Goal: Task Accomplishment & Management: Manage account settings

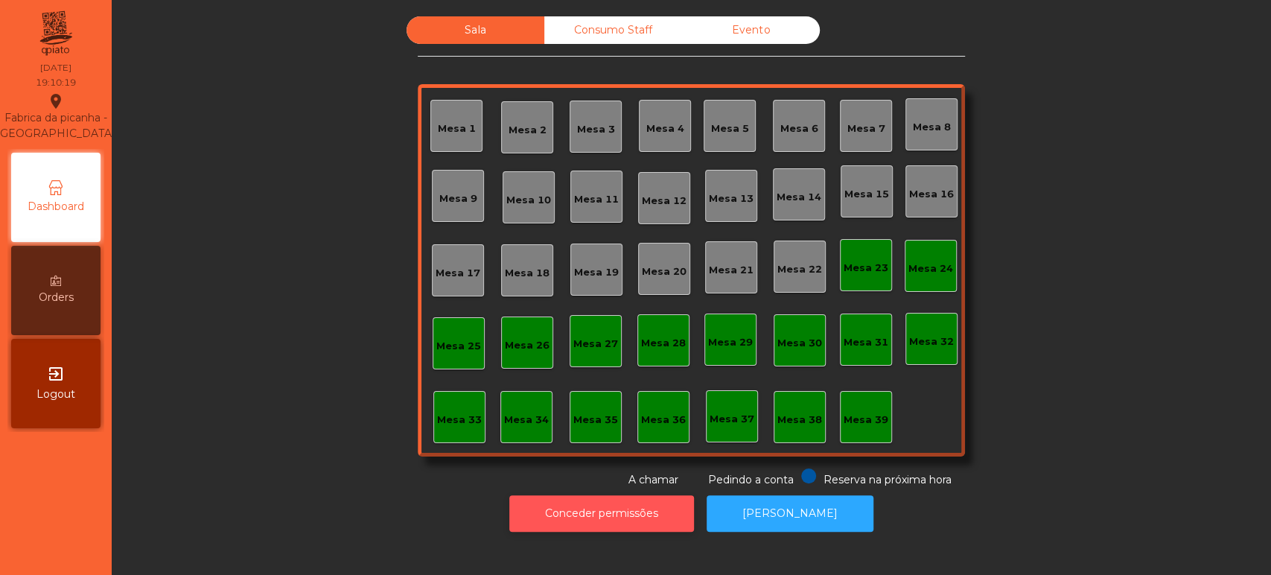
click at [635, 512] on button "Conceder permissões" at bounding box center [601, 513] width 185 height 36
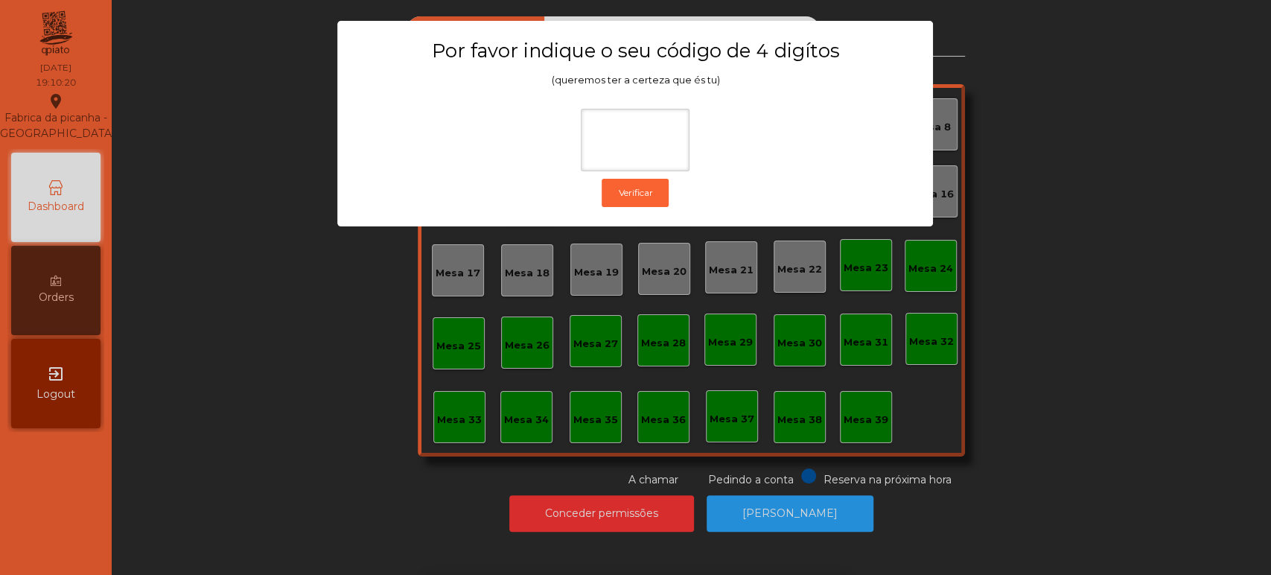
click at [862, 326] on ngb-modal-window "Por favor indique o seu código de 4 digítos (queremos ter a certeza que és tu) …" at bounding box center [636, 287] width 1208 height 575
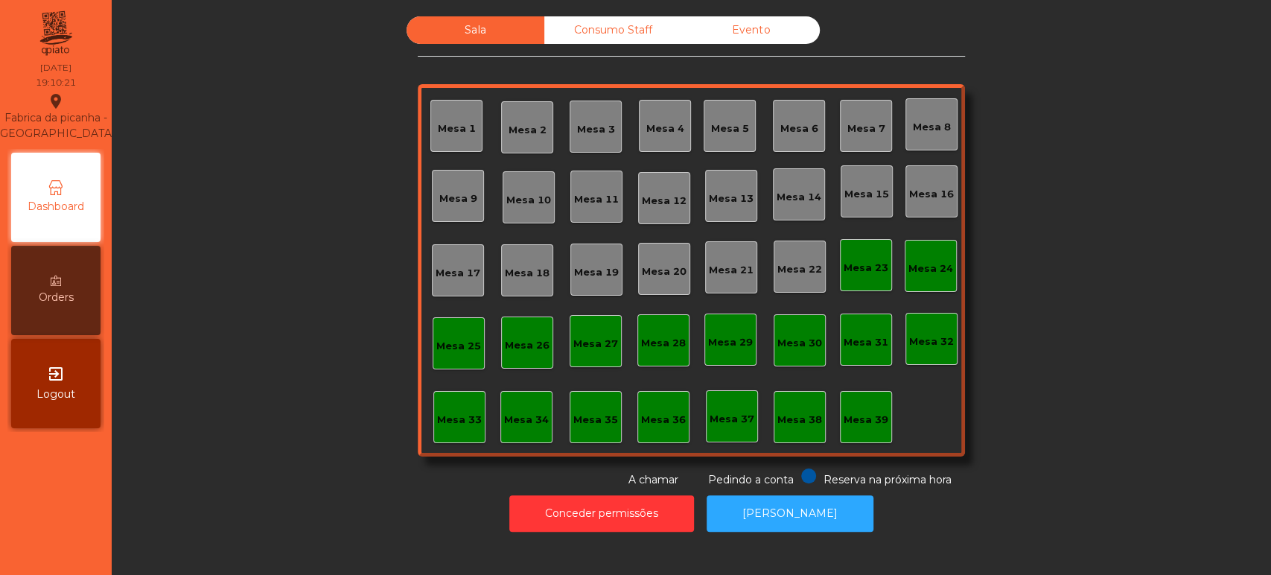
click at [870, 410] on div "Mesa 39" at bounding box center [866, 417] width 45 height 21
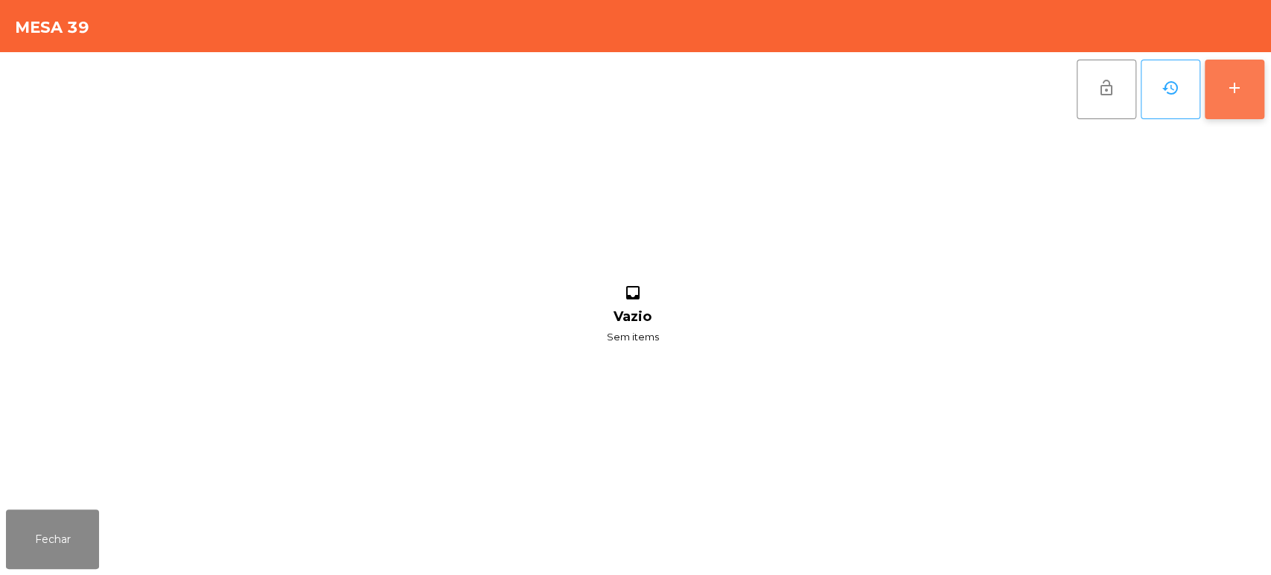
click at [1224, 89] on button "add" at bounding box center [1235, 90] width 60 height 60
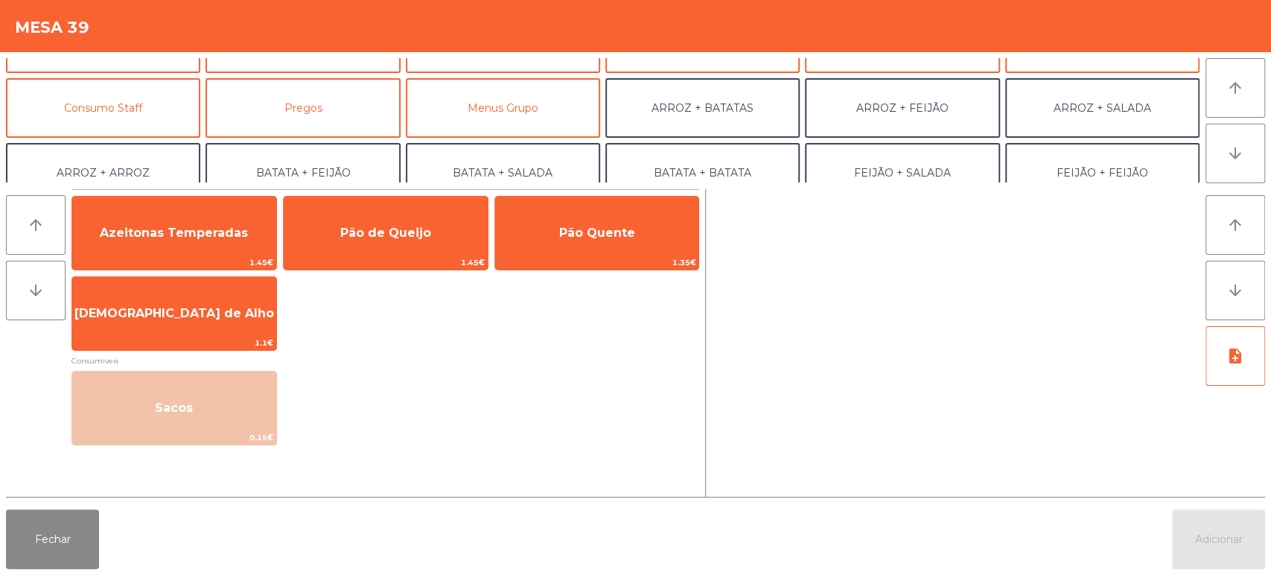
scroll to position [114, 0]
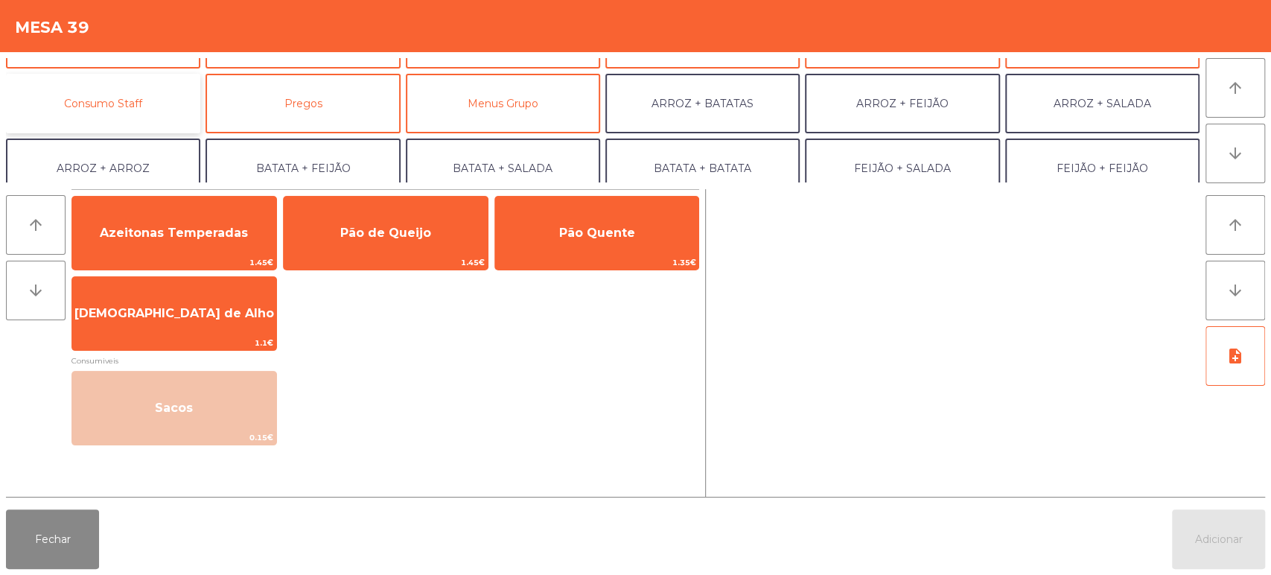
click at [115, 106] on button "Consumo Staff" at bounding box center [103, 104] width 194 height 60
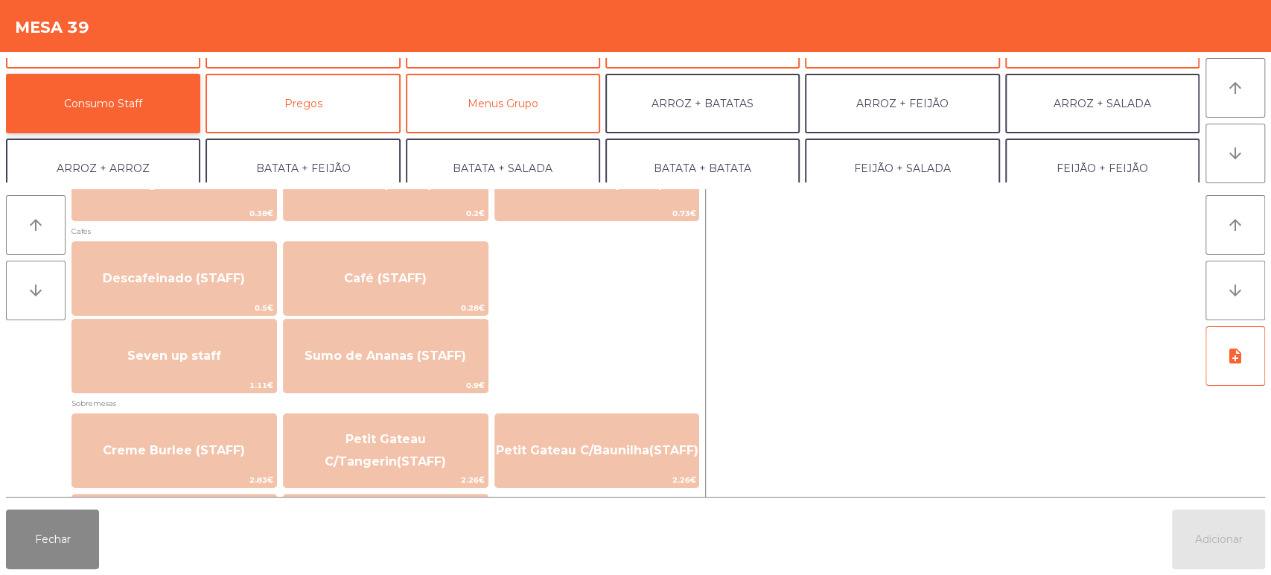
scroll to position [833, 0]
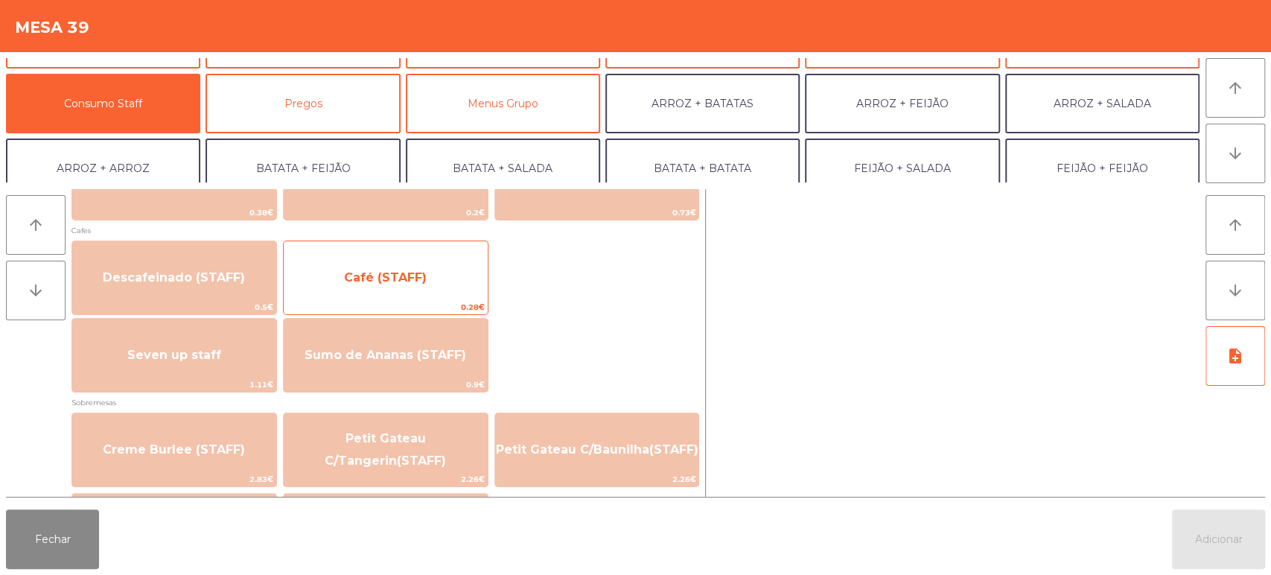
click at [421, 261] on span "Café (STAFF)" at bounding box center [386, 278] width 204 height 40
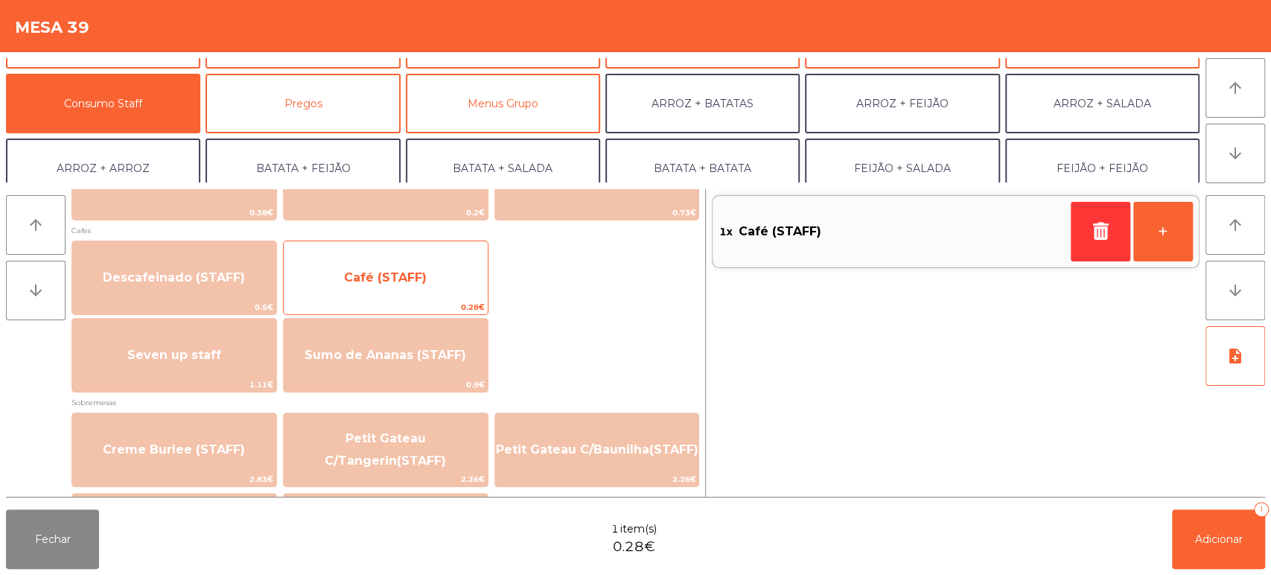
click at [428, 262] on span "Café (STAFF)" at bounding box center [386, 278] width 204 height 40
click at [423, 270] on span "Café (STAFF)" at bounding box center [385, 277] width 83 height 14
click at [422, 274] on span "Café (STAFF)" at bounding box center [385, 277] width 83 height 14
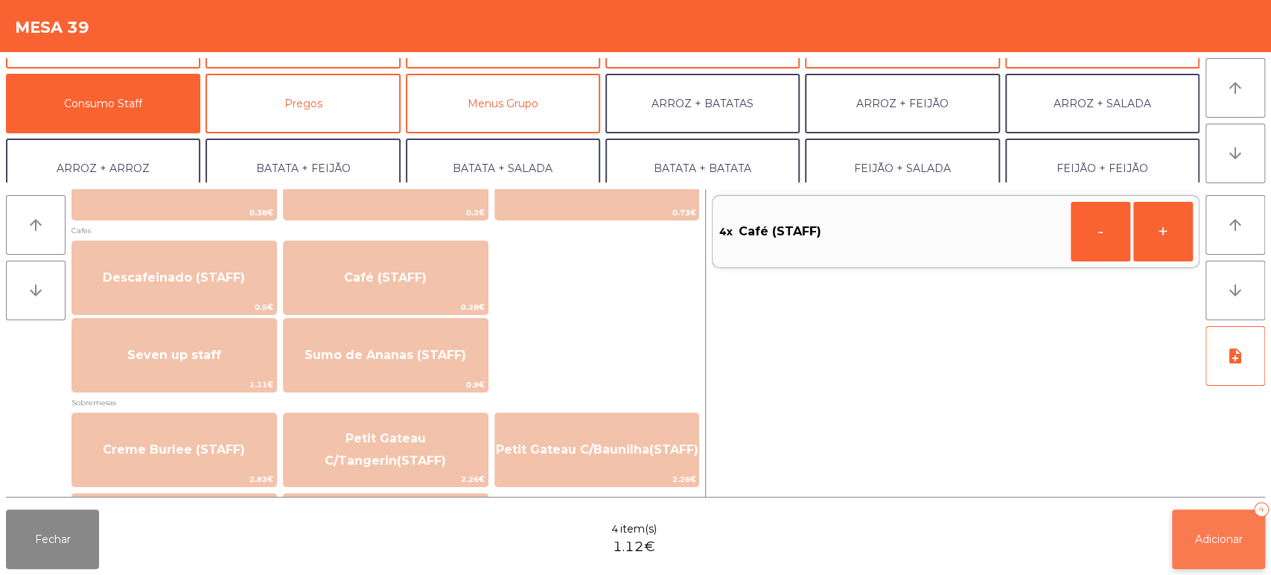
click at [1201, 560] on button "Adicionar 4" at bounding box center [1218, 539] width 93 height 60
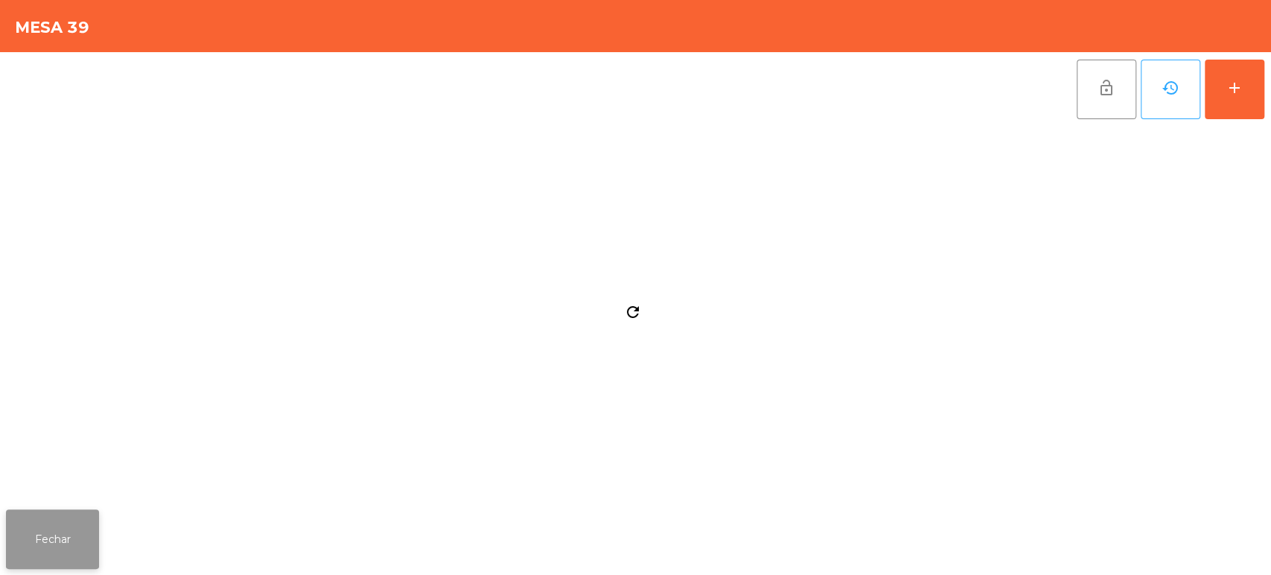
click at [49, 566] on button "Fechar" at bounding box center [52, 539] width 93 height 60
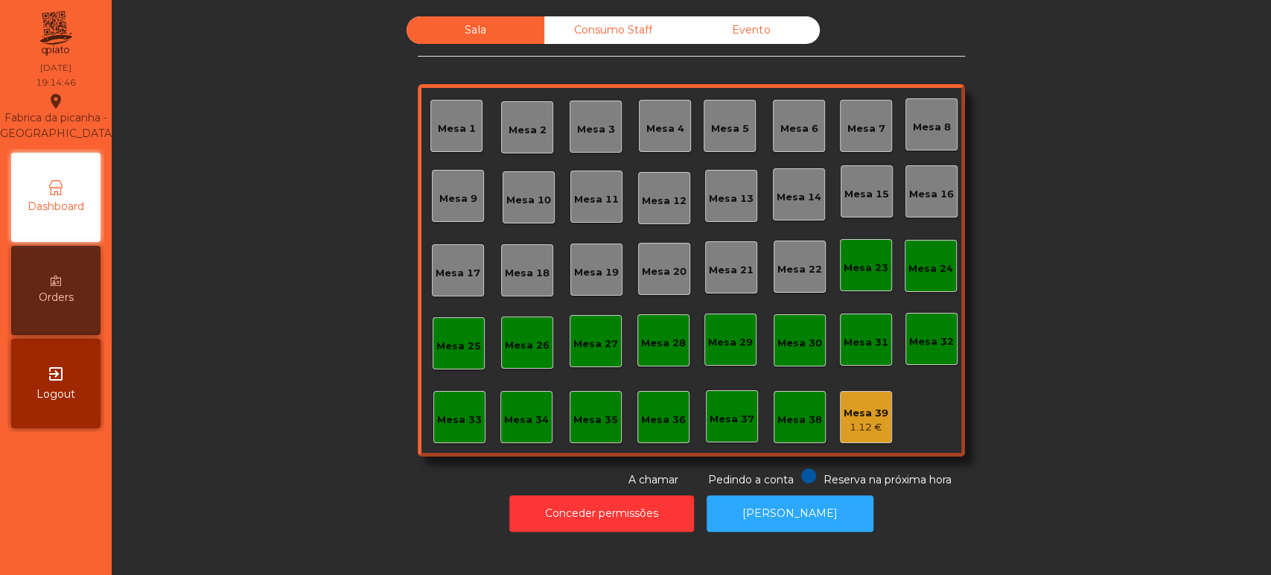
click at [705, 186] on div "Mesa 13" at bounding box center [731, 196] width 52 height 52
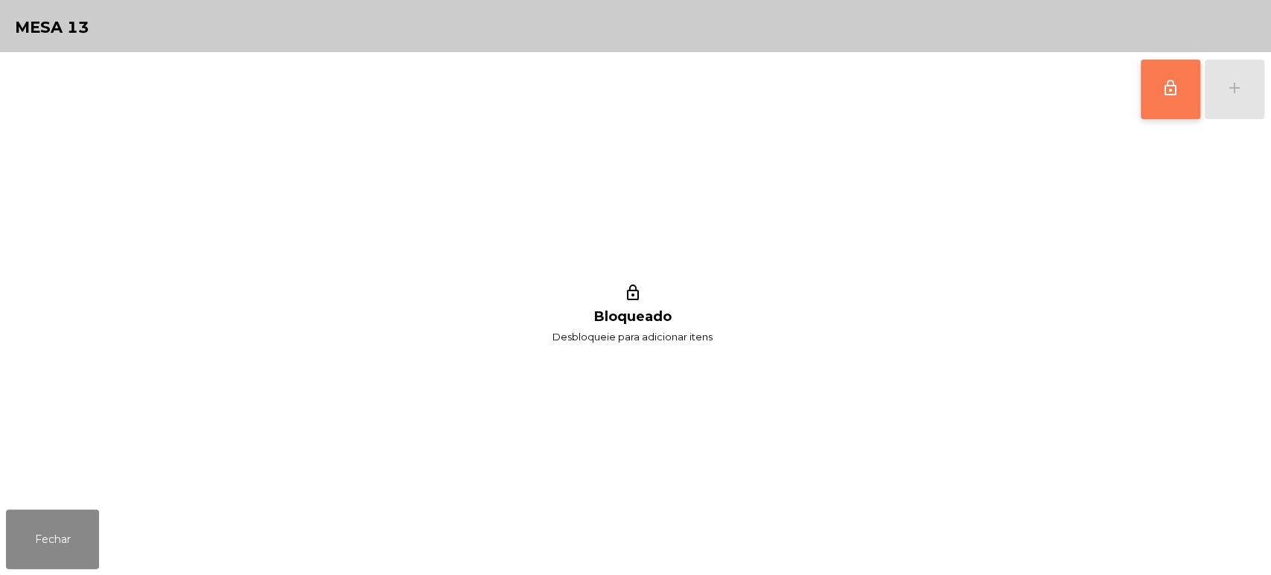
click at [1166, 80] on span "lock_outline" at bounding box center [1171, 88] width 18 height 18
click at [1228, 87] on div "add" at bounding box center [1235, 88] width 18 height 18
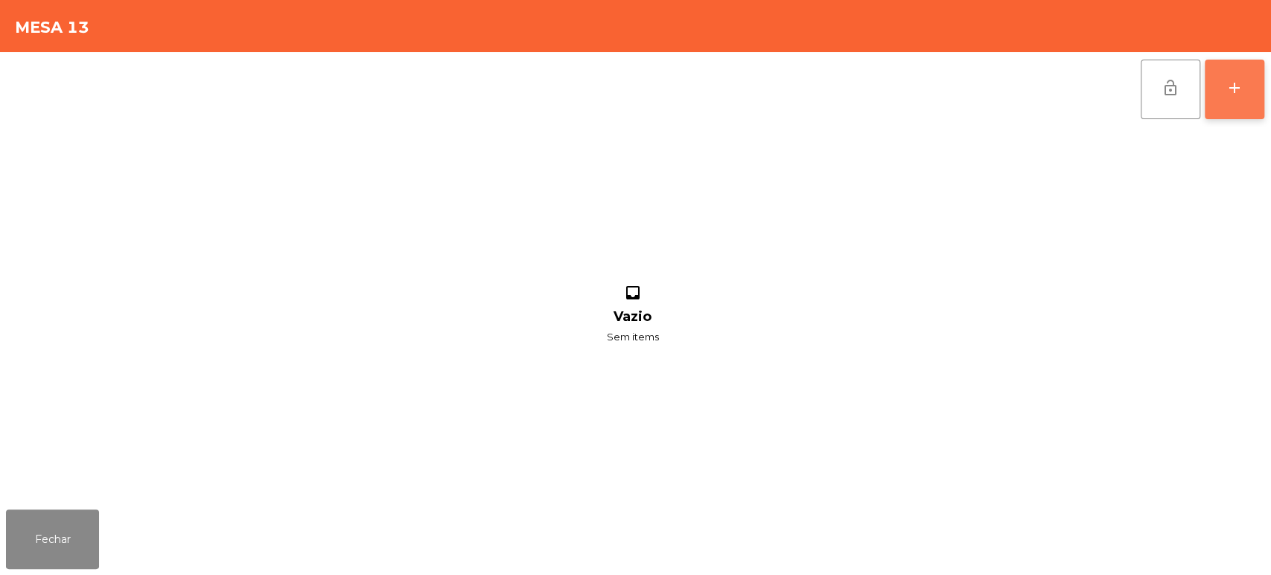
click at [1227, 88] on div "add" at bounding box center [1235, 88] width 18 height 18
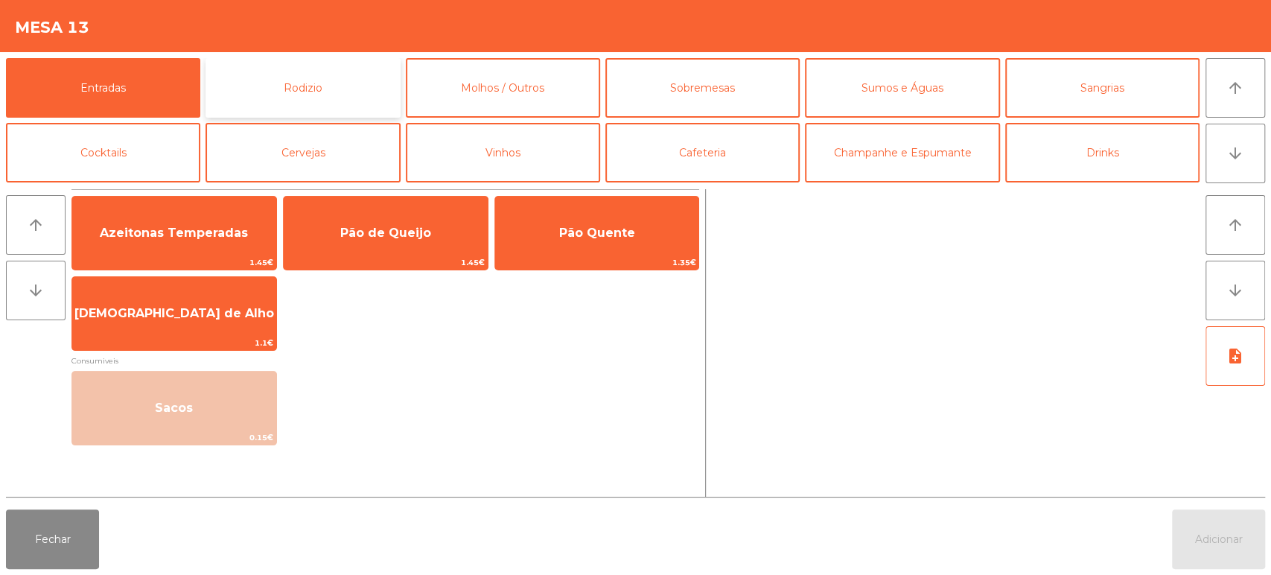
click at [333, 79] on button "Rodizio" at bounding box center [303, 88] width 194 height 60
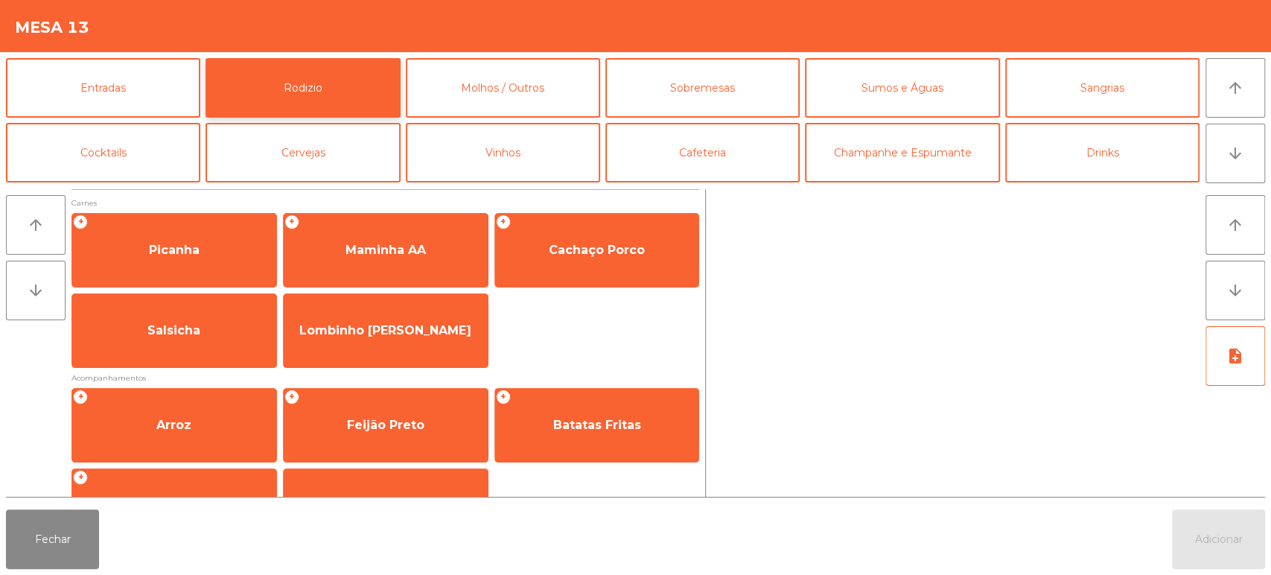
scroll to position [209, 0]
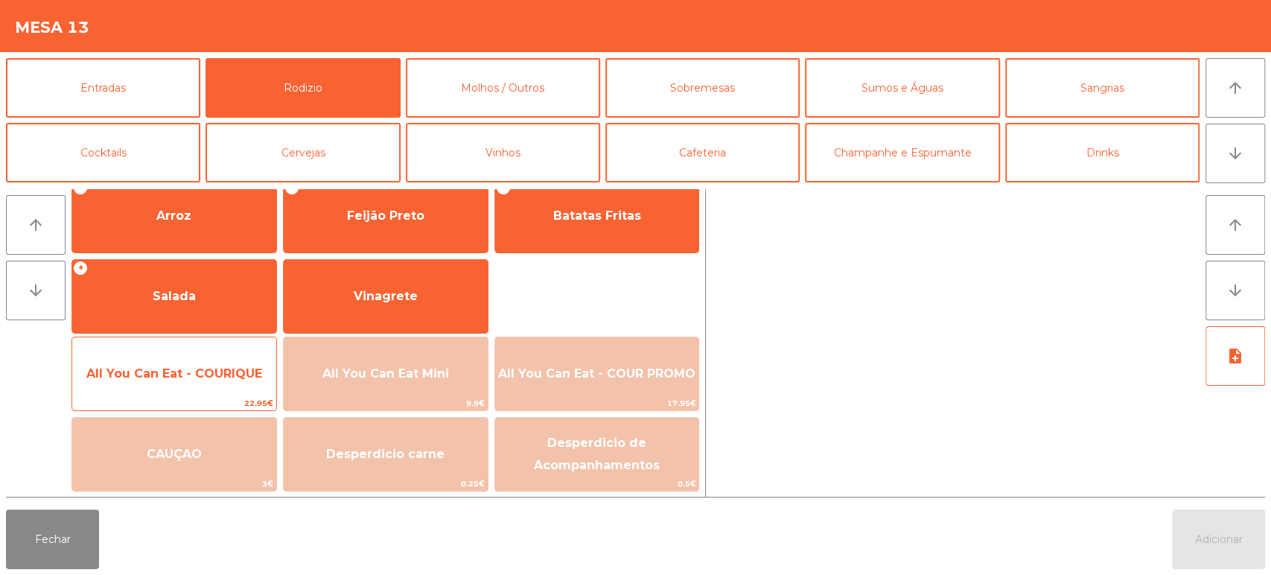
click at [229, 370] on span "All You Can Eat - COURIQUE" at bounding box center [174, 373] width 176 height 14
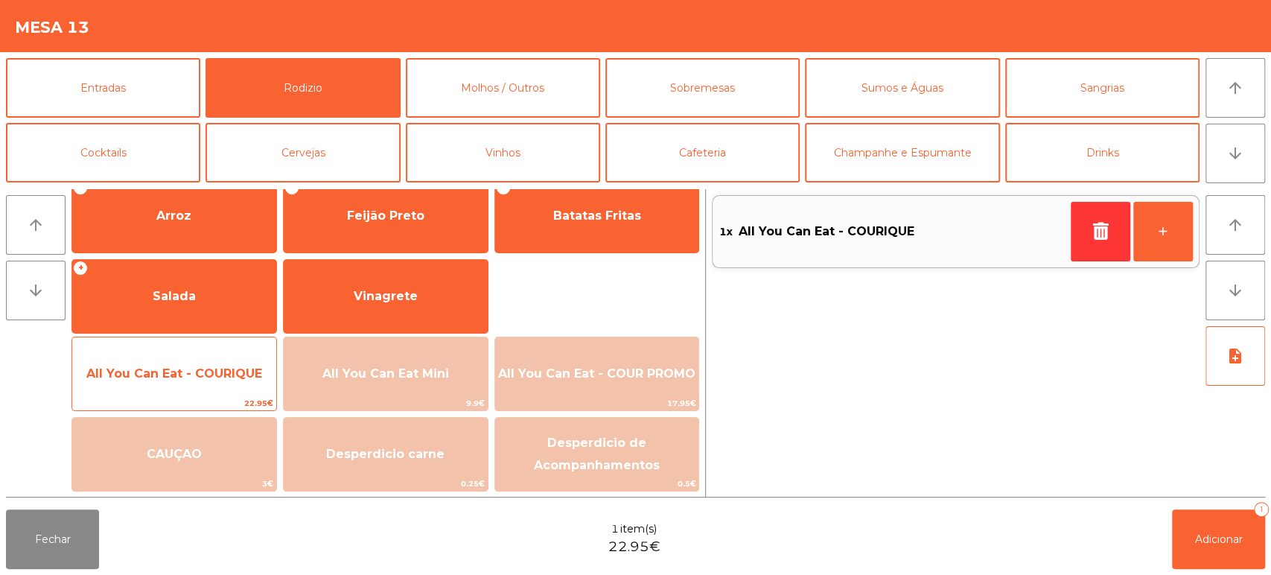
click at [223, 363] on span "All You Can Eat - COURIQUE" at bounding box center [174, 374] width 204 height 40
click at [223, 355] on span "All You Can Eat - COURIQUE" at bounding box center [174, 374] width 204 height 40
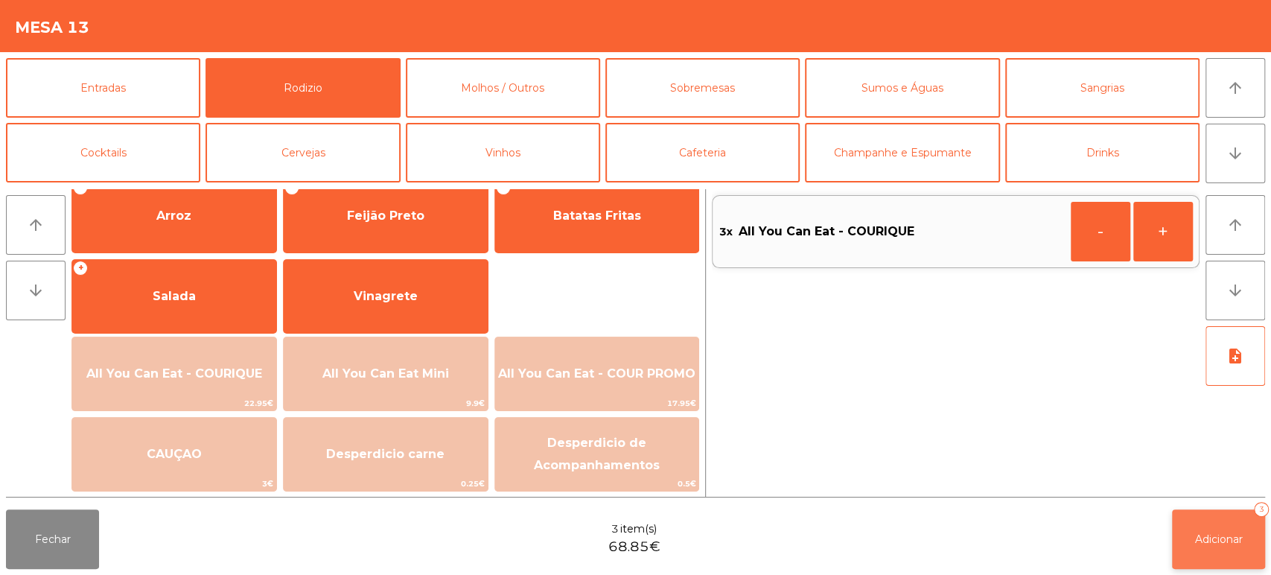
click at [1215, 524] on button "Adicionar 3" at bounding box center [1218, 539] width 93 height 60
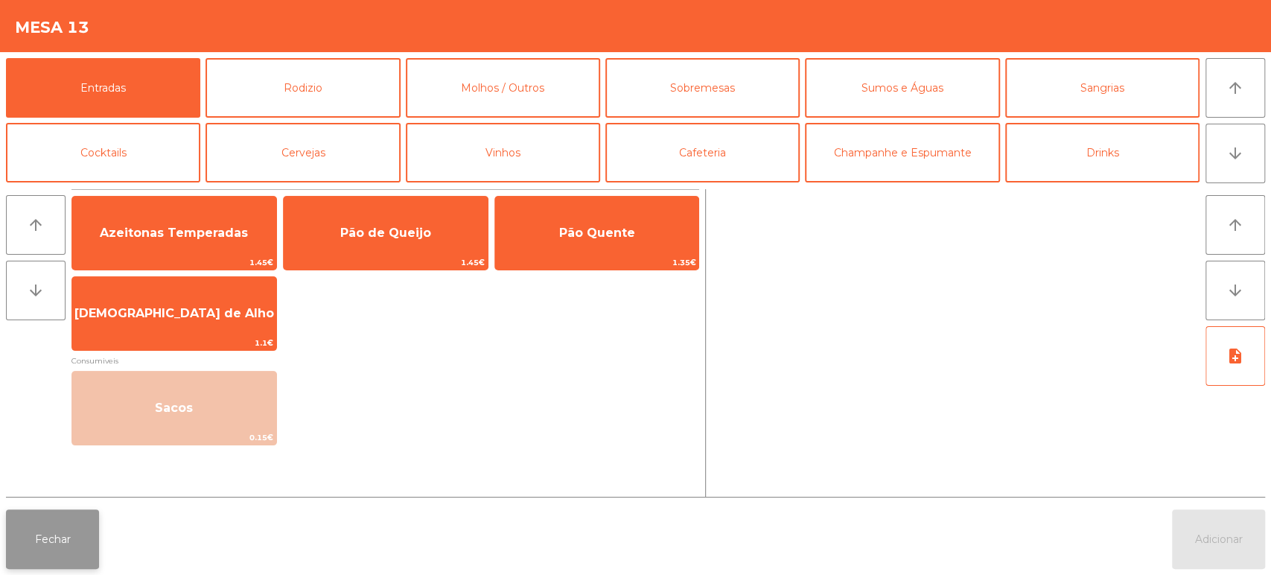
click at [66, 517] on button "Fechar" at bounding box center [52, 539] width 93 height 60
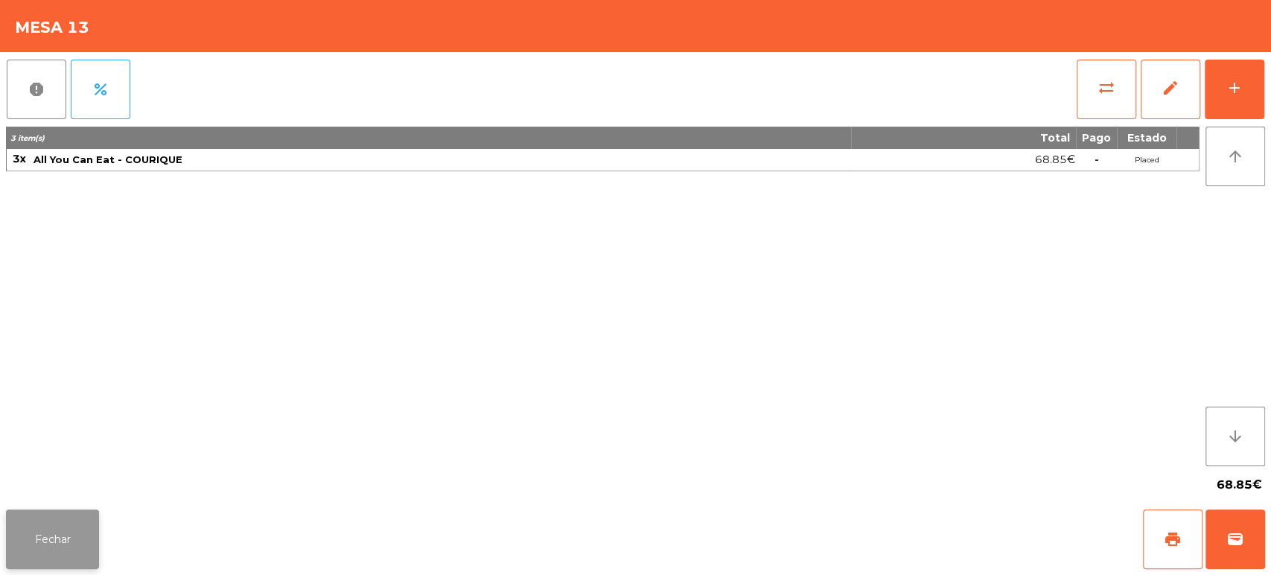
click at [95, 533] on button "Fechar" at bounding box center [52, 539] width 93 height 60
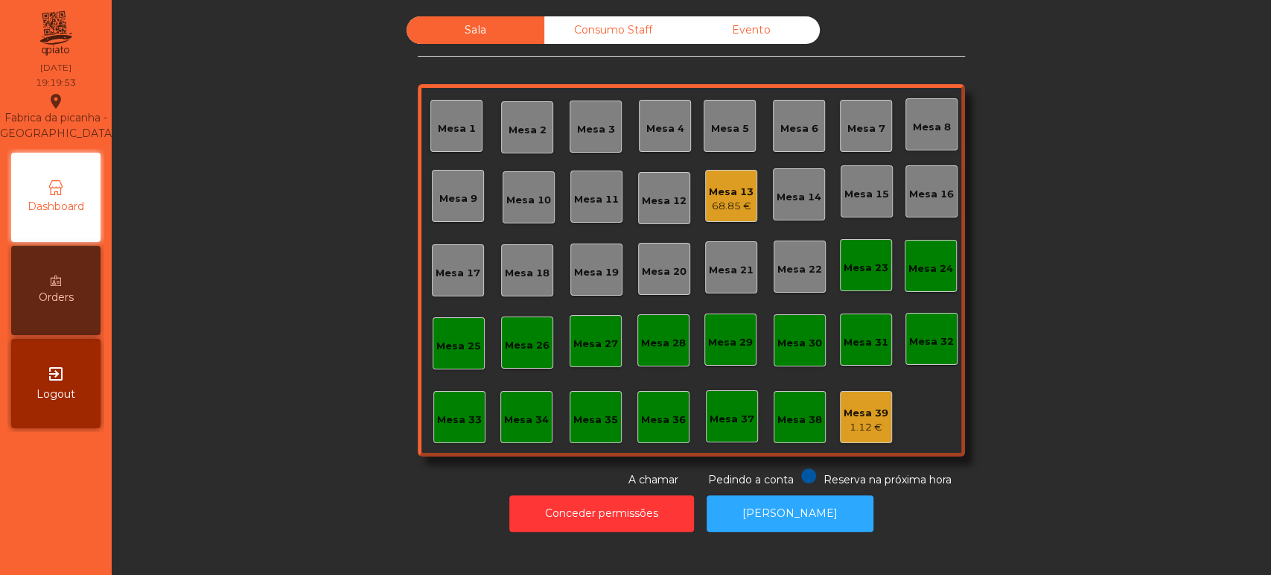
click at [936, 201] on div "Mesa 16" at bounding box center [932, 191] width 52 height 52
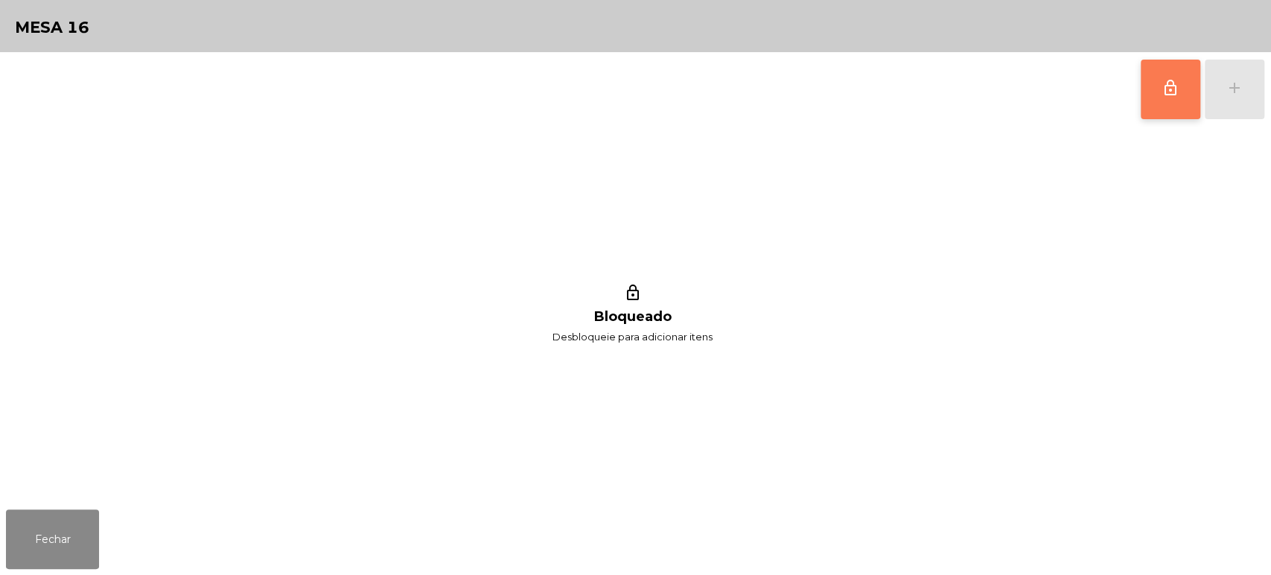
click at [1141, 92] on button "lock_outline" at bounding box center [1171, 90] width 60 height 60
click at [1224, 81] on button "add" at bounding box center [1235, 90] width 60 height 60
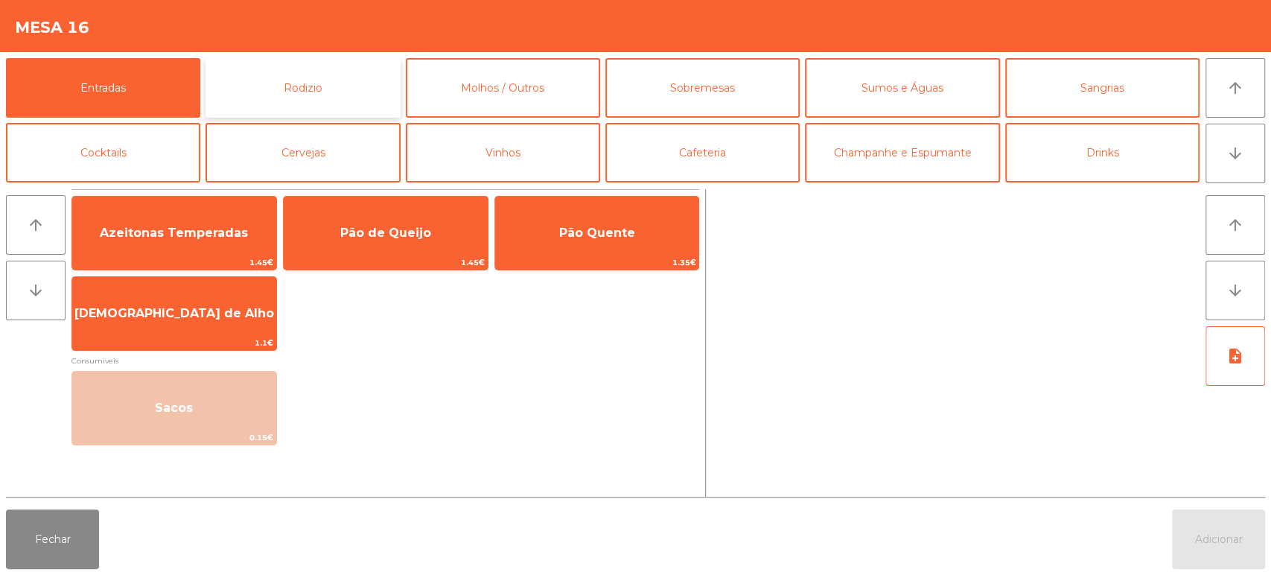
click at [320, 90] on button "Rodizio" at bounding box center [303, 88] width 194 height 60
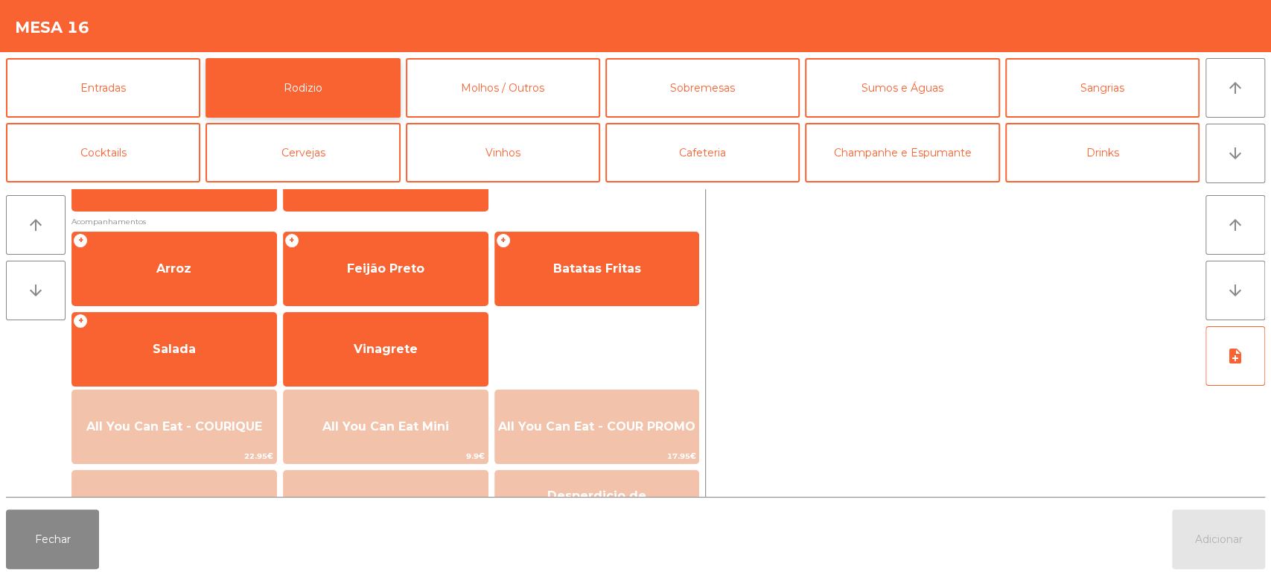
scroll to position [160, 0]
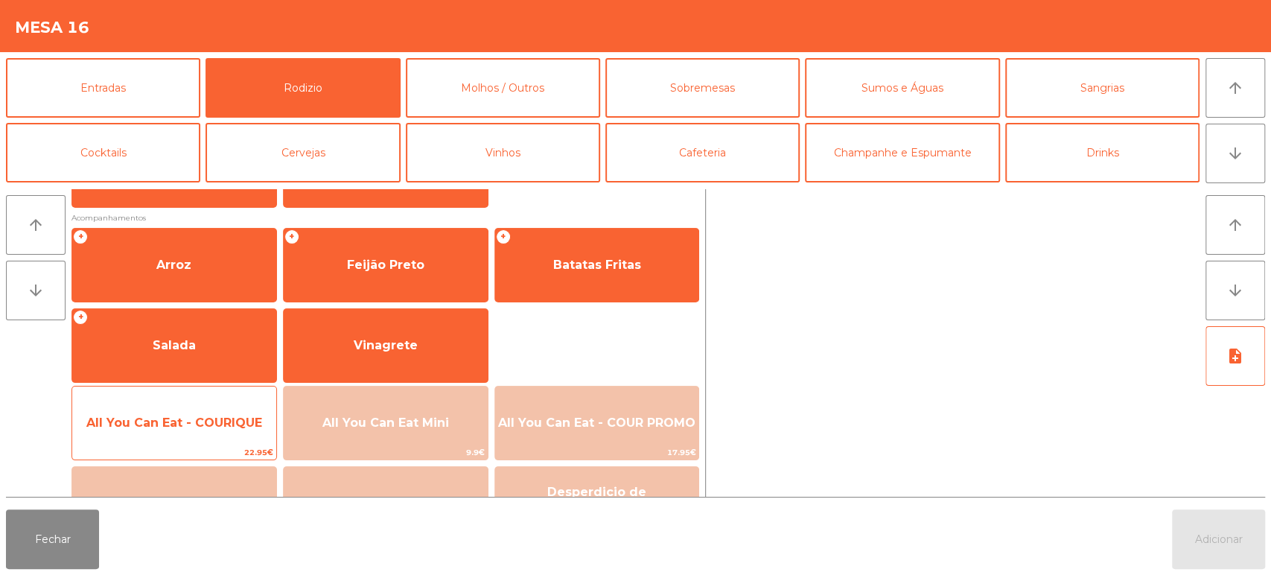
click at [208, 423] on span "All You Can Eat - COURIQUE" at bounding box center [174, 423] width 176 height 14
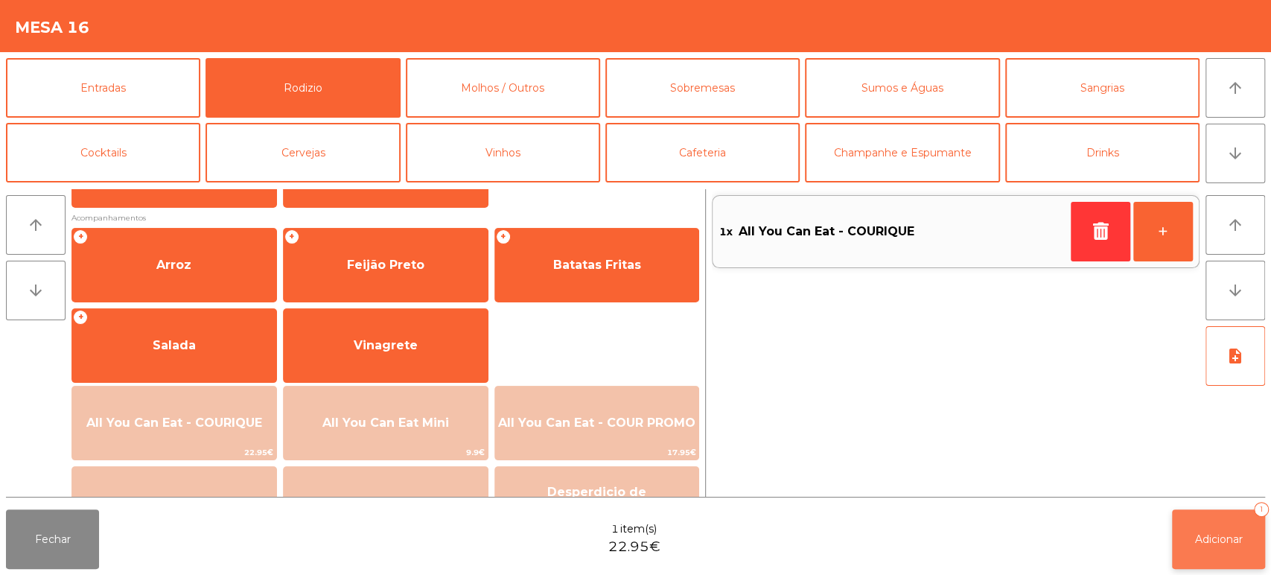
click at [1255, 560] on button "Adicionar 1" at bounding box center [1218, 539] width 93 height 60
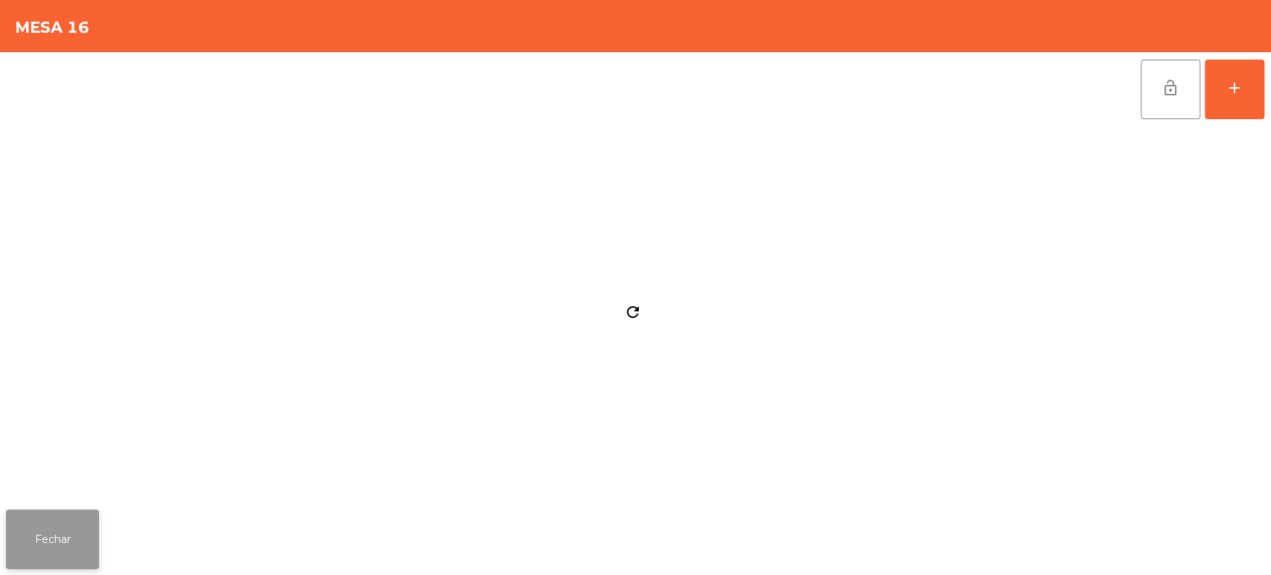
click at [96, 516] on button "Fechar" at bounding box center [52, 539] width 93 height 60
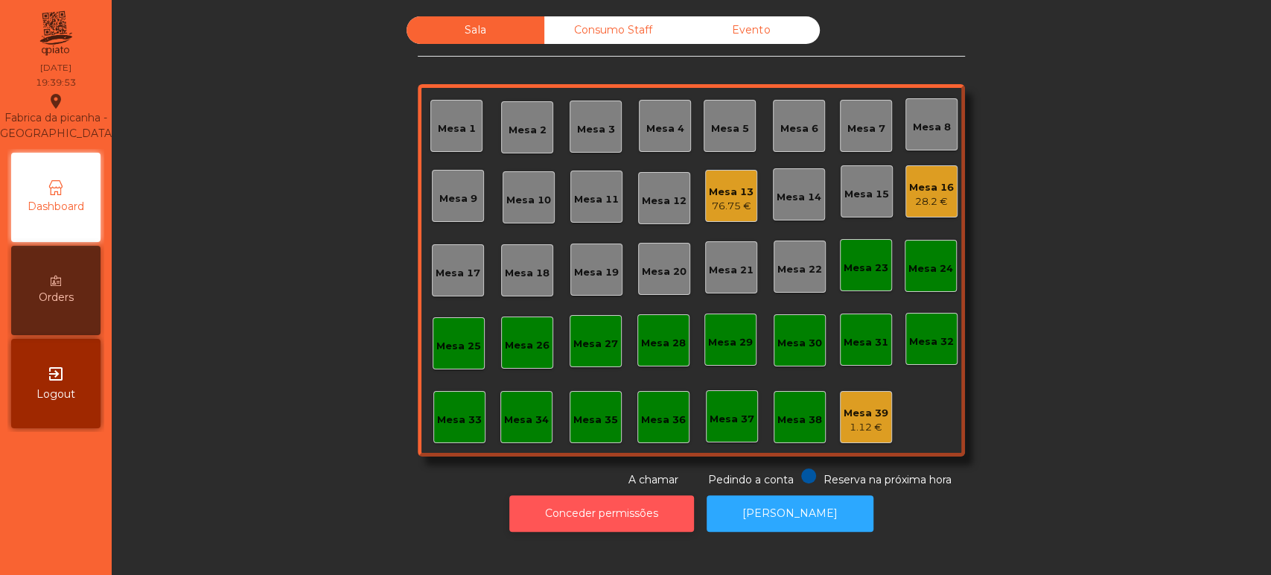
click at [569, 526] on button "Conceder permissões" at bounding box center [601, 513] width 185 height 36
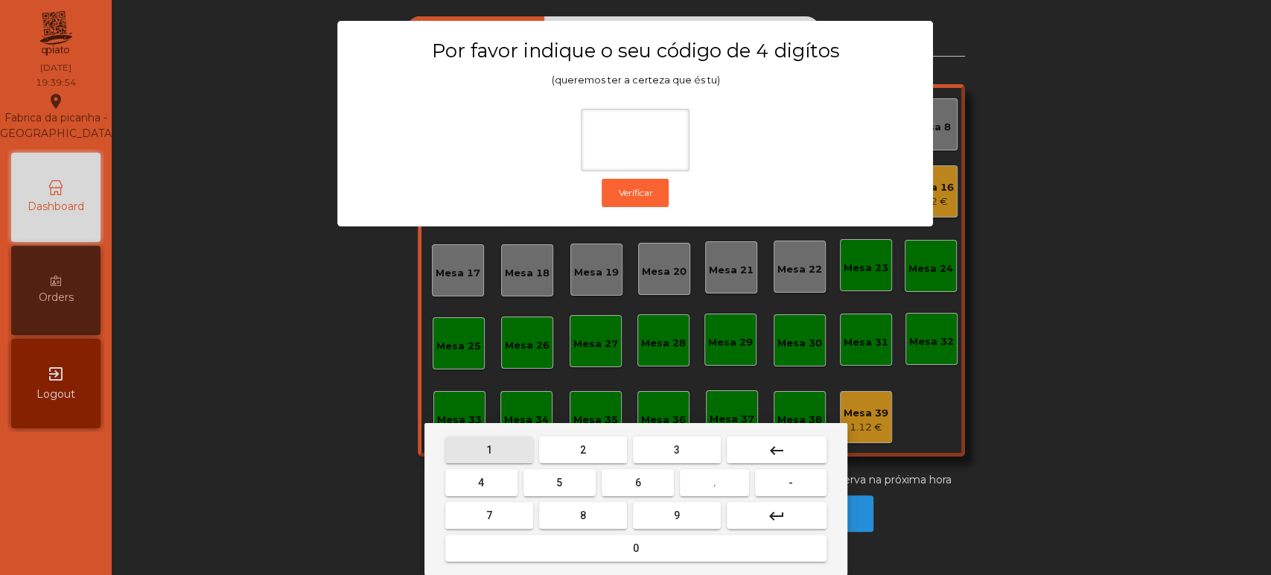
click at [478, 453] on button "1" at bounding box center [489, 449] width 88 height 27
click at [705, 447] on button "3" at bounding box center [677, 449] width 88 height 27
click at [559, 483] on span "5" at bounding box center [559, 483] width 6 height 12
click at [607, 539] on button "0" at bounding box center [635, 548] width 381 height 27
type input "****"
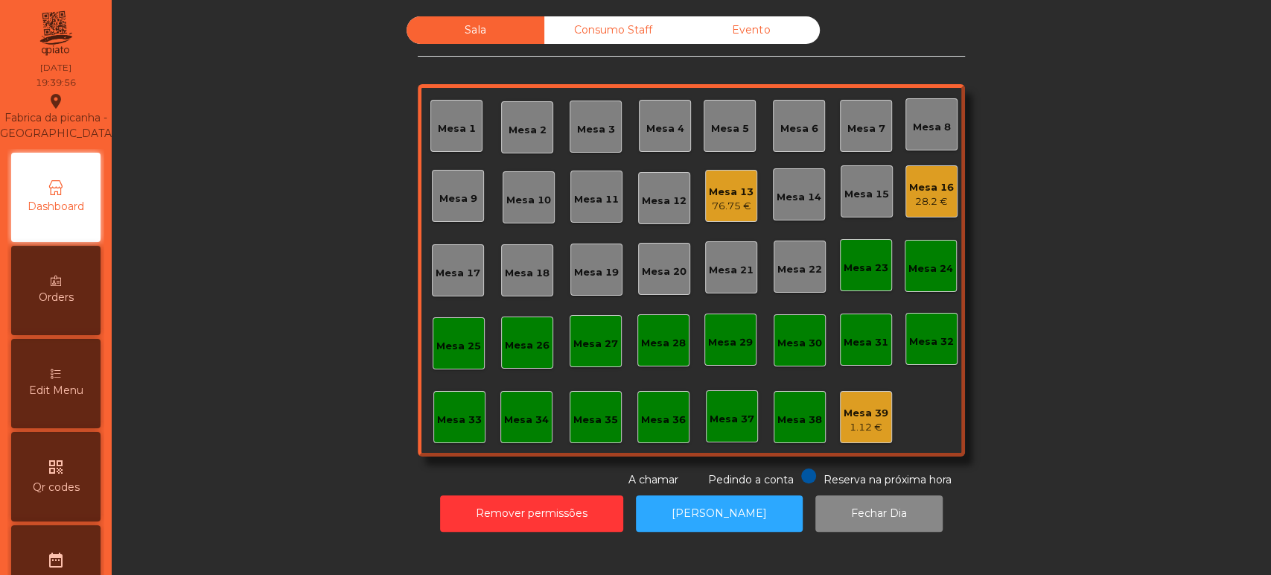
click at [66, 373] on div "Edit Menu" at bounding box center [55, 383] width 89 height 89
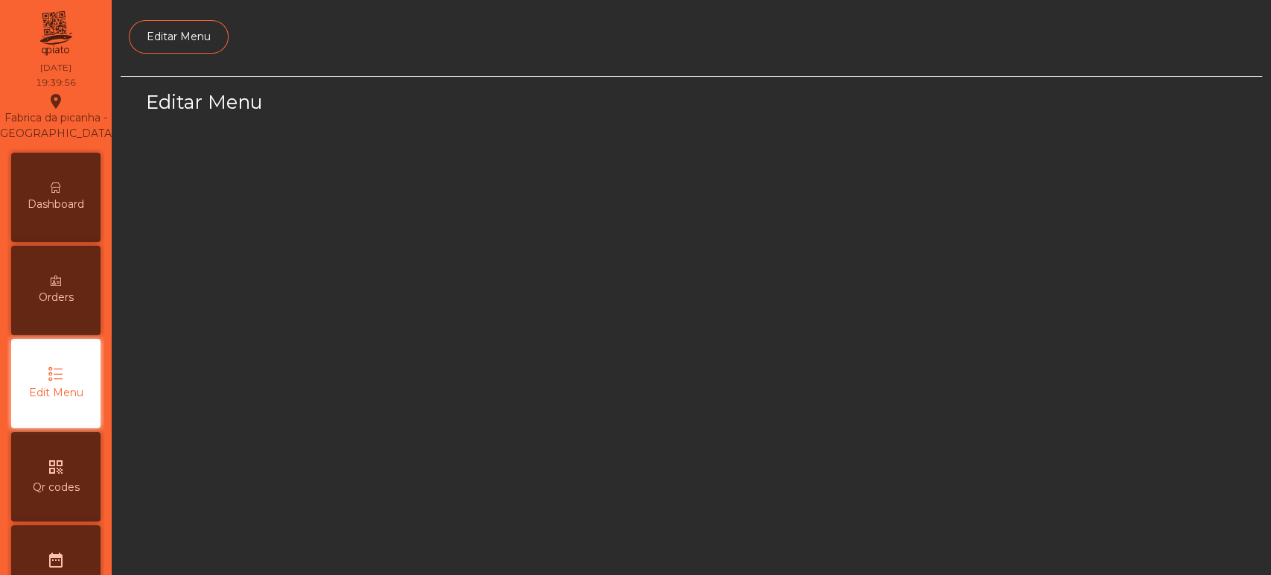
select select "*"
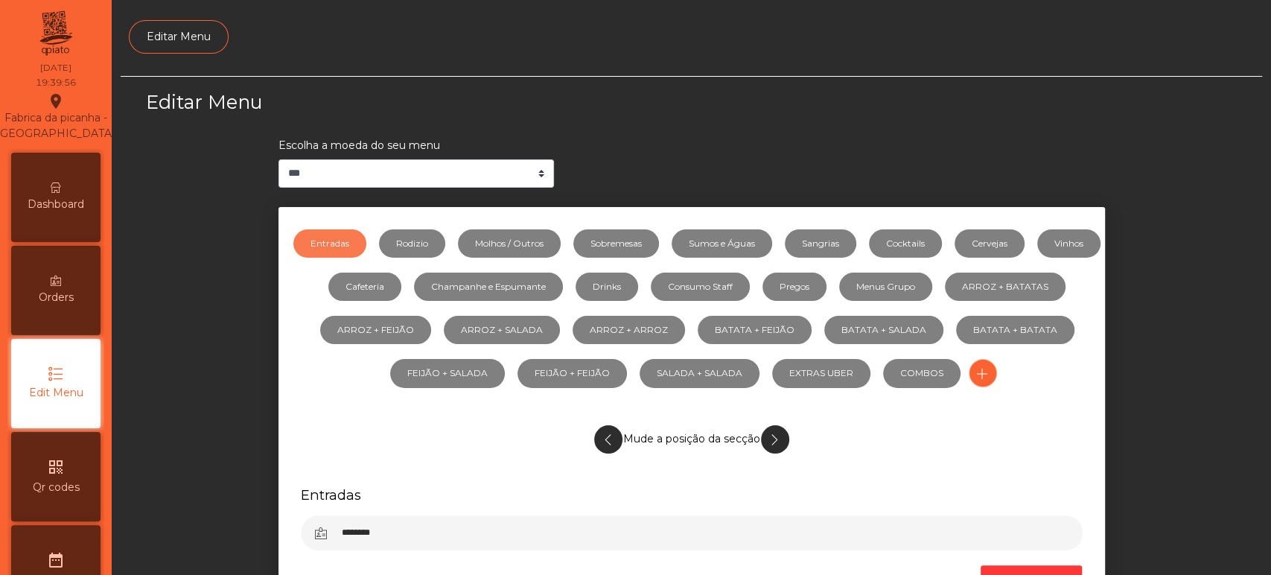
scroll to position [112, 0]
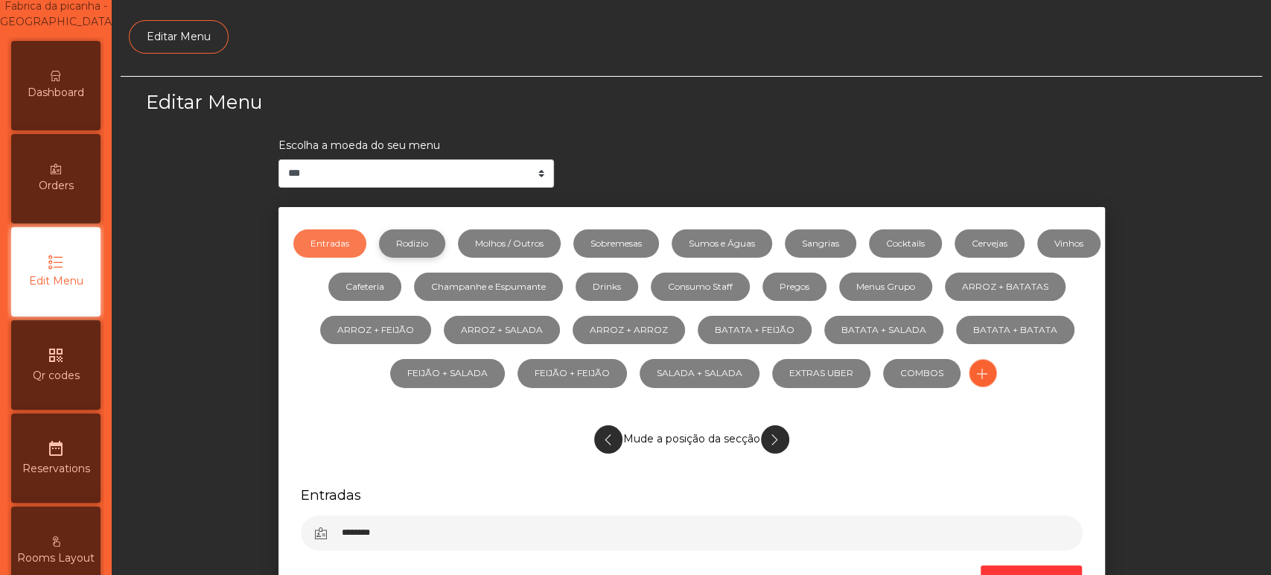
click at [445, 242] on link "Rodizio" at bounding box center [412, 243] width 66 height 28
click at [769, 244] on link "Sumos e Águas" at bounding box center [722, 243] width 101 height 28
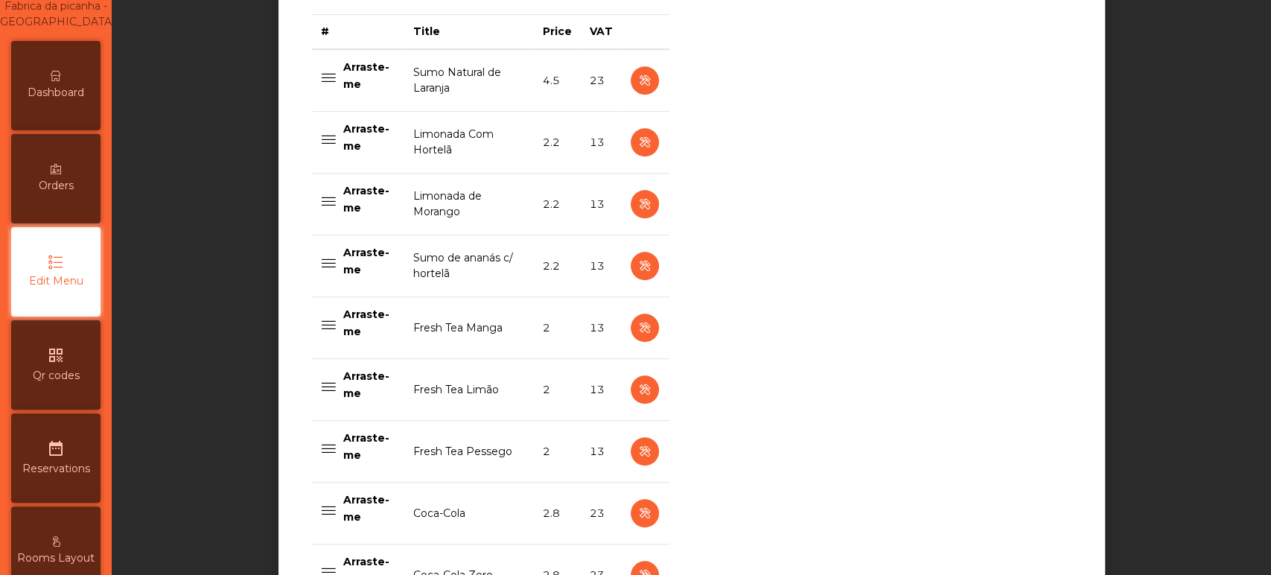
scroll to position [606, 0]
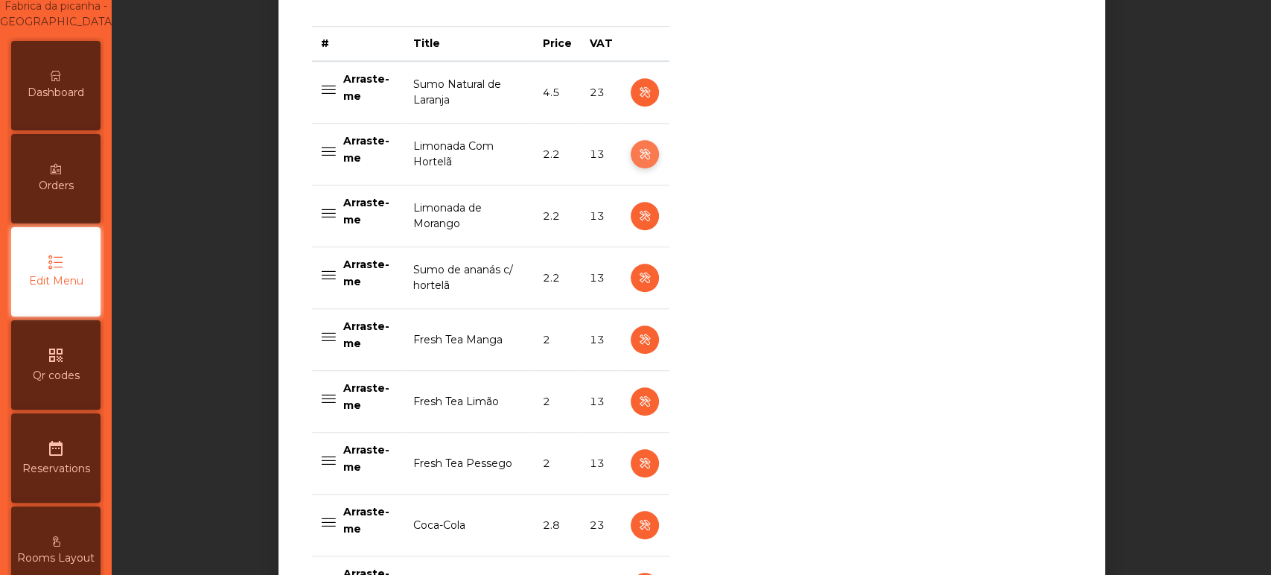
click at [638, 154] on icon "button" at bounding box center [644, 154] width 17 height 19
select select "***"
select select "**"
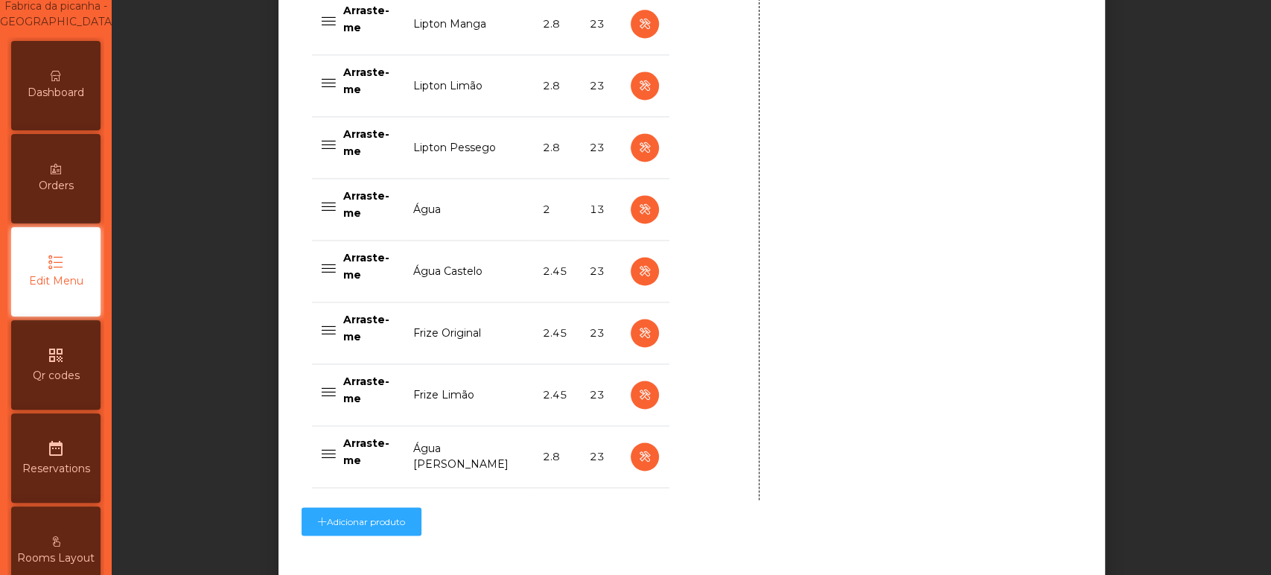
scroll to position [1513, 0]
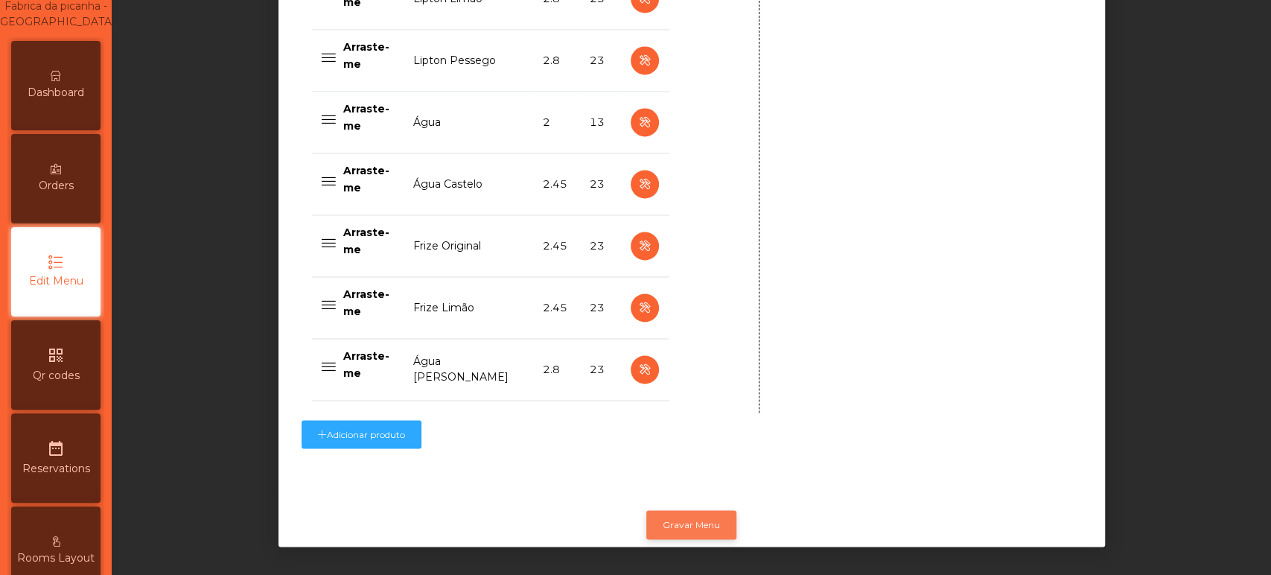
click at [687, 512] on button "Gravar Menu" at bounding box center [691, 524] width 90 height 28
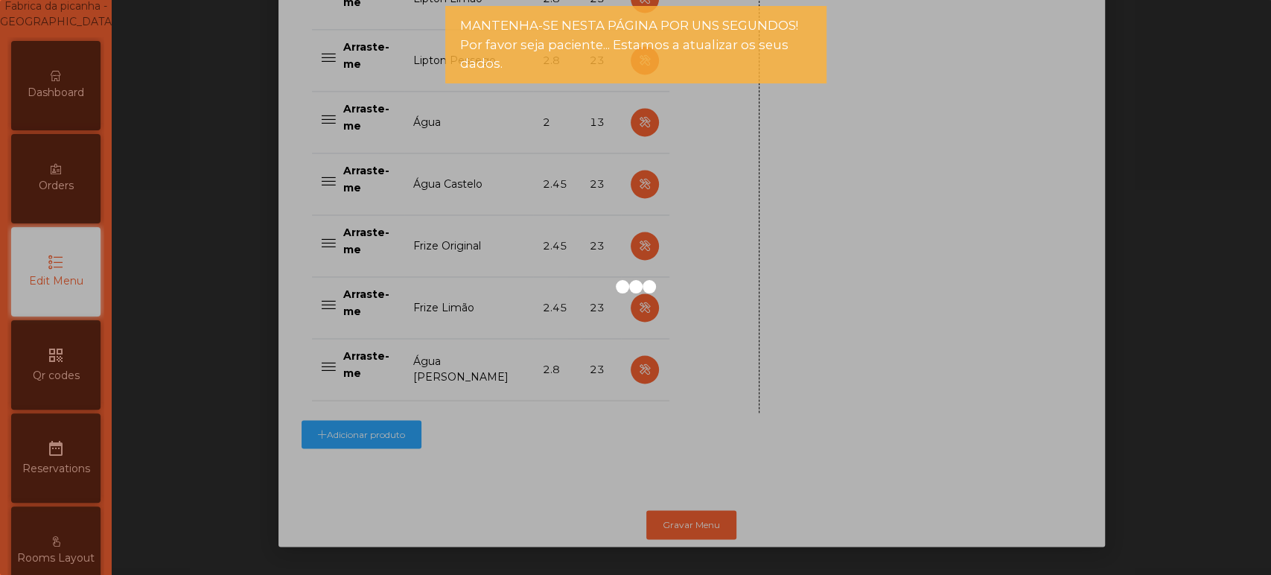
click at [46, 90] on div at bounding box center [635, 287] width 1271 height 575
click at [71, 92] on div at bounding box center [635, 287] width 1271 height 575
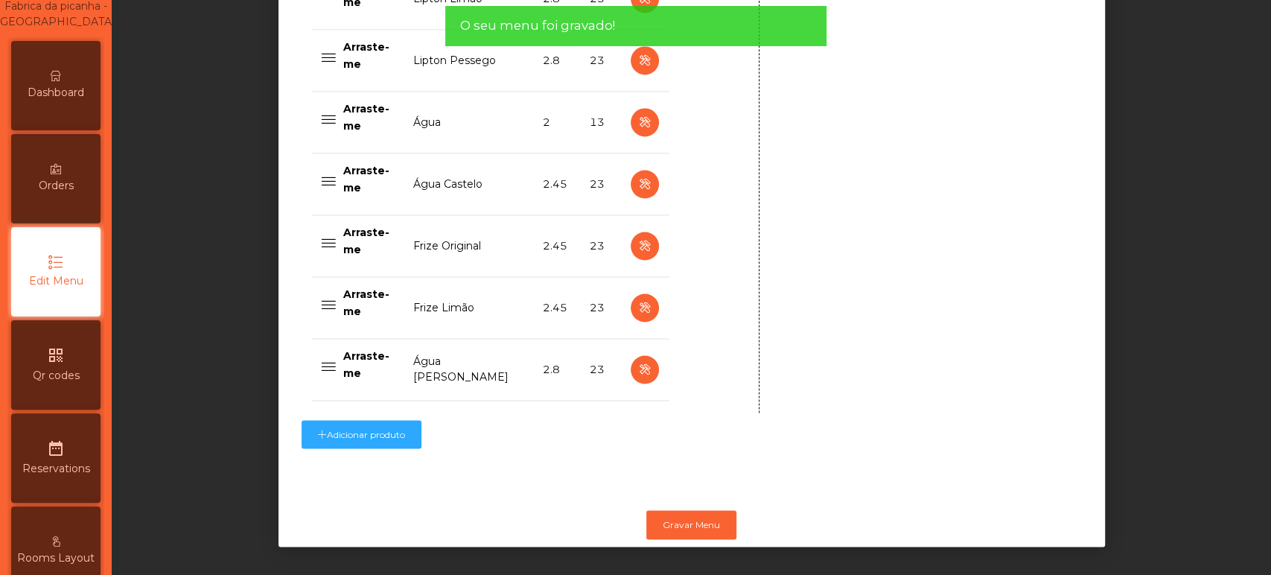
click at [71, 83] on div "Dashboard" at bounding box center [55, 85] width 89 height 89
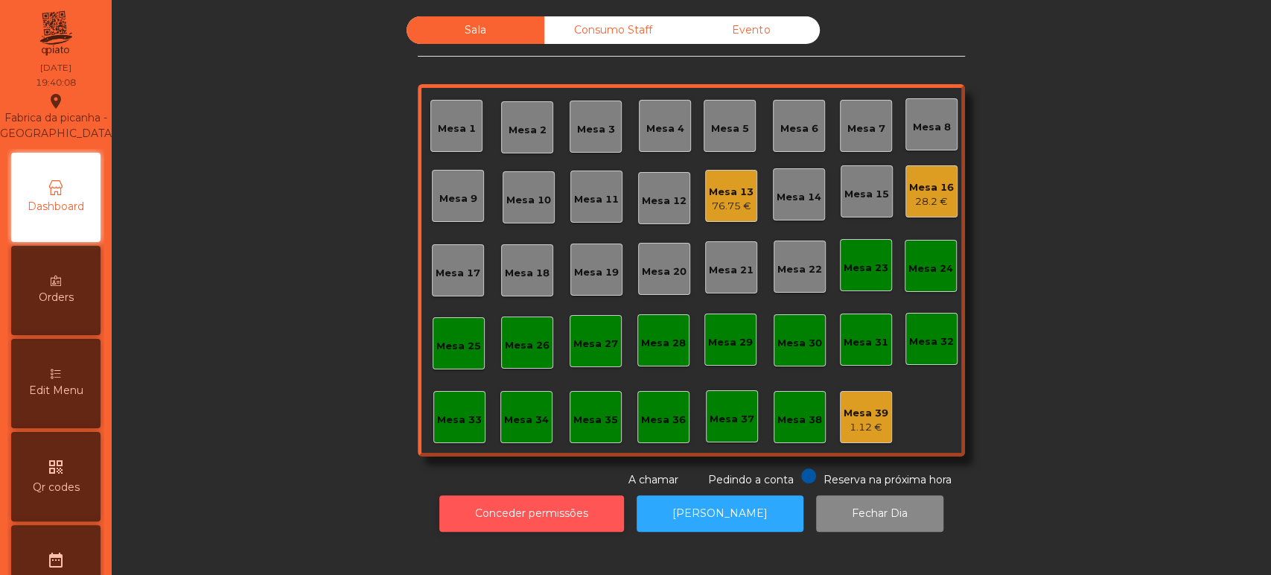
click at [586, 510] on button "Conceder permissões" at bounding box center [531, 513] width 185 height 36
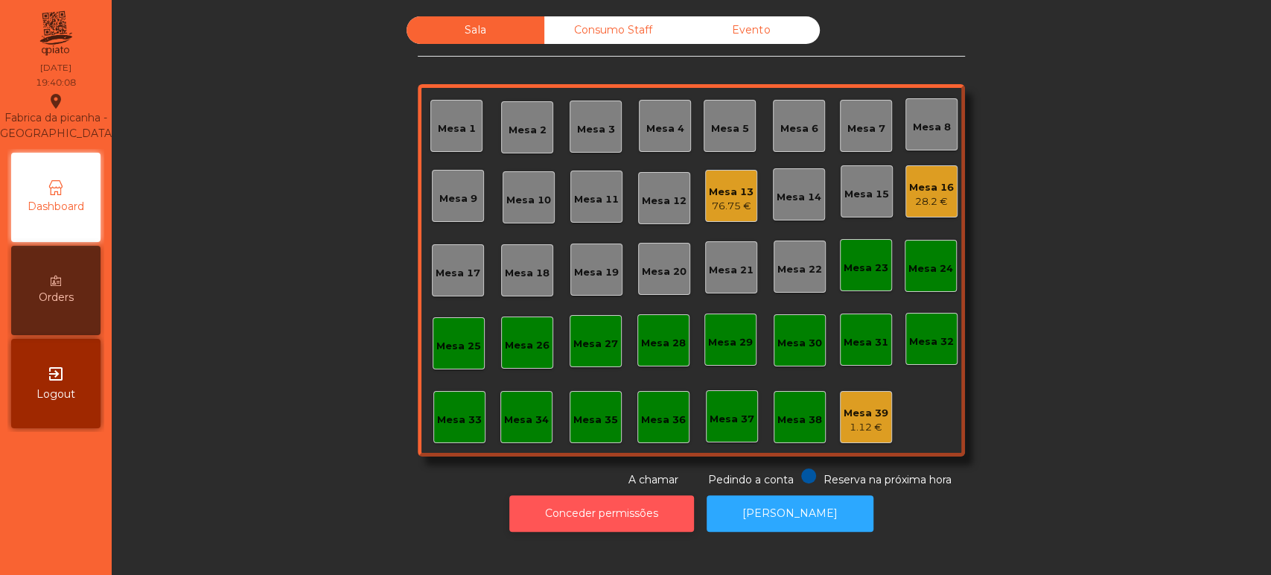
click at [549, 512] on button "Conceder permissões" at bounding box center [601, 513] width 185 height 36
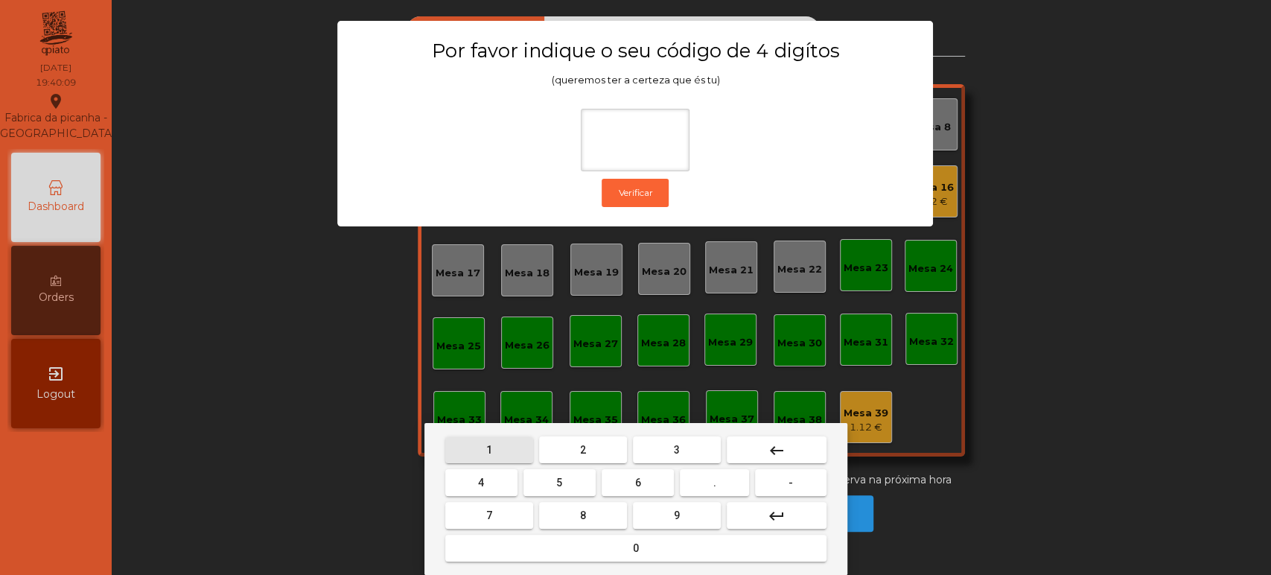
click at [489, 449] on span "1" at bounding box center [489, 450] width 6 height 12
click at [675, 447] on span "3" at bounding box center [677, 450] width 6 height 12
click at [557, 477] on span "5" at bounding box center [559, 483] width 6 height 12
click at [614, 547] on button "0" at bounding box center [635, 548] width 381 height 27
type input "****"
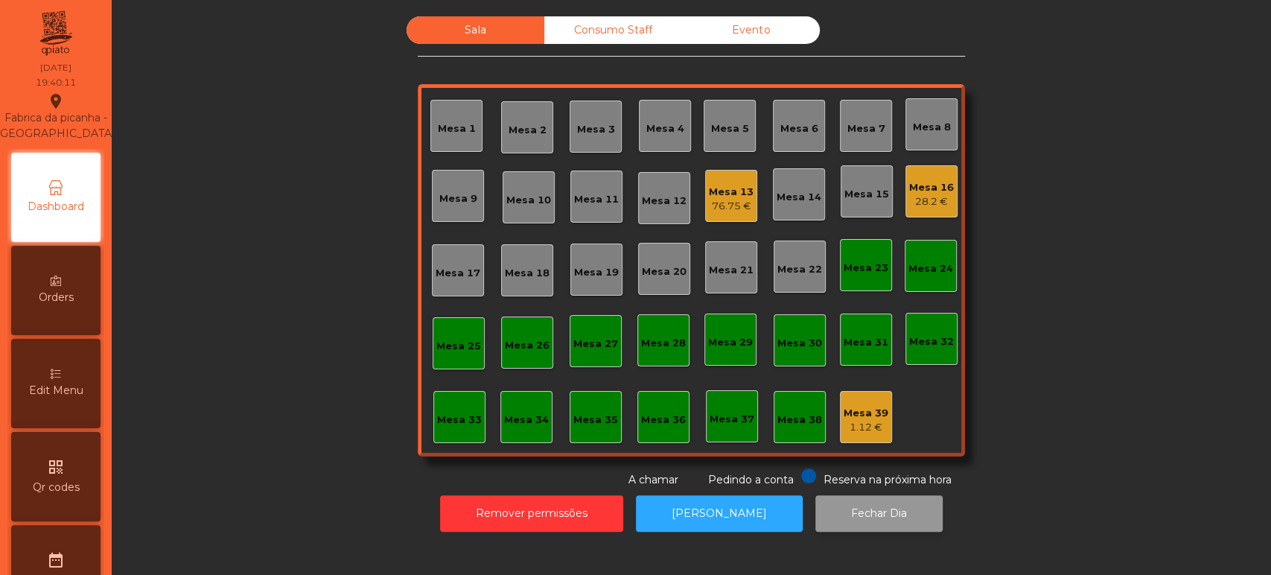
click at [886, 514] on button "Fechar Dia" at bounding box center [879, 513] width 127 height 36
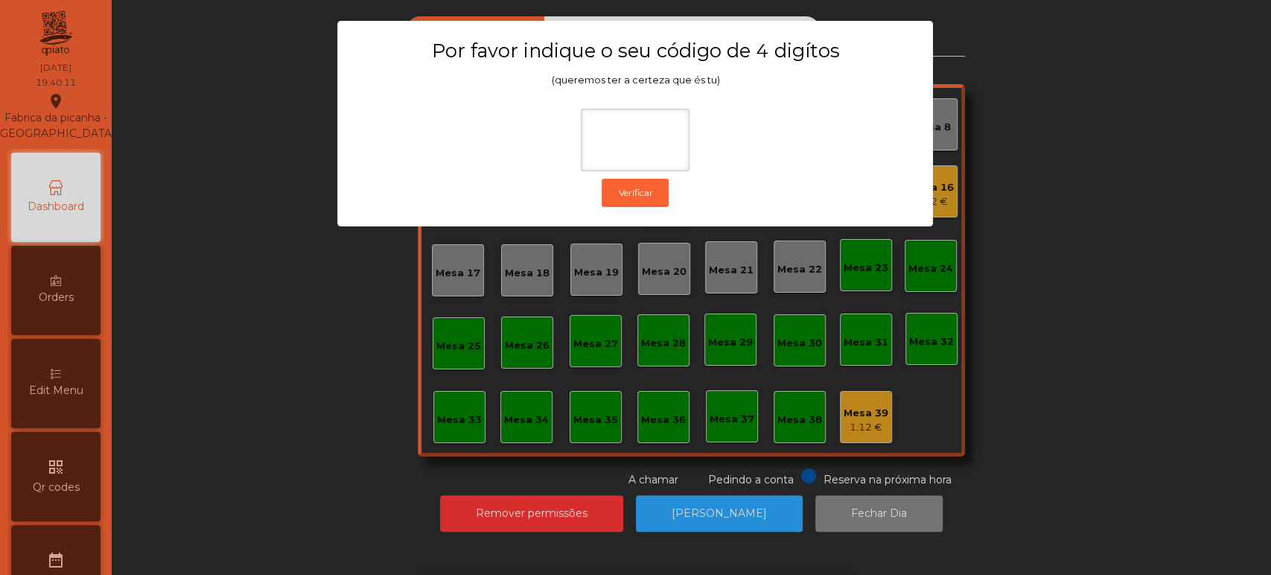
click at [947, 337] on ngb-modal-window "Por favor indique o seu código de 4 digítos (queremos ter a certeza que és tu) …" at bounding box center [636, 287] width 1208 height 575
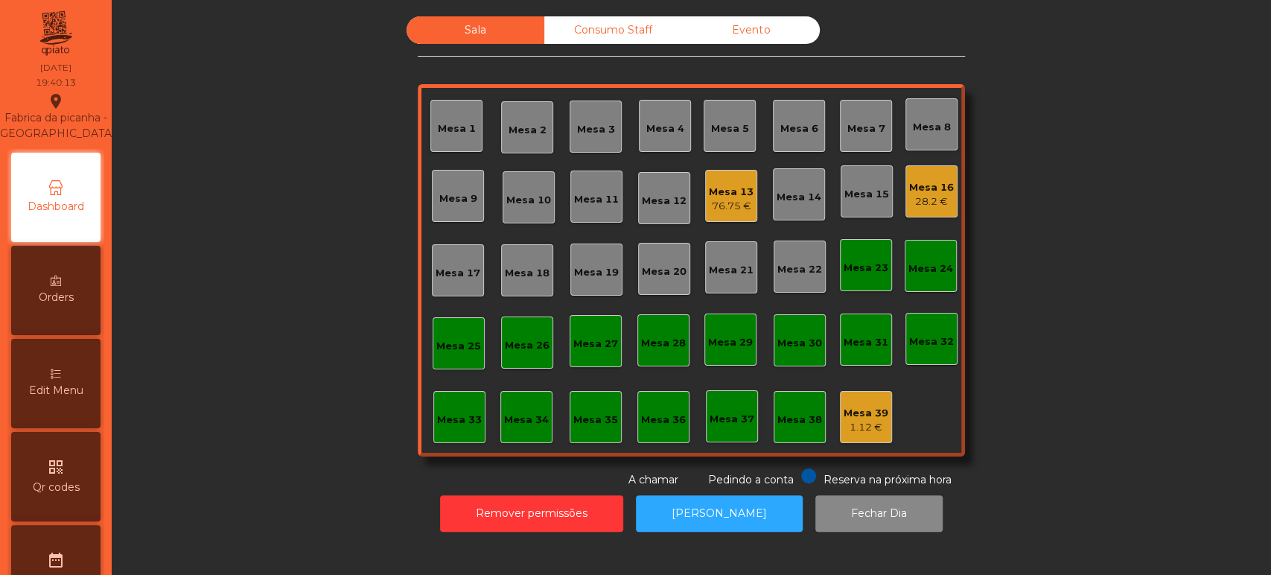
click at [69, 422] on div "Edit Menu" at bounding box center [55, 383] width 89 height 89
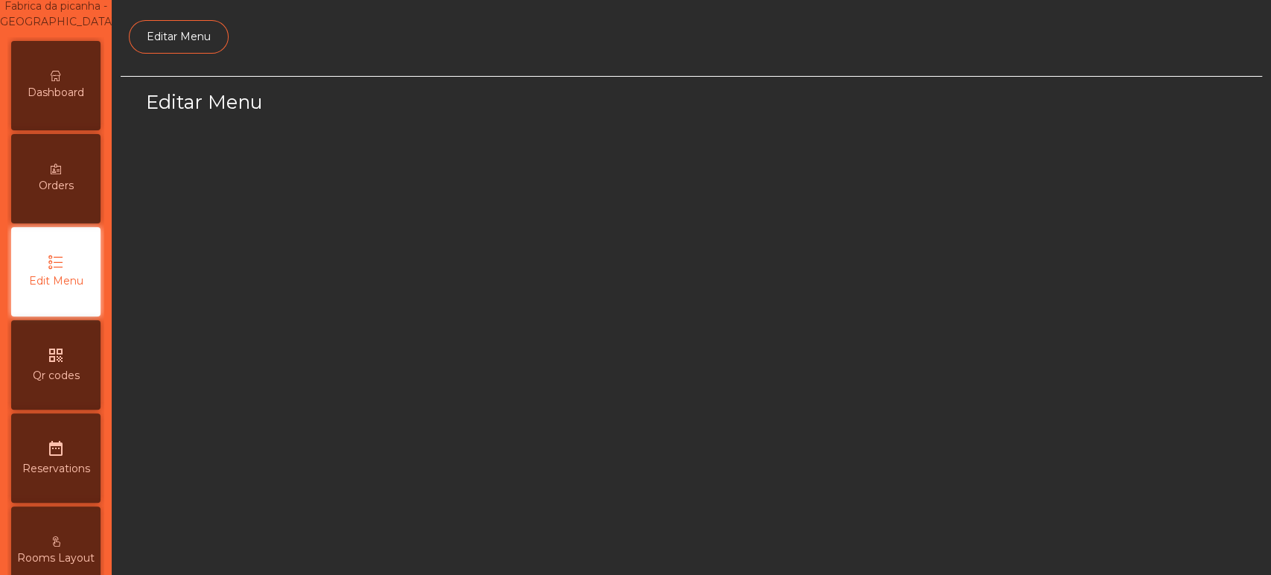
select select "*"
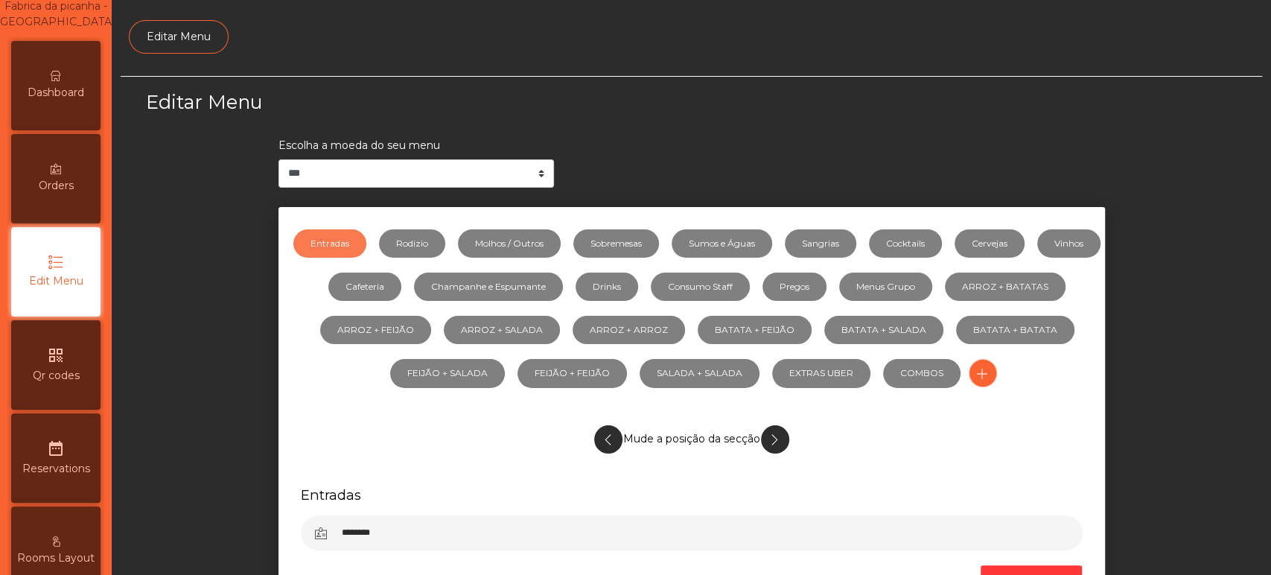
click at [76, 101] on span "Dashboard" at bounding box center [56, 93] width 57 height 16
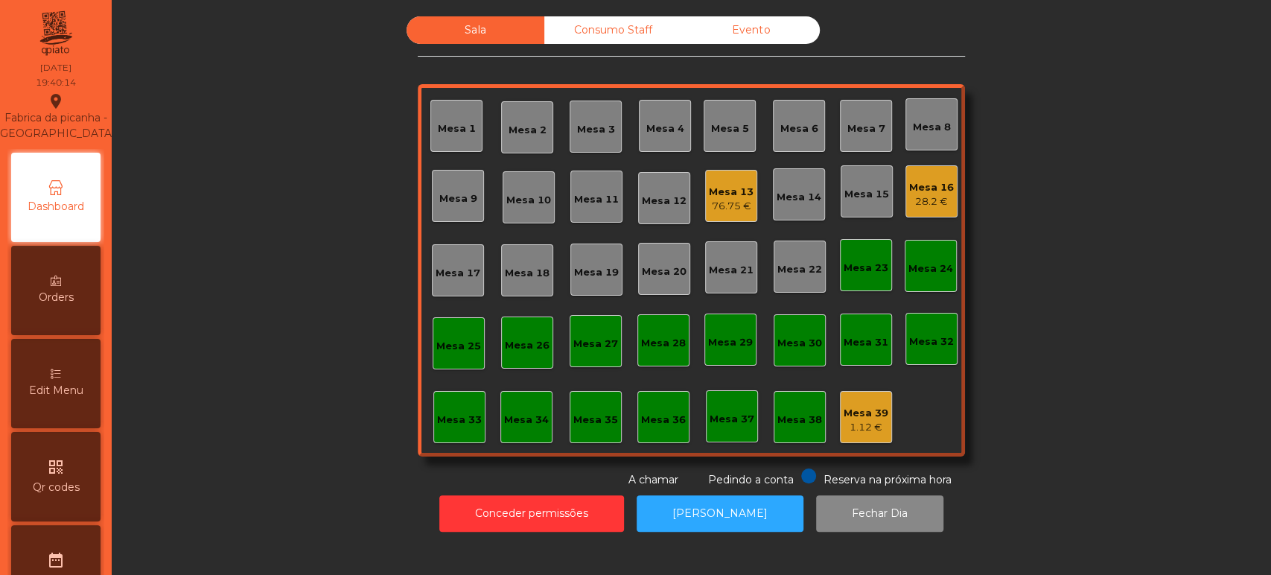
click at [731, 194] on div "Mesa 13" at bounding box center [731, 192] width 45 height 15
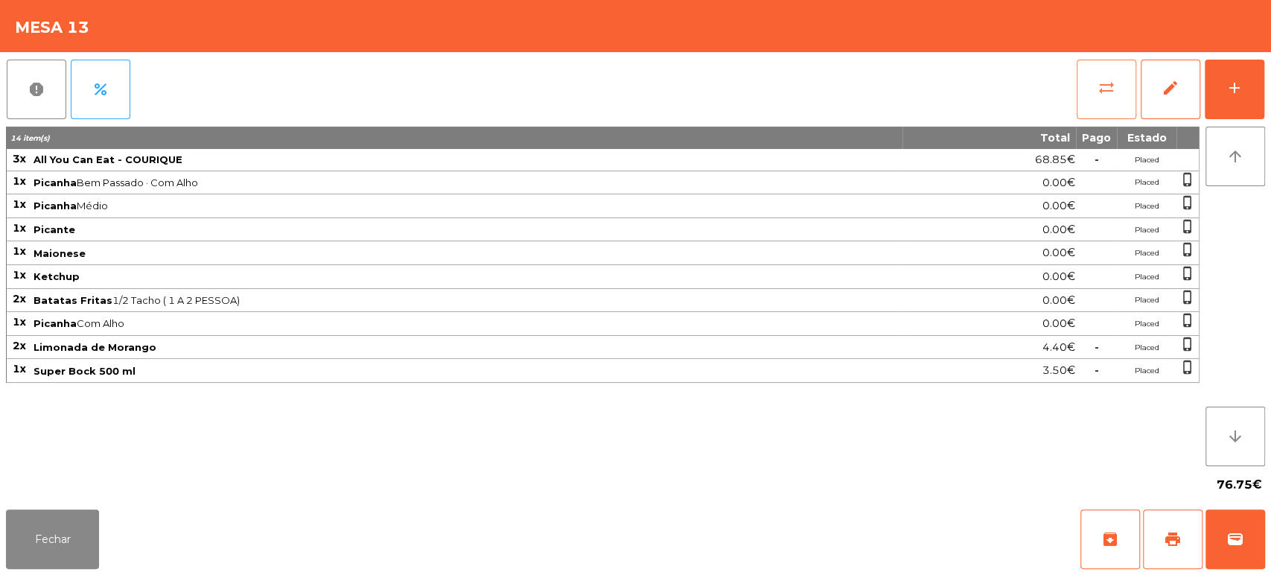
click at [1110, 95] on span "sync_alt" at bounding box center [1107, 88] width 18 height 18
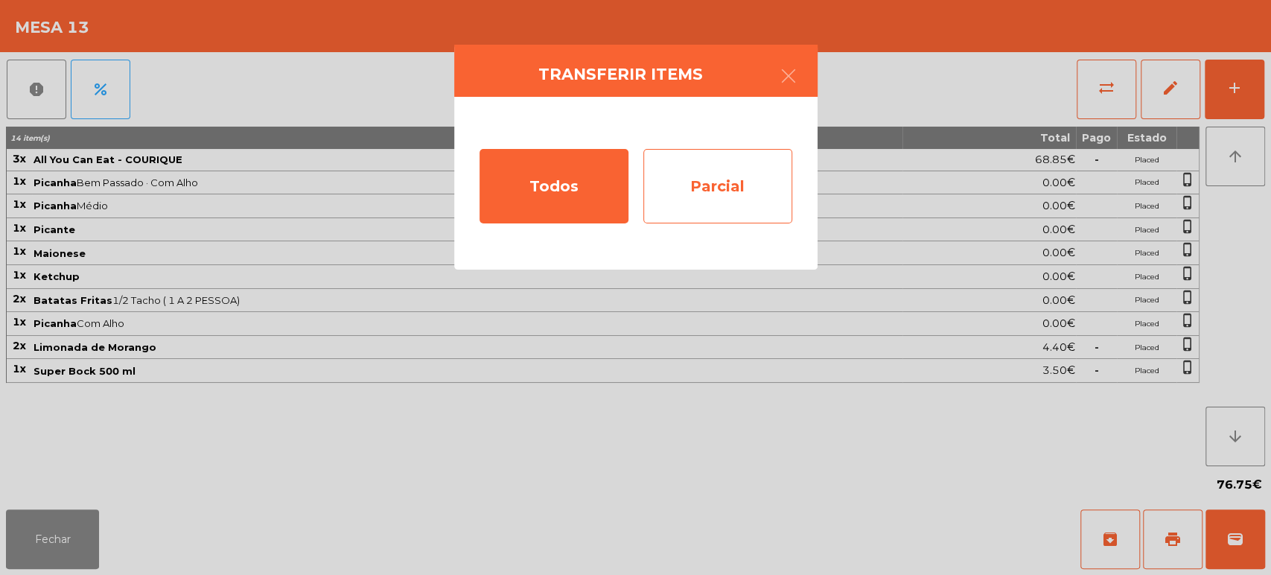
click at [754, 166] on div "Parcial" at bounding box center [717, 186] width 149 height 74
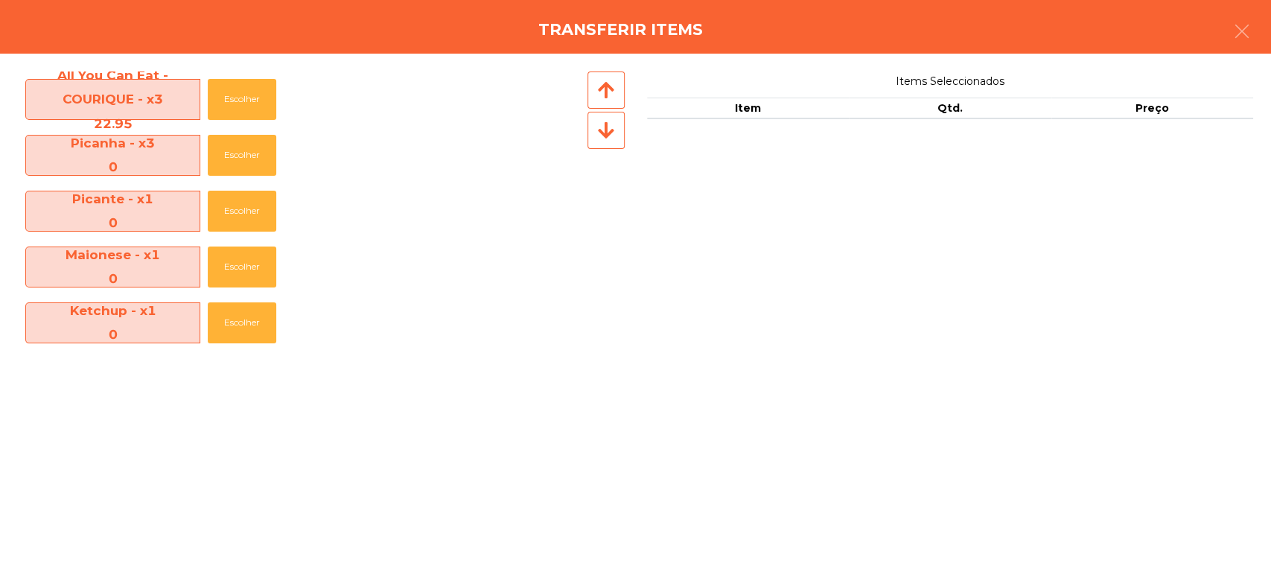
scroll to position [163, 0]
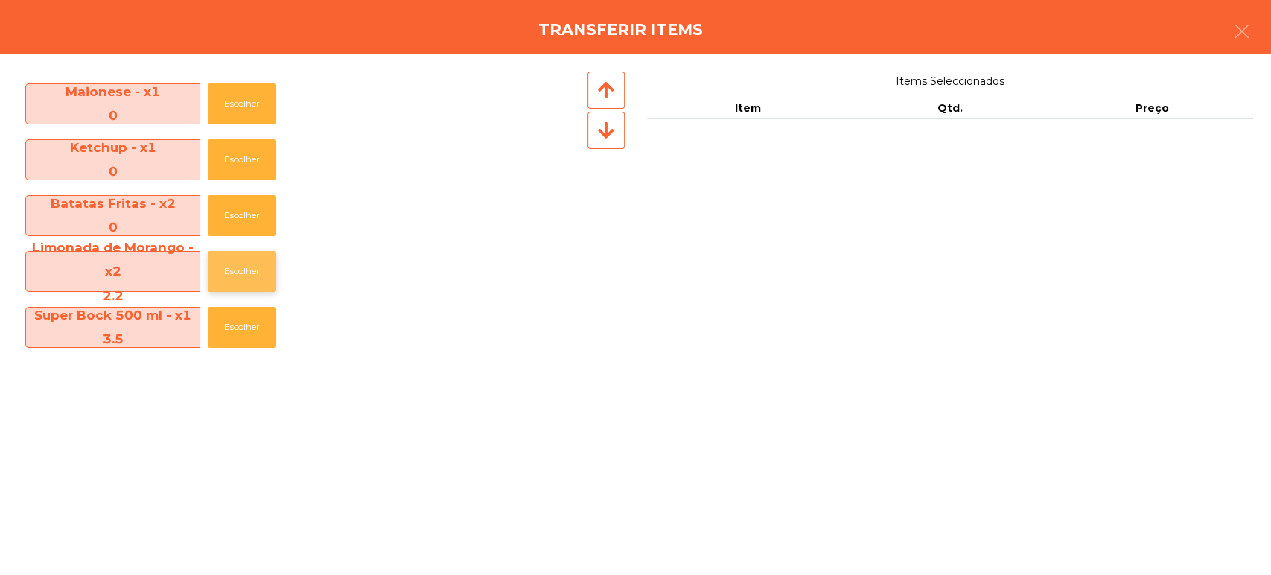
click at [240, 280] on button "Escolher" at bounding box center [242, 271] width 69 height 41
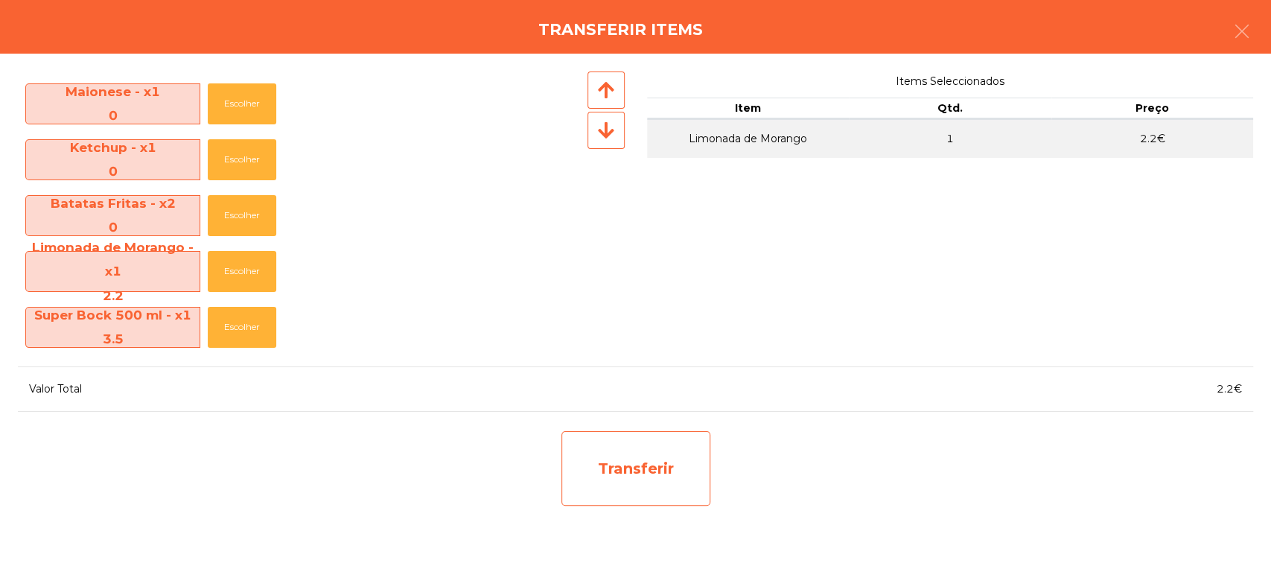
click at [606, 465] on div "Transferir" at bounding box center [636, 468] width 149 height 74
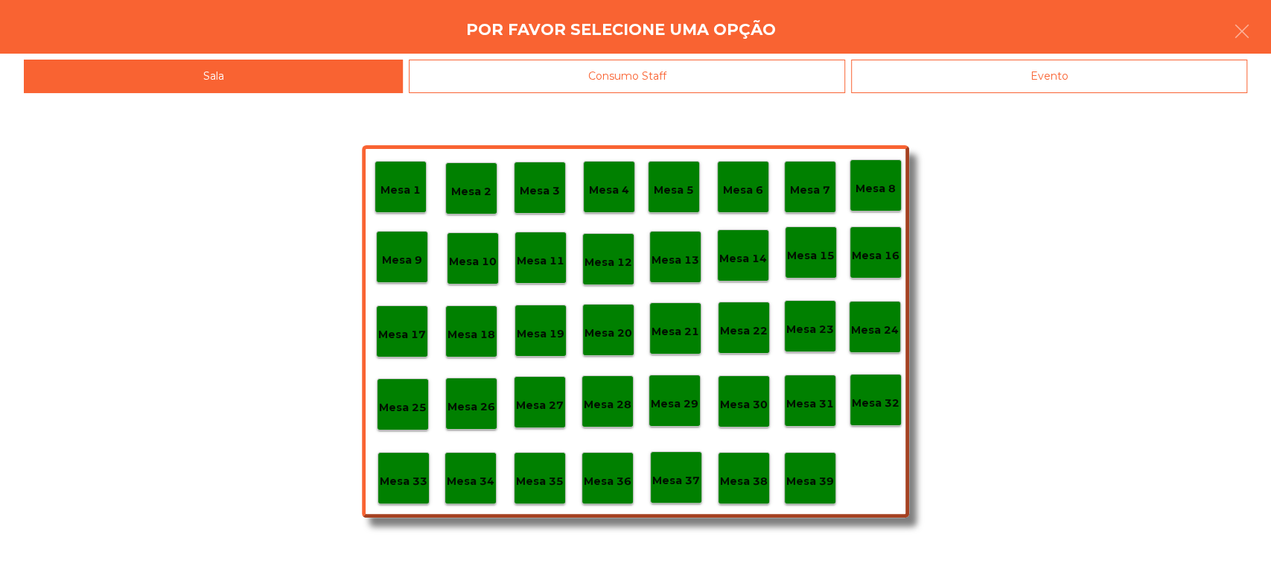
click at [689, 477] on p "Mesa 37" at bounding box center [676, 480] width 48 height 17
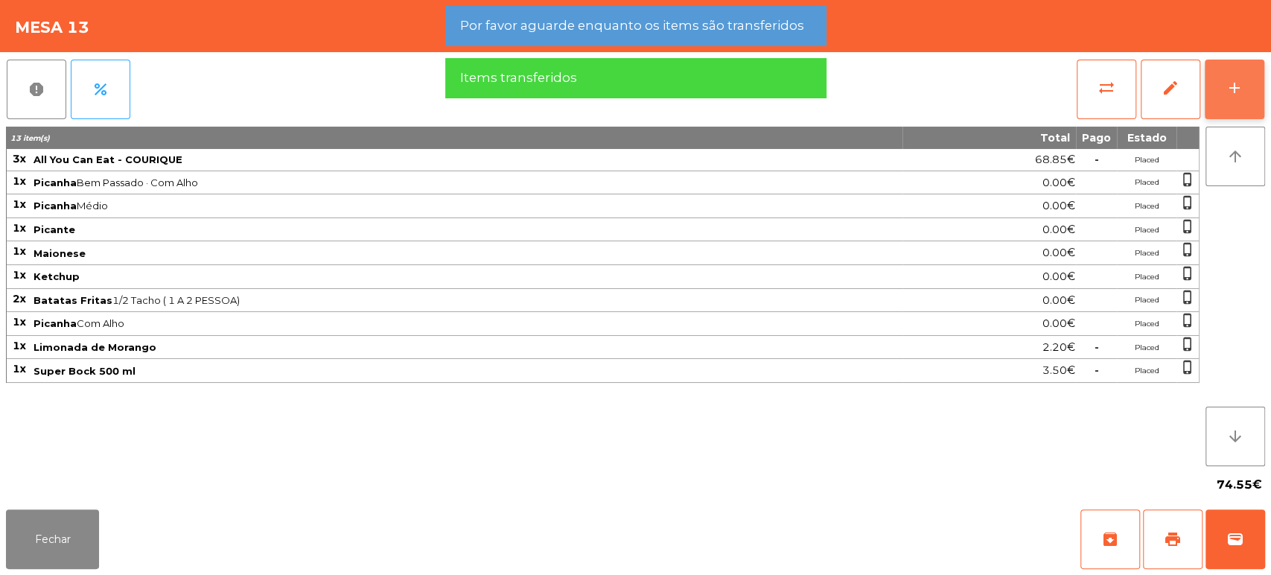
click at [1211, 94] on button "add" at bounding box center [1235, 90] width 60 height 60
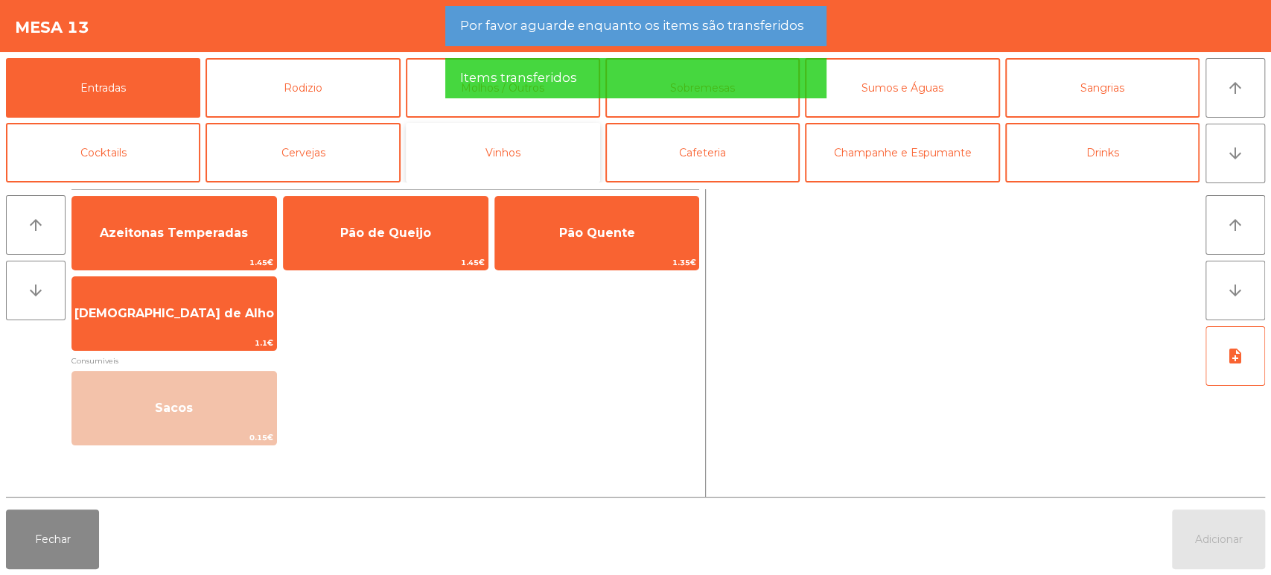
click at [410, 142] on button "Vinhos" at bounding box center [503, 153] width 194 height 60
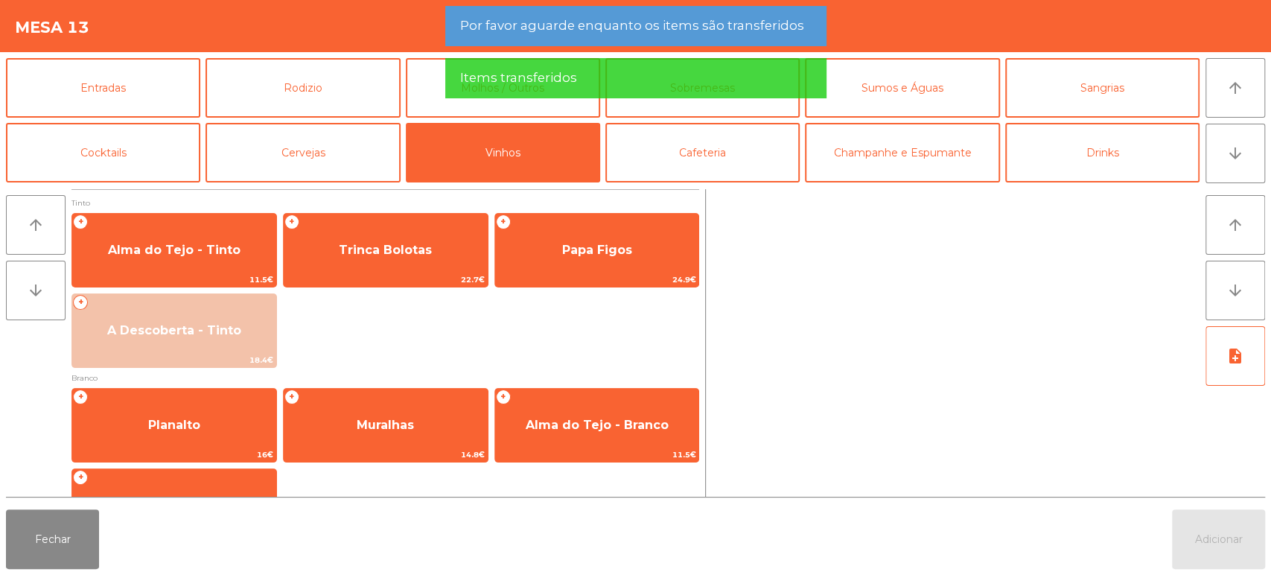
click at [768, 106] on app-alert "Por favor aguarde enquanto os items são transferidos Items transferidos" at bounding box center [635, 58] width 381 height 104
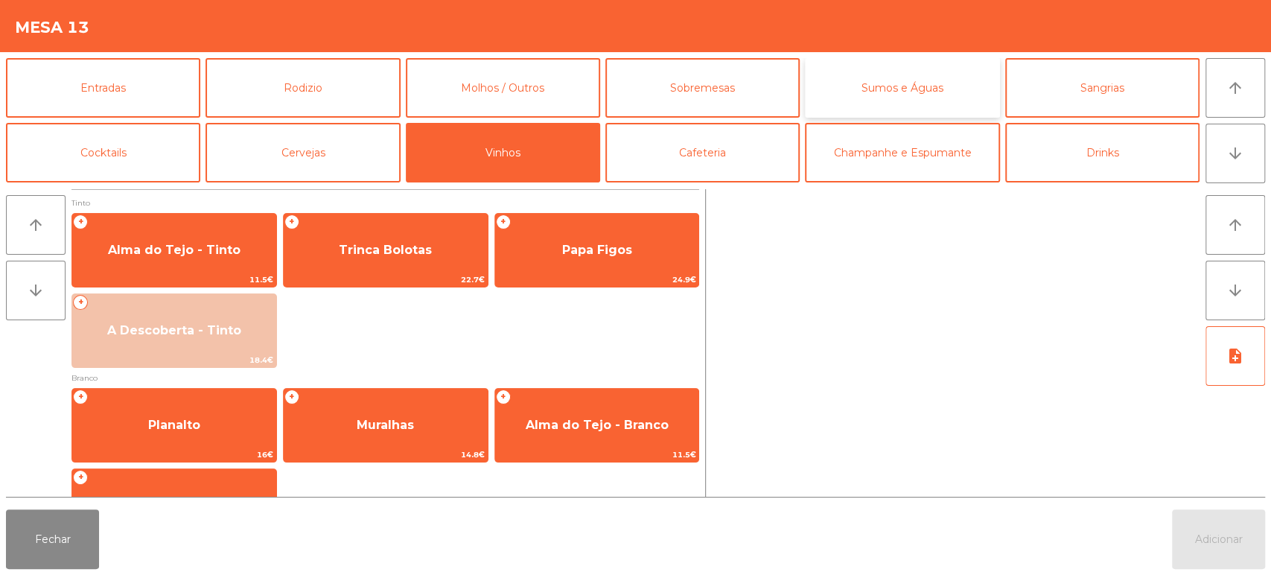
click at [921, 89] on button "Sumos e Águas" at bounding box center [902, 88] width 194 height 60
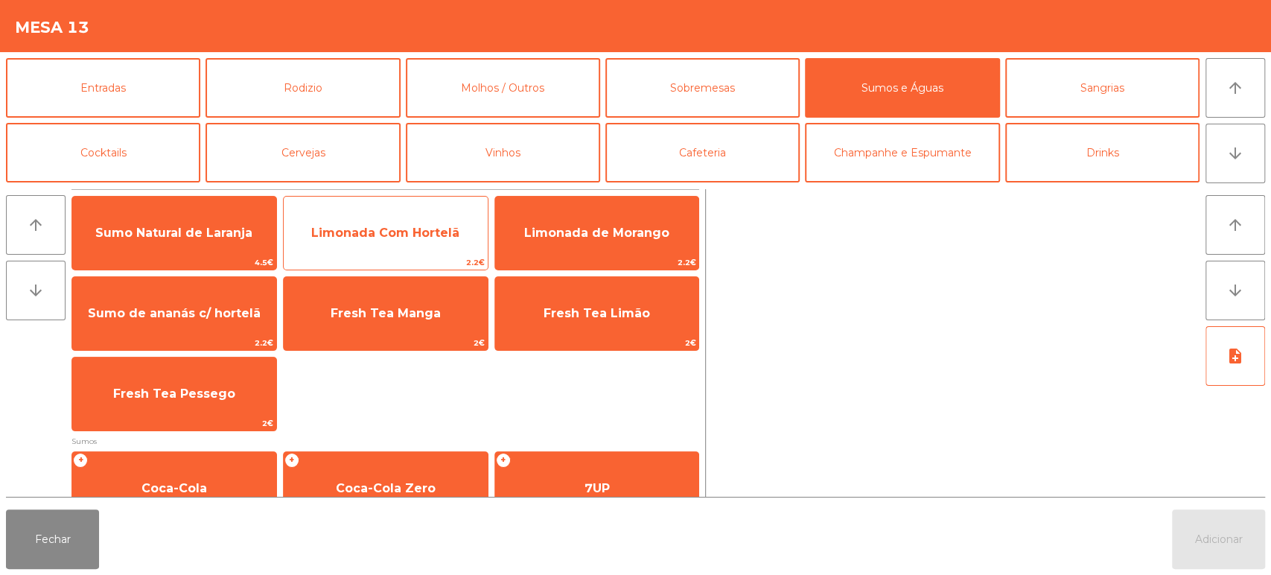
click at [430, 220] on span "Limonada Com Hortelã" at bounding box center [386, 233] width 204 height 40
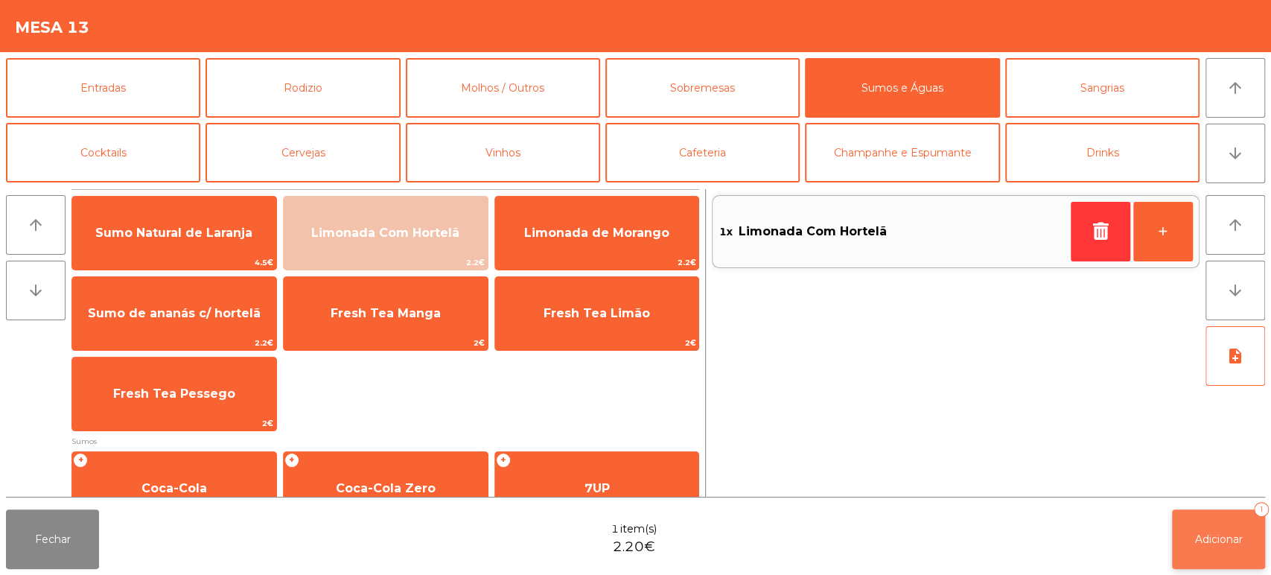
click at [1181, 528] on button "Adicionar 1" at bounding box center [1218, 539] width 93 height 60
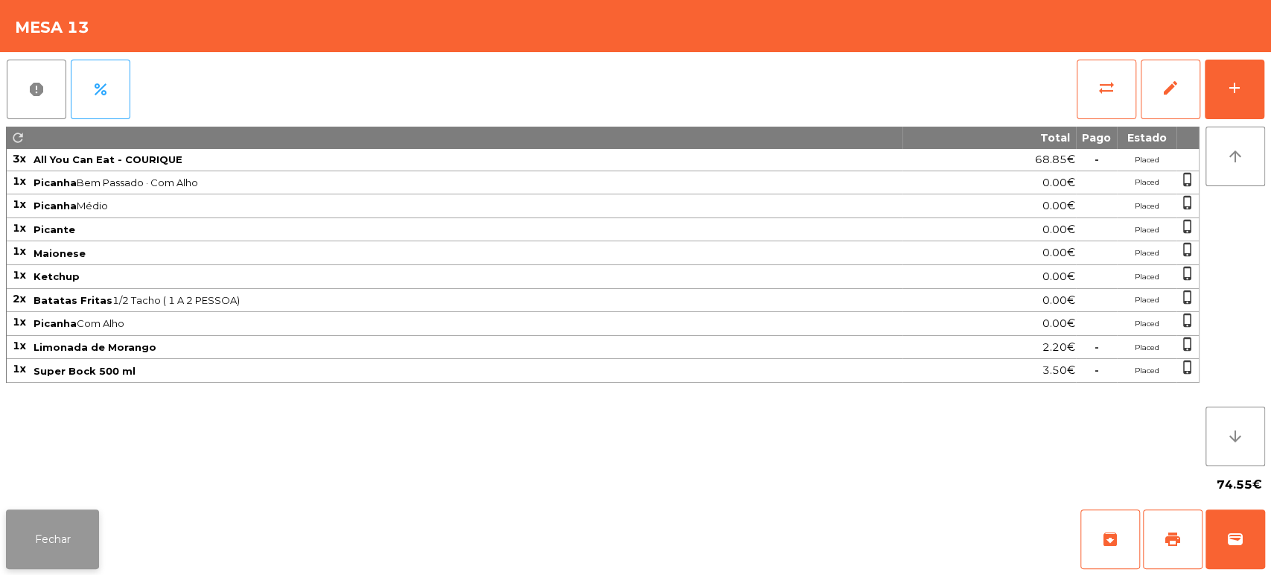
click at [72, 538] on button "Fechar" at bounding box center [52, 539] width 93 height 60
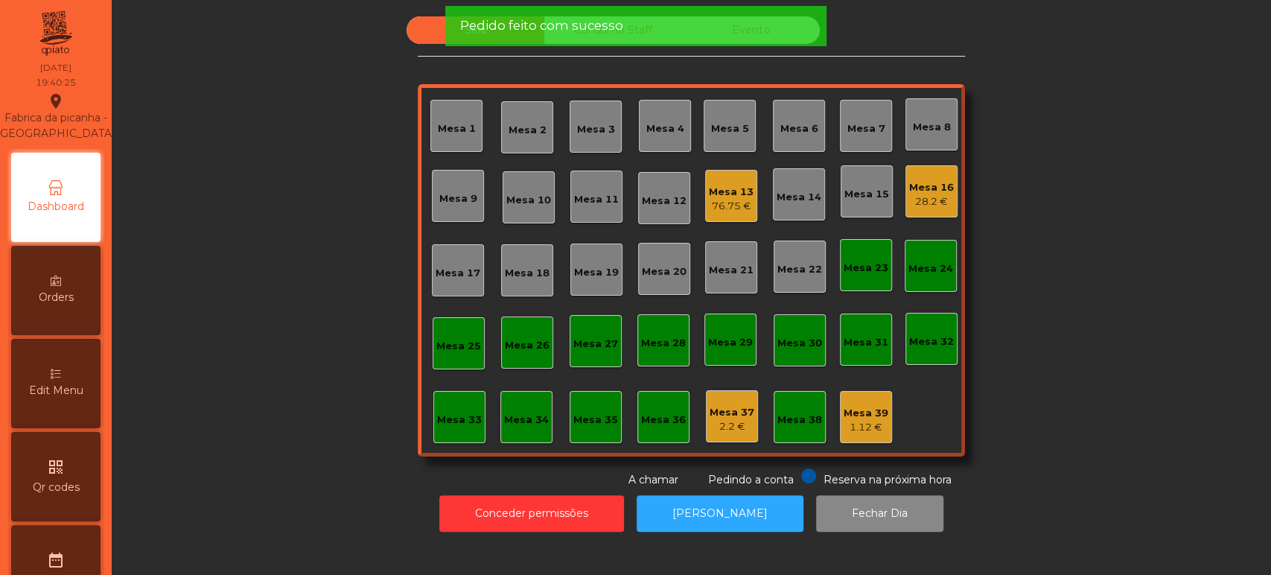
click at [76, 394] on div "Edit Menu" at bounding box center [55, 383] width 89 height 89
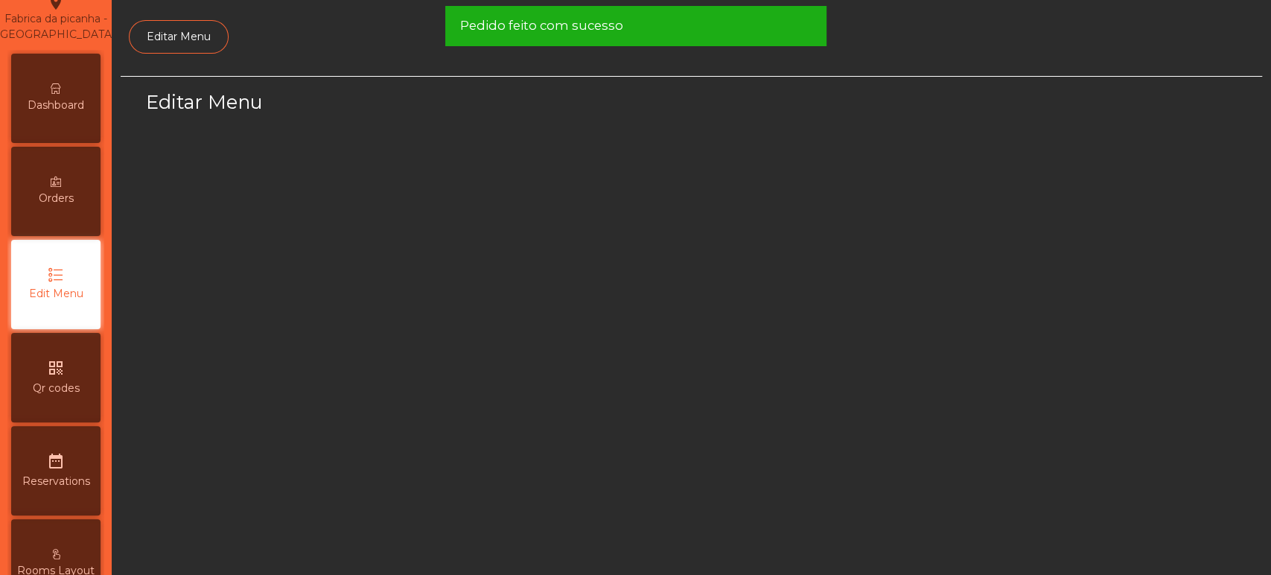
select select "*"
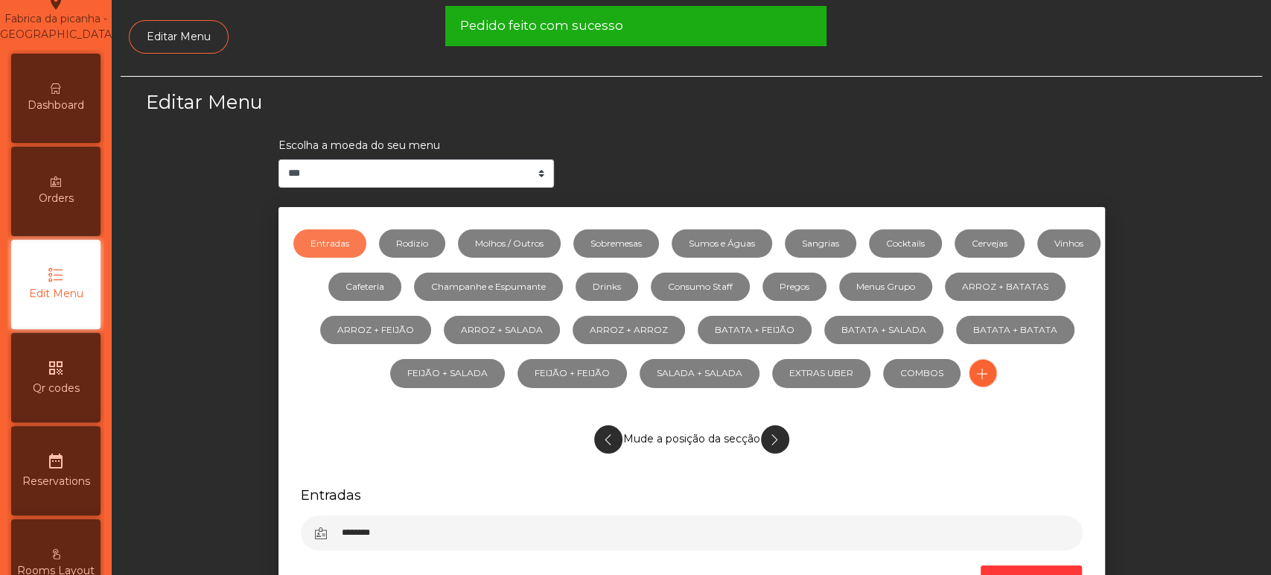
scroll to position [112, 0]
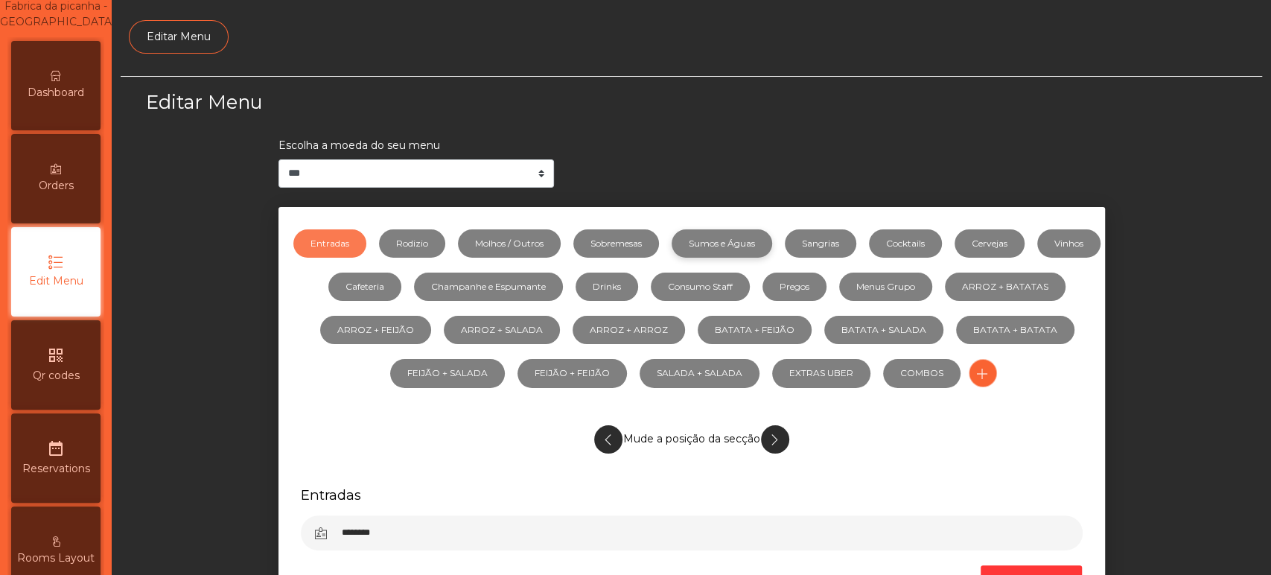
click at [745, 242] on link "Sumos e Águas" at bounding box center [722, 243] width 101 height 28
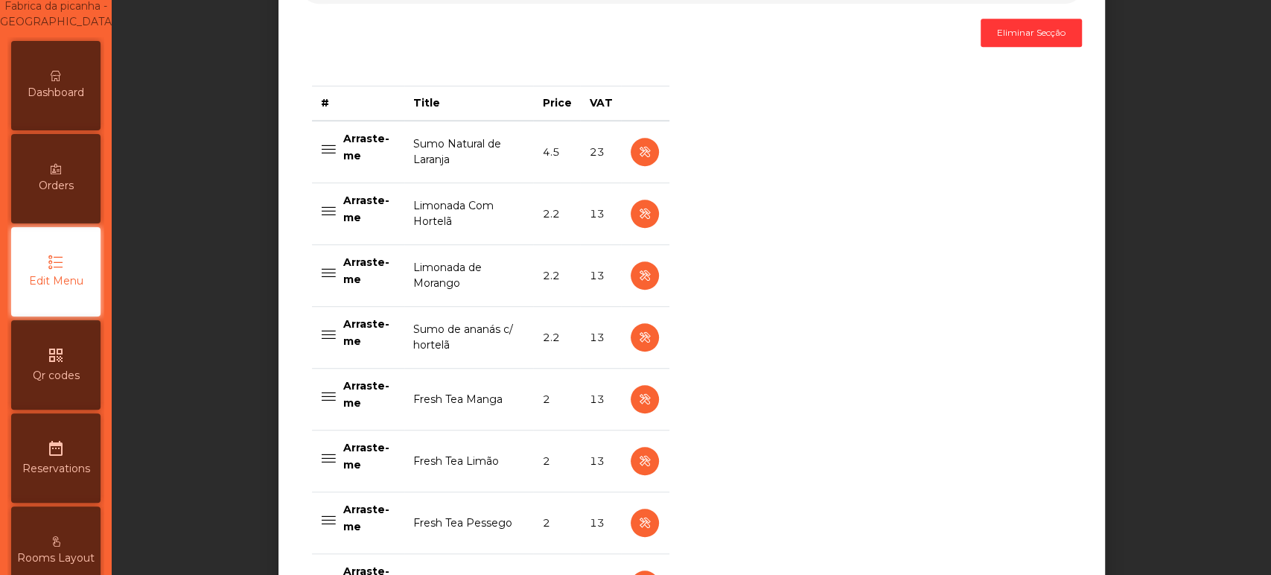
scroll to position [548, 0]
click at [638, 212] on icon "button" at bounding box center [644, 212] width 17 height 19
select select "***"
select select "**"
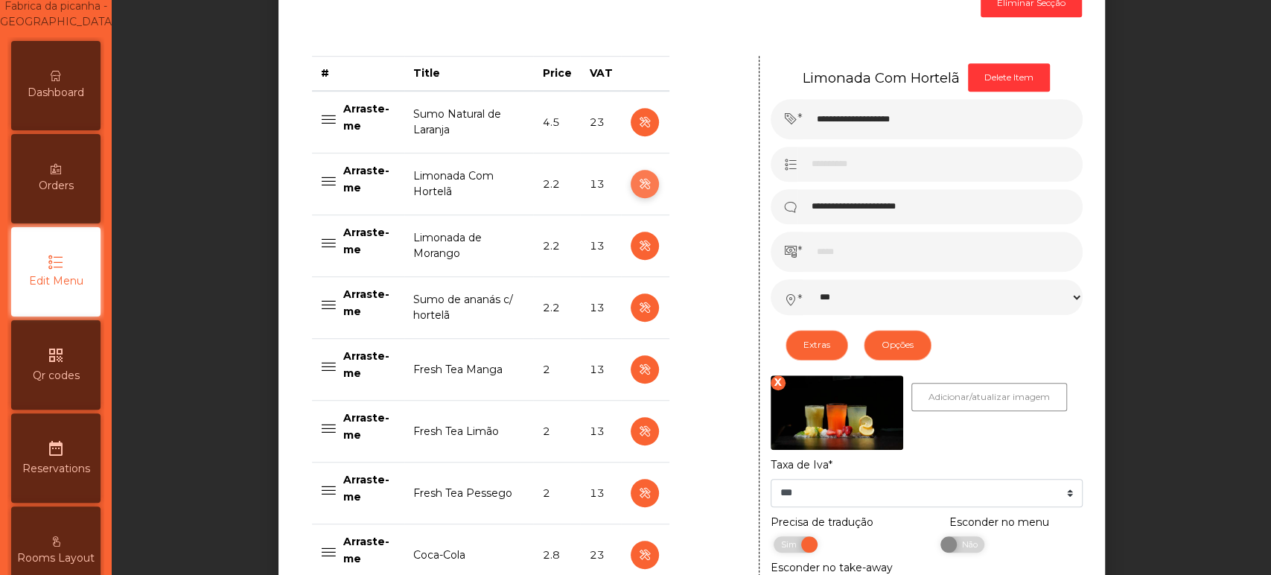
scroll to position [575, 0]
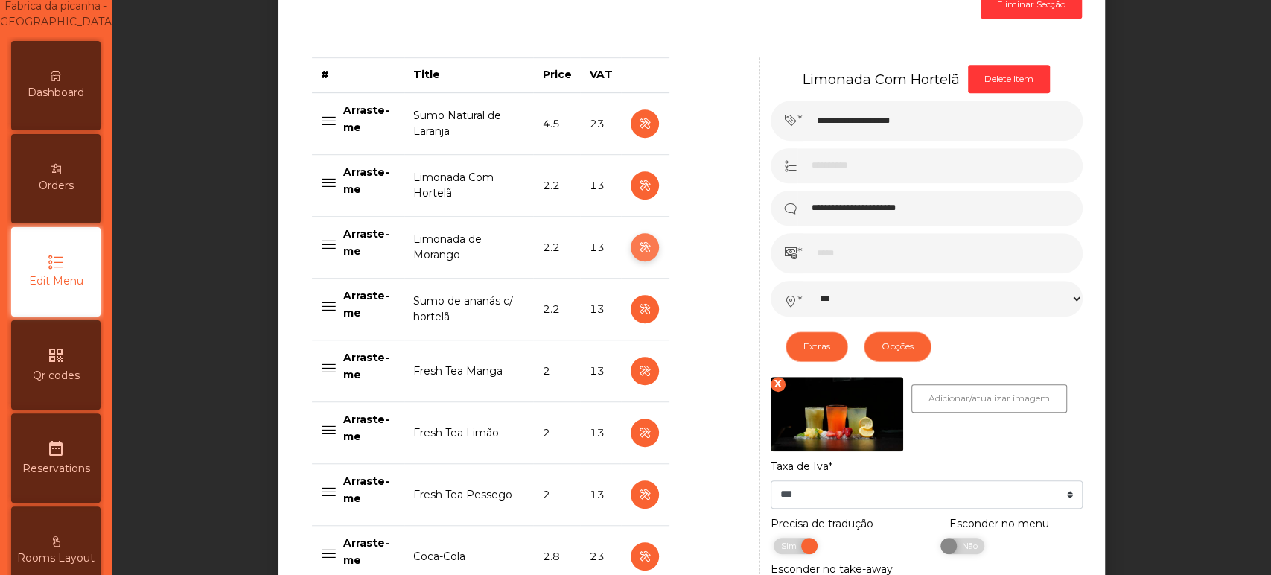
click at [638, 247] on icon "button" at bounding box center [644, 247] width 17 height 19
type input "**********"
select select "***"
select select "**"
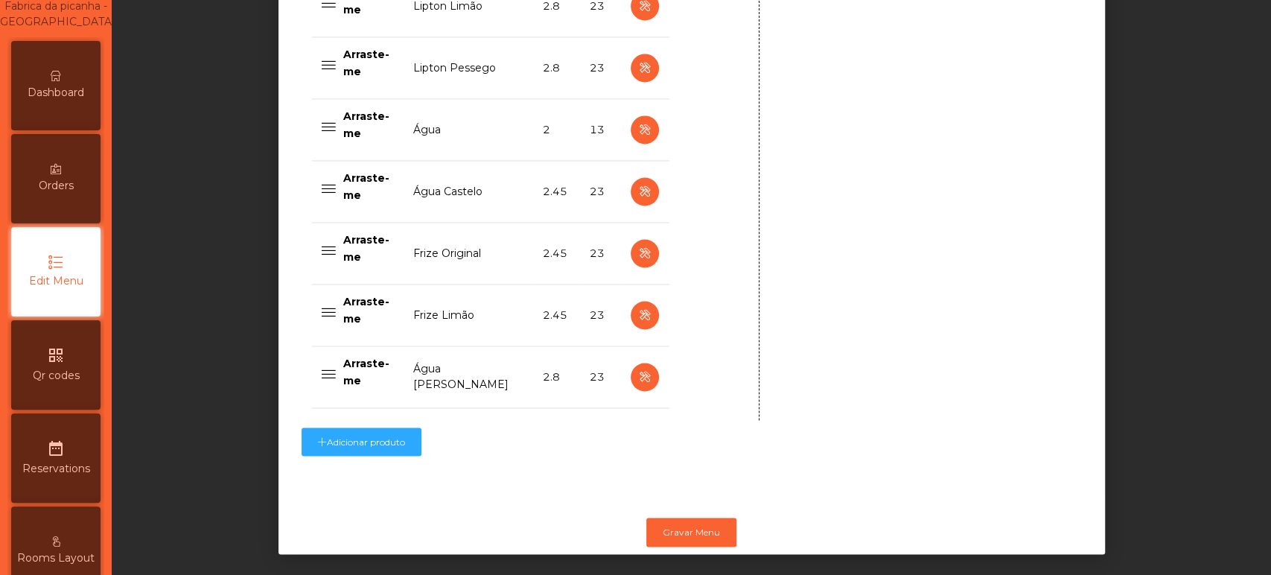
scroll to position [1513, 0]
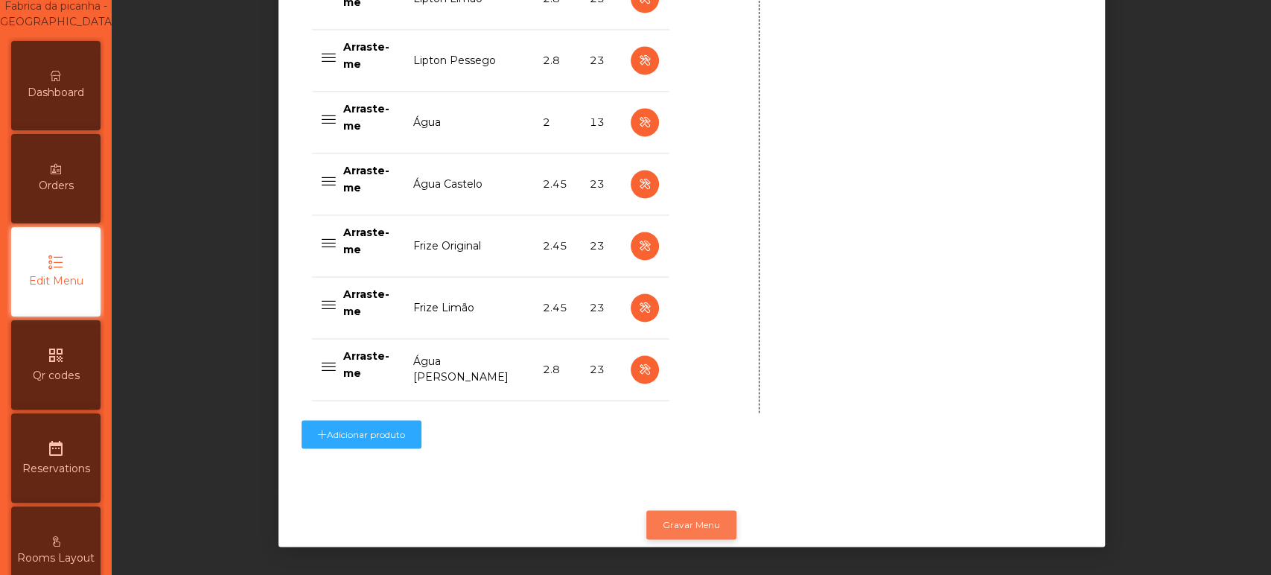
click at [707, 522] on button "Gravar Menu" at bounding box center [691, 524] width 90 height 28
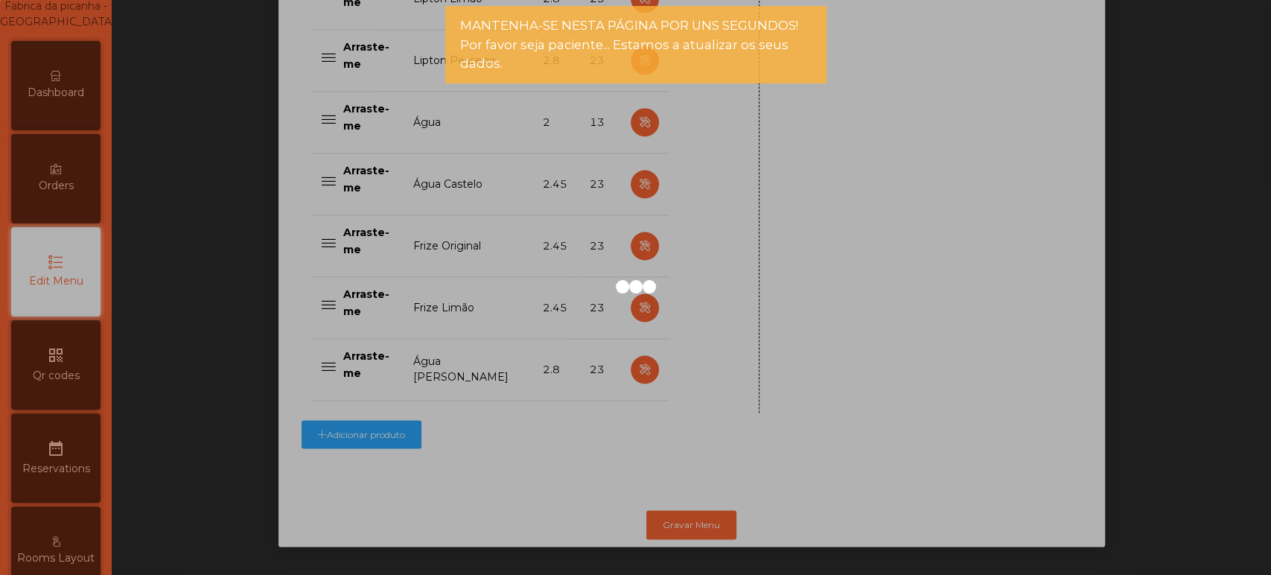
click at [49, 82] on div at bounding box center [635, 287] width 1271 height 575
click at [60, 95] on div at bounding box center [635, 287] width 1271 height 575
click at [74, 99] on div at bounding box center [635, 287] width 1271 height 575
click at [71, 107] on div at bounding box center [635, 287] width 1271 height 575
click at [72, 101] on span "Dashboard" at bounding box center [56, 93] width 57 height 16
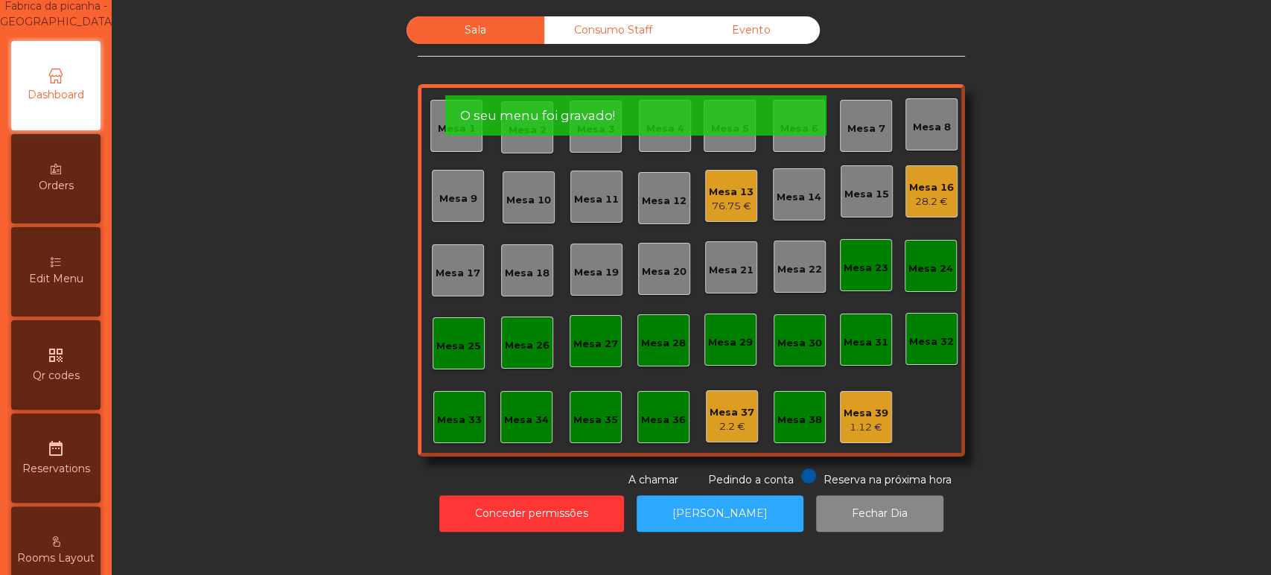
click at [79, 103] on span "Dashboard" at bounding box center [56, 95] width 57 height 16
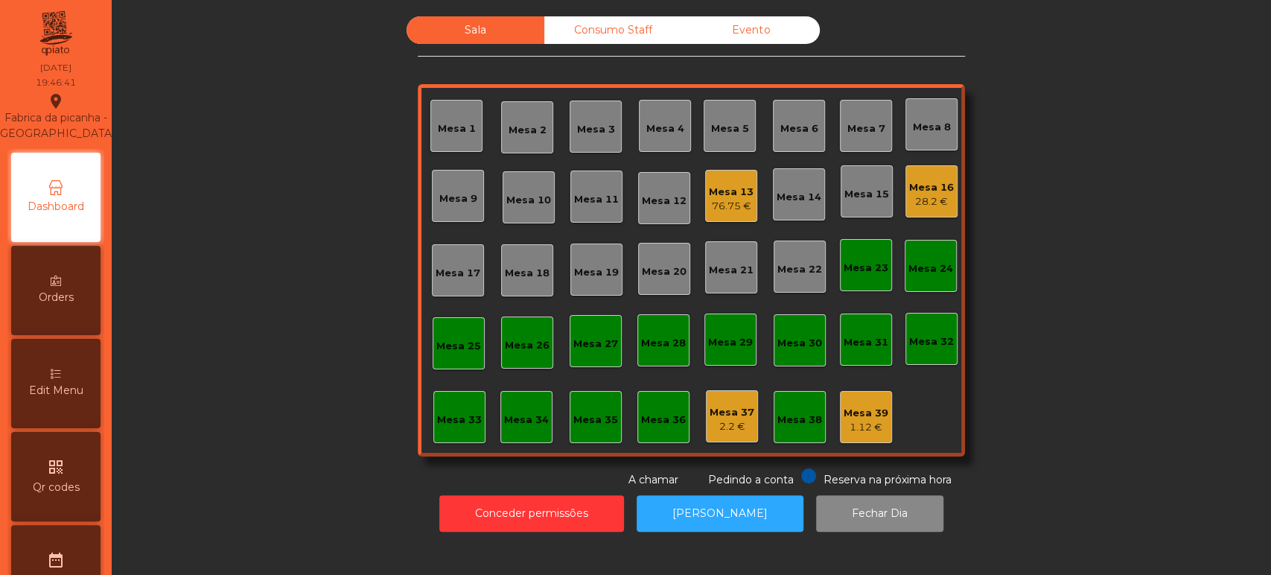
click at [927, 114] on div "Mesa 8" at bounding box center [932, 124] width 38 height 21
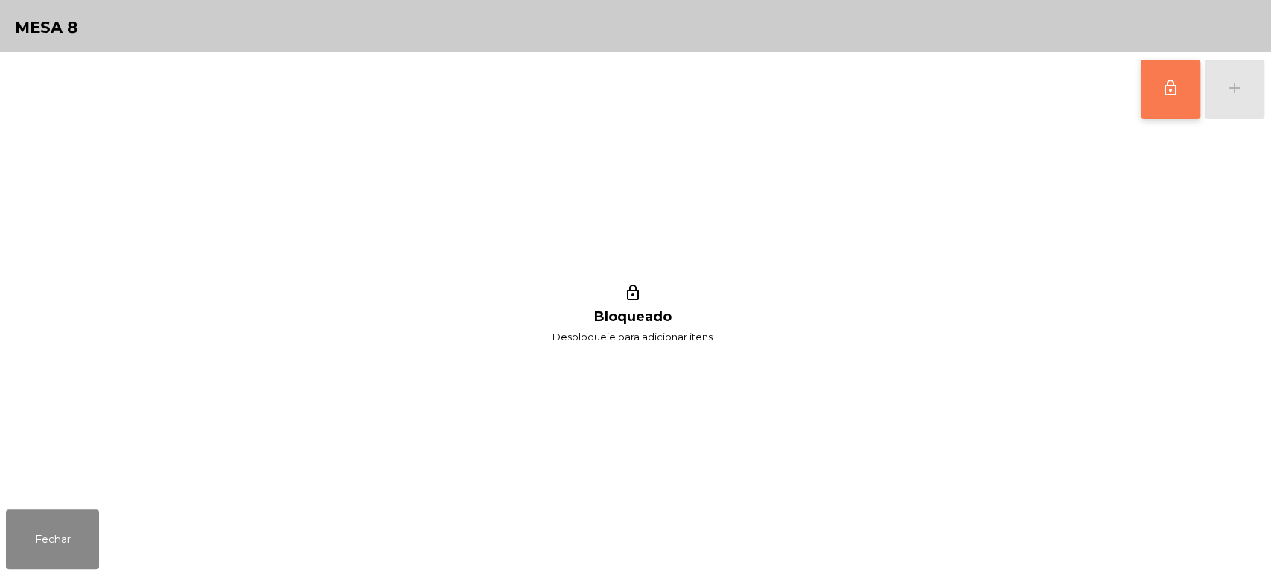
click at [1167, 98] on button "lock_outline" at bounding box center [1171, 90] width 60 height 60
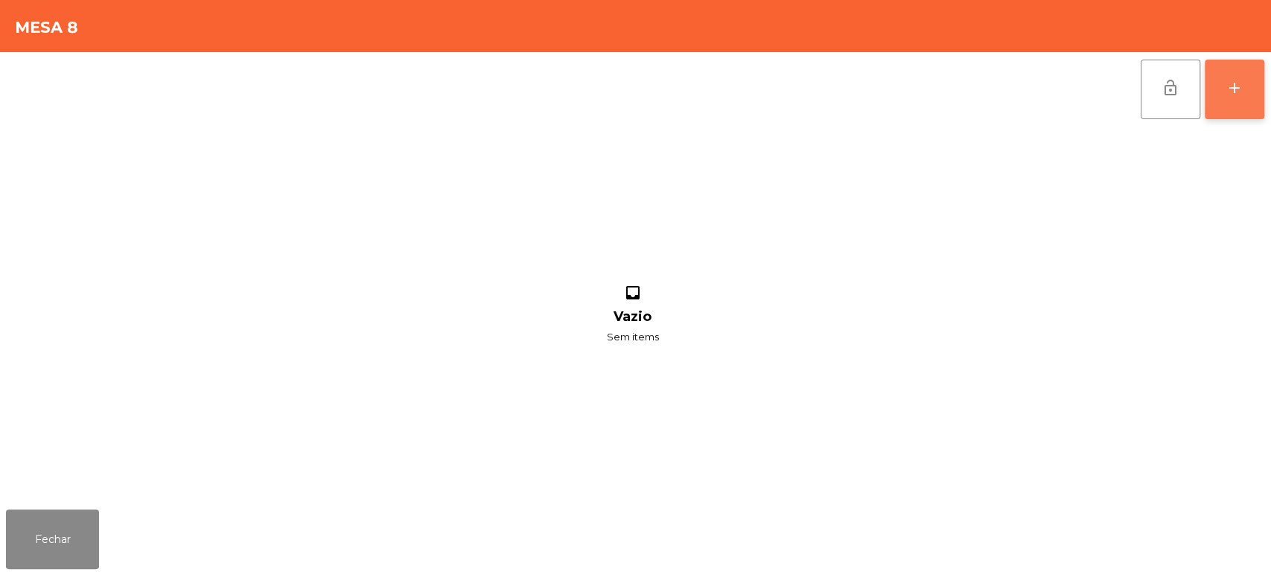
click at [1231, 93] on div "add" at bounding box center [1235, 88] width 18 height 18
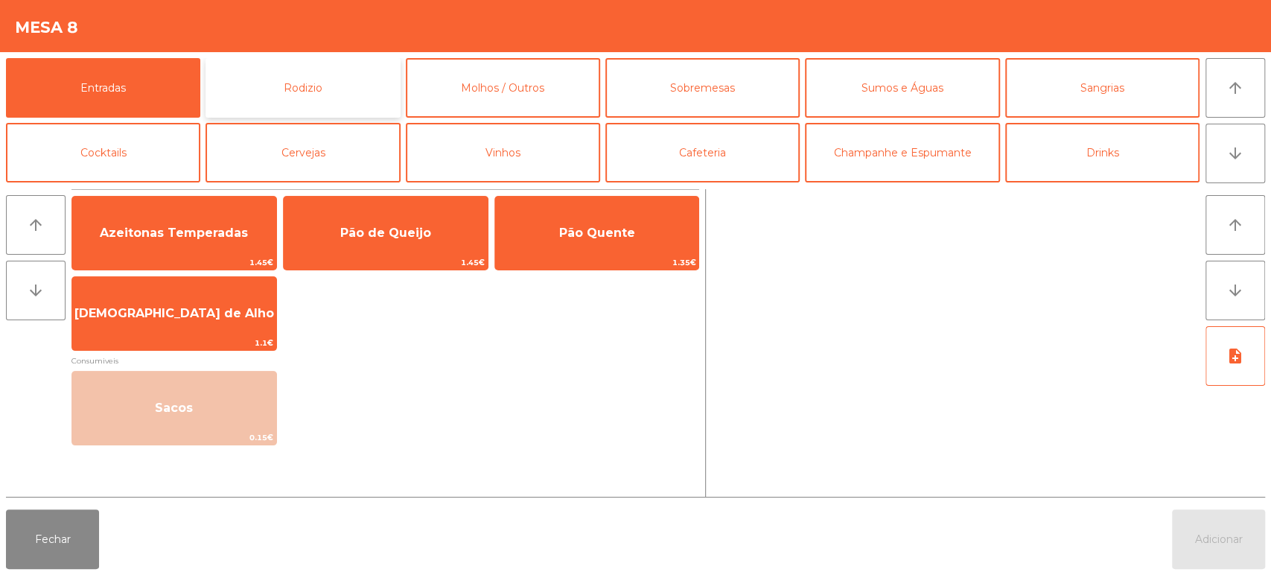
click at [286, 102] on button "Rodizio" at bounding box center [303, 88] width 194 height 60
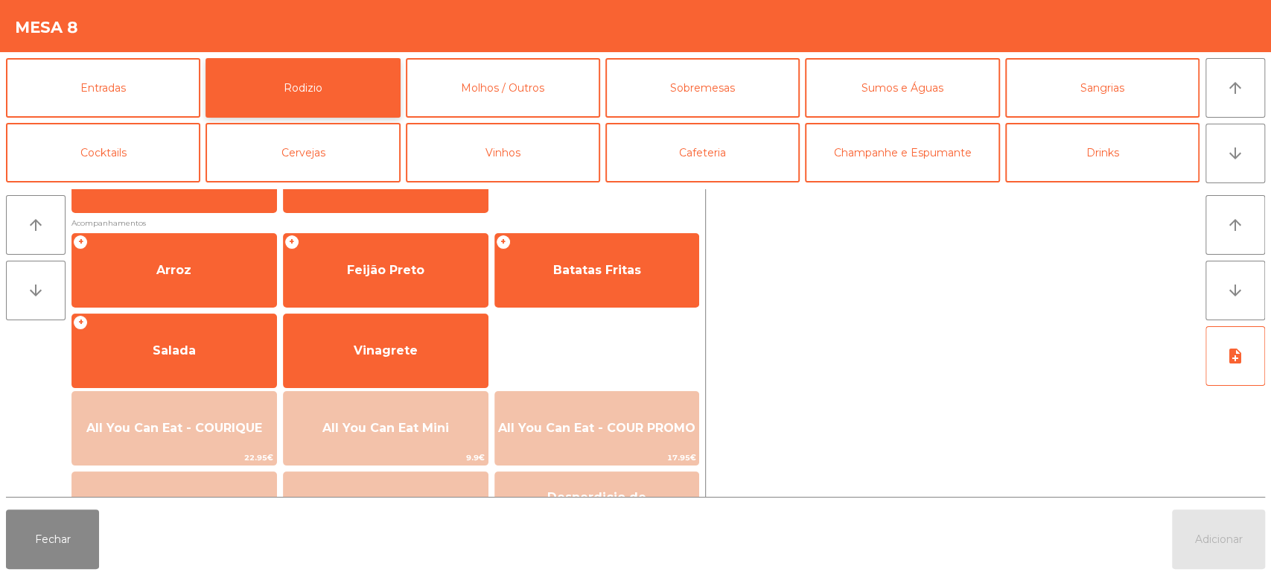
scroll to position [197, 0]
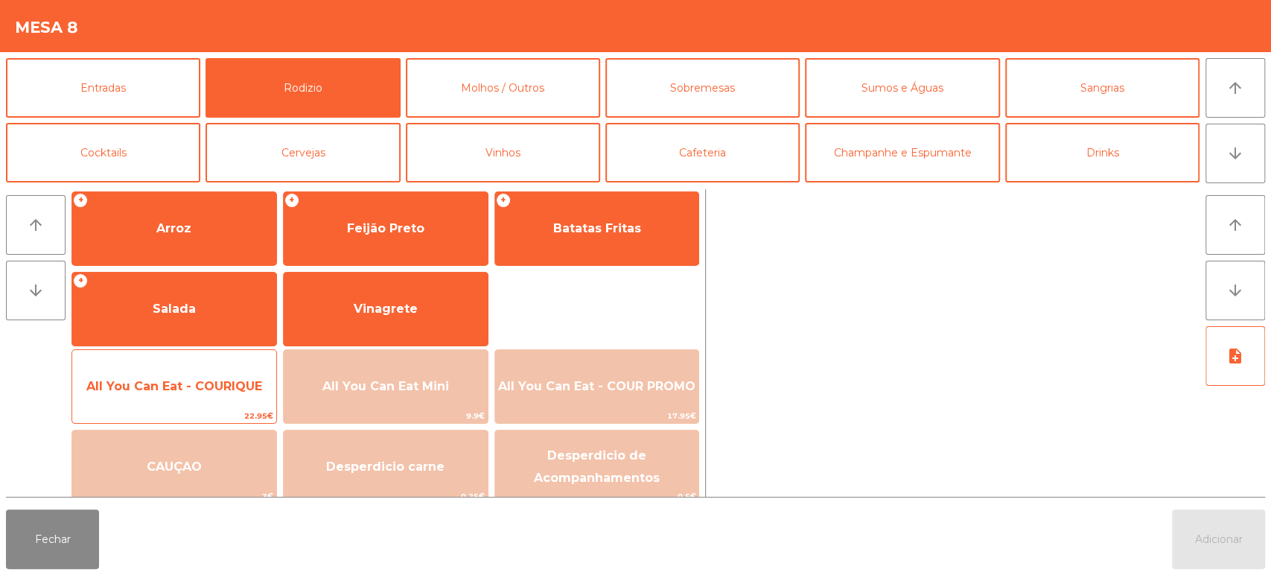
click at [216, 392] on span "All You Can Eat - COURIQUE" at bounding box center [174, 386] width 176 height 14
click at [211, 387] on span "All You Can Eat - COURIQUE" at bounding box center [174, 386] width 176 height 14
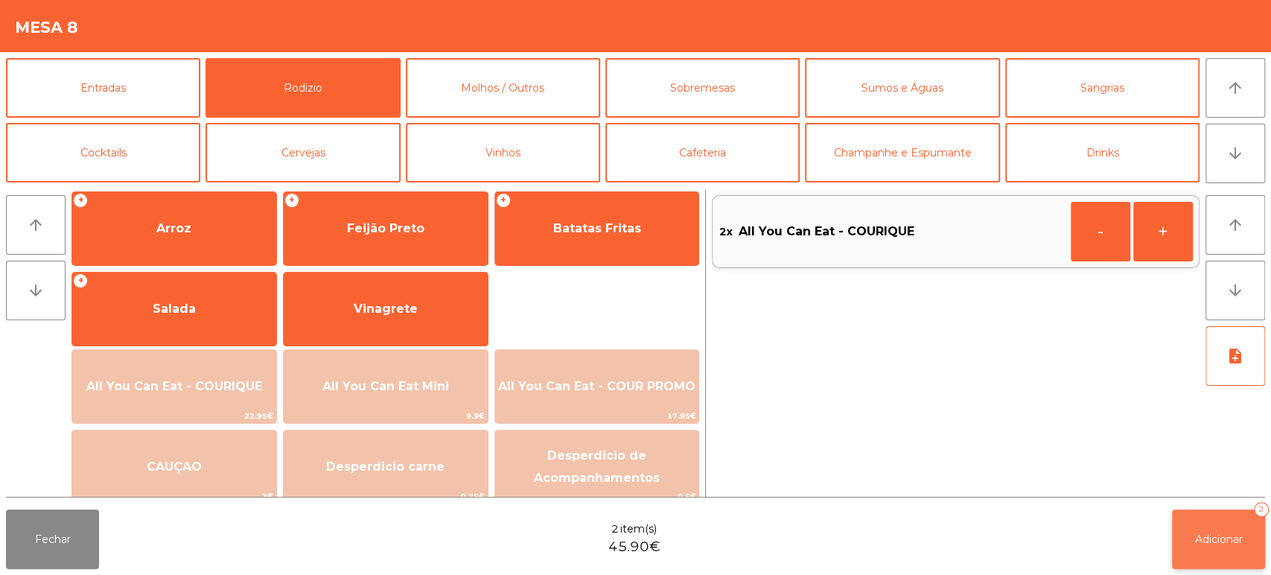
click at [1224, 539] on span "Adicionar" at bounding box center [1219, 539] width 48 height 13
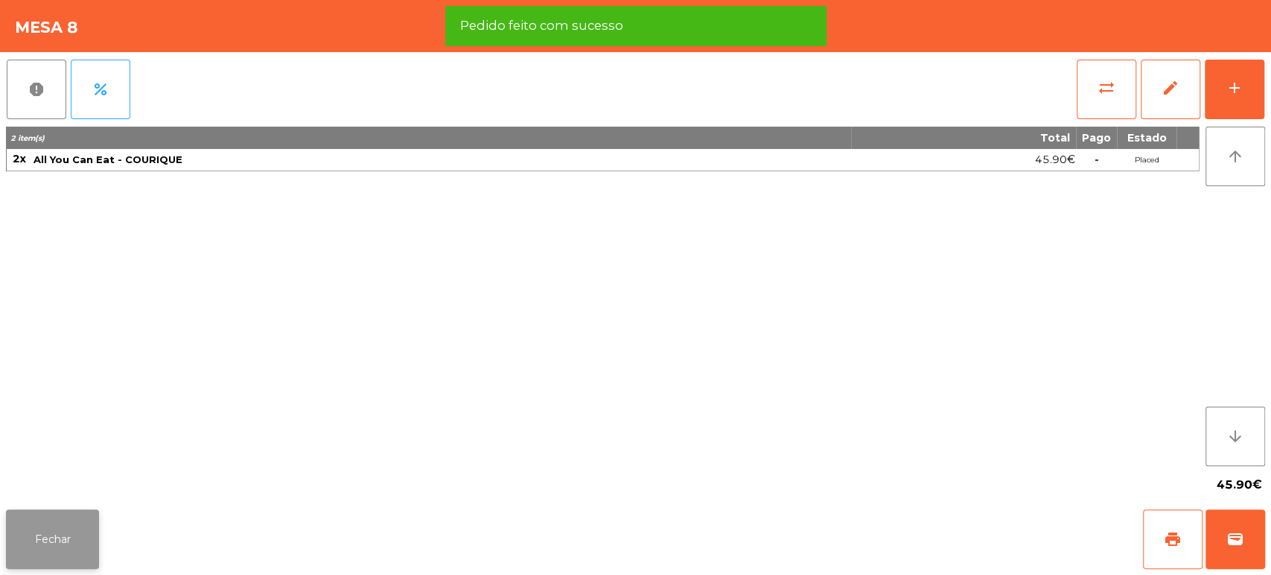
click at [66, 538] on button "Fechar" at bounding box center [52, 539] width 93 height 60
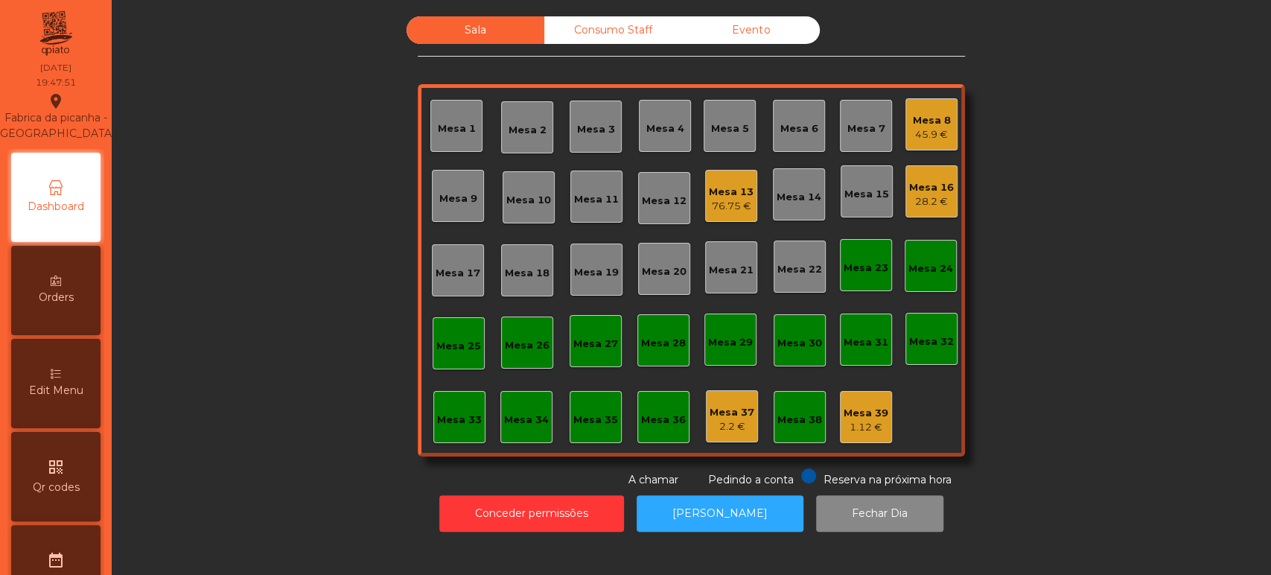
click at [913, 133] on div "45.9 €" at bounding box center [932, 134] width 38 height 15
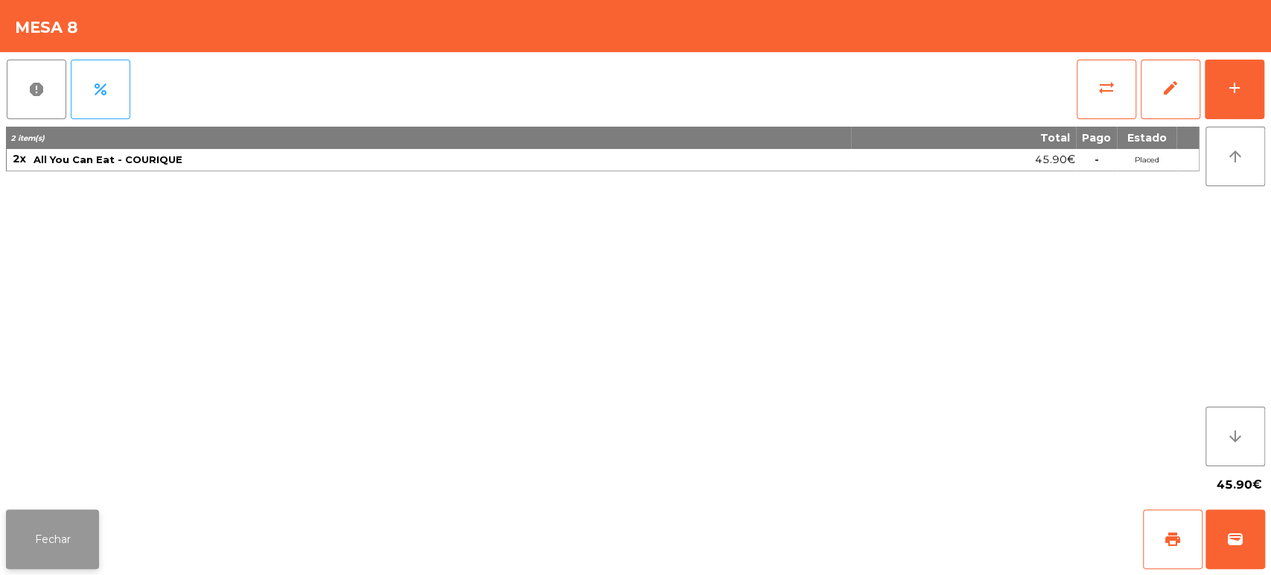
click at [46, 541] on button "Fechar" at bounding box center [52, 539] width 93 height 60
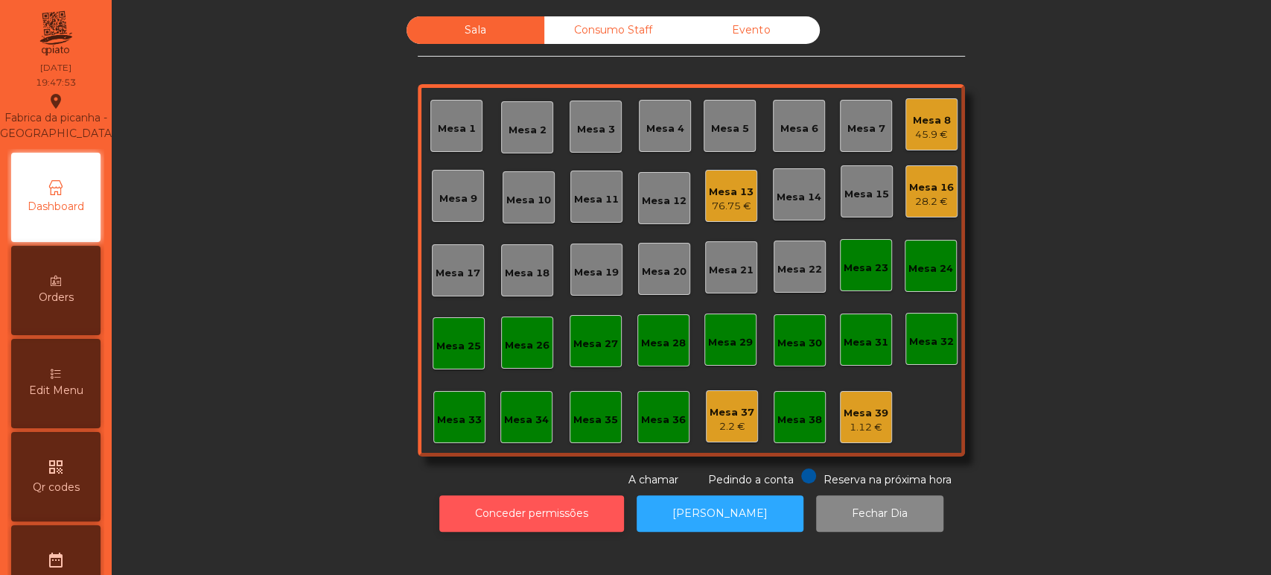
click at [578, 515] on button "Conceder permissões" at bounding box center [531, 513] width 185 height 36
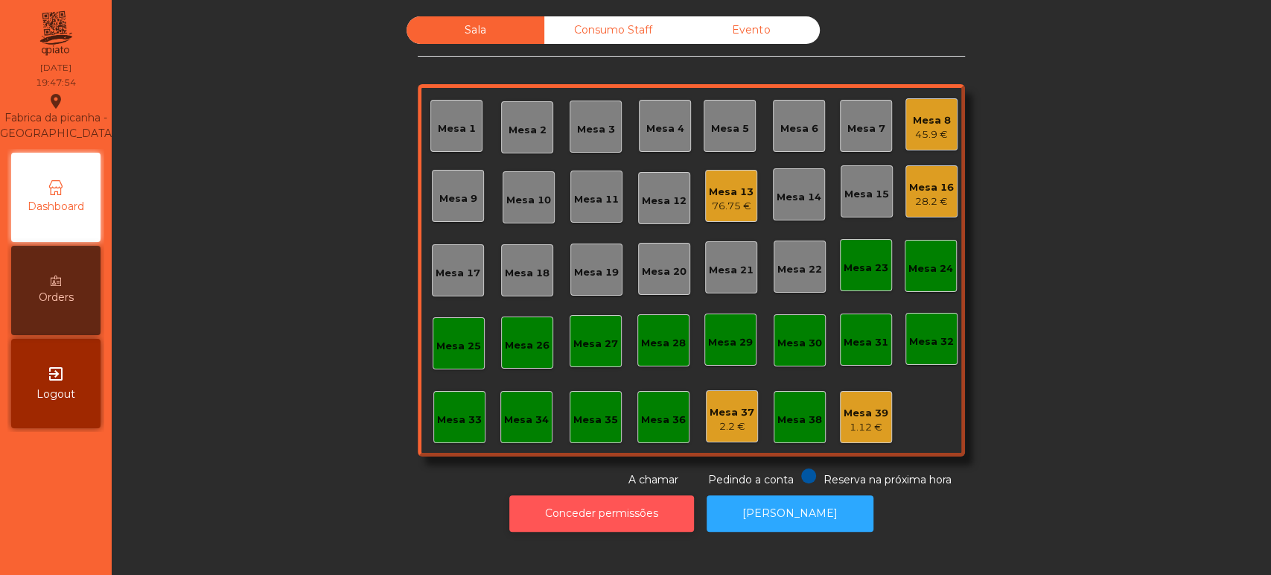
click at [566, 512] on button "Conceder permissões" at bounding box center [601, 513] width 185 height 36
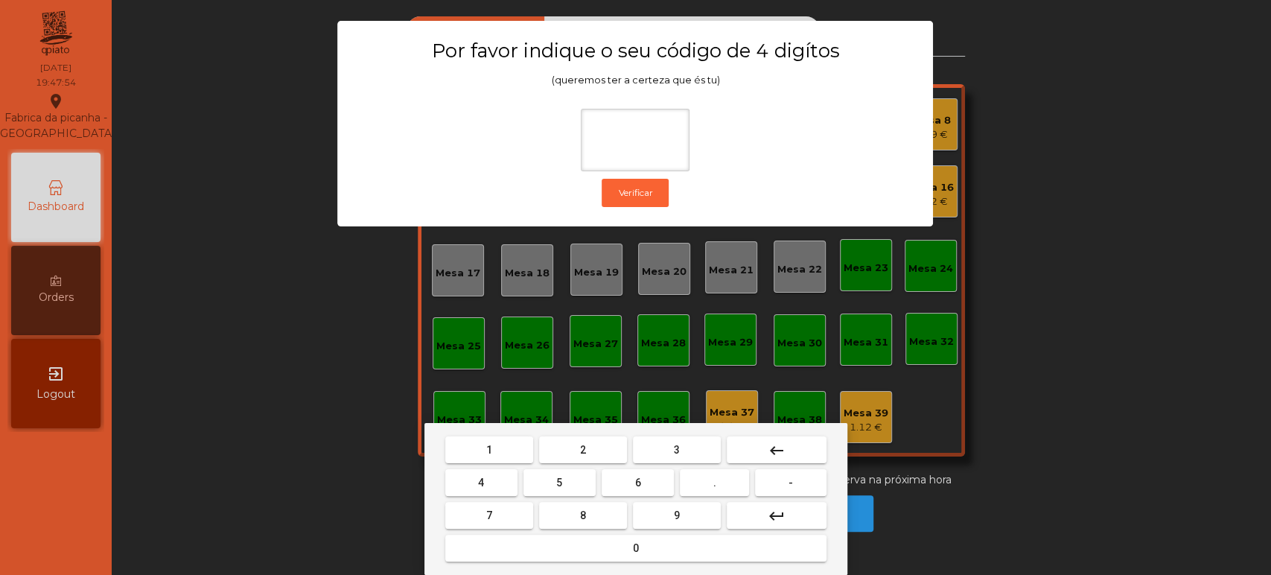
click at [486, 447] on span "1" at bounding box center [489, 450] width 6 height 12
click at [665, 445] on button "3" at bounding box center [677, 449] width 88 height 27
click at [548, 492] on button "5" at bounding box center [560, 482] width 72 height 27
click at [601, 559] on button "0" at bounding box center [635, 548] width 381 height 27
type input "****"
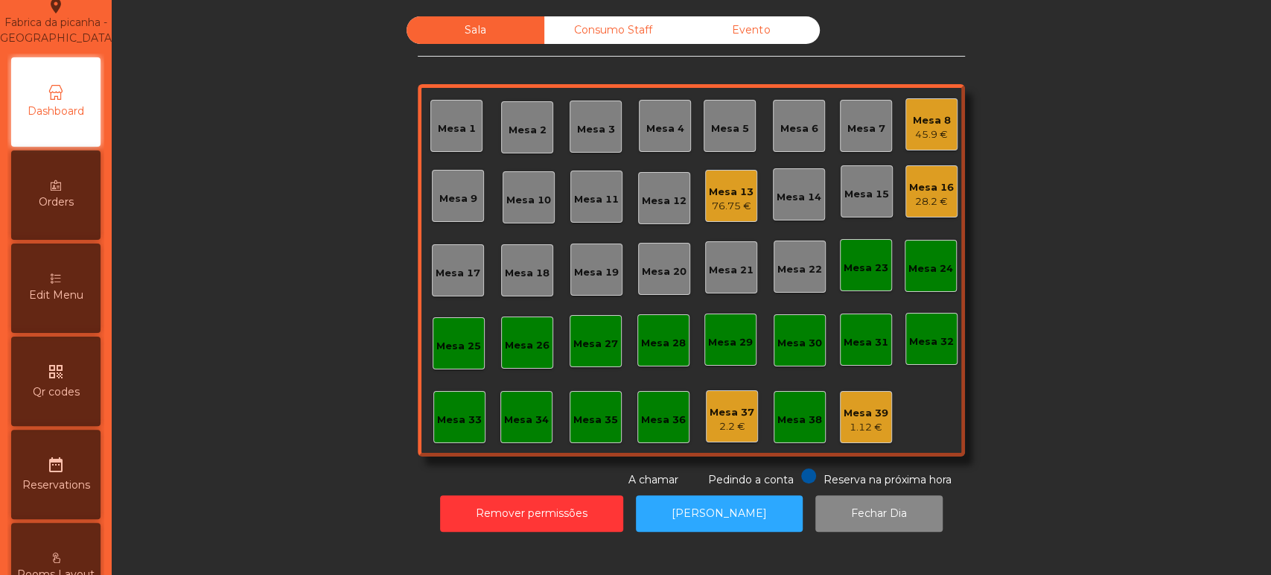
click at [65, 303] on span "Edit Menu" at bounding box center [56, 295] width 54 height 16
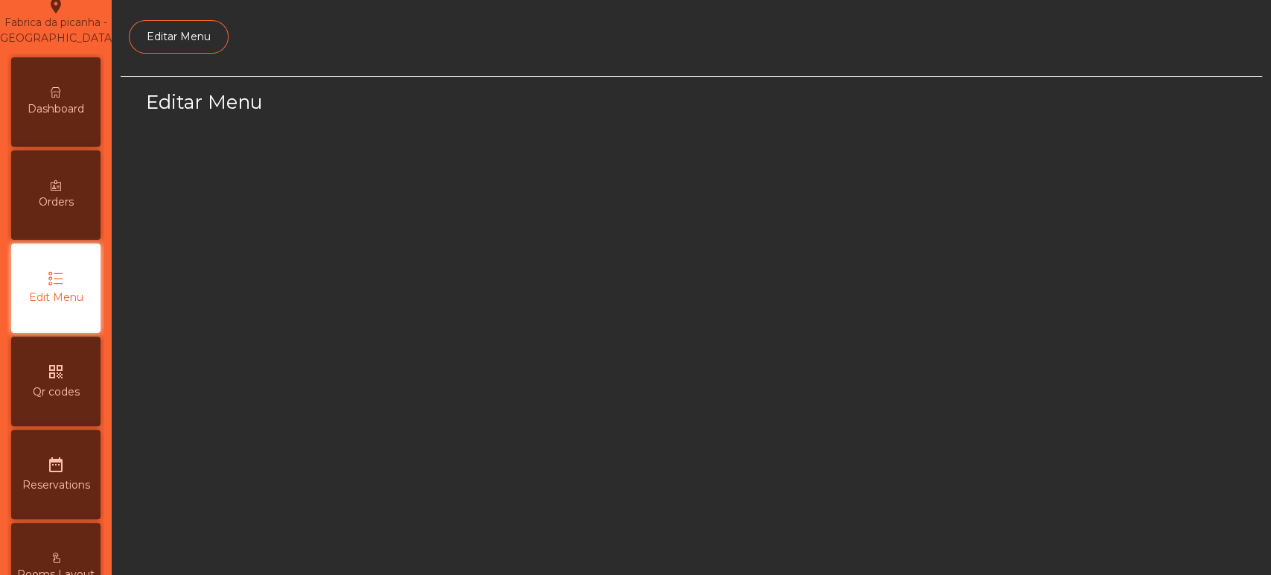
scroll to position [112, 0]
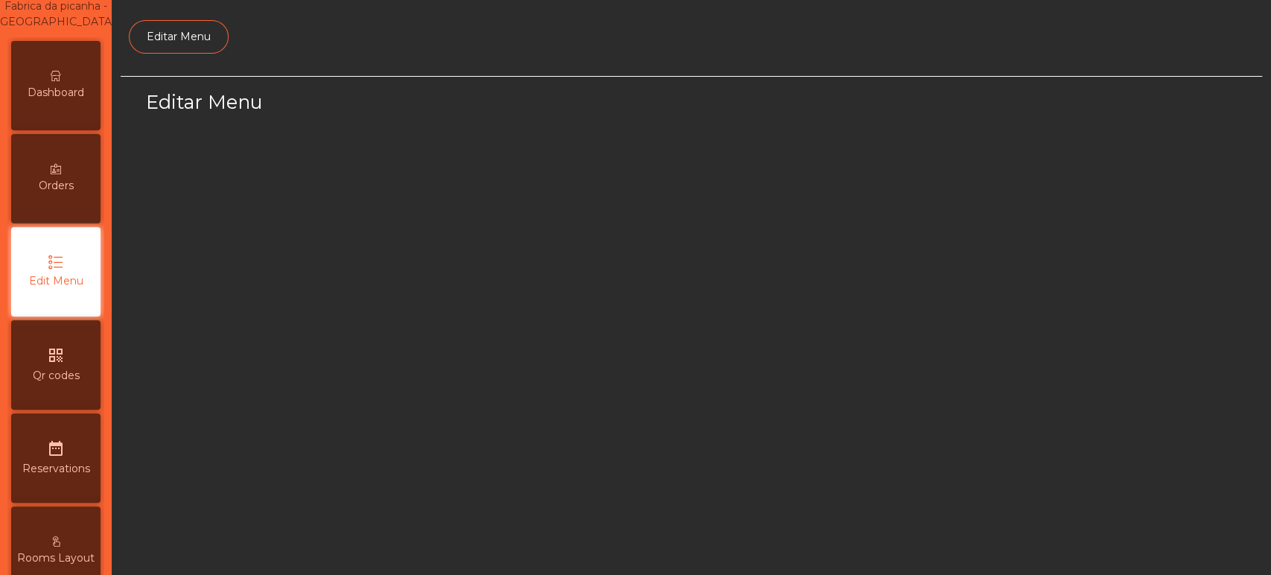
select select "*"
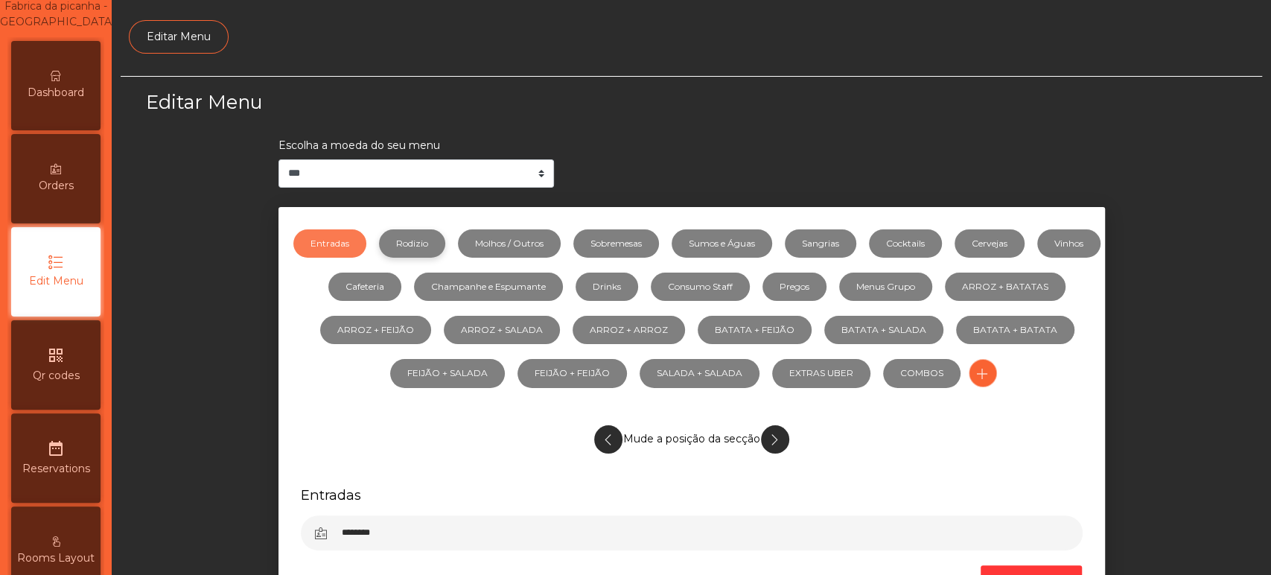
click at [422, 242] on link "Rodizio" at bounding box center [412, 243] width 66 height 28
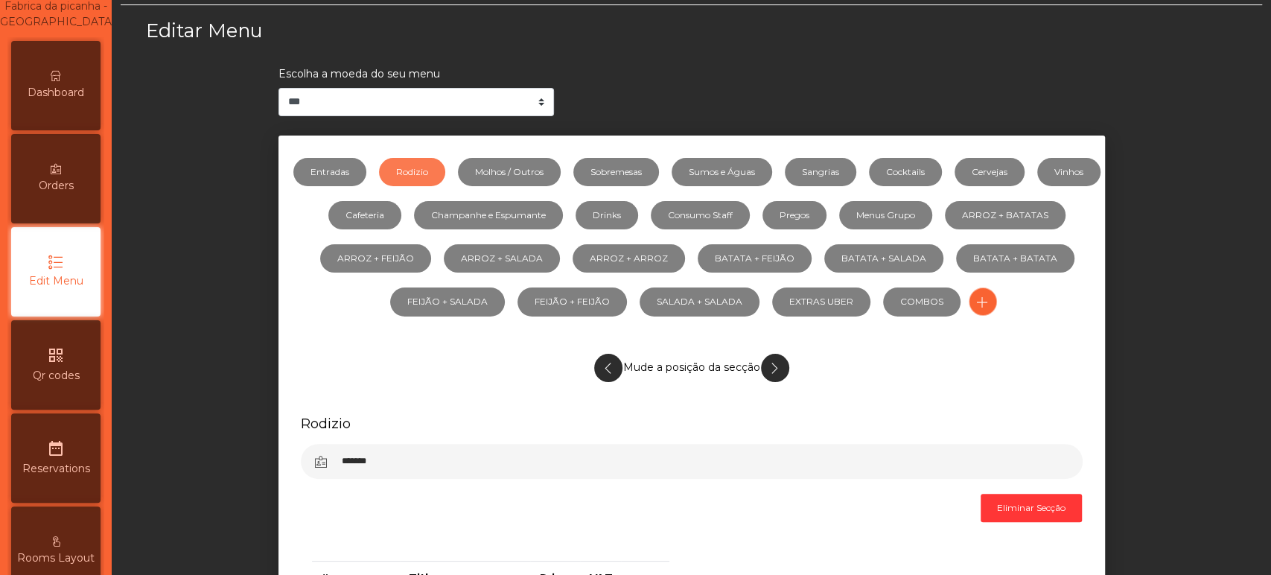
scroll to position [0, 0]
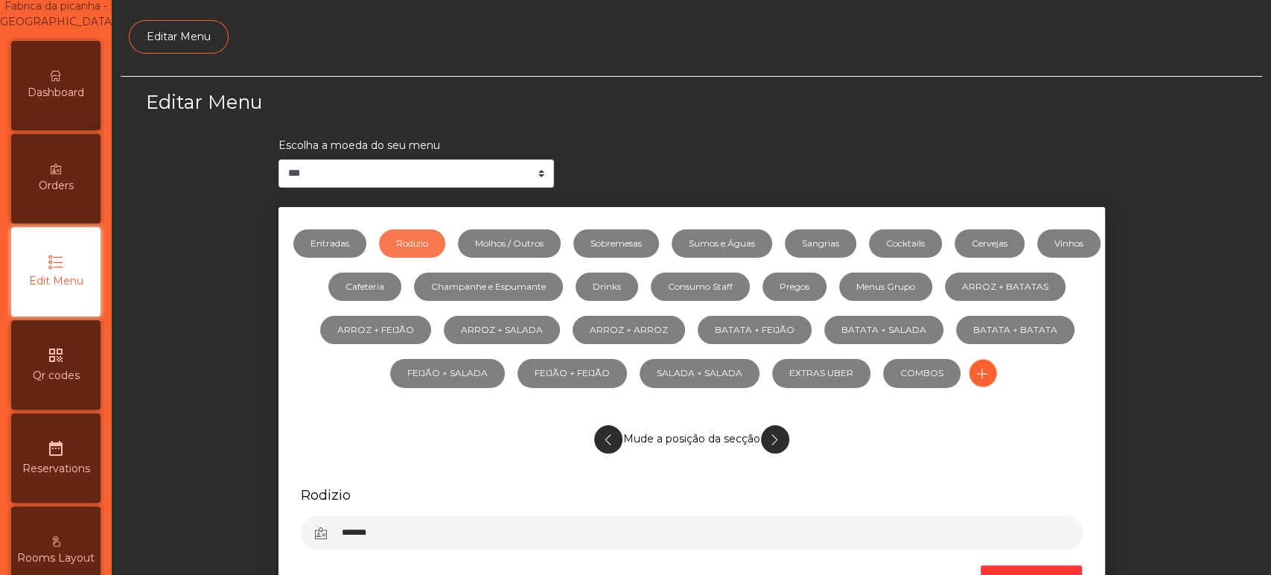
click at [71, 91] on div "Dashboard" at bounding box center [55, 85] width 89 height 89
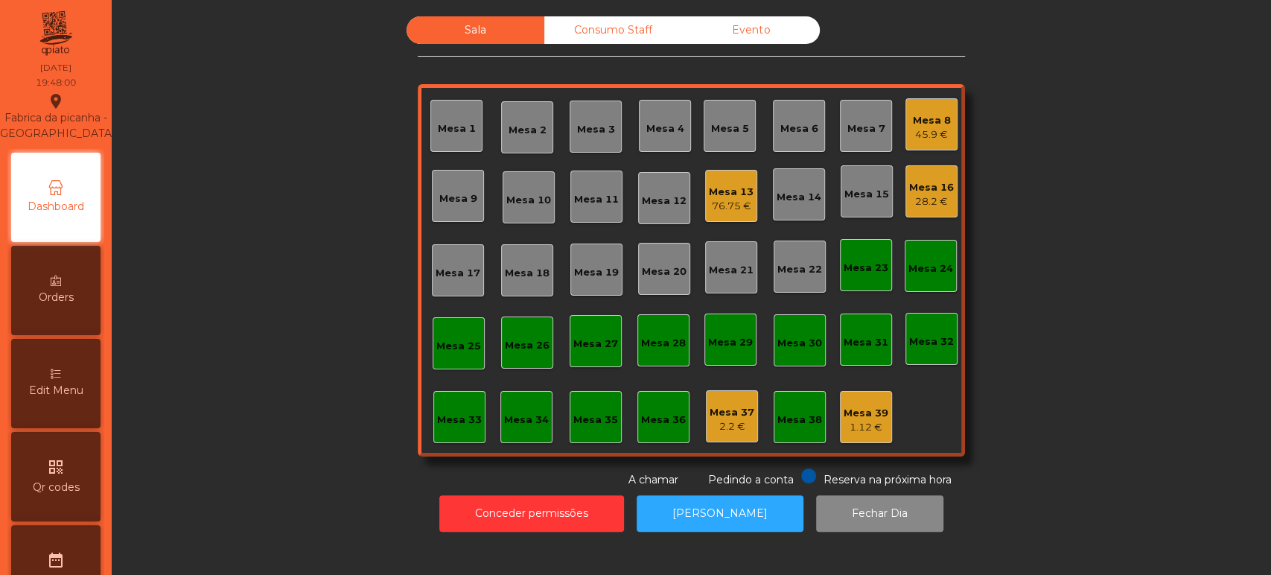
click at [724, 190] on div "Mesa 13" at bounding box center [731, 192] width 45 height 15
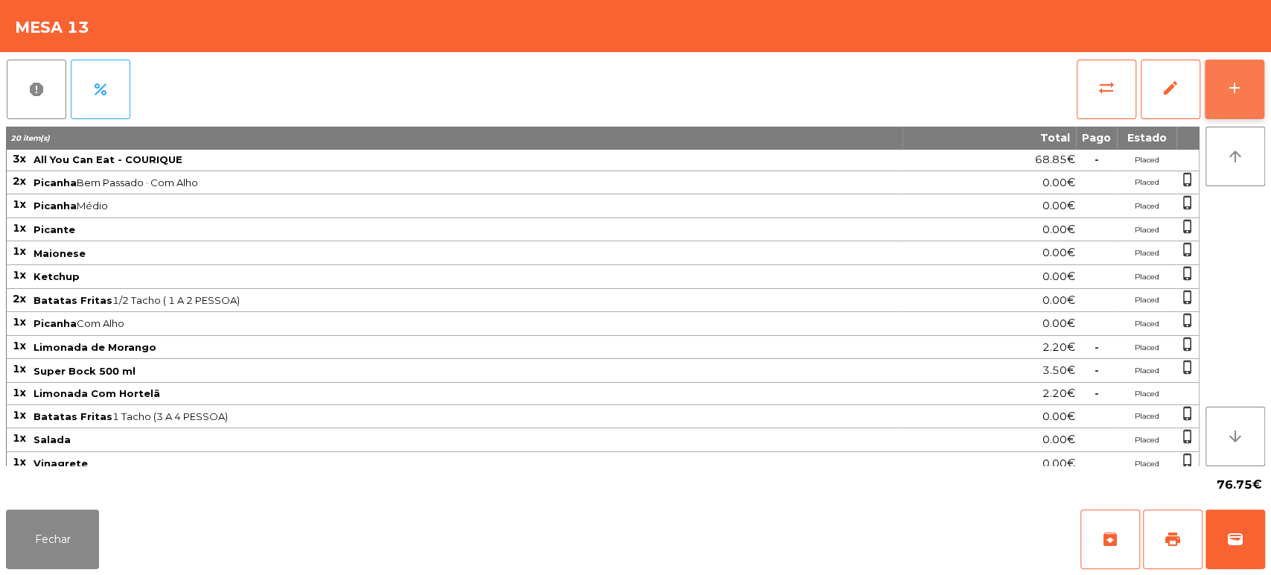
click at [1242, 86] on div "add" at bounding box center [1235, 88] width 18 height 18
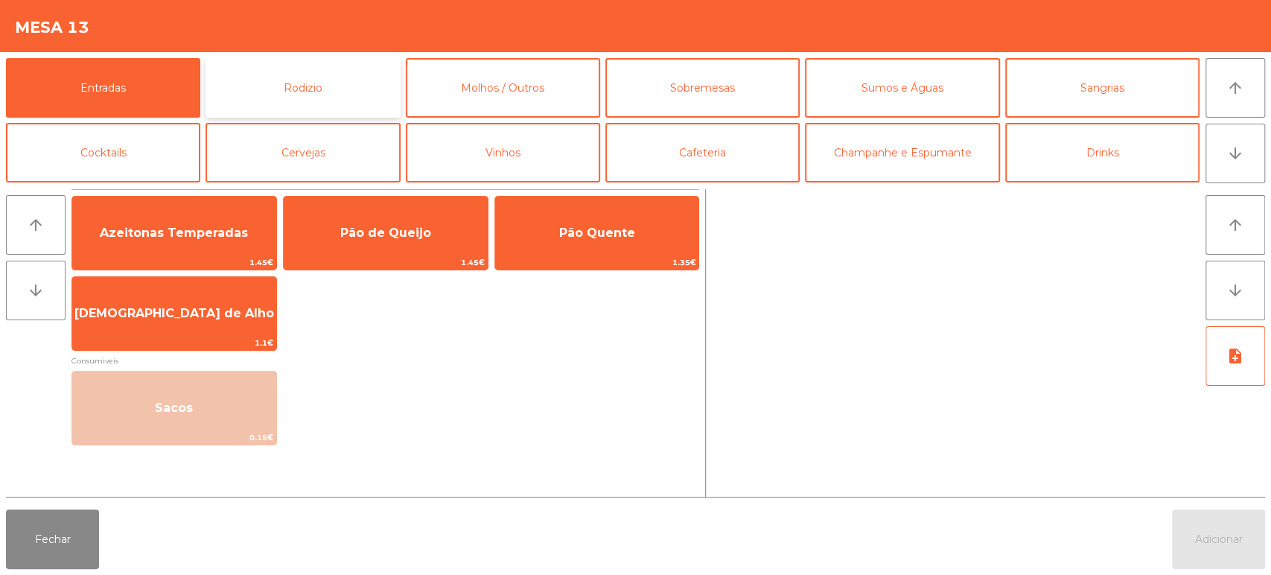
click at [316, 89] on button "Rodizio" at bounding box center [303, 88] width 194 height 60
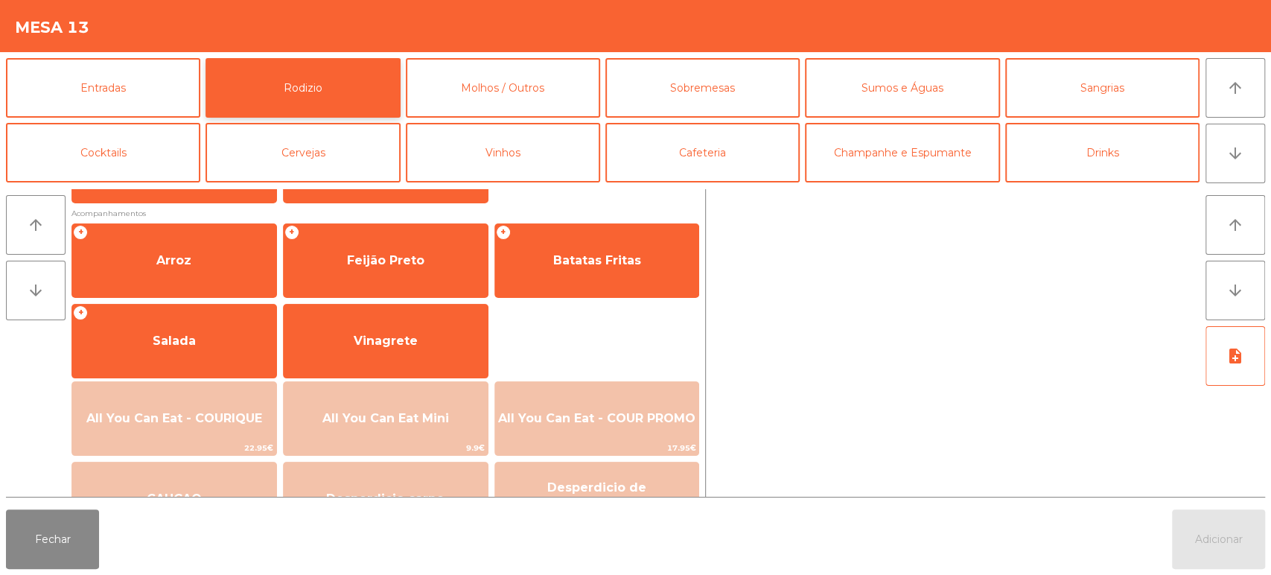
scroll to position [209, 0]
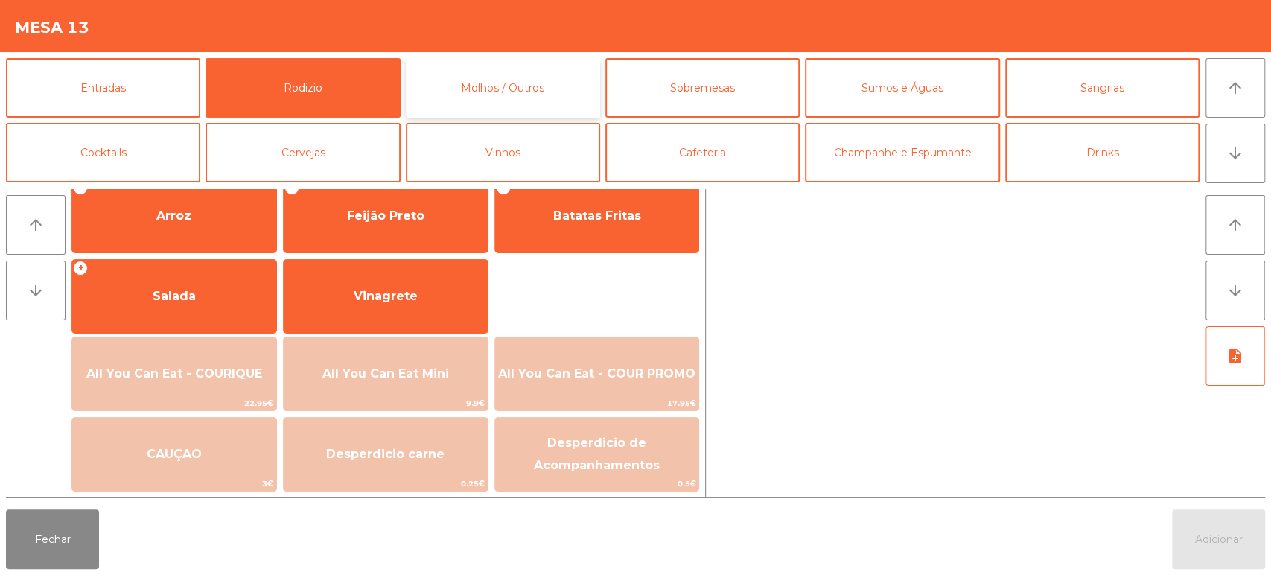
click at [548, 89] on button "Molhos / Outros" at bounding box center [503, 88] width 194 height 60
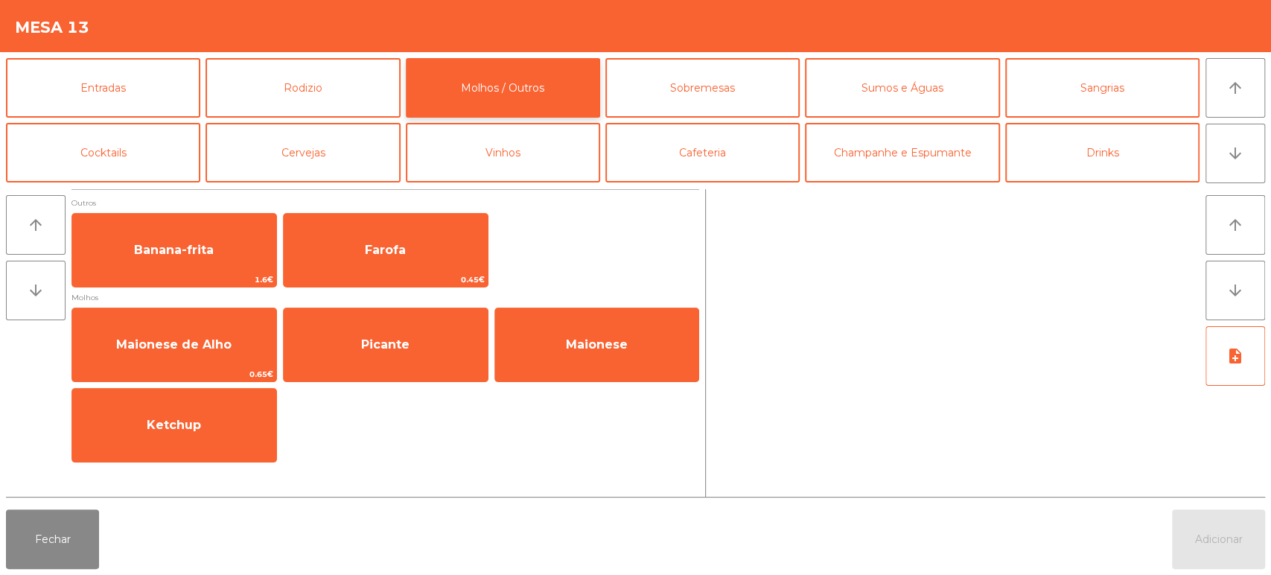
scroll to position [0, 0]
click at [719, 101] on button "Sobremesas" at bounding box center [703, 88] width 194 height 60
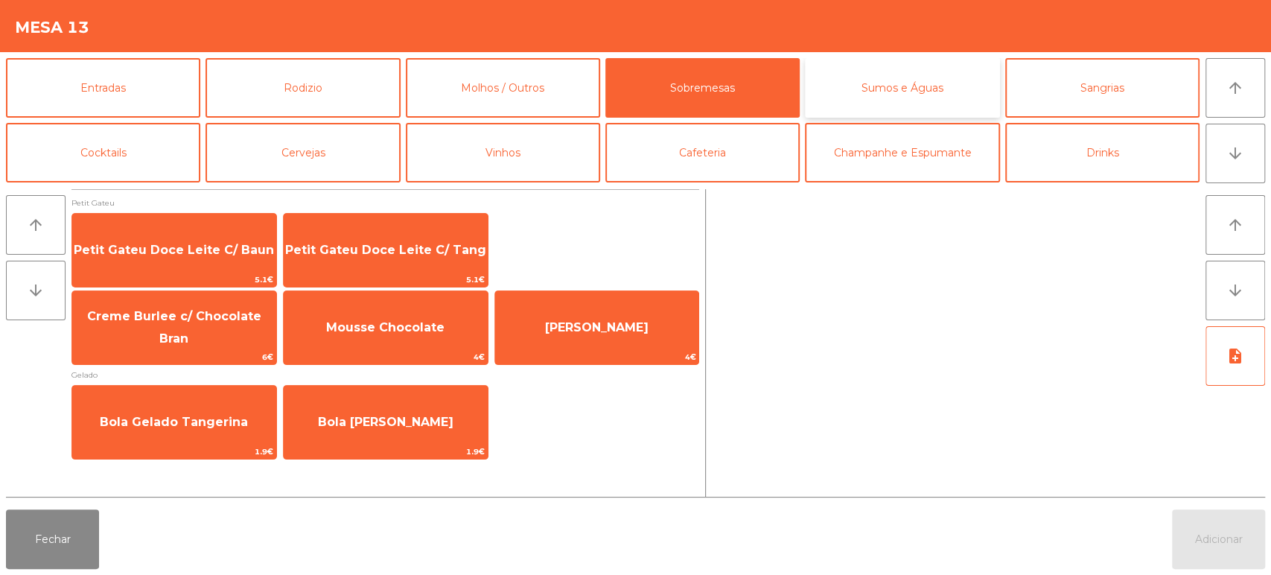
click at [892, 86] on button "Sumos e Águas" at bounding box center [902, 88] width 194 height 60
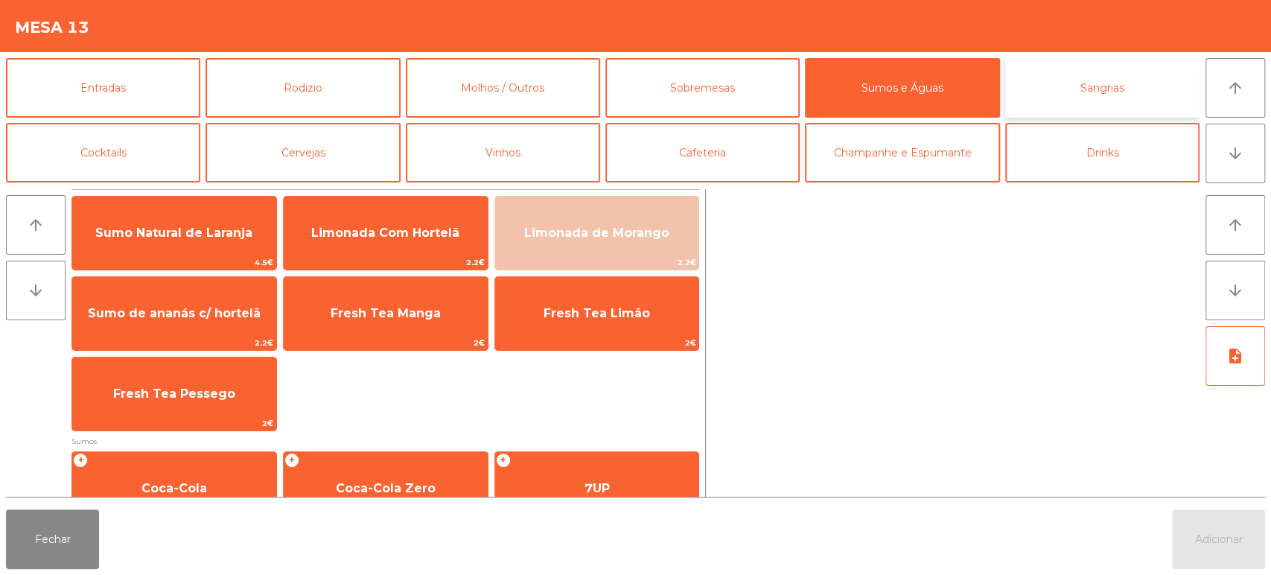
click at [1081, 89] on button "Sangrias" at bounding box center [1102, 88] width 194 height 60
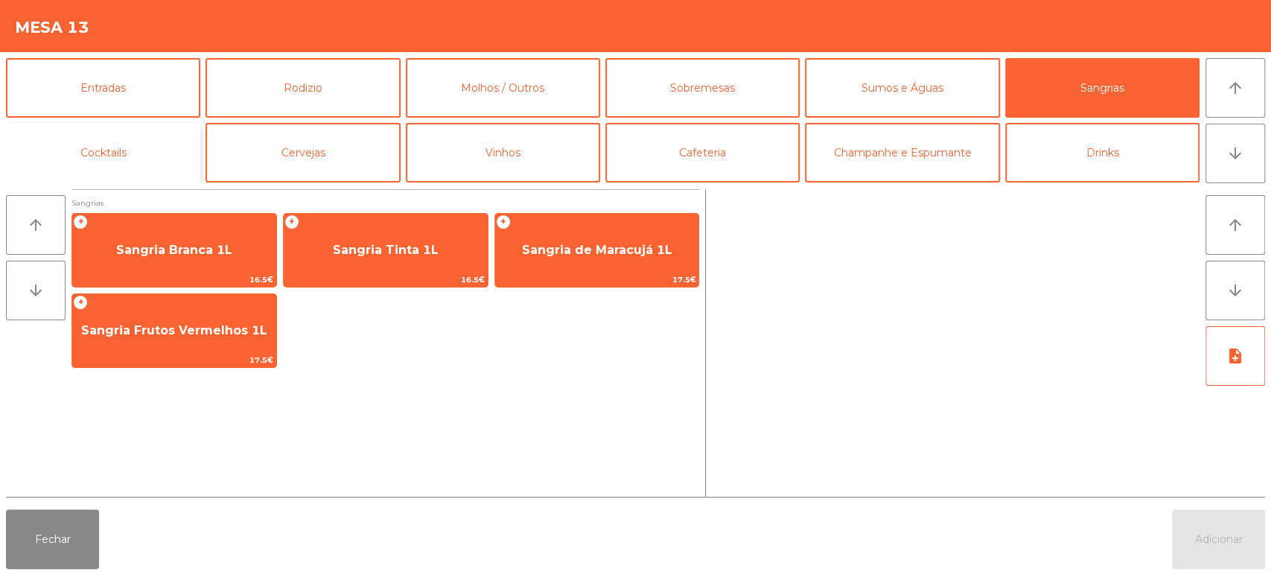
click at [122, 129] on button "Cocktails" at bounding box center [103, 153] width 194 height 60
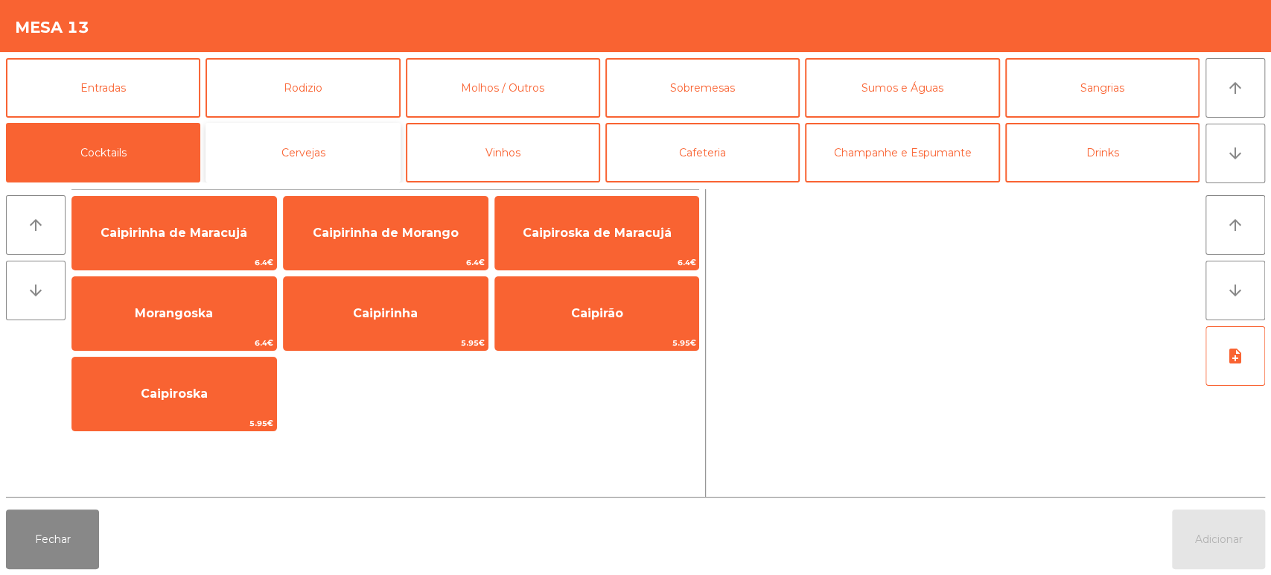
click at [333, 149] on button "Cervejas" at bounding box center [303, 153] width 194 height 60
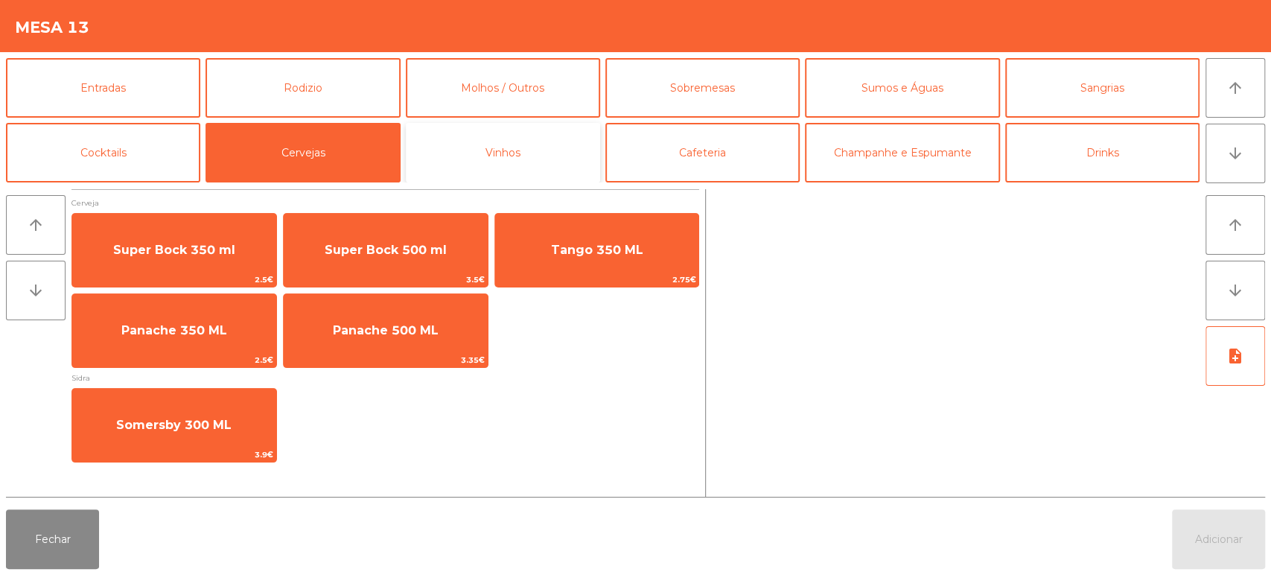
click at [512, 153] on button "Vinhos" at bounding box center [503, 153] width 194 height 60
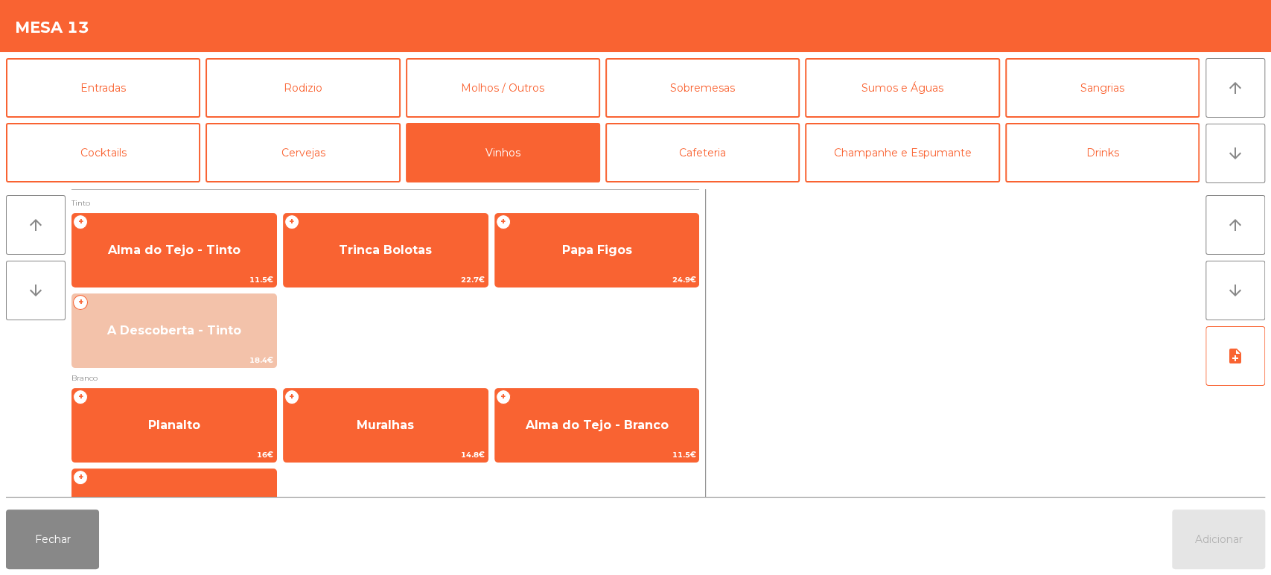
click at [76, 502] on div "arrow_upward arrow_downward Tinto + Alma do Tejo - Tinto 11.5€ + Trinca Bolotas…" at bounding box center [635, 343] width 1271 height 320
click at [76, 545] on button "Fechar" at bounding box center [52, 539] width 93 height 60
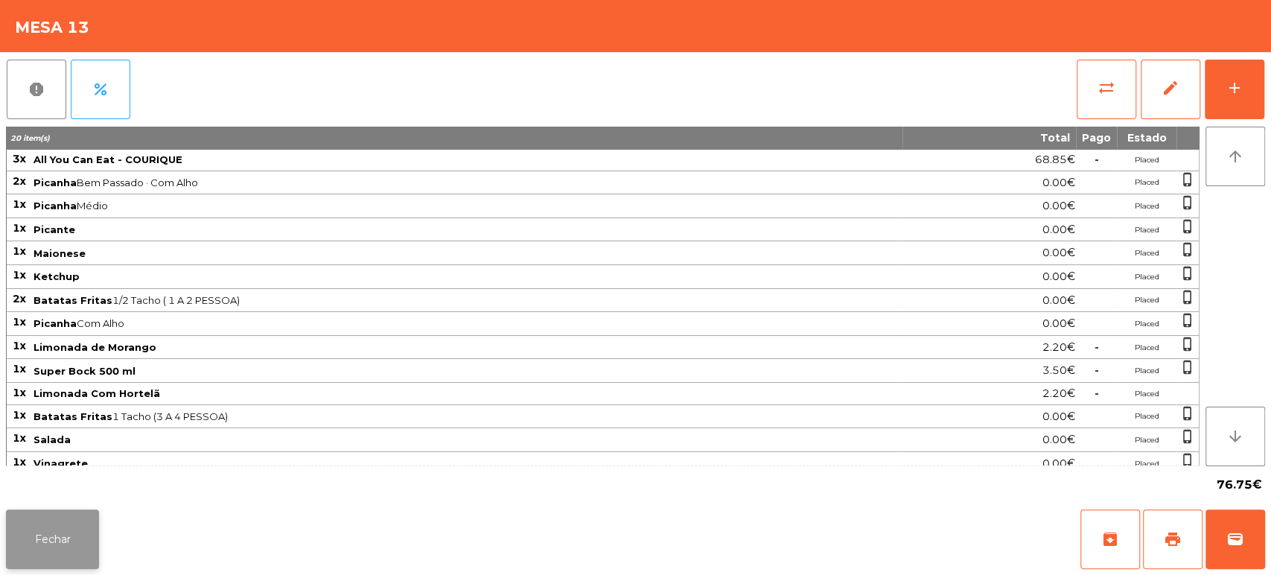
click at [66, 537] on button "Fechar" at bounding box center [52, 539] width 93 height 60
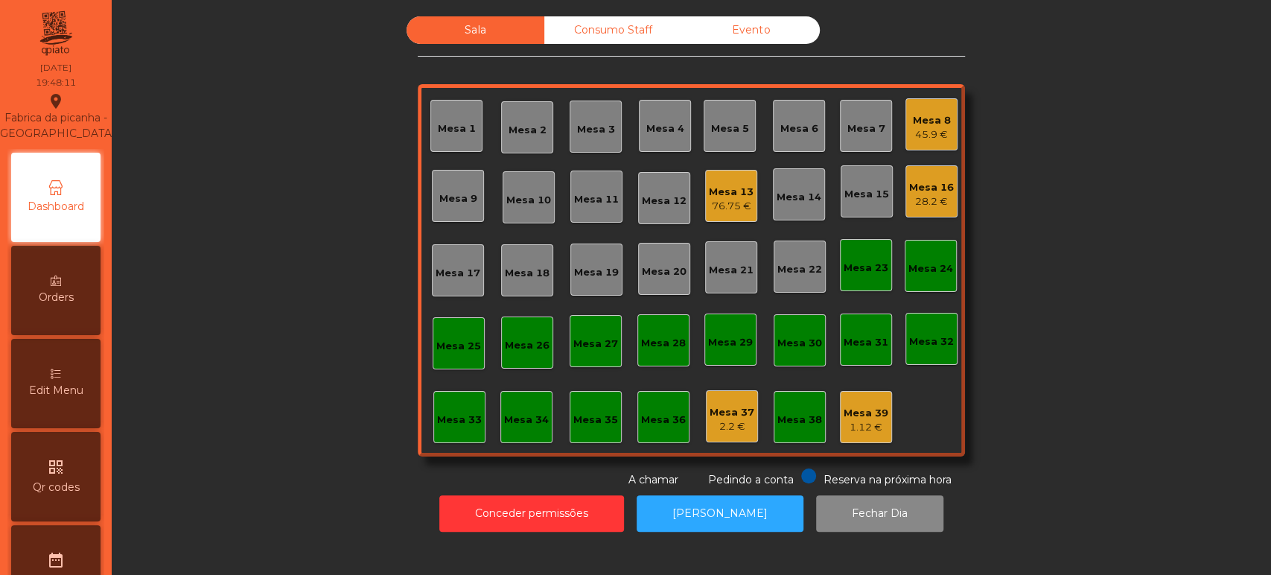
click at [68, 388] on div "Edit Menu" at bounding box center [55, 383] width 89 height 89
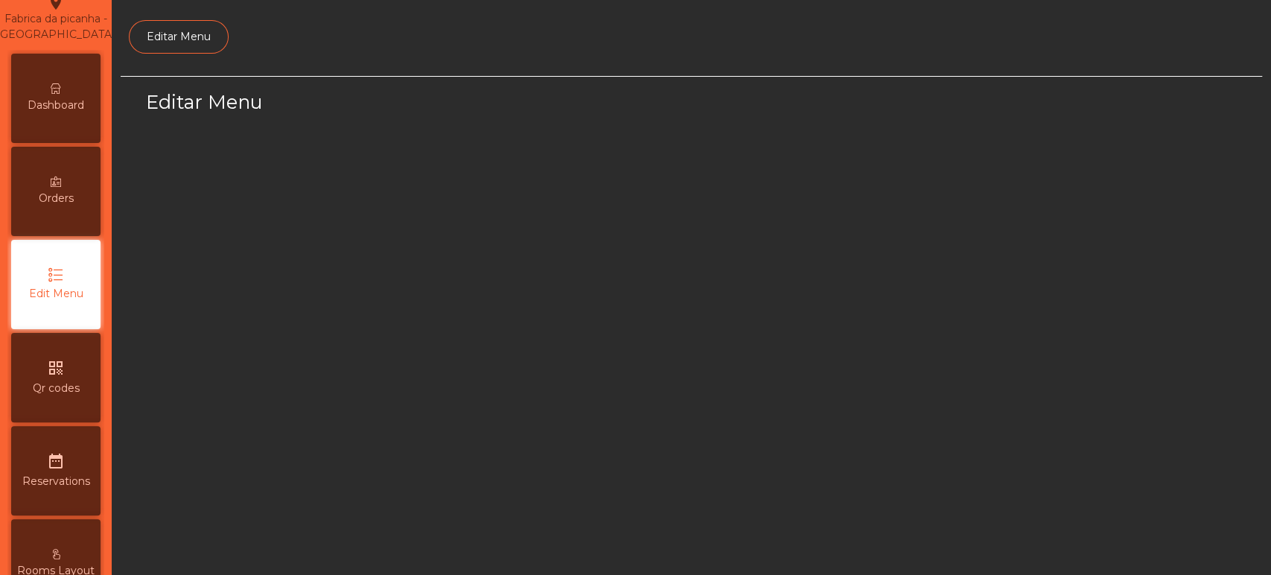
select select "*"
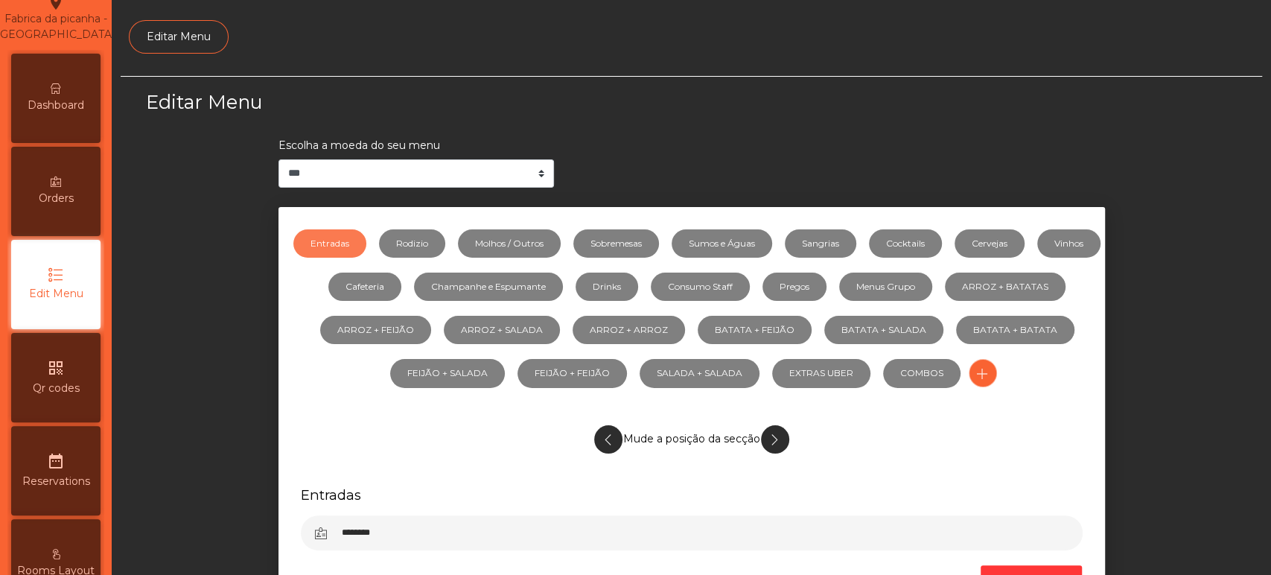
scroll to position [112, 0]
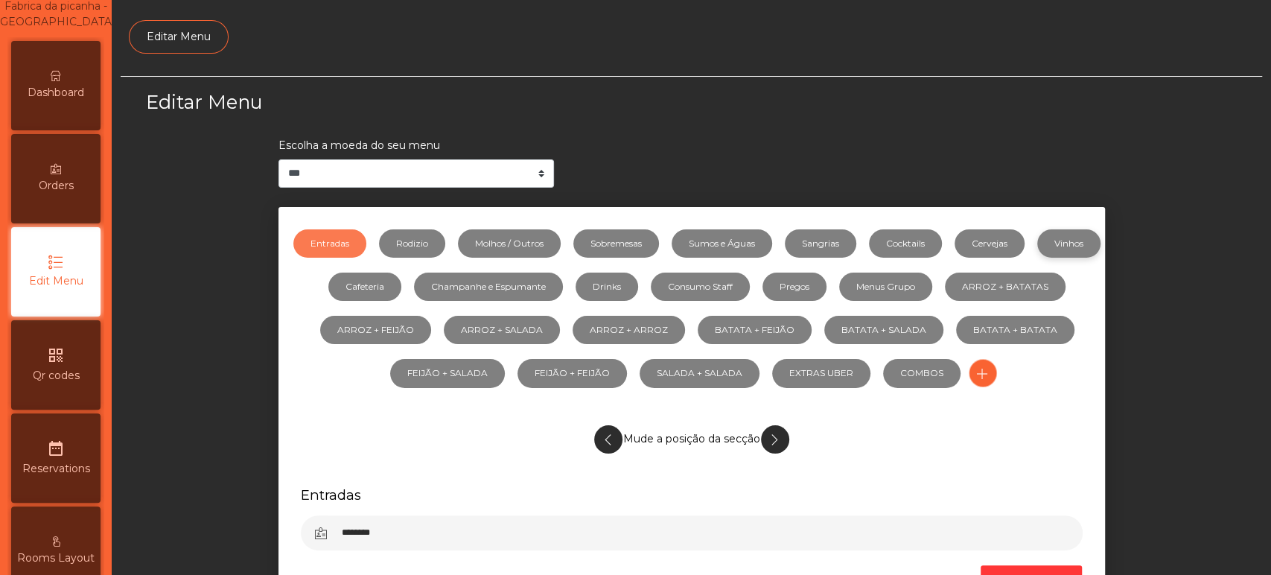
click at [1037, 258] on link "Vinhos" at bounding box center [1068, 243] width 63 height 28
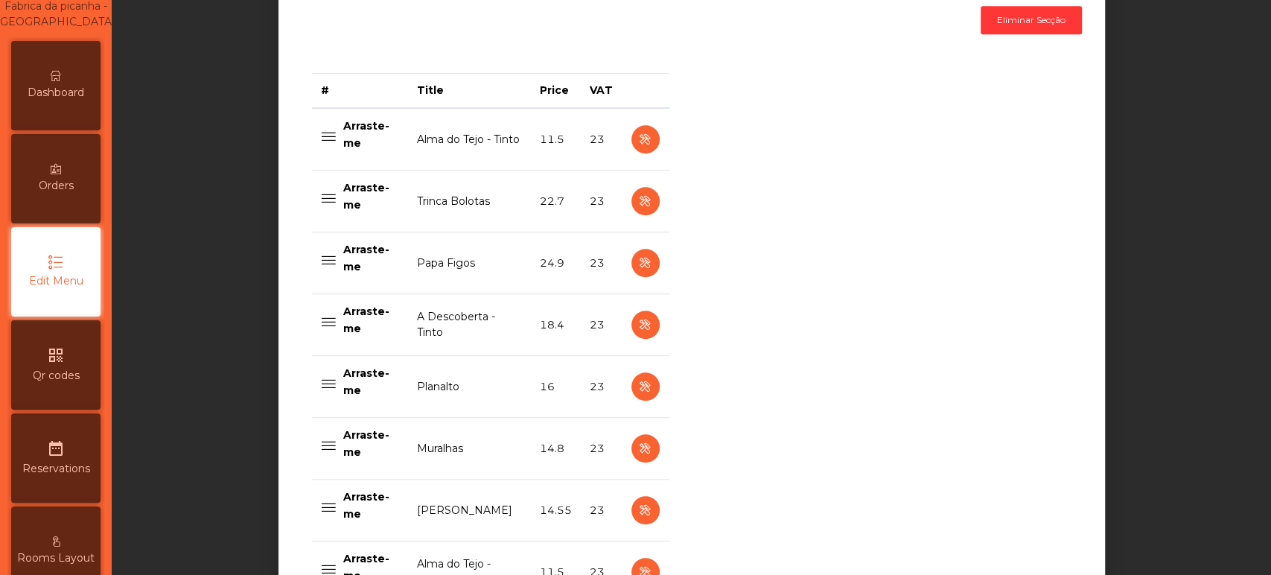
scroll to position [684, 0]
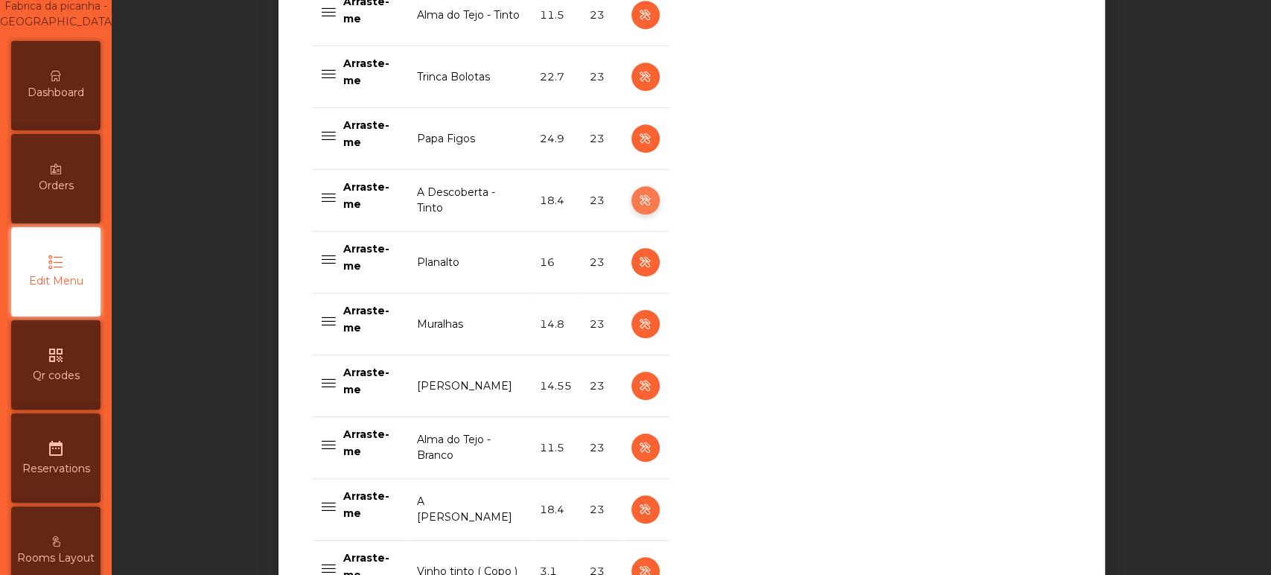
click at [638, 209] on icon "button" at bounding box center [645, 200] width 17 height 19
select select "***"
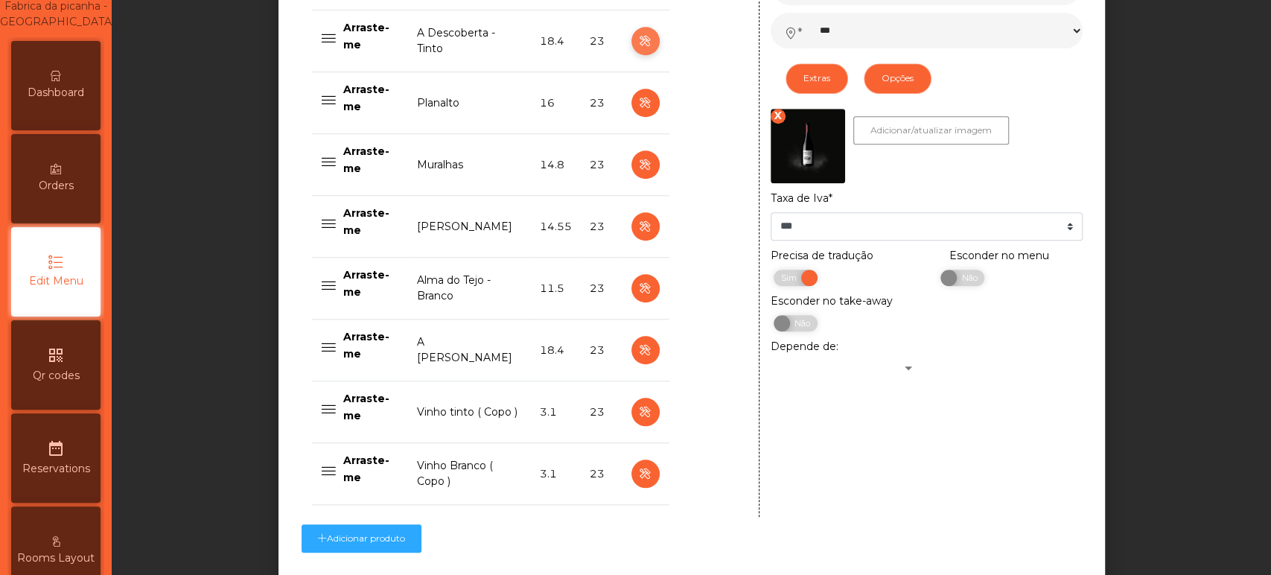
scroll to position [959, 0]
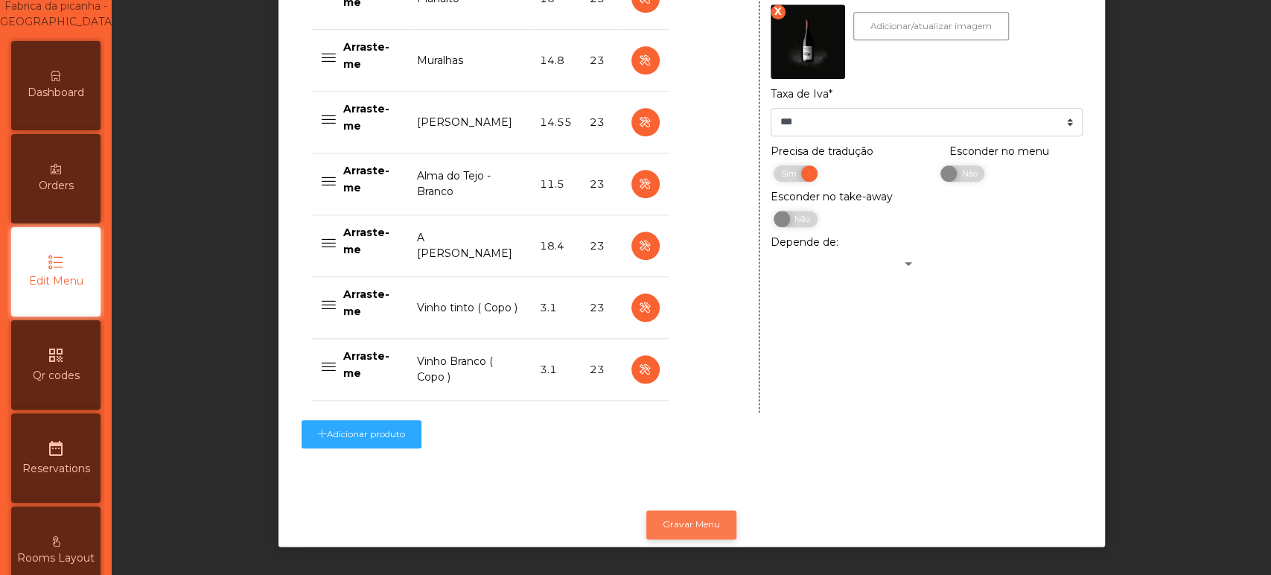
click at [693, 510] on button "Gravar Menu" at bounding box center [691, 524] width 90 height 28
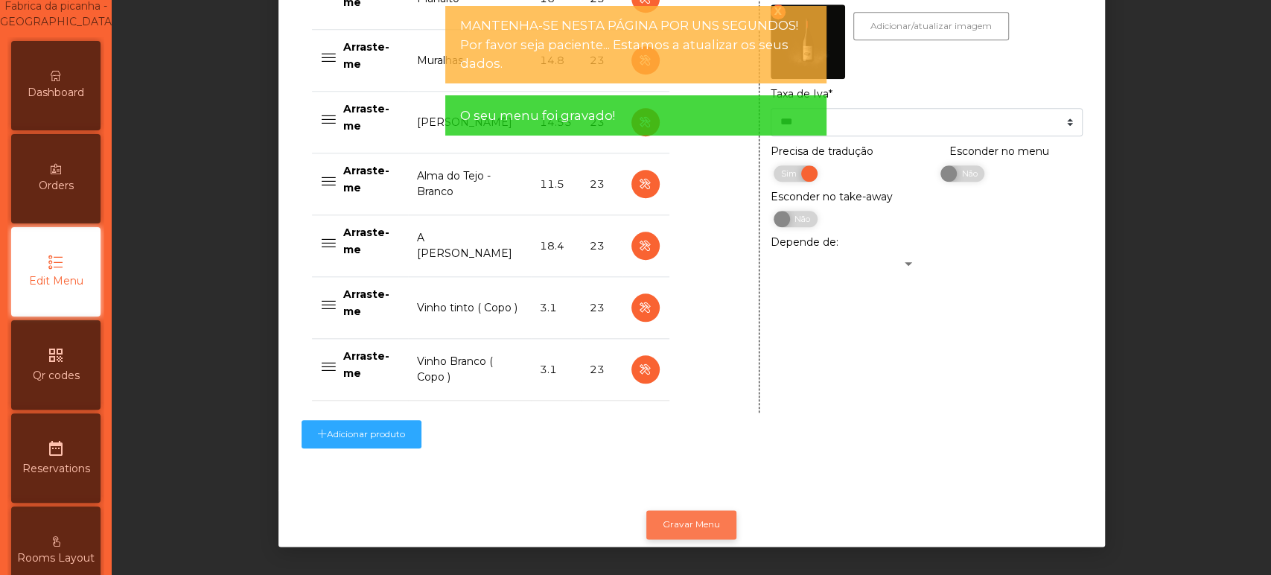
scroll to position [0, 0]
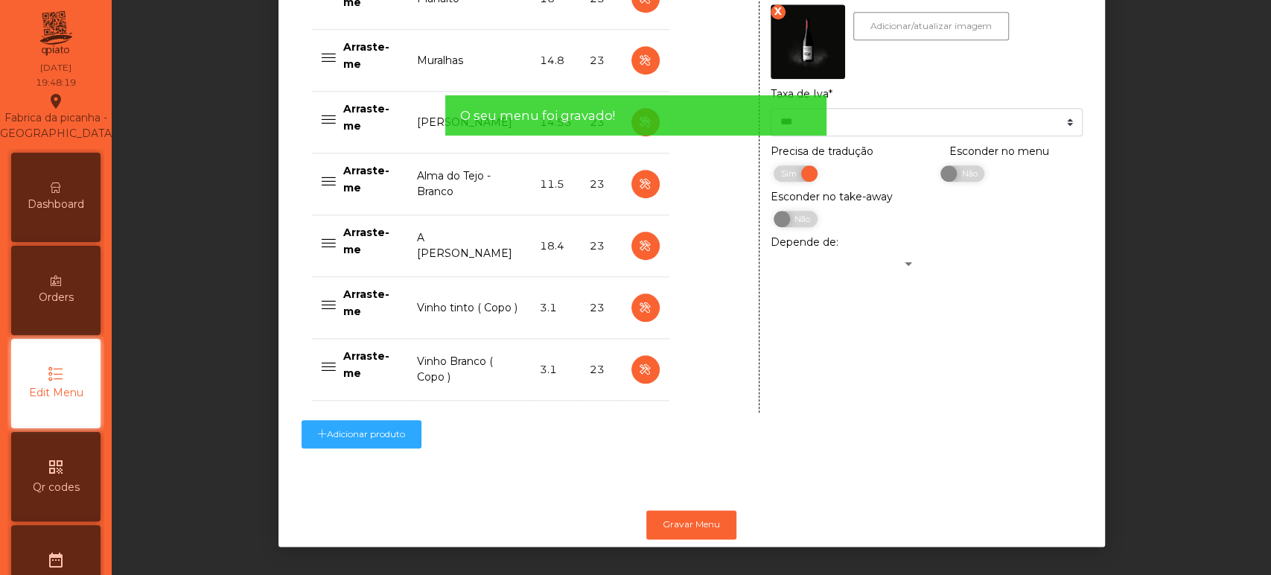
click at [57, 236] on div "Dashboard" at bounding box center [55, 197] width 89 height 89
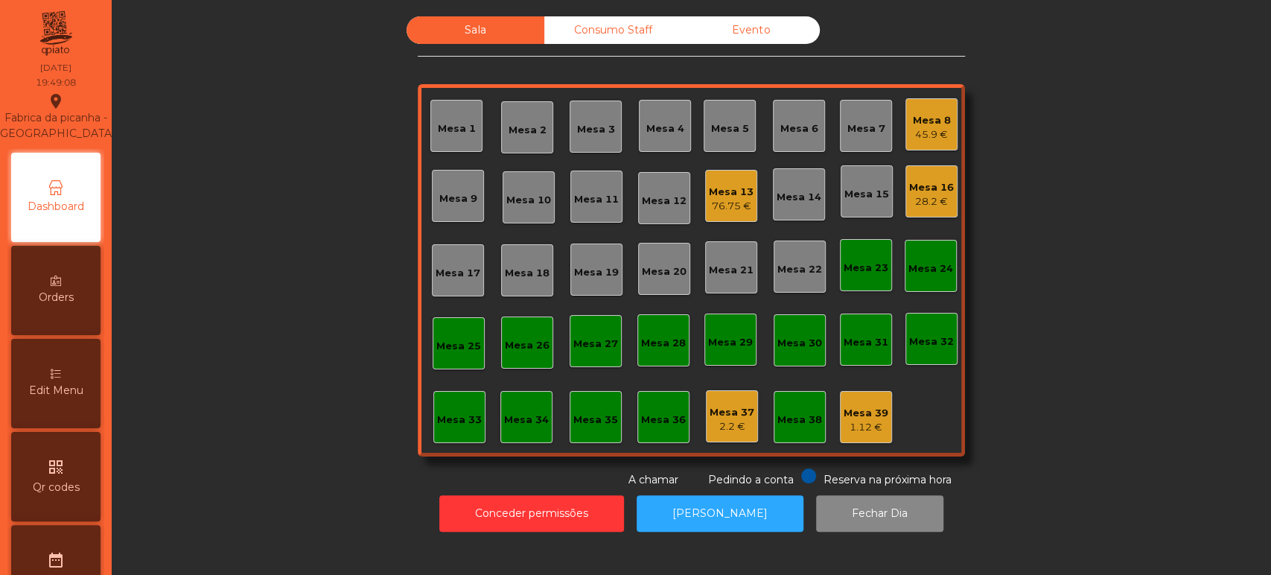
click at [927, 131] on div "45.9 €" at bounding box center [932, 134] width 38 height 15
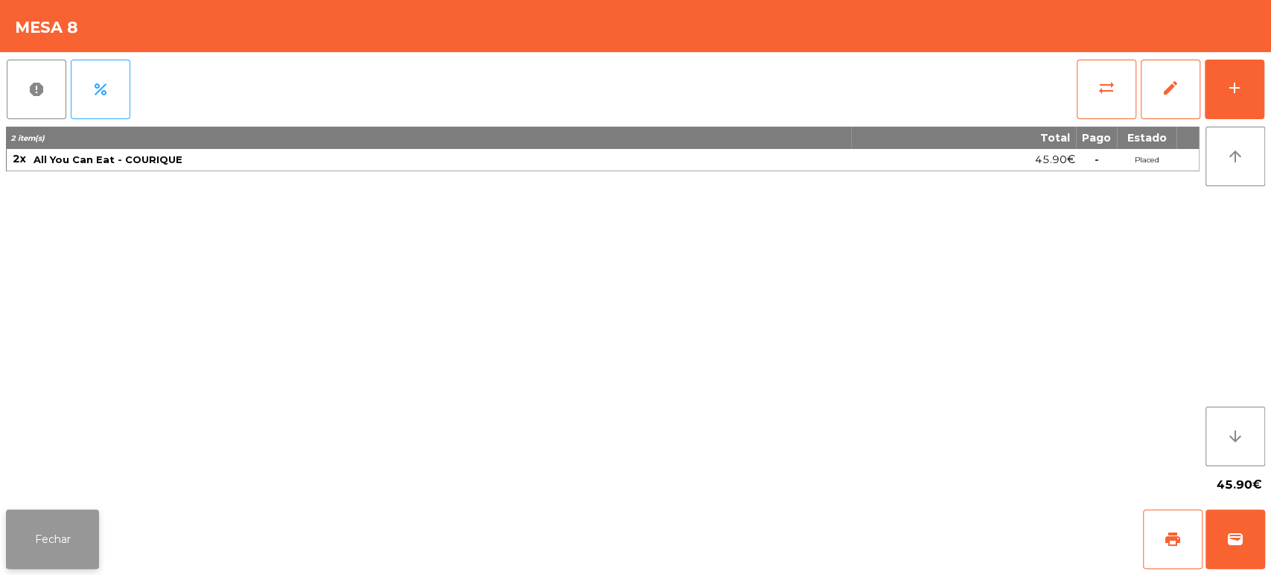
click at [71, 539] on button "Fechar" at bounding box center [52, 539] width 93 height 60
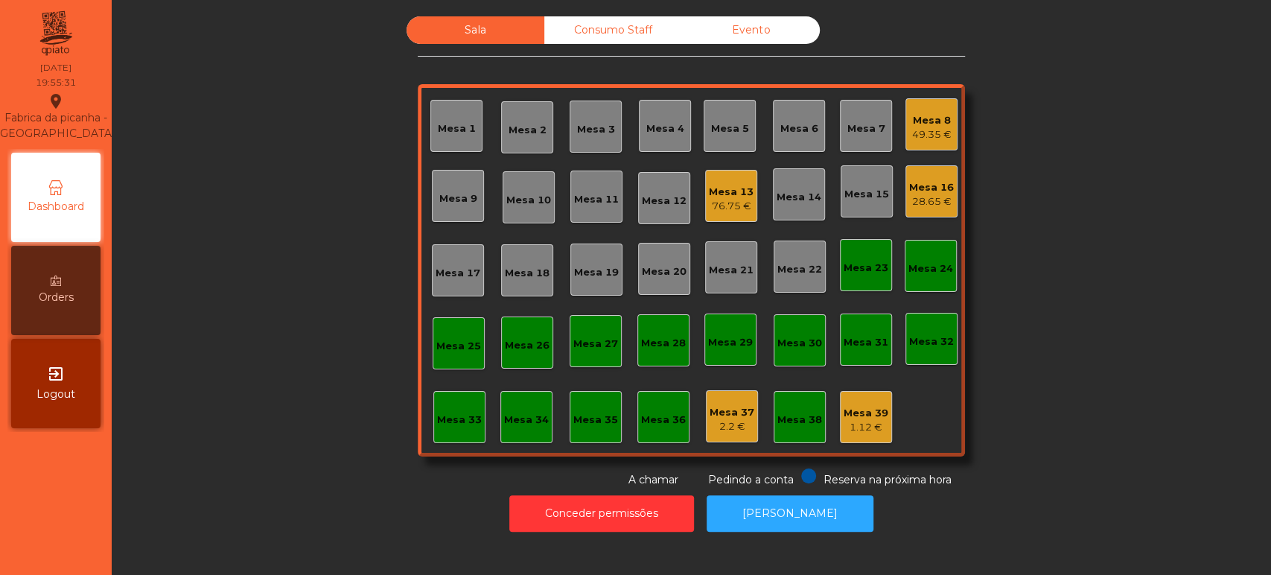
click at [729, 209] on div "76.75 €" at bounding box center [731, 206] width 45 height 15
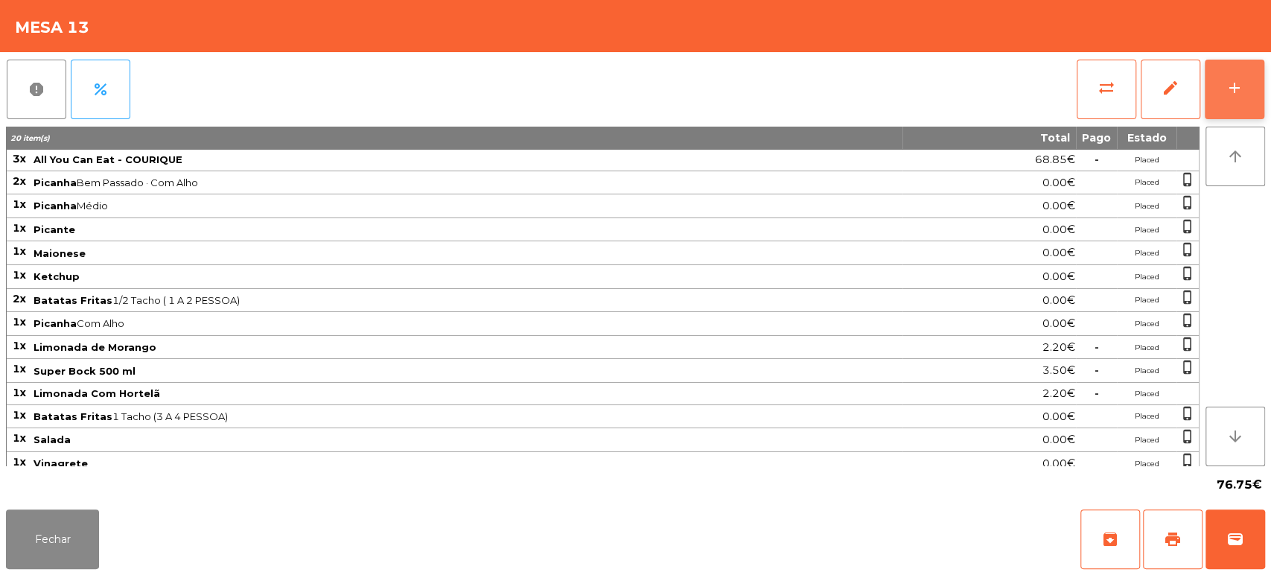
click at [1227, 70] on button "add" at bounding box center [1235, 90] width 60 height 60
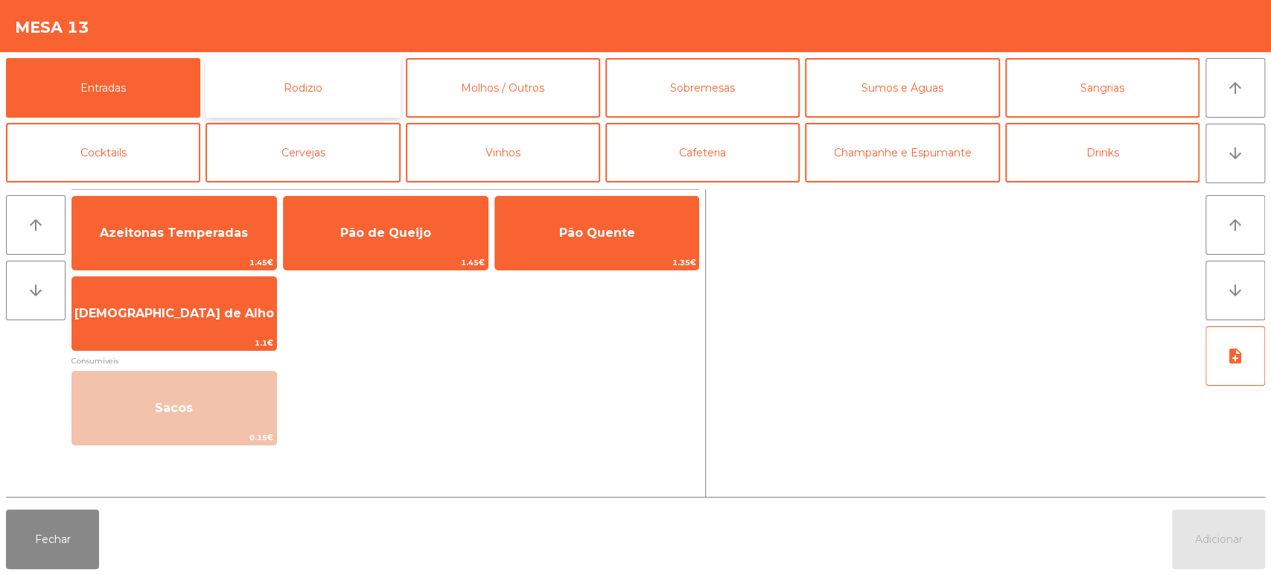
click at [327, 107] on button "Rodizio" at bounding box center [303, 88] width 194 height 60
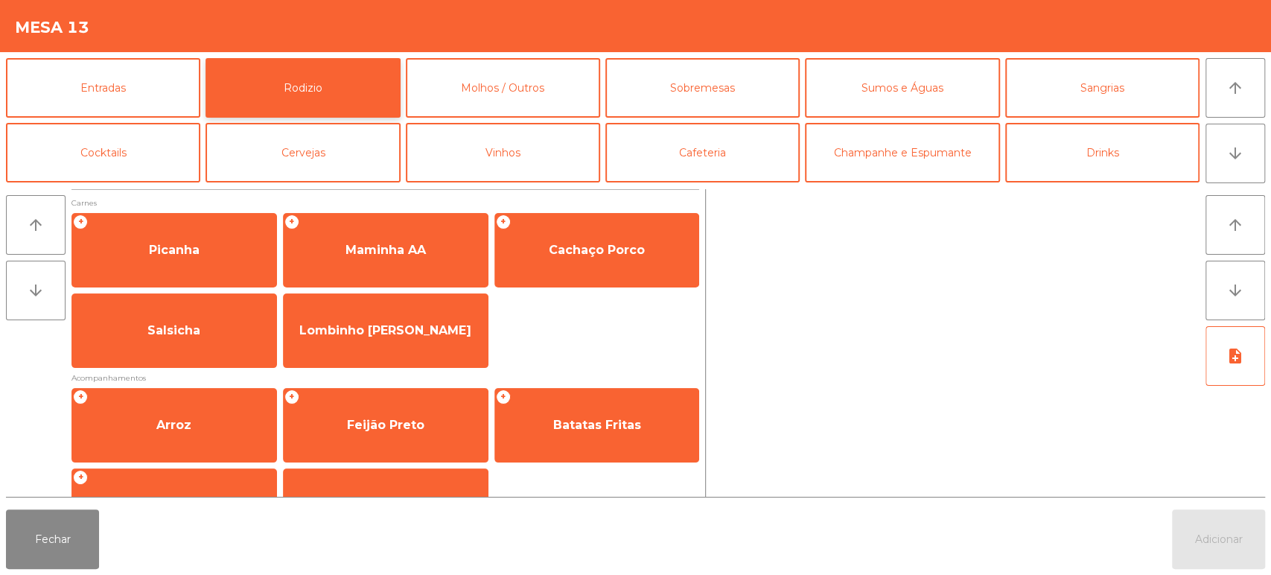
scroll to position [118, 0]
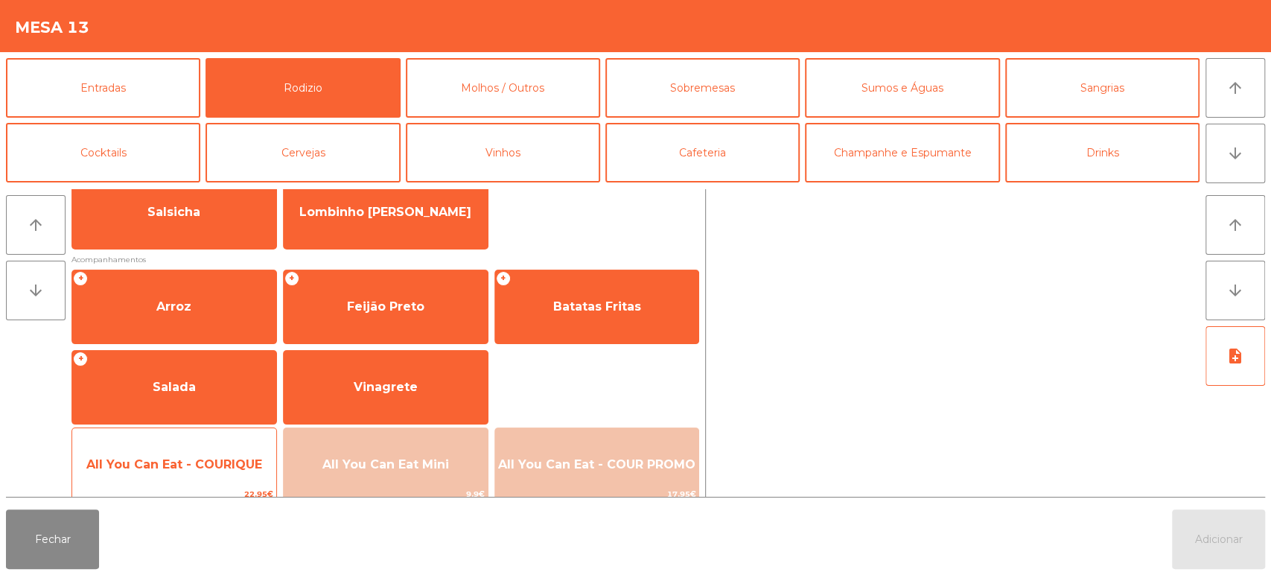
click at [203, 432] on div "All You Can Eat - COURIQUE 22.95€" at bounding box center [174, 465] width 206 height 74
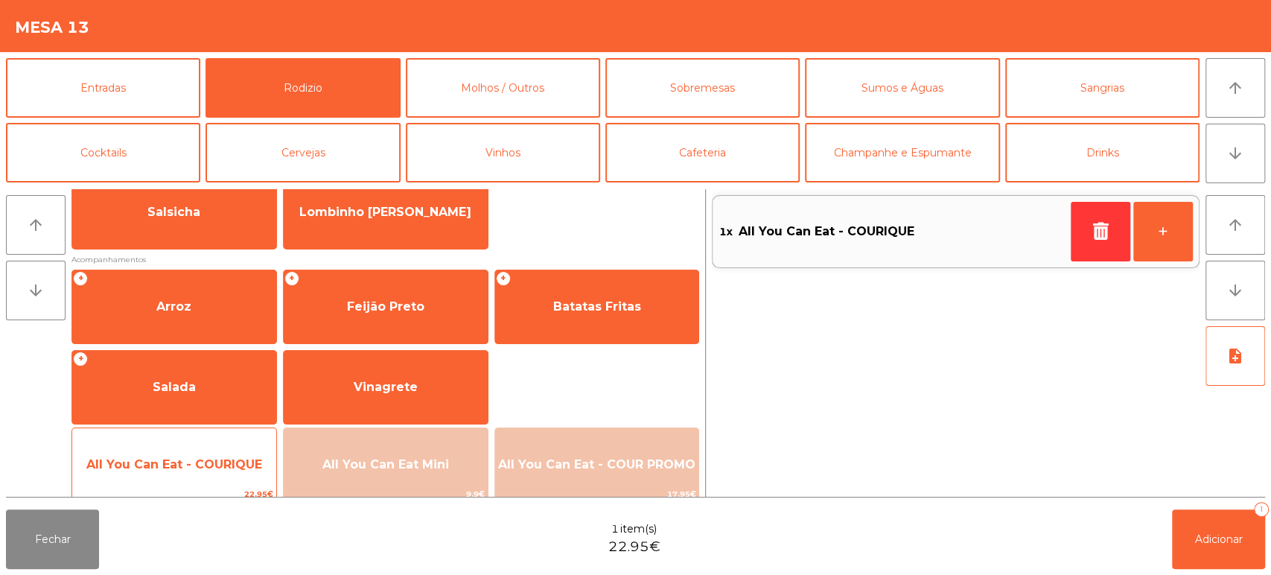
click at [203, 452] on span "All You Can Eat - COURIQUE" at bounding box center [174, 465] width 204 height 40
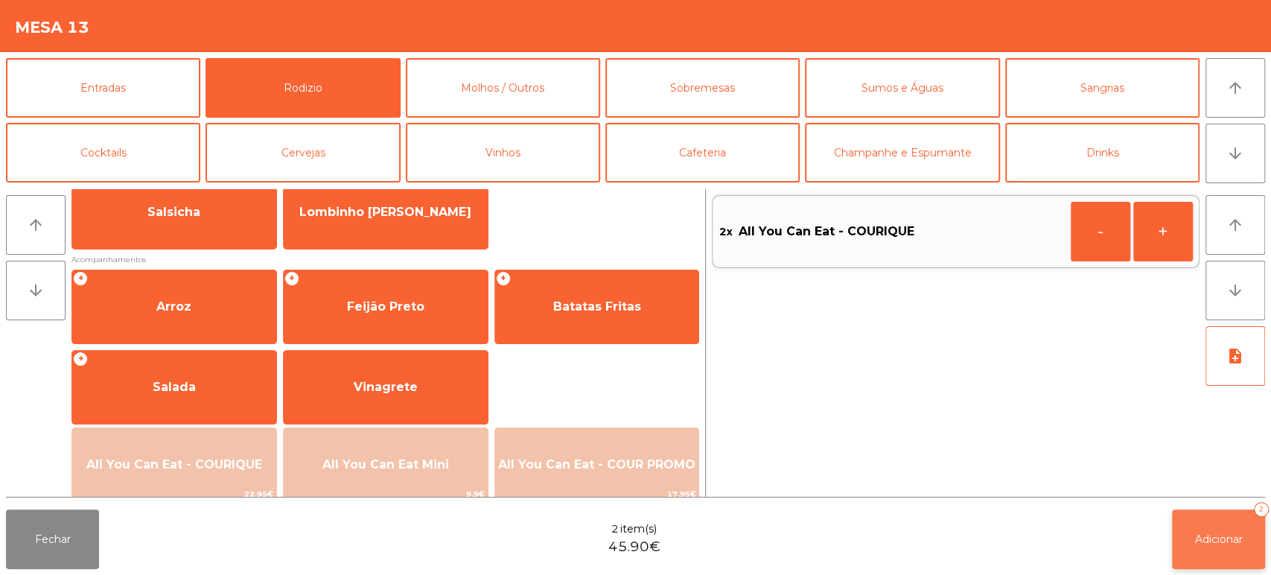
click at [1221, 515] on button "Adicionar 2" at bounding box center [1218, 539] width 93 height 60
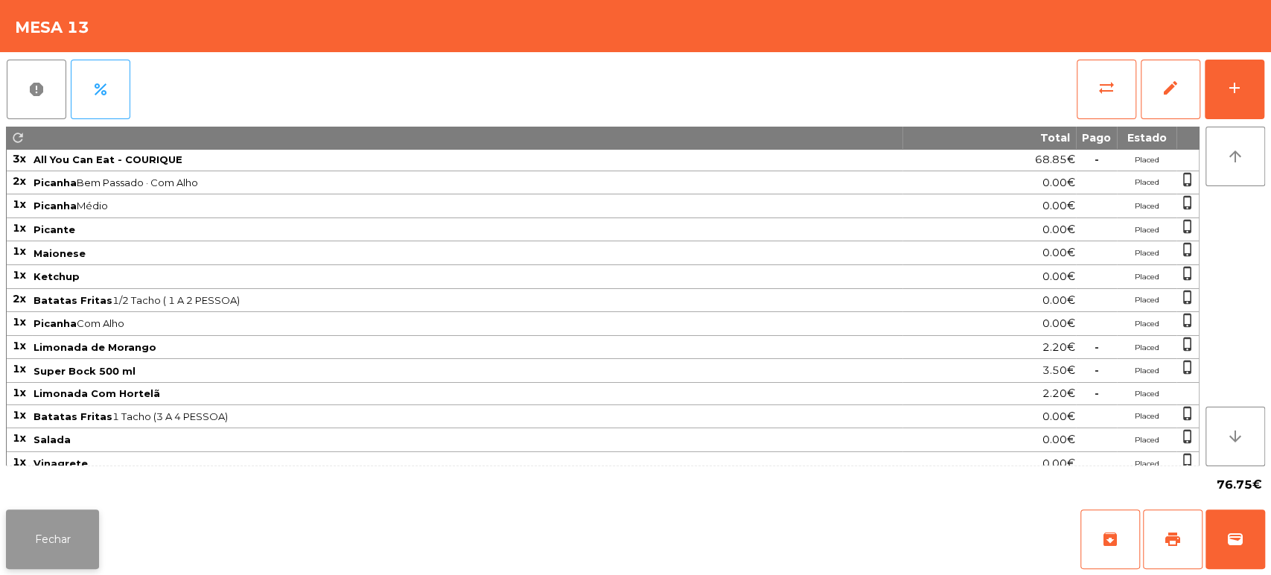
click at [55, 529] on button "Fechar" at bounding box center [52, 539] width 93 height 60
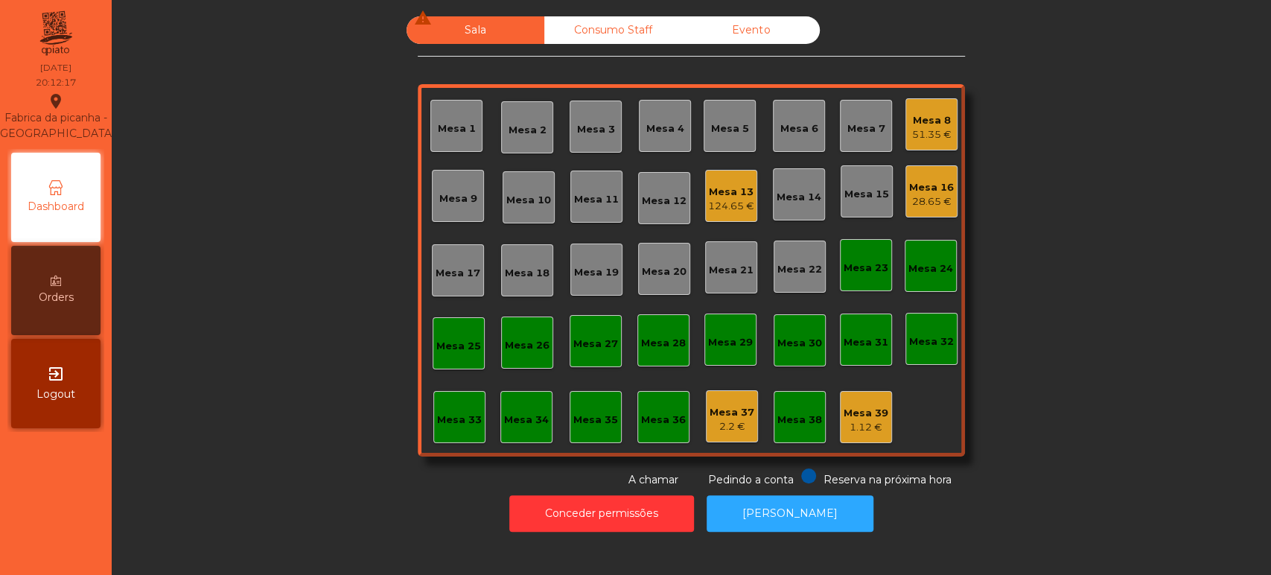
click at [944, 184] on div "Mesa 16" at bounding box center [931, 187] width 45 height 15
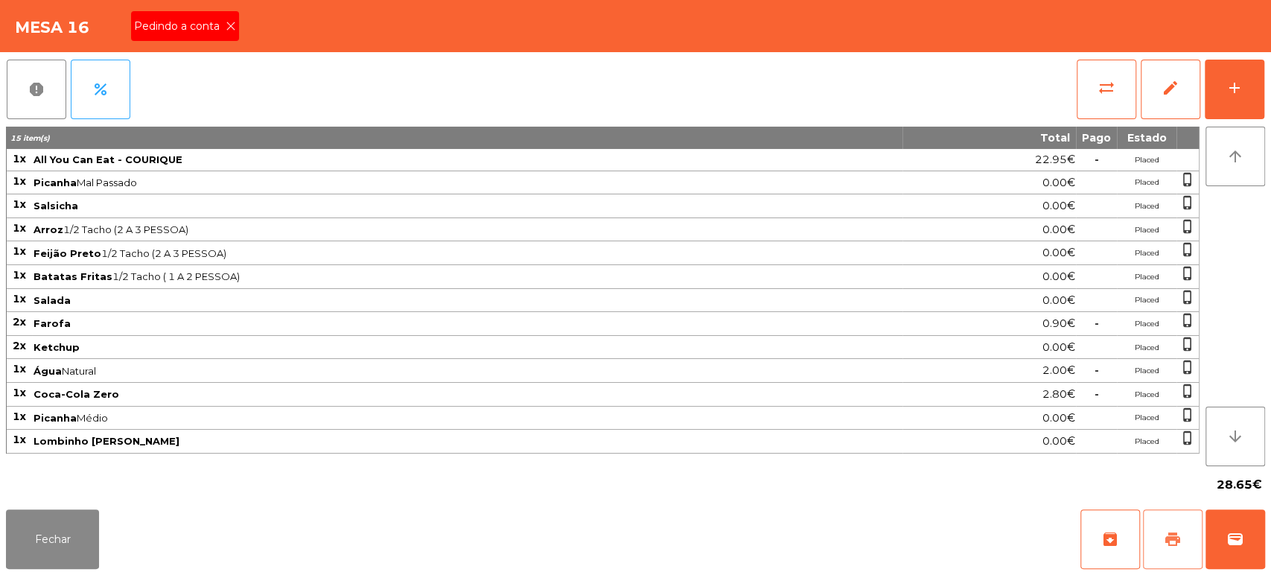
click at [1178, 542] on span "print" at bounding box center [1173, 539] width 18 height 18
click at [228, 19] on div "Pedindo a conta" at bounding box center [185, 26] width 108 height 30
click at [66, 512] on button "Fechar" at bounding box center [52, 539] width 93 height 60
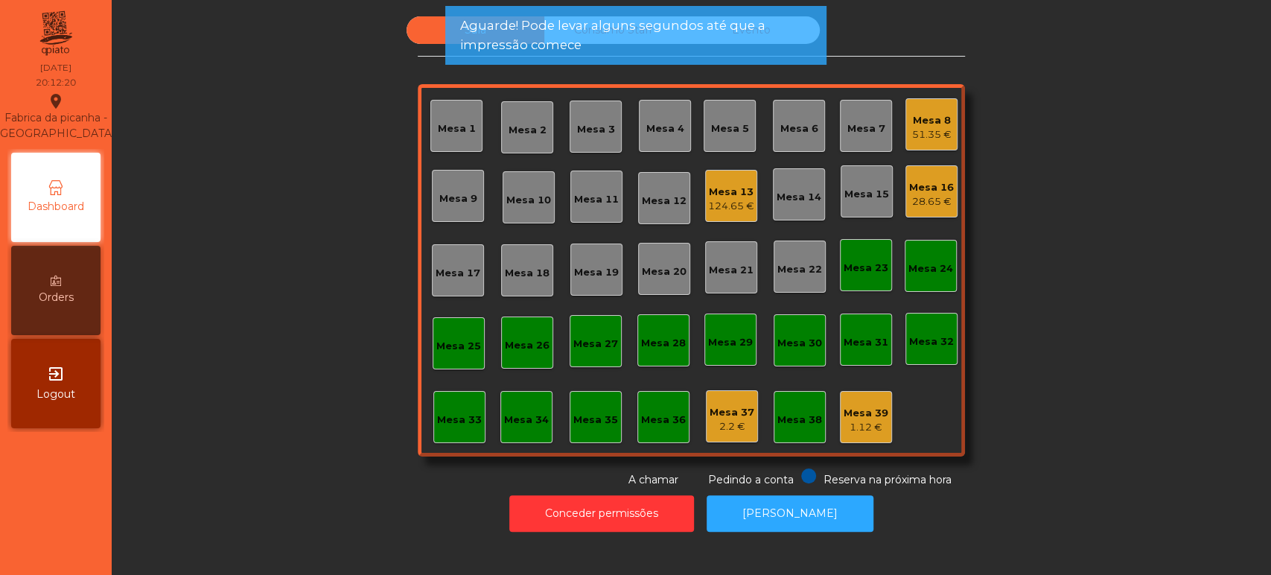
click at [909, 184] on div "Mesa 16" at bounding box center [931, 187] width 45 height 15
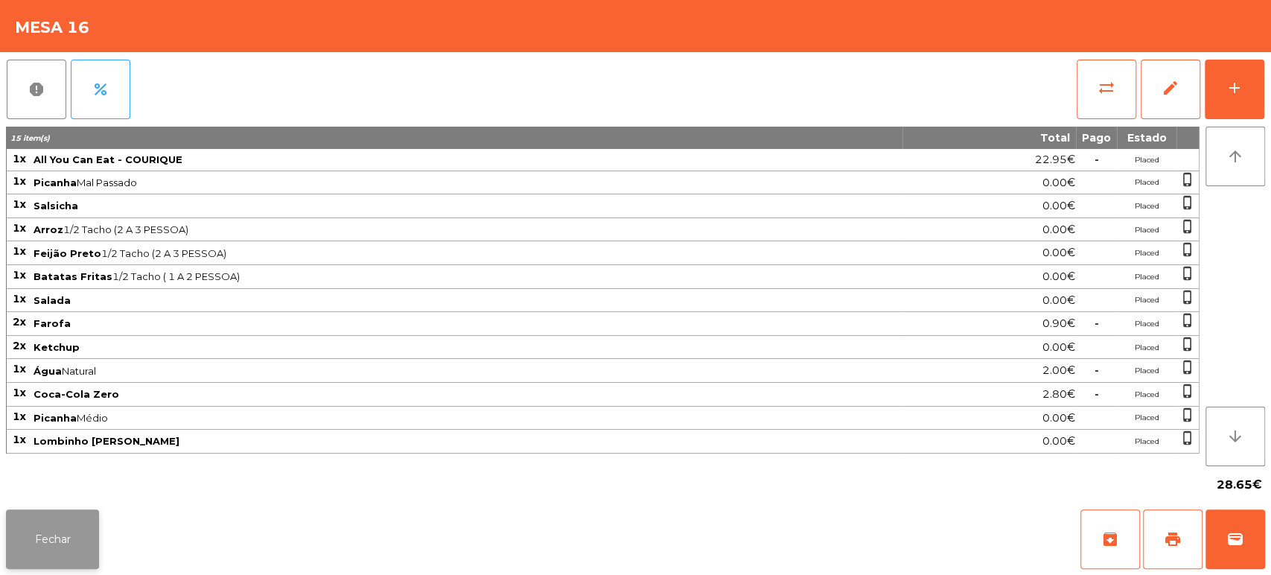
click at [74, 530] on button "Fechar" at bounding box center [52, 539] width 93 height 60
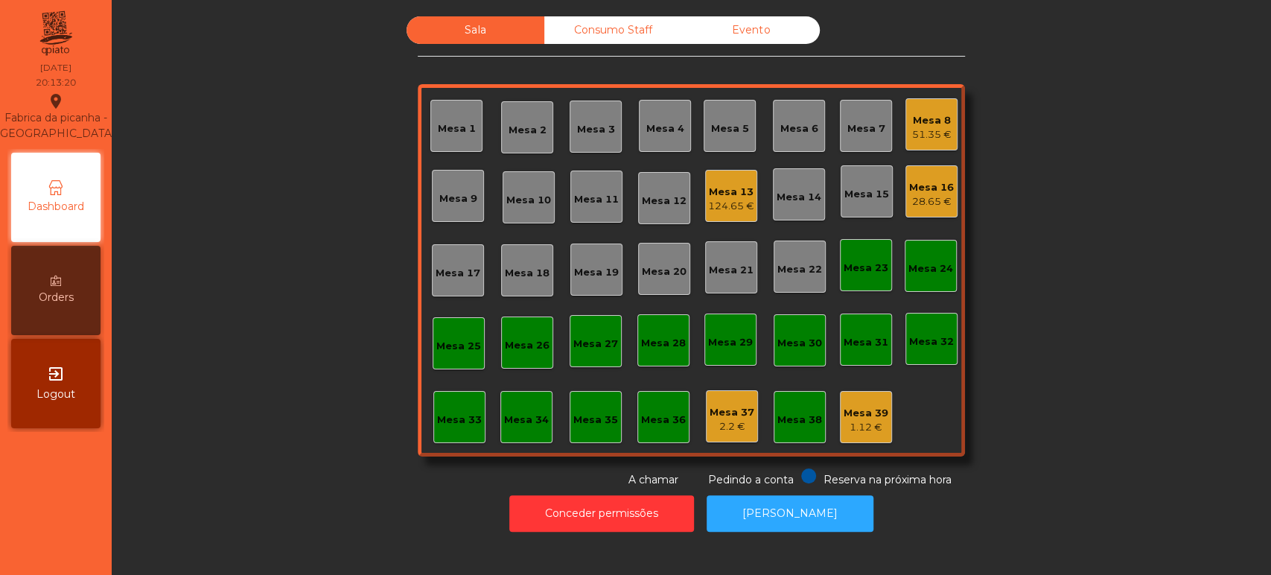
click at [914, 208] on div "28.65 €" at bounding box center [931, 201] width 45 height 15
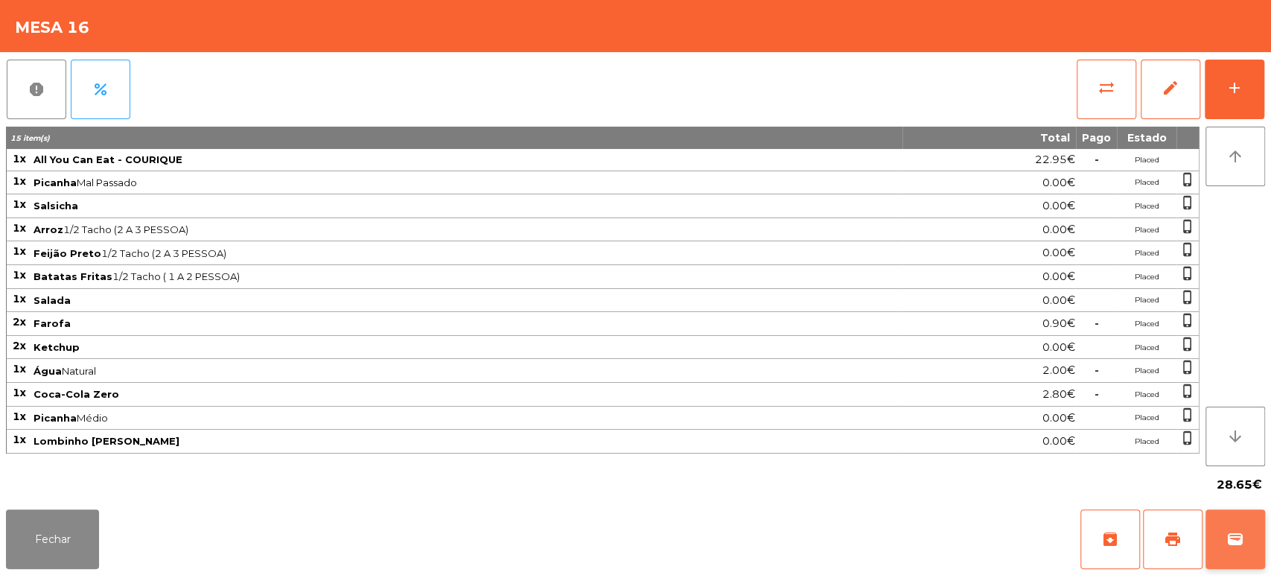
click at [1251, 536] on button "wallet" at bounding box center [1236, 539] width 60 height 60
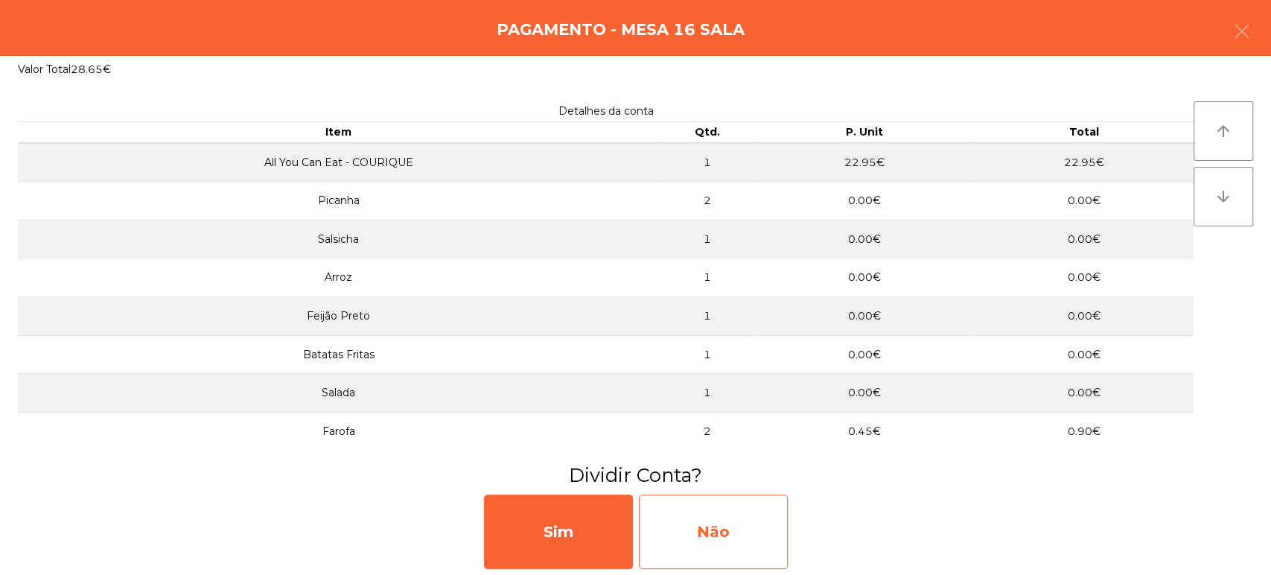
click at [727, 538] on div "Não" at bounding box center [713, 532] width 149 height 74
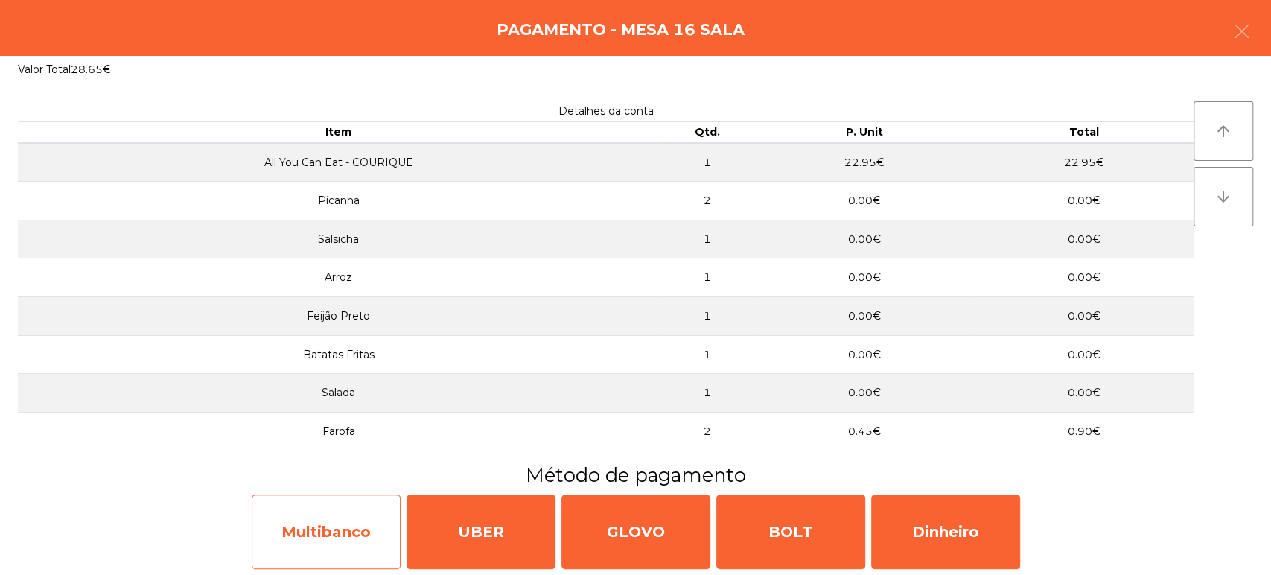
click at [336, 531] on div "Multibanco" at bounding box center [326, 532] width 149 height 74
select select "**"
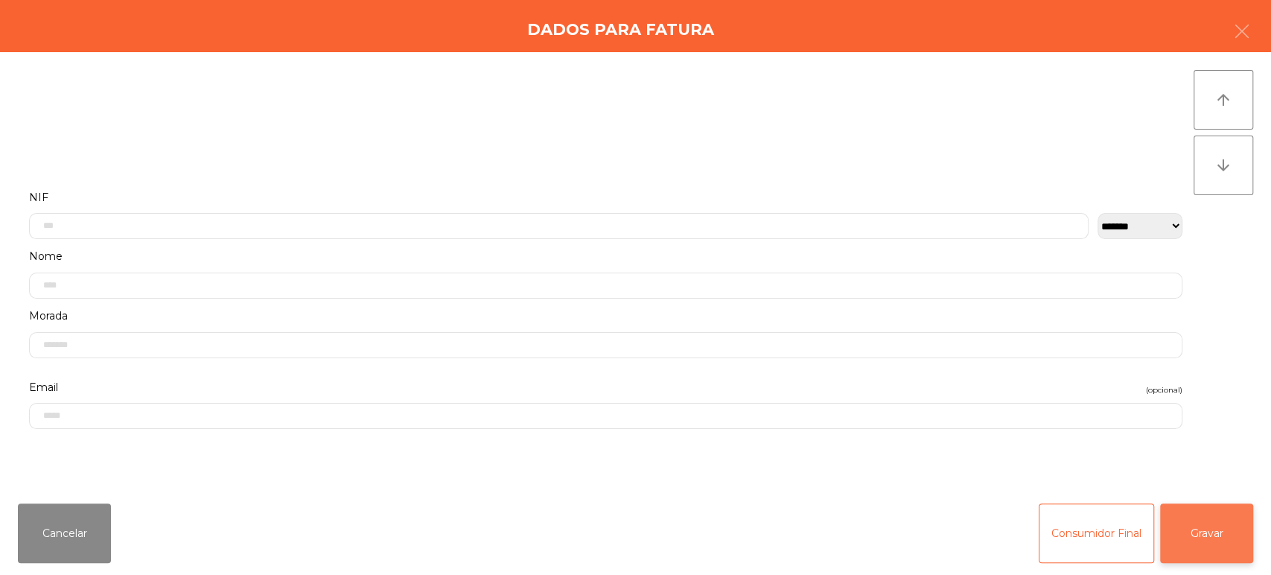
click at [1195, 512] on button "Gravar" at bounding box center [1206, 533] width 93 height 60
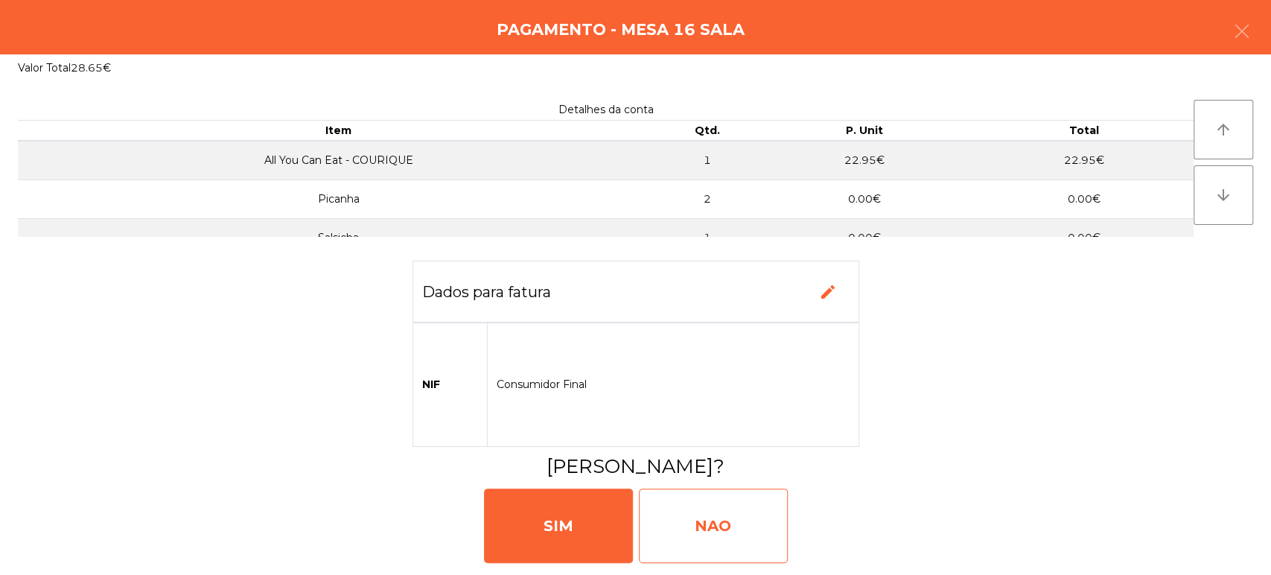
click at [698, 506] on div "NAO" at bounding box center [713, 526] width 149 height 74
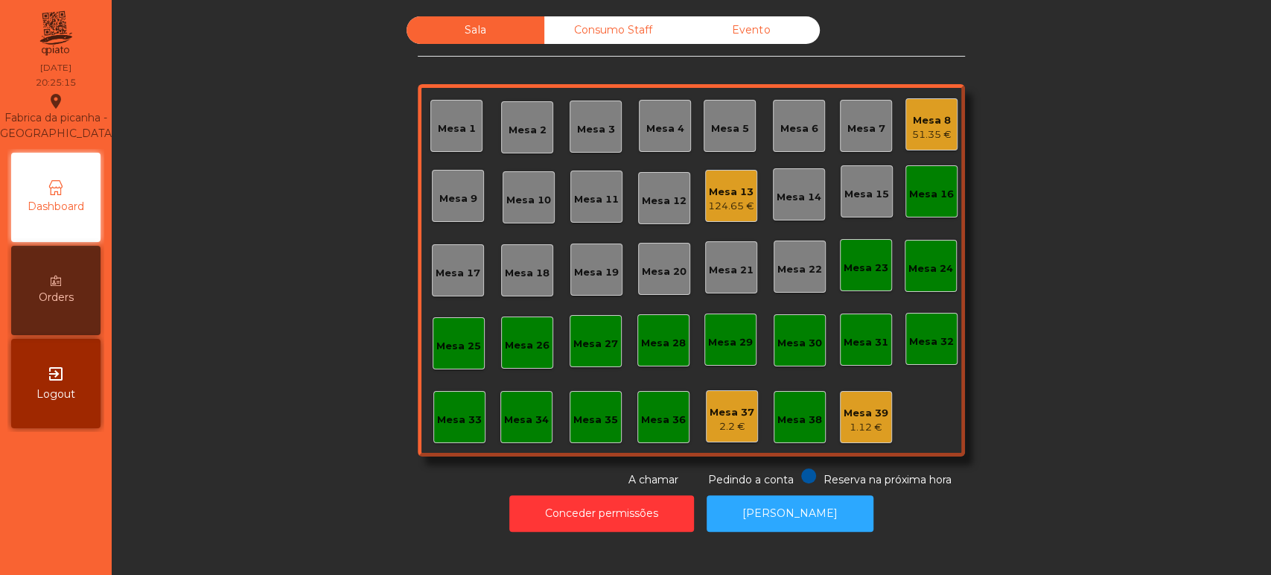
click at [452, 262] on div "Mesa 17" at bounding box center [458, 270] width 45 height 21
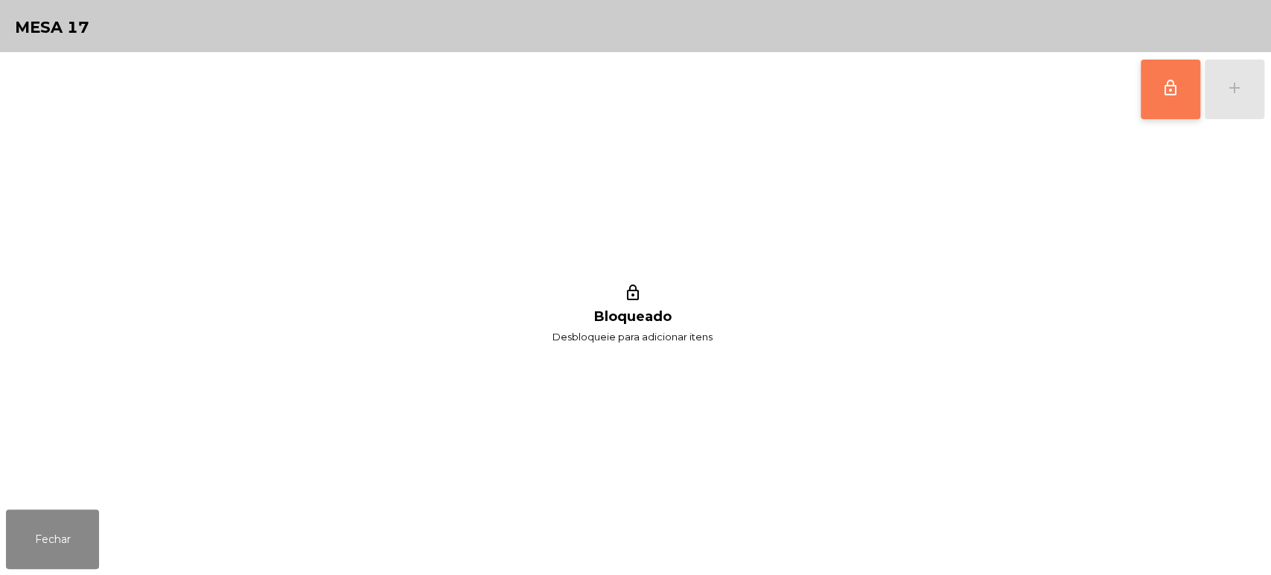
click at [1164, 85] on span "lock_outline" at bounding box center [1171, 88] width 18 height 18
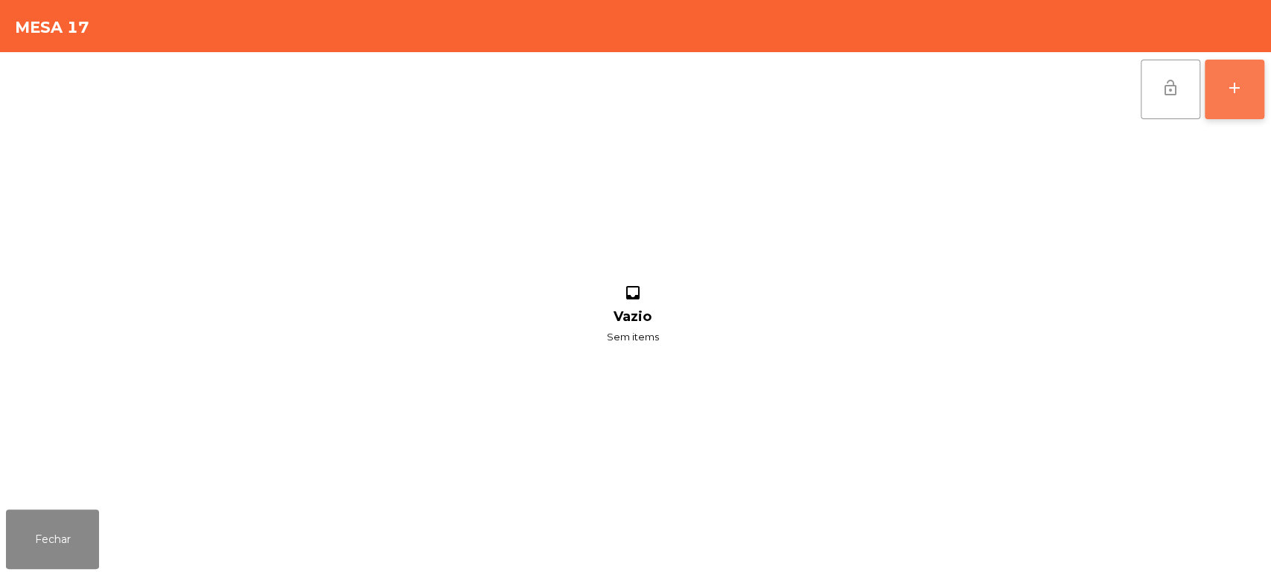
click at [1253, 70] on button "add" at bounding box center [1235, 90] width 60 height 60
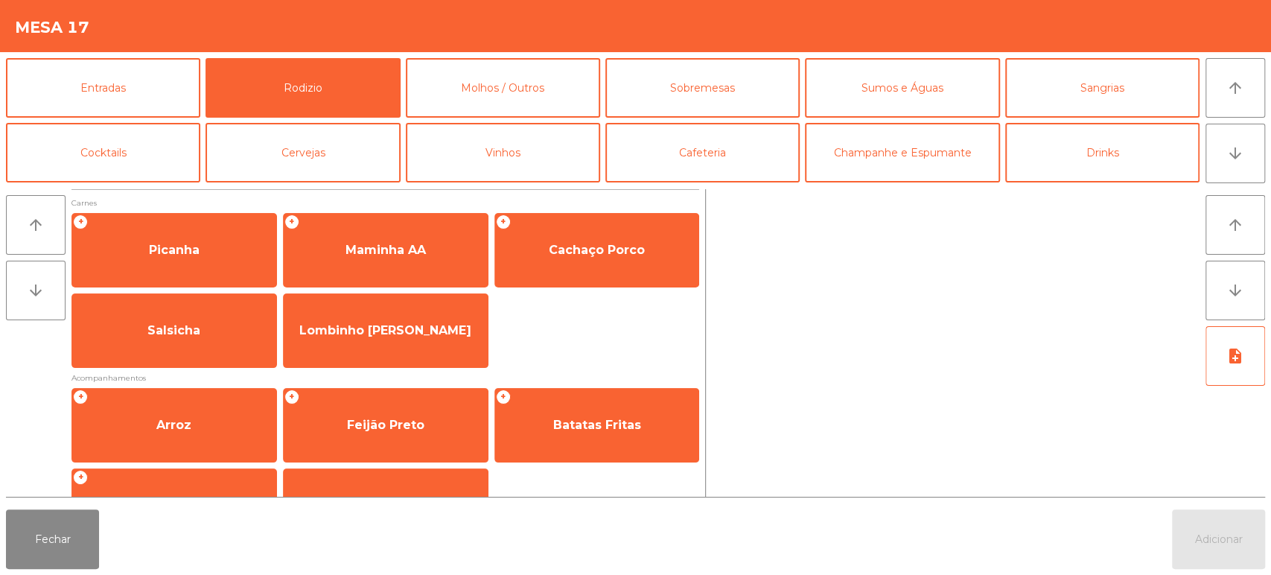
scroll to position [209, 0]
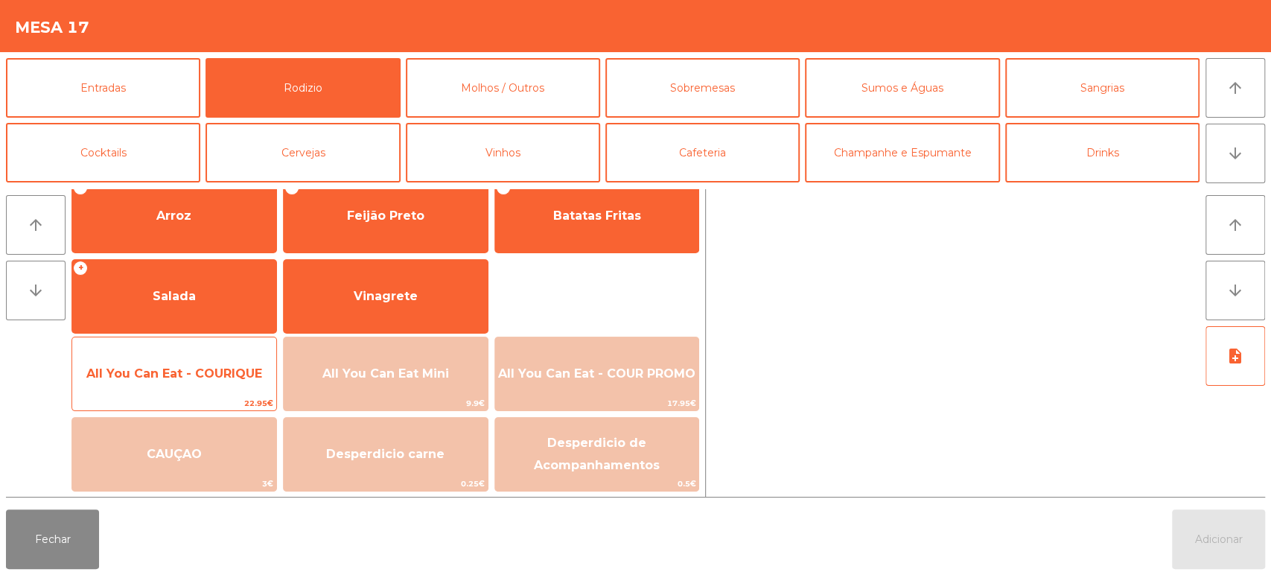
click at [191, 378] on span "All You Can Eat - COURIQUE" at bounding box center [174, 373] width 176 height 14
click at [195, 375] on span "All You Can Eat - COURIQUE" at bounding box center [174, 373] width 176 height 14
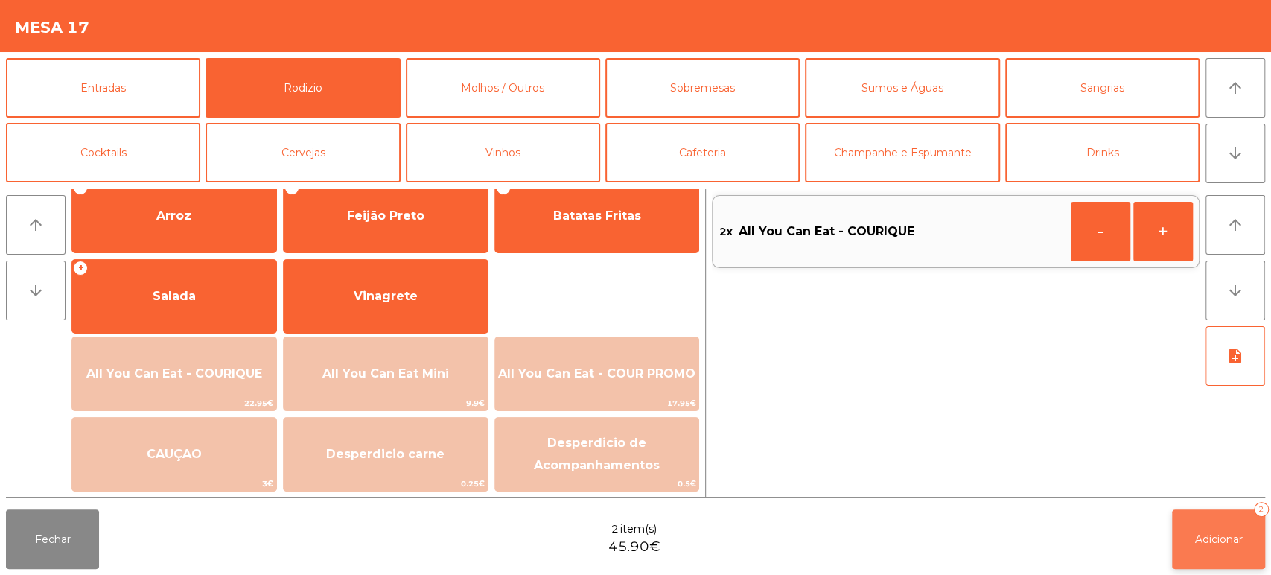
click at [1206, 510] on button "Adicionar 2" at bounding box center [1218, 539] width 93 height 60
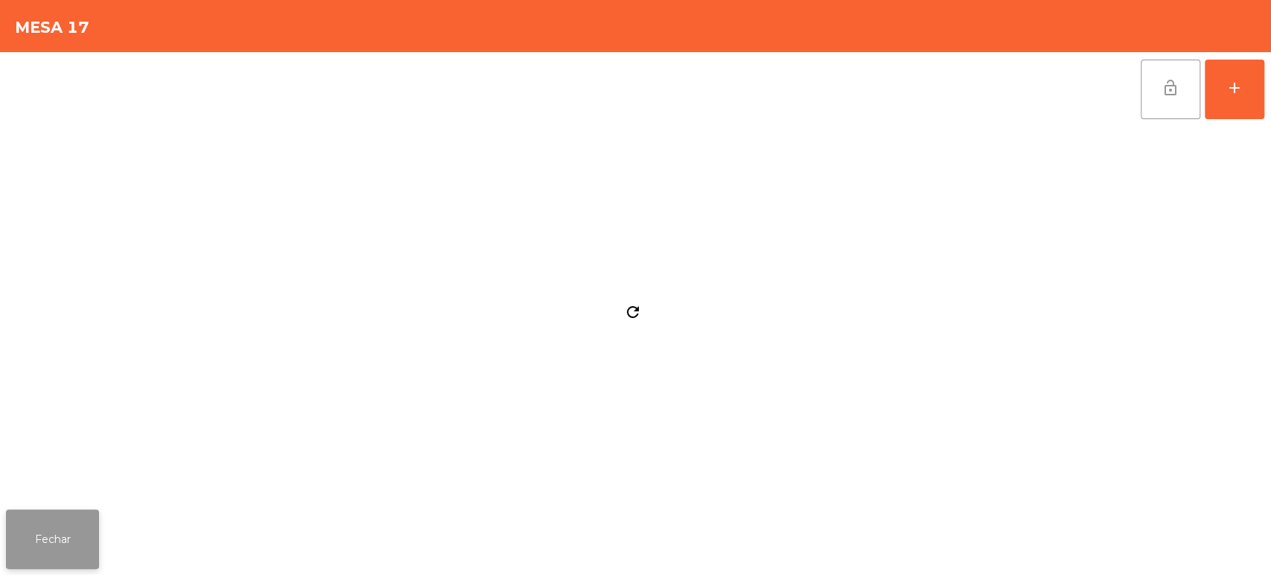
click at [83, 538] on button "Fechar" at bounding box center [52, 539] width 93 height 60
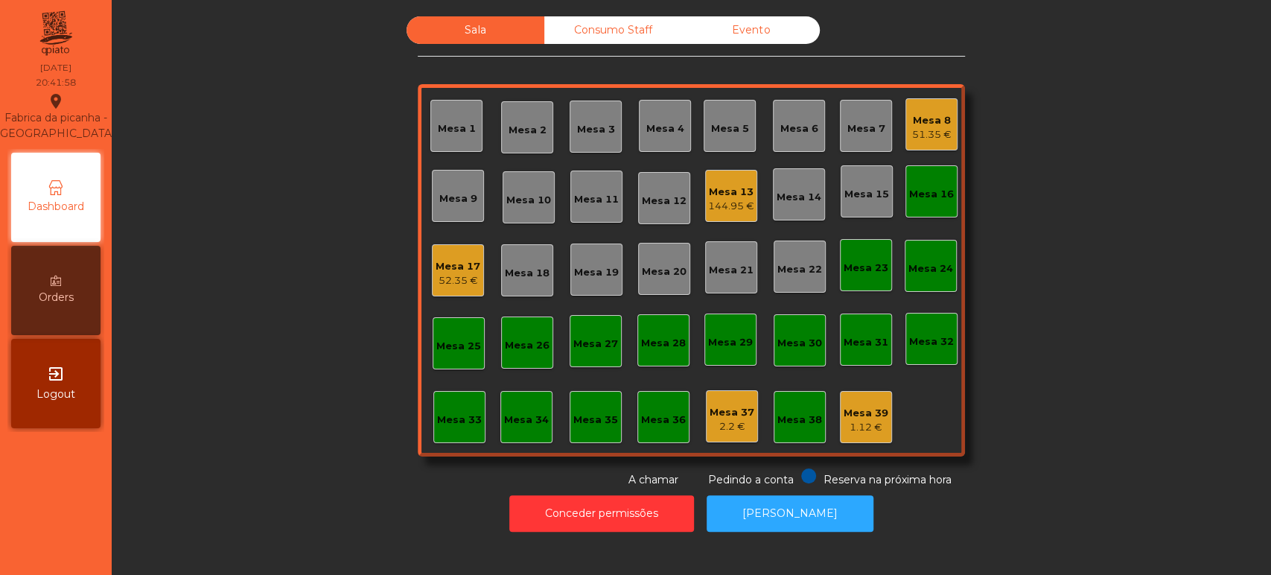
click at [280, 289] on div "Sala Consumo Staff Evento Mesa 1 [GEOGRAPHIC_DATA] 3 Mesa 4 [GEOGRAPHIC_DATA] 8…" at bounding box center [691, 251] width 1119 height 471
click at [945, 190] on div "Mesa 16" at bounding box center [931, 194] width 45 height 15
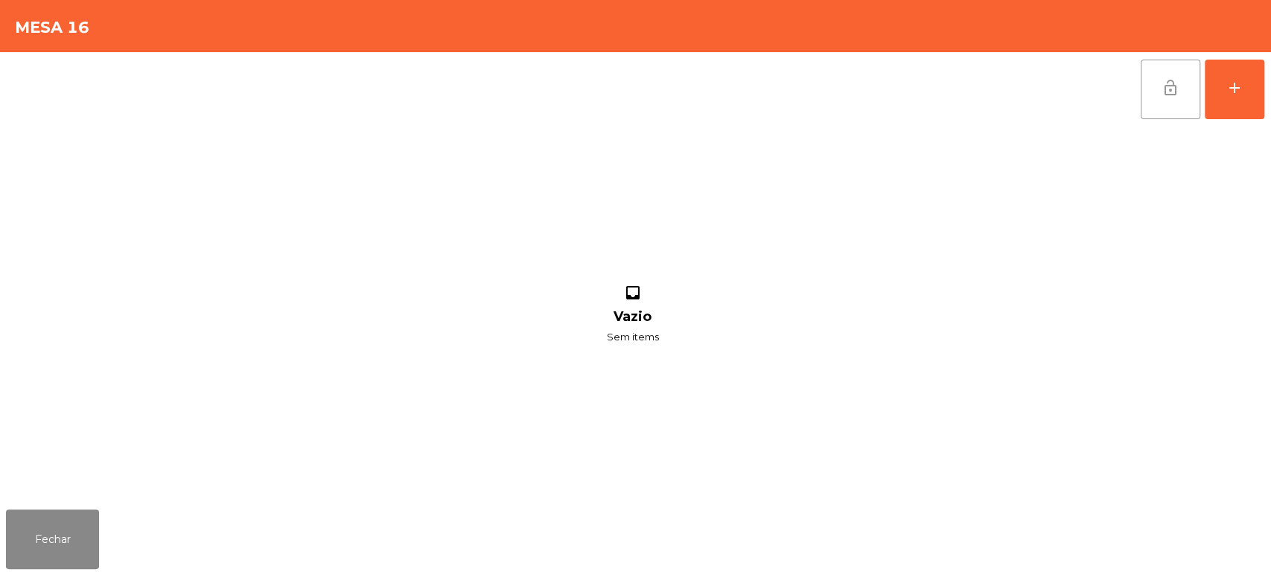
click at [1180, 105] on button "lock_open" at bounding box center [1171, 90] width 60 height 60
click at [45, 513] on button "Fechar" at bounding box center [52, 539] width 93 height 60
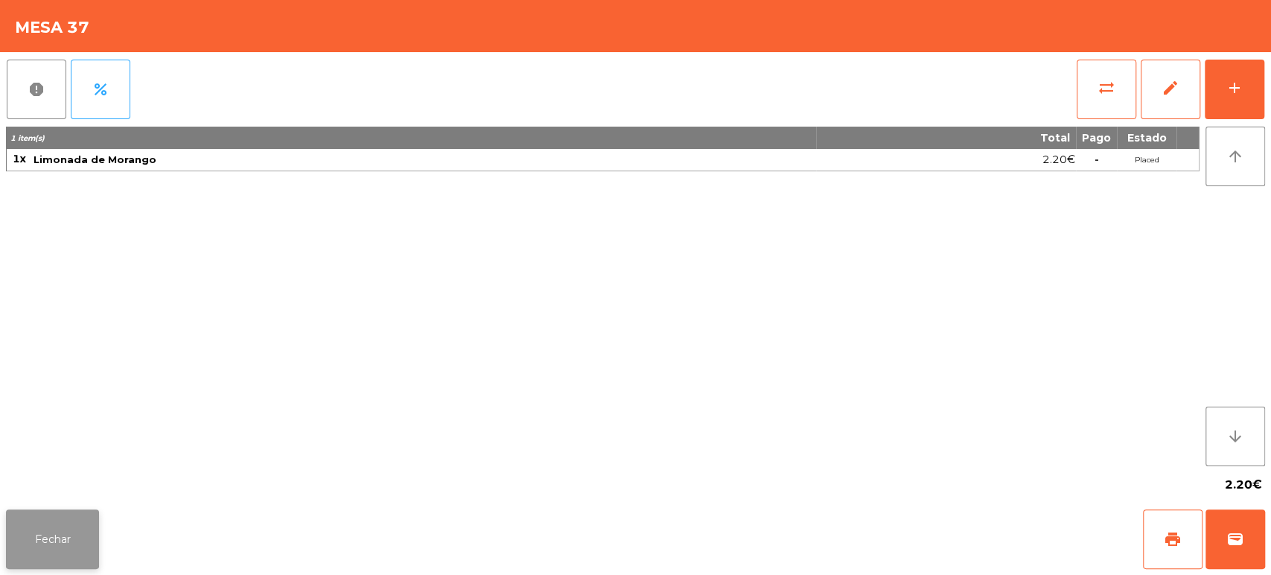
click at [76, 548] on button "Fechar" at bounding box center [52, 539] width 93 height 60
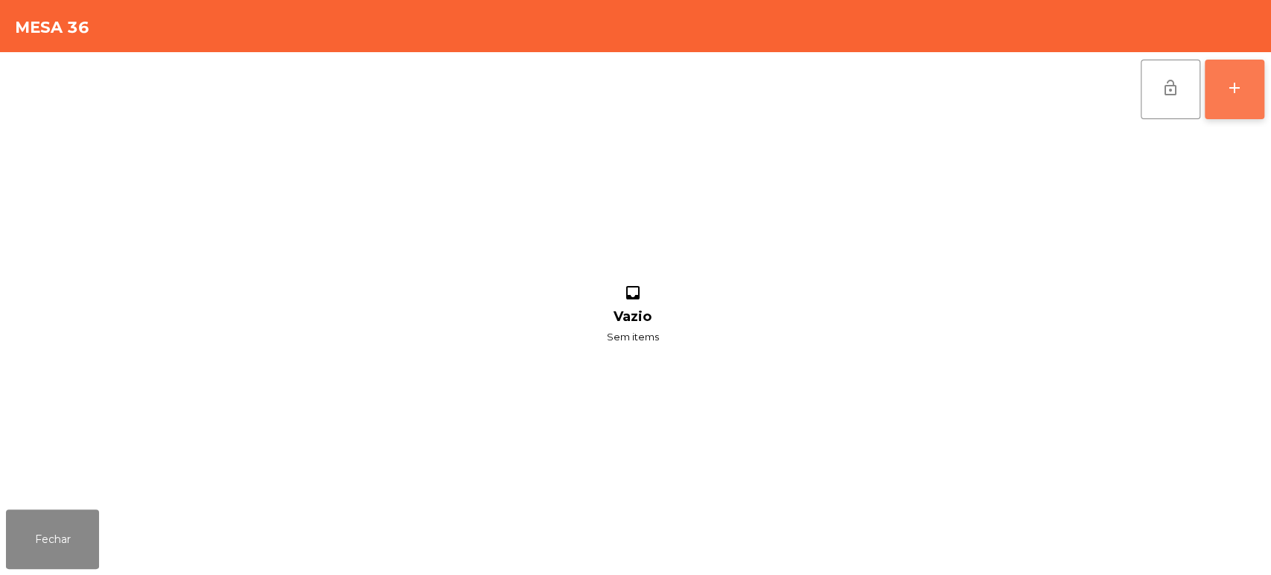
click at [1235, 108] on button "add" at bounding box center [1235, 90] width 60 height 60
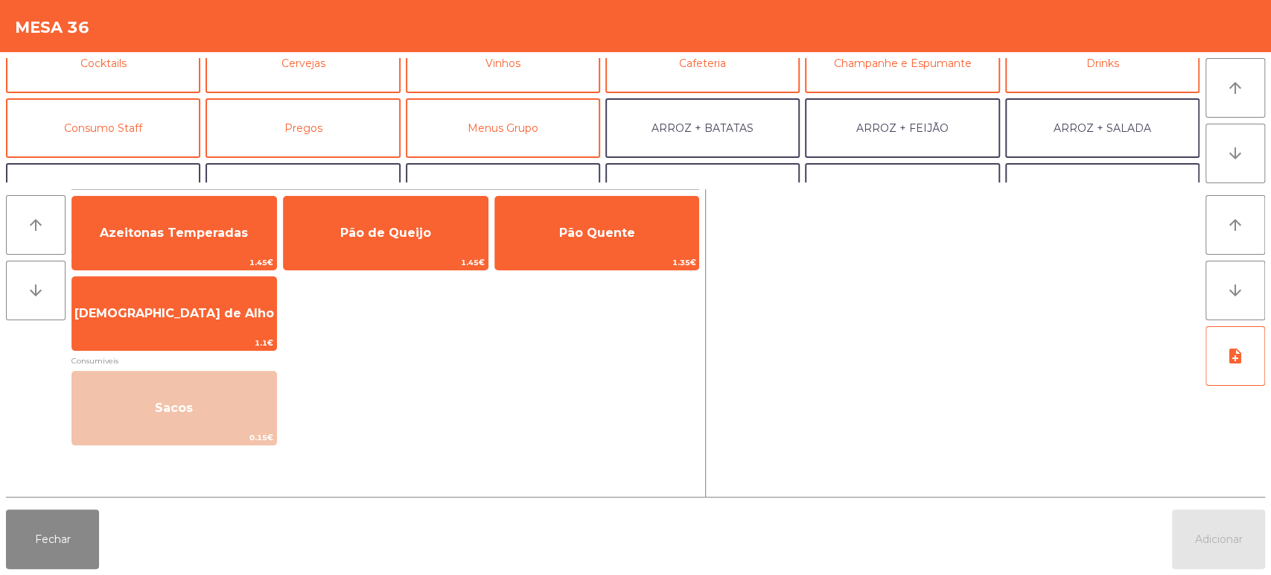
scroll to position [90, 0]
click at [159, 146] on button "Consumo Staff" at bounding box center [103, 128] width 194 height 60
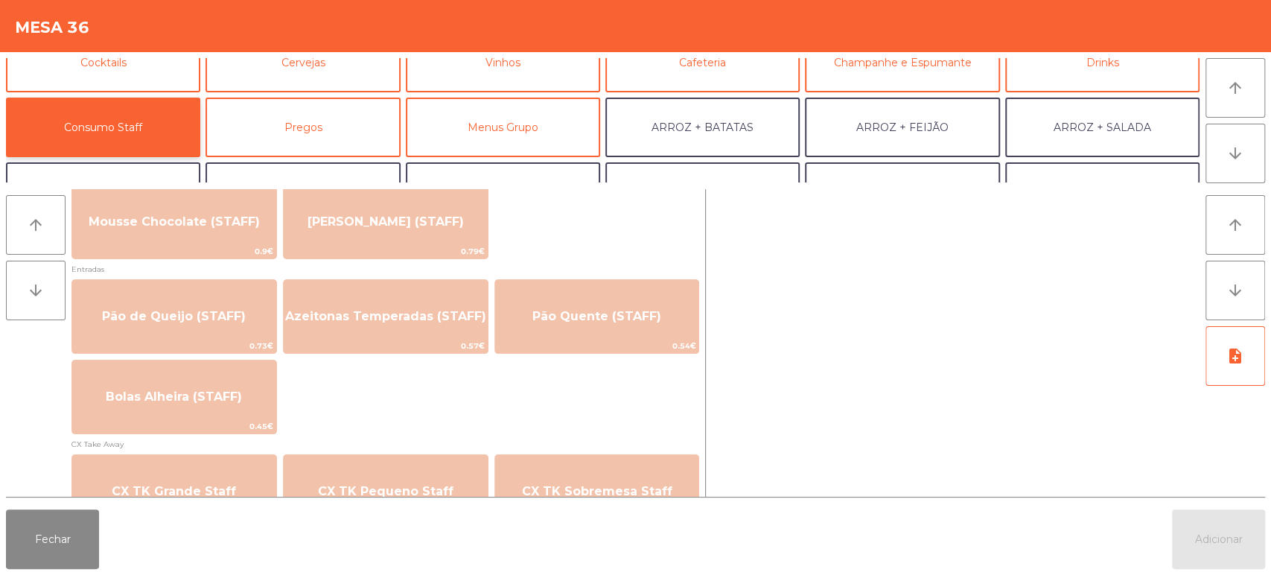
scroll to position [1143, 0]
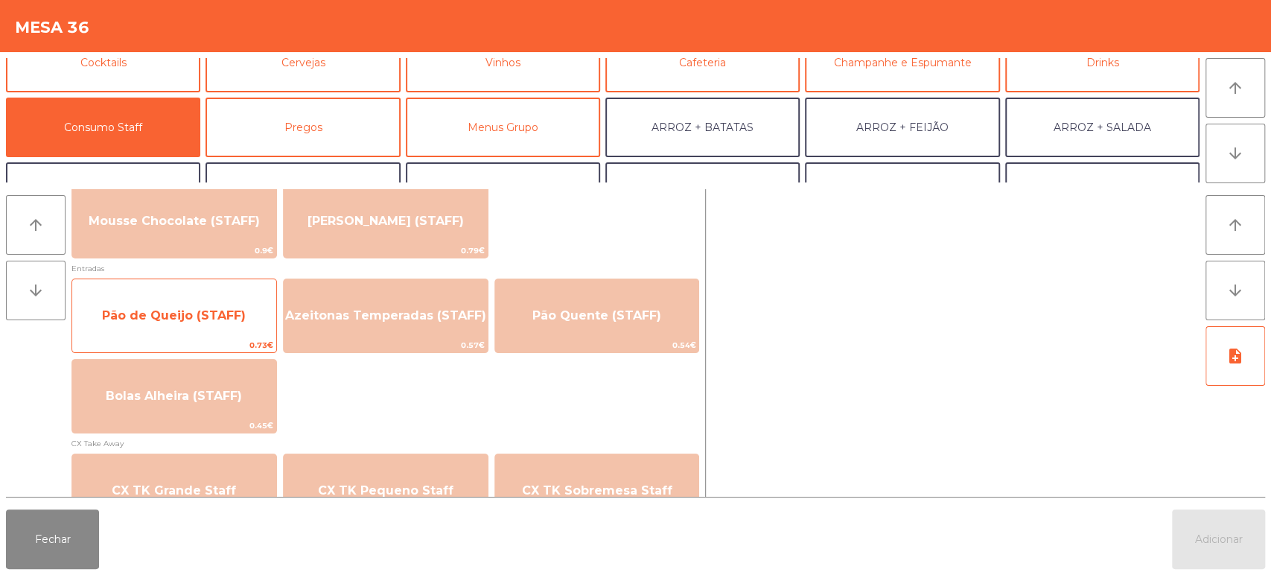
click at [228, 332] on span "Pão de Queijo (STAFF)" at bounding box center [174, 316] width 204 height 40
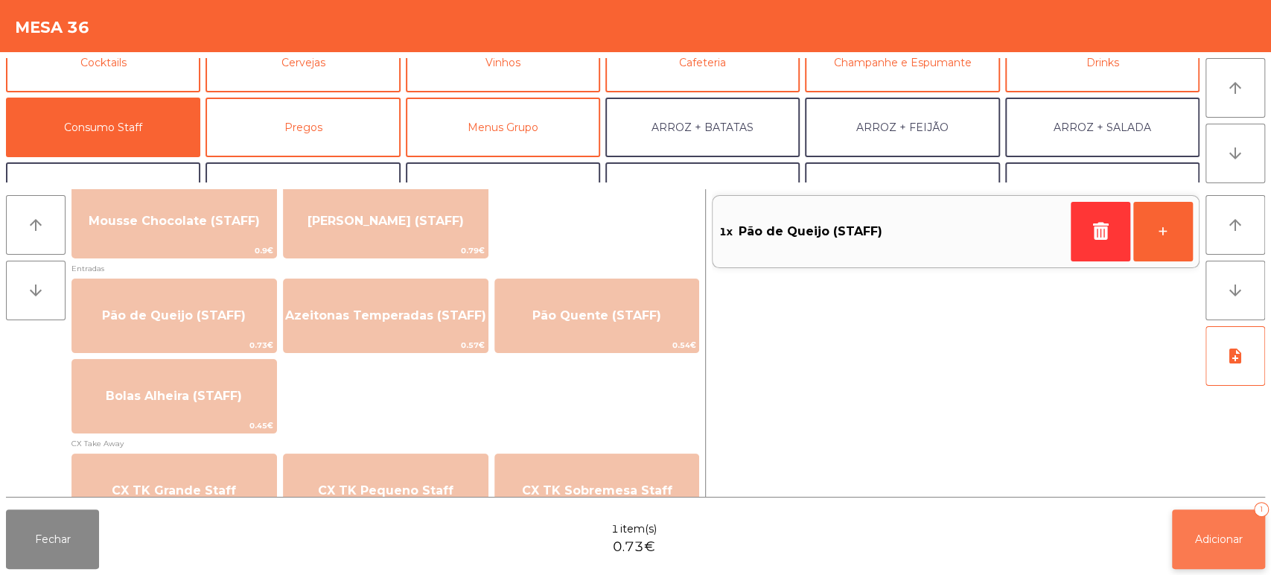
click at [1212, 550] on button "Adicionar 1" at bounding box center [1218, 539] width 93 height 60
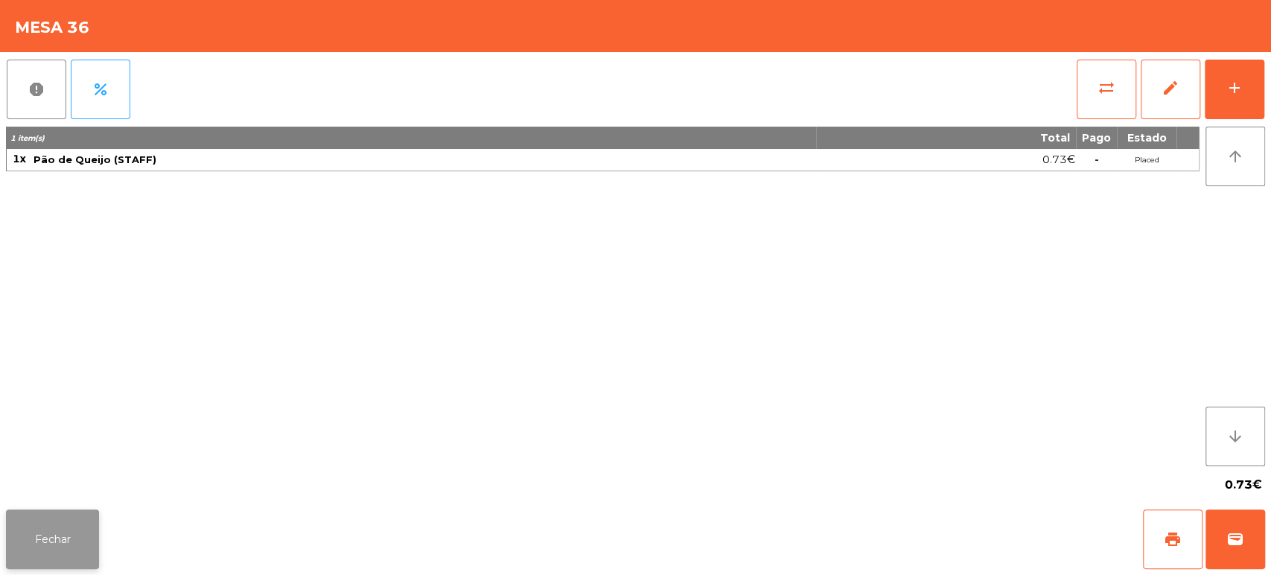
click at [54, 544] on button "Fechar" at bounding box center [52, 539] width 93 height 60
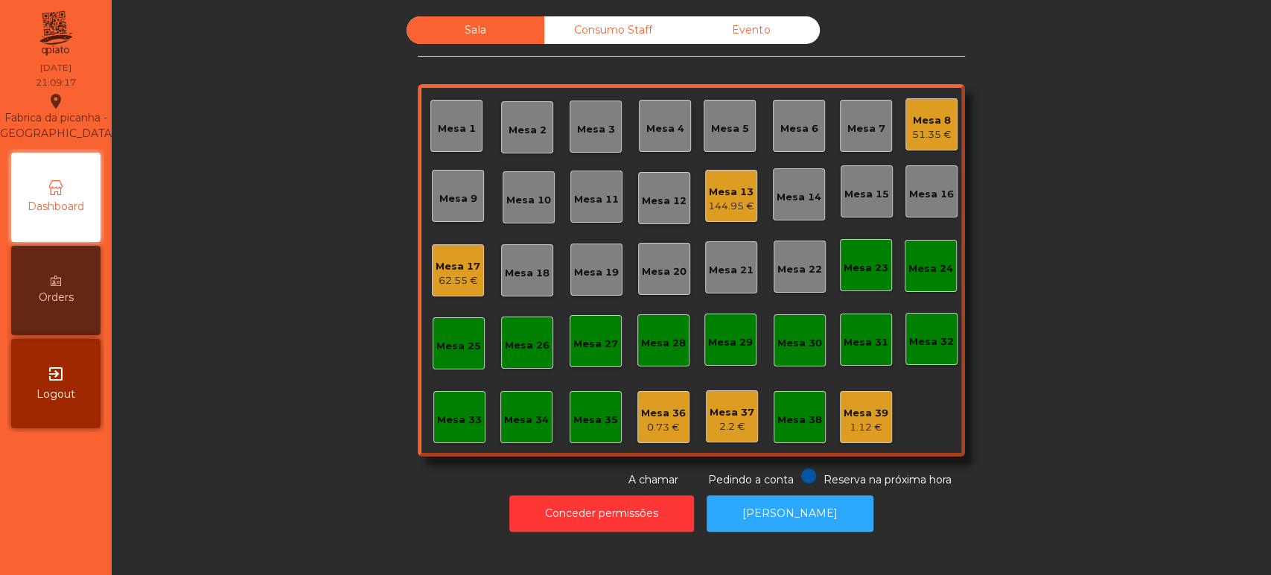
click at [947, 117] on div "Mesa 8 51.35 €" at bounding box center [932, 124] width 52 height 52
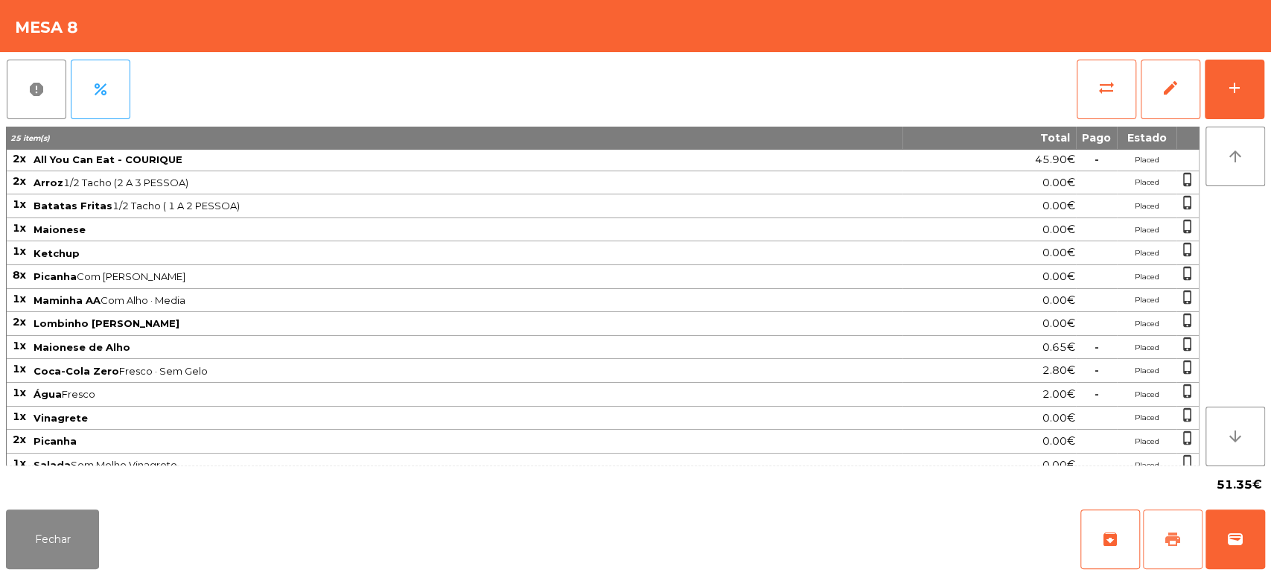
click at [1166, 518] on button "print" at bounding box center [1173, 539] width 60 height 60
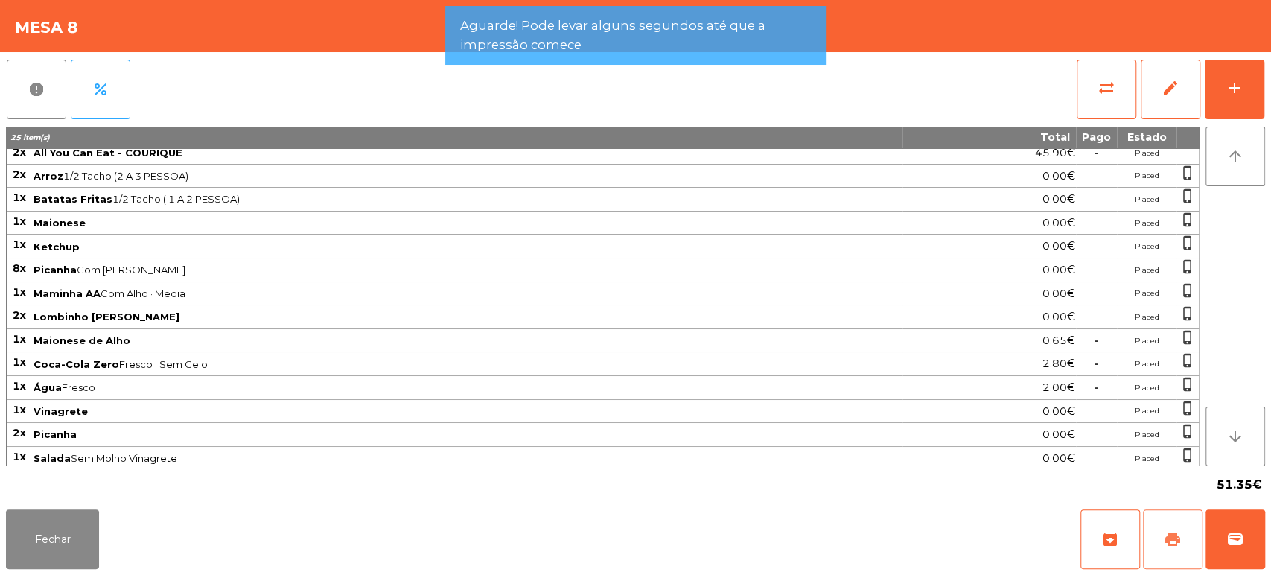
scroll to position [0, 0]
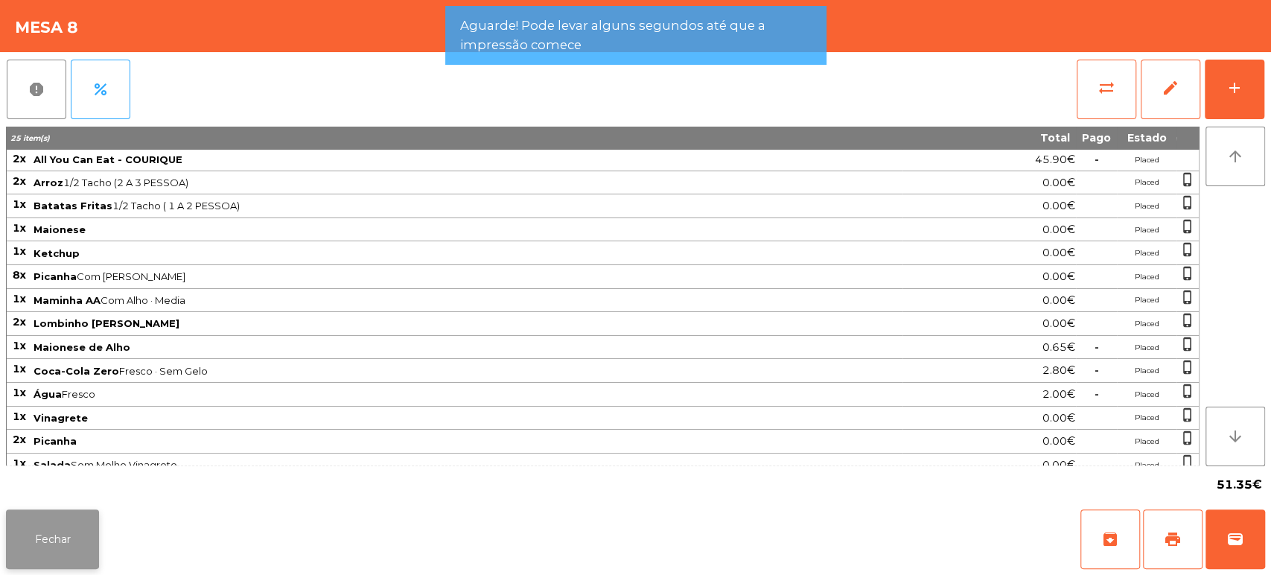
click at [60, 529] on button "Fechar" at bounding box center [52, 539] width 93 height 60
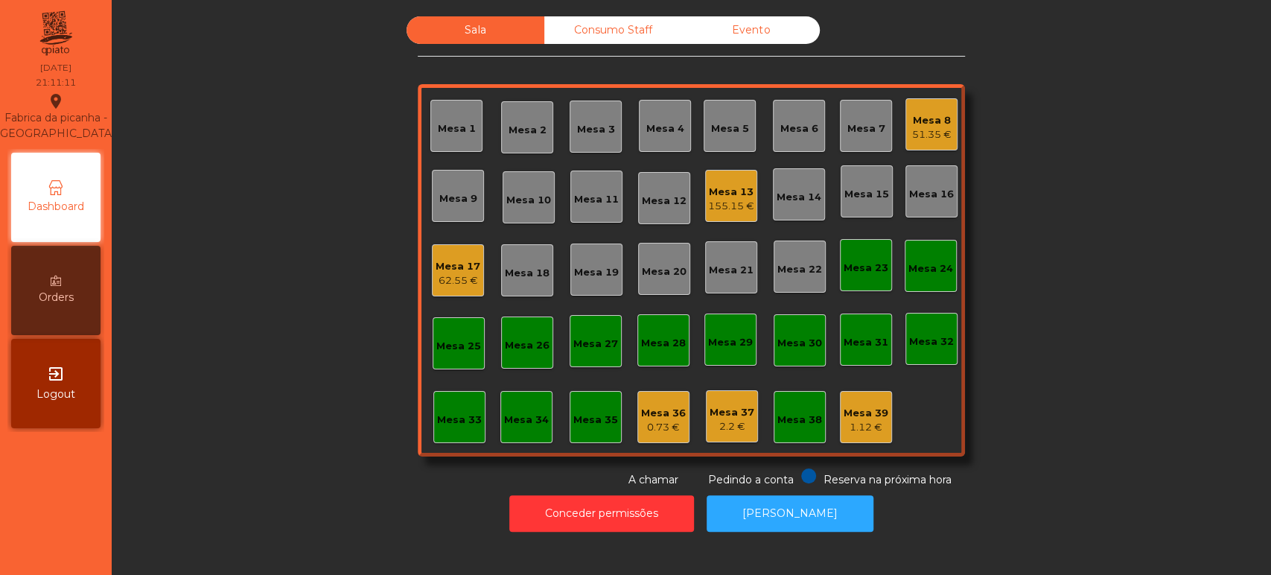
click at [935, 117] on div "Mesa 8" at bounding box center [931, 120] width 39 height 15
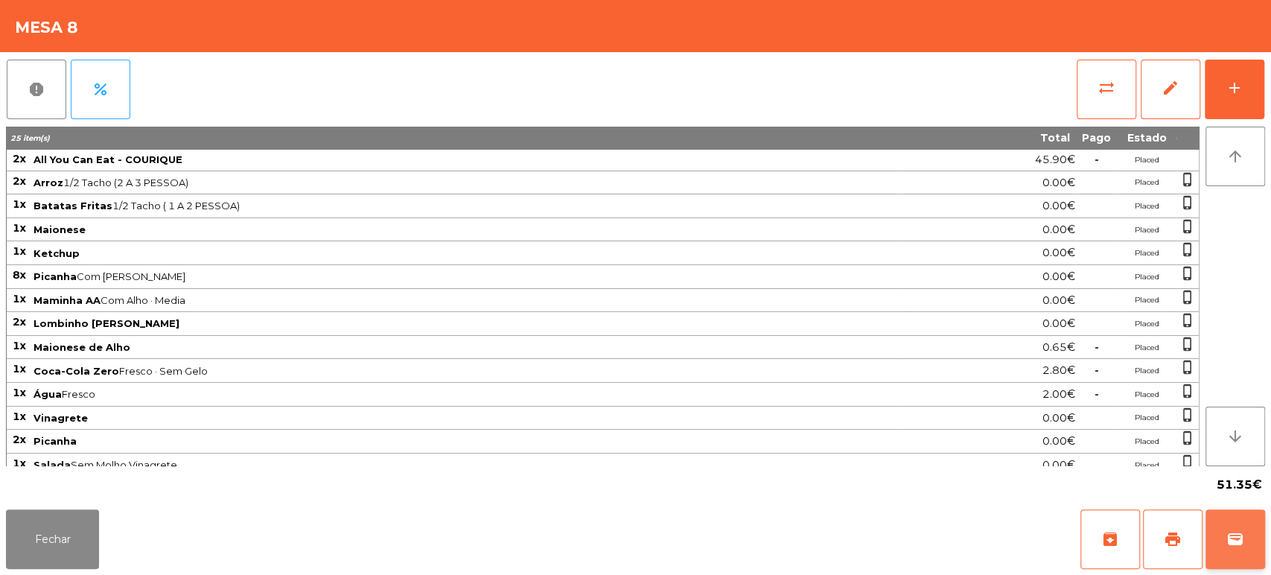
click at [1247, 544] on button "wallet" at bounding box center [1236, 539] width 60 height 60
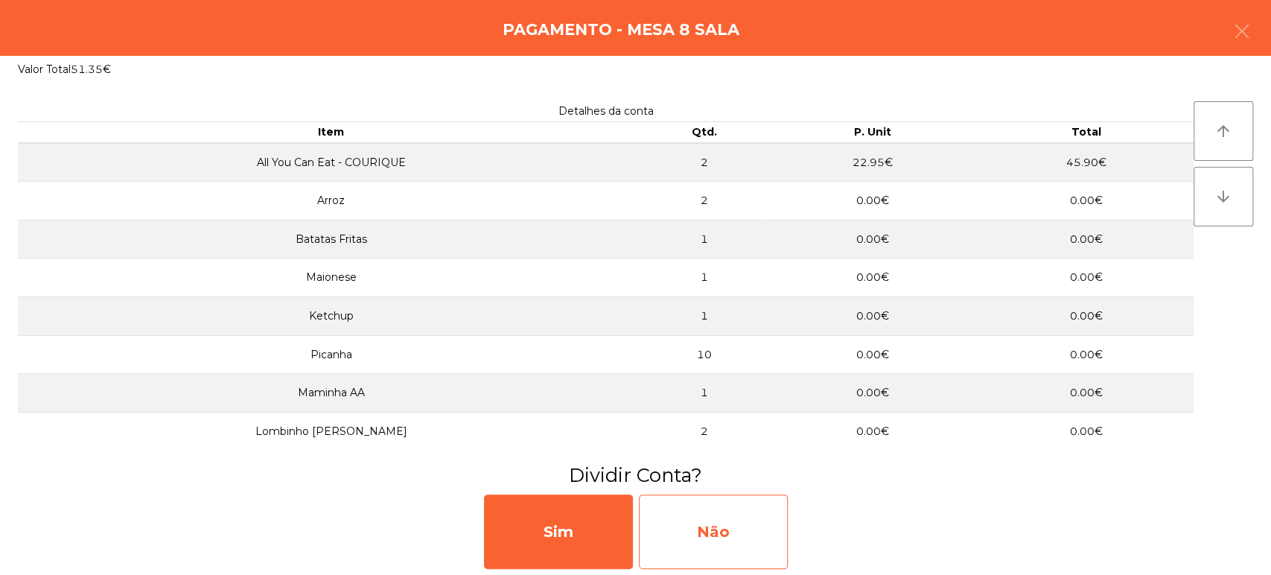
click at [725, 513] on div "Não" at bounding box center [713, 532] width 149 height 74
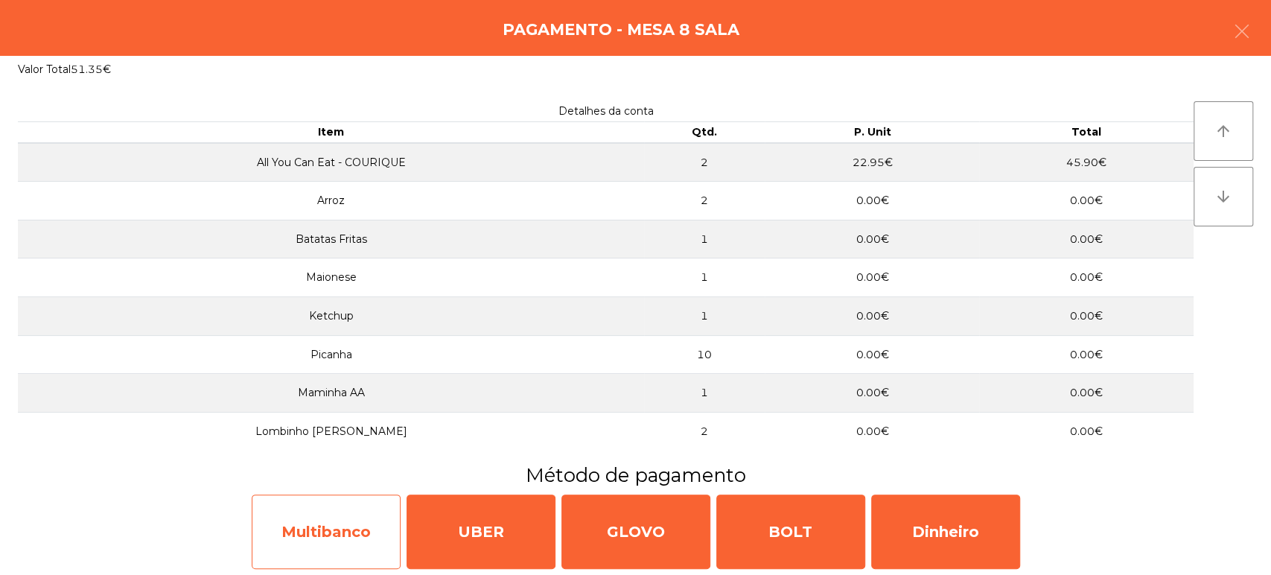
click at [363, 513] on div "Multibanco" at bounding box center [326, 532] width 149 height 74
select select "**"
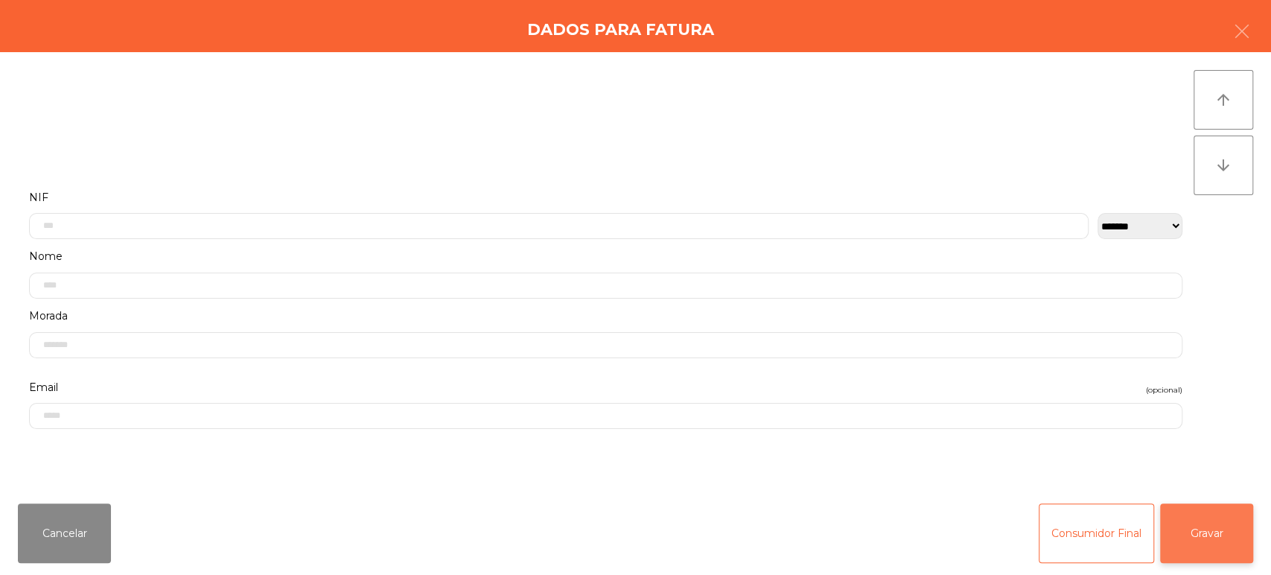
click at [1198, 530] on button "Gravar" at bounding box center [1206, 533] width 93 height 60
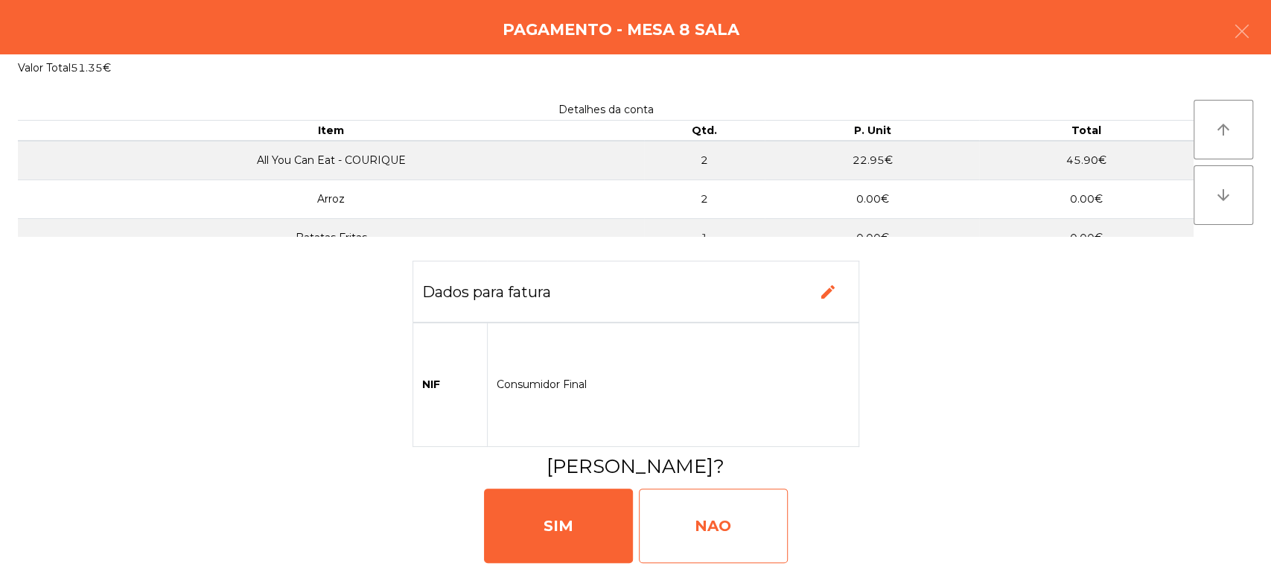
click at [690, 515] on div "NAO" at bounding box center [713, 526] width 149 height 74
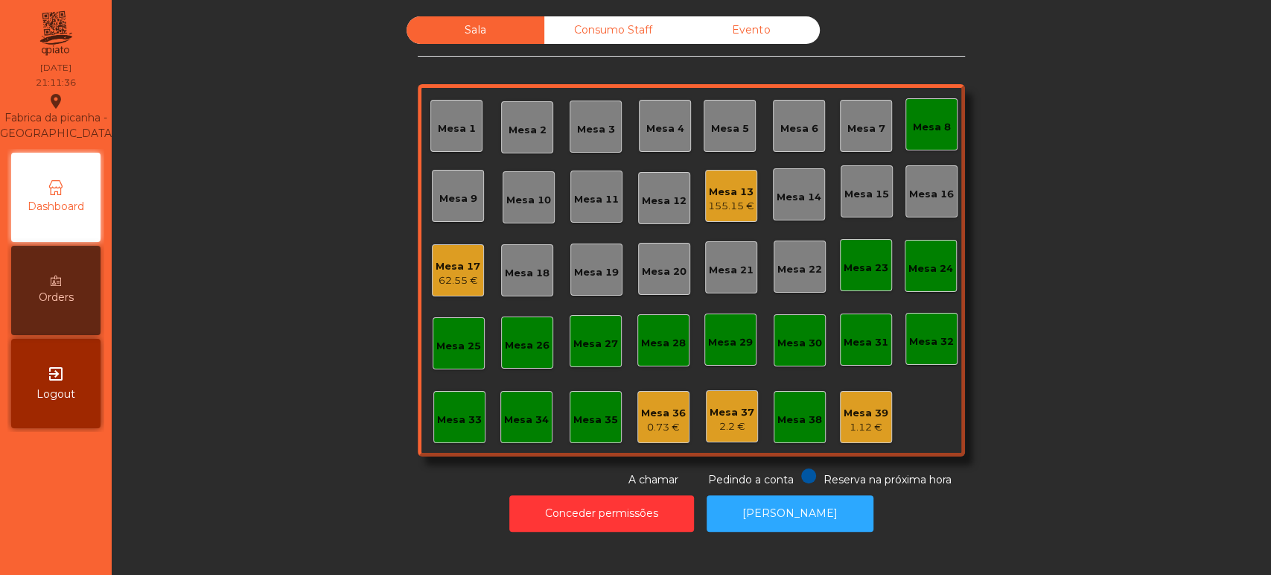
click at [945, 106] on div "Mesa 8" at bounding box center [932, 124] width 52 height 52
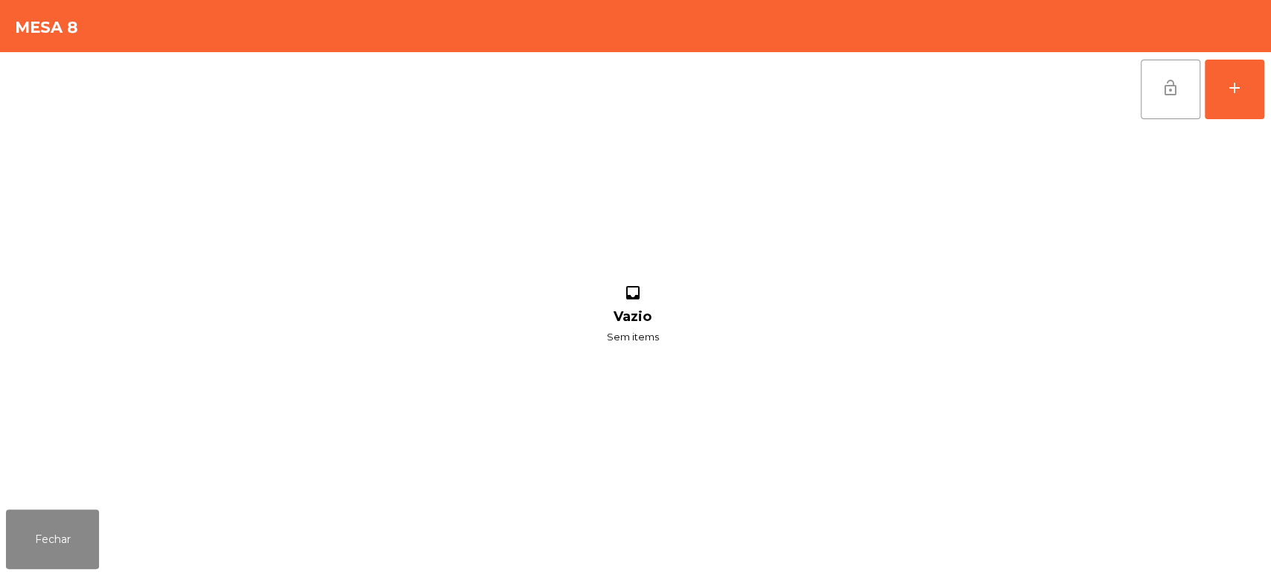
click at [1145, 92] on button "lock_open" at bounding box center [1171, 90] width 60 height 60
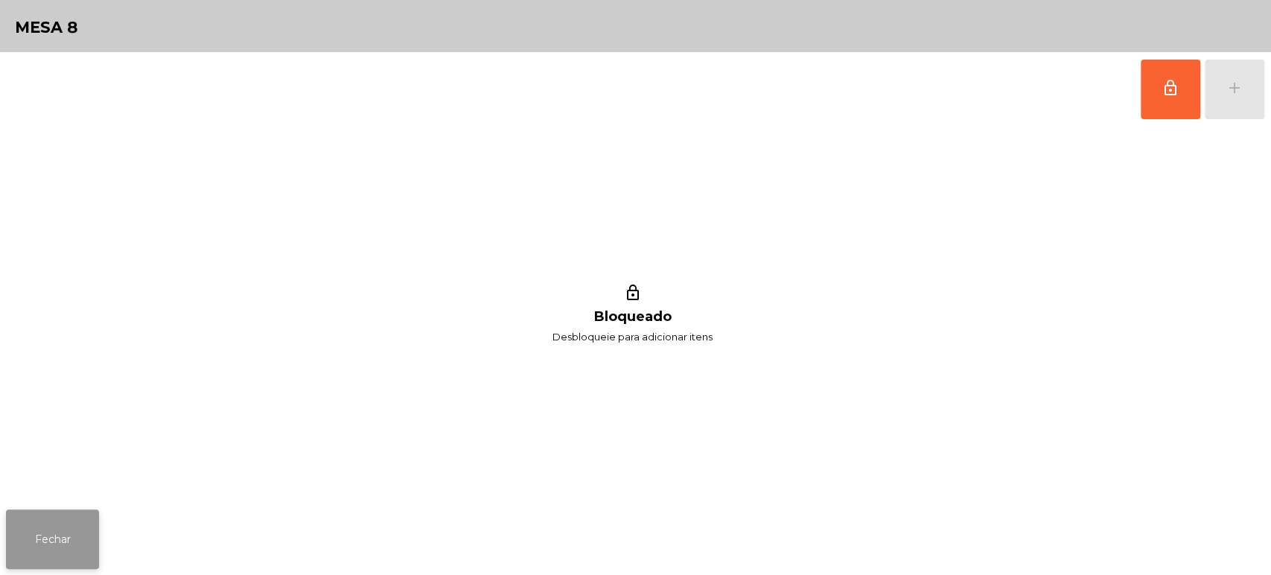
click at [61, 534] on button "Fechar" at bounding box center [52, 539] width 93 height 60
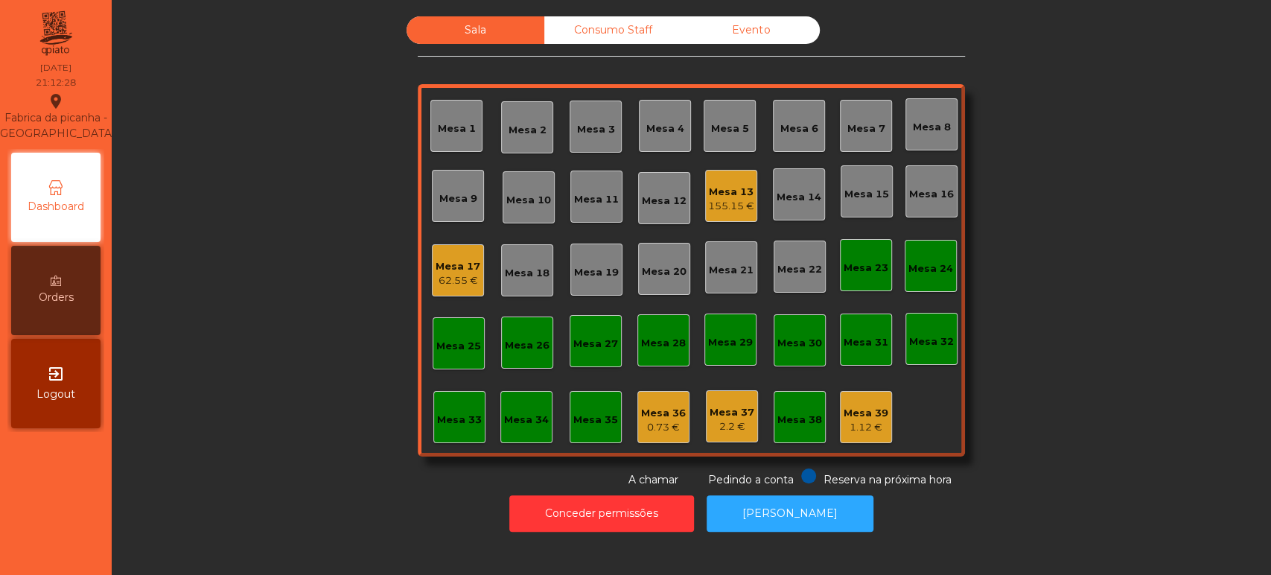
click at [513, 121] on div "Mesa 2" at bounding box center [528, 127] width 38 height 21
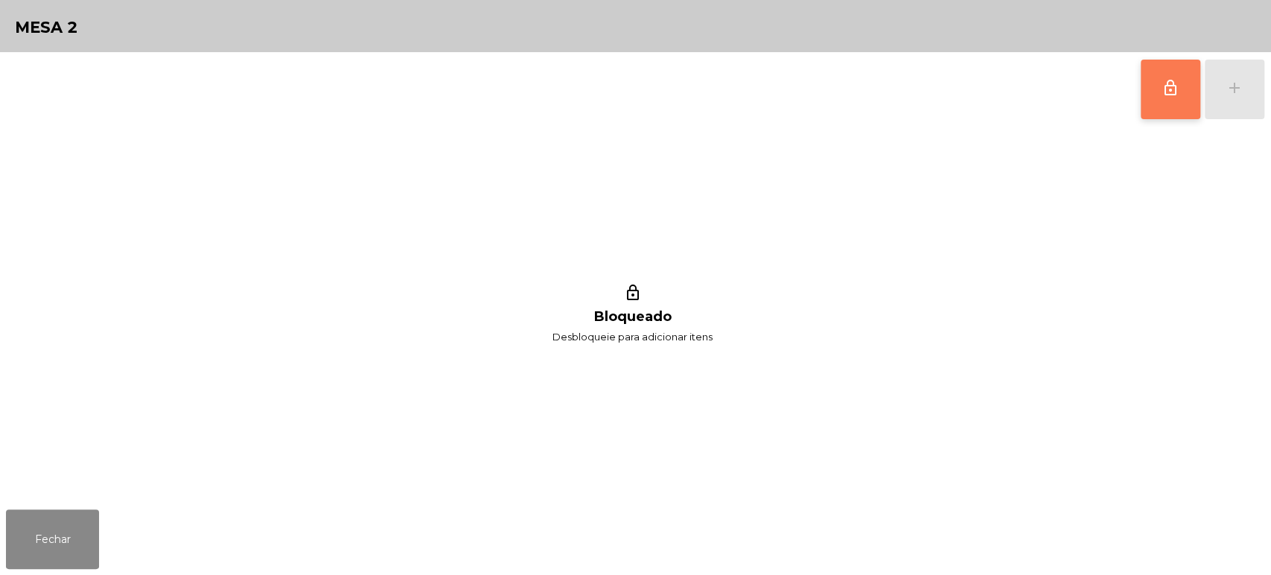
click at [1169, 86] on span "lock_outline" at bounding box center [1171, 88] width 18 height 18
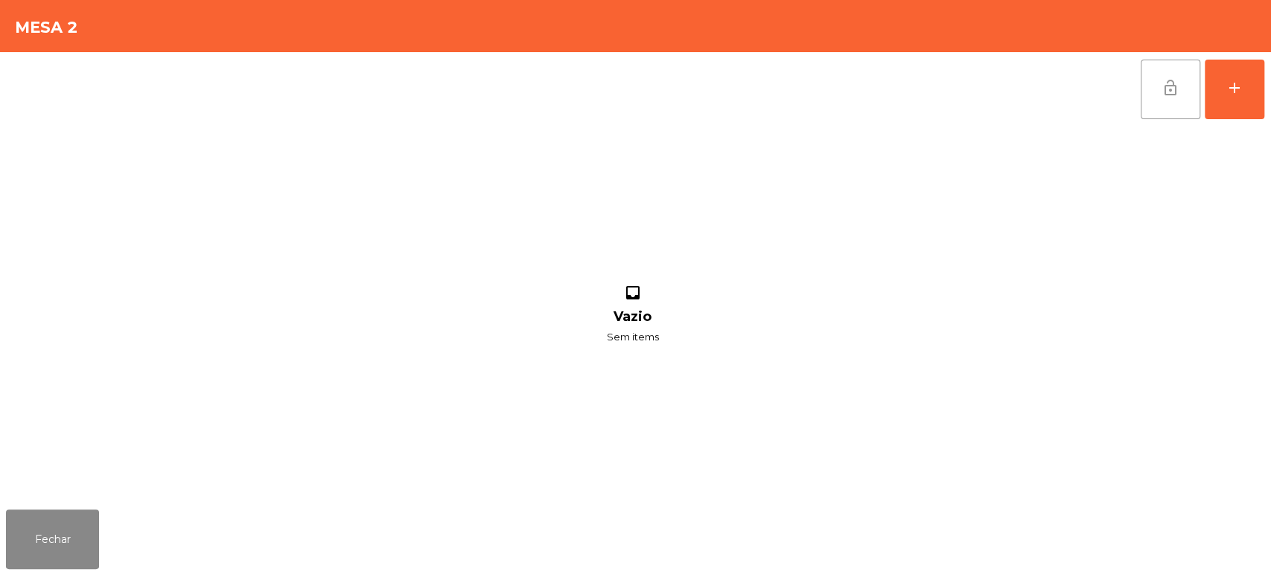
click at [1194, 96] on button "lock_open" at bounding box center [1171, 90] width 60 height 60
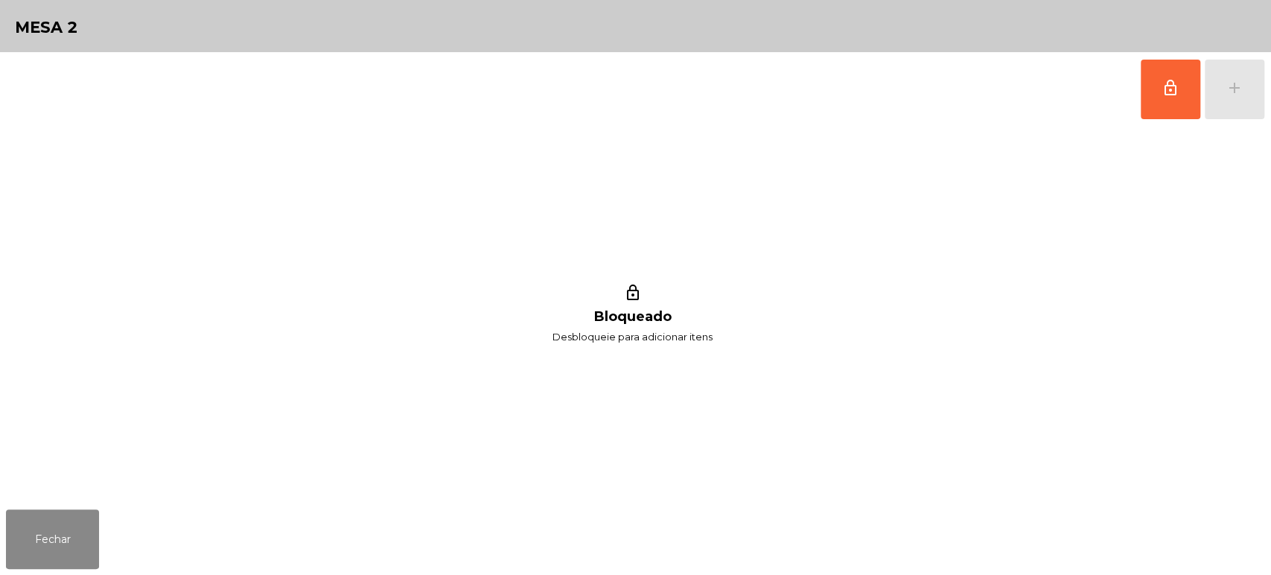
click at [300, 73] on div "lock_outline add" at bounding box center [635, 89] width 1259 height 74
click at [1183, 76] on button "lock_outline" at bounding box center [1171, 90] width 60 height 60
click at [1238, 76] on button "add" at bounding box center [1235, 90] width 60 height 60
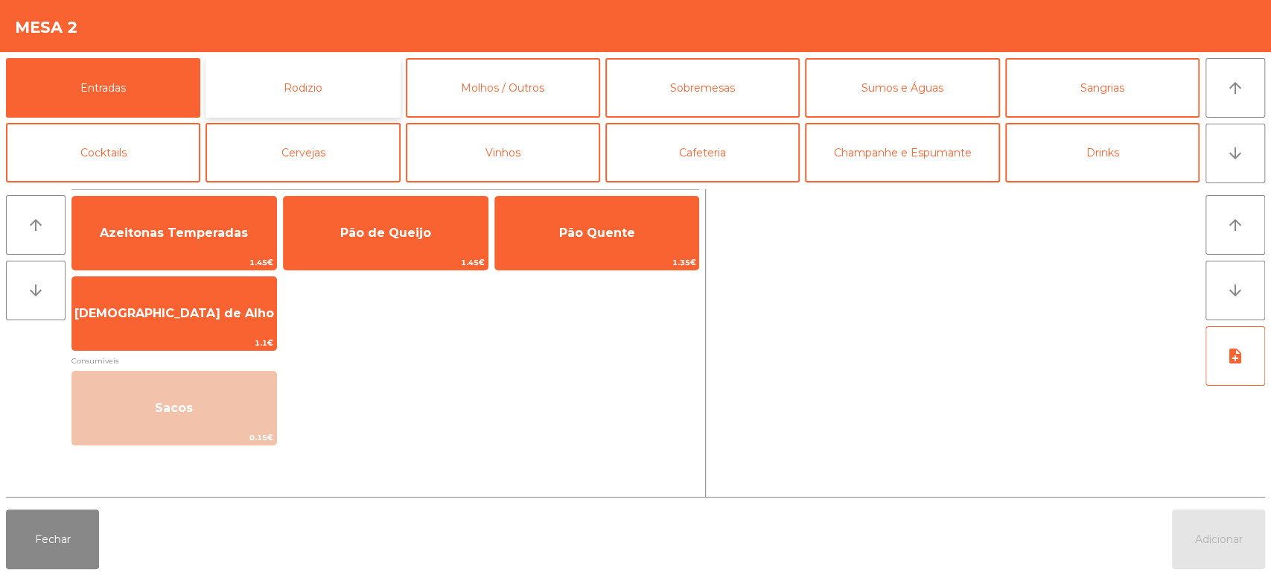
click at [324, 93] on button "Rodizio" at bounding box center [303, 88] width 194 height 60
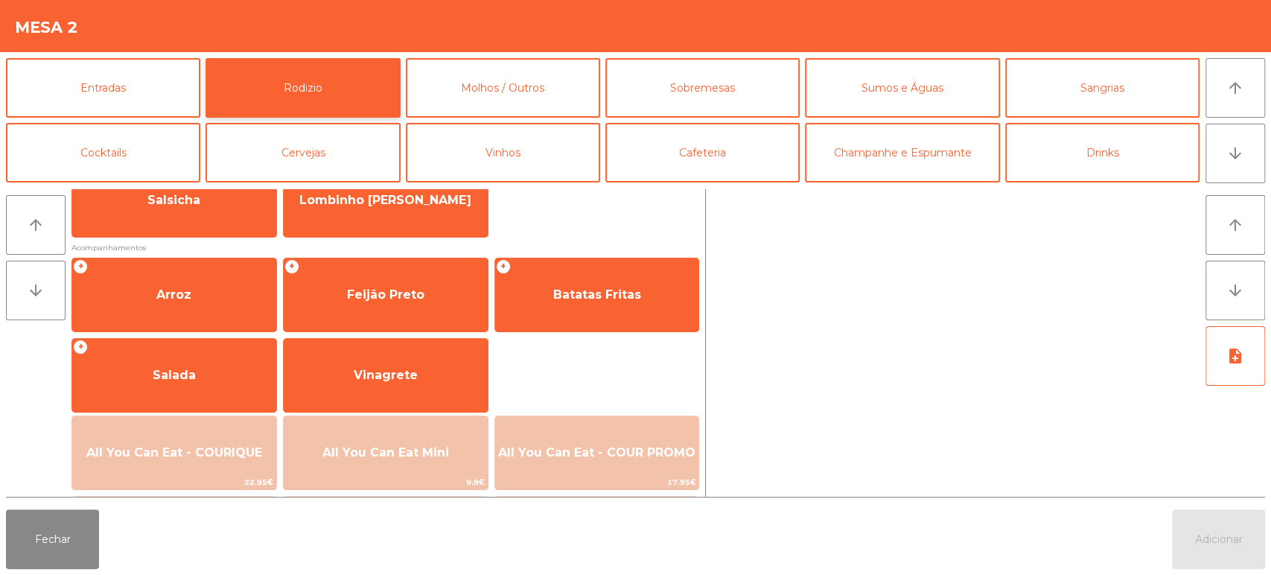
scroll to position [144, 0]
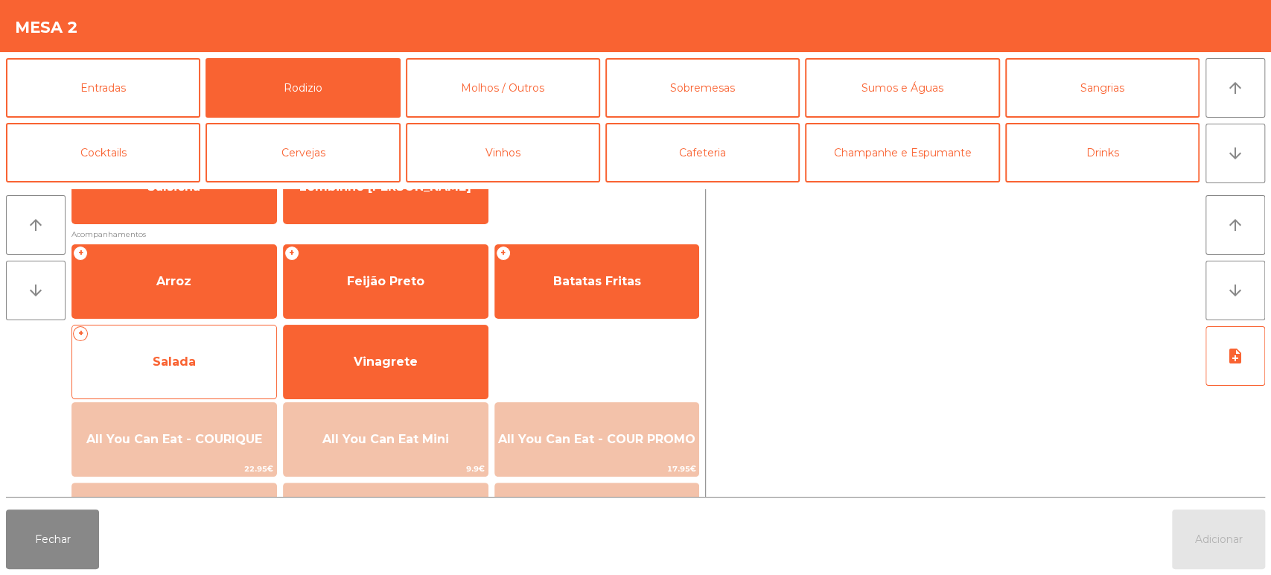
click at [212, 398] on div "+ Salada" at bounding box center [174, 362] width 206 height 74
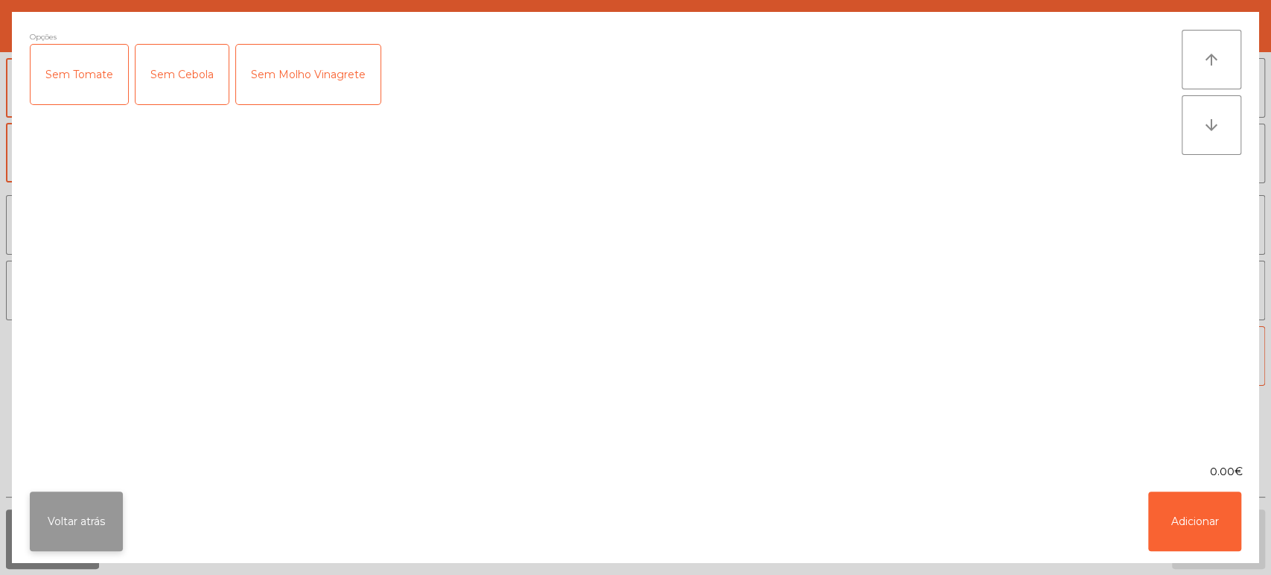
click at [83, 515] on button "Voltar atrás" at bounding box center [76, 522] width 93 height 60
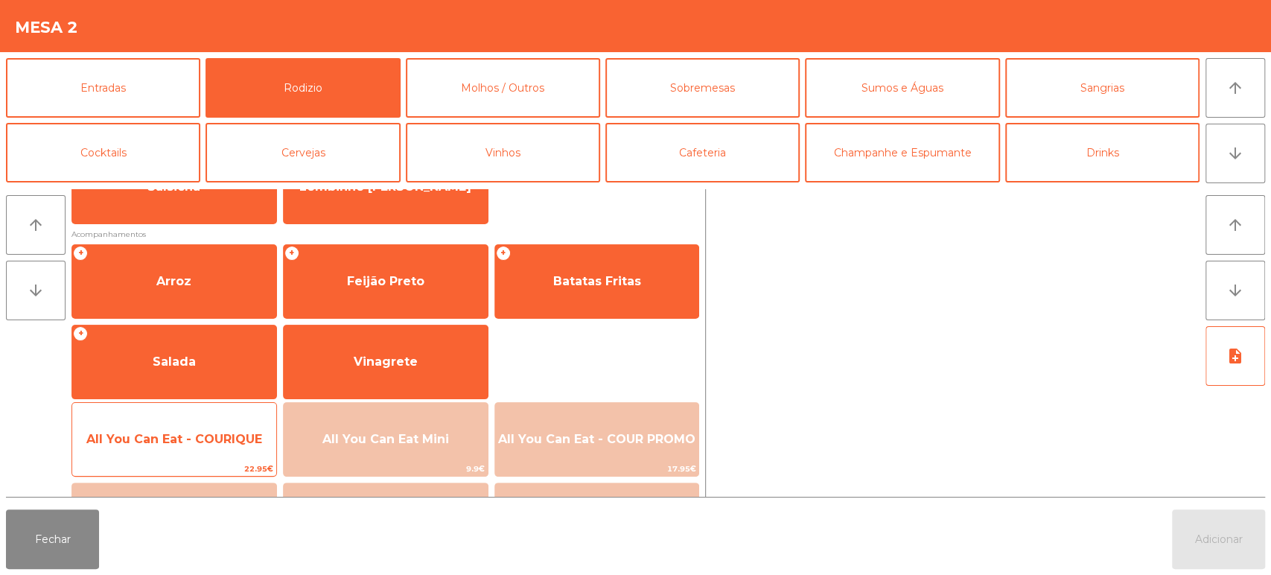
click at [185, 423] on span "All You Can Eat - COURIQUE" at bounding box center [174, 439] width 204 height 40
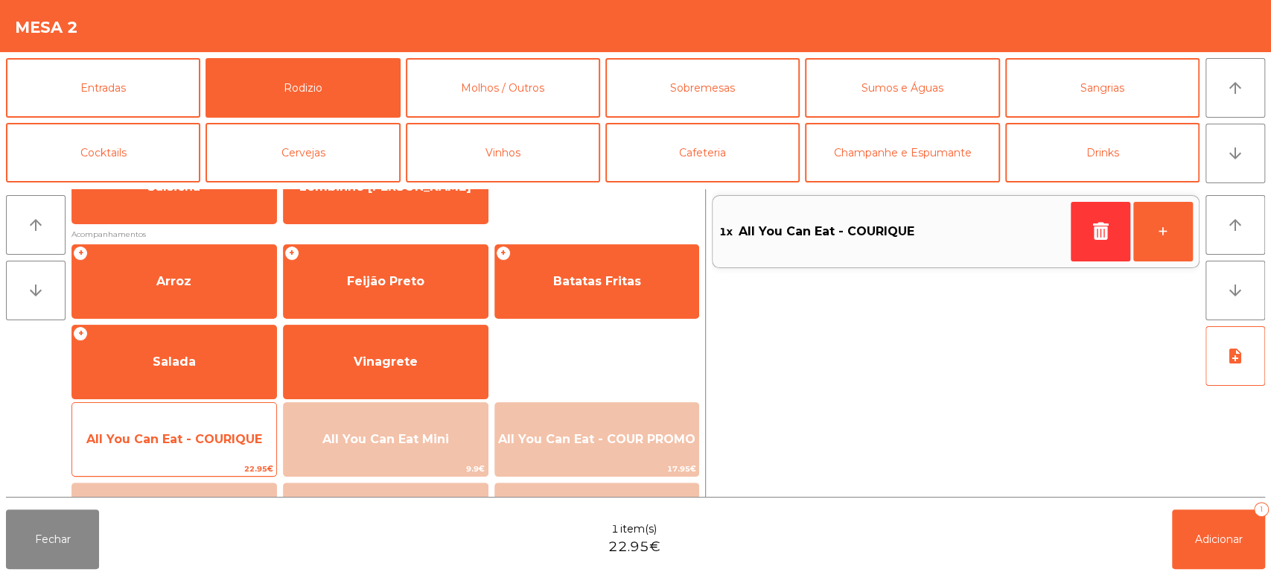
click at [207, 426] on span "All You Can Eat - COURIQUE" at bounding box center [174, 439] width 204 height 40
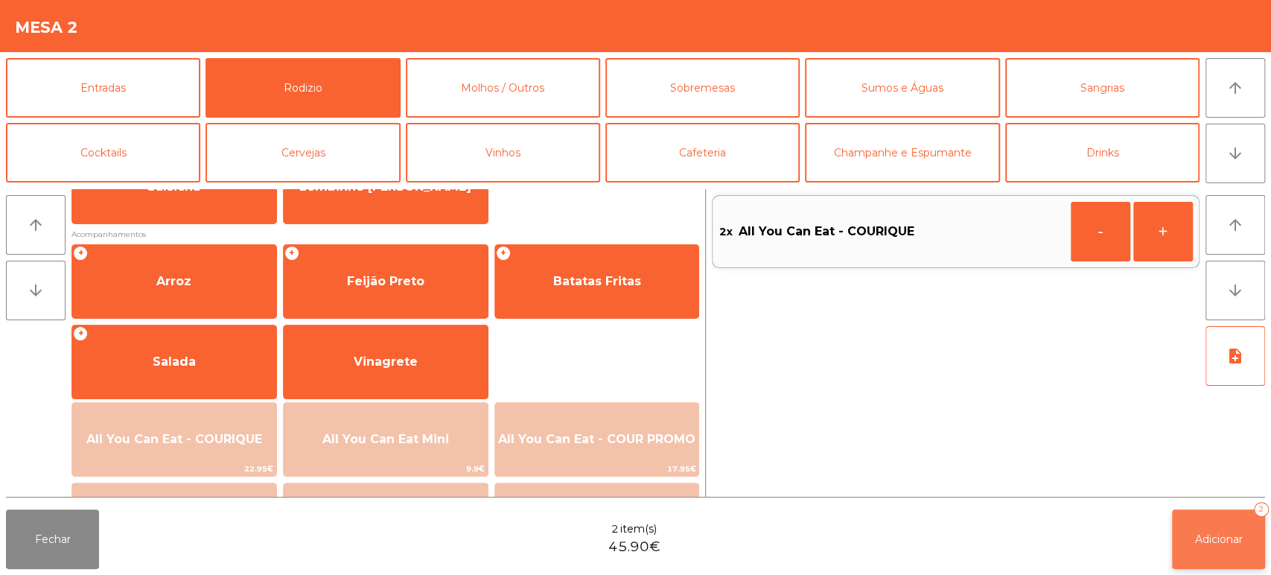
click at [1224, 512] on button "Adicionar 2" at bounding box center [1218, 539] width 93 height 60
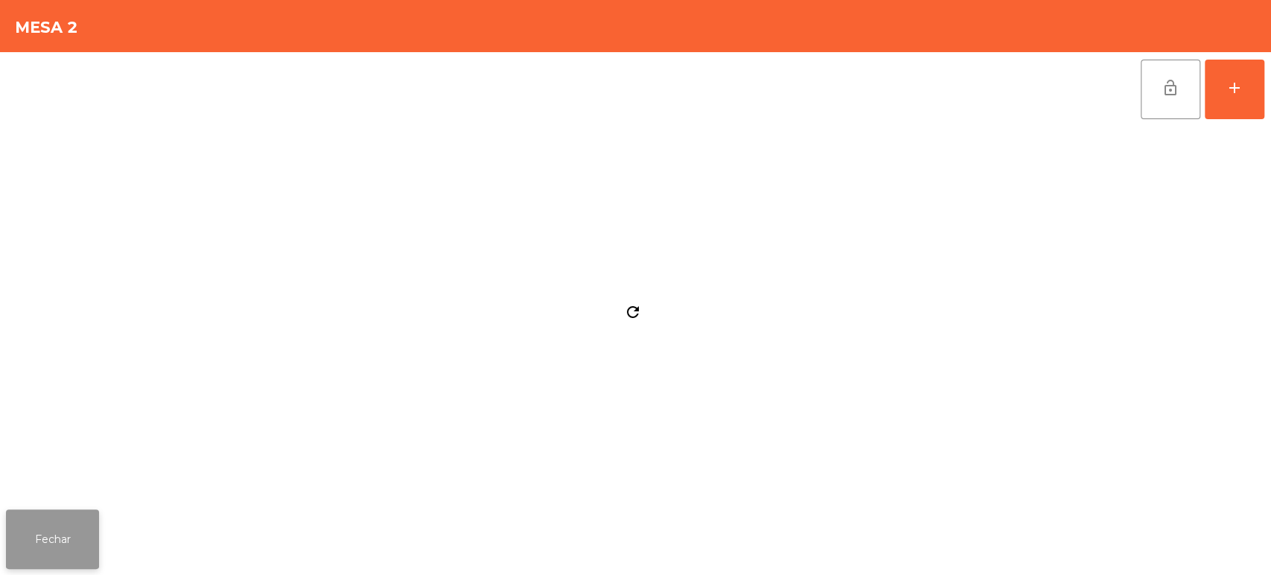
click at [49, 528] on button "Fechar" at bounding box center [52, 539] width 93 height 60
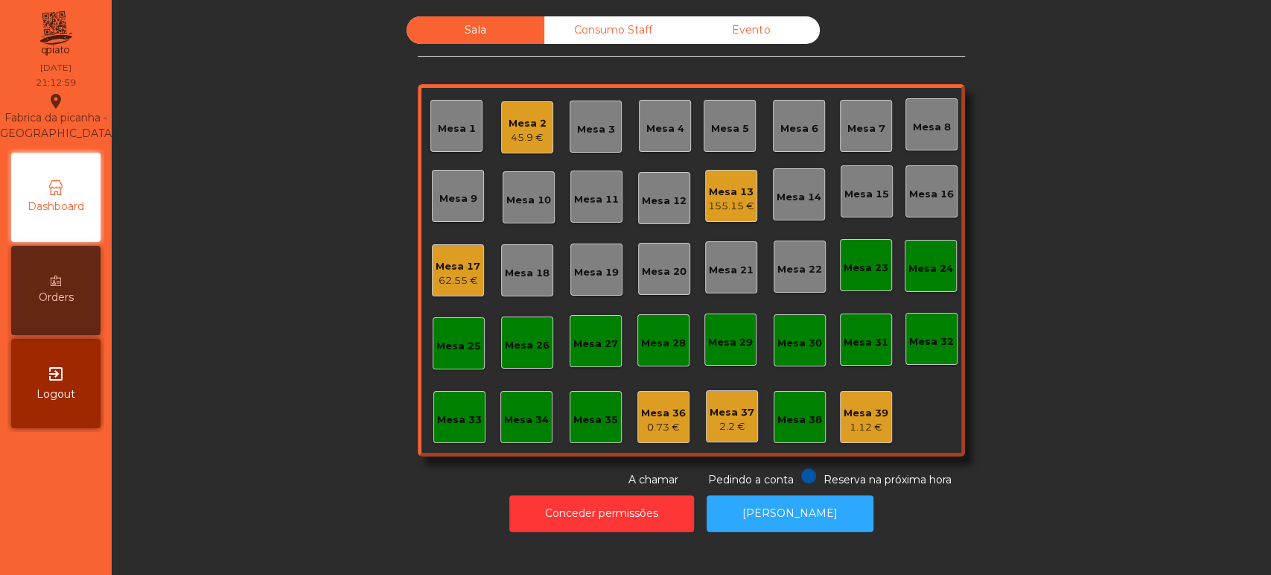
click at [536, 131] on div "45.9 €" at bounding box center [528, 137] width 38 height 15
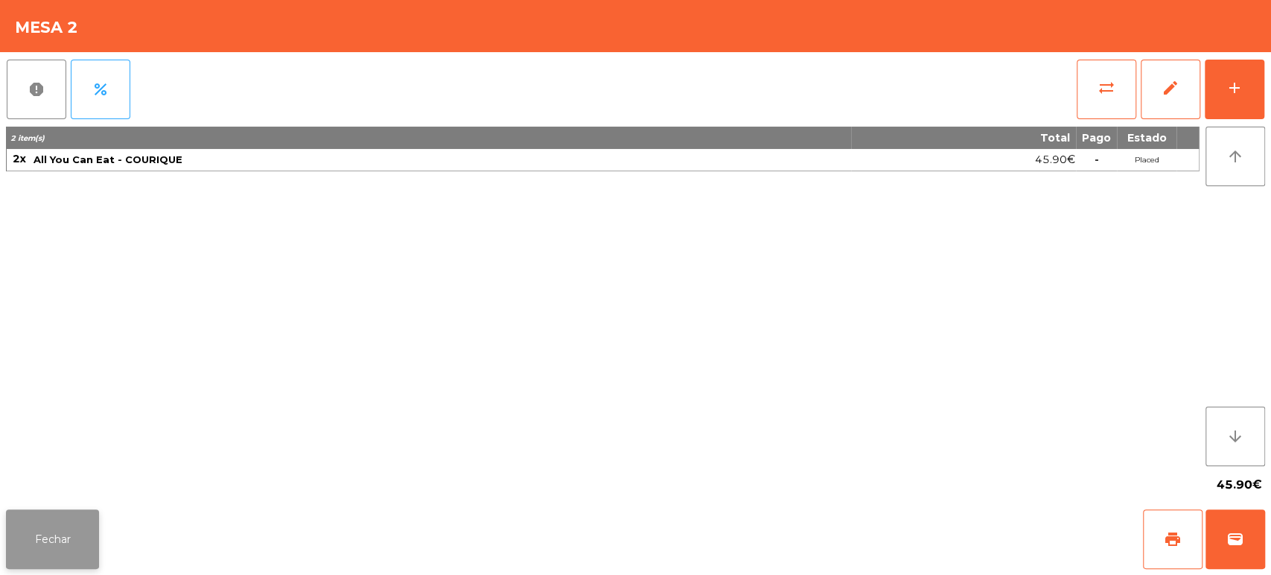
click at [73, 565] on button "Fechar" at bounding box center [52, 539] width 93 height 60
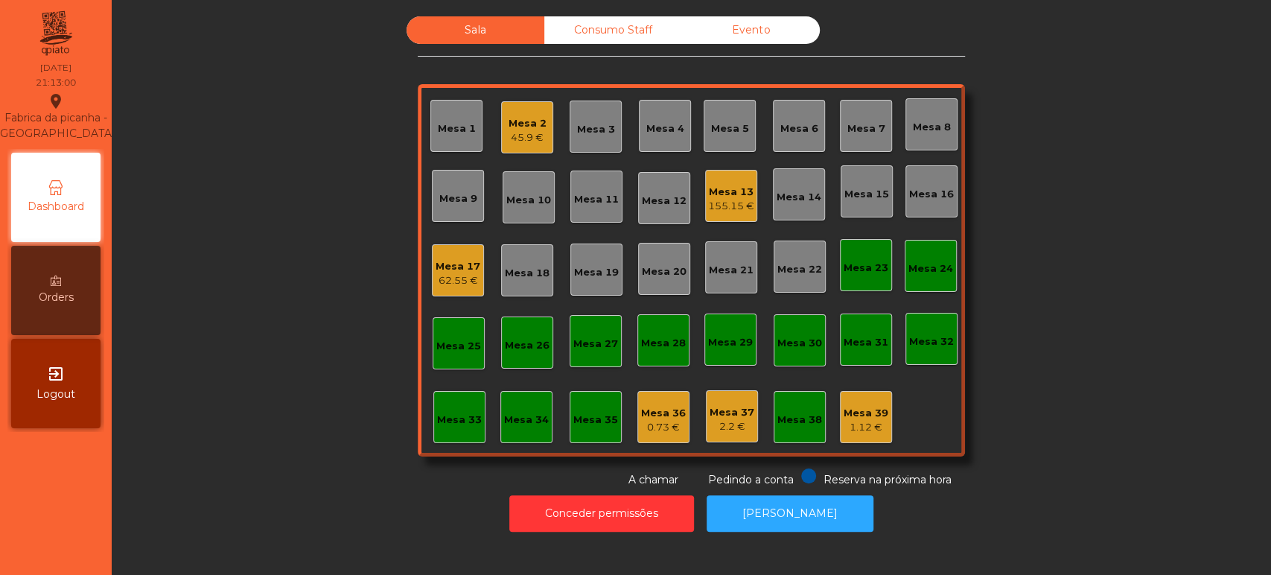
click at [1073, 308] on div "Sala Consumo Staff Evento [GEOGRAPHIC_DATA] 2 45.9 € Mesa 3 Mesa 4 [GEOGRAPHIC_…" at bounding box center [691, 251] width 1119 height 471
click at [452, 278] on div "62.55 €" at bounding box center [458, 280] width 45 height 15
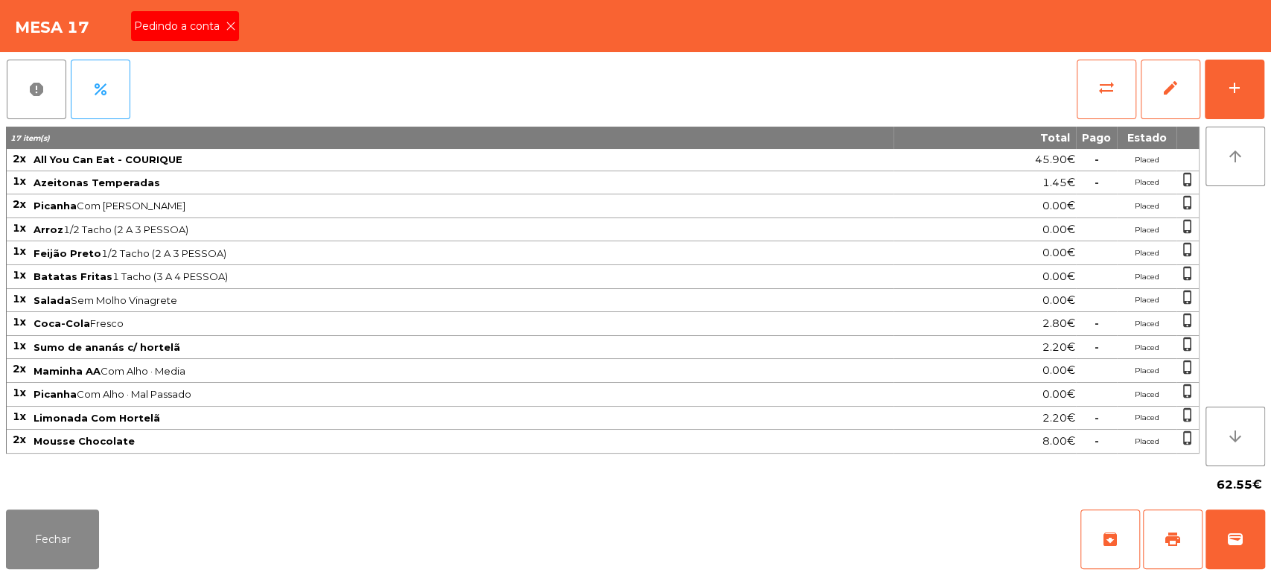
click at [229, 25] on icon at bounding box center [231, 26] width 10 height 10
click at [1168, 519] on button "print" at bounding box center [1173, 539] width 60 height 60
click at [43, 536] on button "Fechar" at bounding box center [52, 539] width 93 height 60
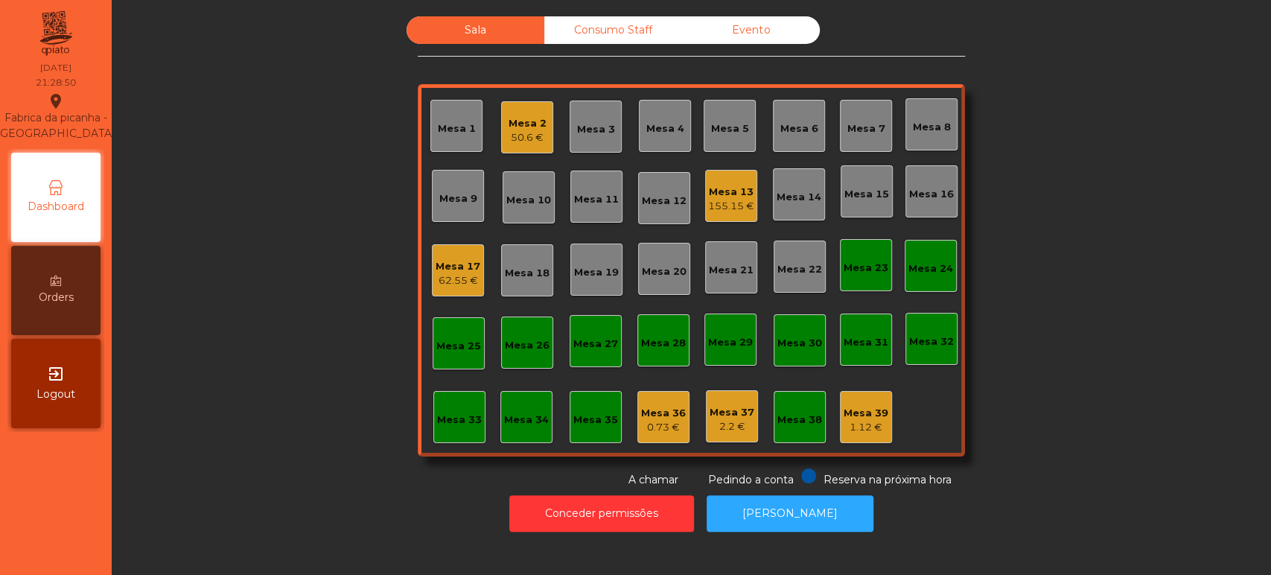
click at [746, 130] on div "Mesa 5" at bounding box center [730, 126] width 52 height 52
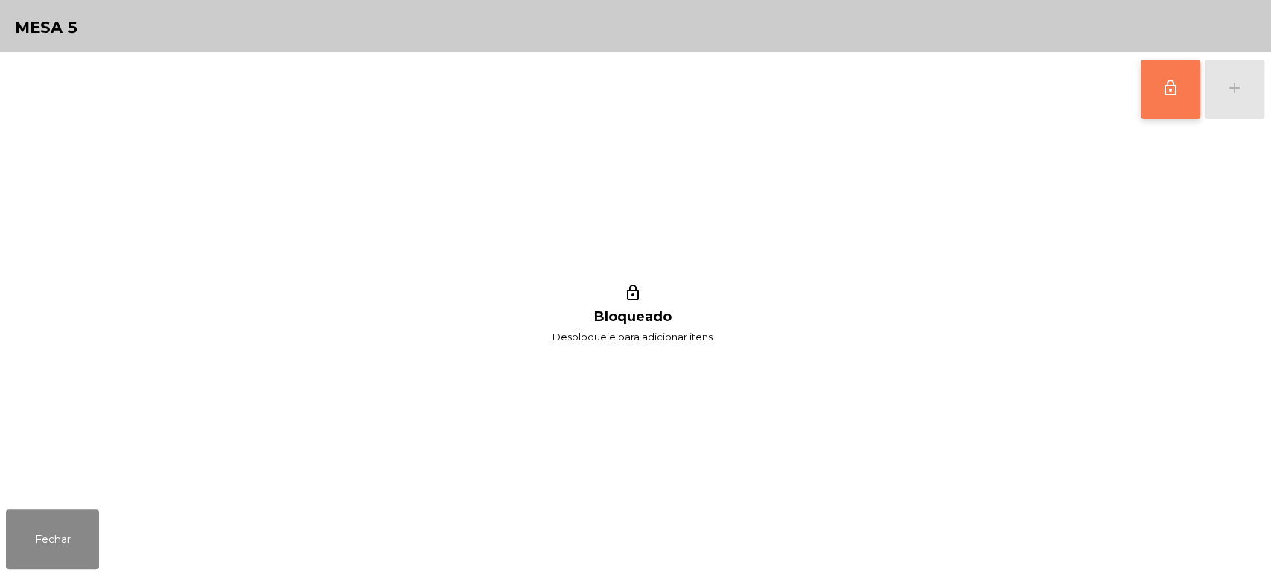
click at [1148, 69] on button "lock_outline" at bounding box center [1171, 90] width 60 height 60
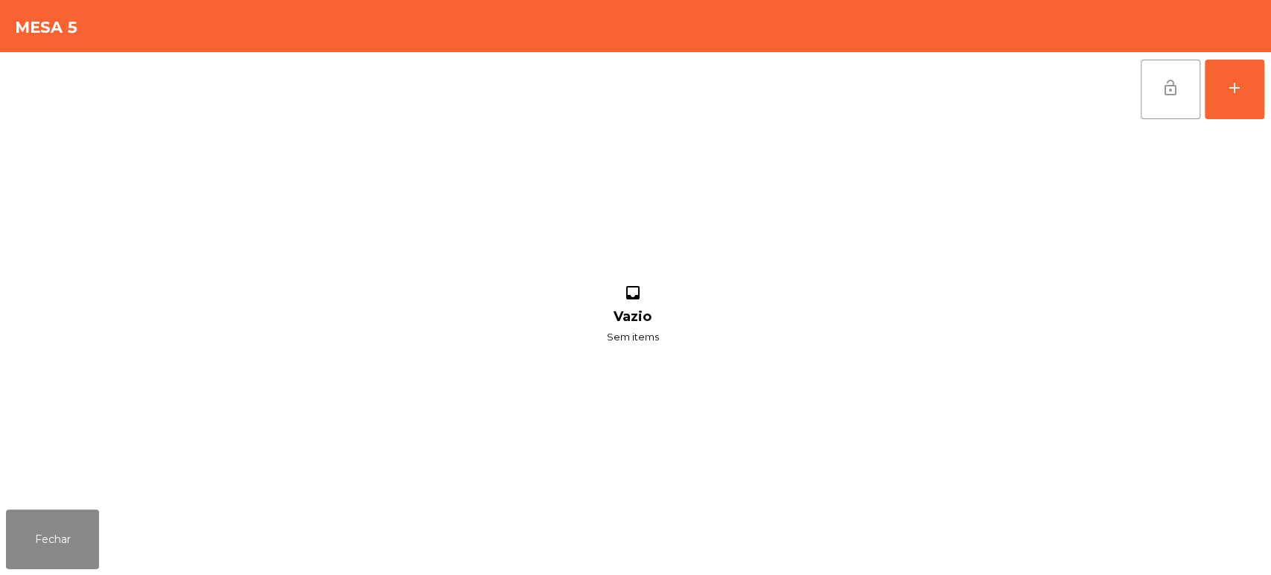
click at [1192, 83] on button "lock_open" at bounding box center [1171, 90] width 60 height 60
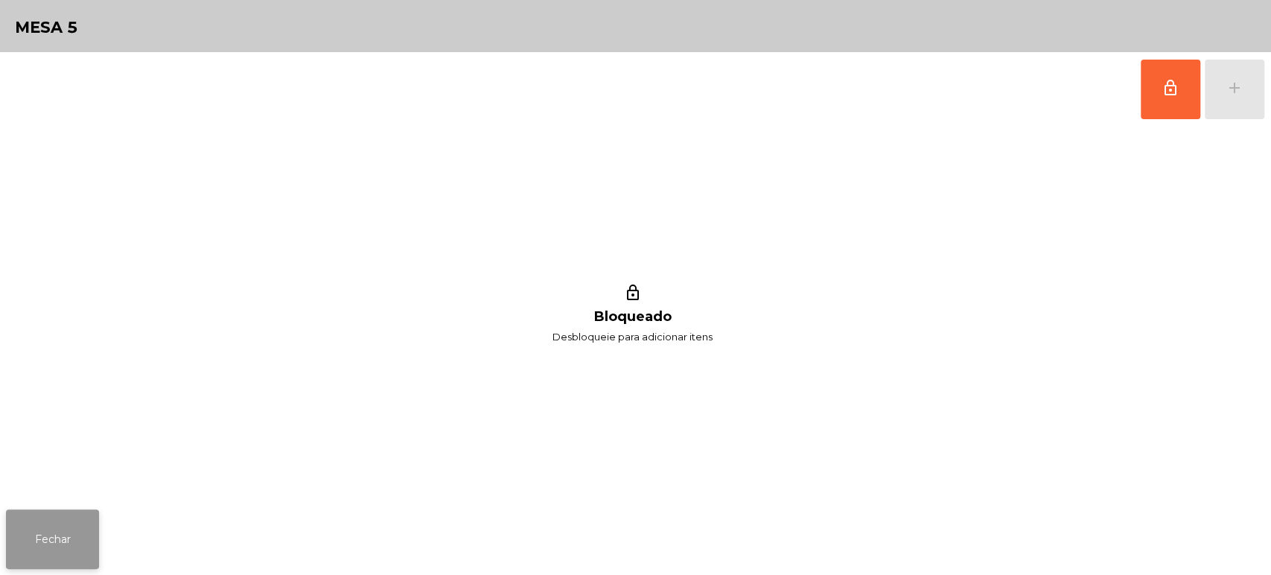
click at [65, 527] on button "Fechar" at bounding box center [52, 539] width 93 height 60
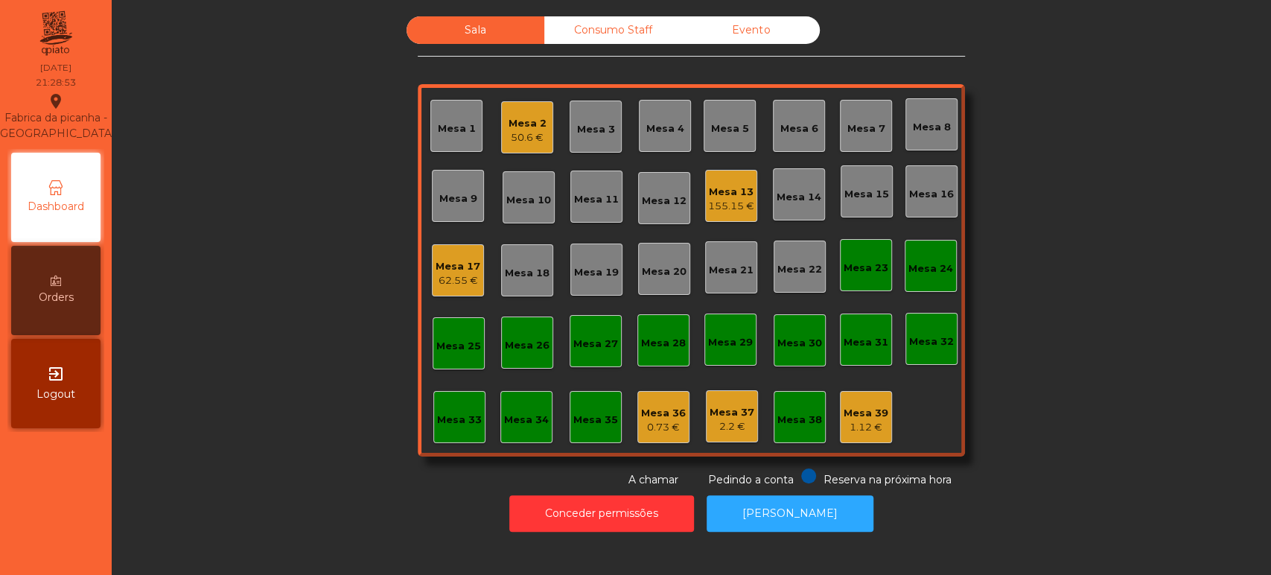
click at [792, 107] on div "Mesa 6" at bounding box center [799, 126] width 52 height 52
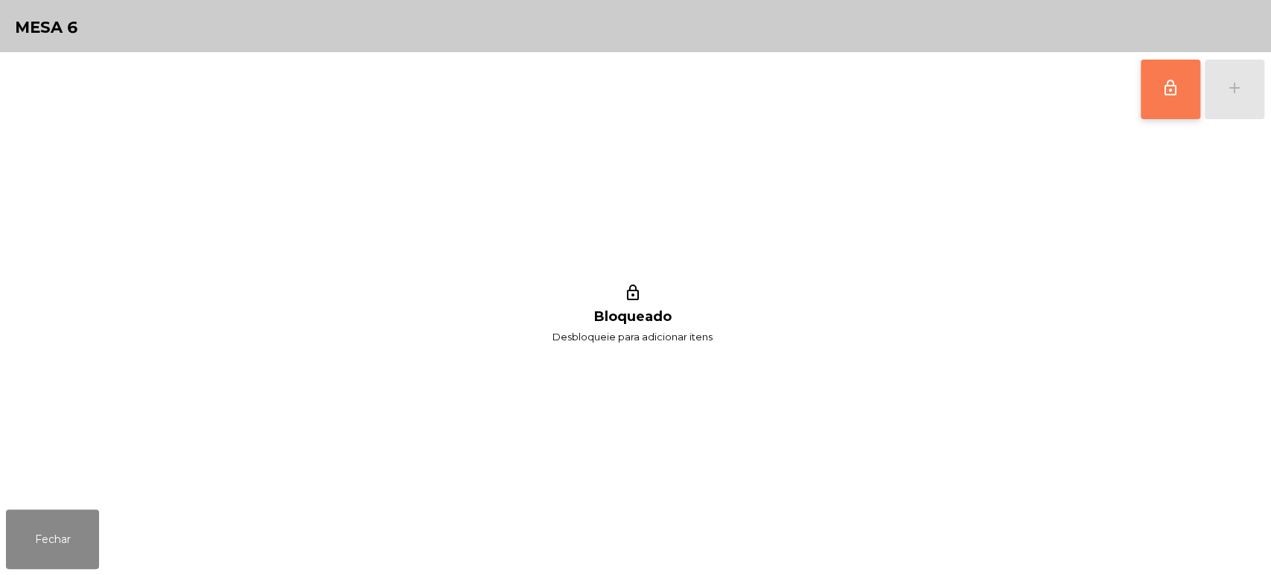
click at [1172, 98] on button "lock_outline" at bounding box center [1171, 90] width 60 height 60
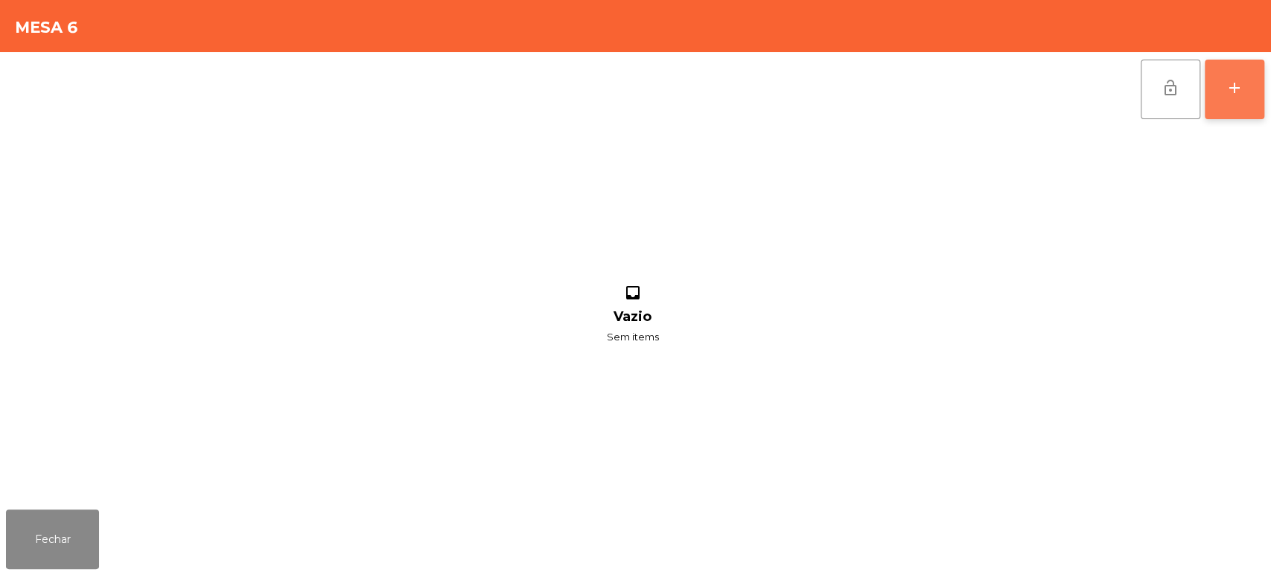
click at [1216, 78] on button "add" at bounding box center [1235, 90] width 60 height 60
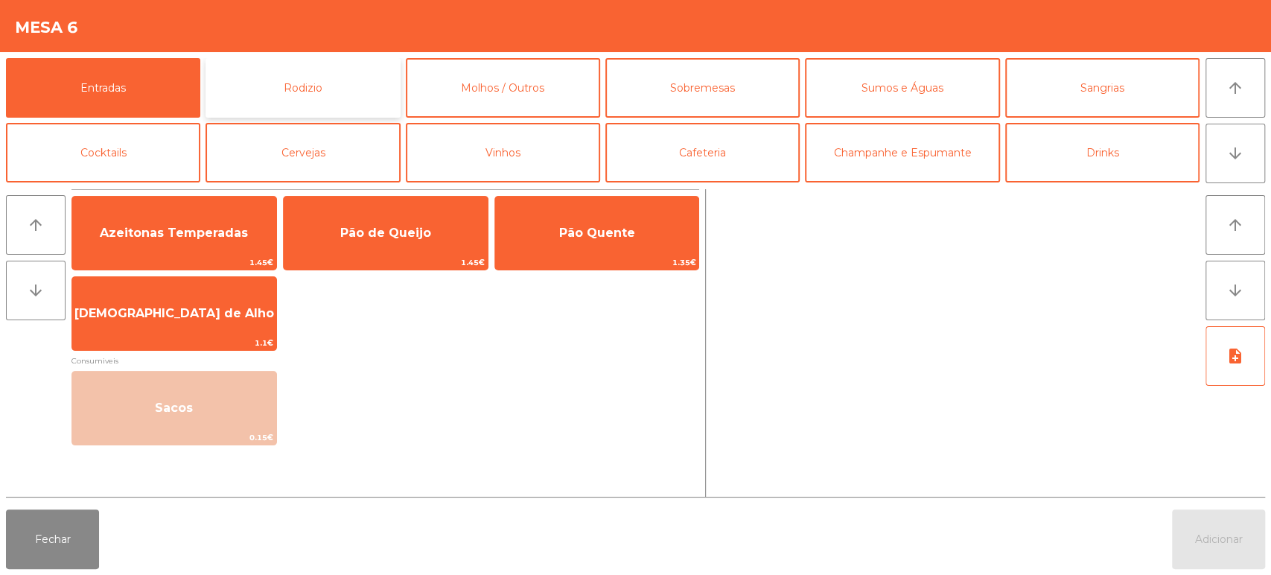
click at [298, 71] on button "Rodizio" at bounding box center [303, 88] width 194 height 60
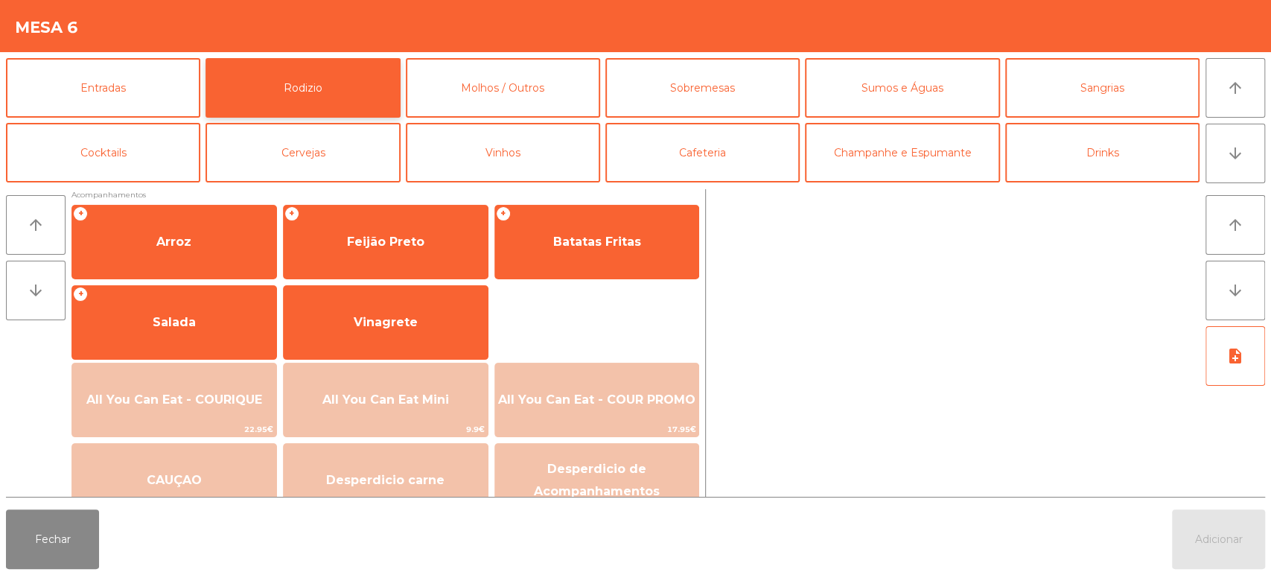
scroll to position [209, 0]
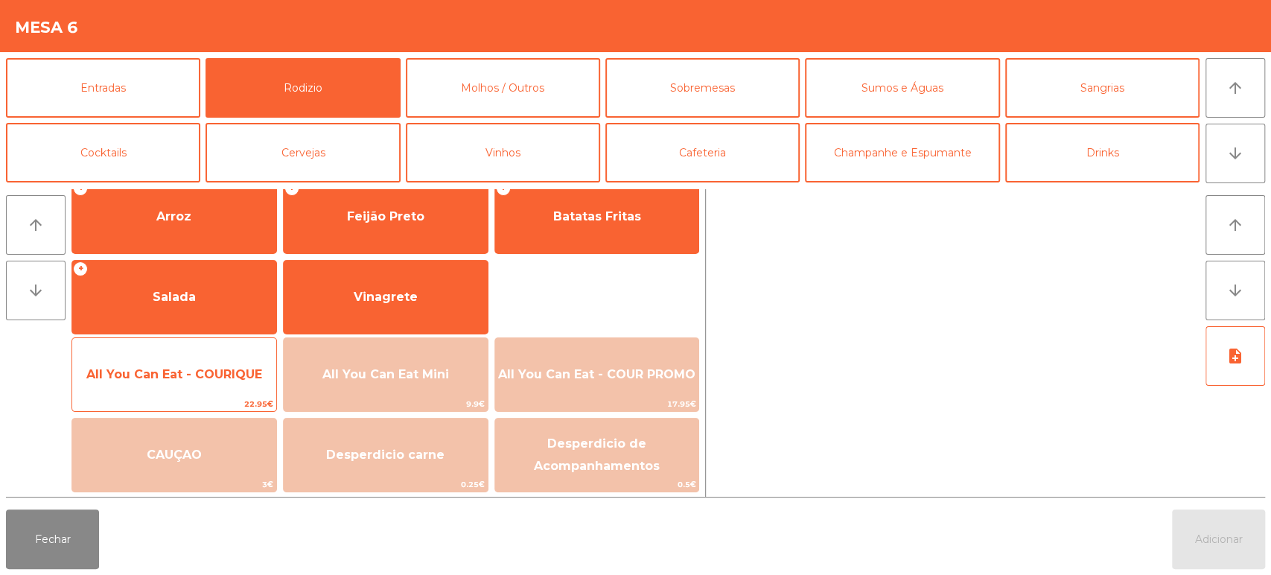
click at [197, 384] on span "All You Can Eat - COURIQUE" at bounding box center [174, 375] width 204 height 40
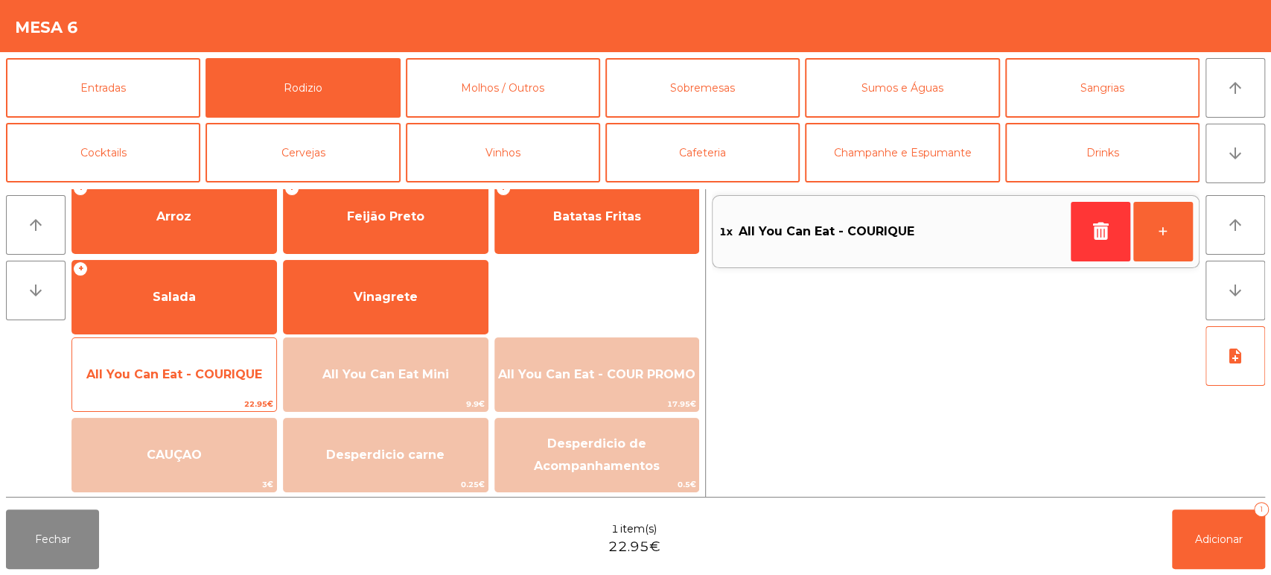
click at [197, 360] on span "All You Can Eat - COURIQUE" at bounding box center [174, 375] width 204 height 40
click at [198, 355] on span "All You Can Eat - COURIQUE" at bounding box center [174, 375] width 204 height 40
click at [206, 369] on span "All You Can Eat - COURIQUE" at bounding box center [174, 374] width 176 height 14
click at [200, 363] on span "All You Can Eat - COURIQUE" at bounding box center [174, 375] width 204 height 40
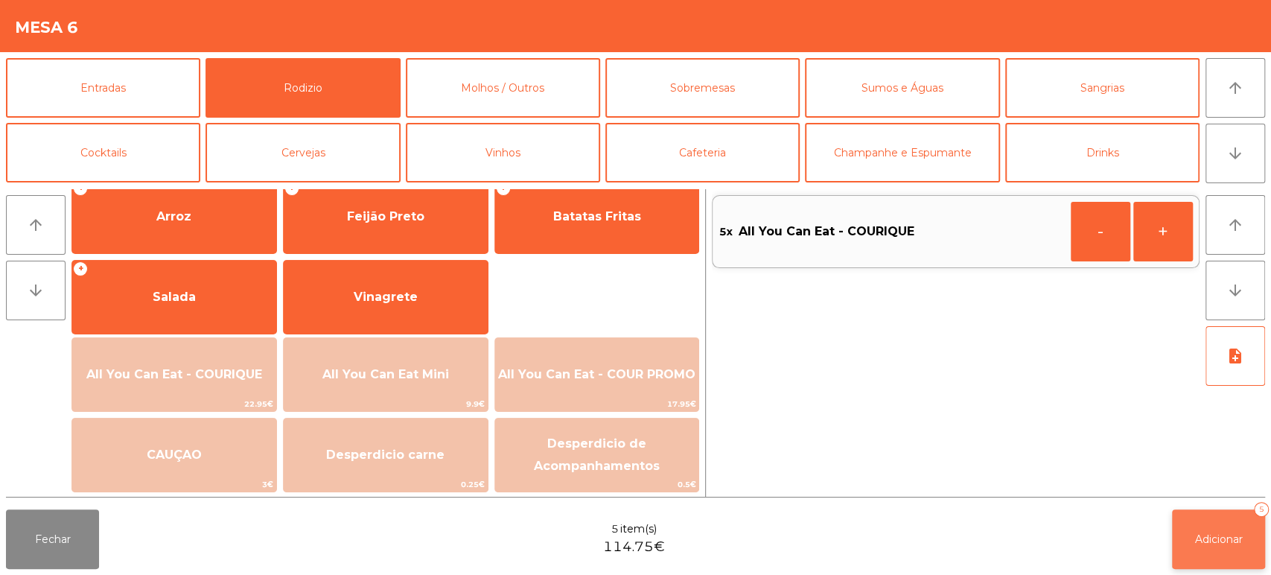
click at [1230, 518] on button "Adicionar 5" at bounding box center [1218, 539] width 93 height 60
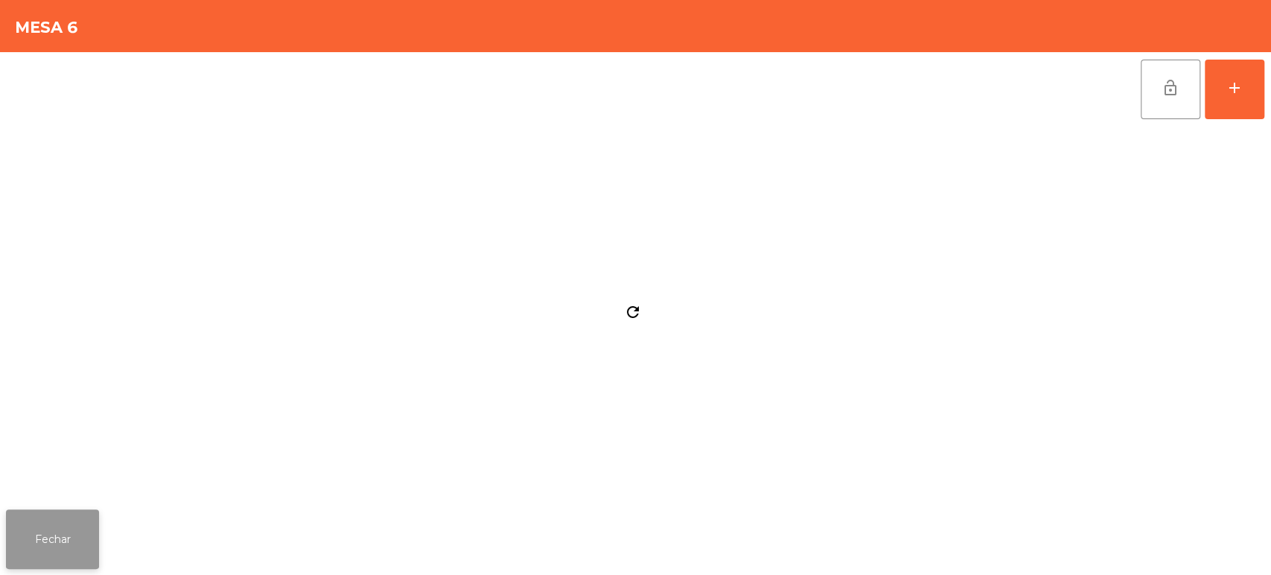
click at [41, 515] on button "Fechar" at bounding box center [52, 539] width 93 height 60
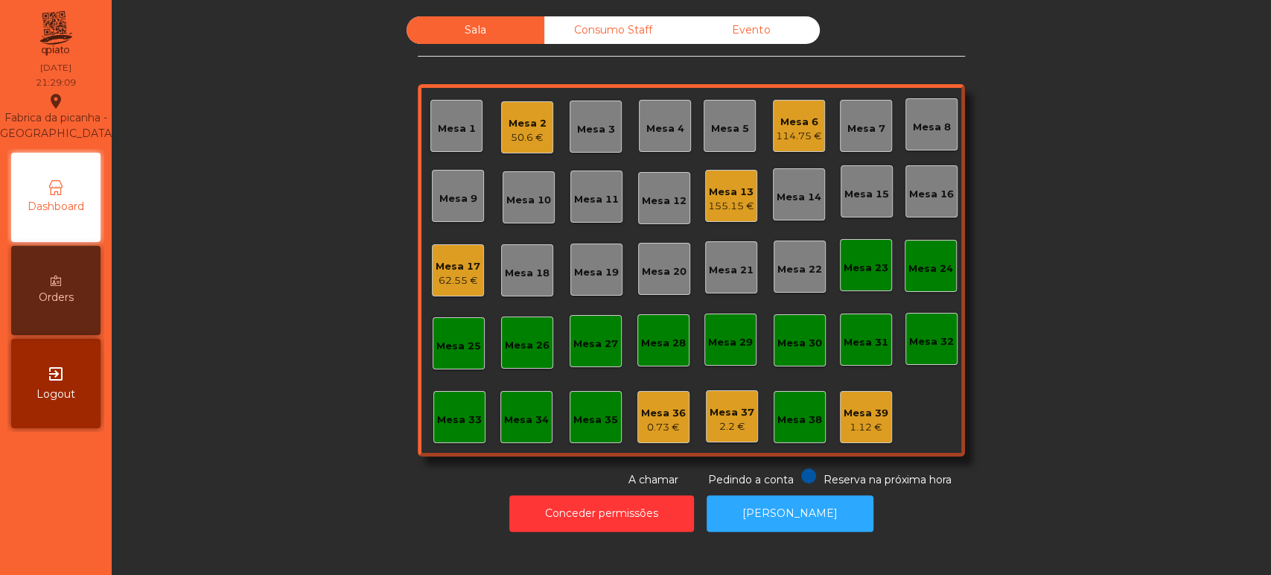
click at [448, 268] on div "Mesa 17" at bounding box center [458, 266] width 45 height 15
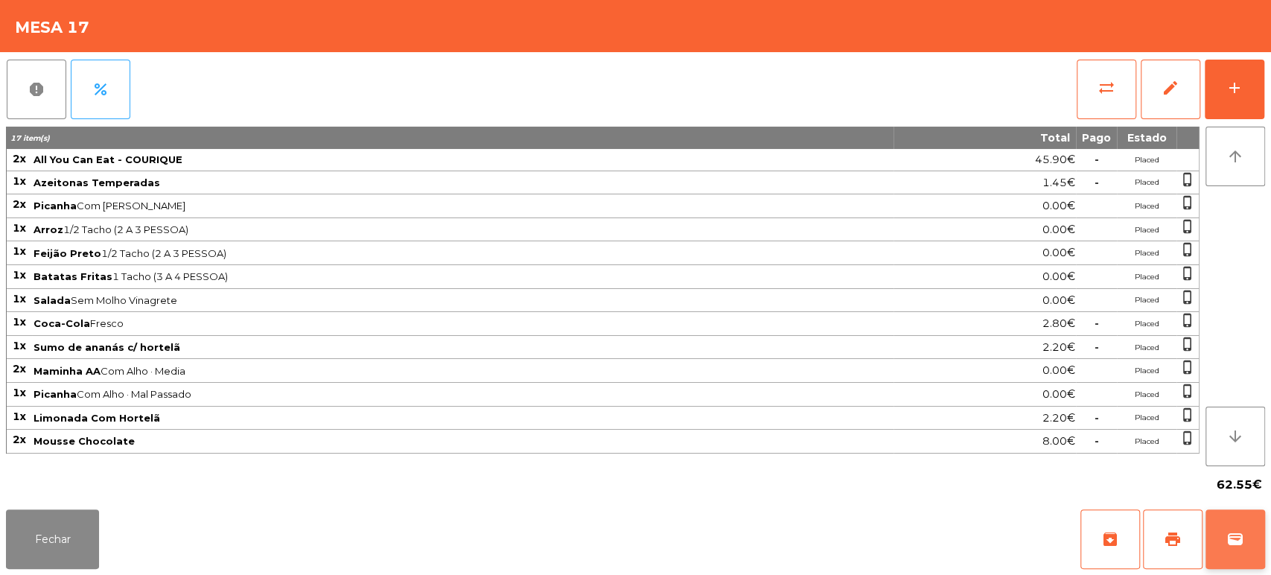
click at [1257, 514] on button "wallet" at bounding box center [1236, 539] width 60 height 60
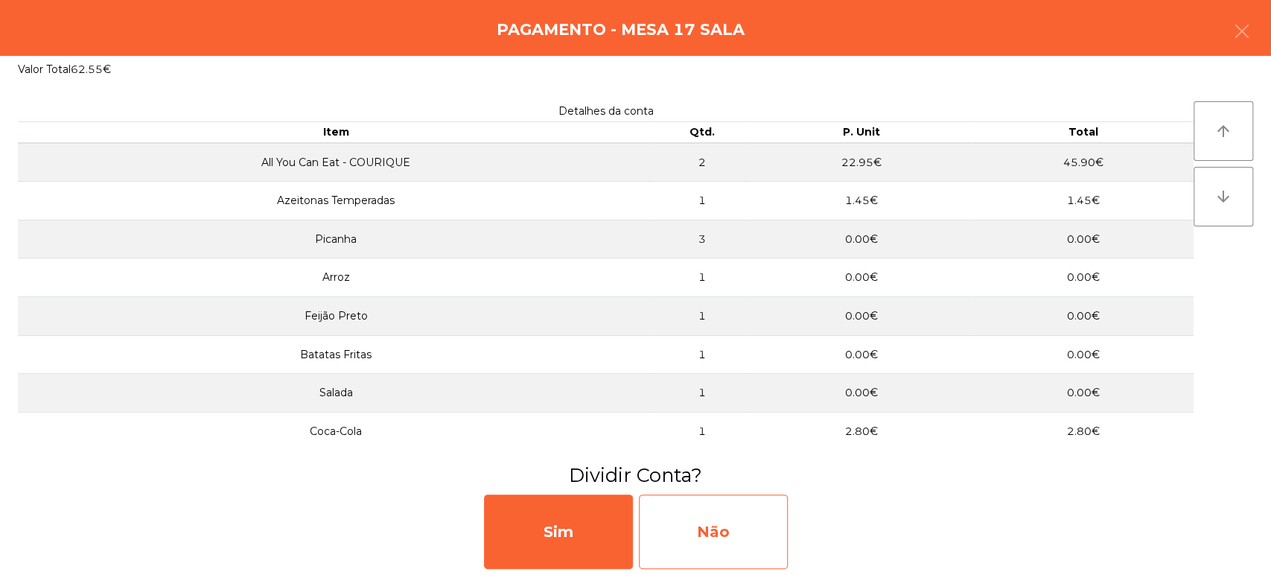
click at [757, 537] on div "Não" at bounding box center [713, 532] width 149 height 74
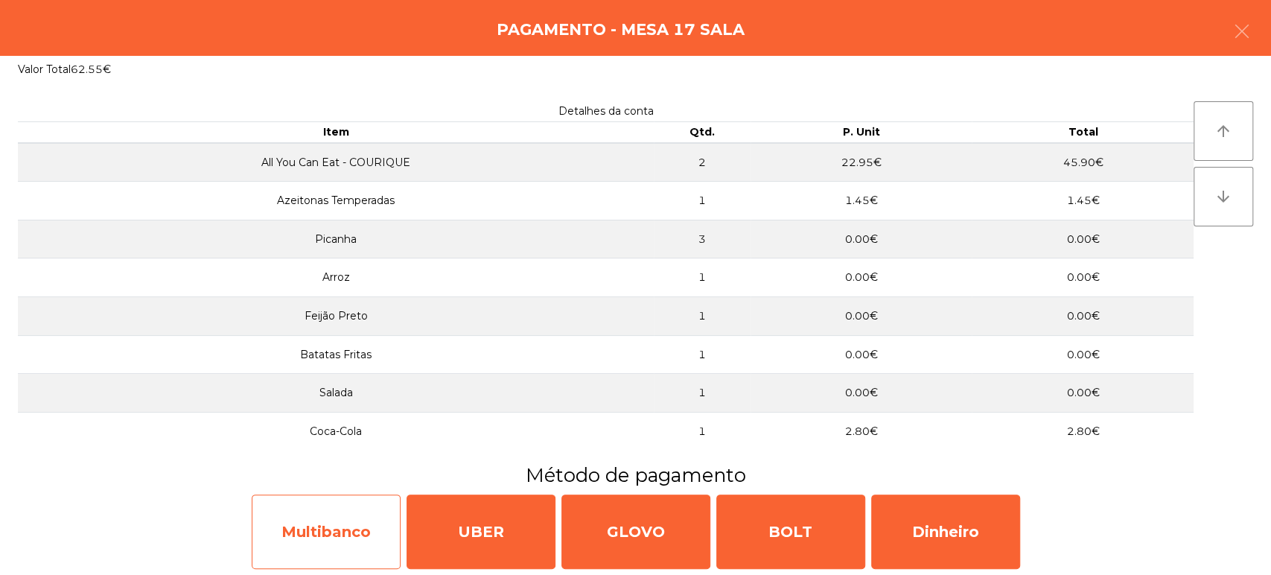
click at [366, 504] on div "Multibanco" at bounding box center [326, 532] width 149 height 74
select select "**"
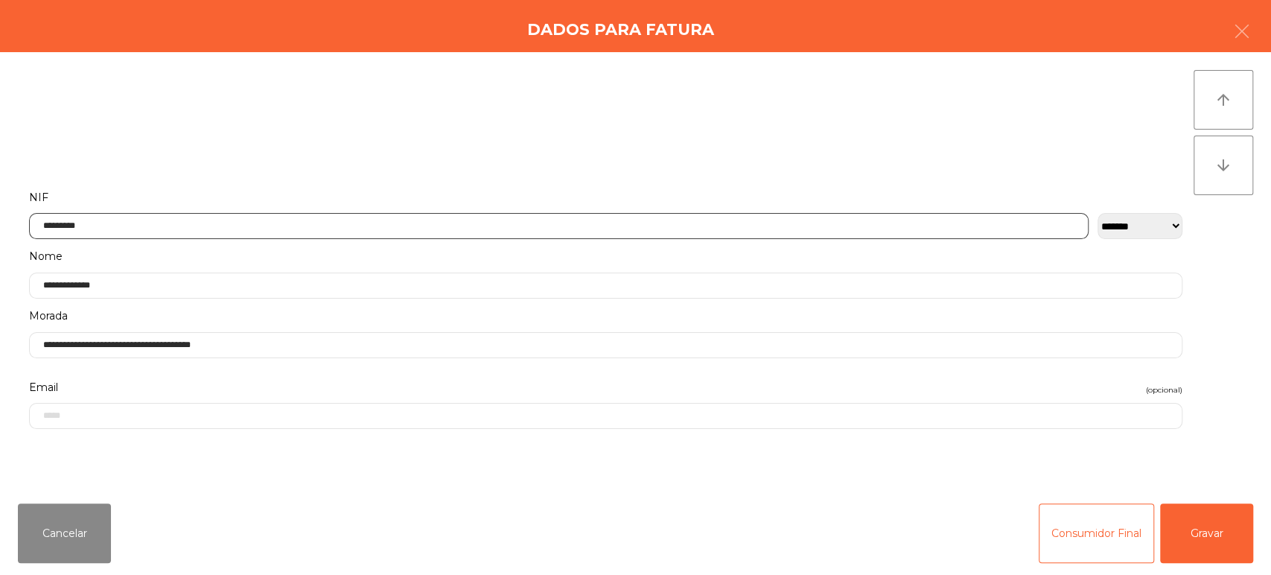
click at [916, 226] on input "*********" at bounding box center [559, 226] width 1060 height 26
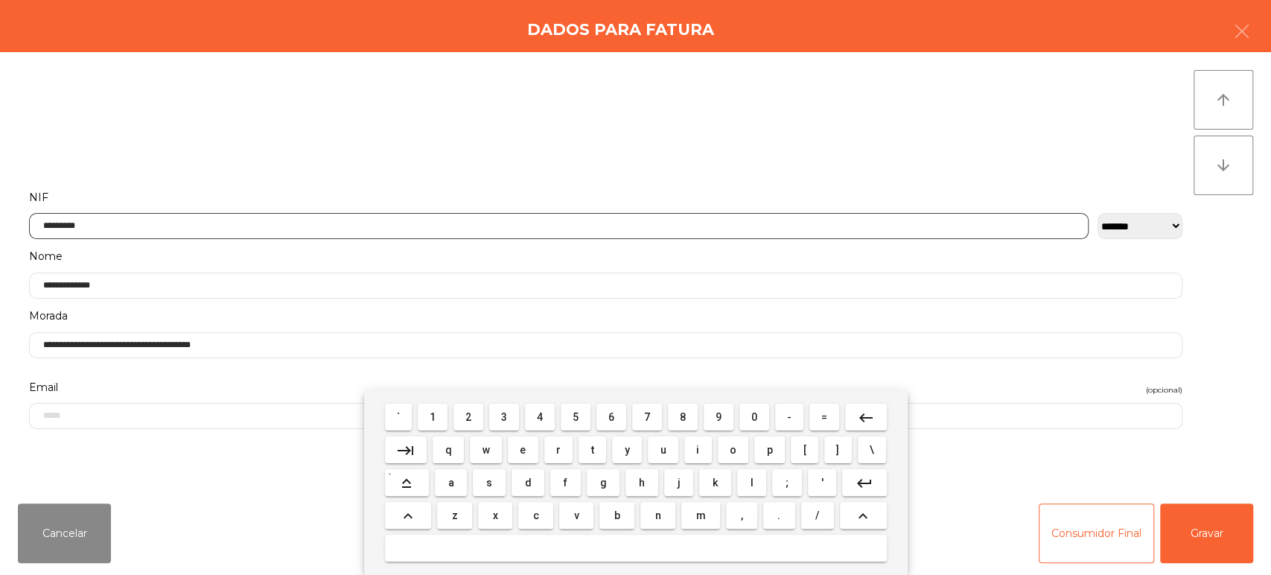
scroll to position [116, 0]
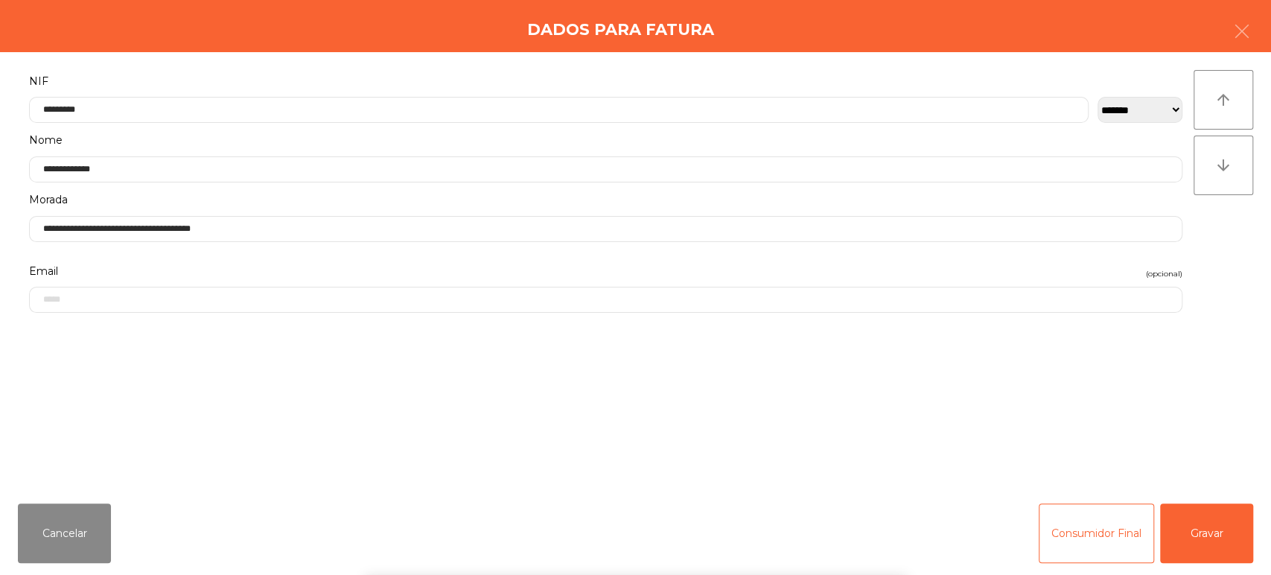
click at [1055, 442] on div "` 1 2 3 4 5 6 7 8 9 0 - = keyboard_backspace keyboard_tab q w e r t y u i o p […" at bounding box center [635, 482] width 1271 height 185
click at [1194, 544] on button "Gravar" at bounding box center [1206, 533] width 93 height 60
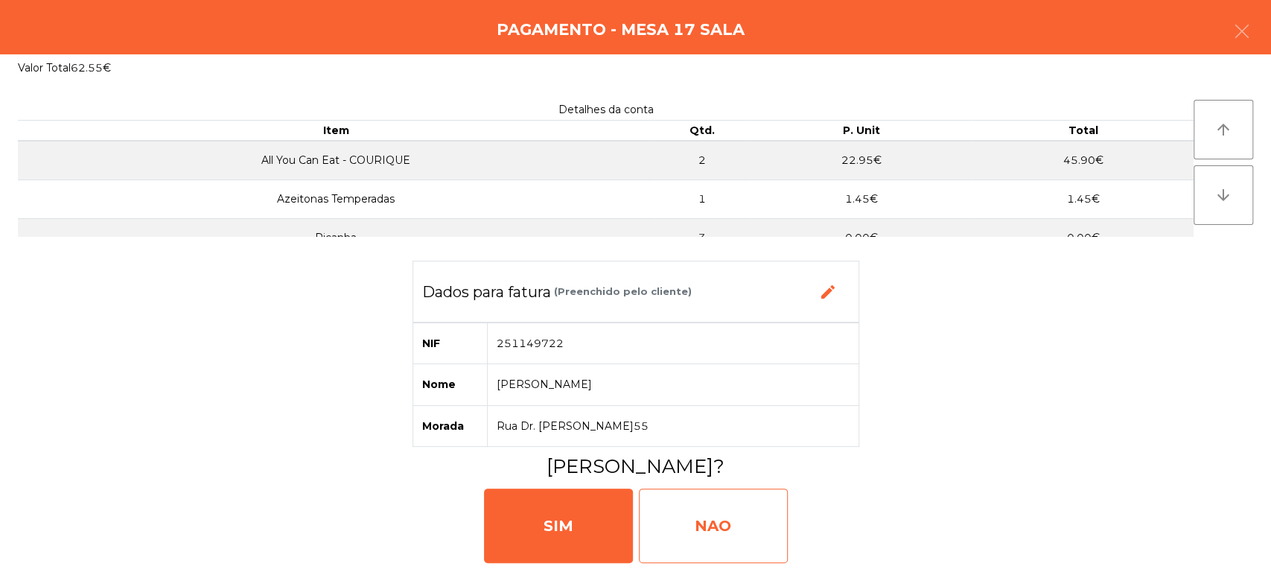
click at [716, 519] on div "NAO" at bounding box center [713, 526] width 149 height 74
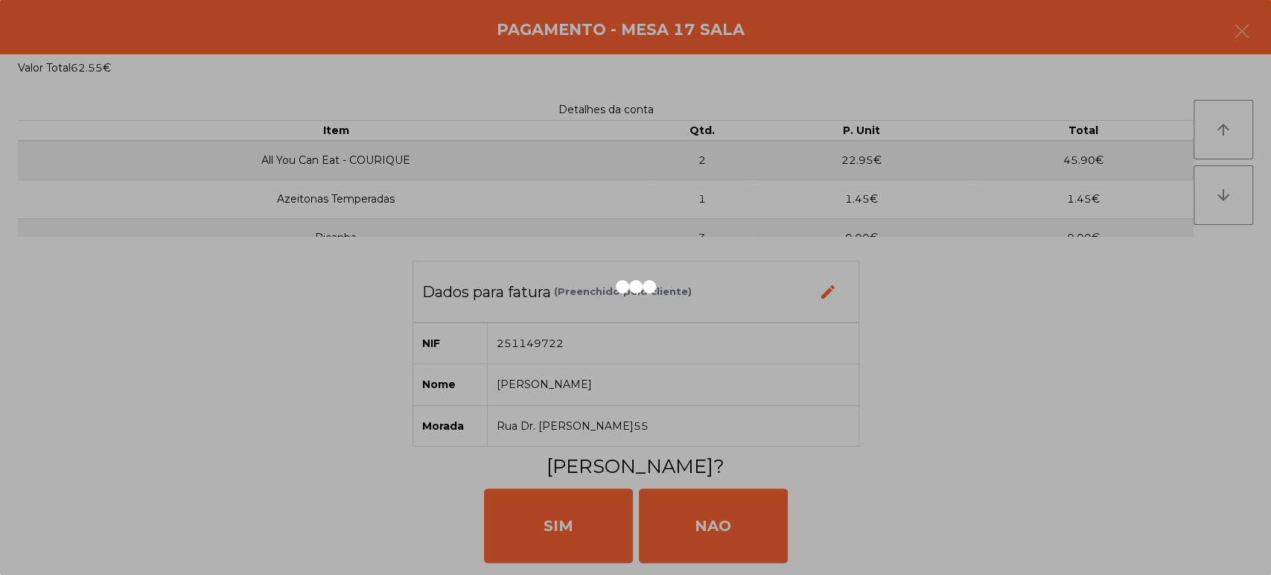
click at [576, 516] on div at bounding box center [635, 287] width 1271 height 575
click at [594, 509] on div at bounding box center [635, 287] width 1271 height 575
click at [603, 506] on div at bounding box center [635, 287] width 1271 height 575
click at [635, 460] on div at bounding box center [635, 287] width 1271 height 575
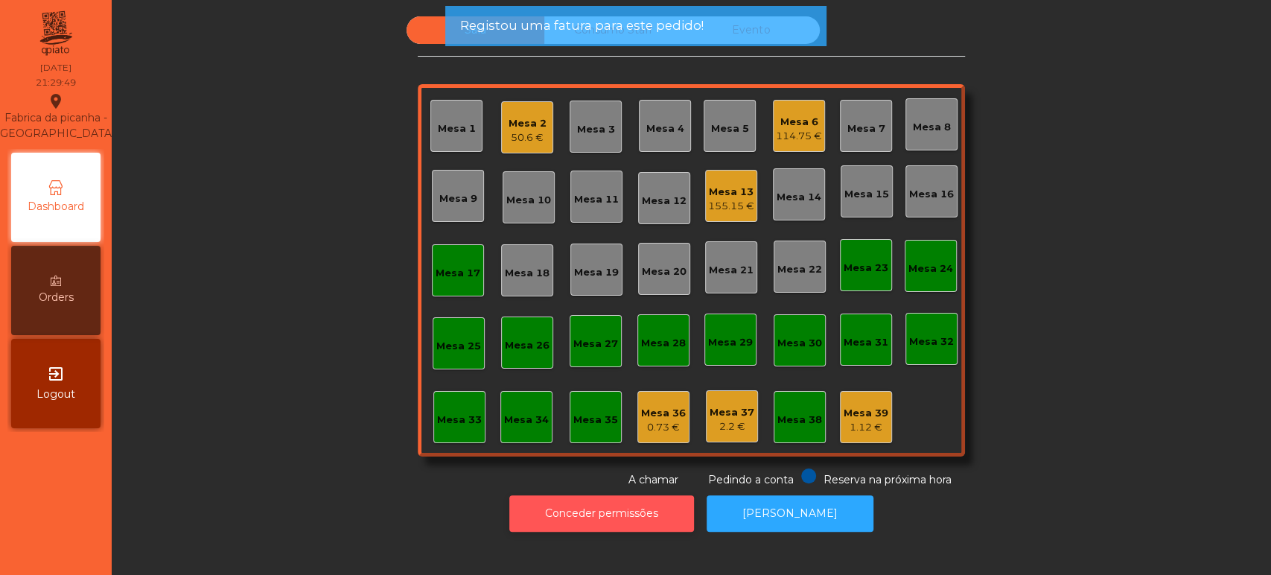
click at [629, 528] on button "Conceder permissões" at bounding box center [601, 513] width 185 height 36
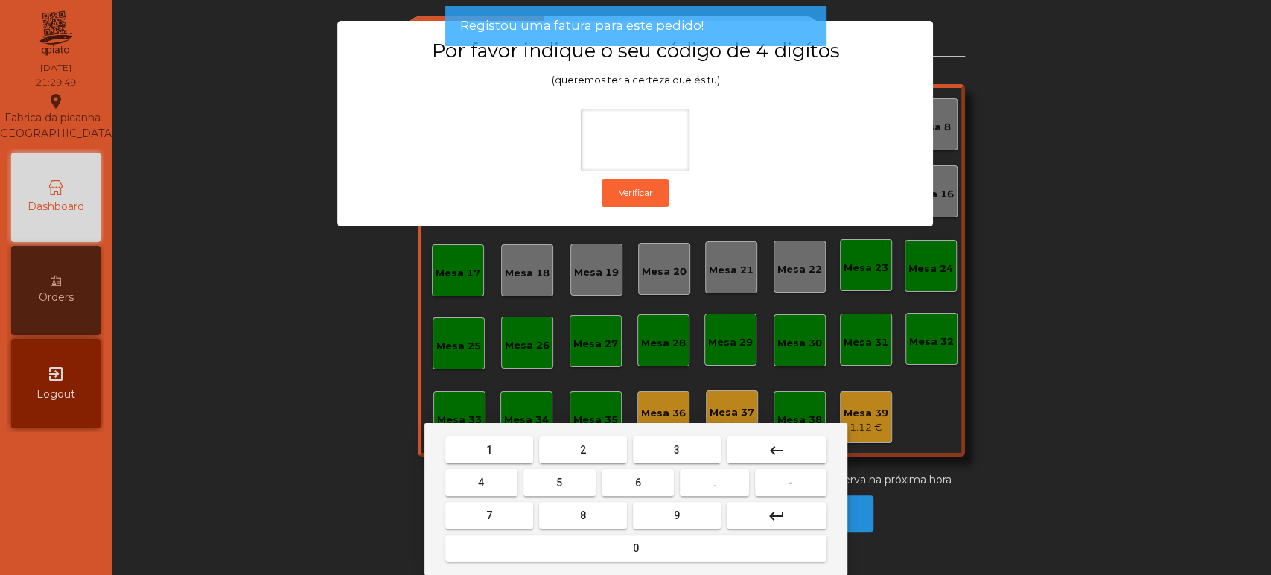
click at [497, 436] on button "1" at bounding box center [489, 449] width 88 height 27
click at [674, 451] on span "3" at bounding box center [677, 450] width 6 height 12
click at [547, 481] on button "5" at bounding box center [560, 482] width 72 height 27
click at [585, 546] on button "0" at bounding box center [635, 548] width 381 height 27
type input "****"
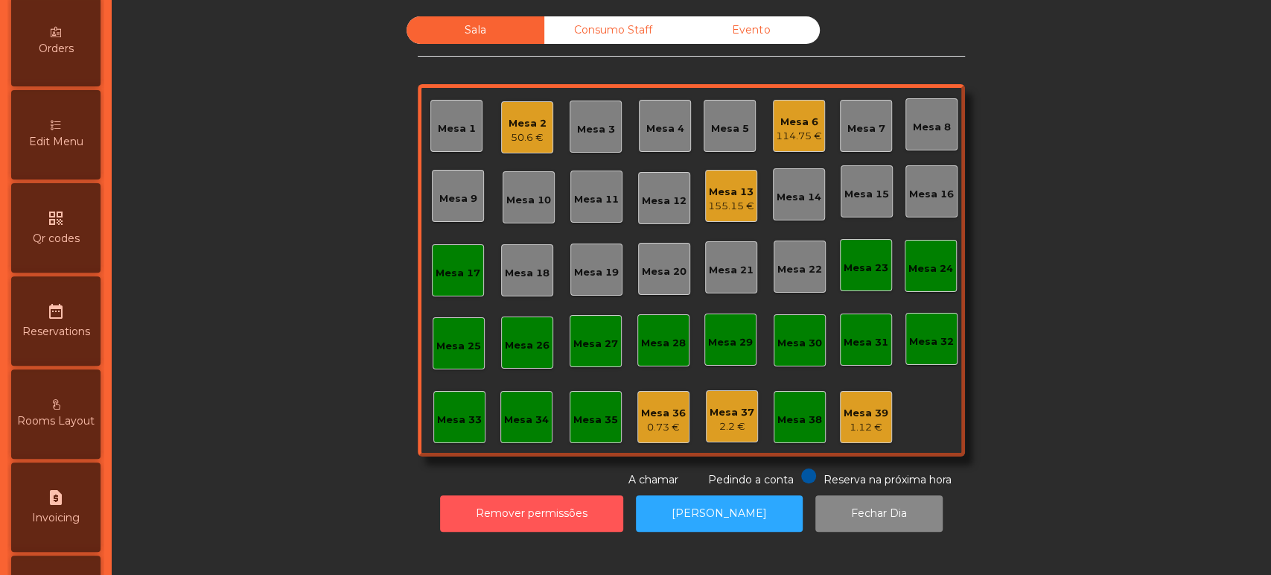
scroll to position [257, 0]
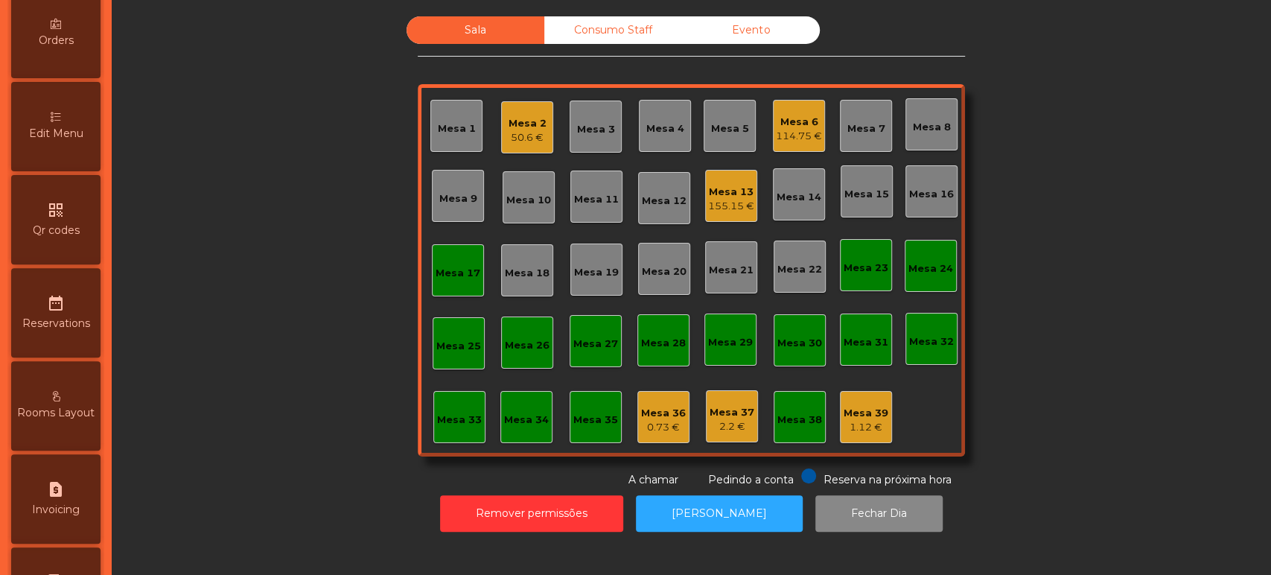
click at [457, 277] on div "Mesa 17" at bounding box center [458, 273] width 45 height 15
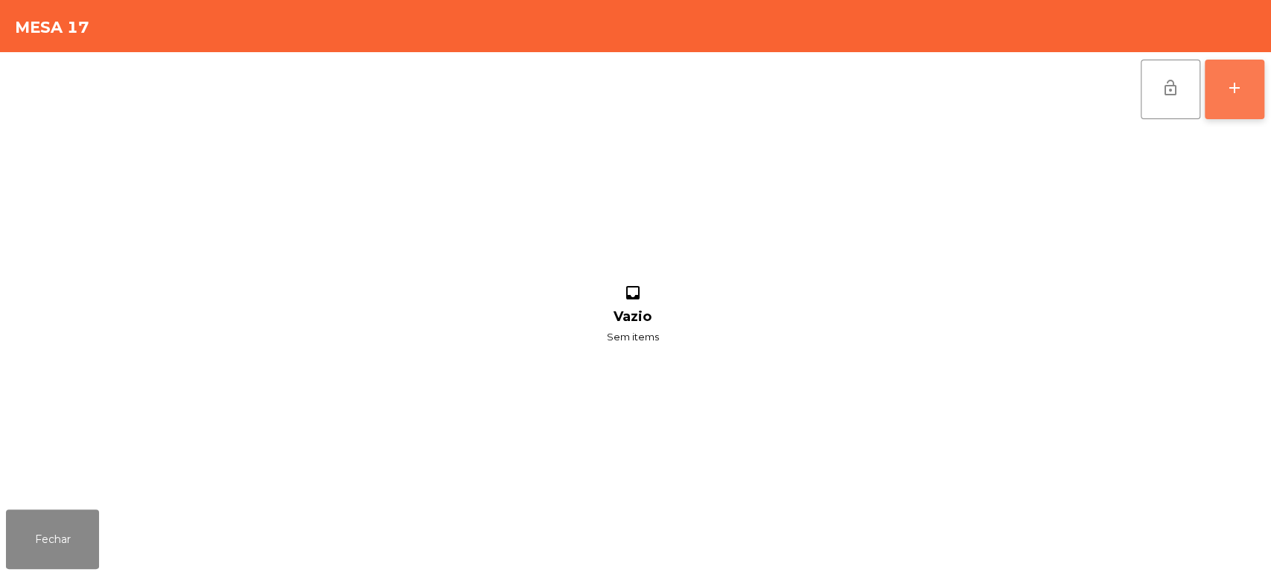
click at [1205, 87] on button "add" at bounding box center [1235, 90] width 60 height 60
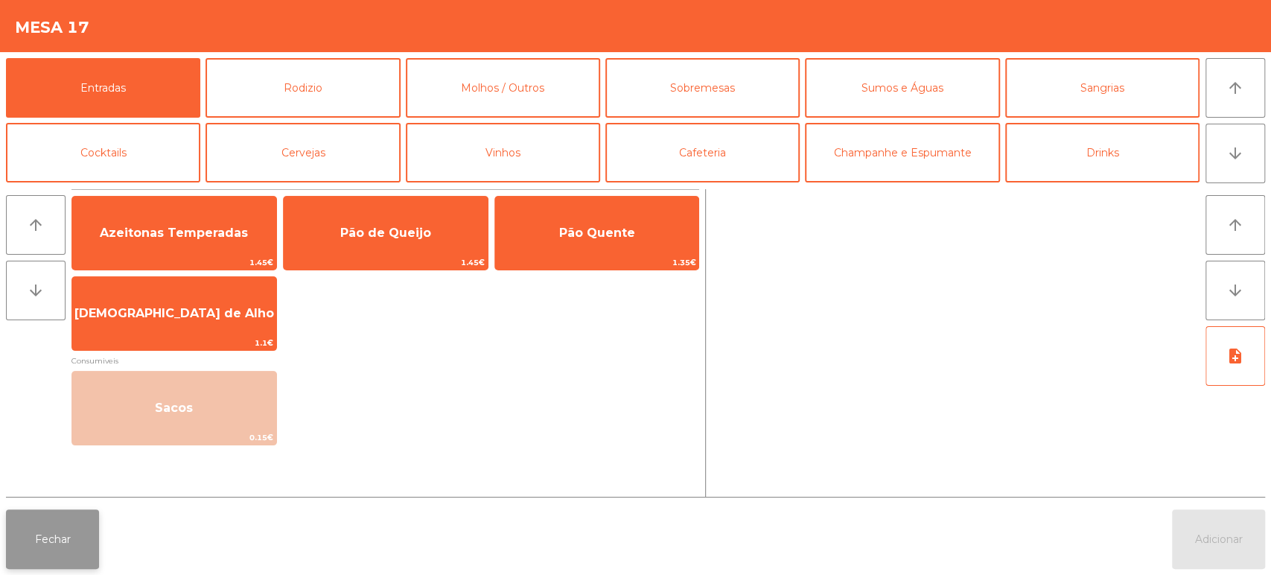
click at [92, 542] on button "Fechar" at bounding box center [52, 539] width 93 height 60
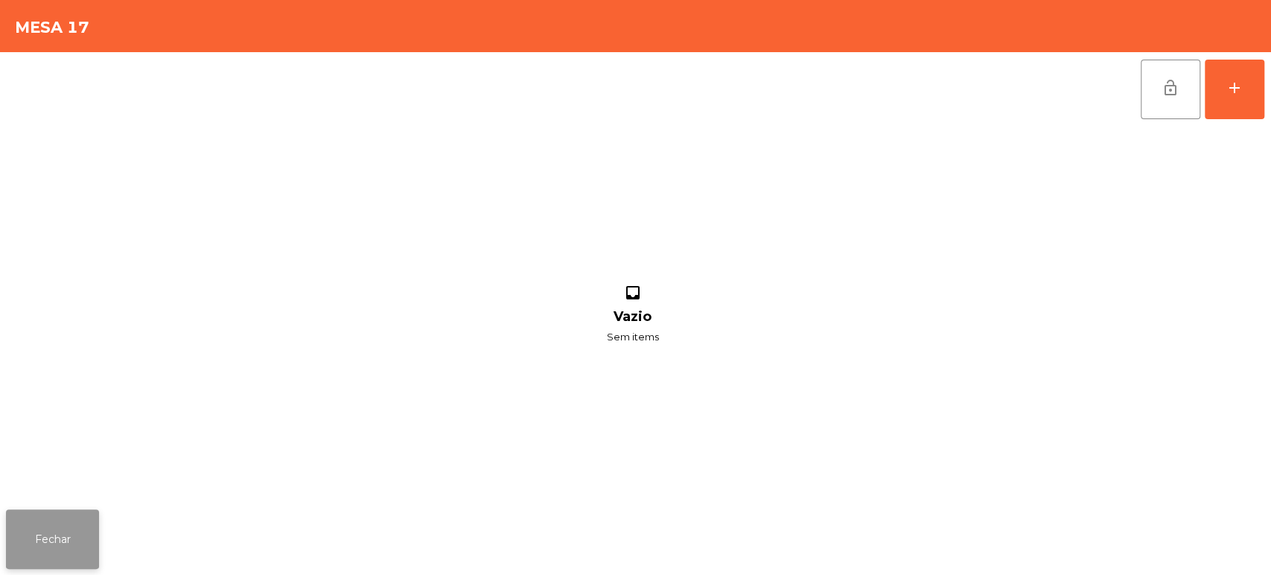
click at [75, 538] on button "Fechar" at bounding box center [52, 539] width 93 height 60
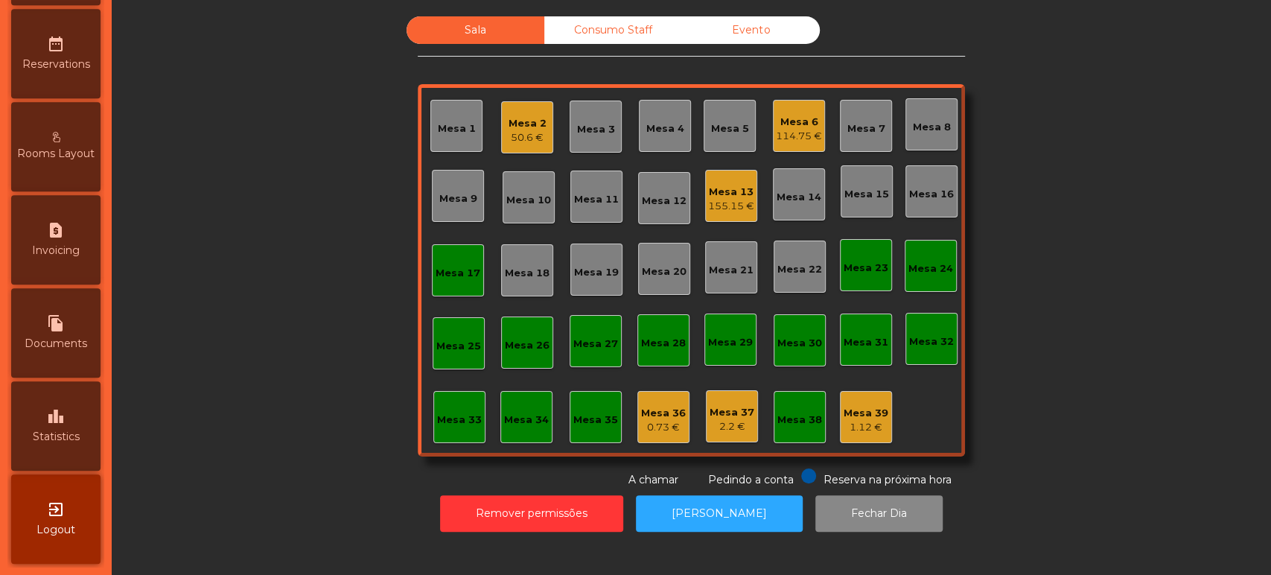
click at [45, 451] on div "leaderboard Statistics" at bounding box center [55, 425] width 89 height 89
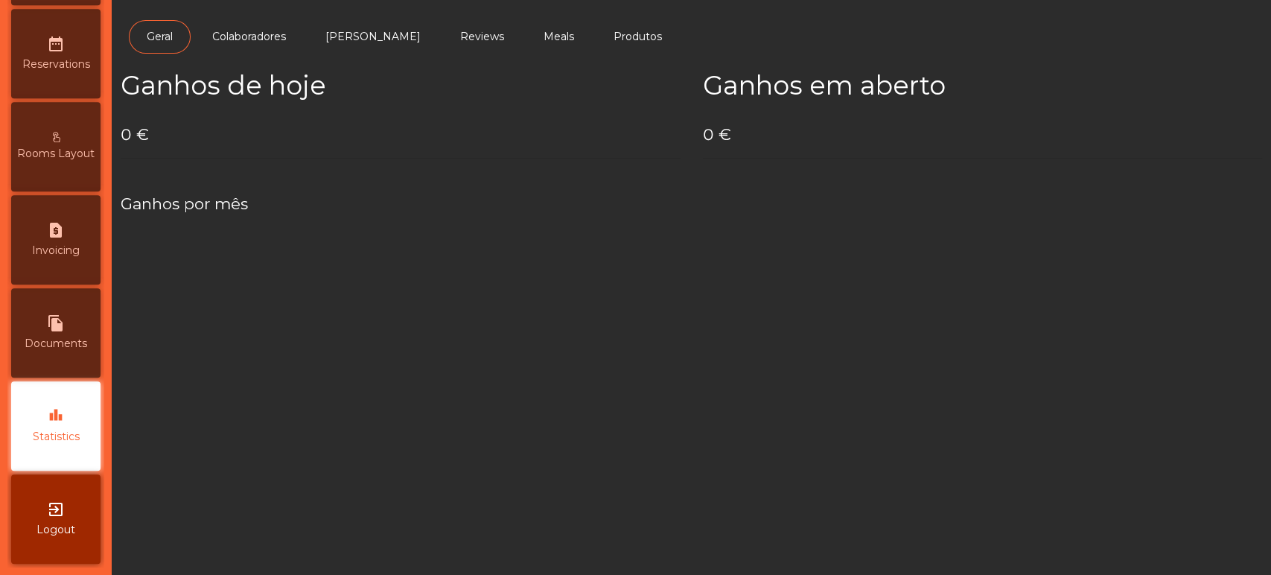
scroll to position [531, 0]
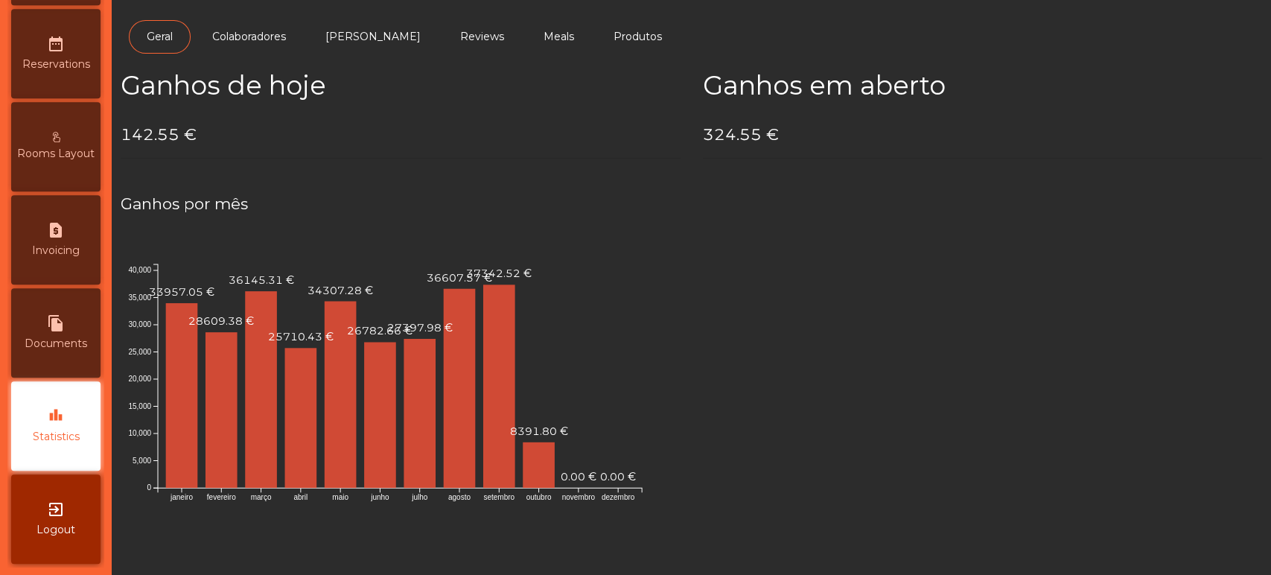
click at [75, 239] on div "request_page Invoicing" at bounding box center [55, 239] width 89 height 89
select select "**"
select select "****"
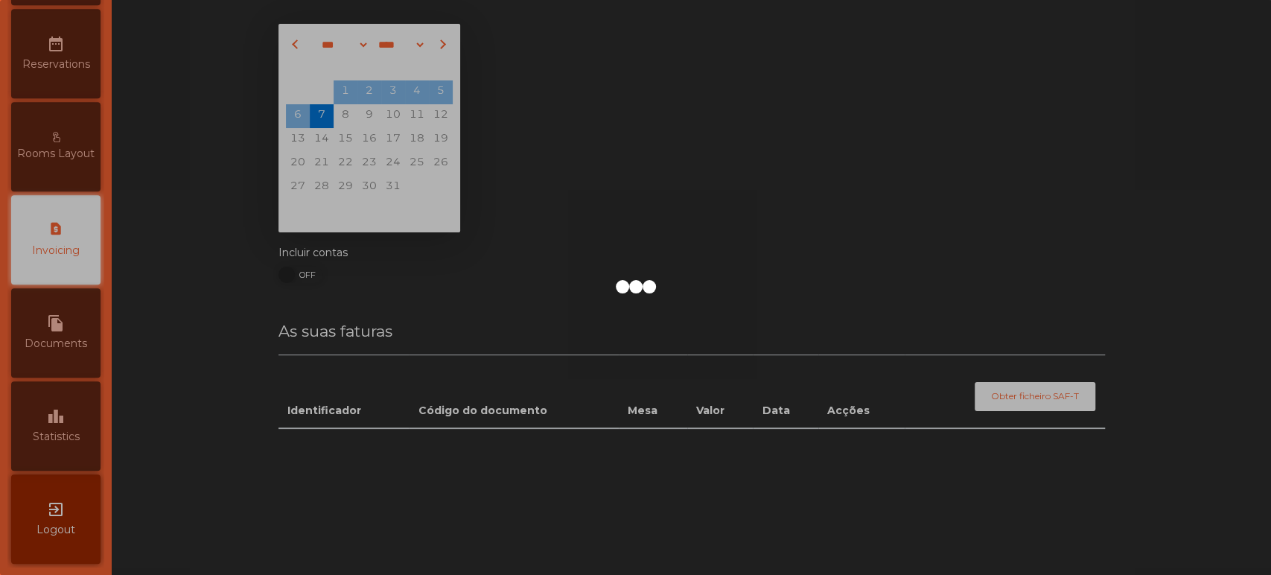
scroll to position [483, 0]
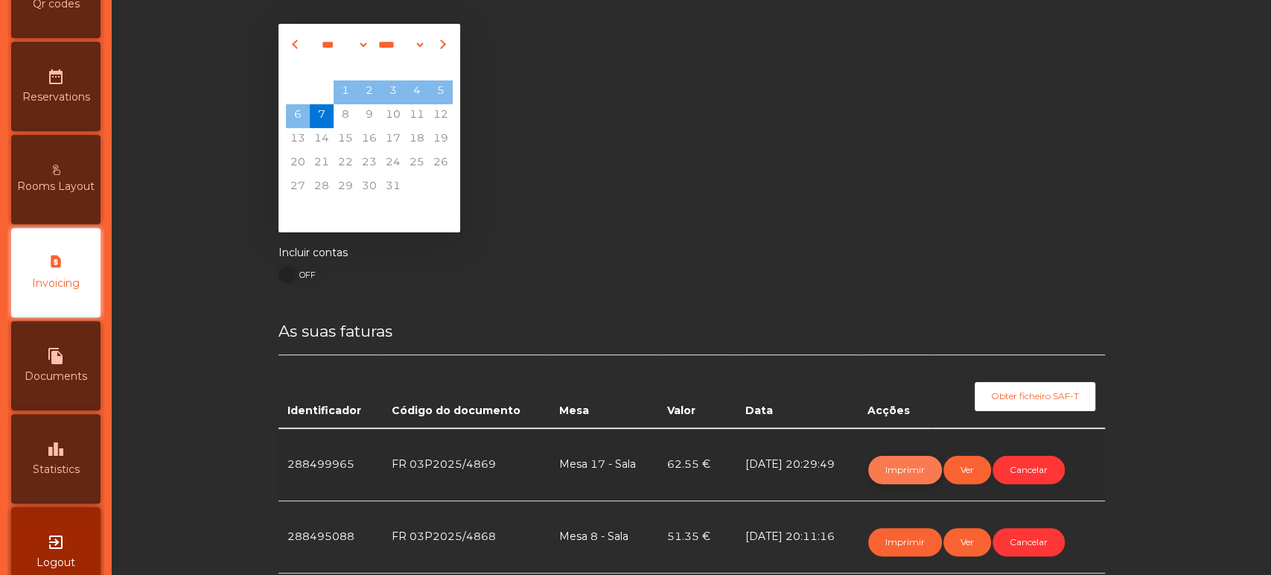
click at [899, 472] on button "Imprimir" at bounding box center [905, 470] width 74 height 28
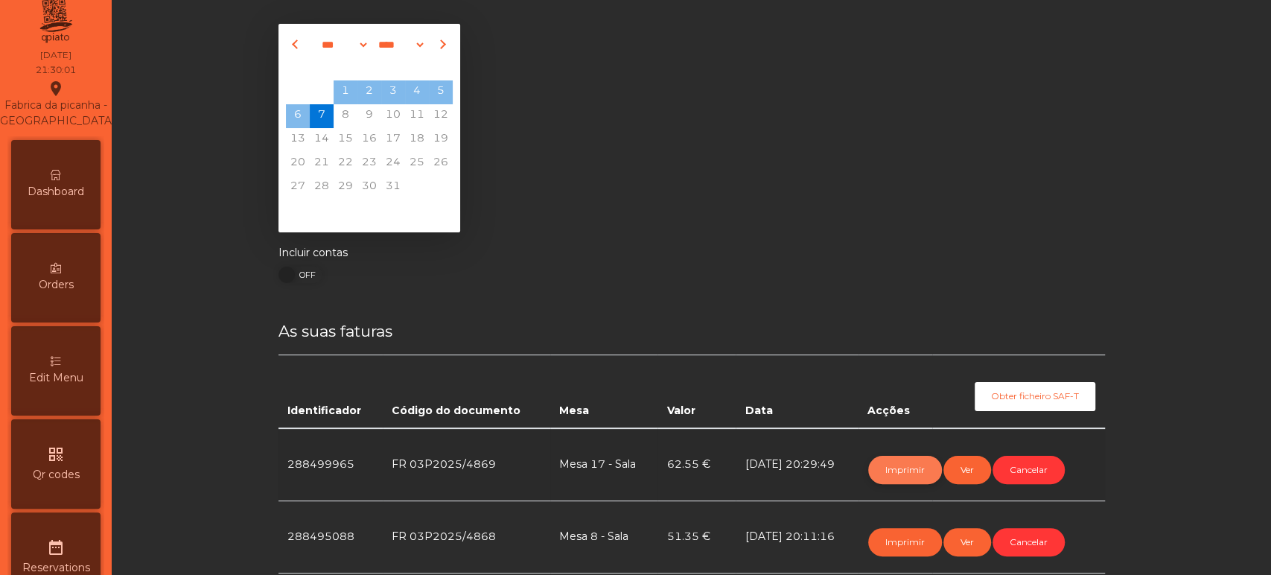
scroll to position [0, 0]
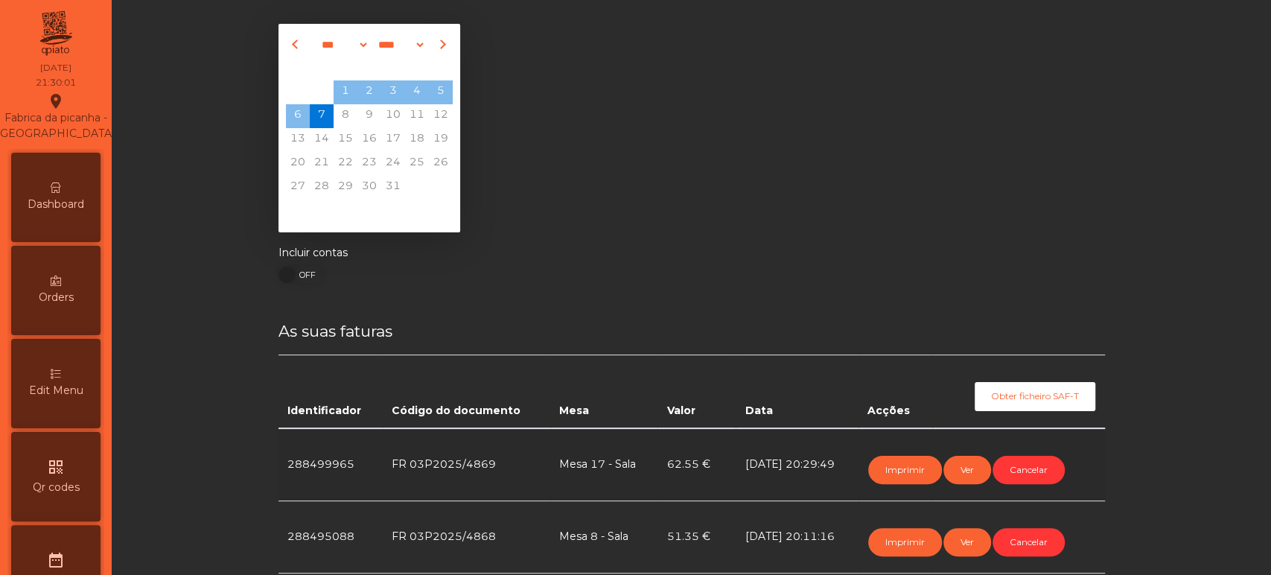
click at [47, 242] on div "Dashboard" at bounding box center [55, 197] width 89 height 89
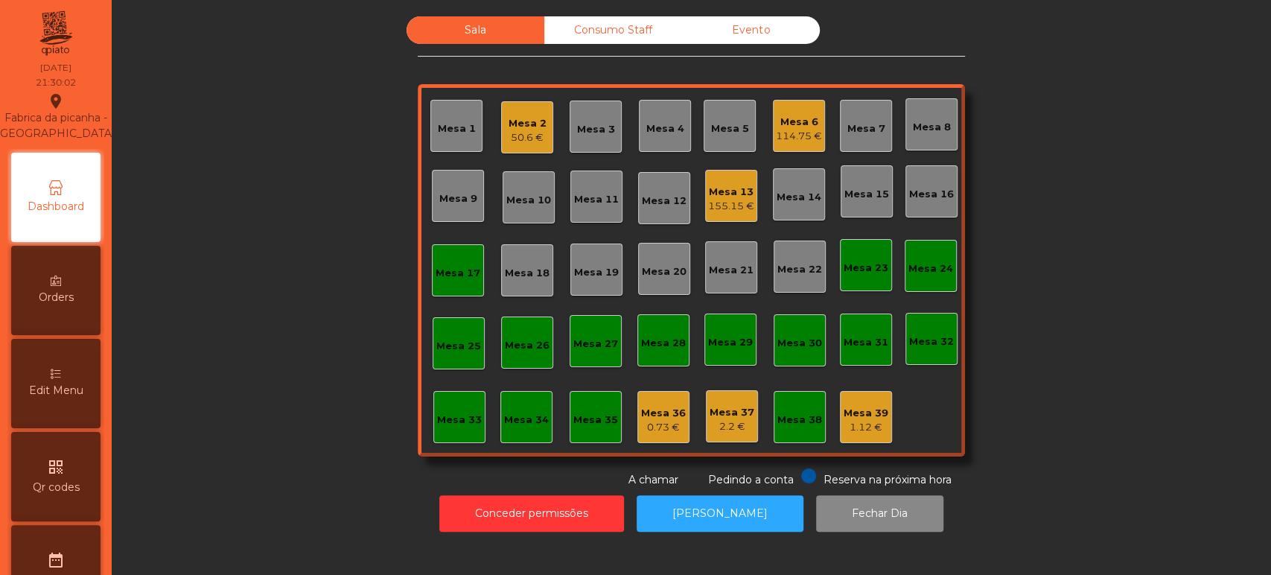
click at [470, 267] on div "Mesa 17" at bounding box center [458, 273] width 45 height 15
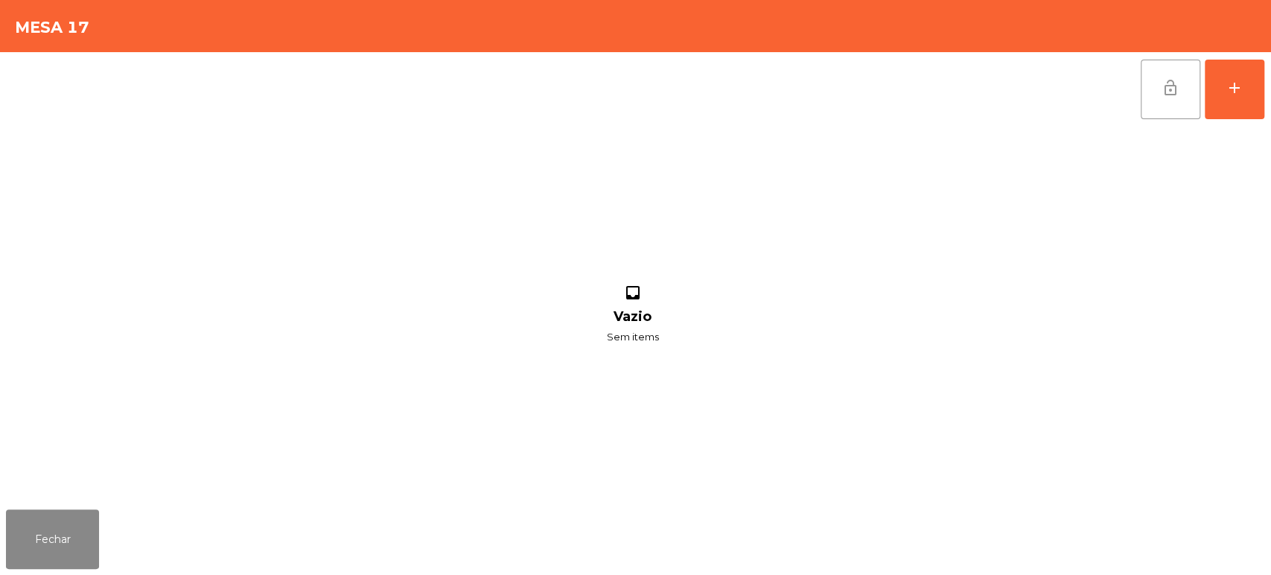
click at [1167, 86] on span "lock_open" at bounding box center [1171, 88] width 18 height 18
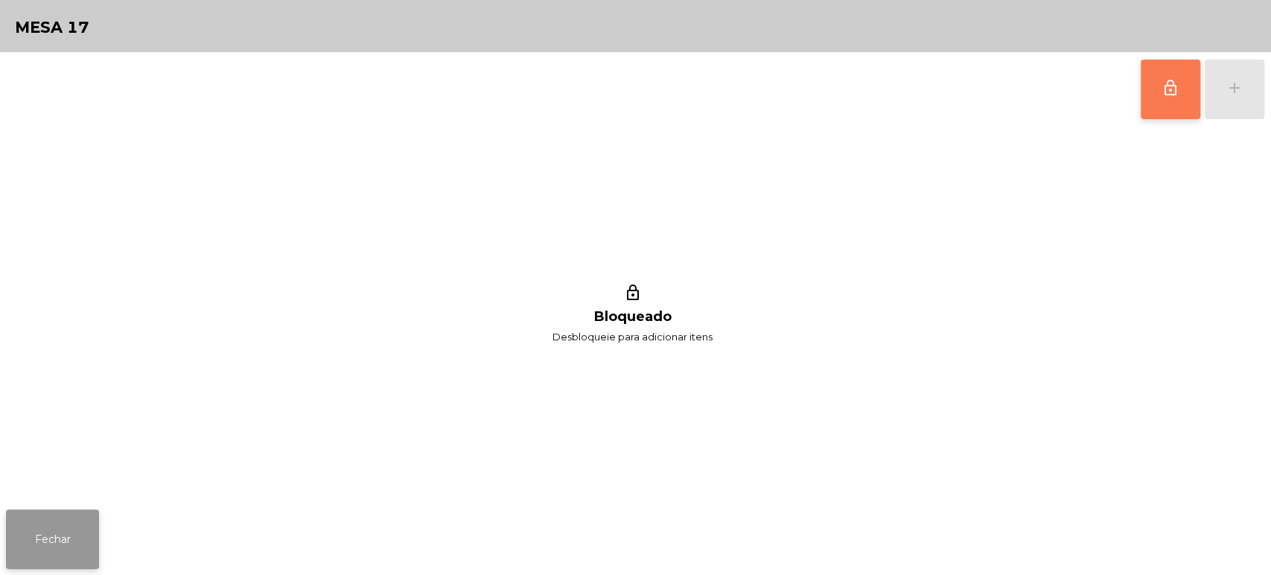
click at [87, 545] on button "Fechar" at bounding box center [52, 539] width 93 height 60
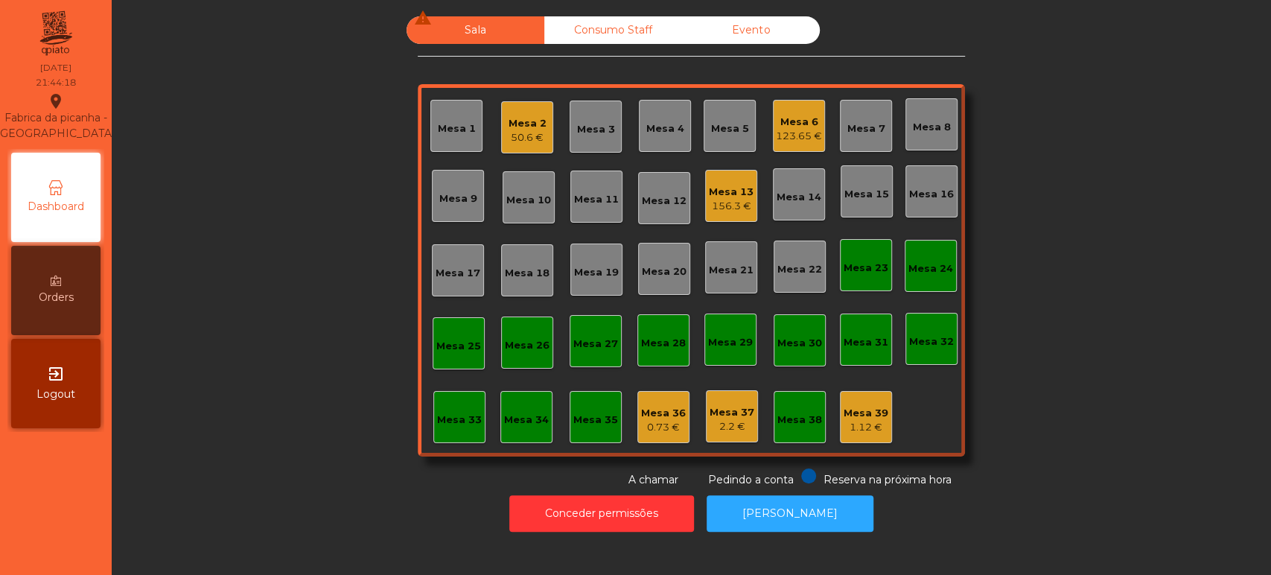
click at [722, 185] on div "Mesa 13" at bounding box center [731, 192] width 45 height 15
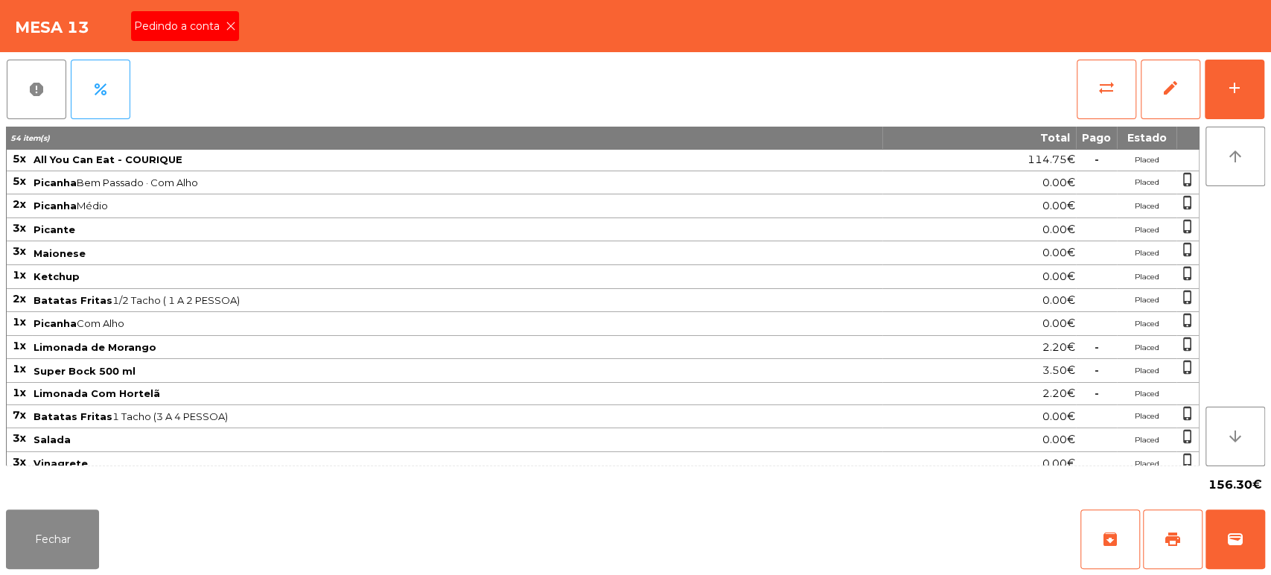
click at [207, 36] on div "Pedindo a conta" at bounding box center [185, 26] width 108 height 30
click at [1156, 531] on button "print" at bounding box center [1173, 539] width 60 height 60
click at [51, 528] on button "Fechar" at bounding box center [52, 539] width 93 height 60
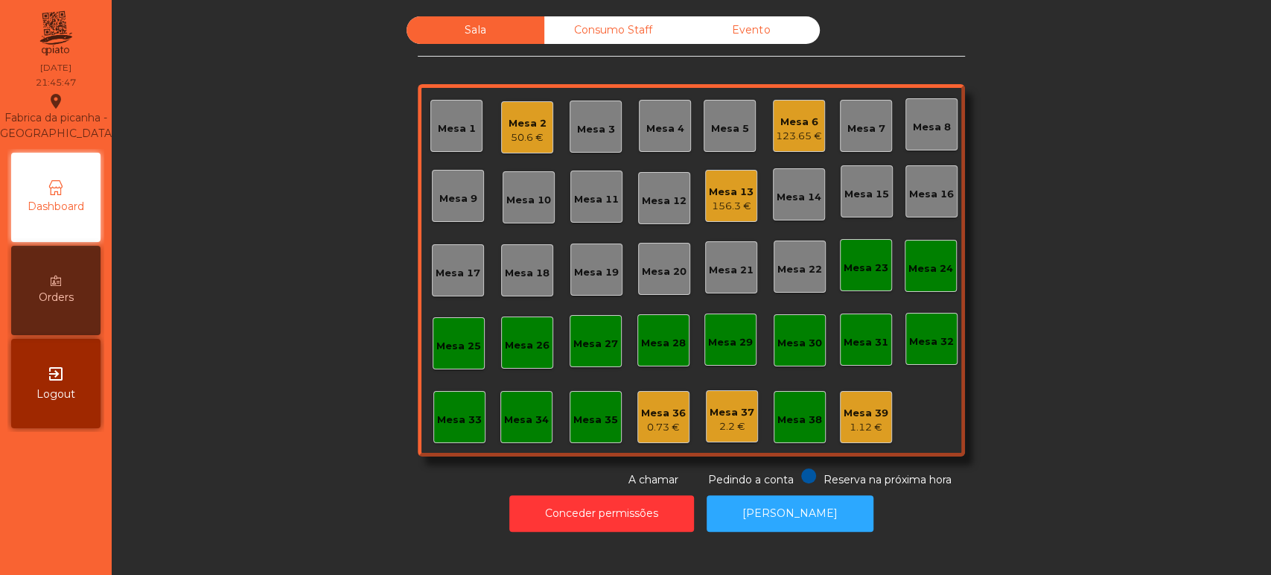
click at [680, 192] on div "Mesa 12" at bounding box center [664, 198] width 52 height 52
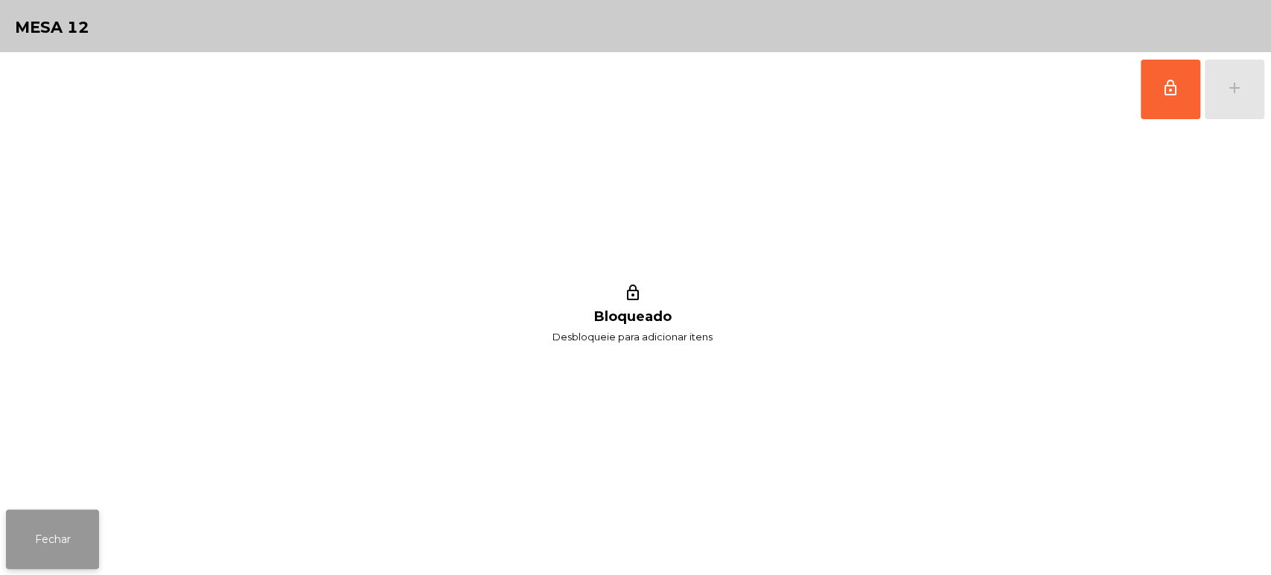
click at [79, 516] on button "Fechar" at bounding box center [52, 539] width 93 height 60
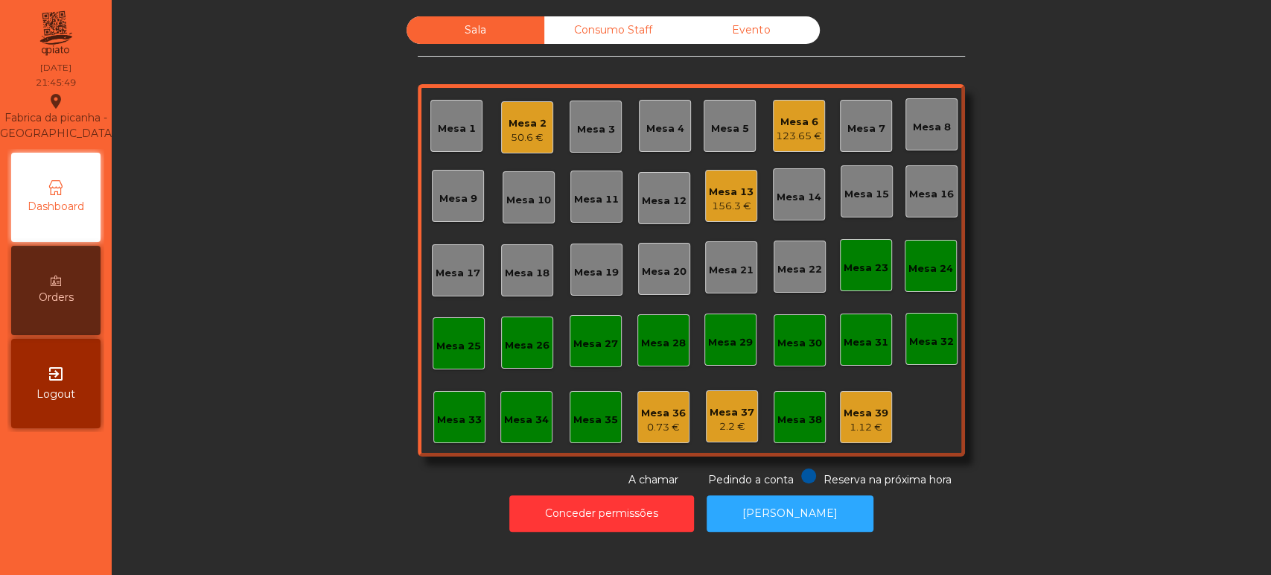
click at [733, 194] on div "Mesa 13" at bounding box center [731, 192] width 45 height 15
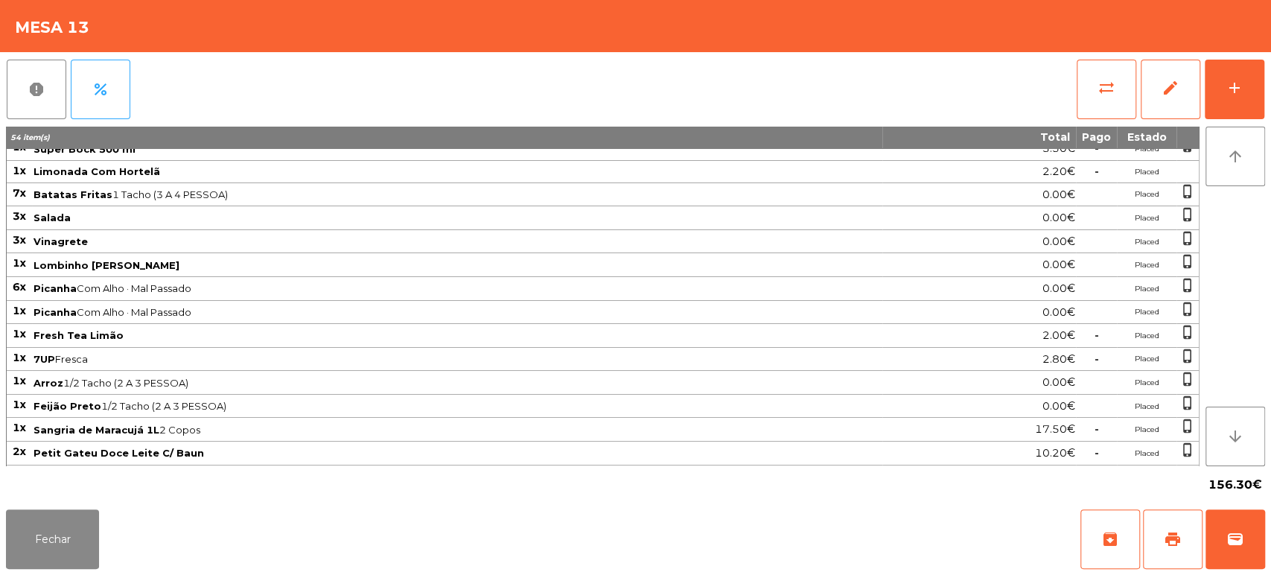
scroll to position [238, 0]
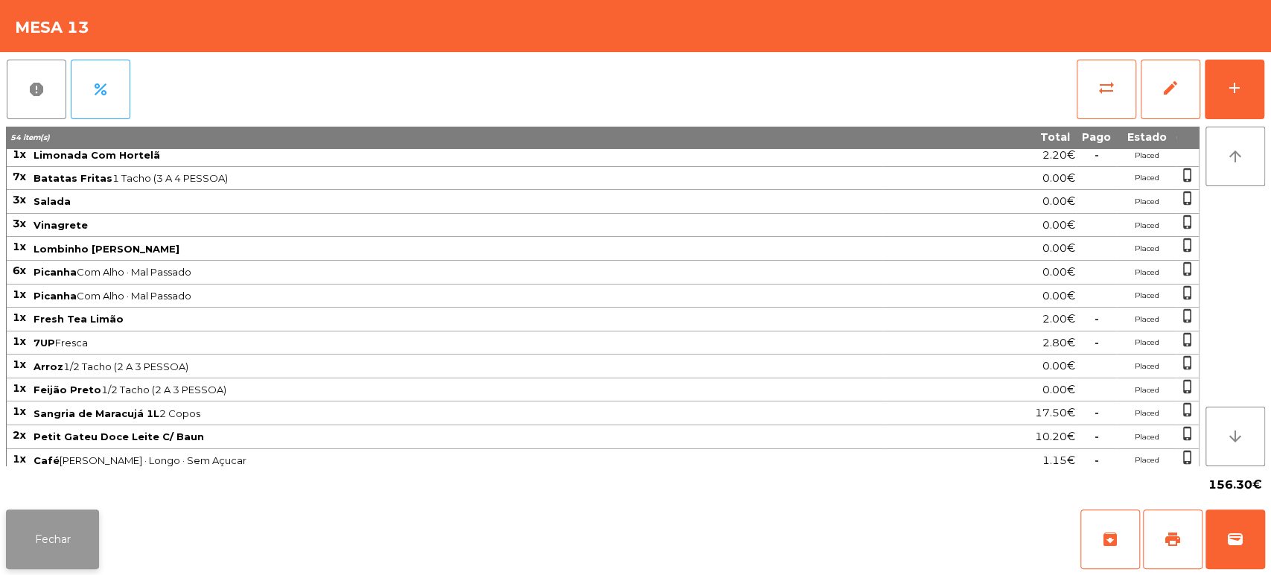
click at [49, 531] on button "Fechar" at bounding box center [52, 539] width 93 height 60
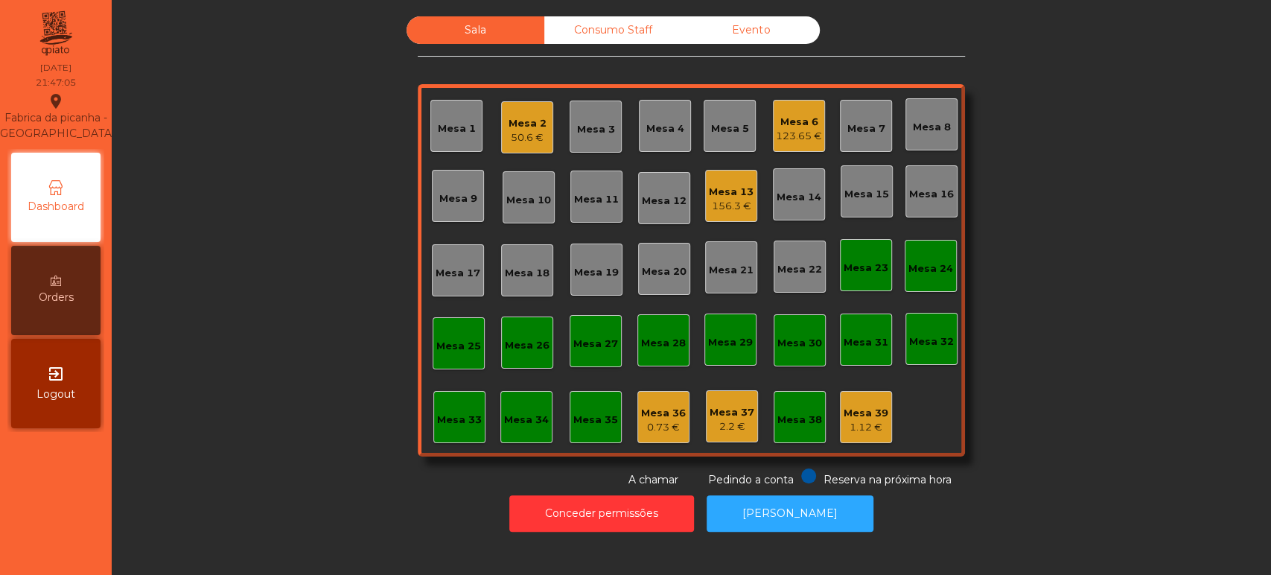
click at [729, 188] on div "Mesa 13" at bounding box center [731, 192] width 45 height 15
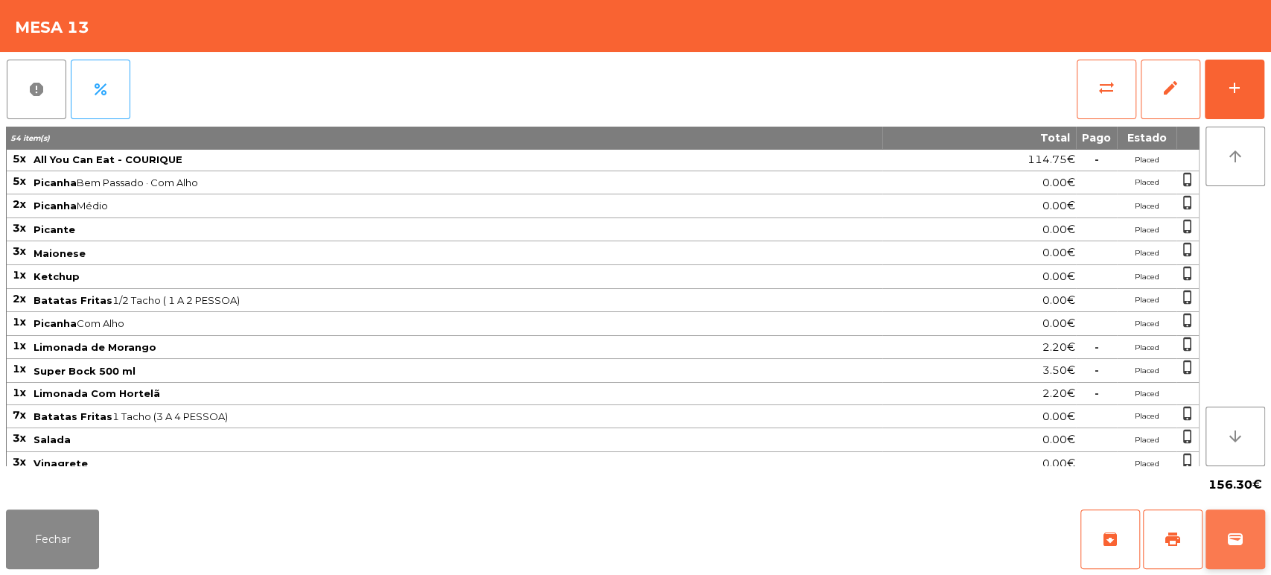
click at [1230, 542] on span "wallet" at bounding box center [1236, 539] width 18 height 18
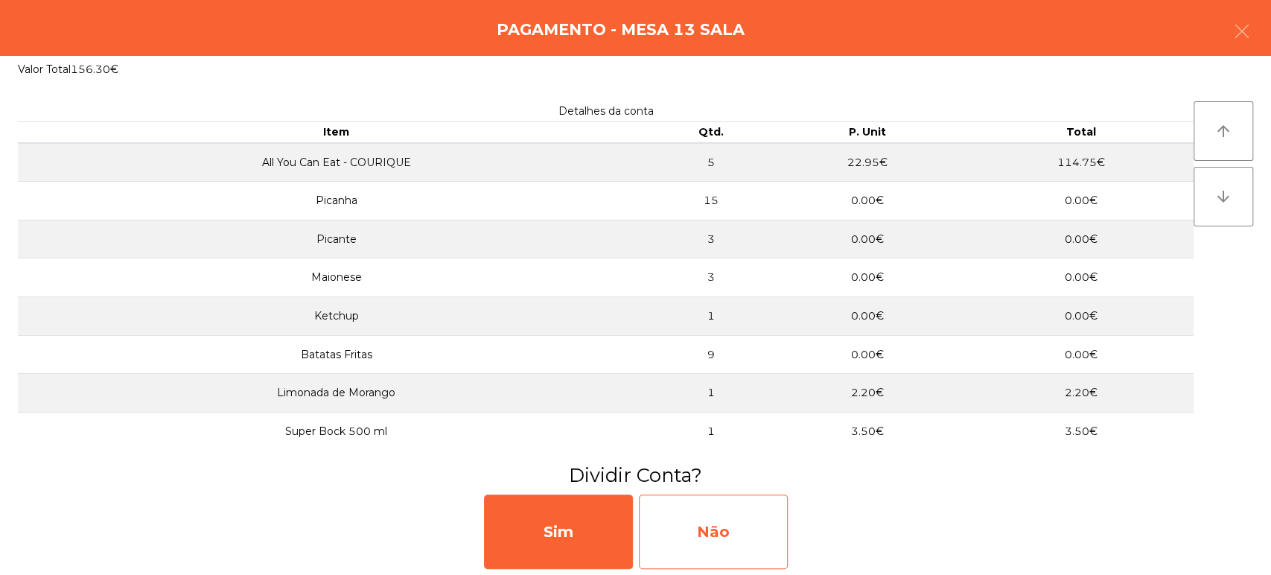
click at [723, 517] on div "Não" at bounding box center [713, 532] width 149 height 74
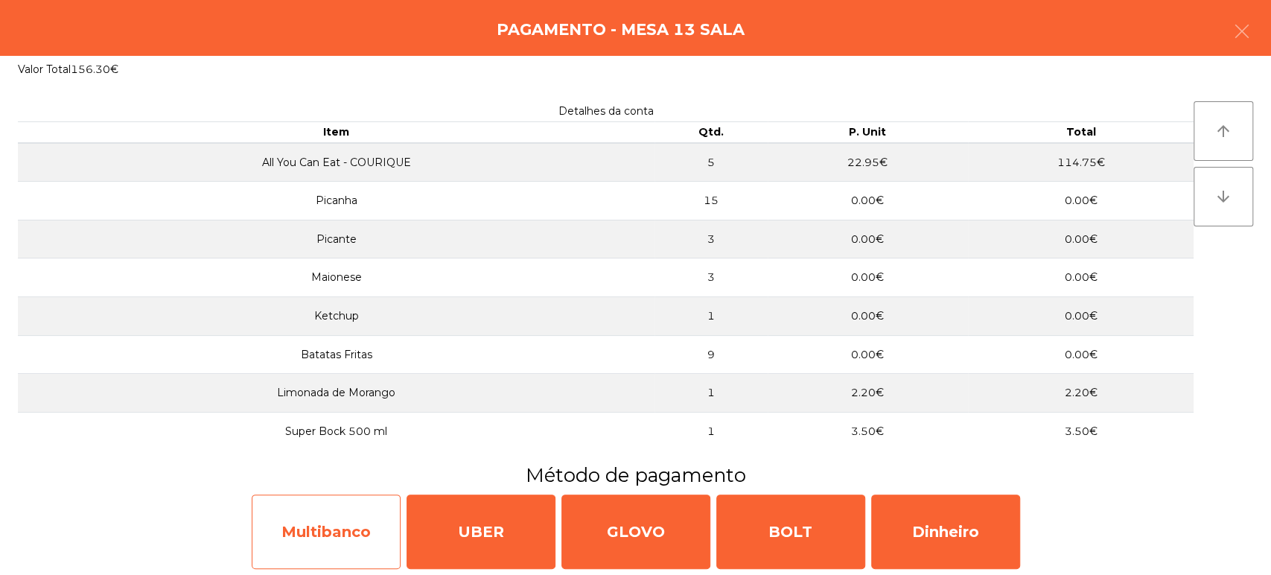
click at [325, 495] on div "Multibanco" at bounding box center [326, 532] width 149 height 74
select select "**"
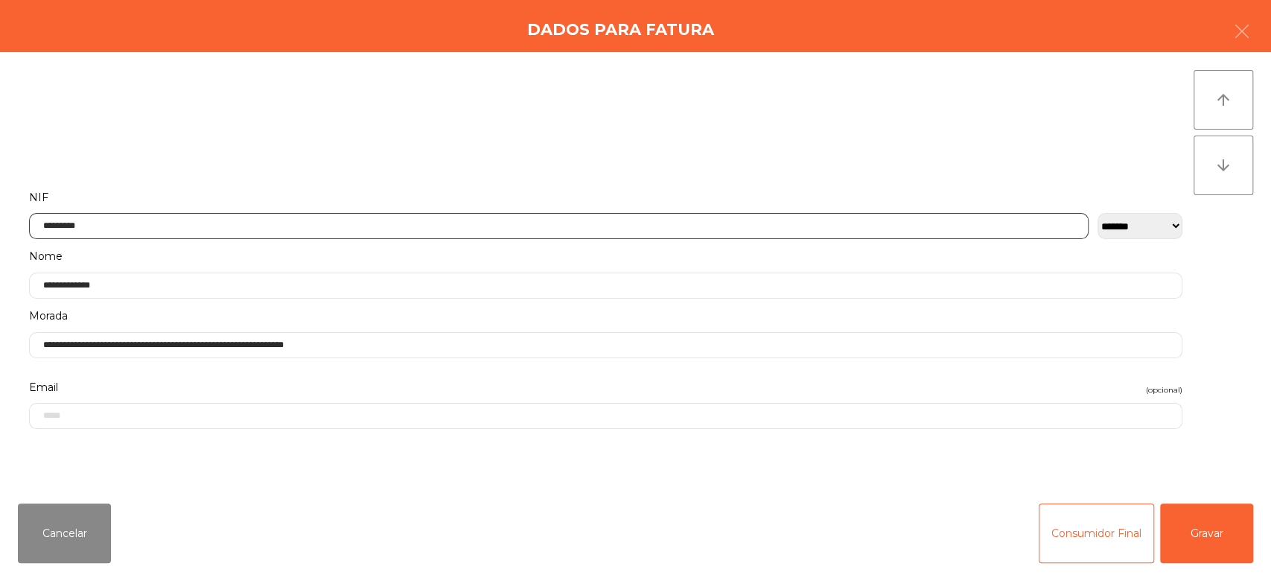
click at [760, 224] on input "*********" at bounding box center [559, 226] width 1060 height 26
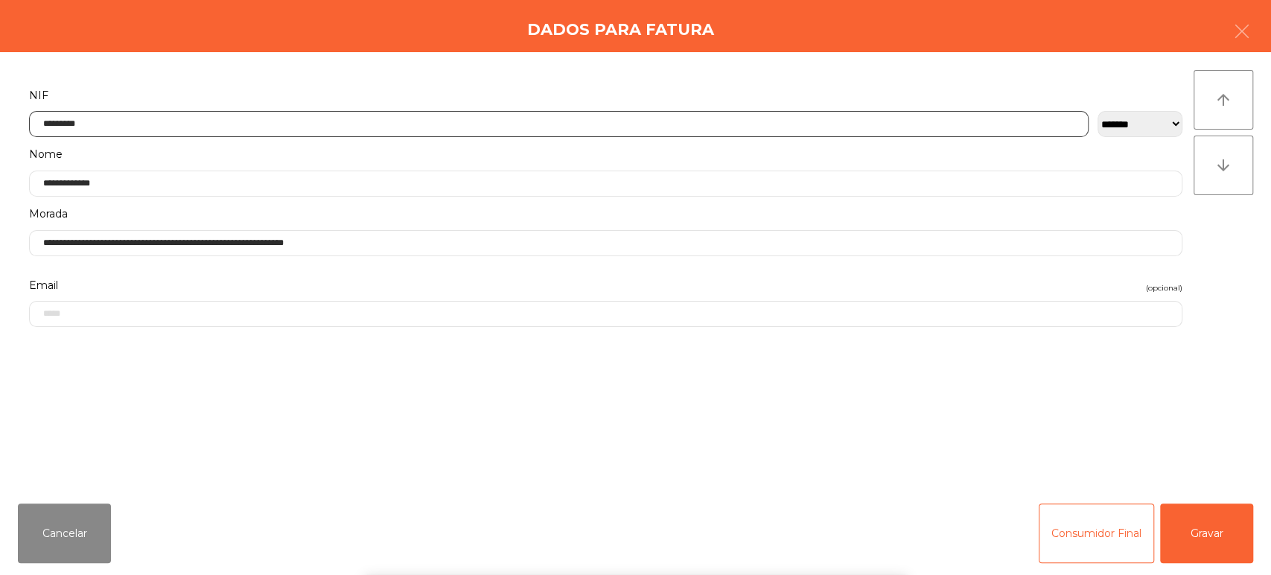
scroll to position [116, 0]
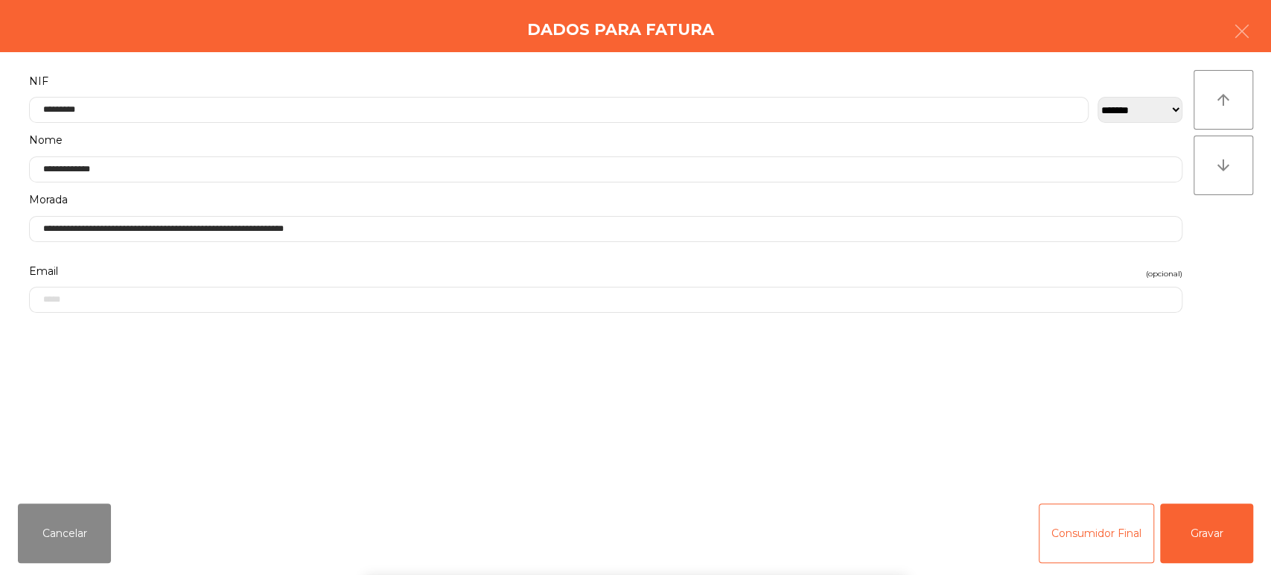
click at [1036, 369] on form "**********" at bounding box center [606, 273] width 1176 height 404
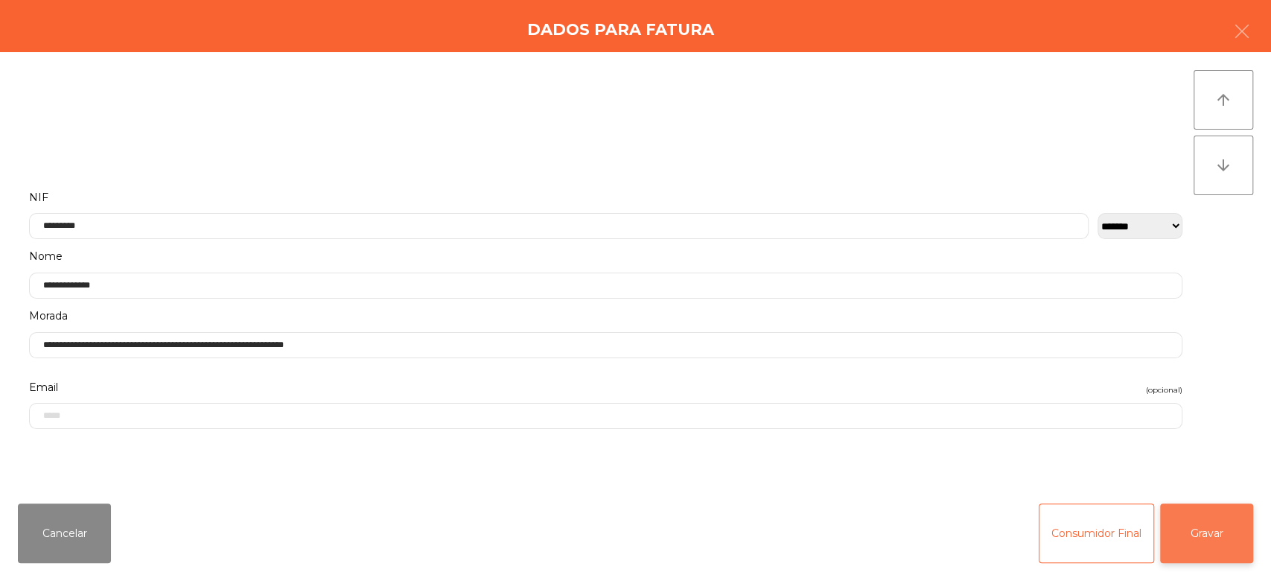
click at [1209, 522] on button "Gravar" at bounding box center [1206, 533] width 93 height 60
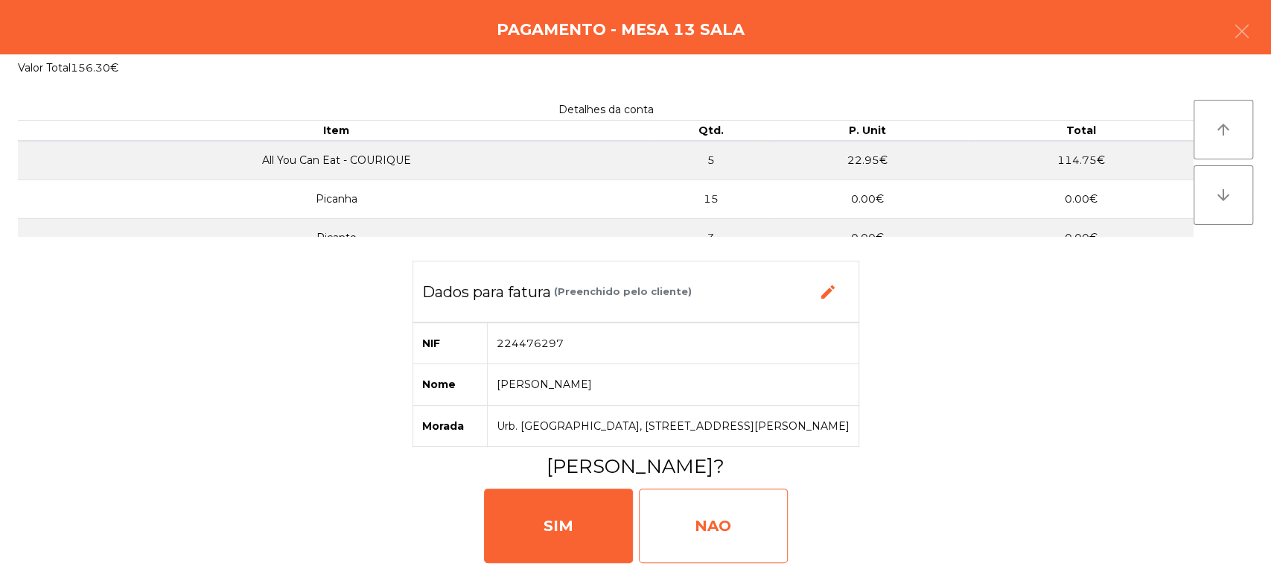
click at [725, 541] on div "NAO" at bounding box center [713, 526] width 149 height 74
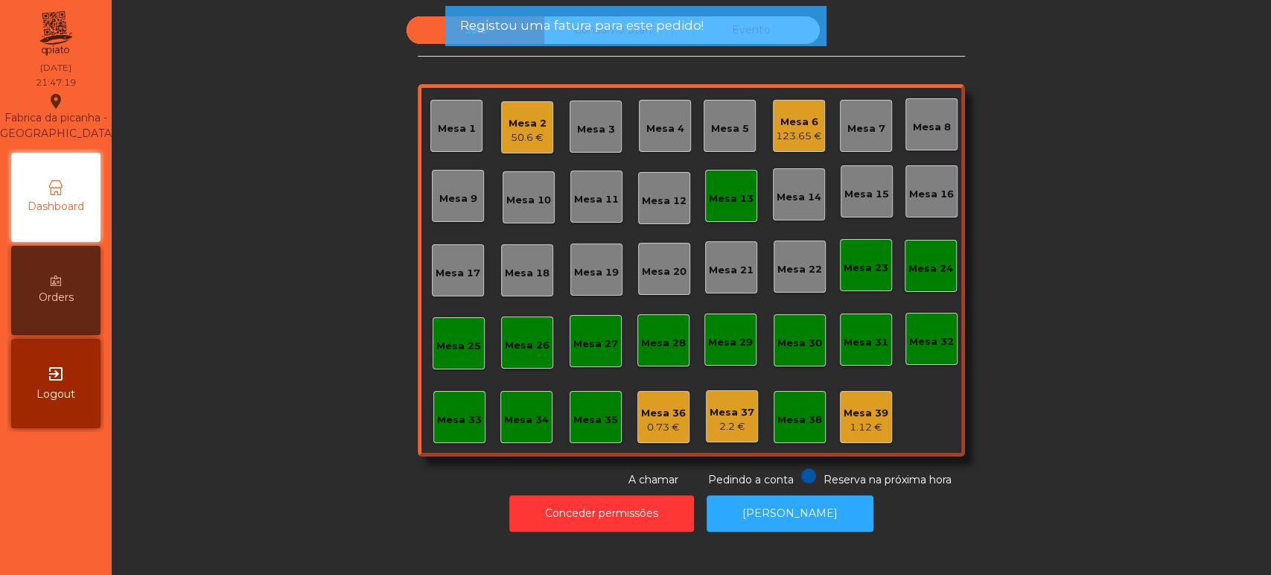
click at [725, 188] on div "Mesa 13" at bounding box center [731, 195] width 45 height 21
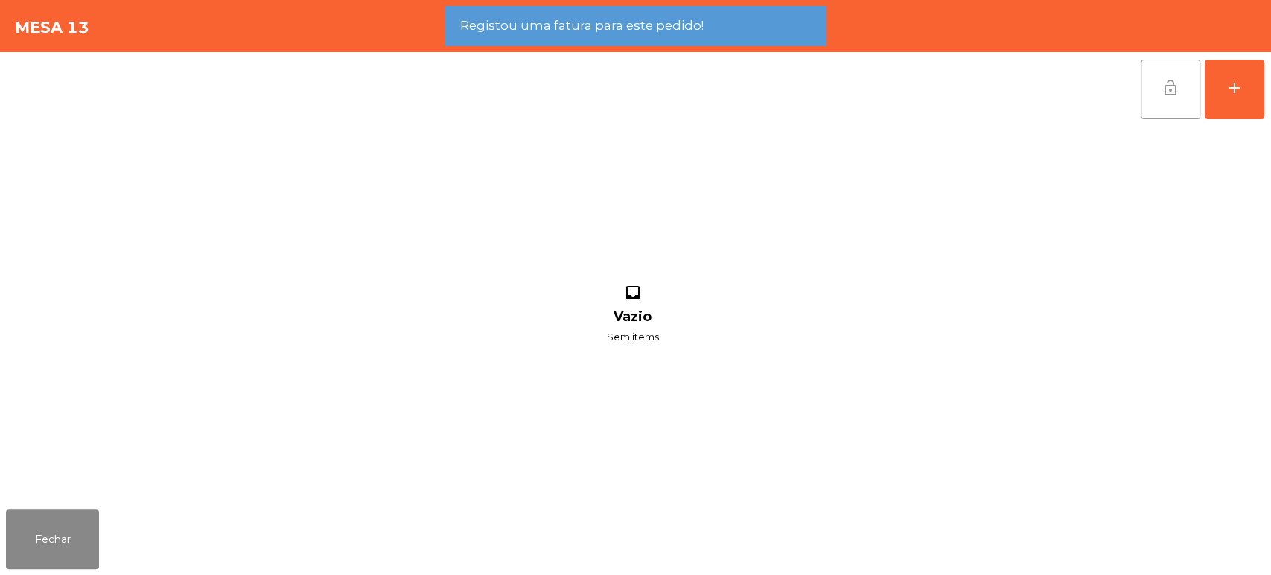
click at [1165, 103] on button "lock_open" at bounding box center [1171, 90] width 60 height 60
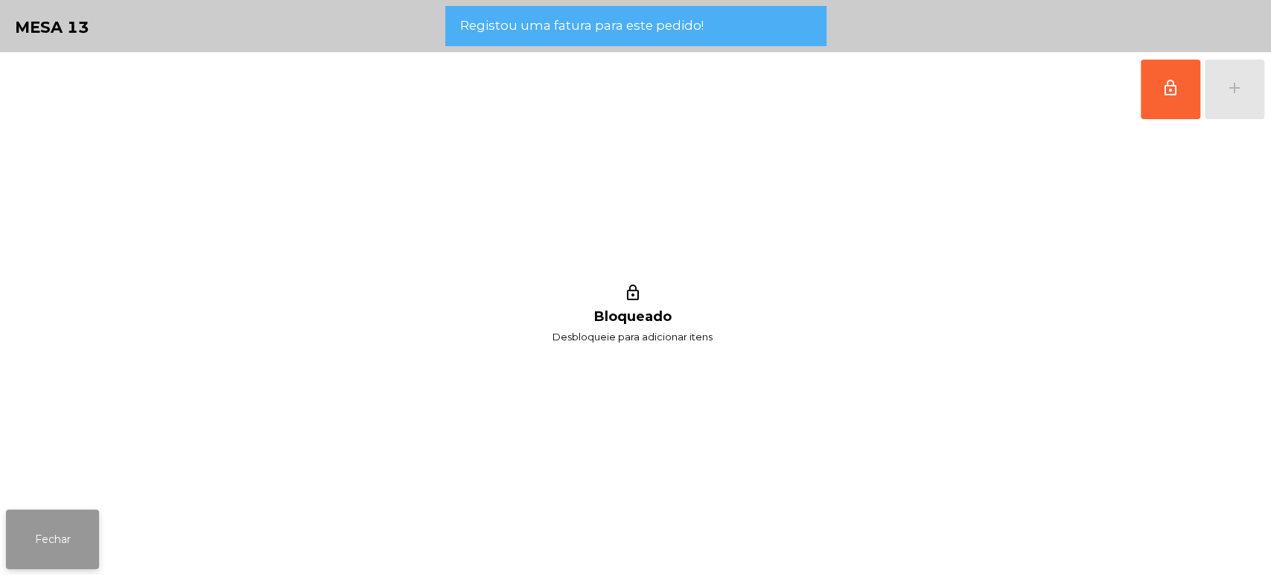
click at [80, 530] on button "Fechar" at bounding box center [52, 539] width 93 height 60
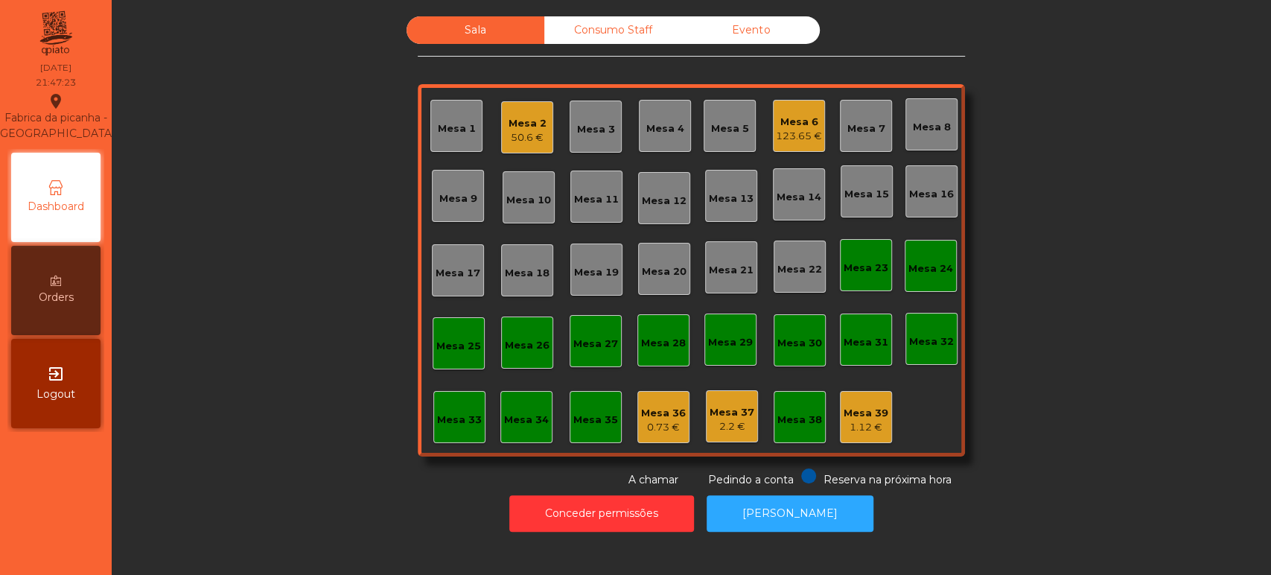
click at [1063, 252] on div "Sala Consumo Staff Evento Mesa 1 Mesa 2 50.6 € Mesa 3 Mesa 4 Mesa 5 Mesa 6 123.…" at bounding box center [691, 251] width 1119 height 471
click at [655, 512] on button "Conceder permissões" at bounding box center [601, 513] width 185 height 36
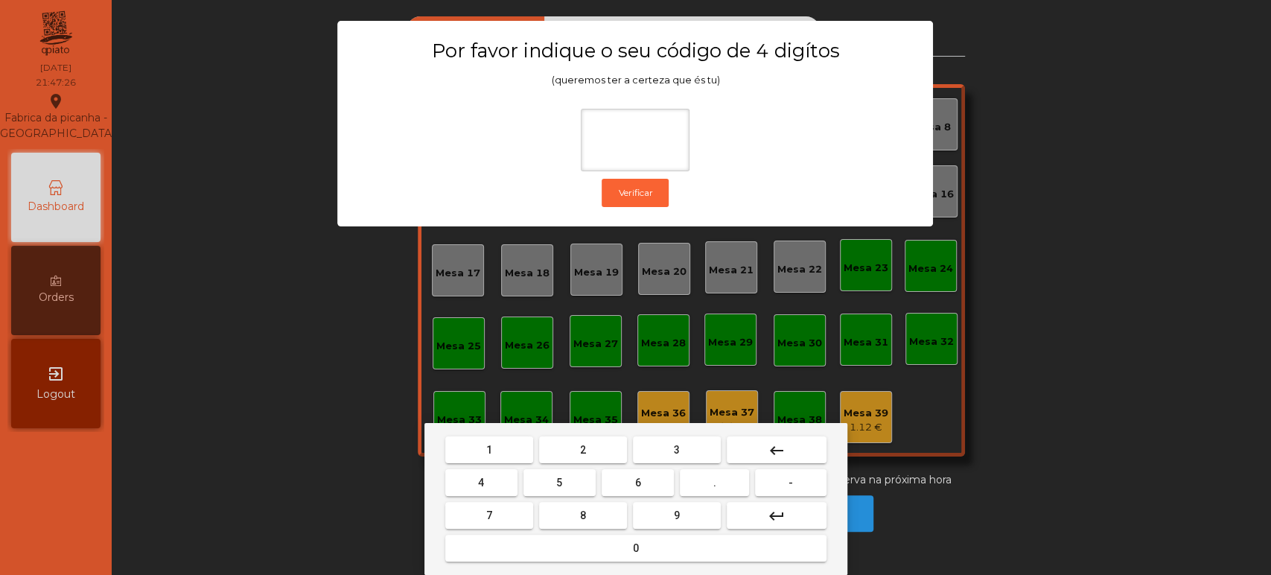
click at [489, 449] on span "1" at bounding box center [489, 450] width 6 height 12
click at [675, 445] on span "3" at bounding box center [677, 450] width 6 height 12
click at [544, 480] on button "5" at bounding box center [560, 482] width 72 height 27
click at [600, 540] on button "0" at bounding box center [635, 548] width 381 height 27
type input "****"
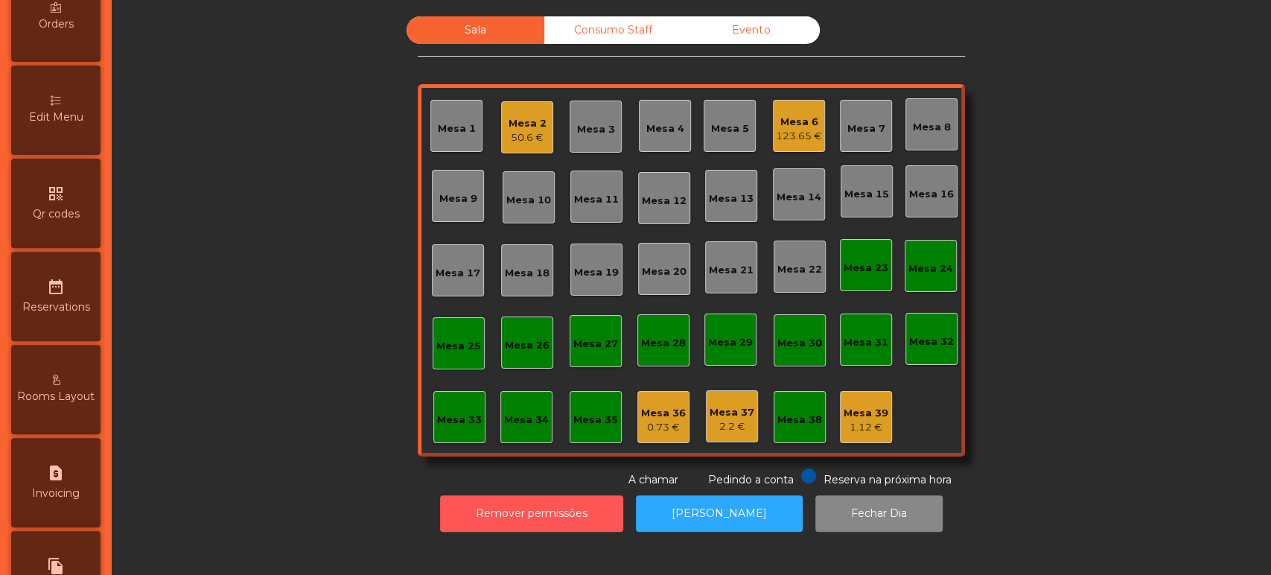
scroll to position [274, 0]
click at [664, 428] on div "0.73 €" at bounding box center [663, 427] width 45 height 15
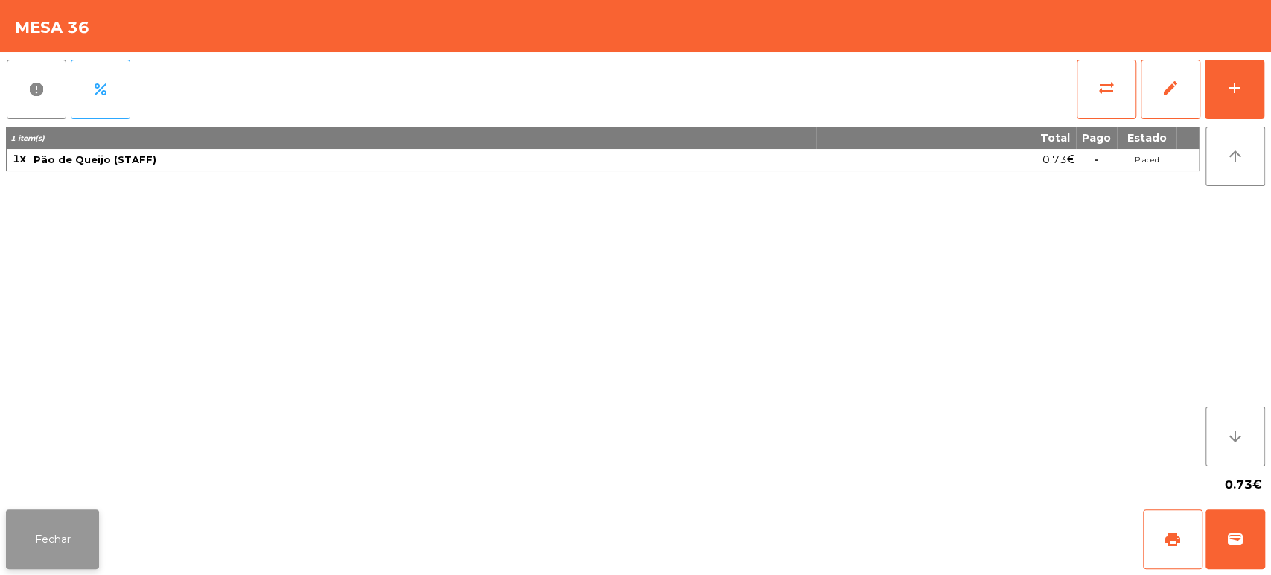
click at [74, 547] on button "Fechar" at bounding box center [52, 539] width 93 height 60
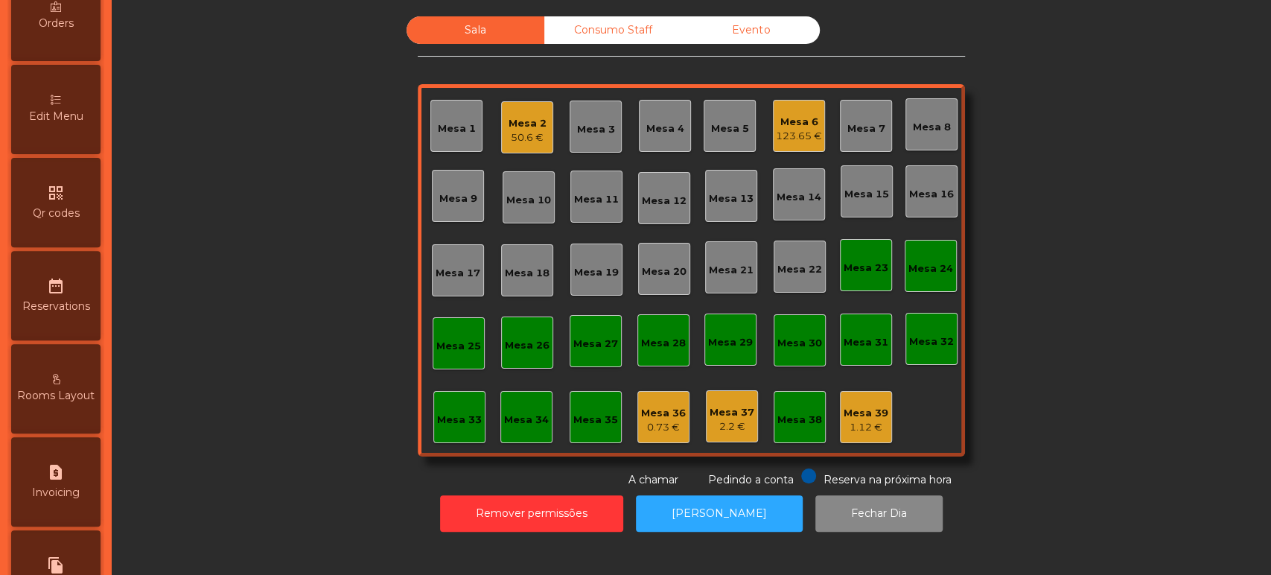
click at [706, 425] on div "Mesa 37 2.2 €" at bounding box center [732, 416] width 52 height 52
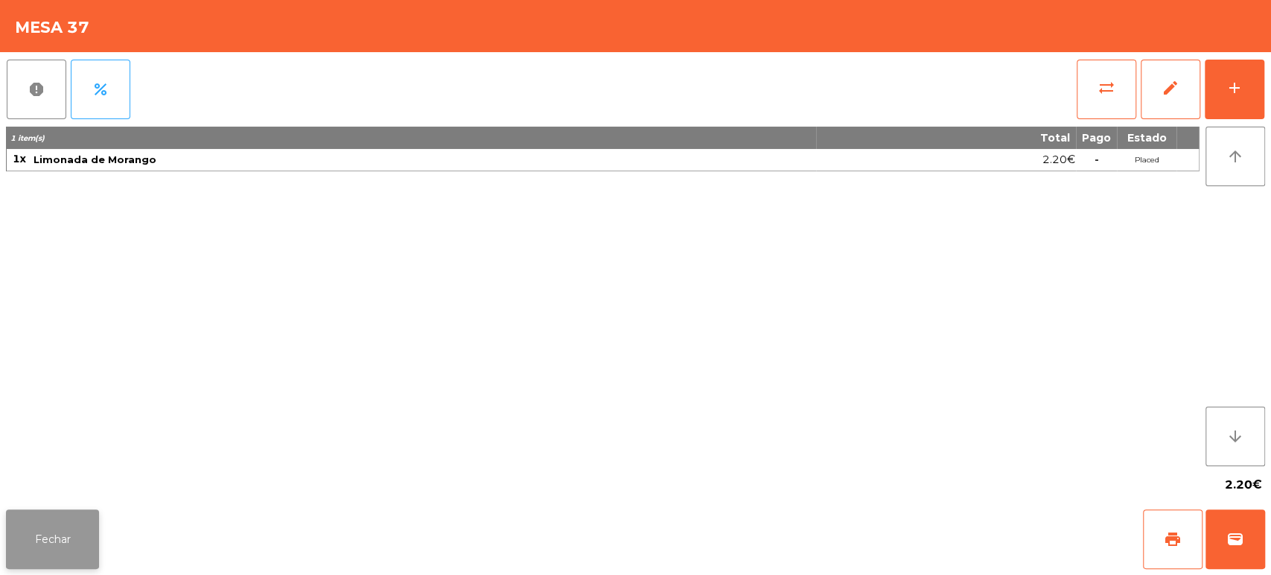
click at [71, 554] on button "Fechar" at bounding box center [52, 539] width 93 height 60
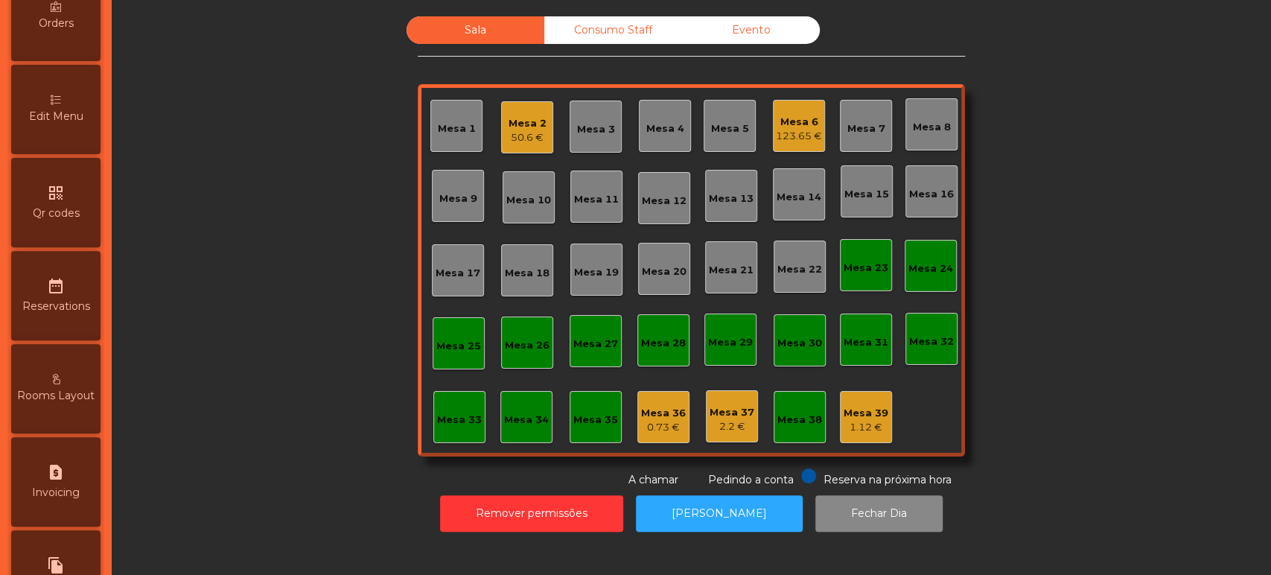
click at [454, 416] on div "Mesa 33" at bounding box center [459, 420] width 45 height 15
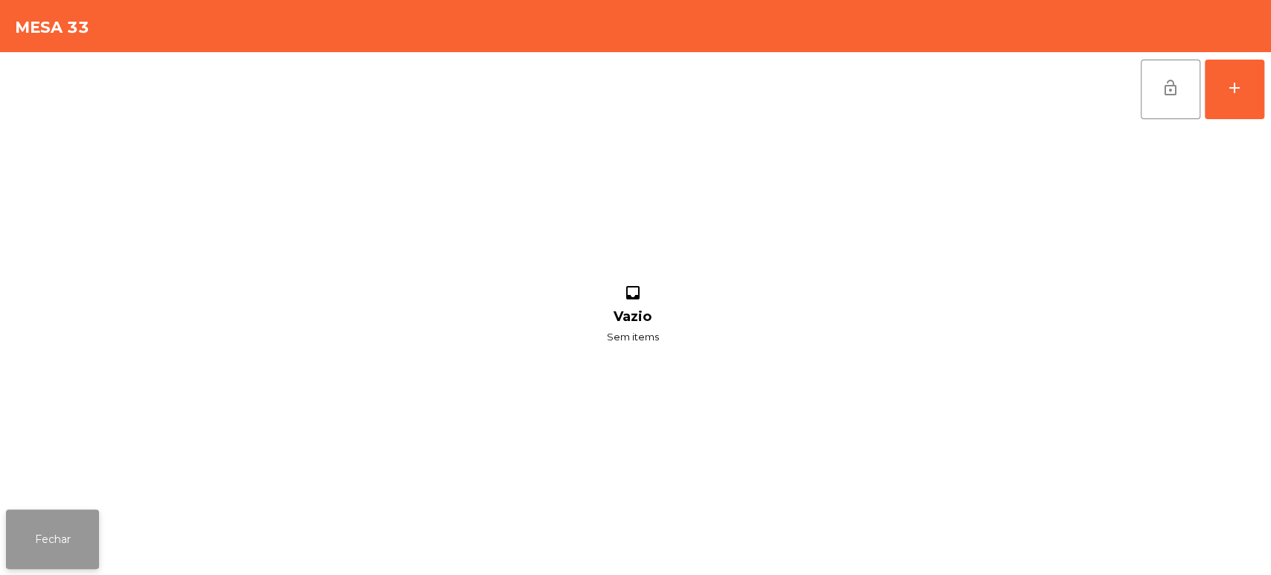
click at [59, 556] on button "Fechar" at bounding box center [52, 539] width 93 height 60
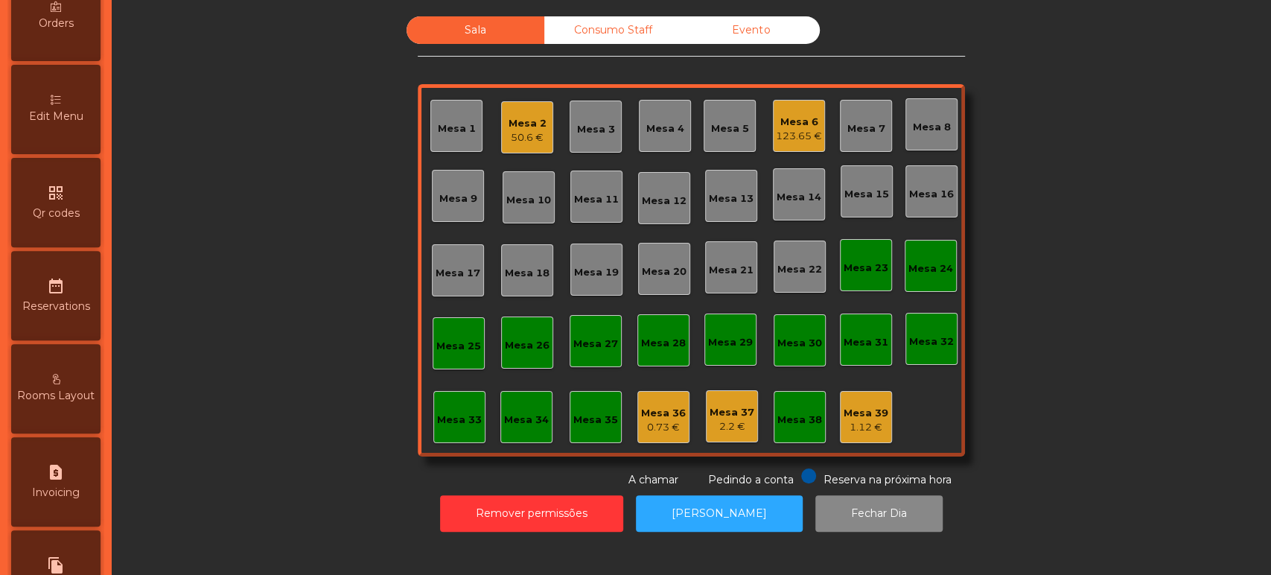
click at [60, 404] on span "Rooms Layout" at bounding box center [55, 396] width 77 height 16
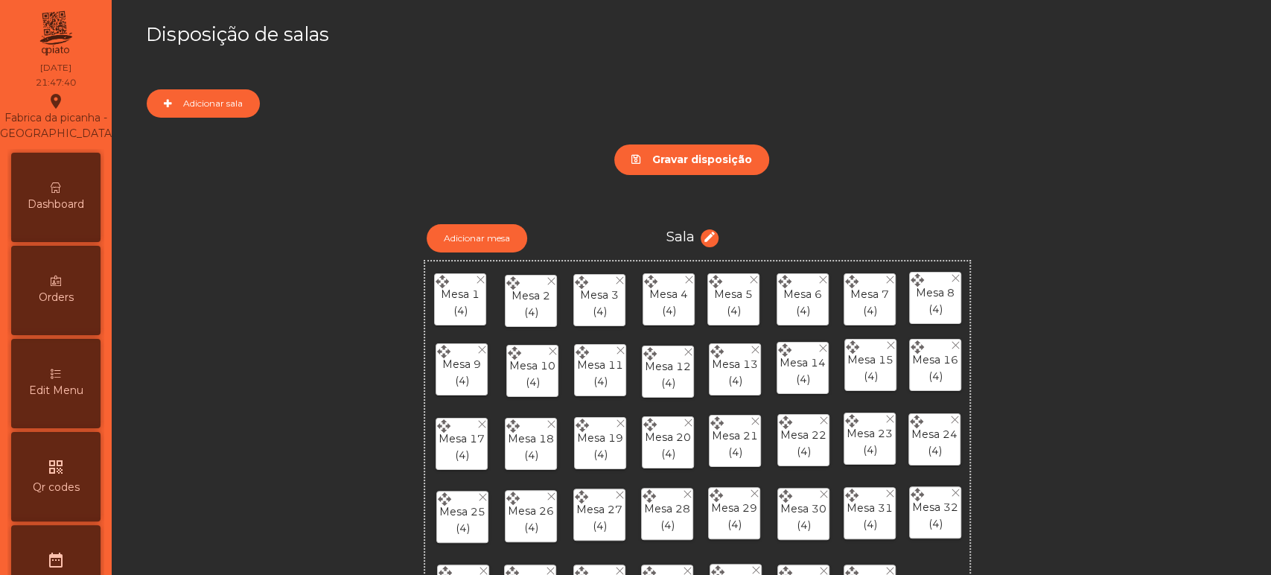
click at [74, 212] on span "Dashboard" at bounding box center [56, 205] width 57 height 16
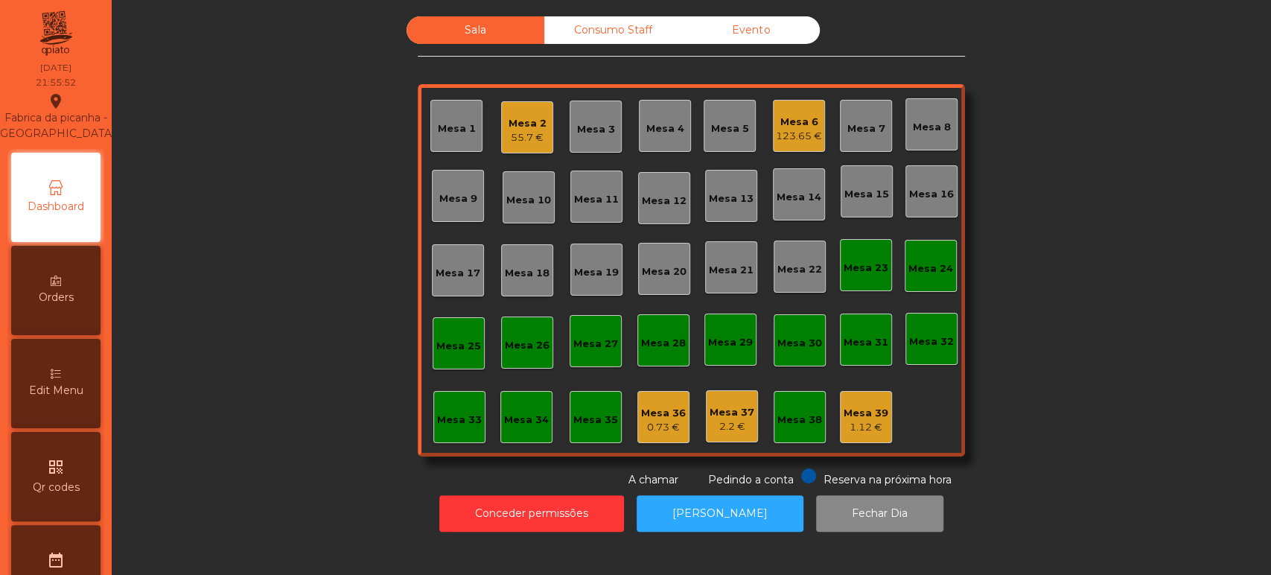
click at [524, 147] on div "Mesa 2 55.7 €" at bounding box center [527, 127] width 52 height 52
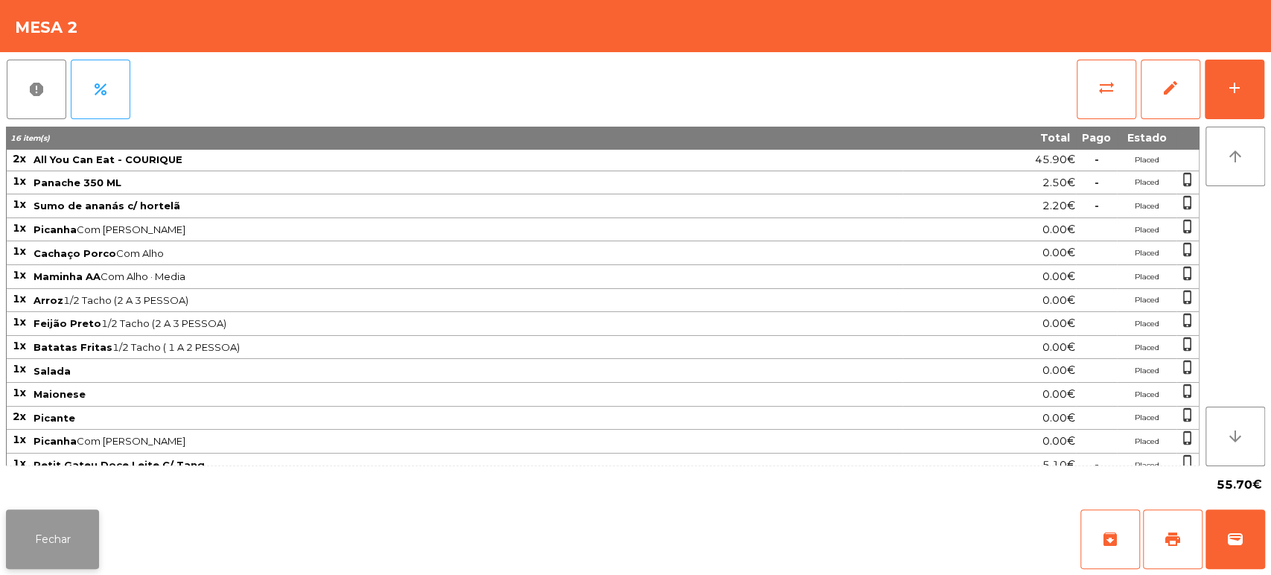
click at [72, 541] on button "Fechar" at bounding box center [52, 539] width 93 height 60
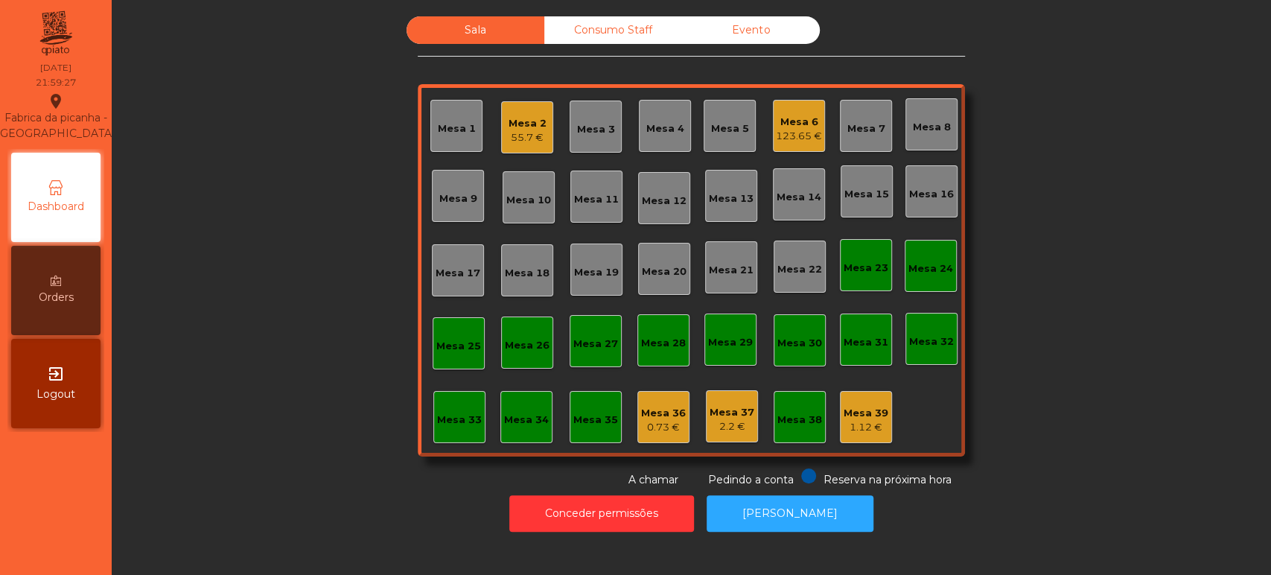
click at [786, 125] on div "Mesa 6" at bounding box center [799, 122] width 46 height 15
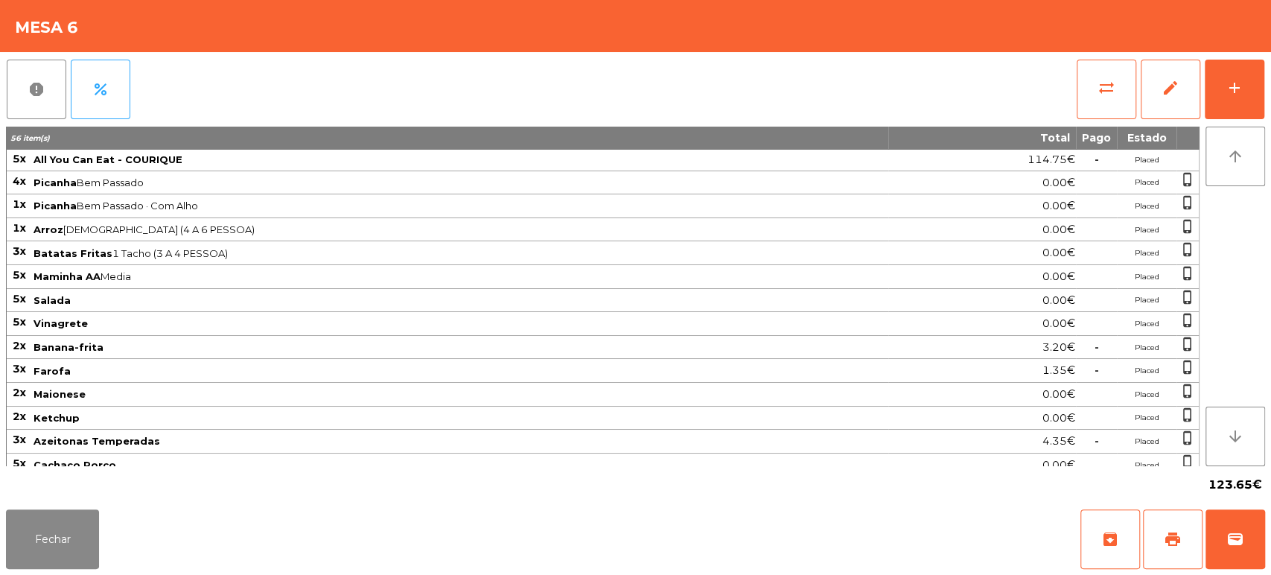
scroll to position [54, 0]
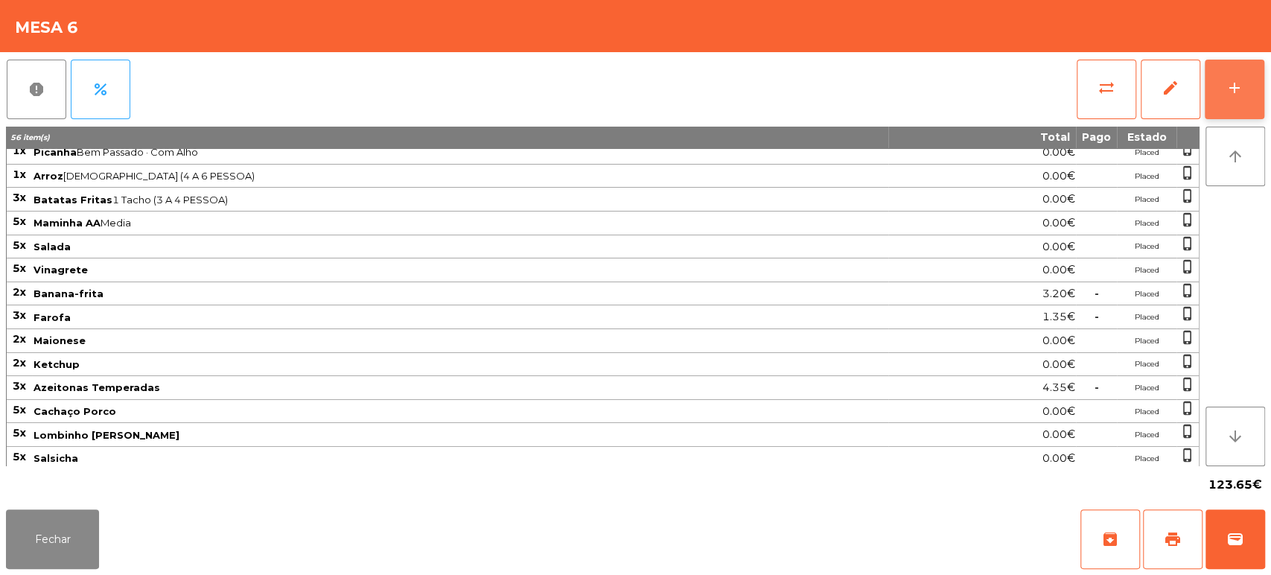
click at [1257, 89] on button "add" at bounding box center [1235, 90] width 60 height 60
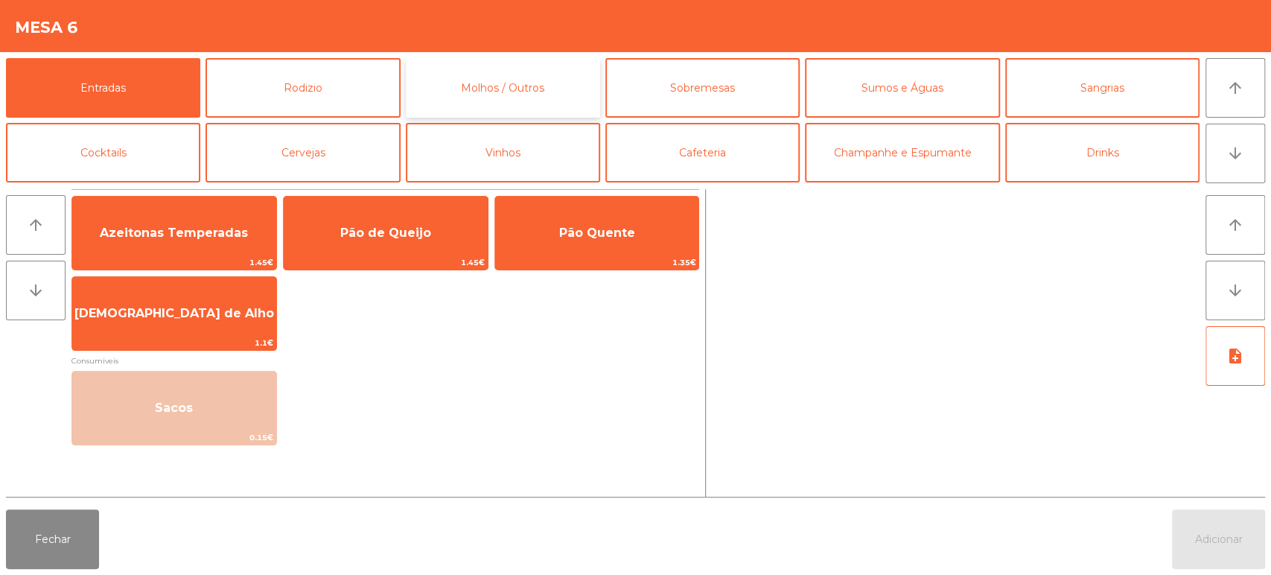
click at [434, 89] on button "Molhos / Outros" at bounding box center [503, 88] width 194 height 60
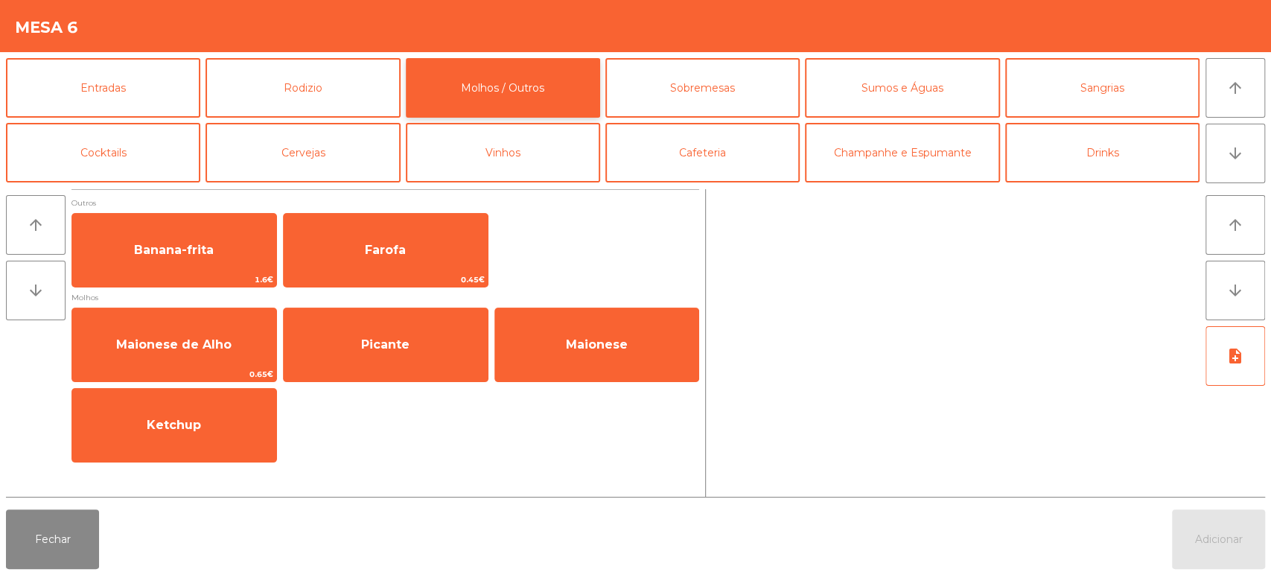
click at [538, 93] on button "Molhos / Outros" at bounding box center [503, 88] width 194 height 60
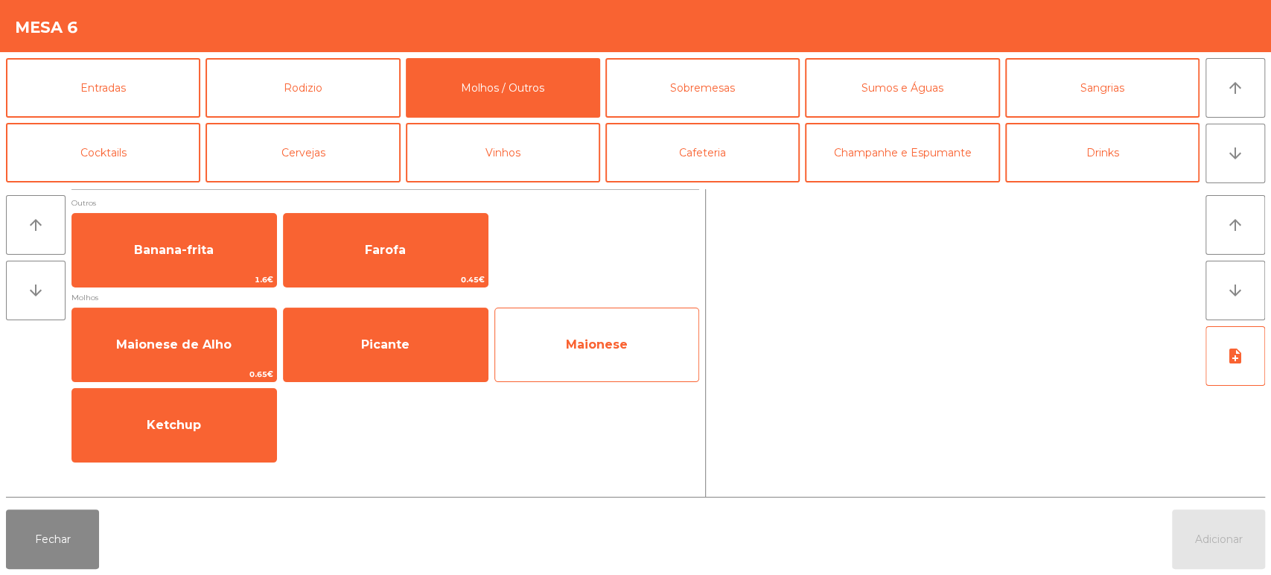
click at [566, 328] on span "Maionese" at bounding box center [597, 345] width 204 height 40
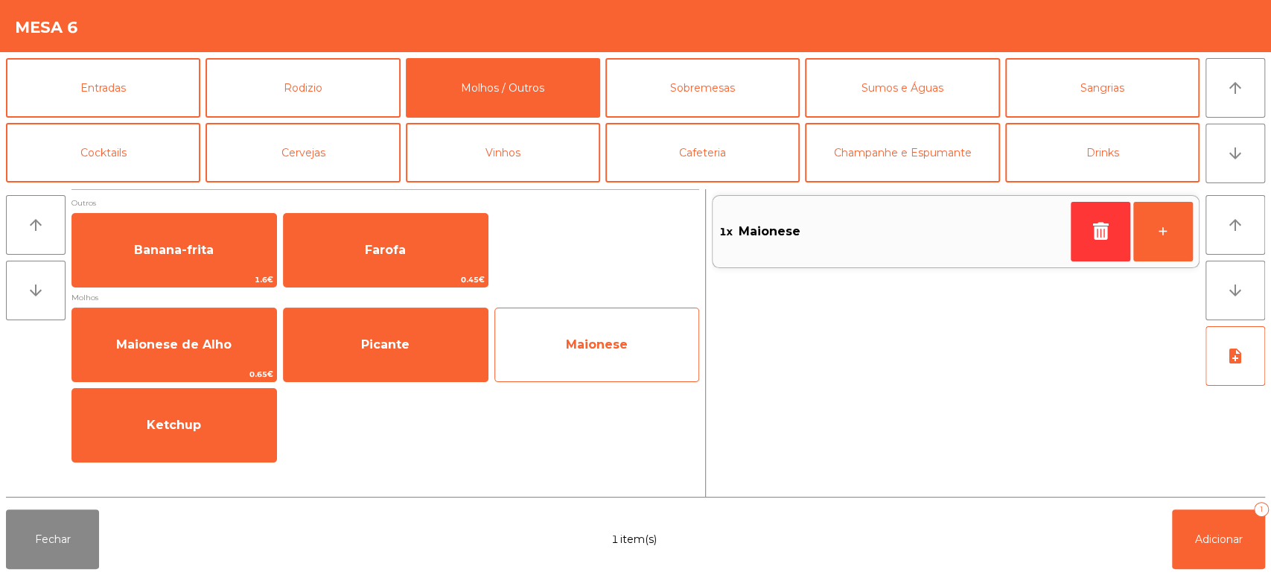
click at [579, 328] on span "Maionese" at bounding box center [597, 345] width 204 height 40
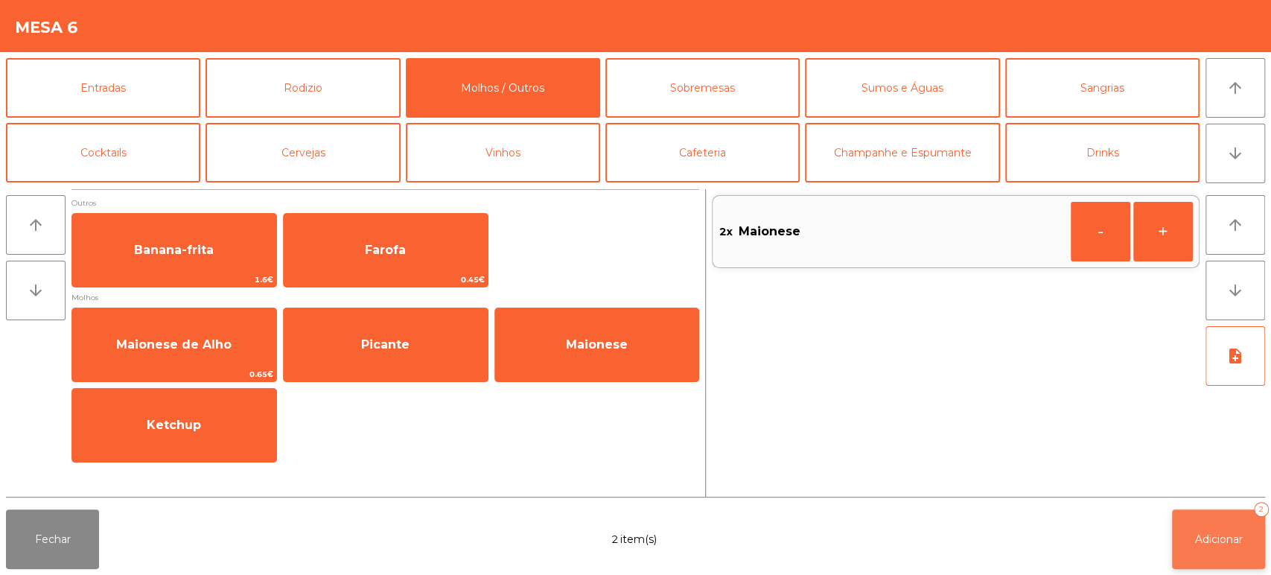
click at [1210, 565] on button "Adicionar 2" at bounding box center [1218, 539] width 93 height 60
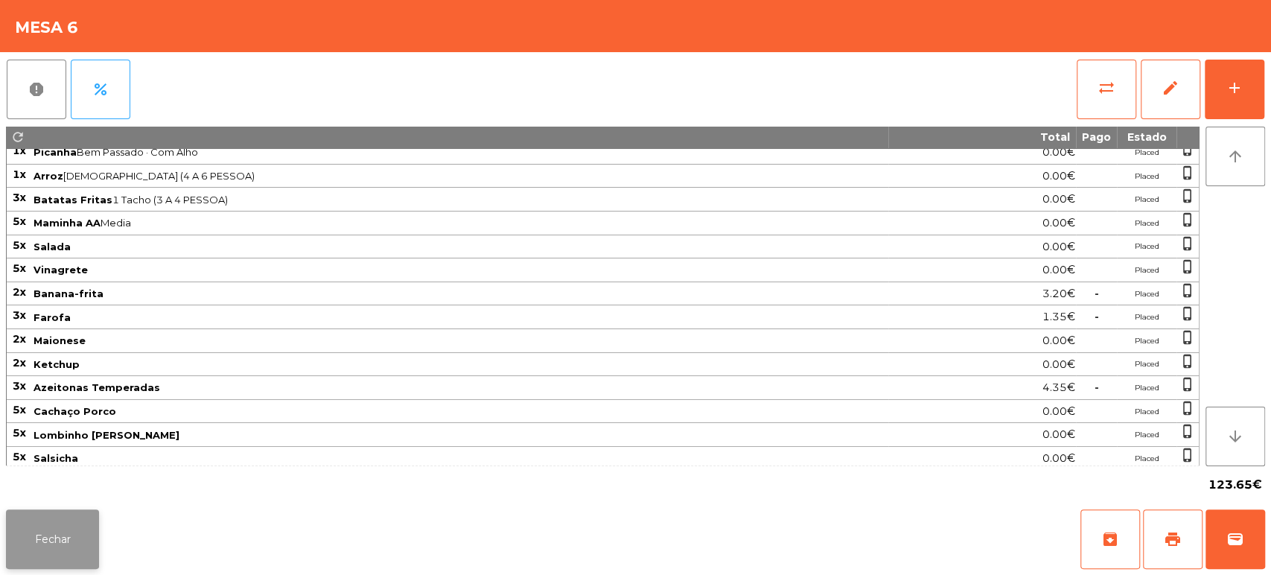
click at [57, 518] on button "Fechar" at bounding box center [52, 539] width 93 height 60
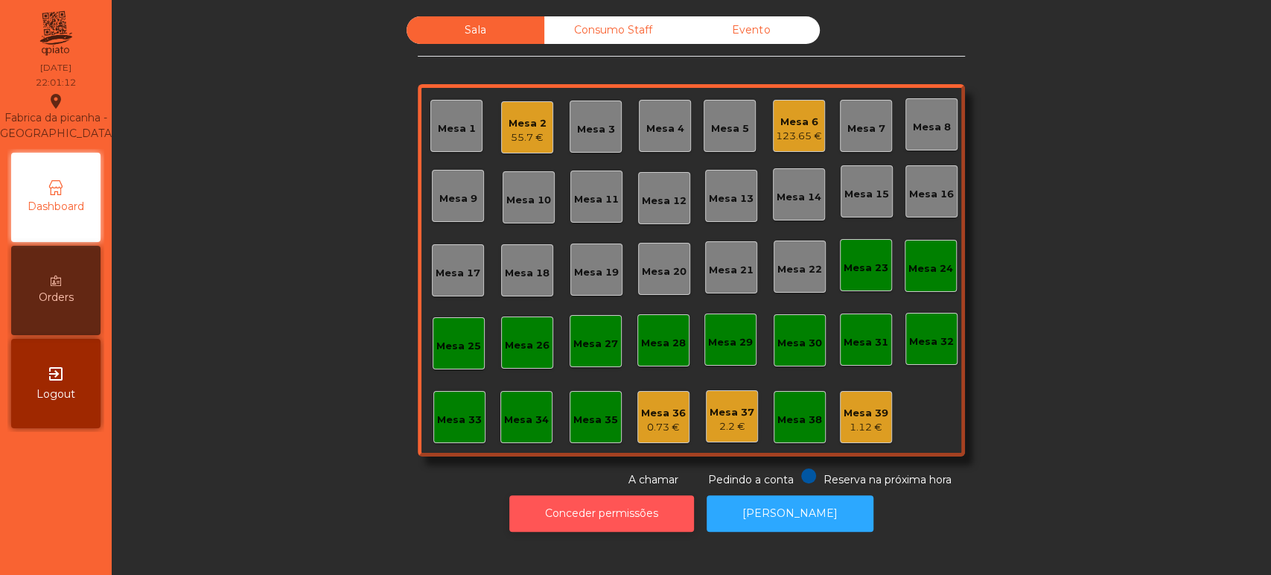
click at [601, 501] on button "Conceder permissões" at bounding box center [601, 513] width 185 height 36
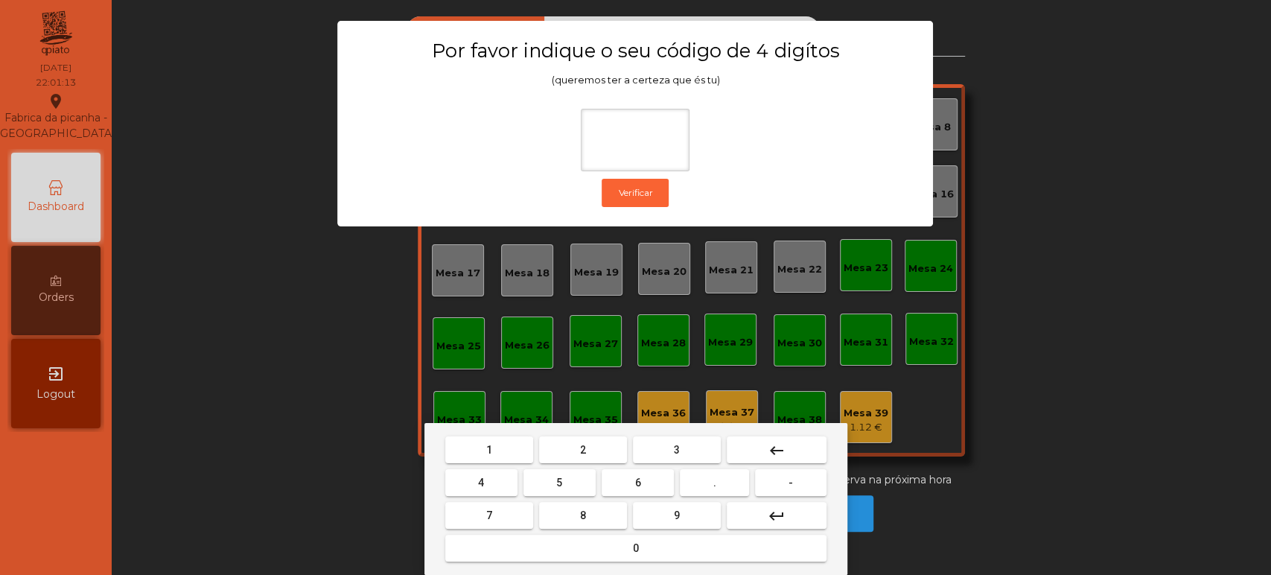
click at [504, 432] on div "1 2 3 keyboard_backspace 4 5 6 . - 7 8 9 keyboard_return 0" at bounding box center [636, 499] width 423 height 152
click at [511, 447] on button "1" at bounding box center [489, 449] width 88 height 27
click at [661, 457] on button "3" at bounding box center [677, 449] width 88 height 27
click at [562, 489] on button "5" at bounding box center [560, 482] width 72 height 27
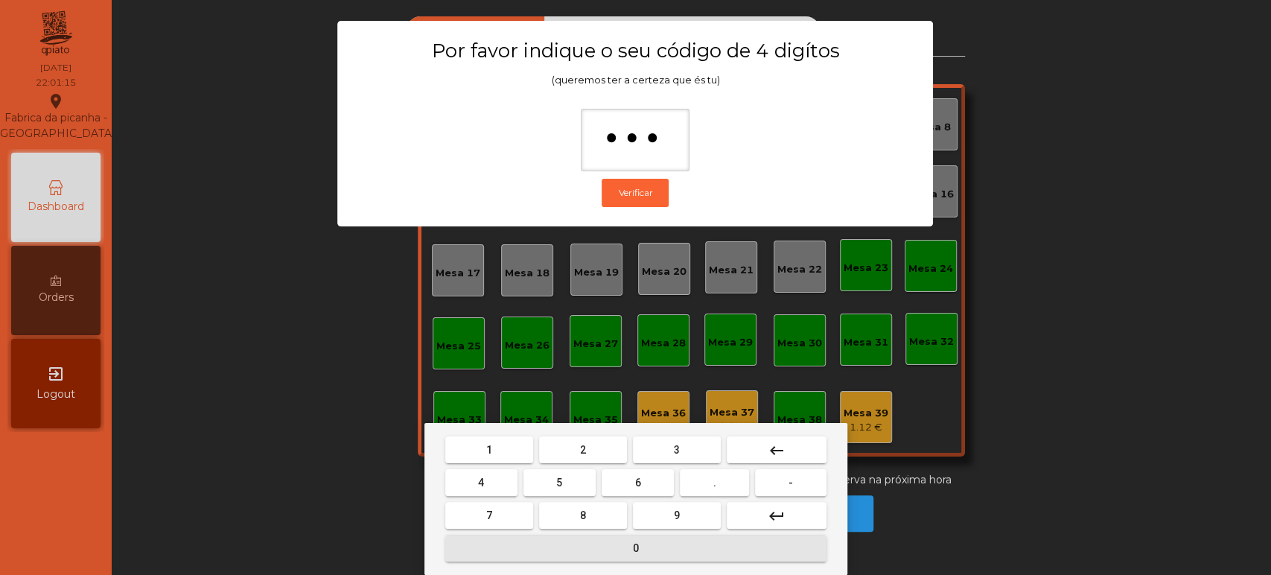
click at [635, 547] on span "0" at bounding box center [636, 548] width 6 height 12
type input "****"
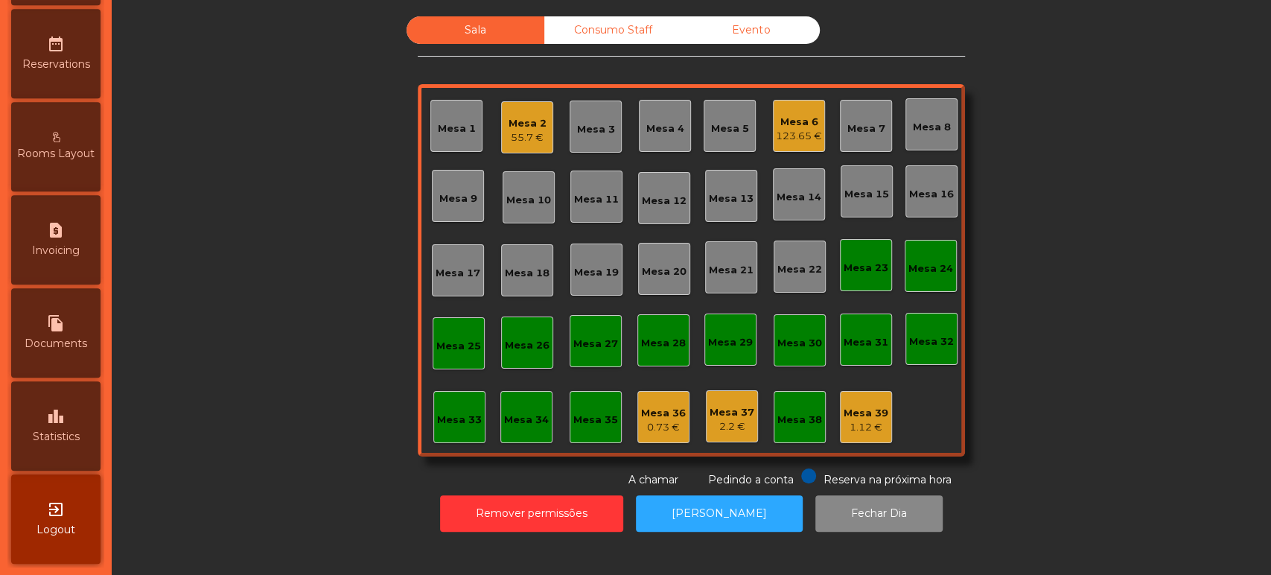
click at [65, 410] on icon "leaderboard" at bounding box center [56, 416] width 18 height 18
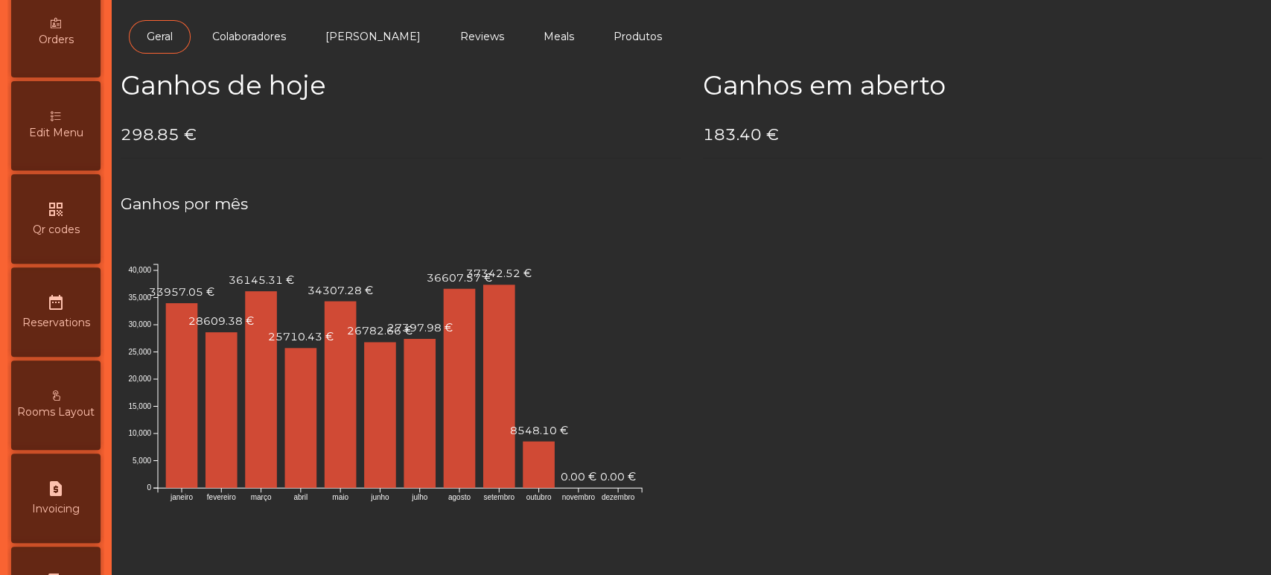
click at [70, 129] on div "Edit Menu" at bounding box center [55, 125] width 89 height 89
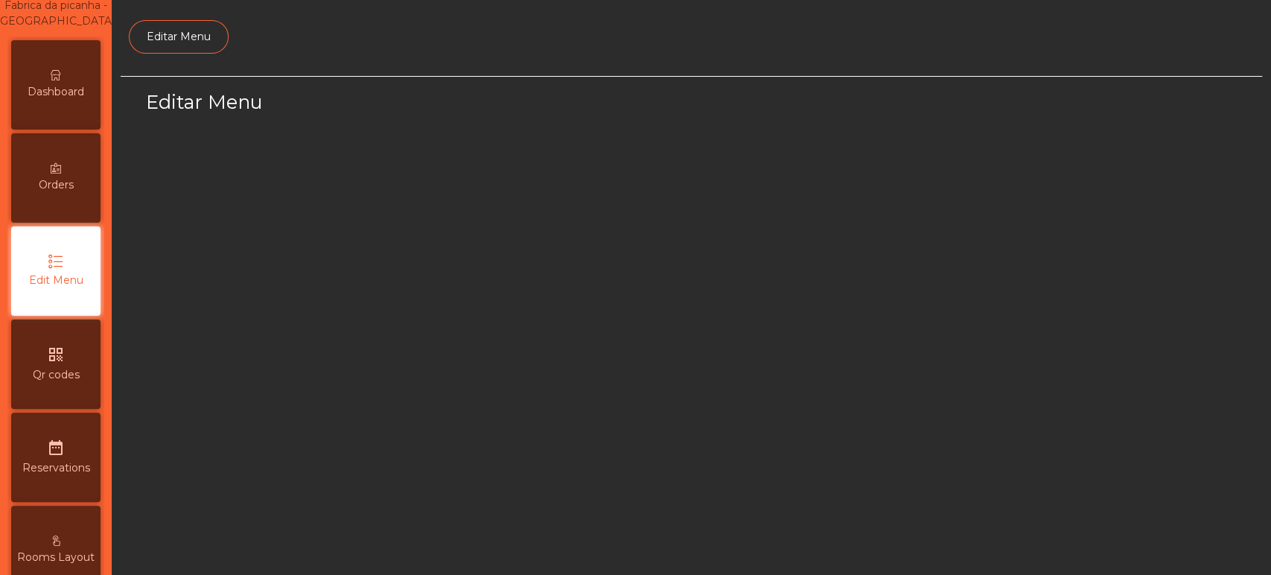
select select "*"
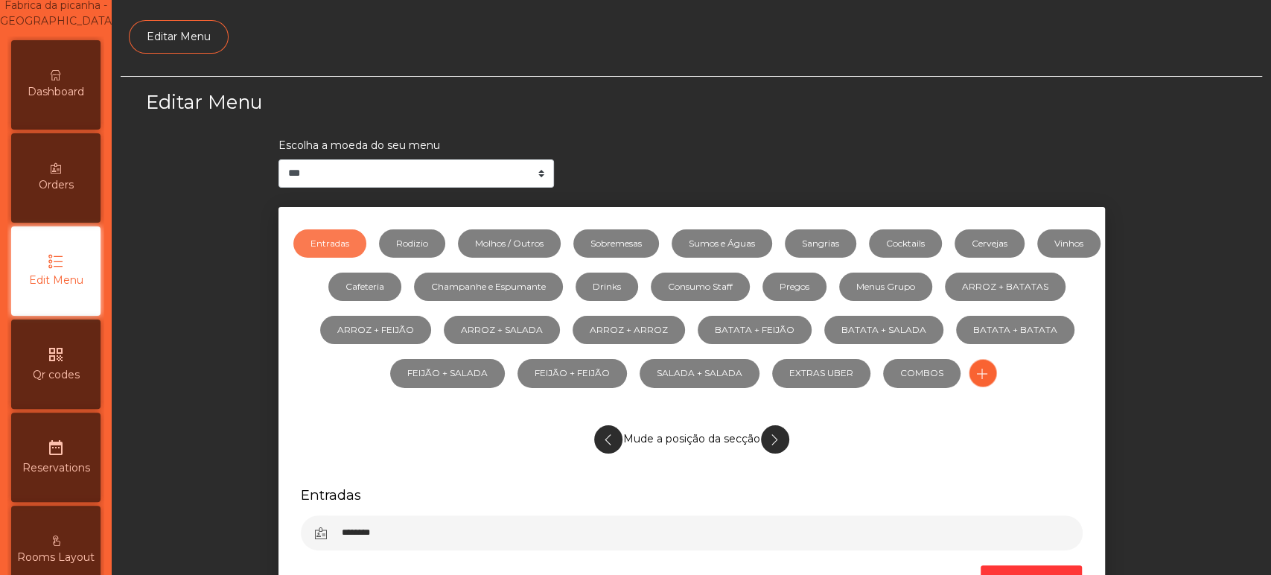
scroll to position [112, 0]
click at [435, 243] on link "Rodizio" at bounding box center [412, 243] width 66 height 28
click at [360, 242] on link "Entradas" at bounding box center [329, 243] width 73 height 28
click at [426, 232] on link "Rodizio" at bounding box center [412, 243] width 66 height 28
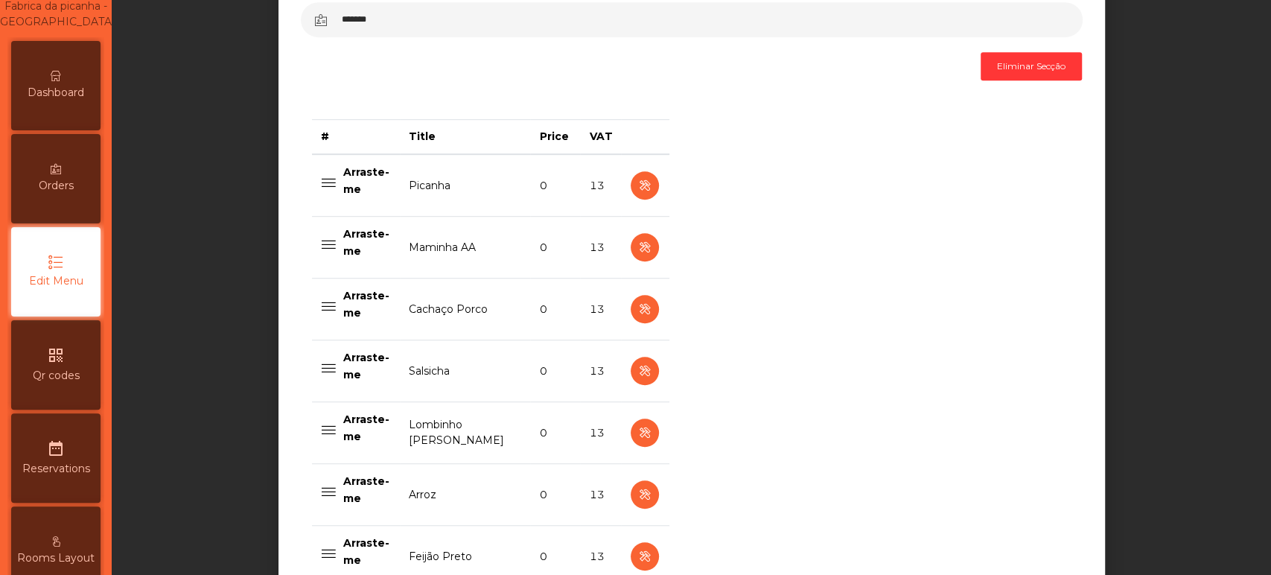
scroll to position [538, 0]
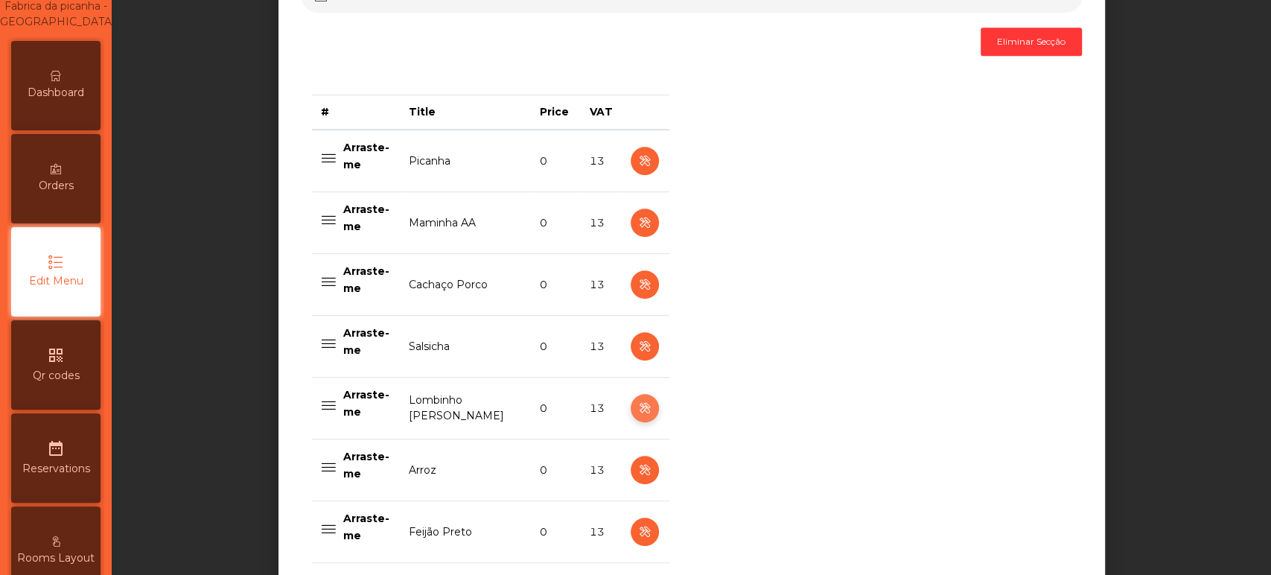
click at [642, 401] on icon "button" at bounding box center [644, 408] width 17 height 19
select select "**"
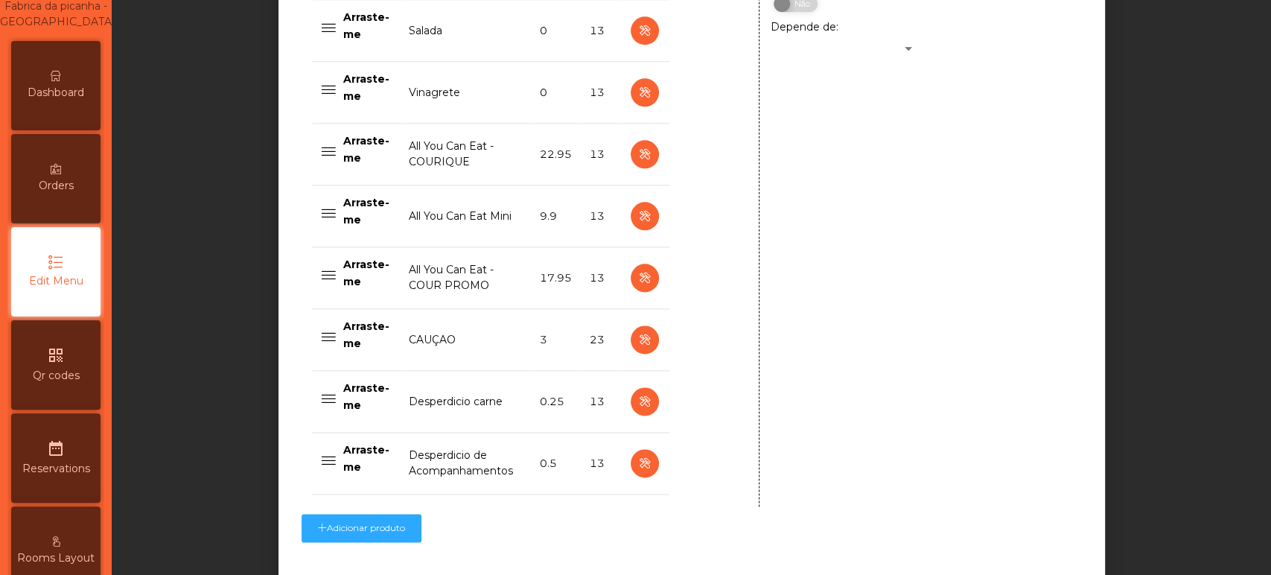
scroll to position [1267, 0]
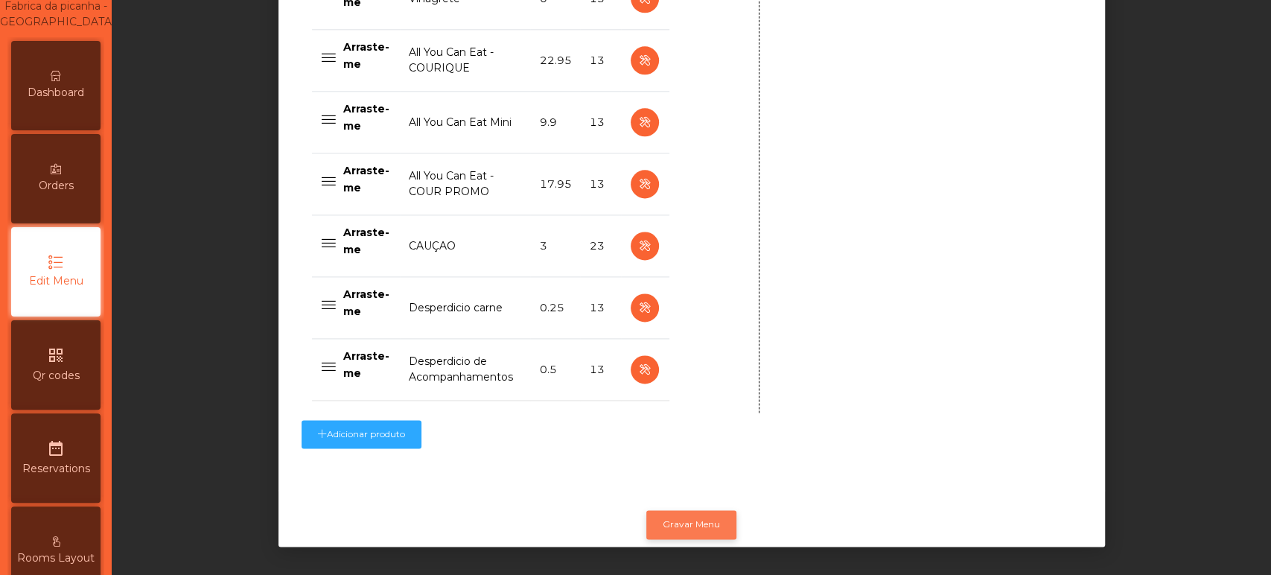
click at [670, 512] on button "Gravar Menu" at bounding box center [691, 524] width 90 height 28
click at [45, 101] on span "Dashboard" at bounding box center [56, 93] width 57 height 16
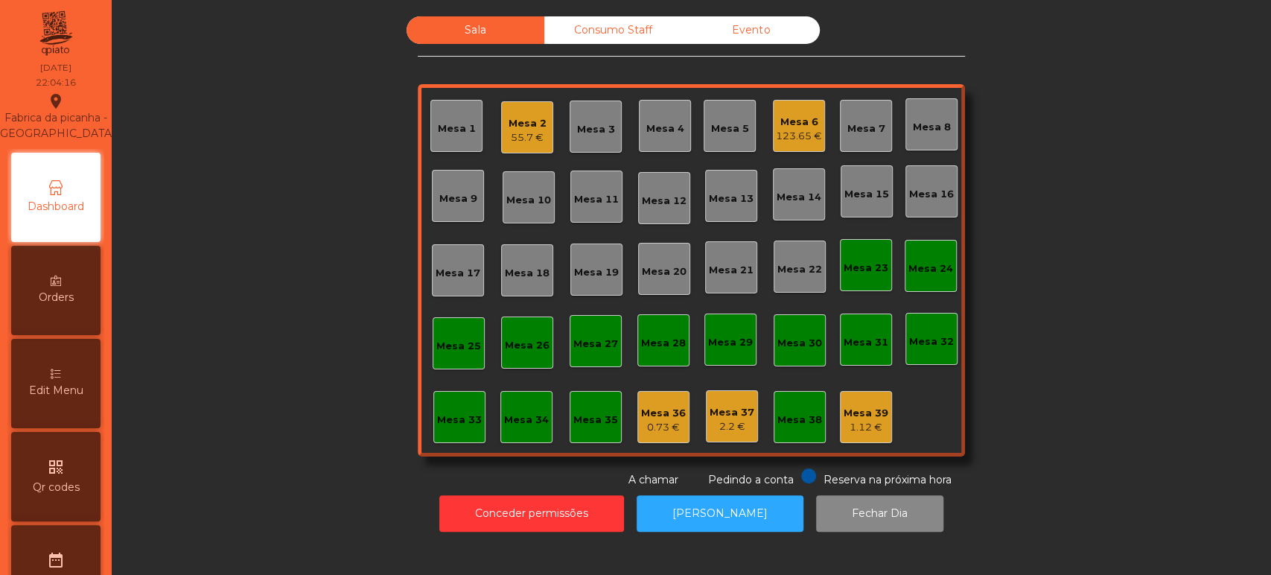
click at [778, 135] on div "123.65 €" at bounding box center [799, 136] width 46 height 15
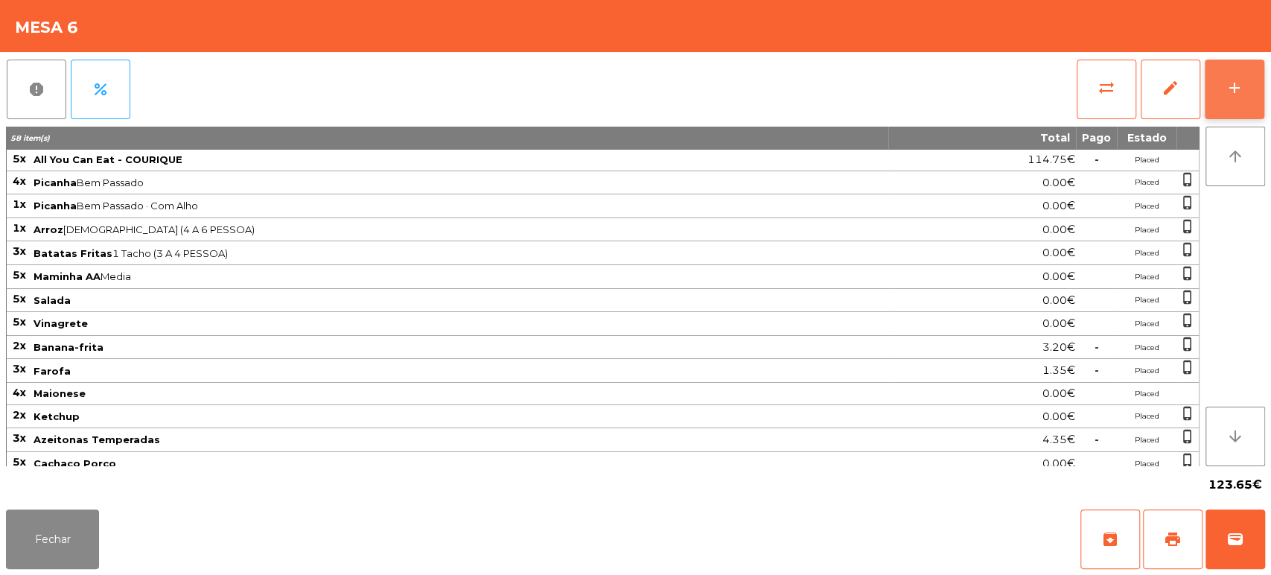
click at [1205, 71] on button "add" at bounding box center [1235, 90] width 60 height 60
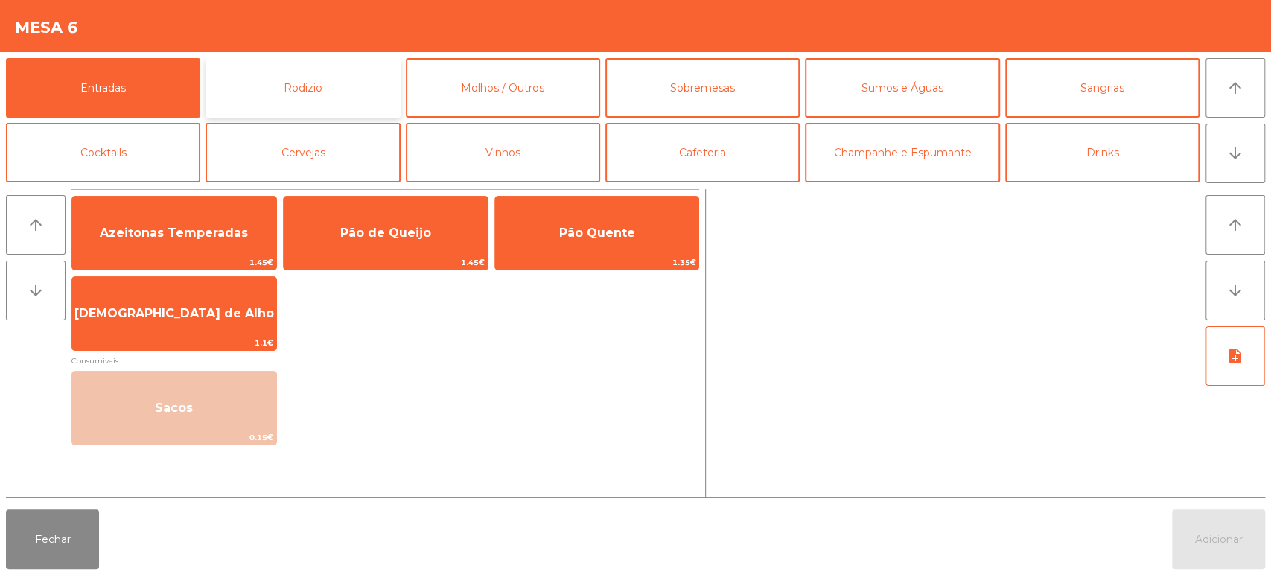
click at [319, 83] on button "Rodizio" at bounding box center [303, 88] width 194 height 60
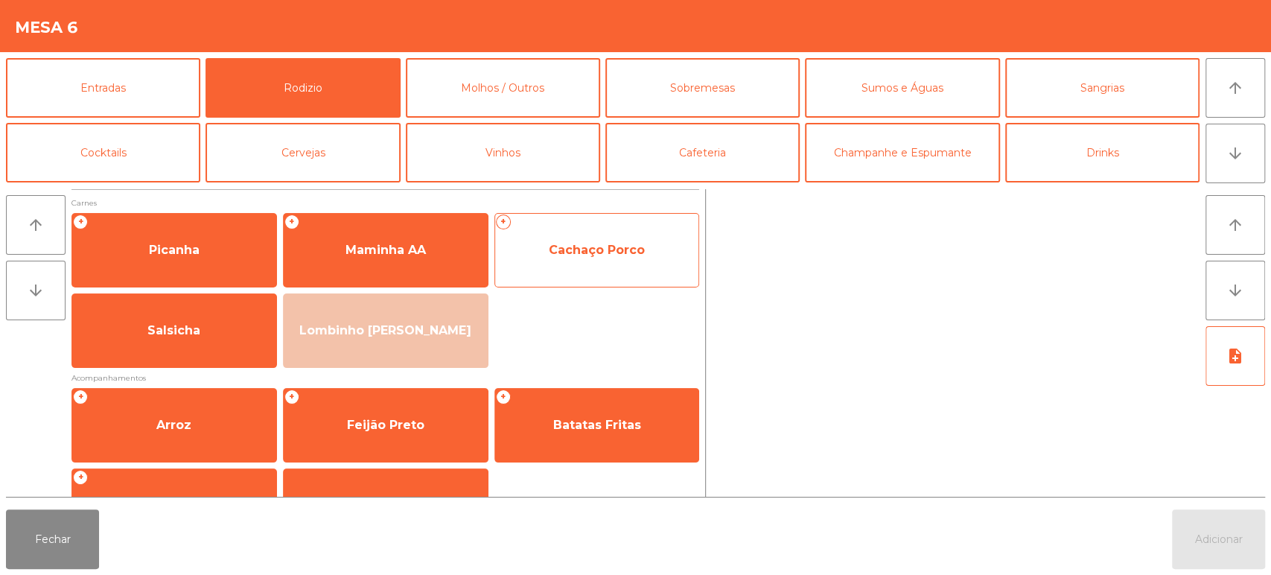
click at [631, 252] on span "Cachaço Porco" at bounding box center [597, 250] width 96 height 14
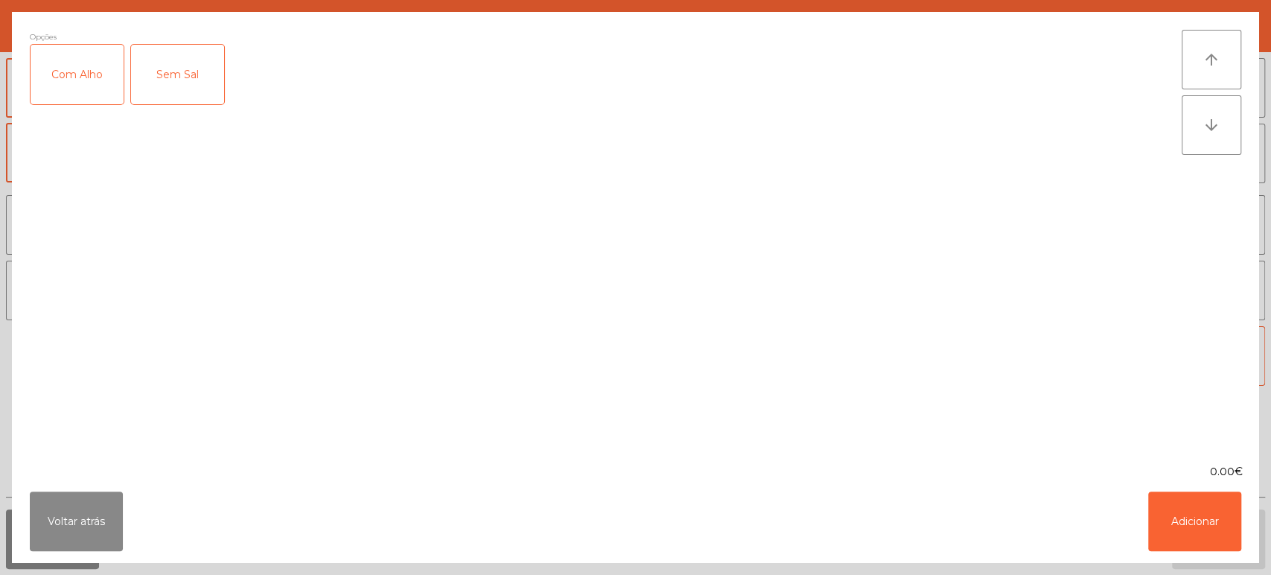
click at [77, 63] on div "Com Alho" at bounding box center [77, 75] width 93 height 60
click at [86, 65] on div "Com Alho" at bounding box center [77, 75] width 93 height 60
click at [1163, 526] on button "Adicionar" at bounding box center [1194, 522] width 93 height 60
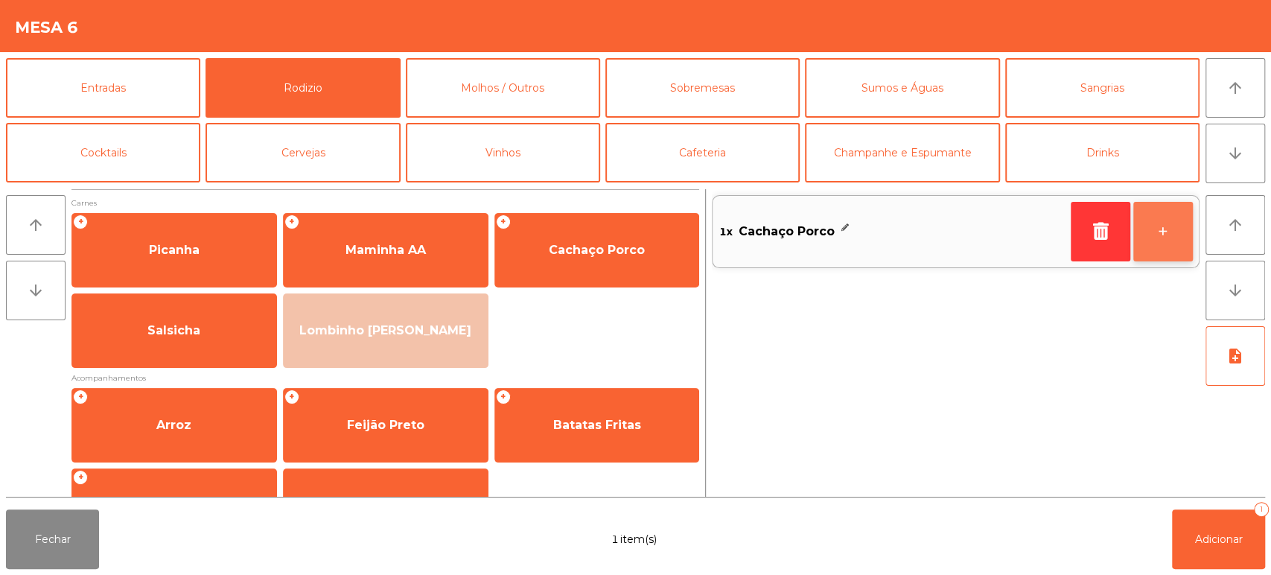
click at [1150, 238] on button "+" at bounding box center [1164, 232] width 60 height 60
click at [1163, 231] on button "+" at bounding box center [1164, 232] width 60 height 60
click at [1169, 232] on button "+" at bounding box center [1164, 232] width 60 height 60
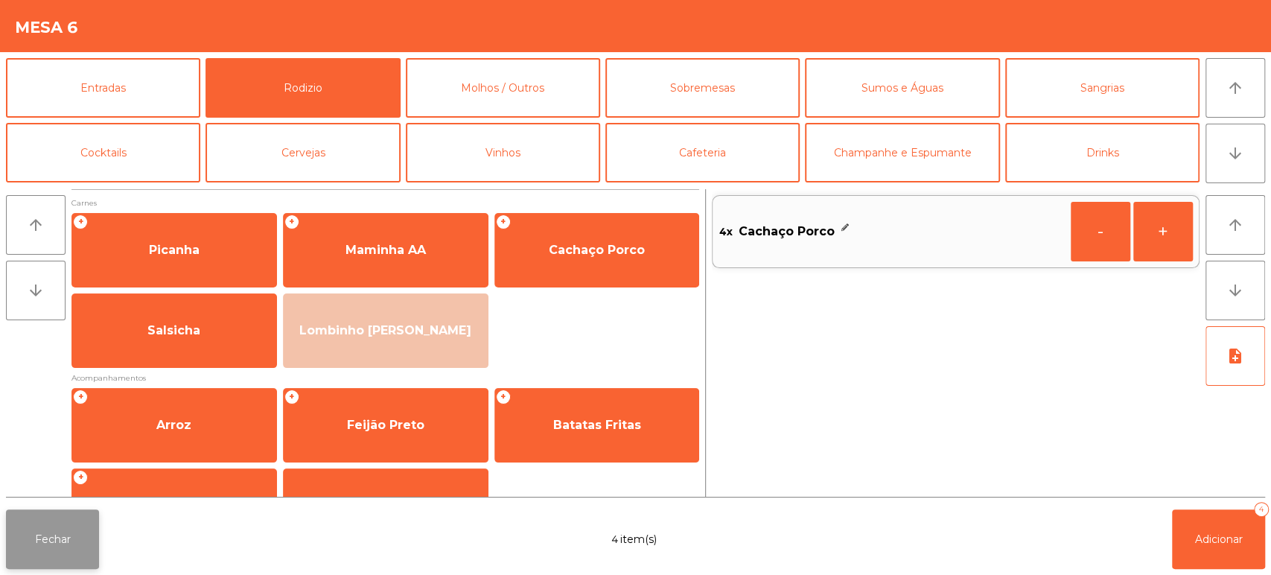
click at [70, 544] on button "Fechar" at bounding box center [52, 539] width 93 height 60
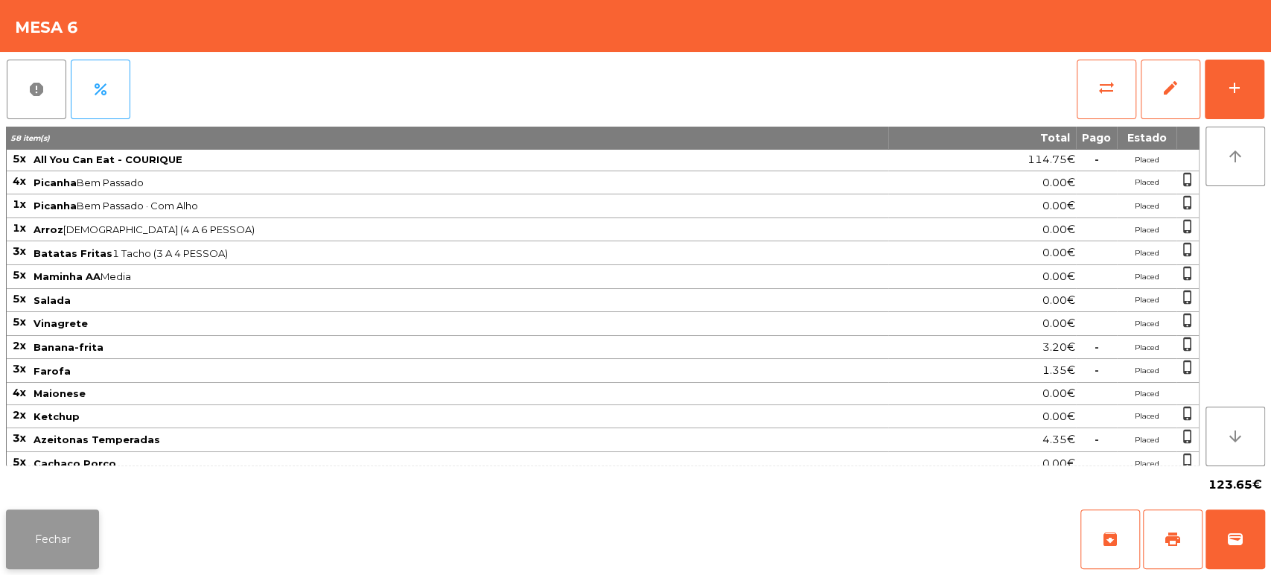
click at [45, 523] on button "Fechar" at bounding box center [52, 539] width 93 height 60
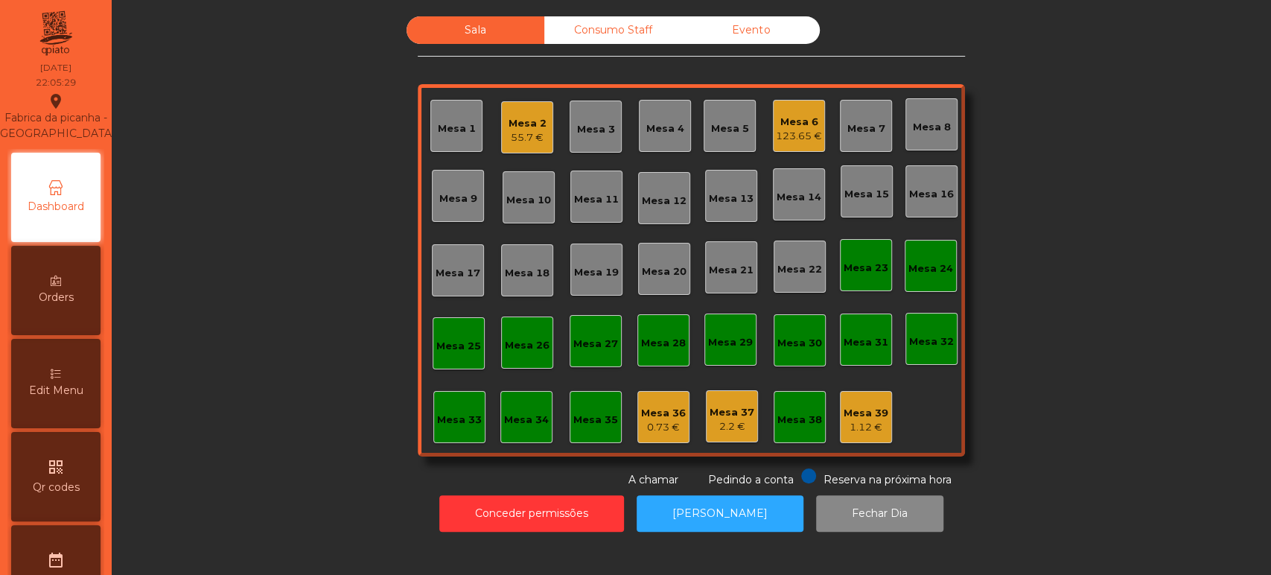
click at [789, 149] on div "Mesa 6 123.65 €" at bounding box center [799, 126] width 52 height 52
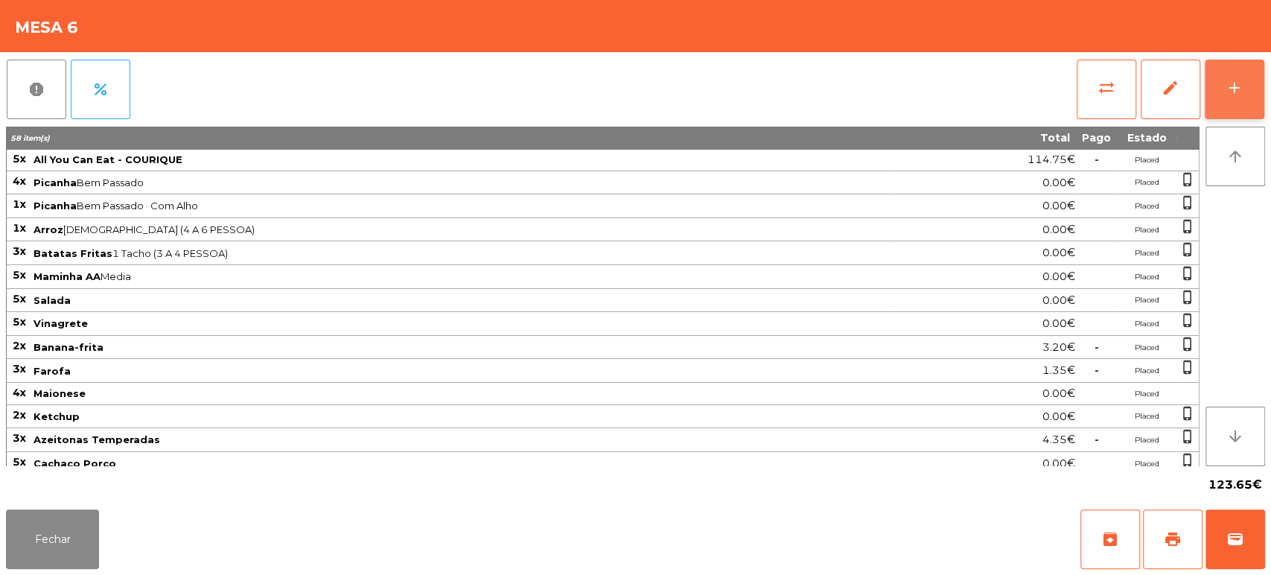
click at [1230, 83] on div "add" at bounding box center [1235, 88] width 18 height 18
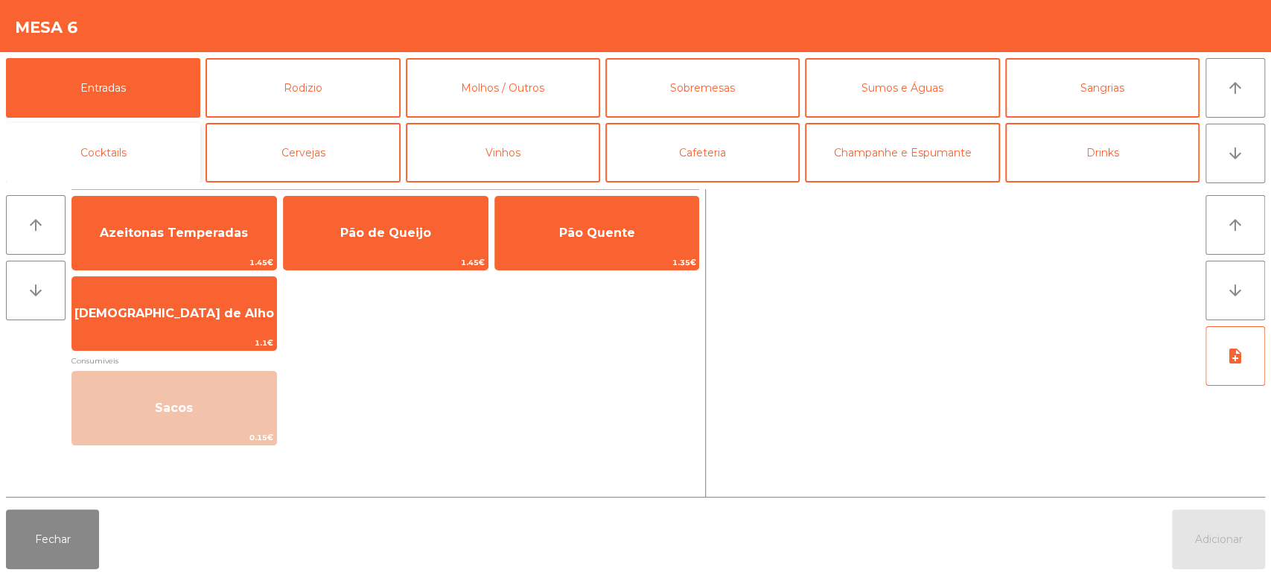
click at [136, 153] on button "Cocktails" at bounding box center [103, 153] width 194 height 60
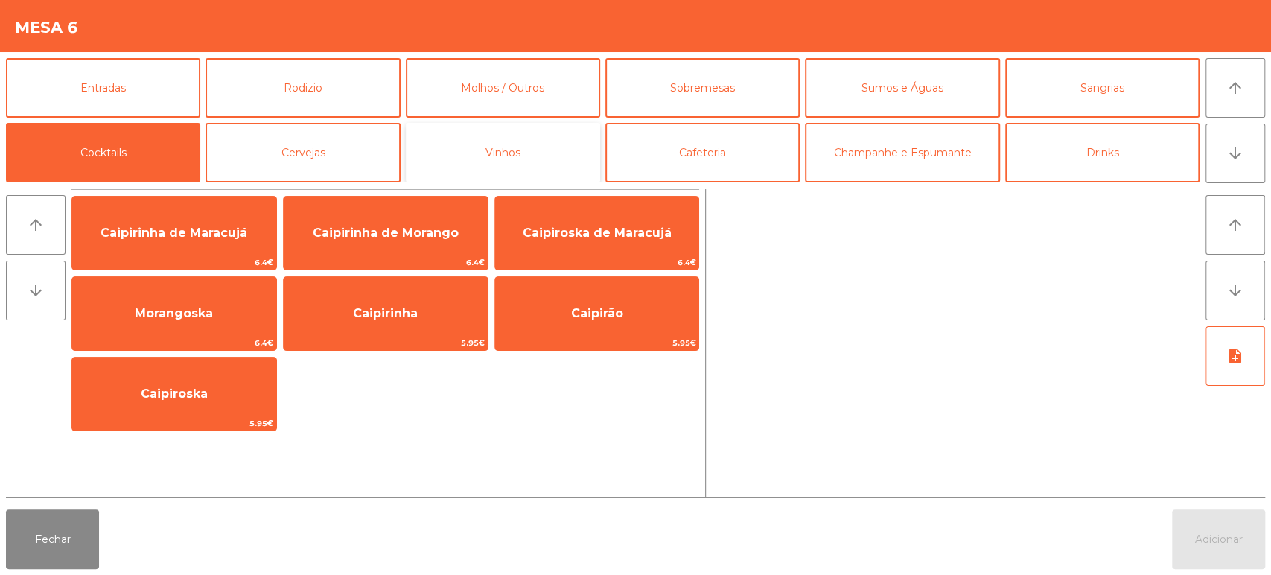
click at [430, 135] on button "Vinhos" at bounding box center [503, 153] width 194 height 60
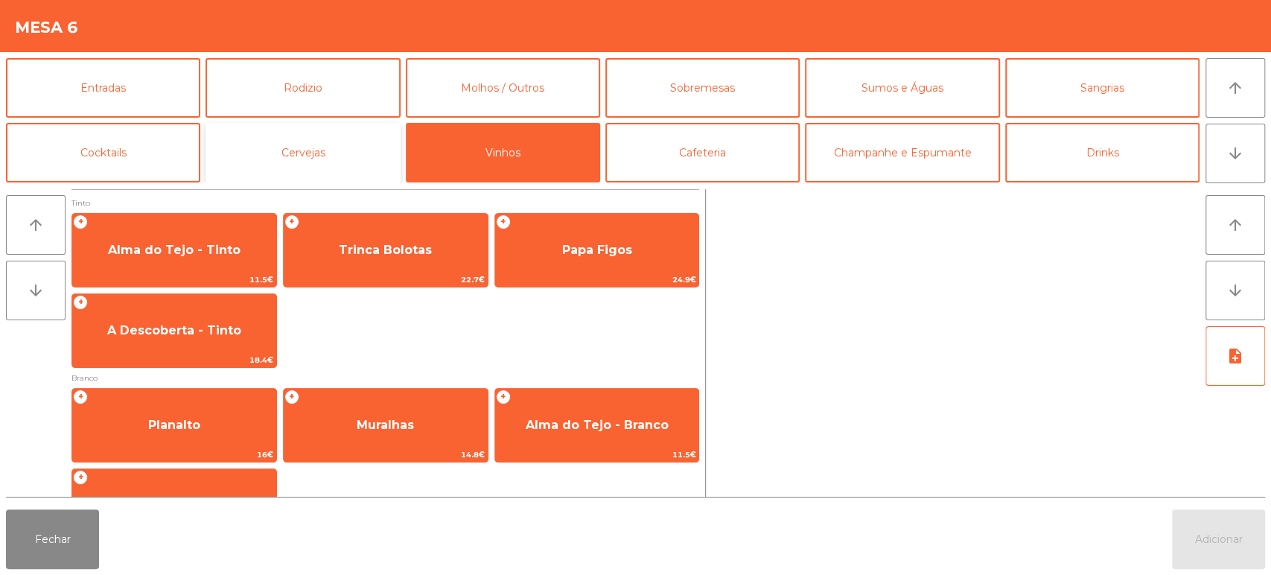
click at [363, 159] on button "Cervejas" at bounding box center [303, 153] width 194 height 60
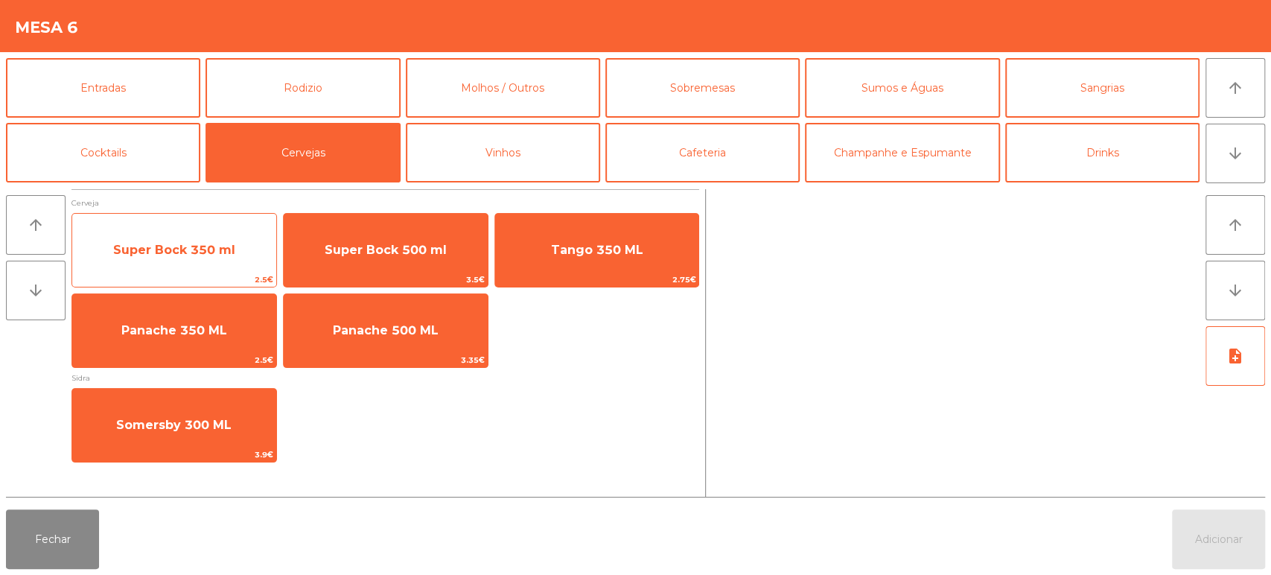
click at [226, 244] on span "Super Bock 350 ml" at bounding box center [174, 250] width 122 height 14
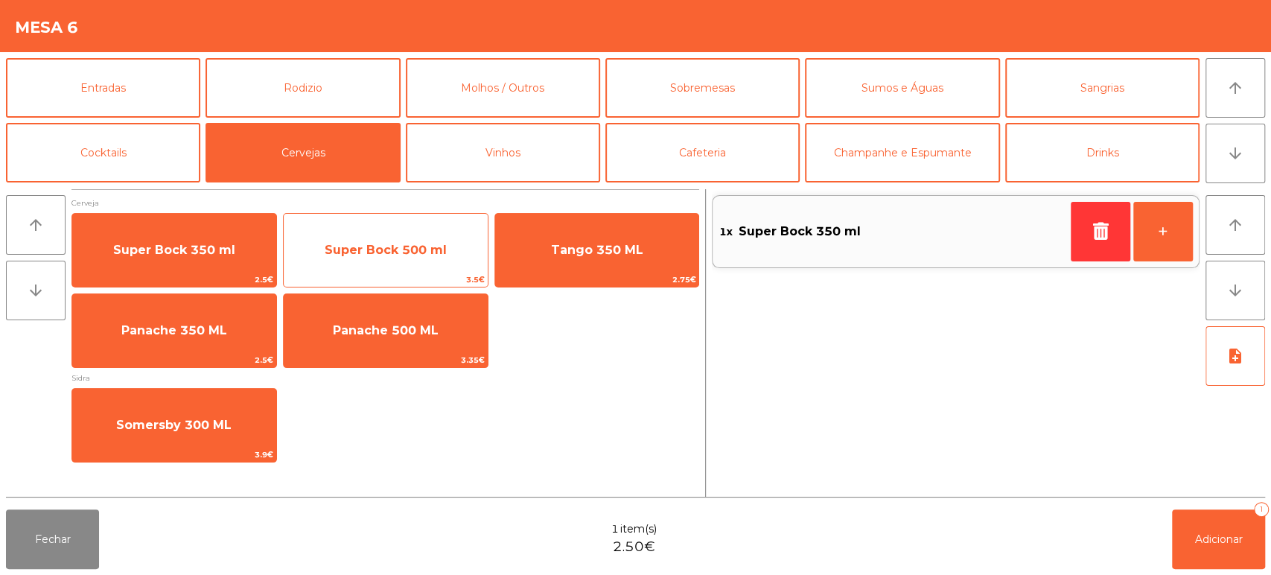
click at [412, 238] on span "Super Bock 500 ml" at bounding box center [386, 250] width 204 height 40
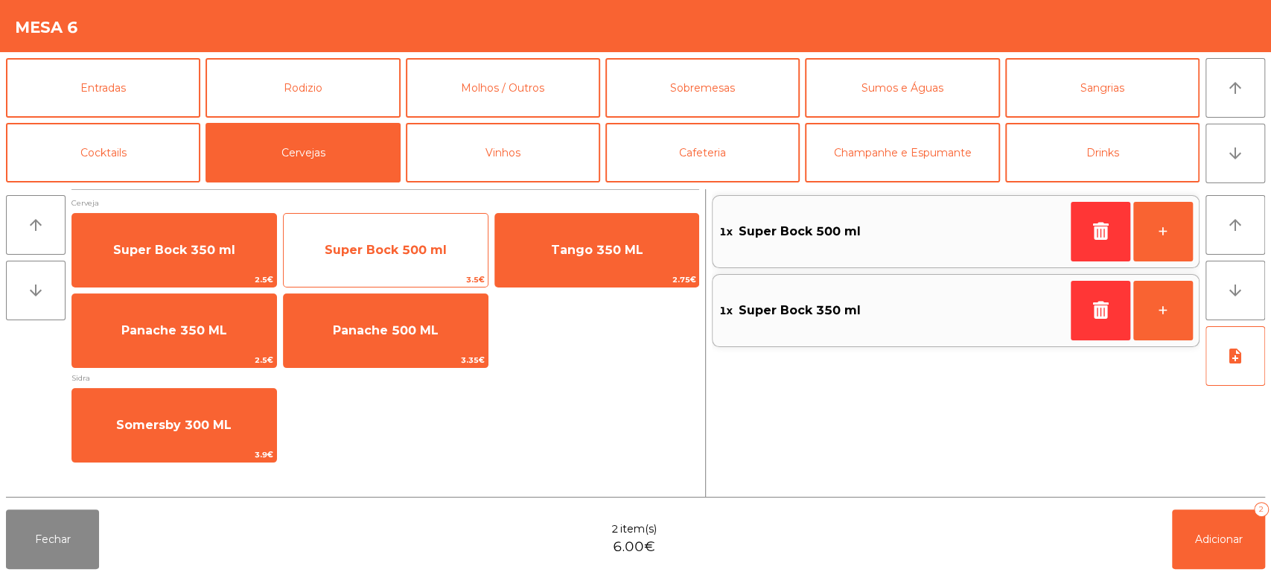
click at [413, 241] on span "Super Bock 500 ml" at bounding box center [386, 250] width 204 height 40
click at [420, 243] on span "Super Bock 500 ml" at bounding box center [386, 250] width 122 height 14
click at [411, 239] on span "Super Bock 500 ml" at bounding box center [386, 250] width 204 height 40
click at [405, 230] on span "Super Bock 500 ml" at bounding box center [386, 250] width 204 height 40
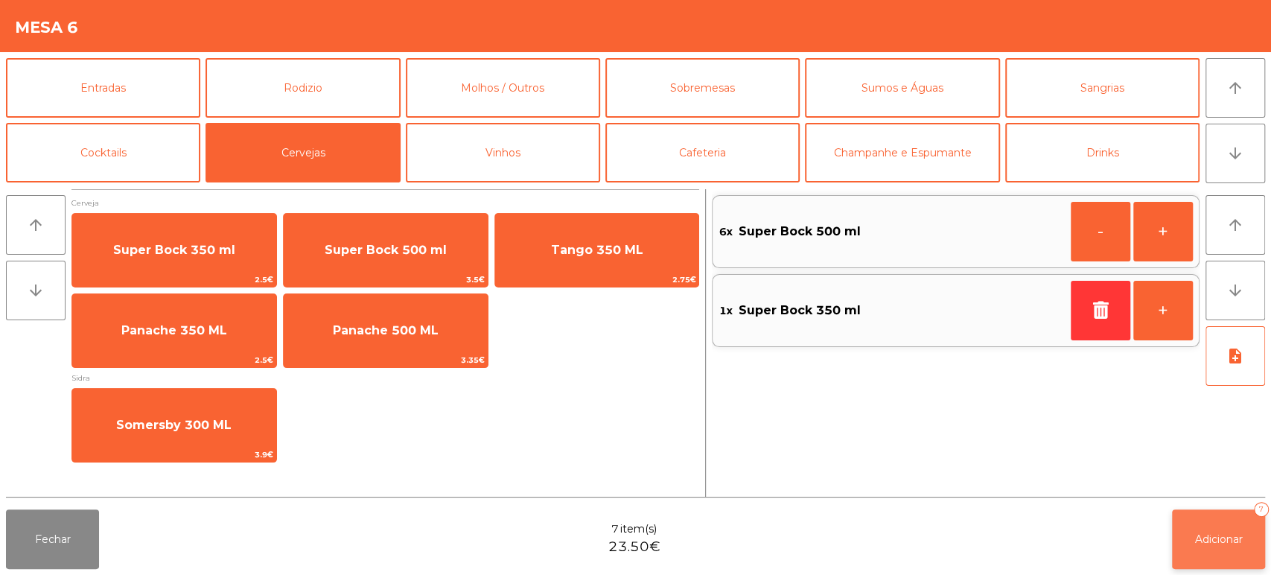
click at [1225, 535] on span "Adicionar" at bounding box center [1219, 539] width 48 height 13
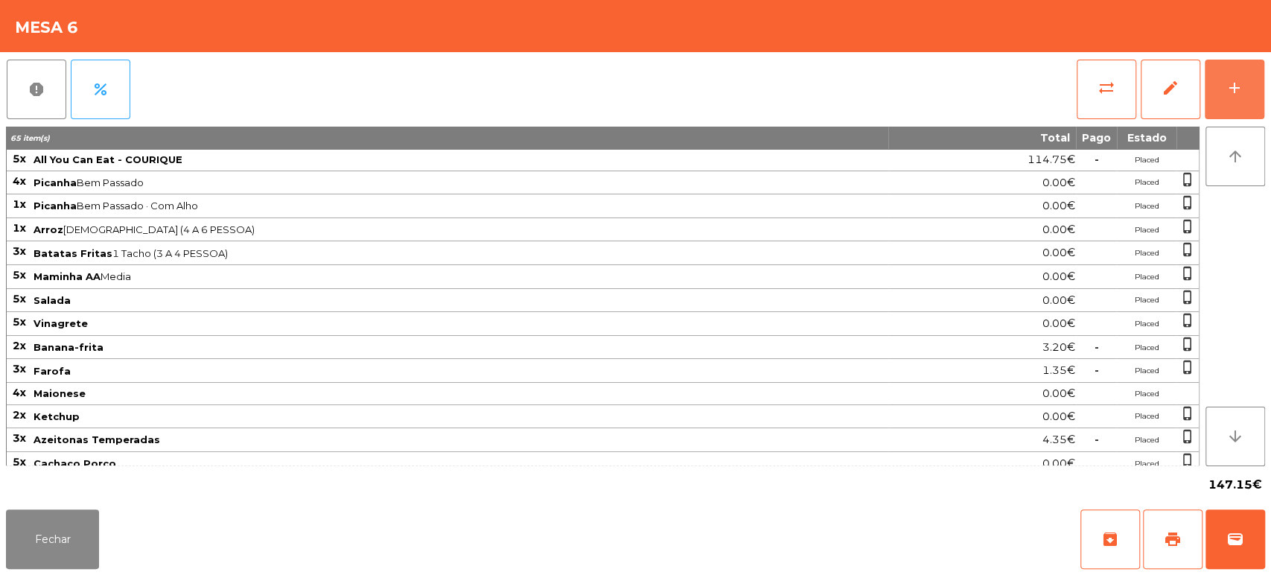
scroll to position [96, 0]
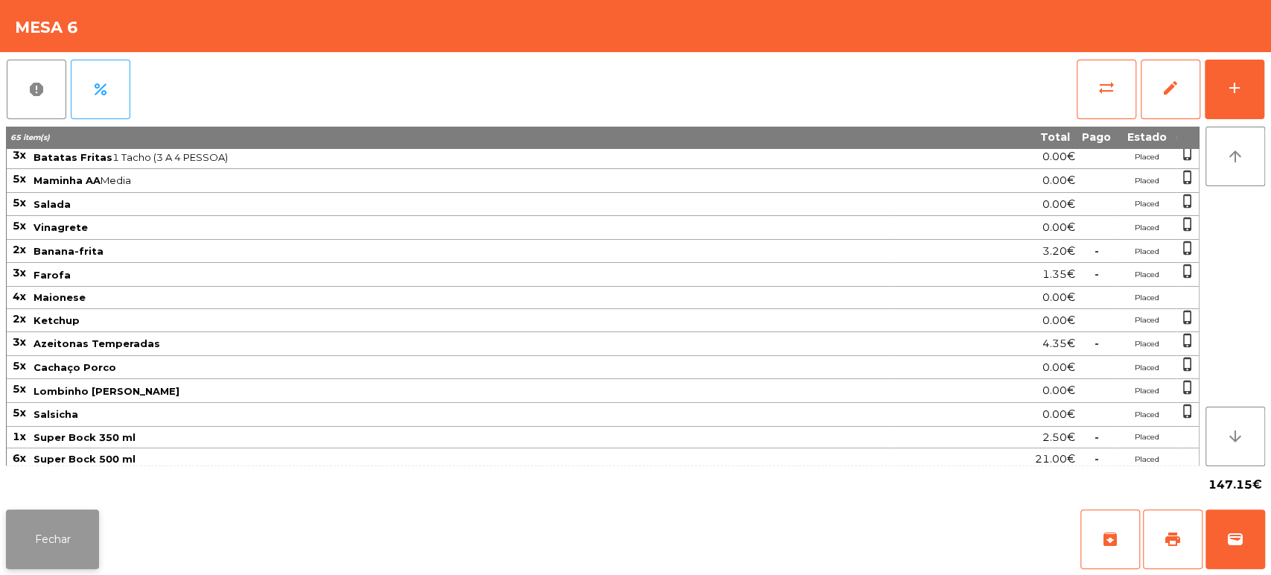
click at [71, 512] on button "Fechar" at bounding box center [52, 539] width 93 height 60
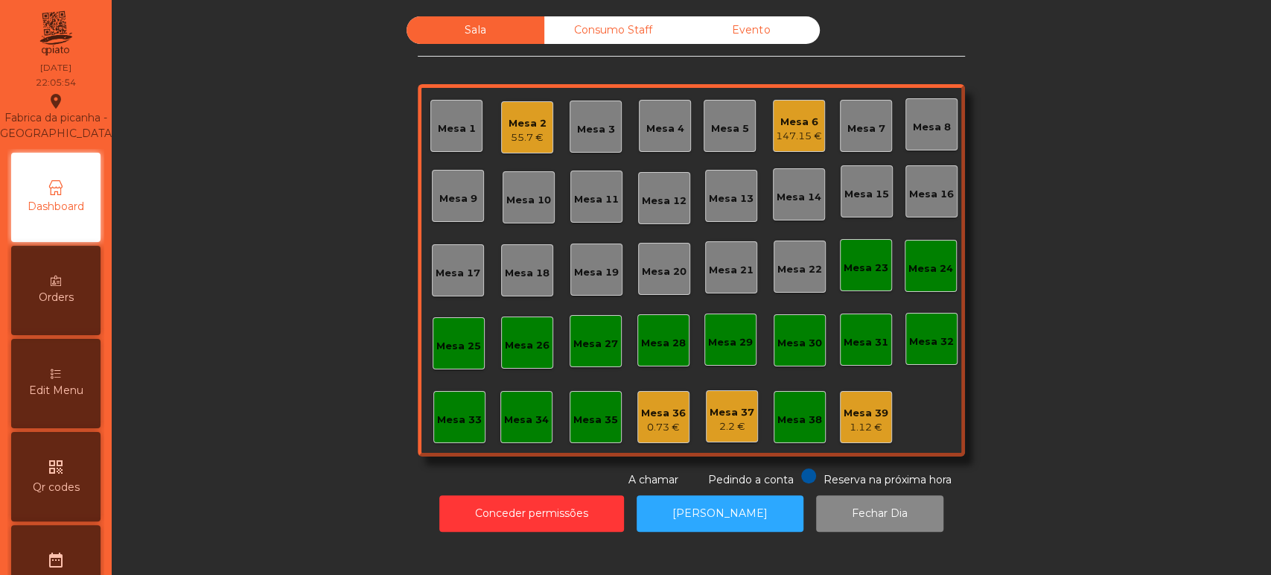
click at [667, 426] on div "0.73 €" at bounding box center [663, 427] width 45 height 15
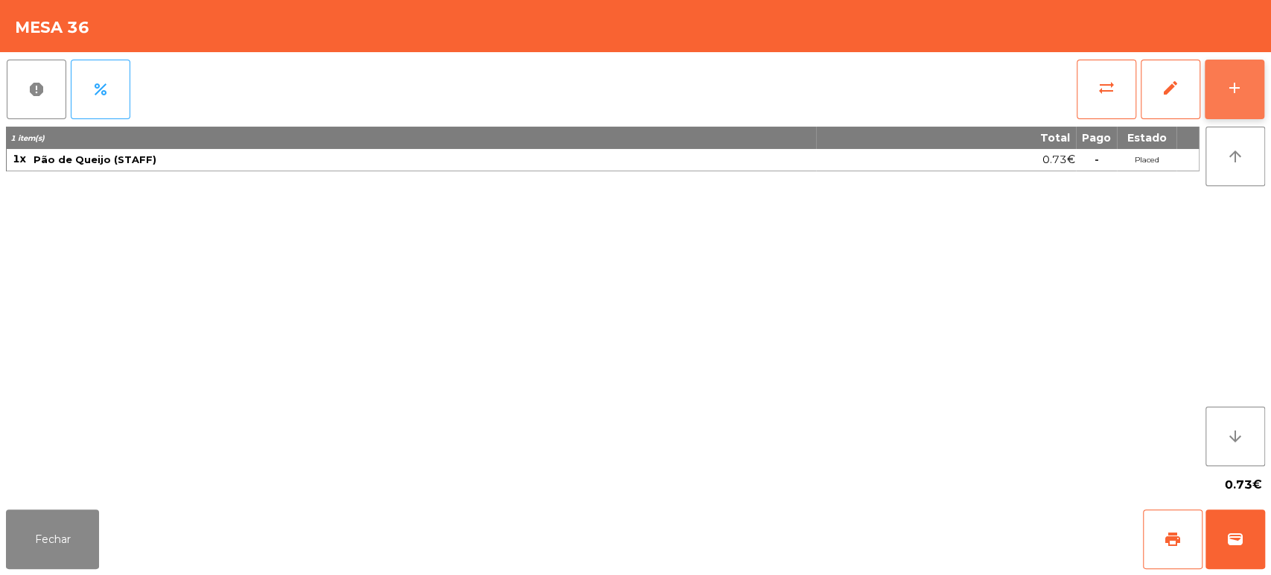
click at [1227, 112] on button "add" at bounding box center [1235, 90] width 60 height 60
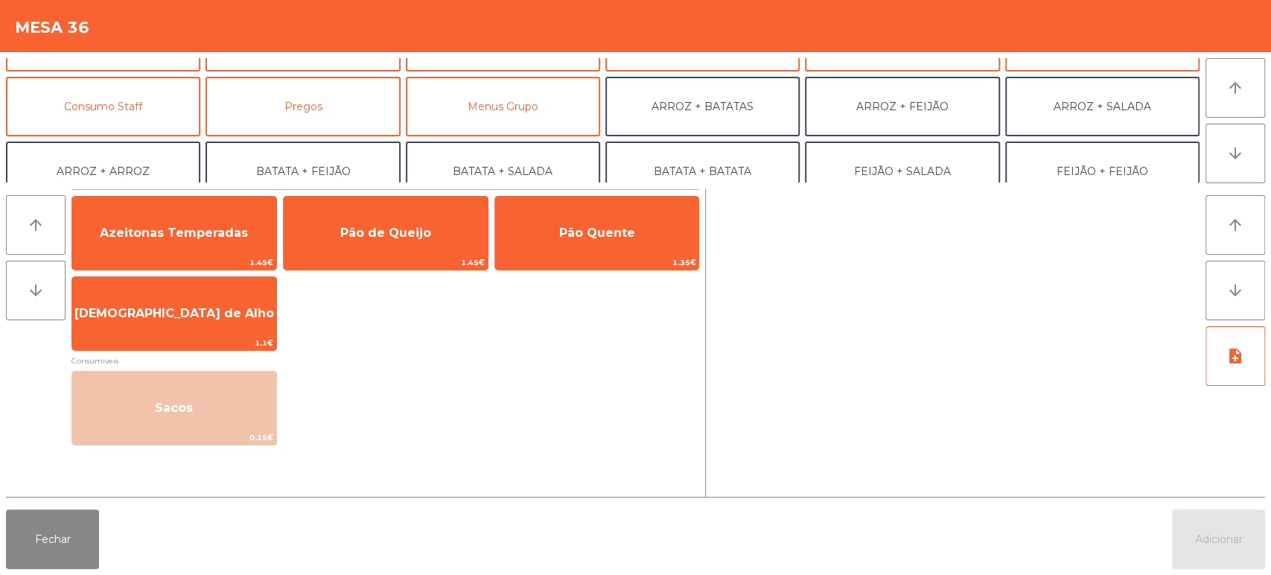
scroll to position [95, 0]
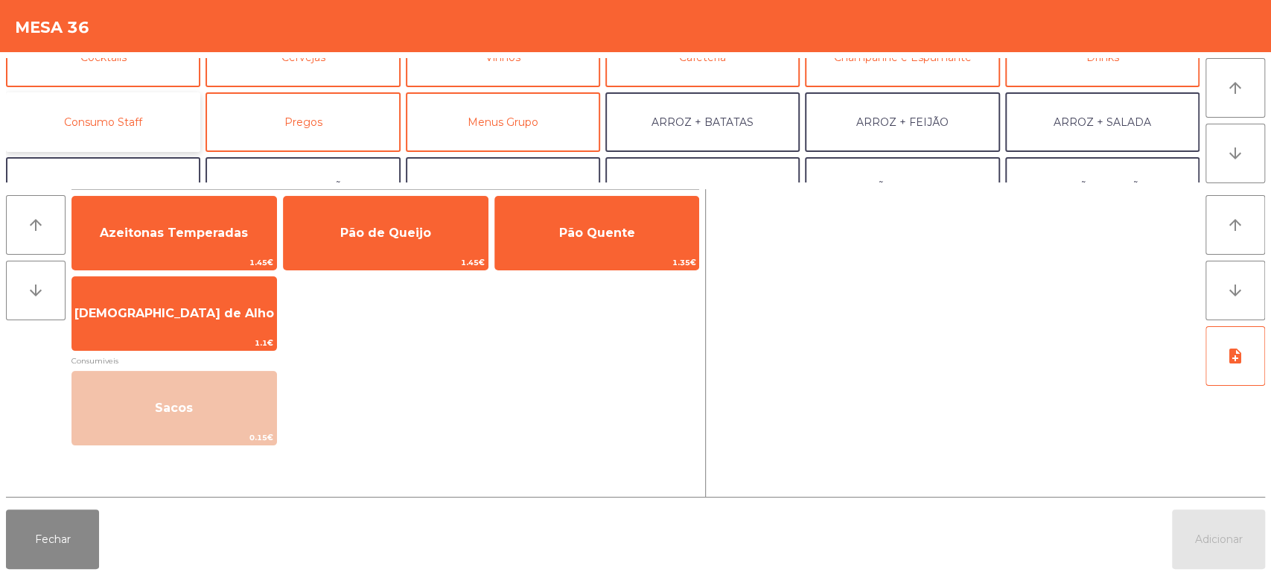
click at [149, 136] on button "Consumo Staff" at bounding box center [103, 122] width 194 height 60
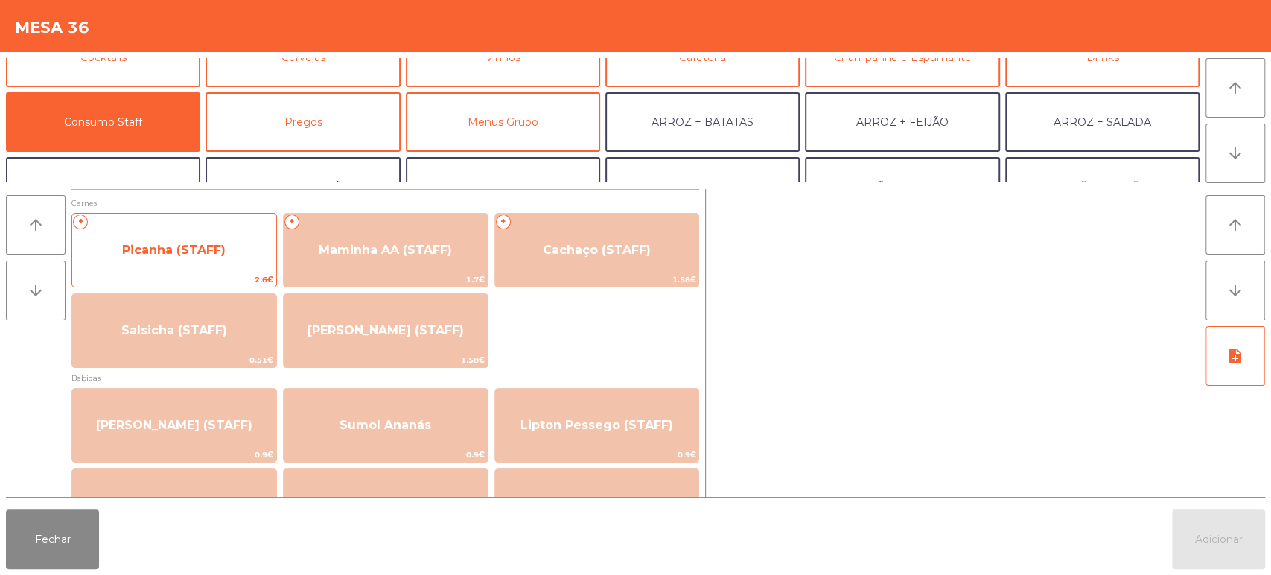
click at [233, 264] on span "Picanha (STAFF)" at bounding box center [174, 250] width 204 height 40
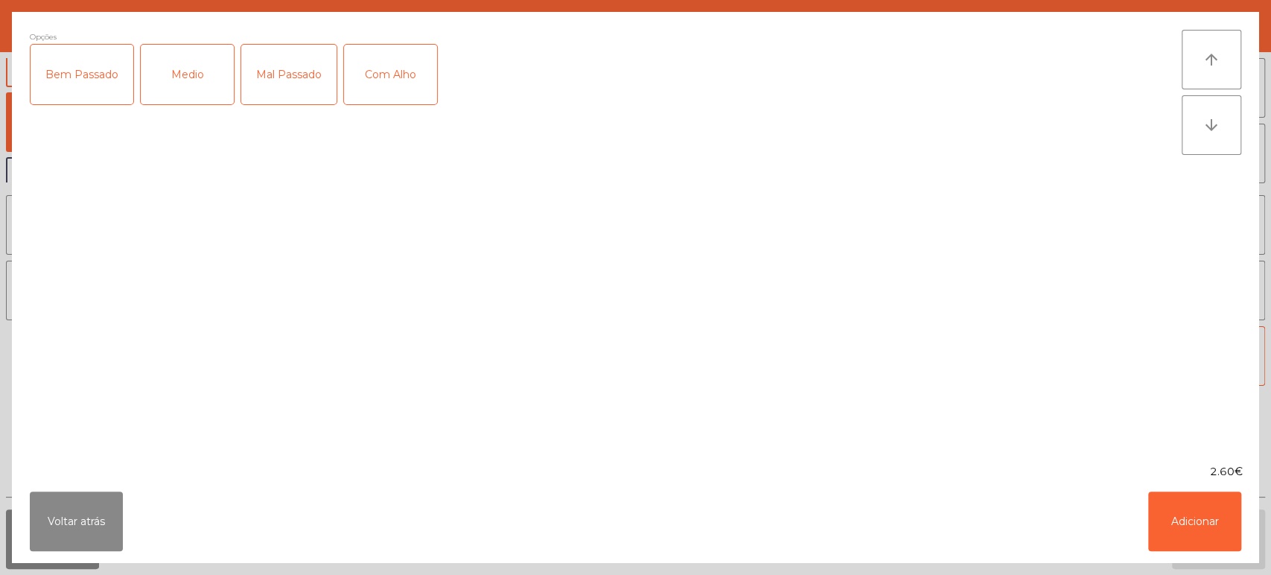
click at [192, 87] on div "Medio" at bounding box center [187, 75] width 93 height 60
click at [1193, 531] on button "Adicionar" at bounding box center [1194, 522] width 93 height 60
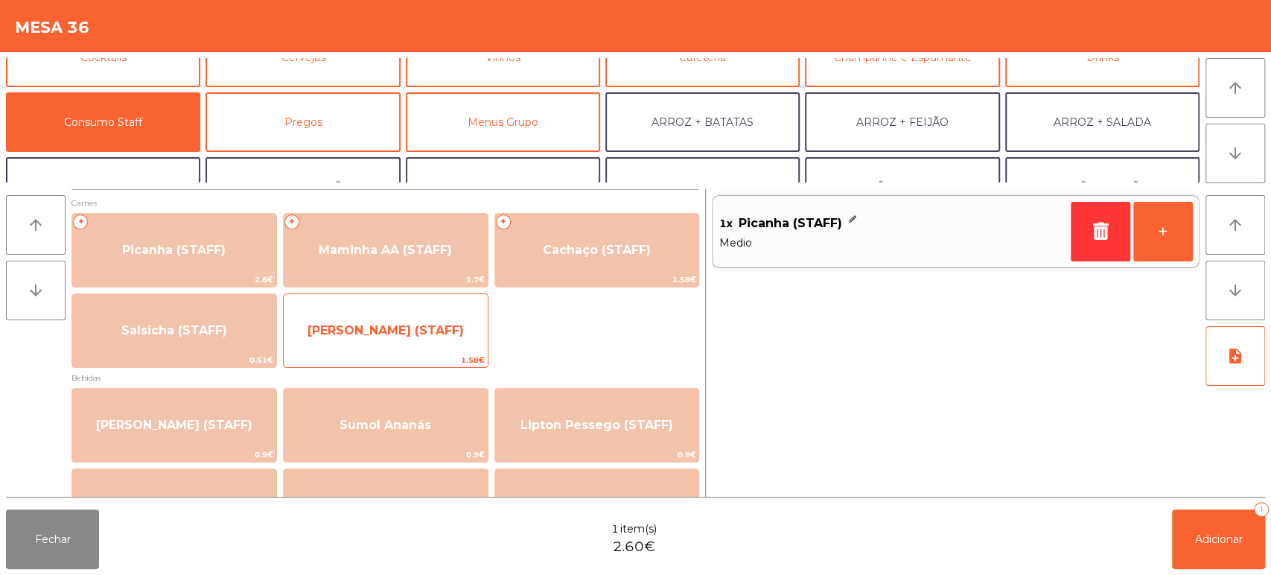
click at [416, 347] on span "[PERSON_NAME] (STAFF)" at bounding box center [386, 331] width 204 height 40
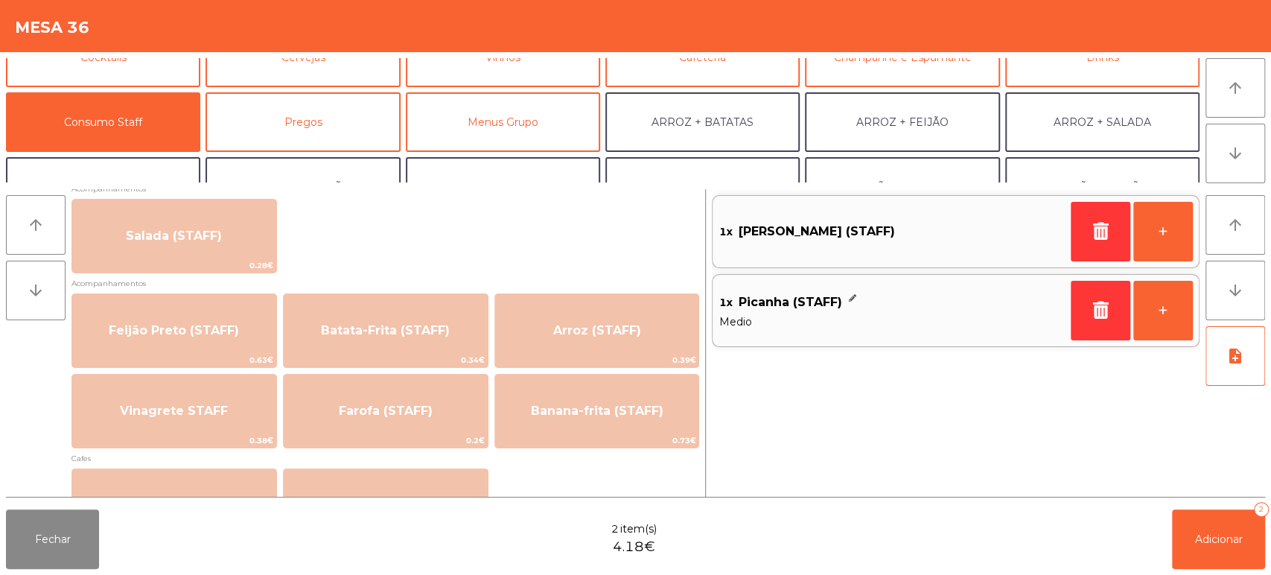
scroll to position [606, 0]
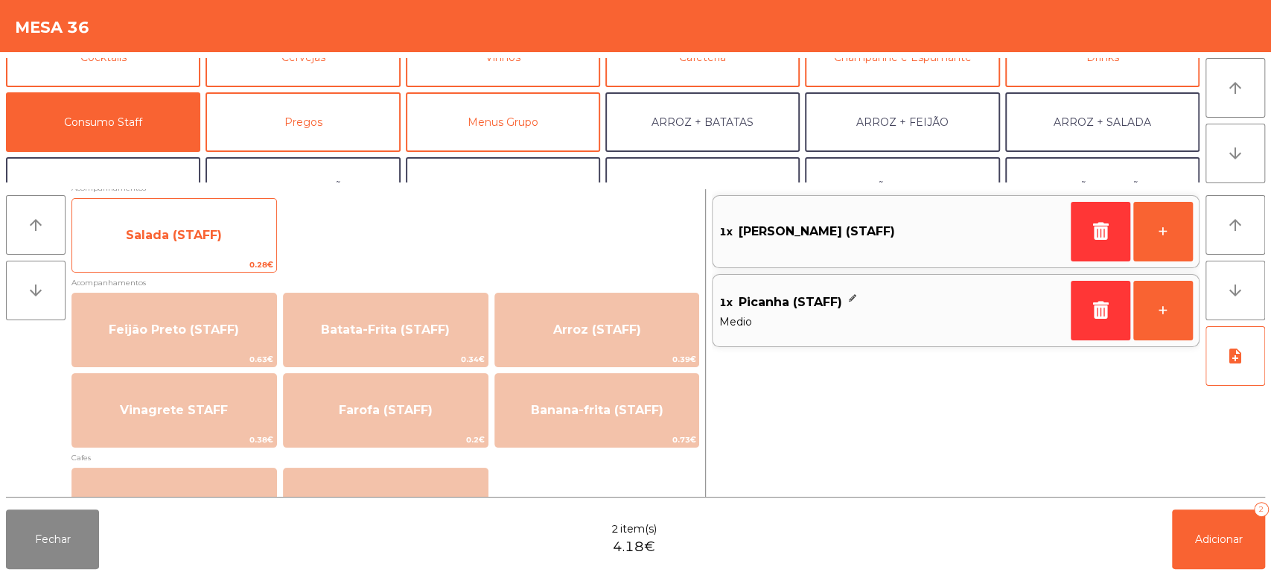
click at [200, 255] on div "Salada (STAFF) 0.28€" at bounding box center [174, 235] width 206 height 74
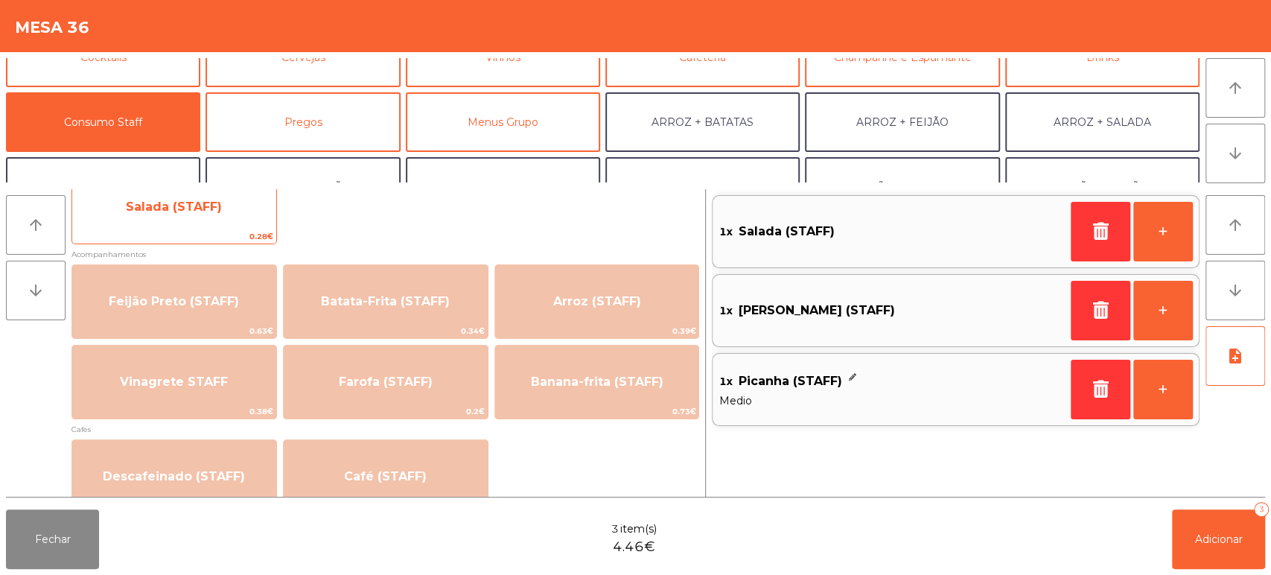
scroll to position [633, 0]
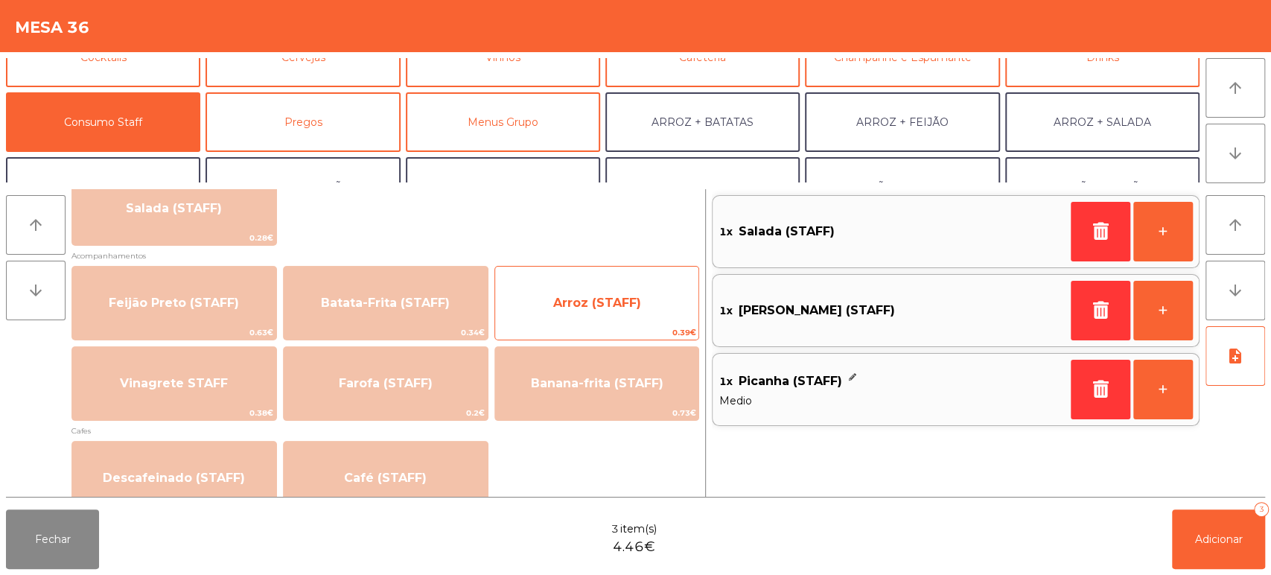
click at [654, 315] on span "Arroz (STAFF)" at bounding box center [597, 303] width 204 height 40
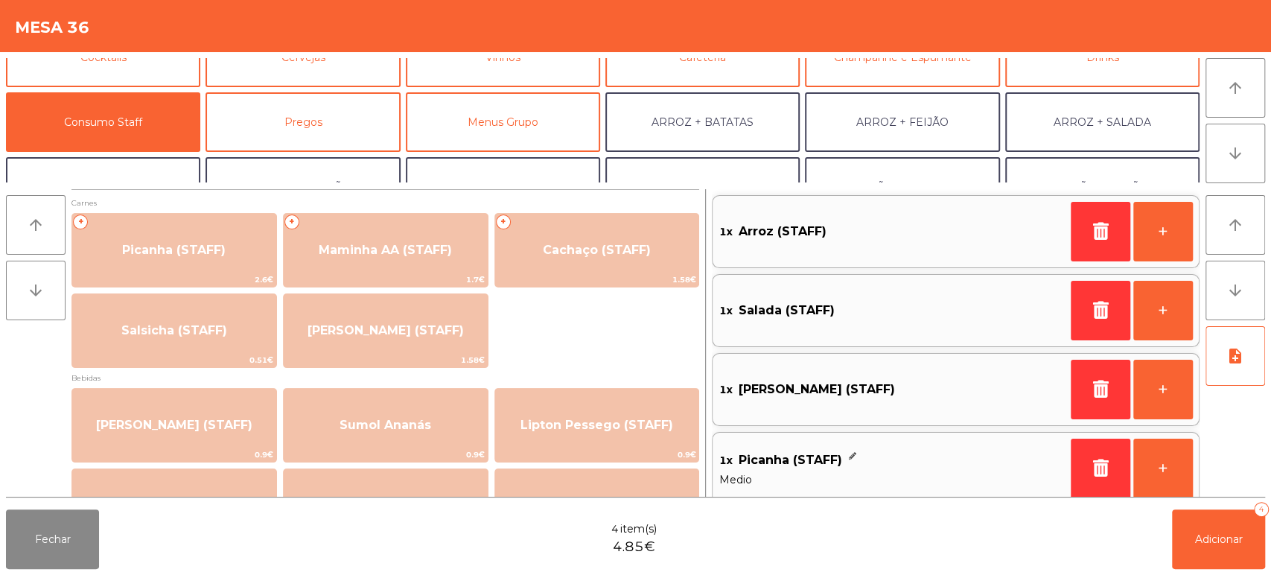
scroll to position [13, 0]
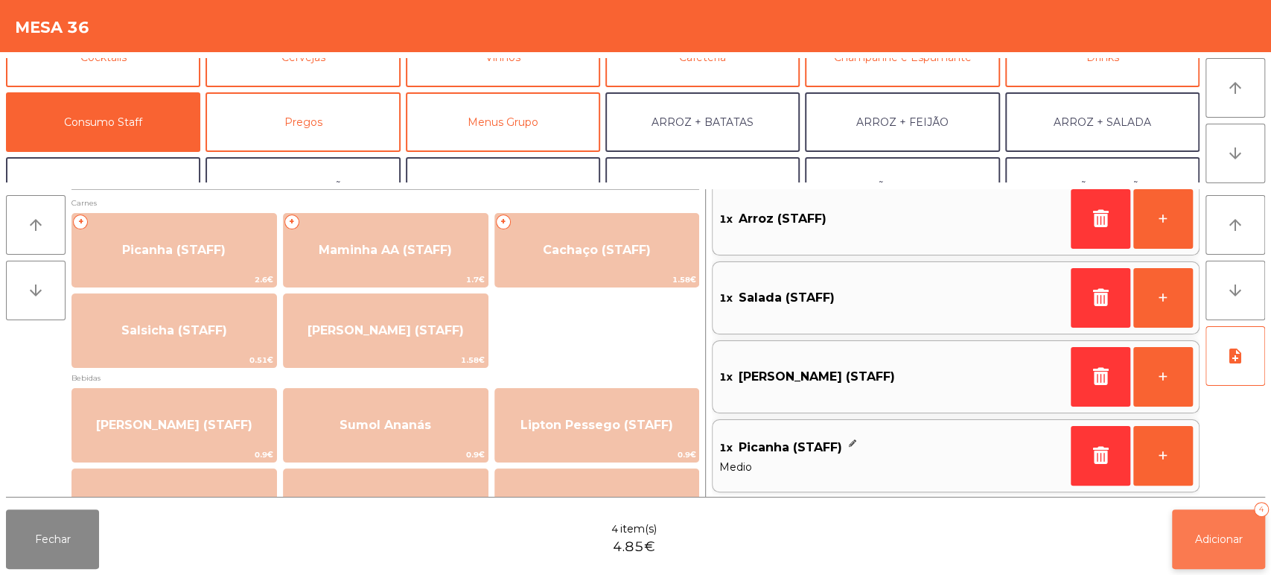
click at [1227, 539] on span "Adicionar" at bounding box center [1219, 539] width 48 height 13
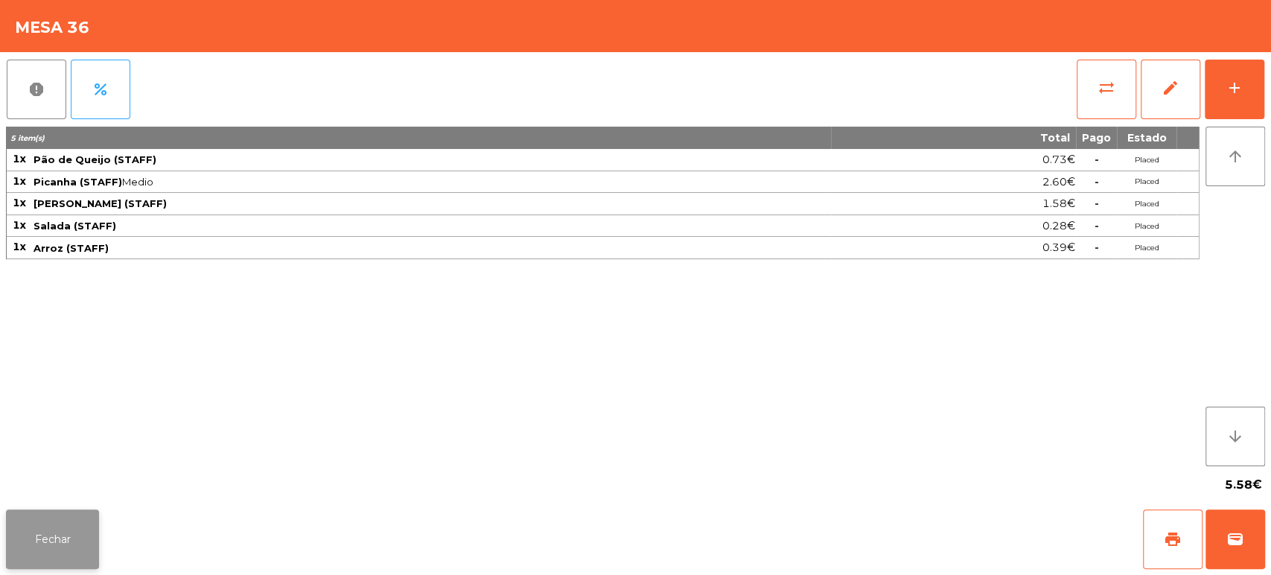
click at [70, 535] on button "Fechar" at bounding box center [52, 539] width 93 height 60
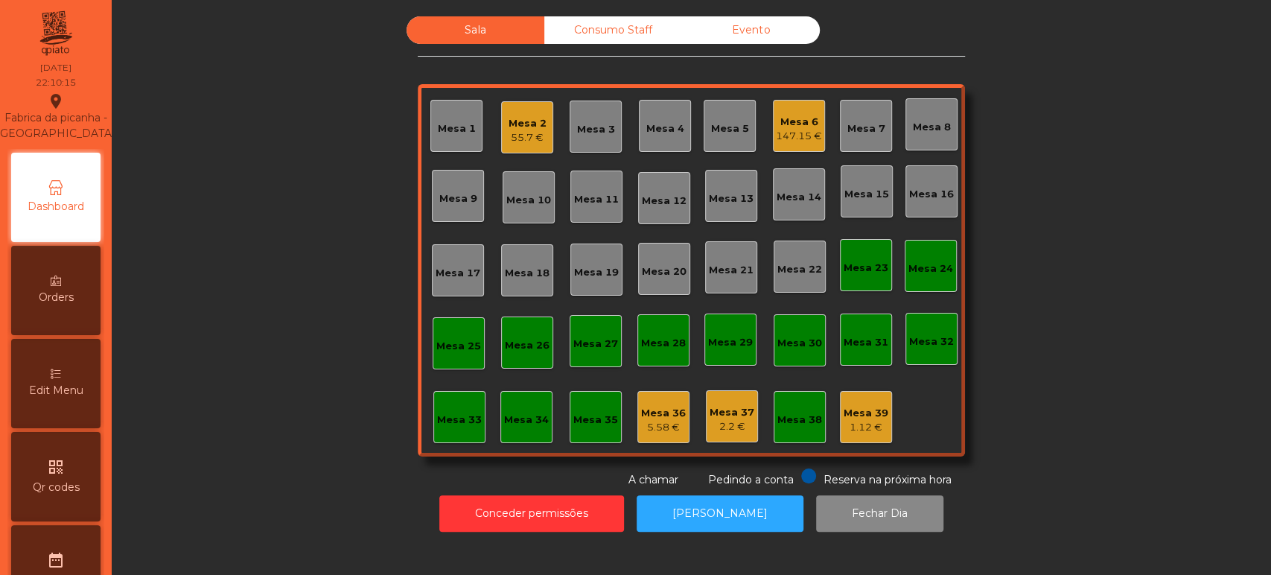
click at [64, 416] on div "Edit Menu" at bounding box center [55, 383] width 89 height 89
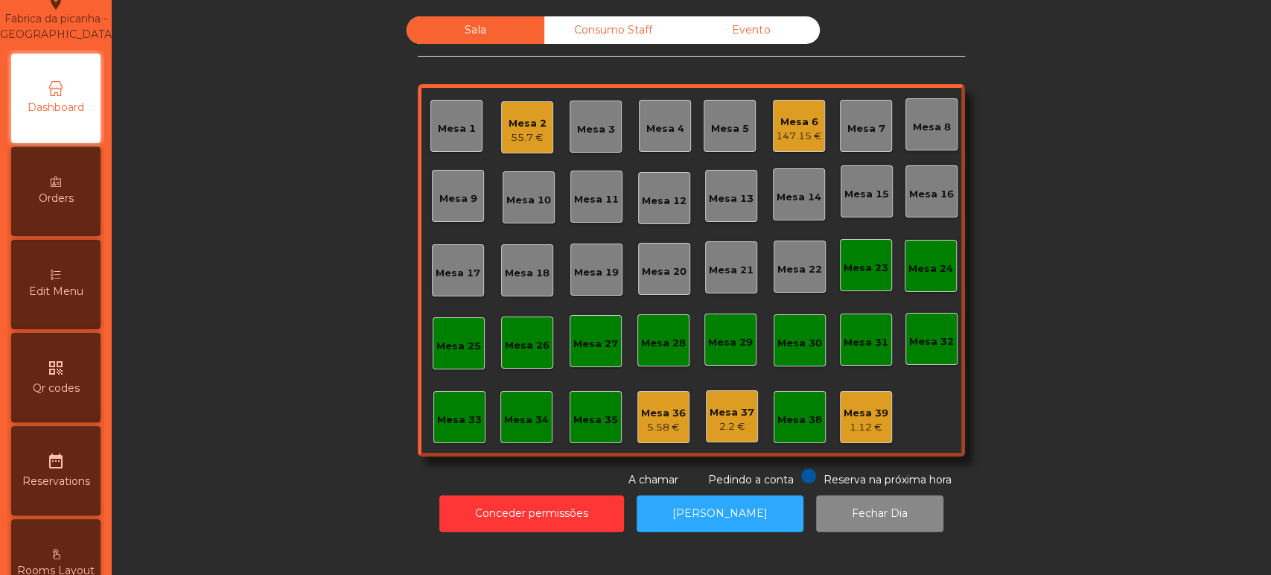
select select "*"
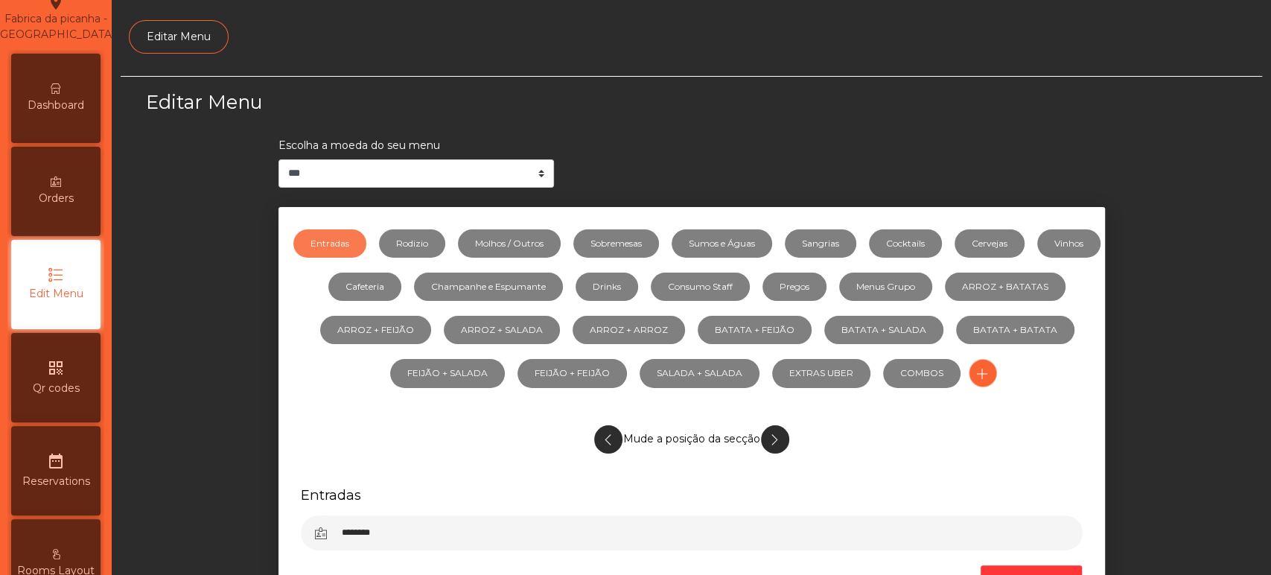
scroll to position [112, 0]
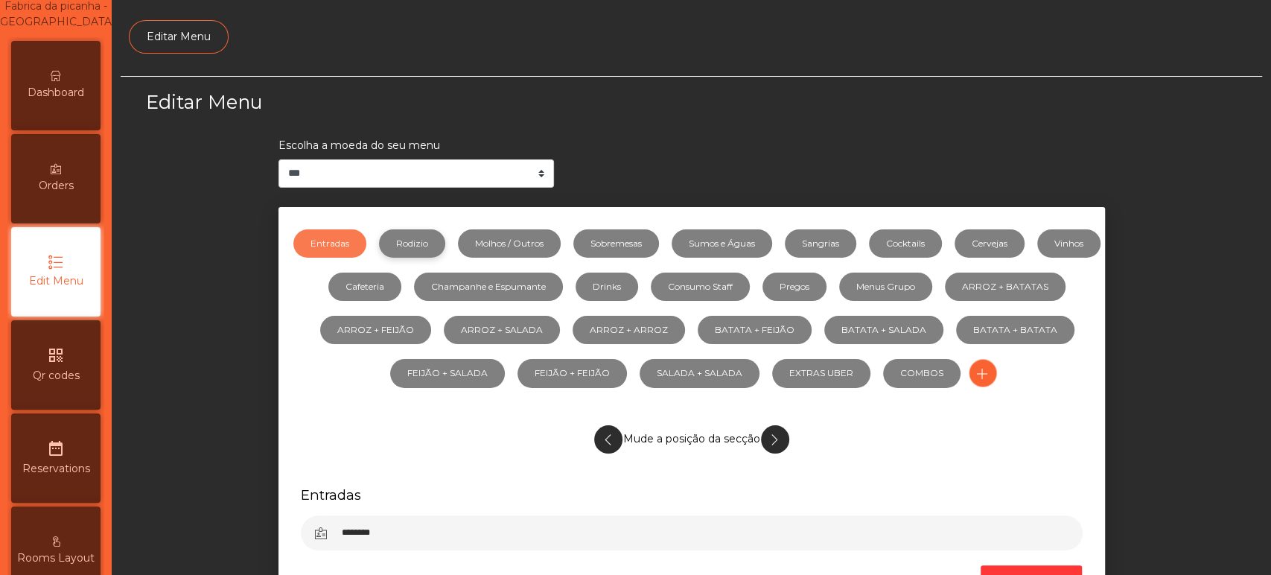
click at [443, 243] on link "Rodizio" at bounding box center [412, 243] width 66 height 28
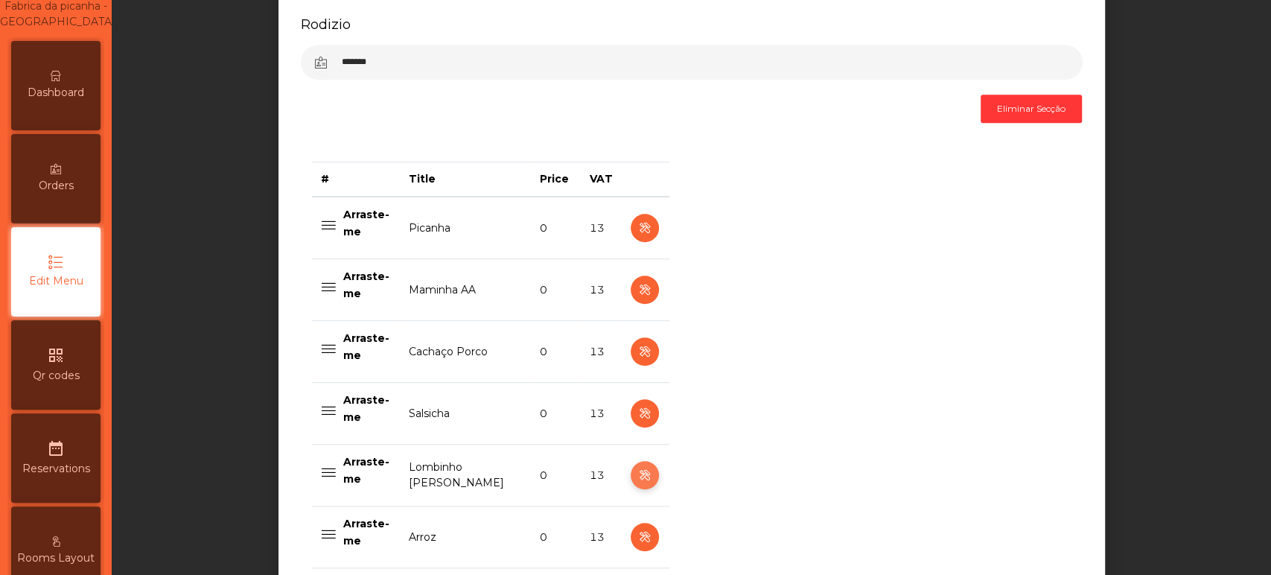
click at [639, 477] on icon "button" at bounding box center [644, 475] width 17 height 19
select select "**"
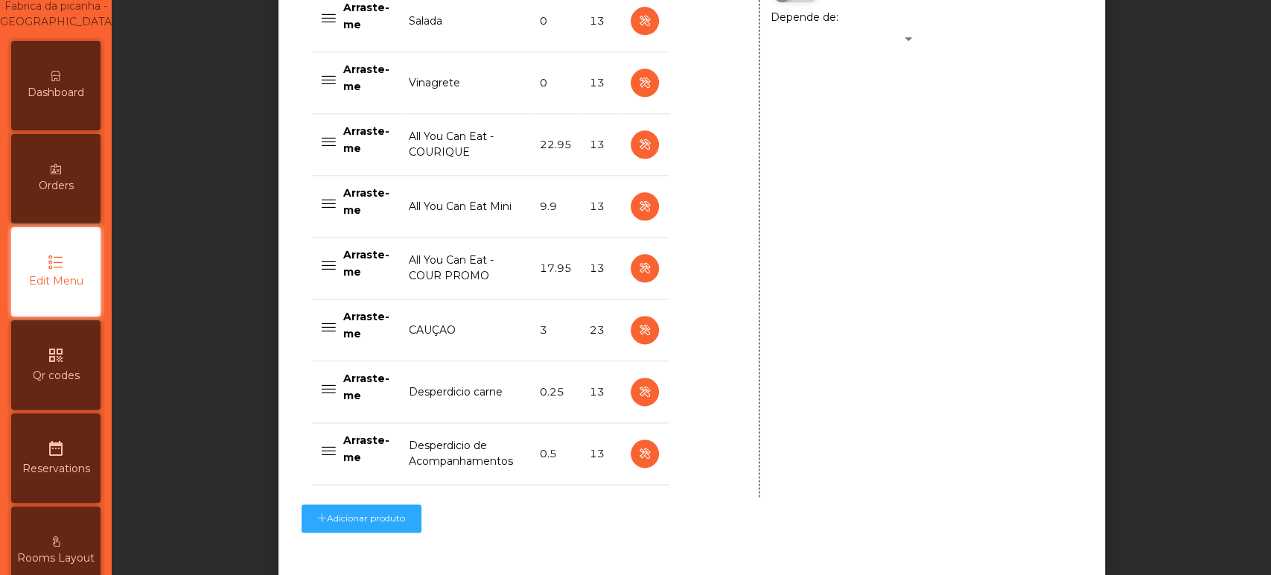
scroll to position [1267, 0]
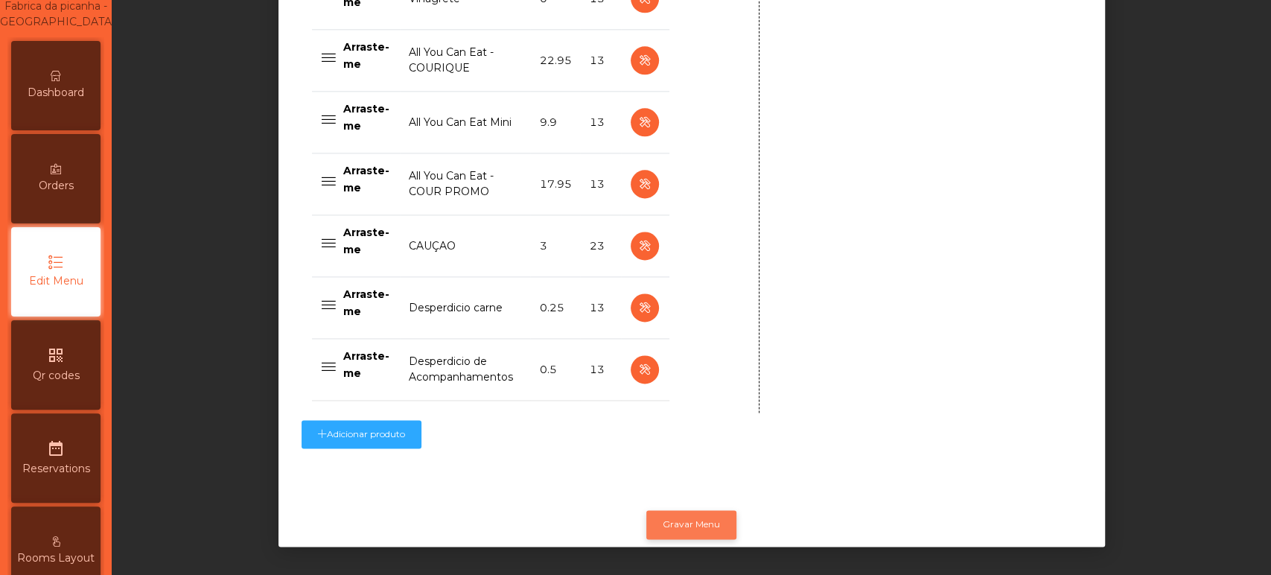
click at [682, 515] on button "Gravar Menu" at bounding box center [691, 524] width 90 height 28
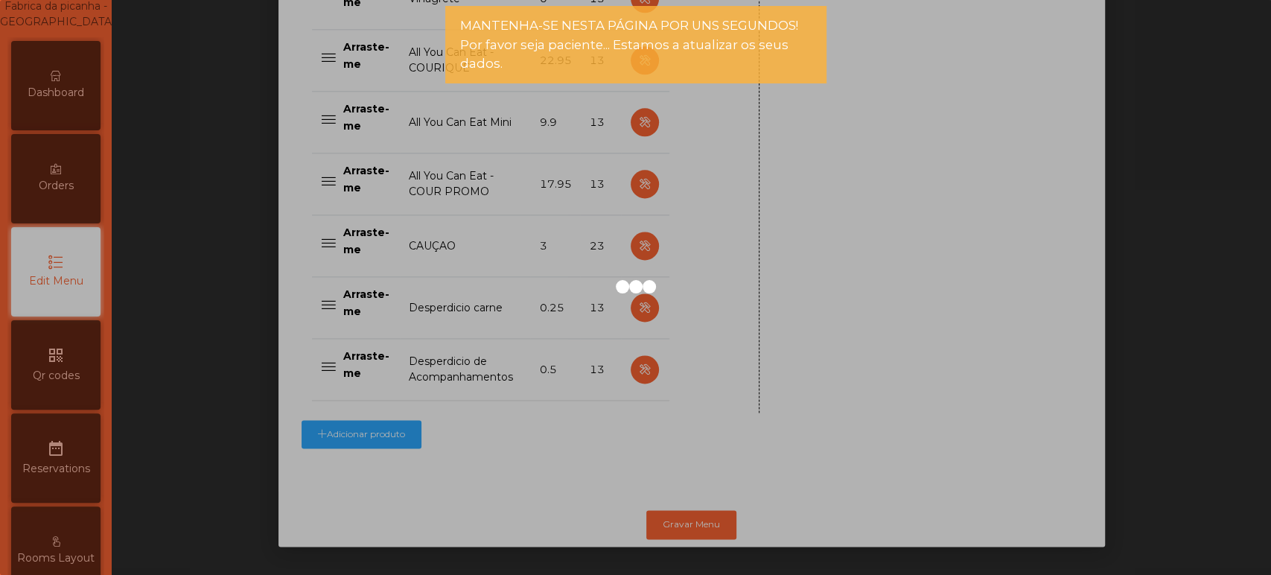
click at [69, 113] on div at bounding box center [635, 287] width 1271 height 575
click at [66, 104] on div at bounding box center [635, 287] width 1271 height 575
click at [70, 107] on div at bounding box center [635, 287] width 1271 height 575
click at [74, 101] on span "Dashboard" at bounding box center [56, 93] width 57 height 16
click at [61, 81] on icon at bounding box center [56, 76] width 10 height 10
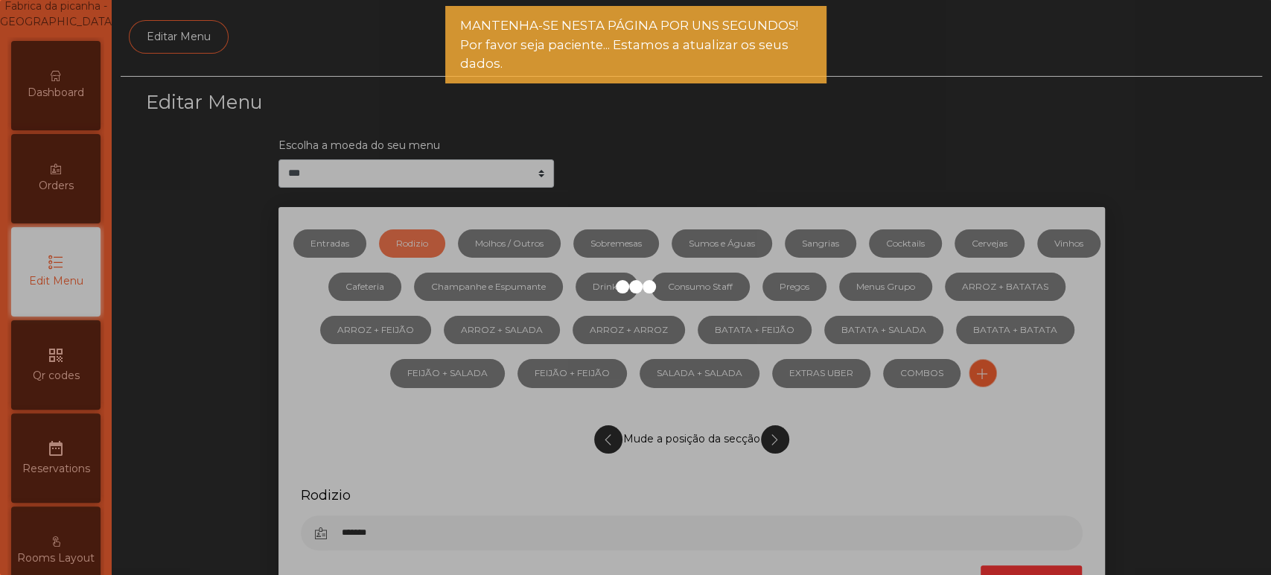
click at [48, 30] on div "Fabrica da picanha - Lisboa location_on" at bounding box center [55, 5] width 119 height 49
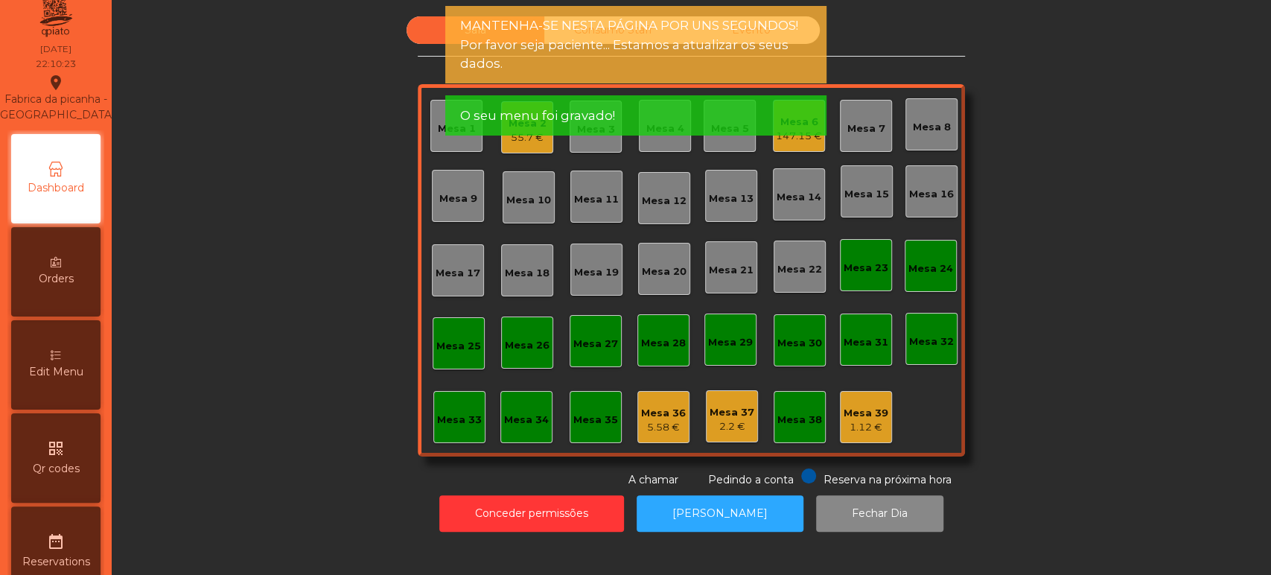
click at [60, 91] on div "Fabrica da picanha - Lisboa location_on 07/10/2025 22:10:23" at bounding box center [56, 85] width 88 height 89
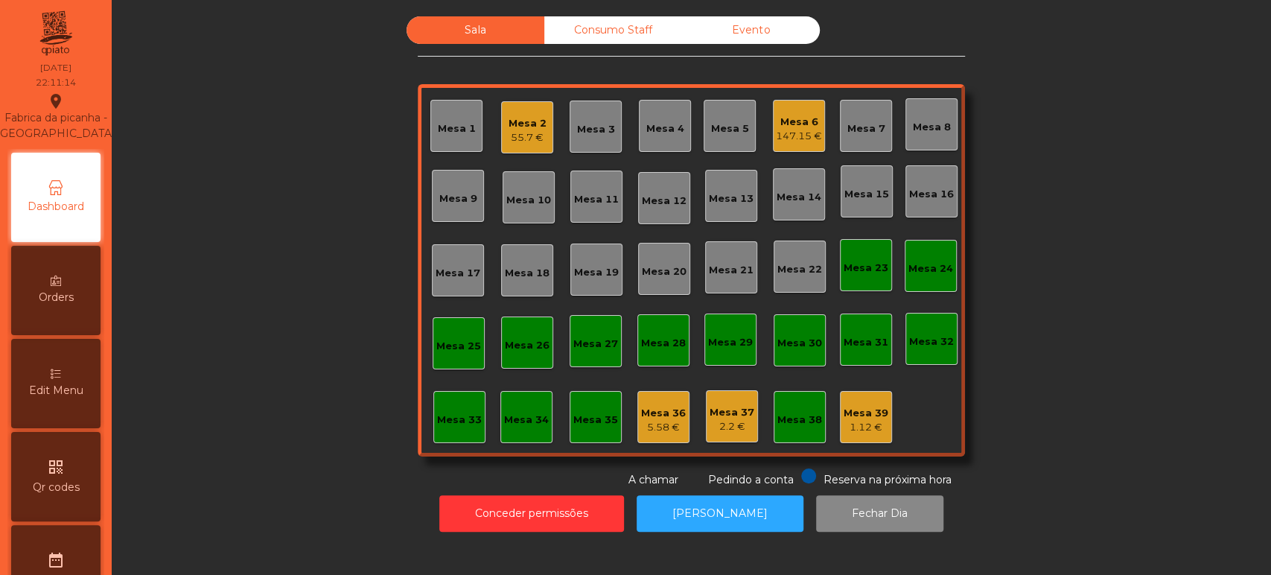
click at [524, 119] on div "Mesa 2" at bounding box center [528, 123] width 38 height 15
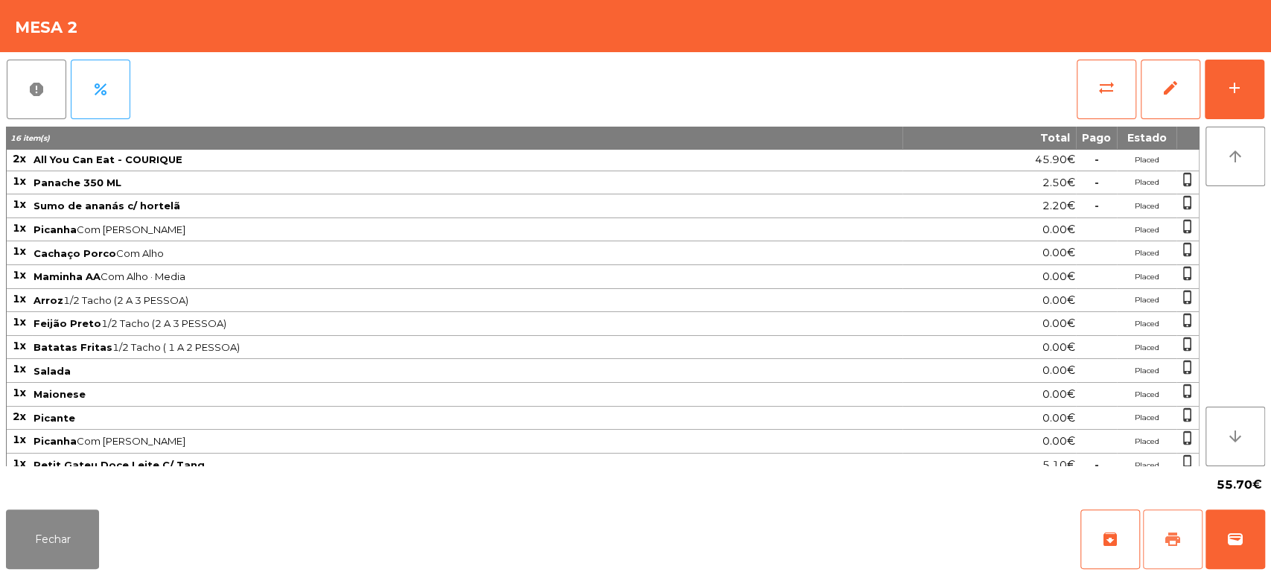
click at [1179, 542] on span "print" at bounding box center [1173, 539] width 18 height 18
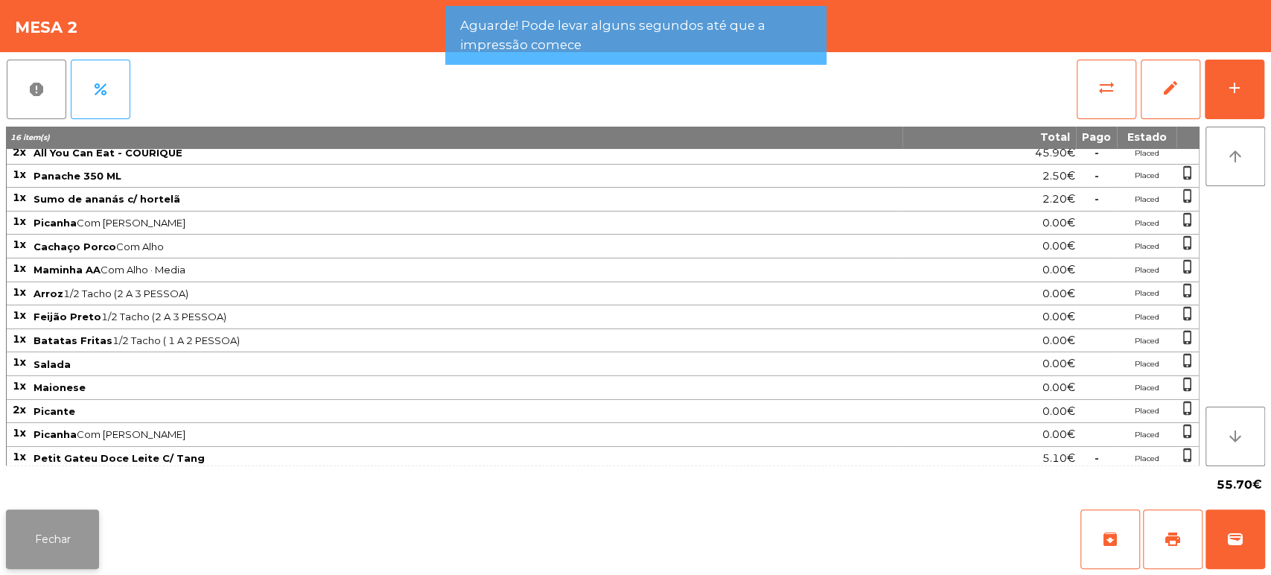
click at [95, 521] on button "Fechar" at bounding box center [52, 539] width 93 height 60
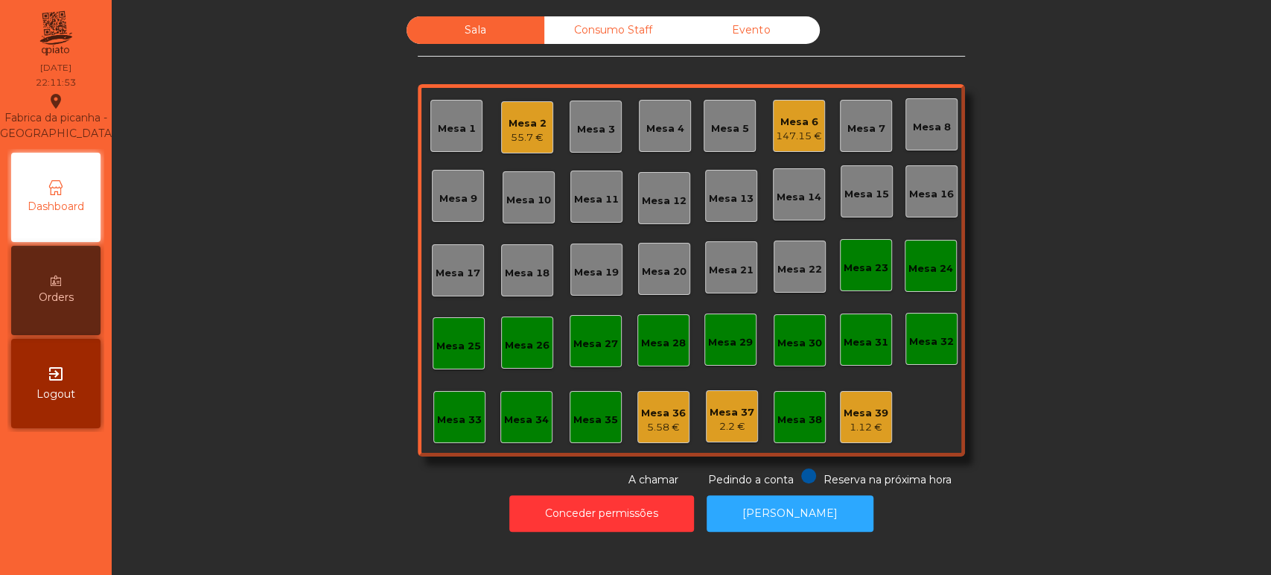
click at [513, 112] on div "Mesa 2 55.7 €" at bounding box center [528, 127] width 38 height 35
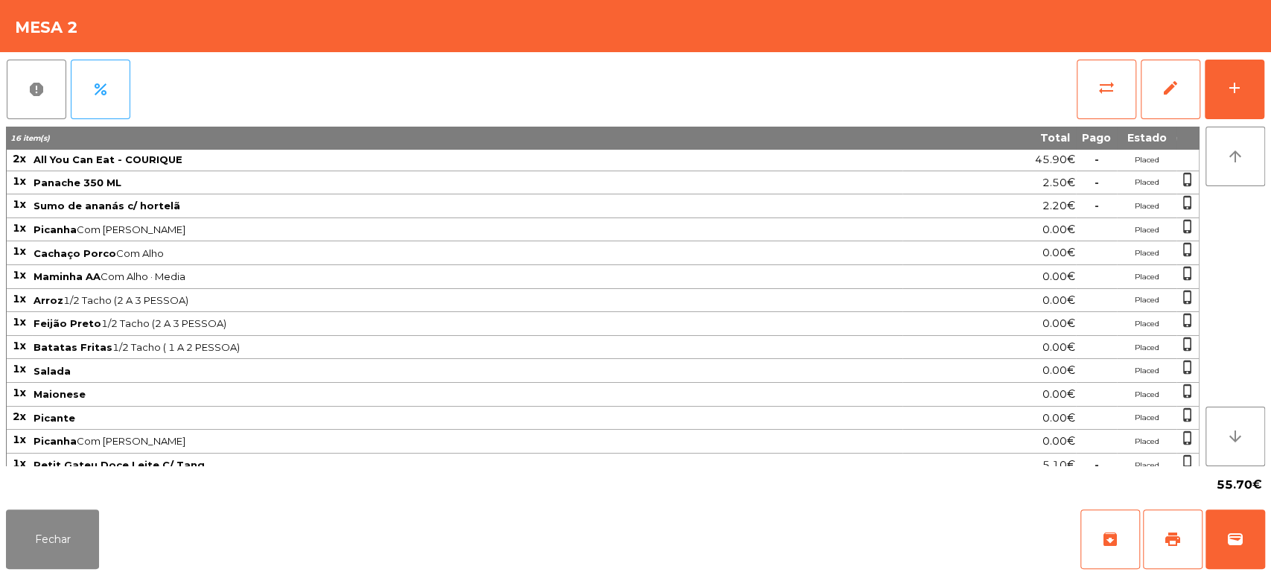
click at [1270, 516] on div "Fechar archive print wallet" at bounding box center [635, 538] width 1271 height 71
click at [1224, 519] on button "wallet" at bounding box center [1236, 539] width 60 height 60
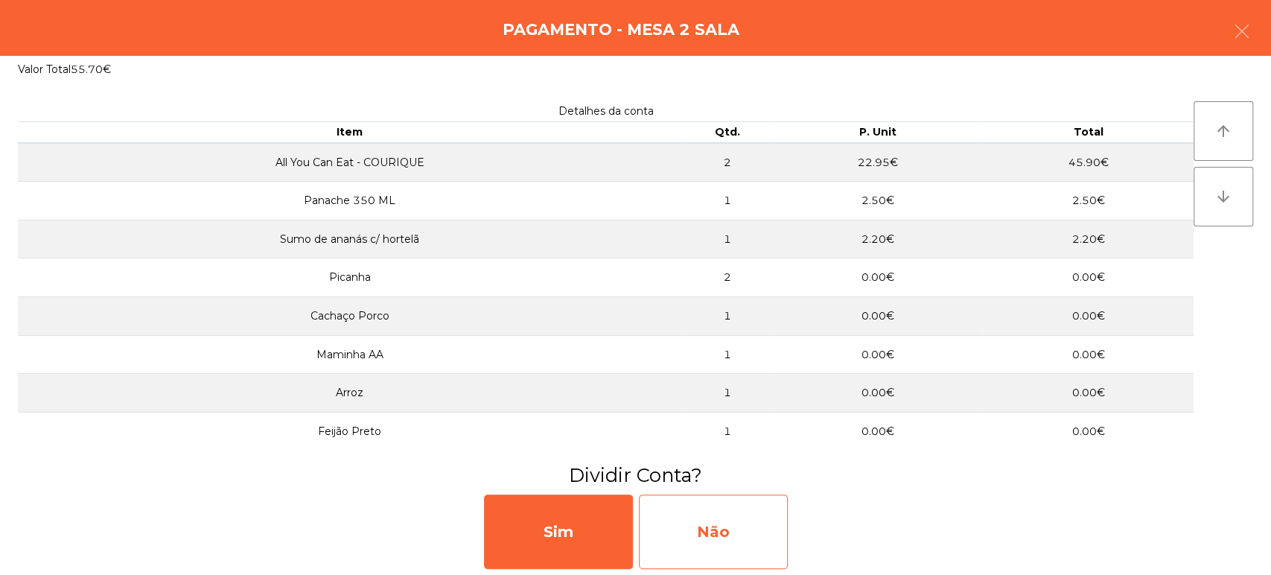
click at [722, 512] on div "Não" at bounding box center [713, 532] width 149 height 74
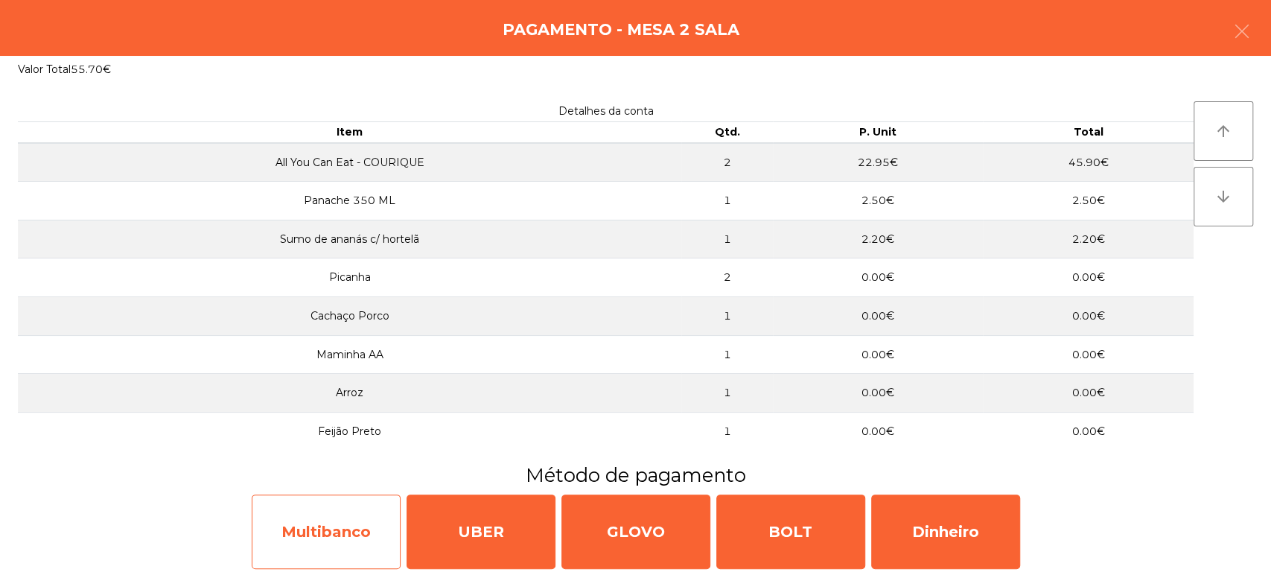
click at [383, 546] on div "Multibanco" at bounding box center [326, 532] width 149 height 74
select select "**"
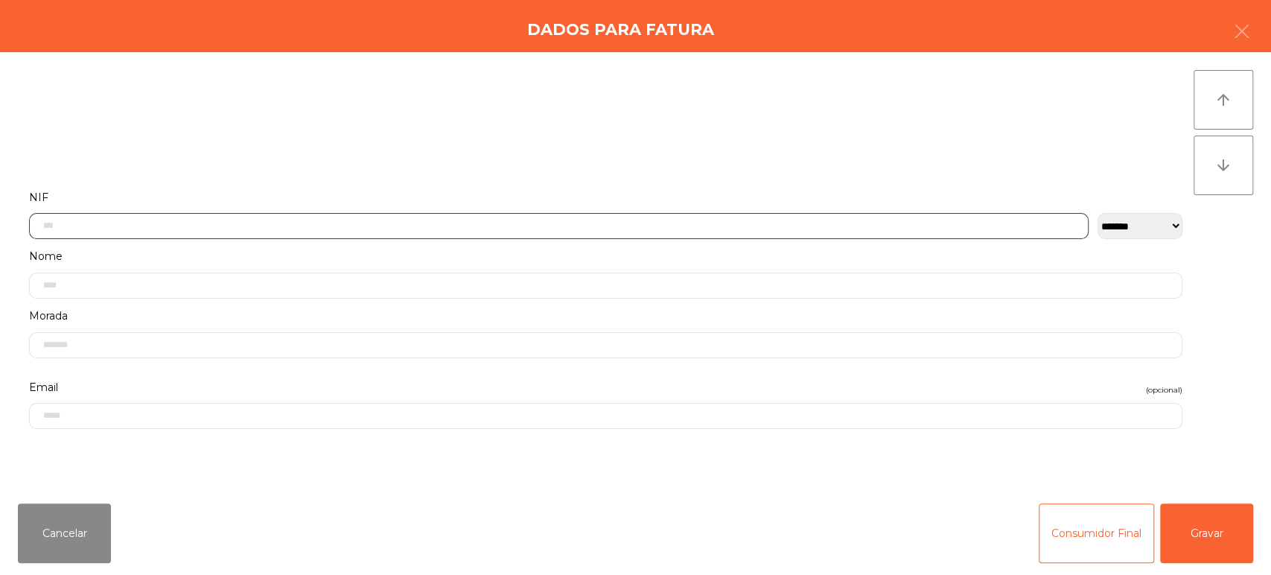
click at [679, 220] on input "text" at bounding box center [559, 226] width 1060 height 26
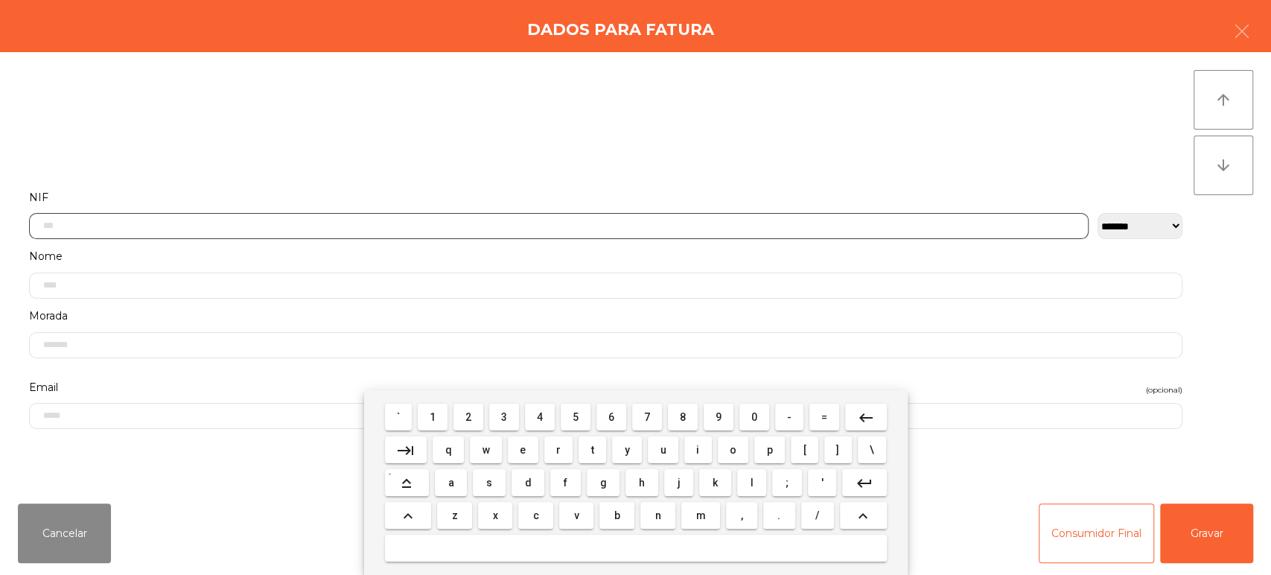
scroll to position [116, 0]
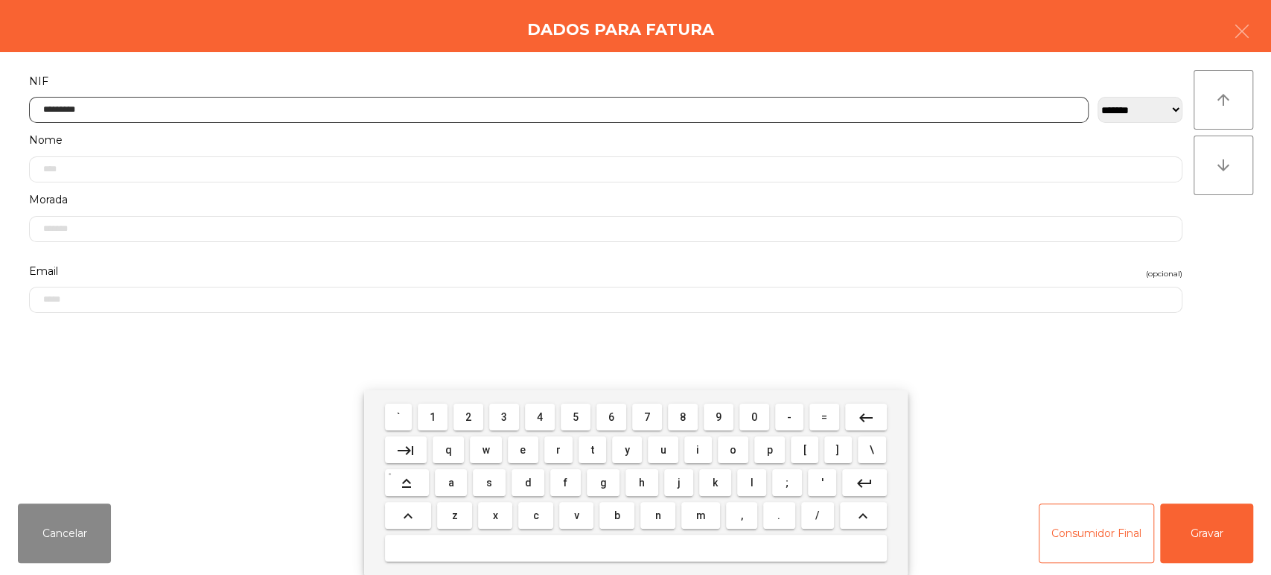
type input "*********"
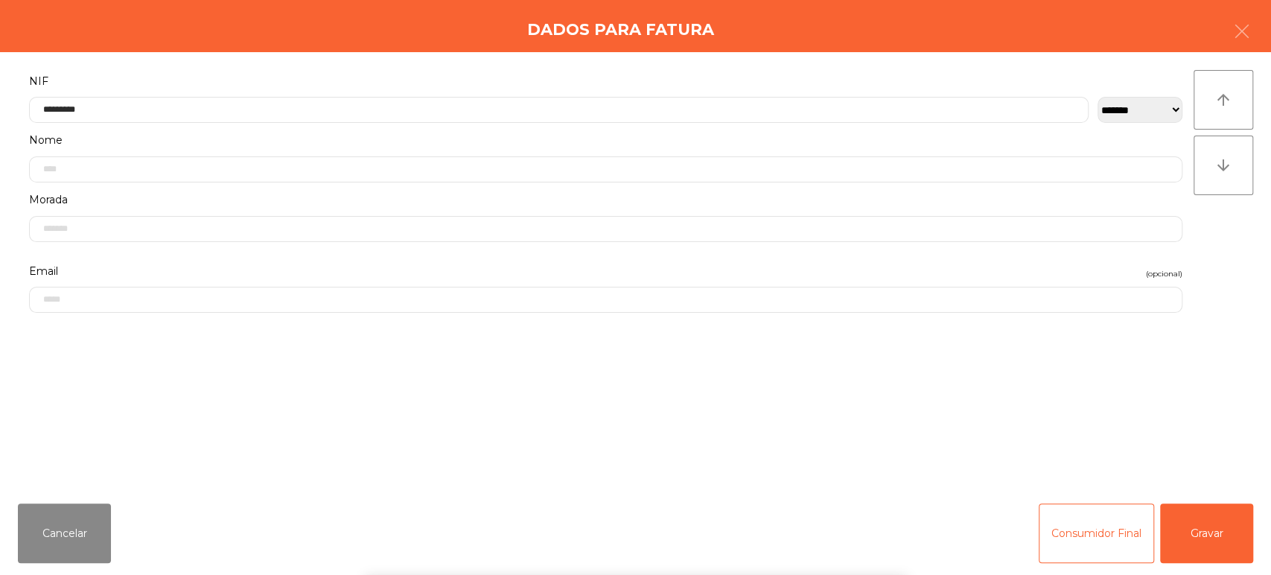
click at [1198, 525] on div "` 1 2 3 4 5 6 7 8 9 0 - = keyboard_backspace keyboard_tab q w e r t y u i o p […" at bounding box center [635, 482] width 1271 height 185
click at [1202, 530] on button "Gravar" at bounding box center [1206, 533] width 93 height 60
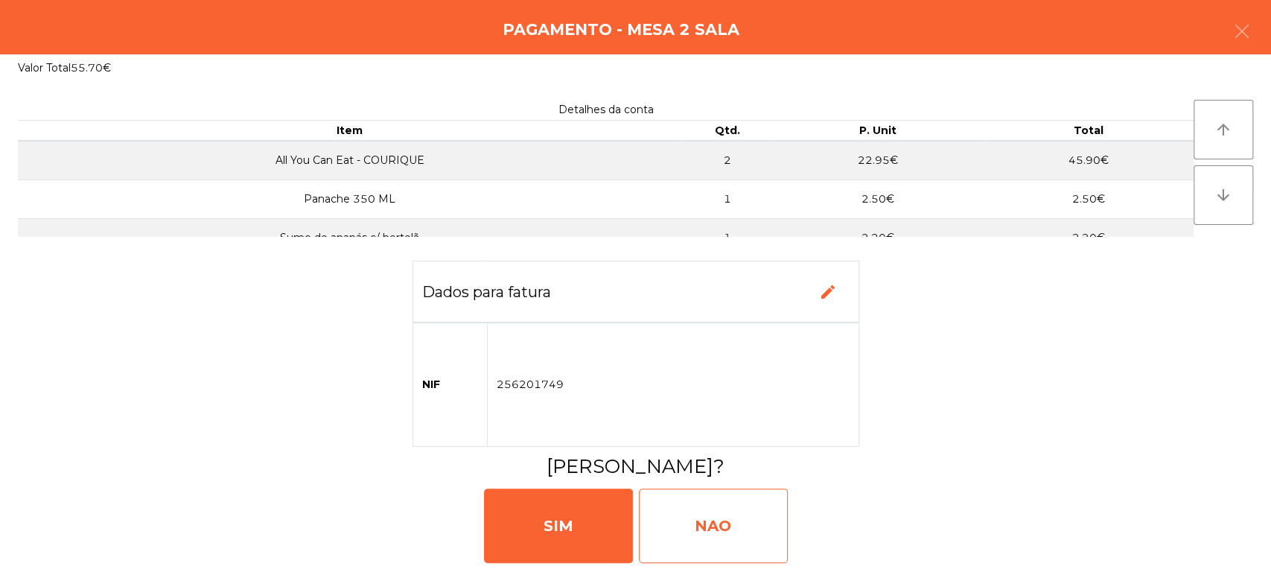
click at [721, 524] on div "NAO" at bounding box center [713, 526] width 149 height 74
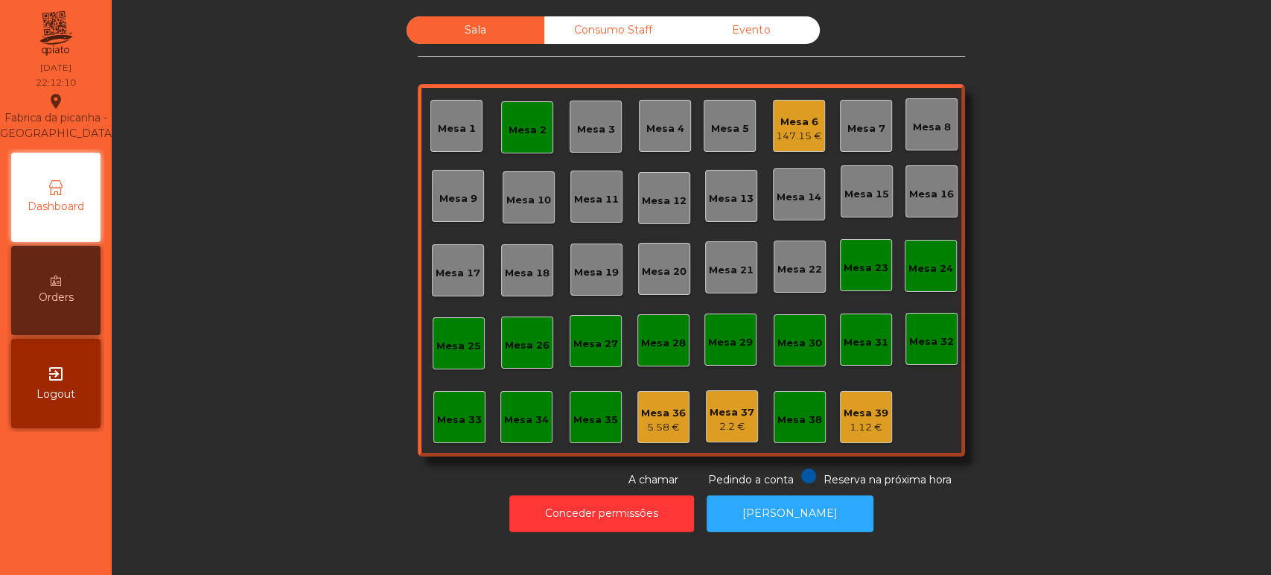
click at [530, 141] on div "Mesa 2" at bounding box center [527, 127] width 52 height 52
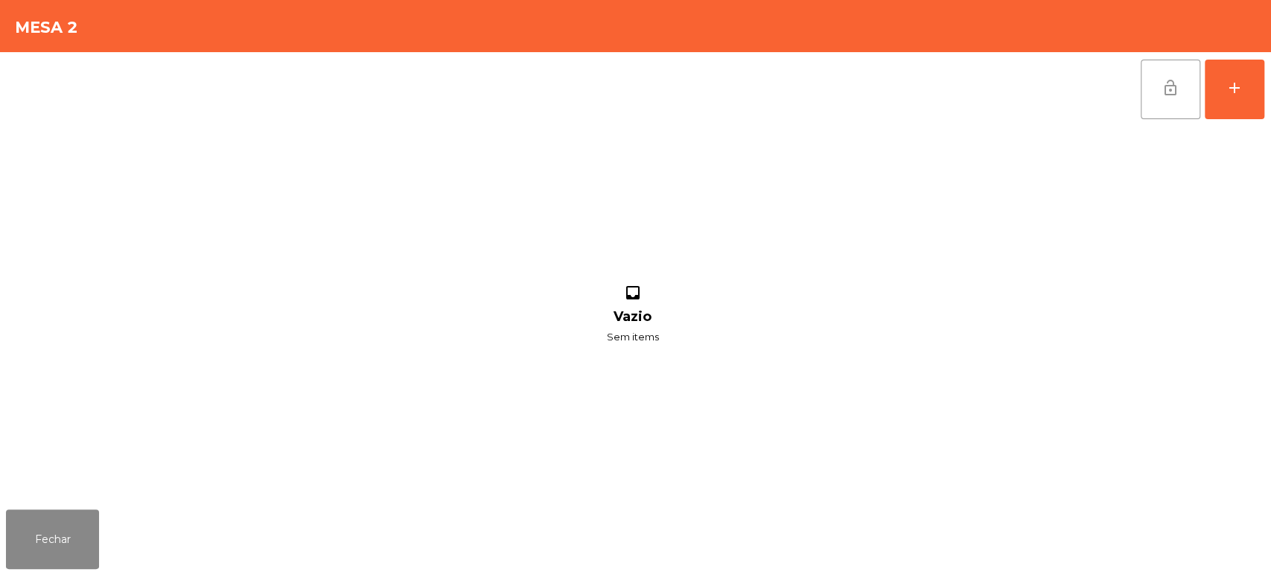
click at [1169, 89] on span "lock_open" at bounding box center [1171, 88] width 18 height 18
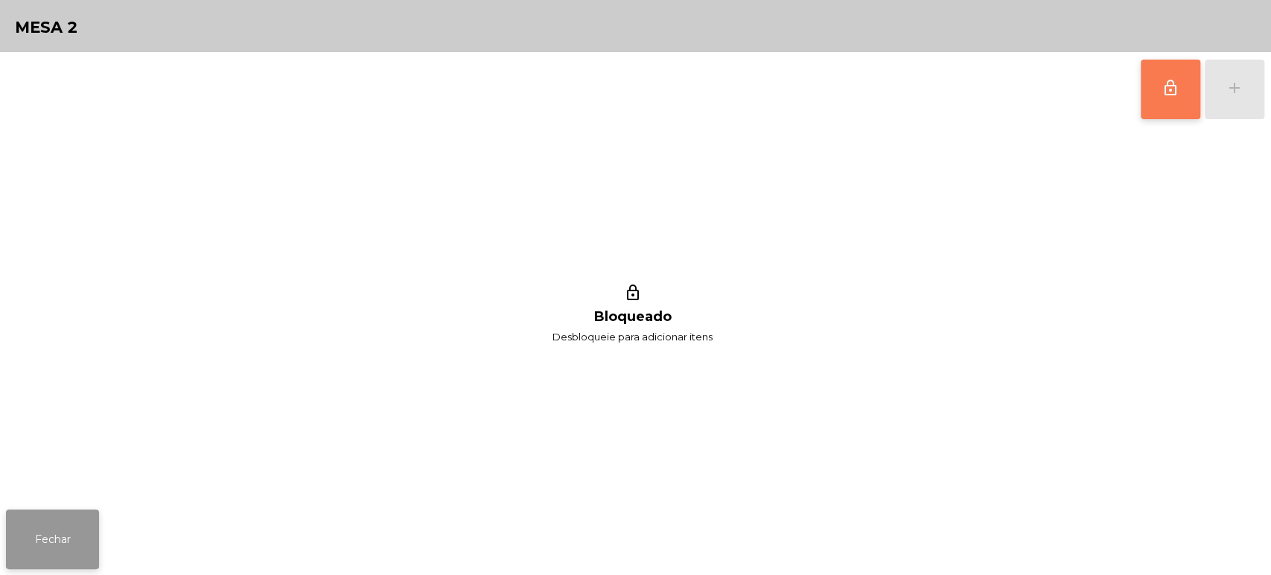
click at [71, 542] on button "Fechar" at bounding box center [52, 539] width 93 height 60
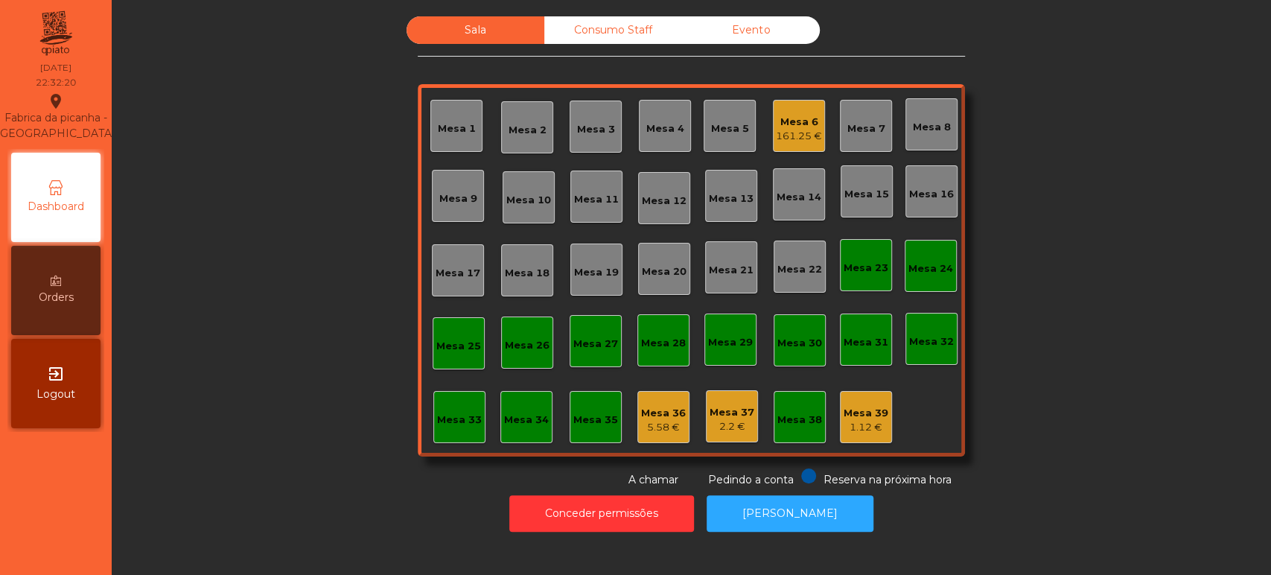
click at [783, 137] on div "161.25 €" at bounding box center [799, 136] width 46 height 15
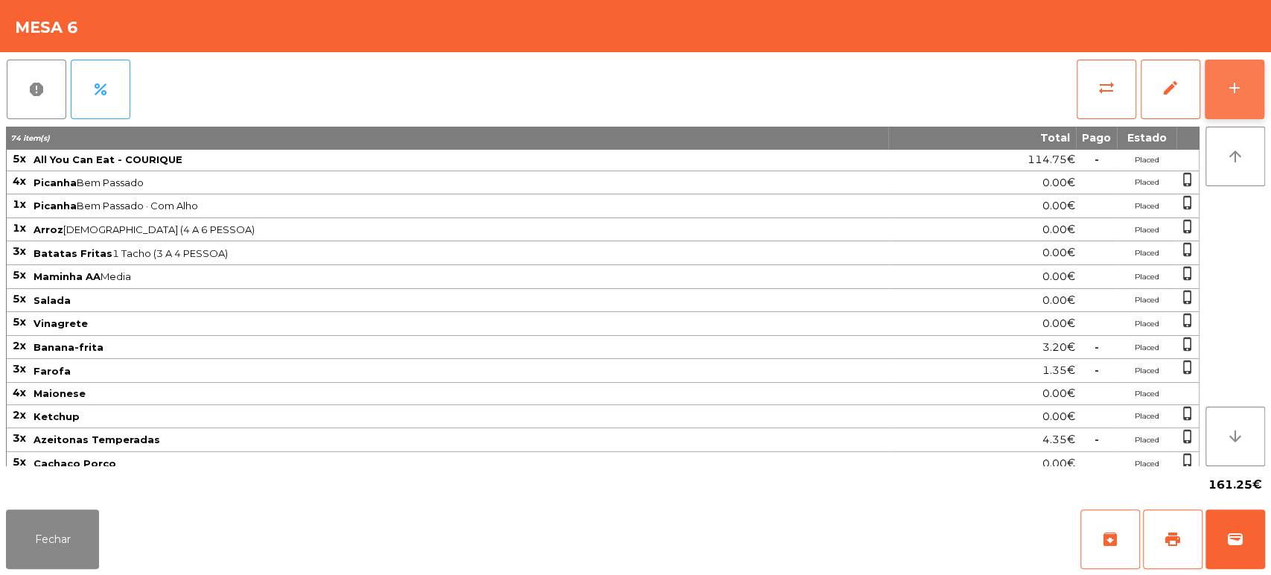
click at [1229, 71] on button "add" at bounding box center [1235, 90] width 60 height 60
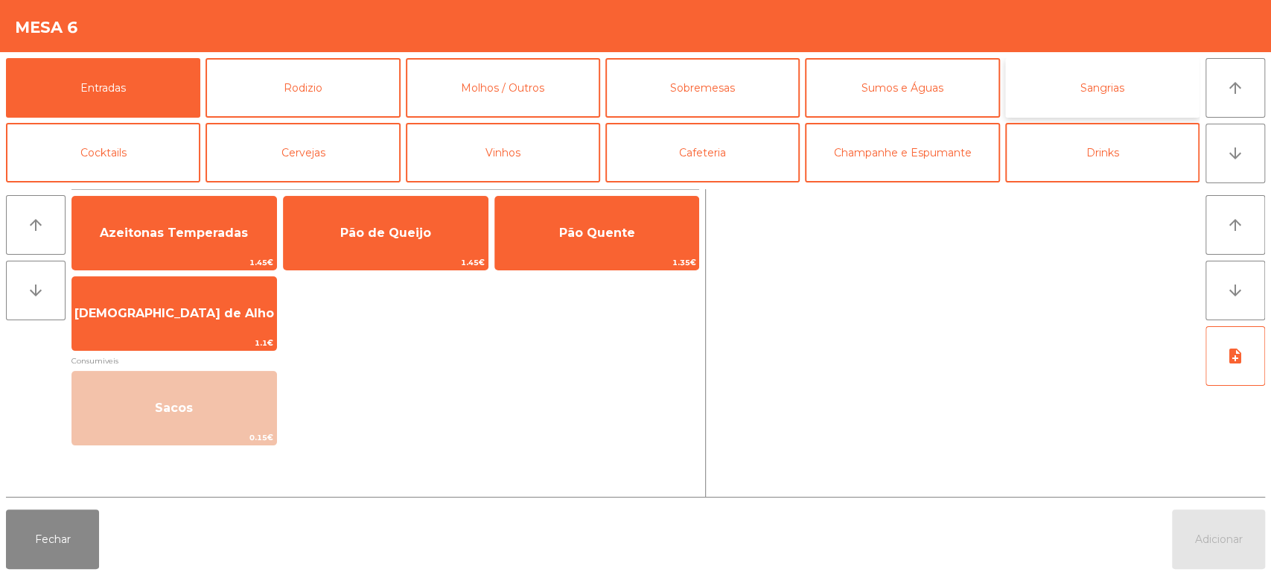
click at [1111, 77] on button "Sangrias" at bounding box center [1102, 88] width 194 height 60
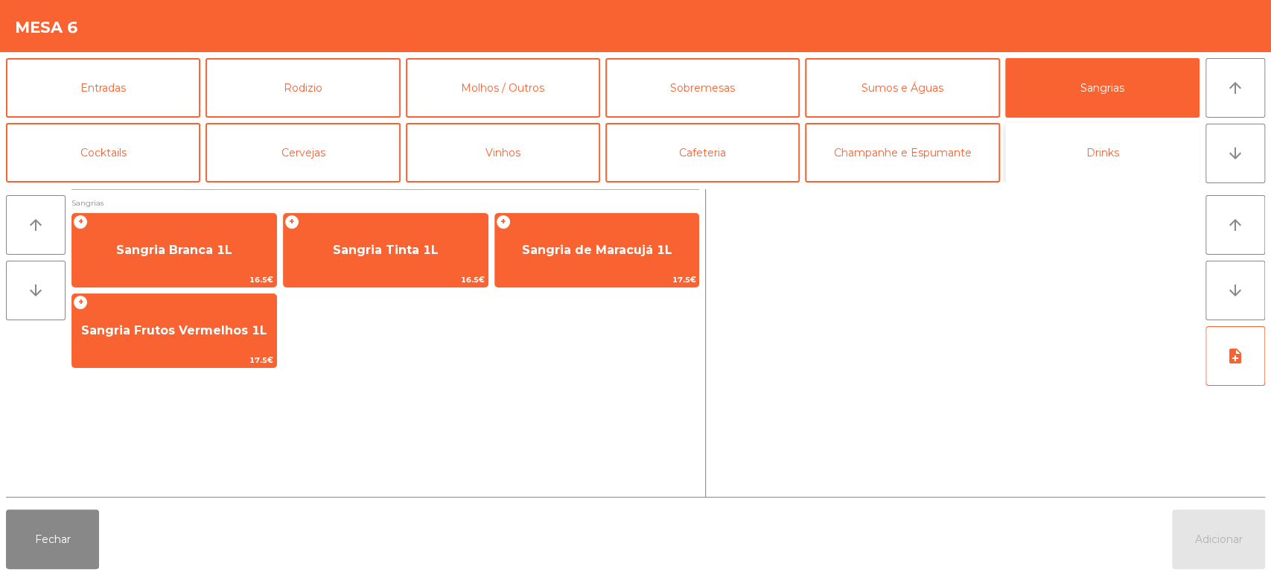
click at [1102, 143] on button "Drinks" at bounding box center [1102, 153] width 194 height 60
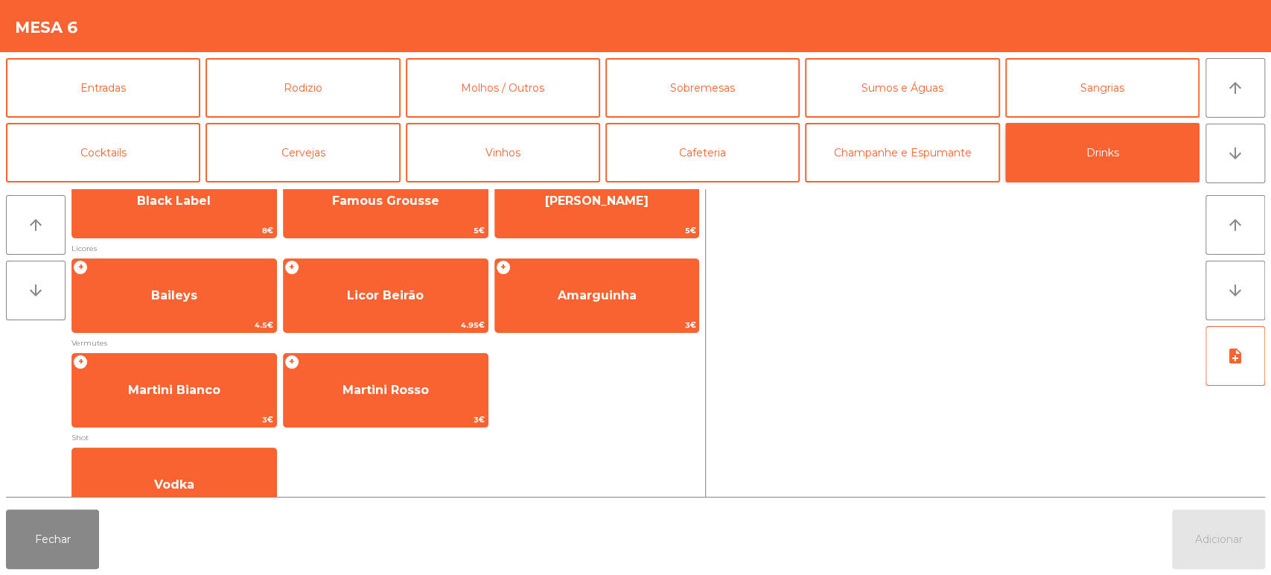
scroll to position [148, 0]
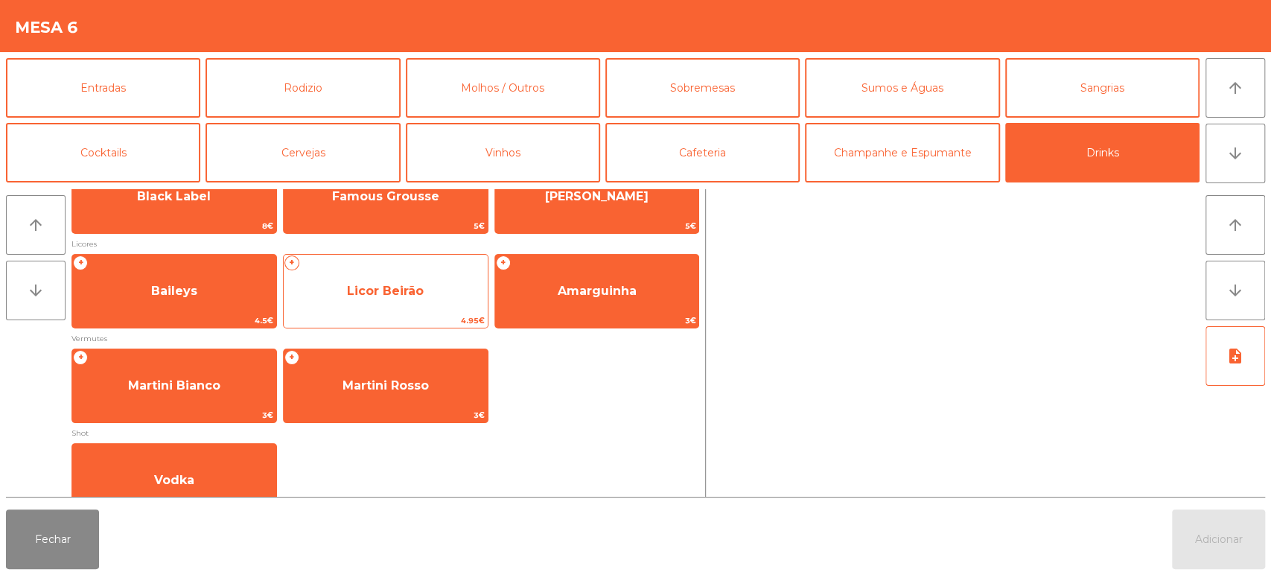
click at [416, 291] on span "Licor Beirão" at bounding box center [385, 291] width 77 height 14
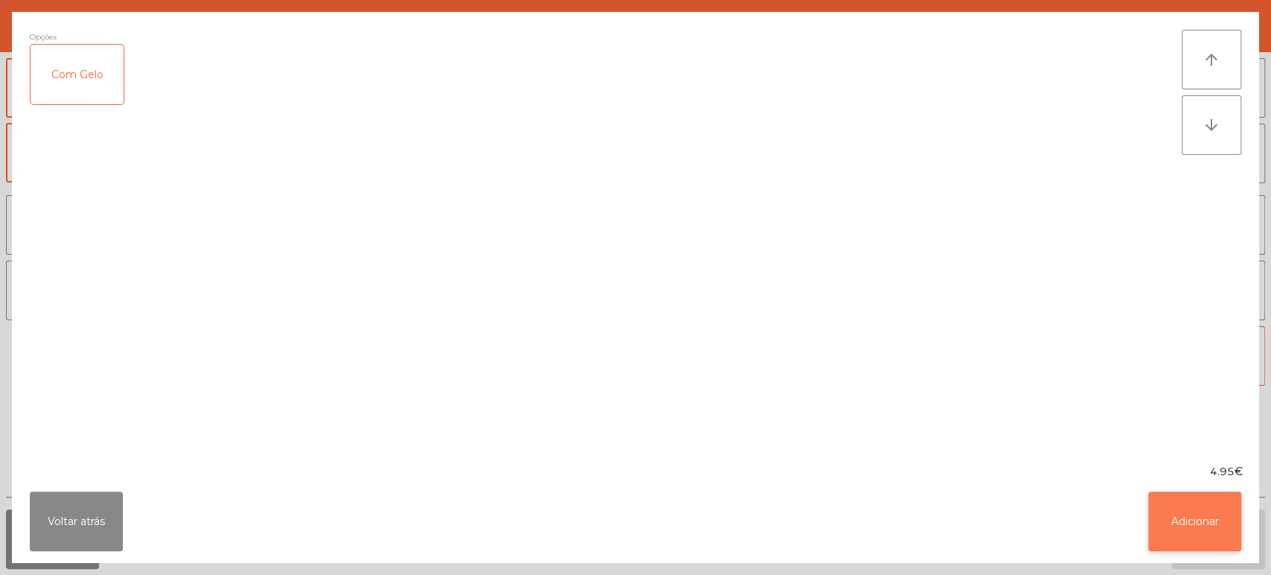
click at [1204, 501] on button "Adicionar" at bounding box center [1194, 522] width 93 height 60
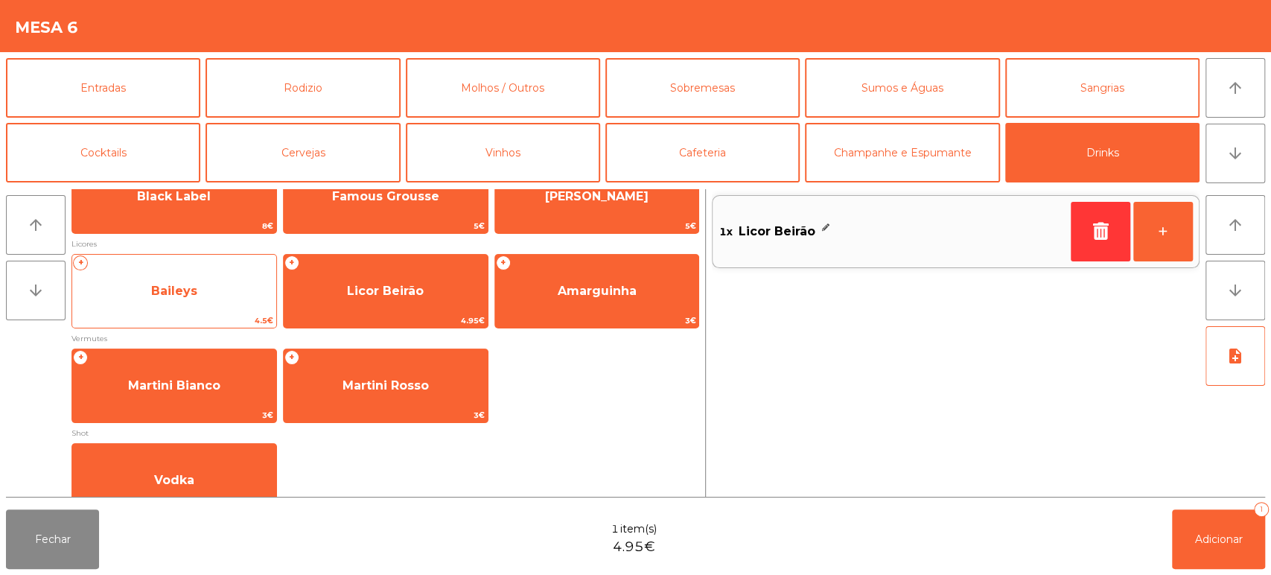
click at [200, 289] on span "Baileys" at bounding box center [174, 291] width 204 height 40
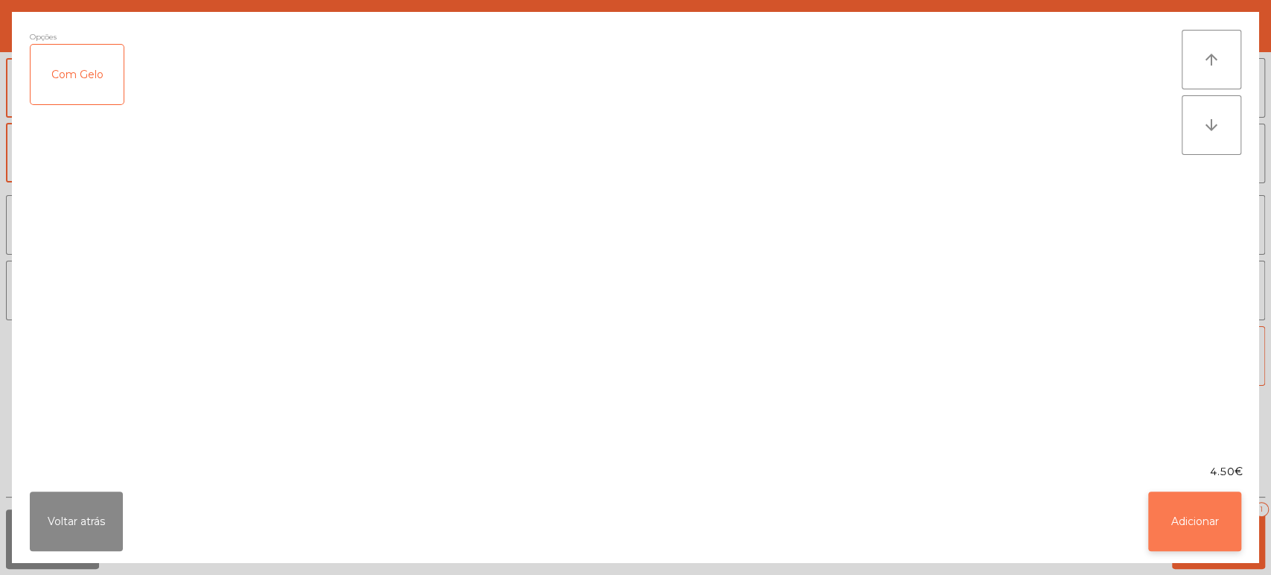
click at [1195, 533] on button "Adicionar" at bounding box center [1194, 522] width 93 height 60
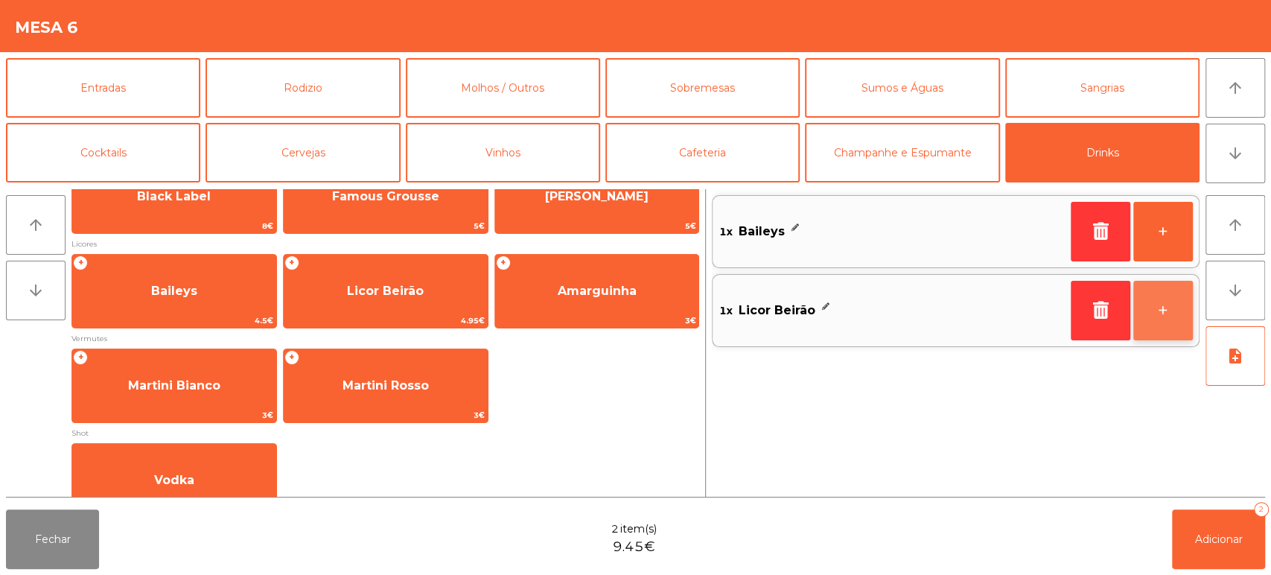
click at [1161, 323] on button "+" at bounding box center [1164, 311] width 60 height 60
click at [1147, 309] on button "+" at bounding box center [1164, 311] width 60 height 60
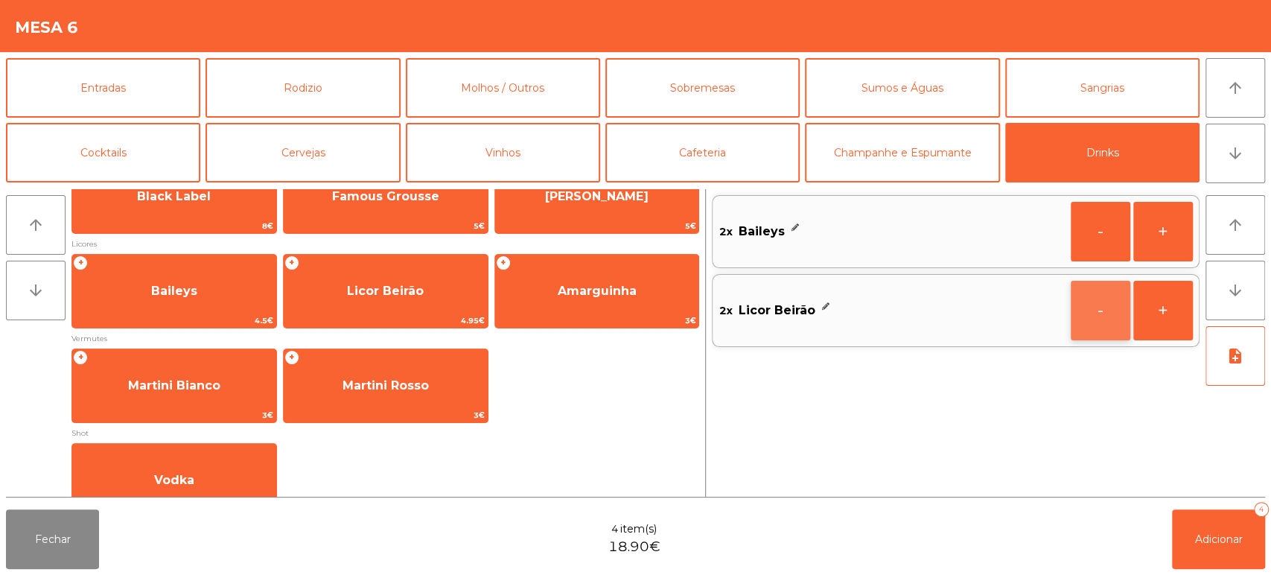
click at [1087, 318] on button "-" at bounding box center [1101, 311] width 60 height 60
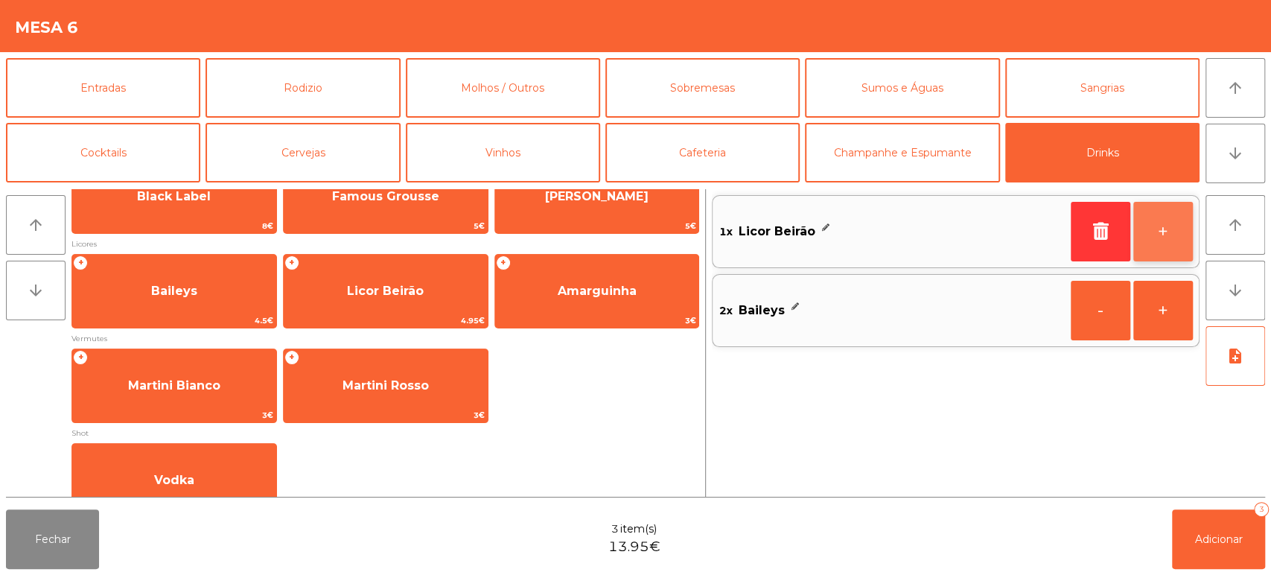
click at [1156, 241] on button "+" at bounding box center [1164, 232] width 60 height 60
click at [1165, 220] on button "+" at bounding box center [1164, 232] width 60 height 60
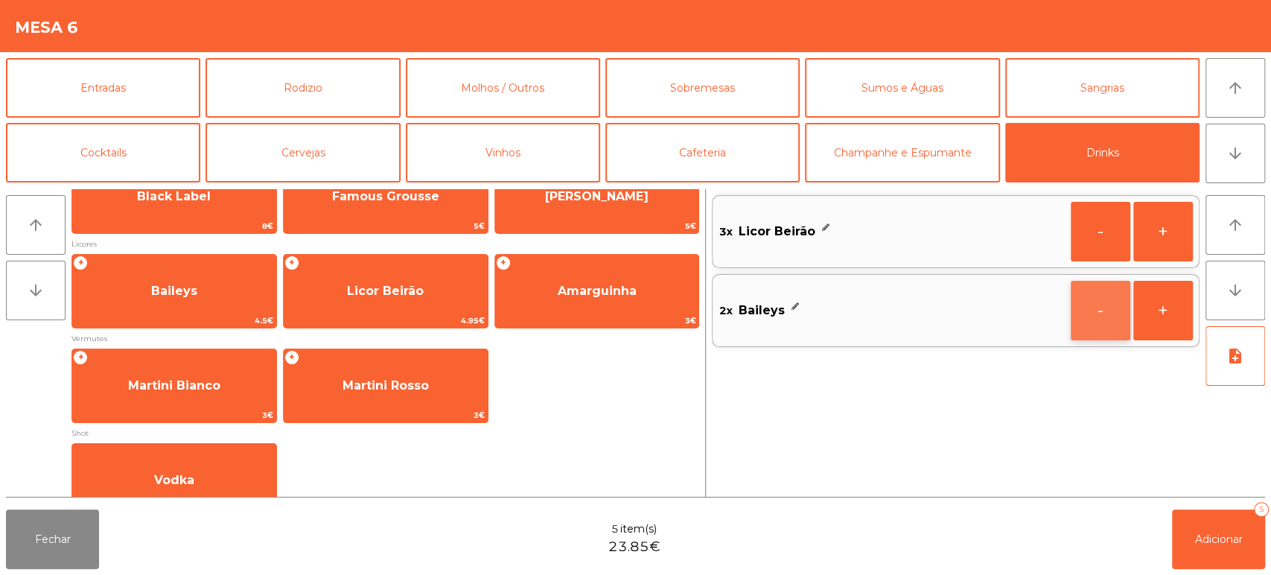
click at [1078, 293] on button "-" at bounding box center [1101, 311] width 60 height 60
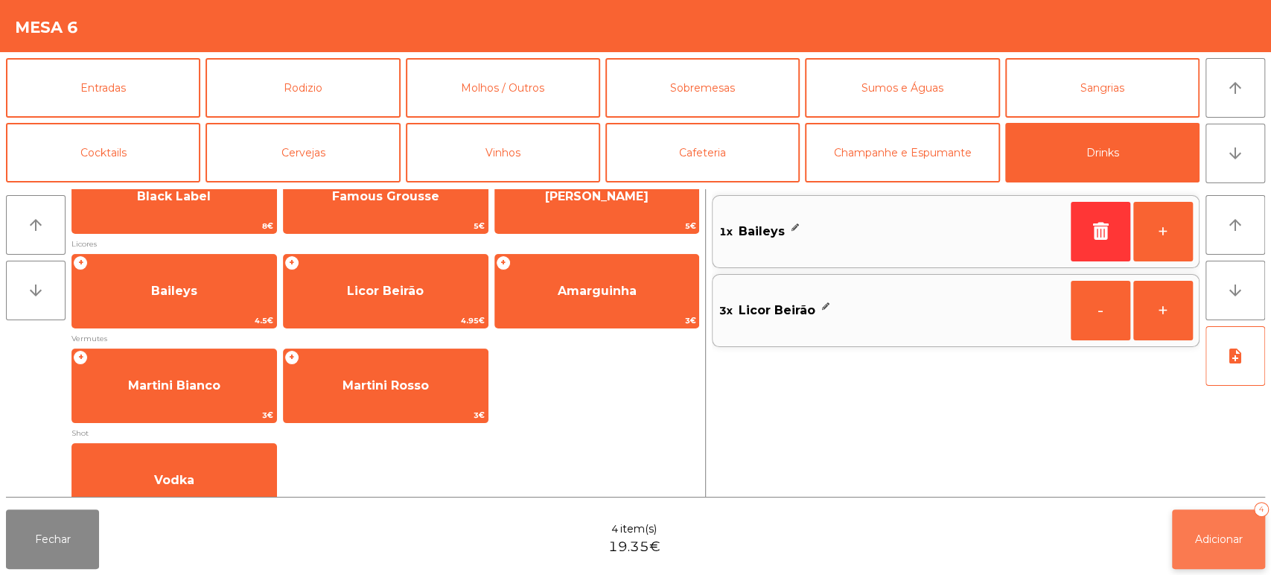
click at [1203, 530] on button "Adicionar 4" at bounding box center [1218, 539] width 93 height 60
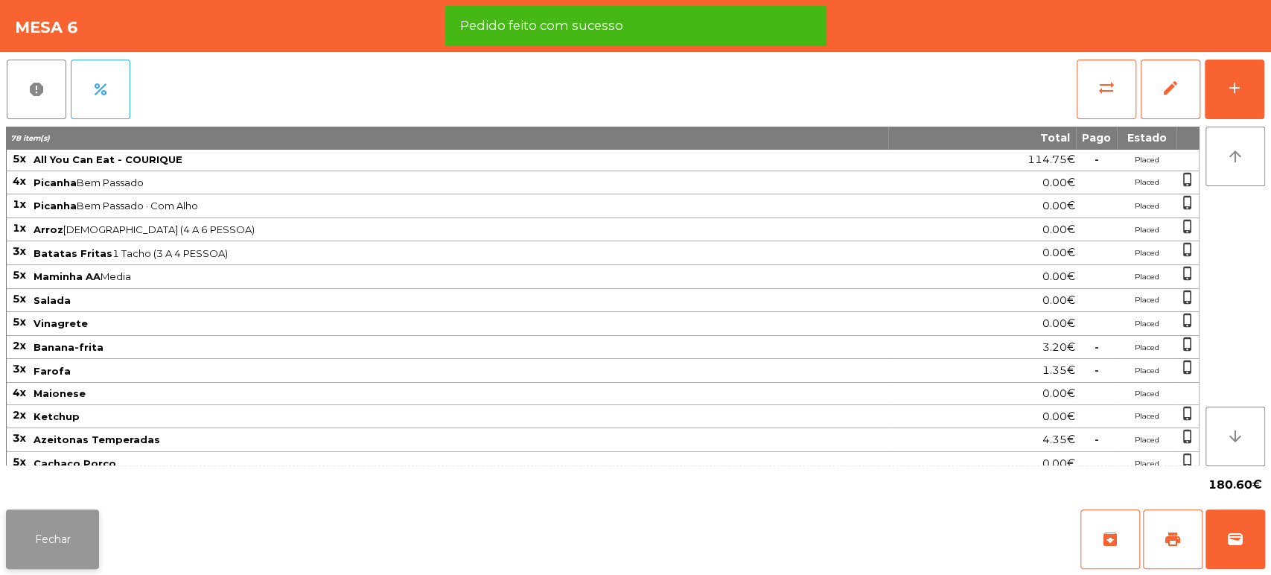
click at [74, 510] on button "Fechar" at bounding box center [52, 539] width 93 height 60
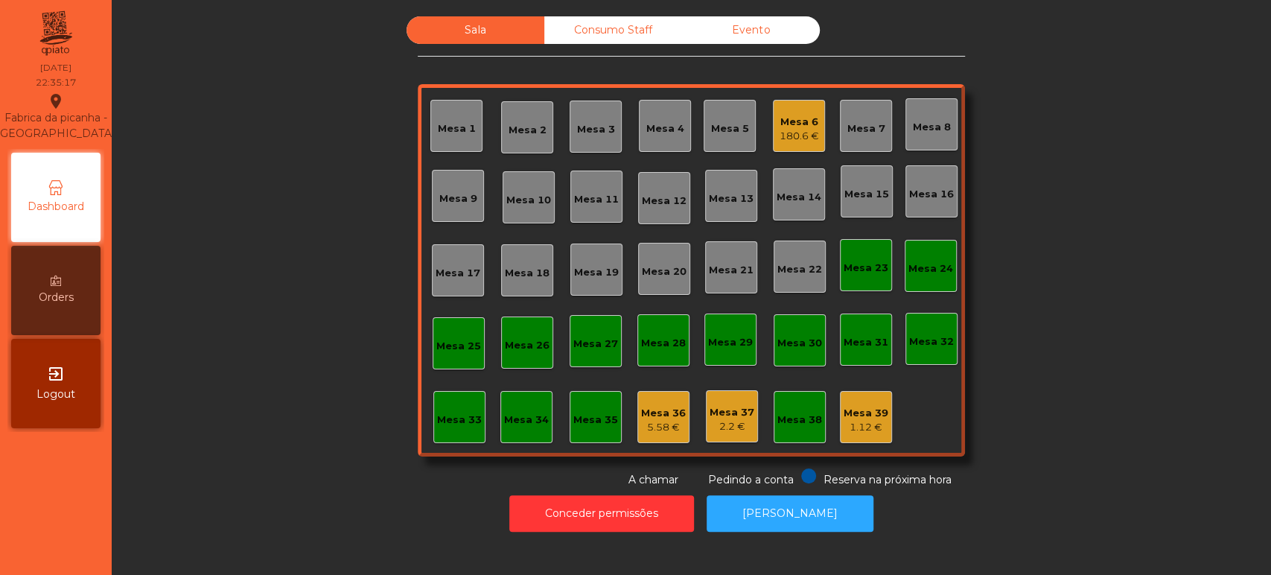
click at [780, 129] on div "180.6 €" at bounding box center [799, 136] width 39 height 15
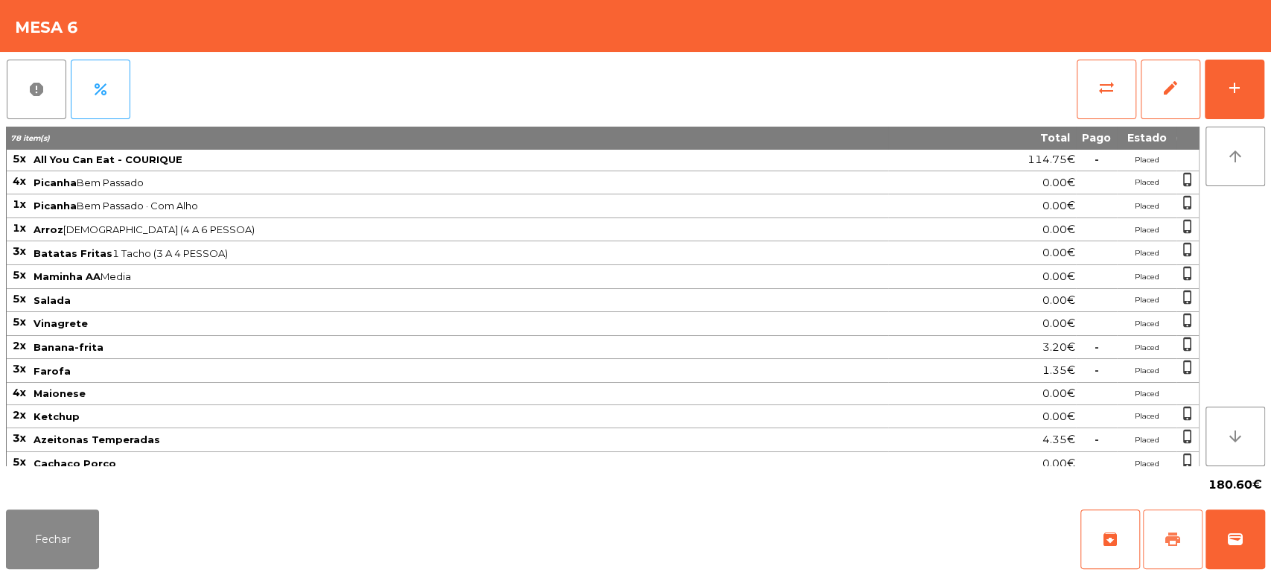
click at [1151, 541] on button "print" at bounding box center [1173, 539] width 60 height 60
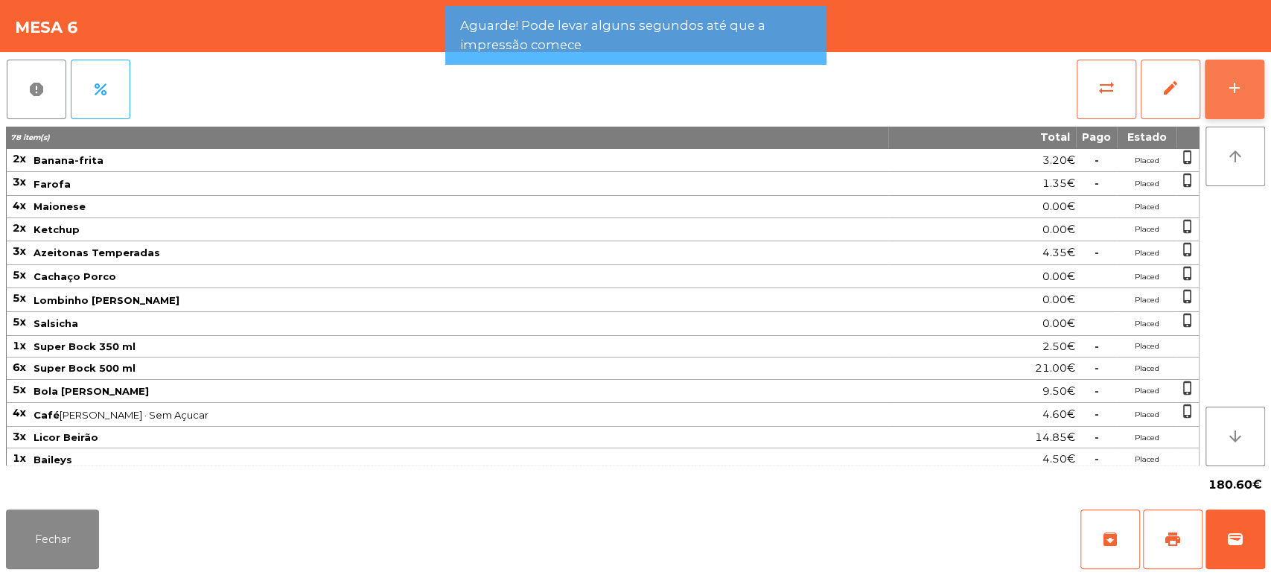
click at [1230, 90] on div "add" at bounding box center [1235, 88] width 18 height 18
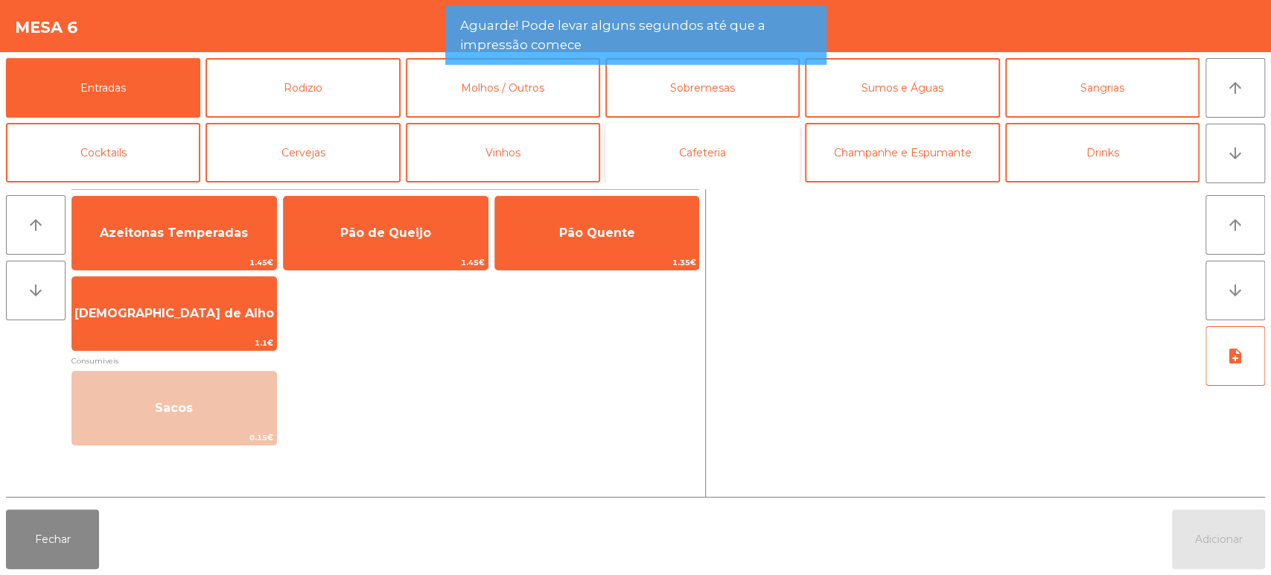
click at [714, 161] on button "Cafeteria" at bounding box center [703, 153] width 194 height 60
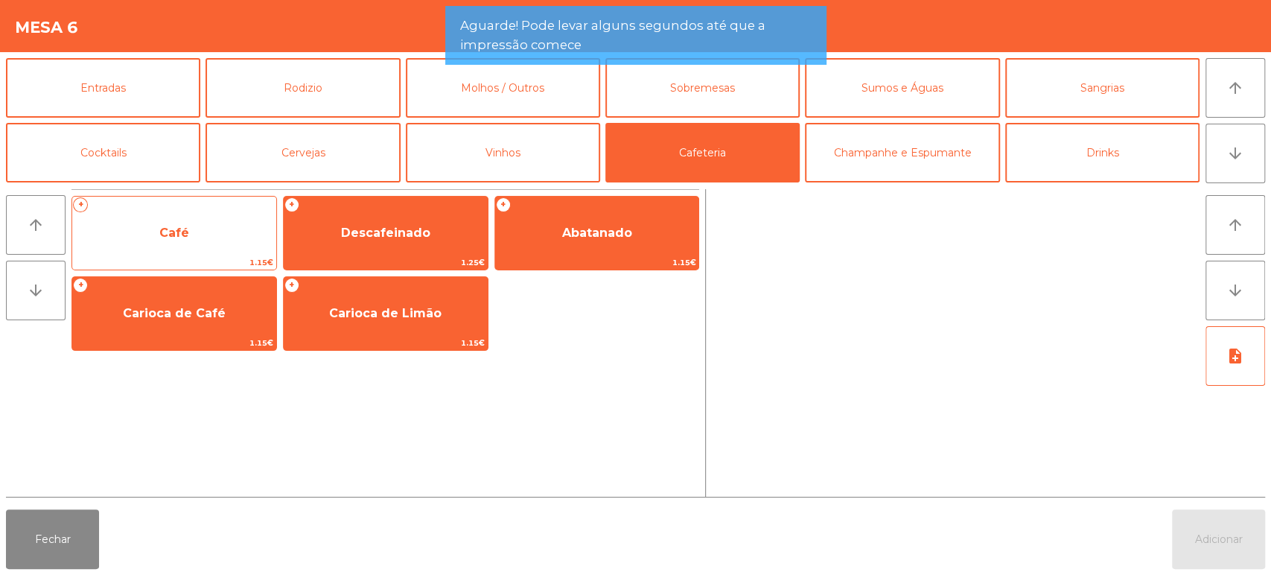
click at [229, 209] on div "+ Café 1.15€" at bounding box center [174, 233] width 206 height 74
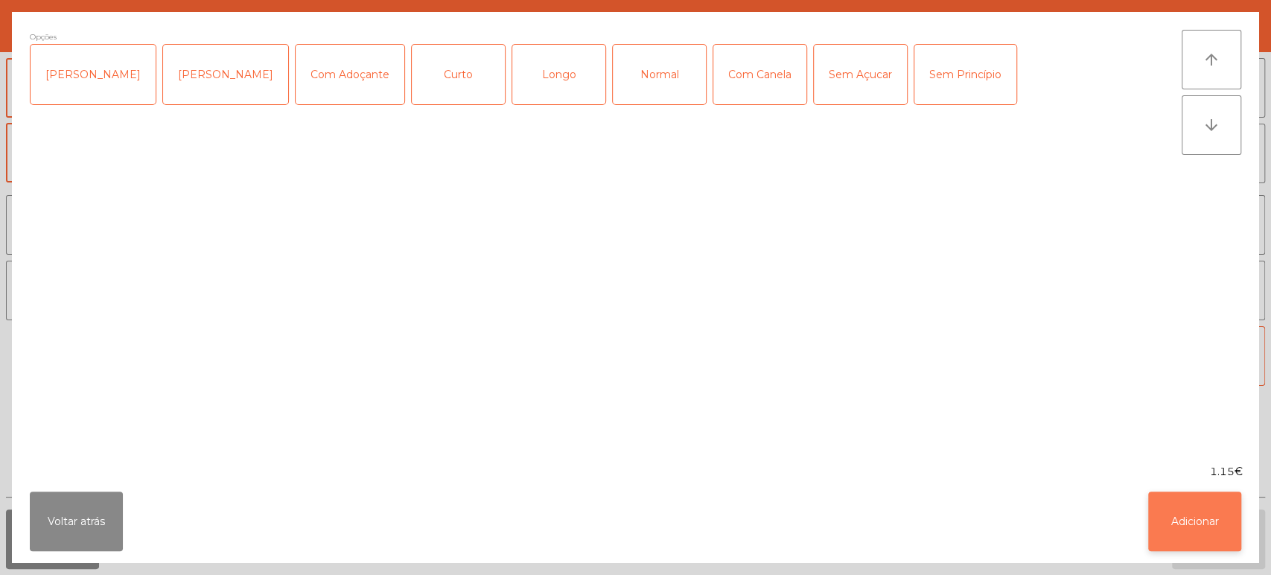
click at [1223, 539] on button "Adicionar" at bounding box center [1194, 522] width 93 height 60
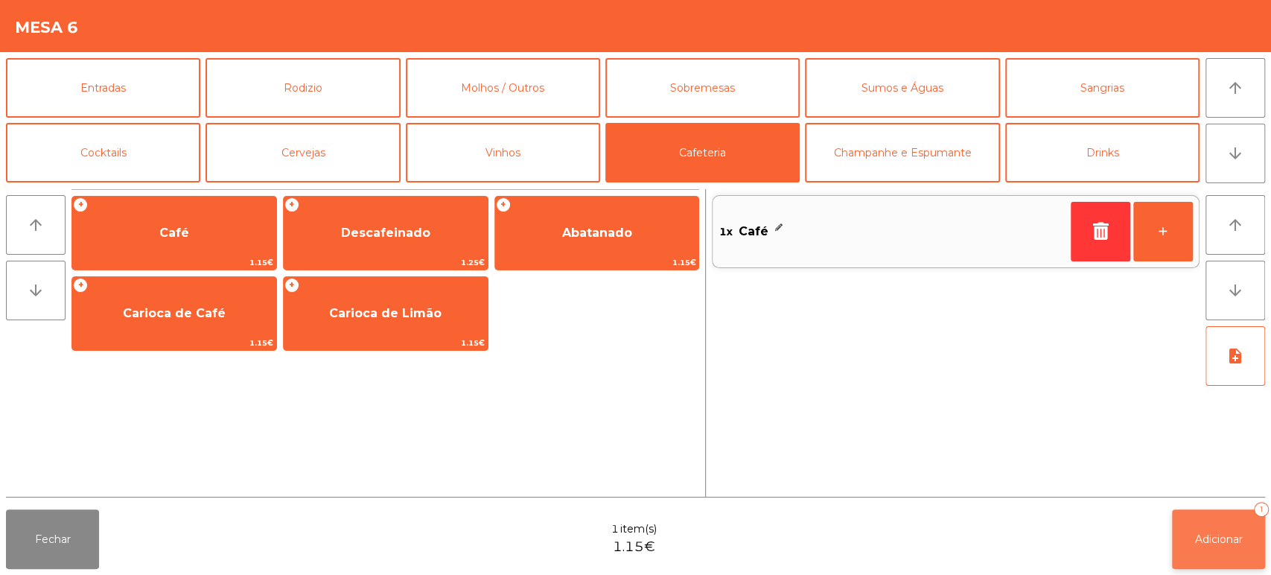
click at [1226, 520] on button "Adicionar 1" at bounding box center [1218, 539] width 93 height 60
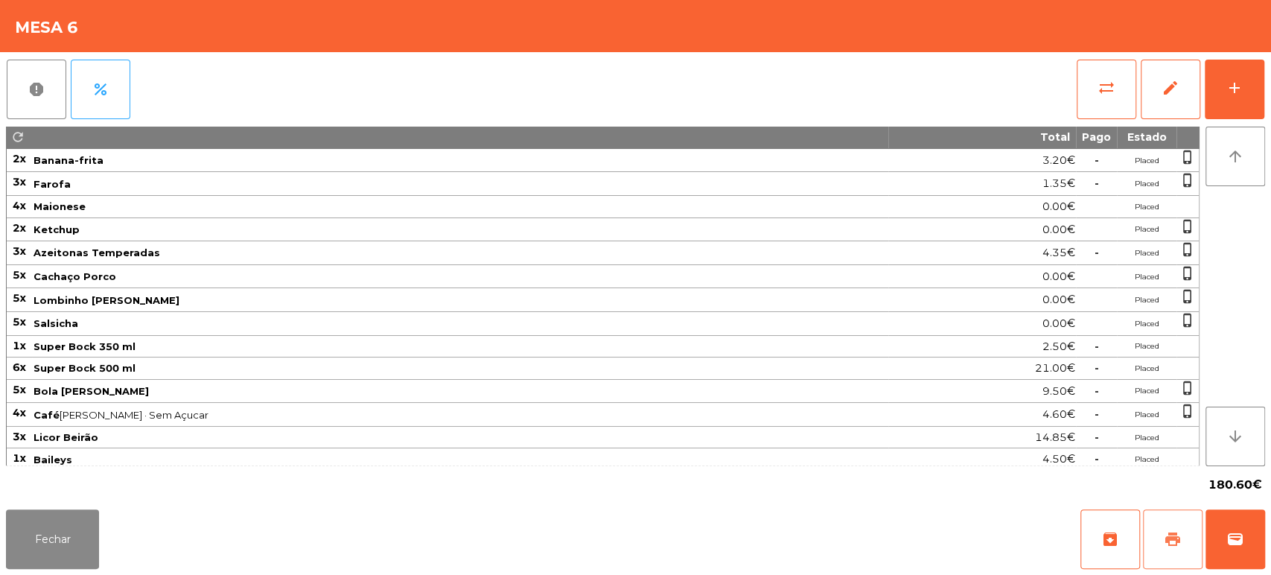
click at [1191, 530] on button "print" at bounding box center [1173, 539] width 60 height 60
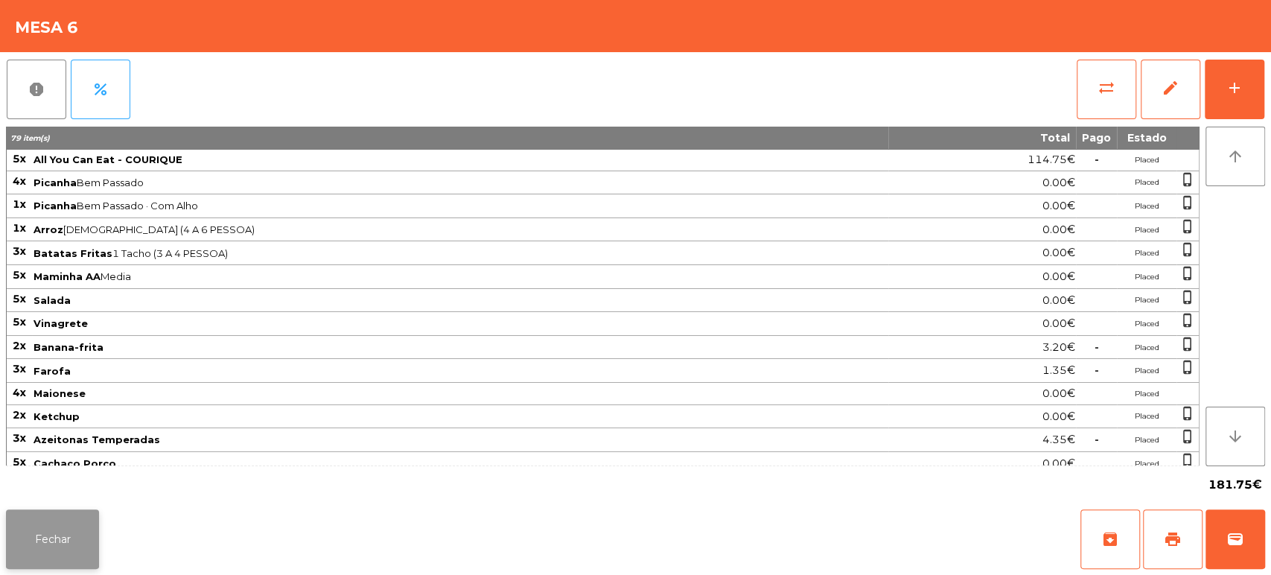
click at [71, 542] on button "Fechar" at bounding box center [52, 539] width 93 height 60
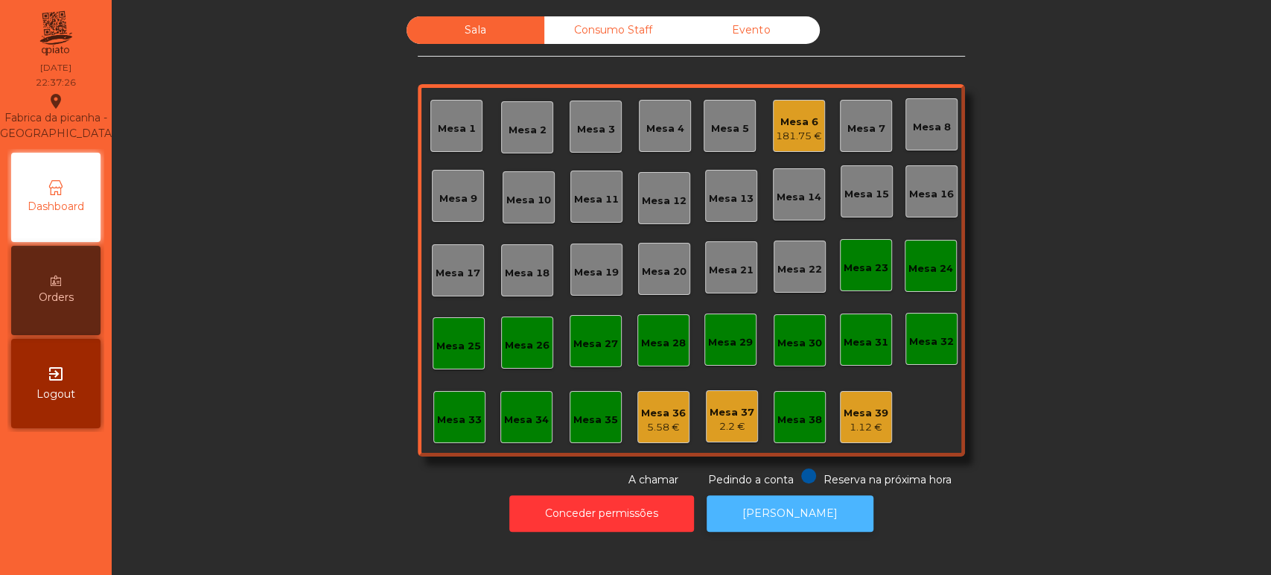
click at [759, 504] on button "[PERSON_NAME]" at bounding box center [790, 513] width 167 height 36
click at [795, 127] on div "Mesa 6" at bounding box center [799, 122] width 46 height 15
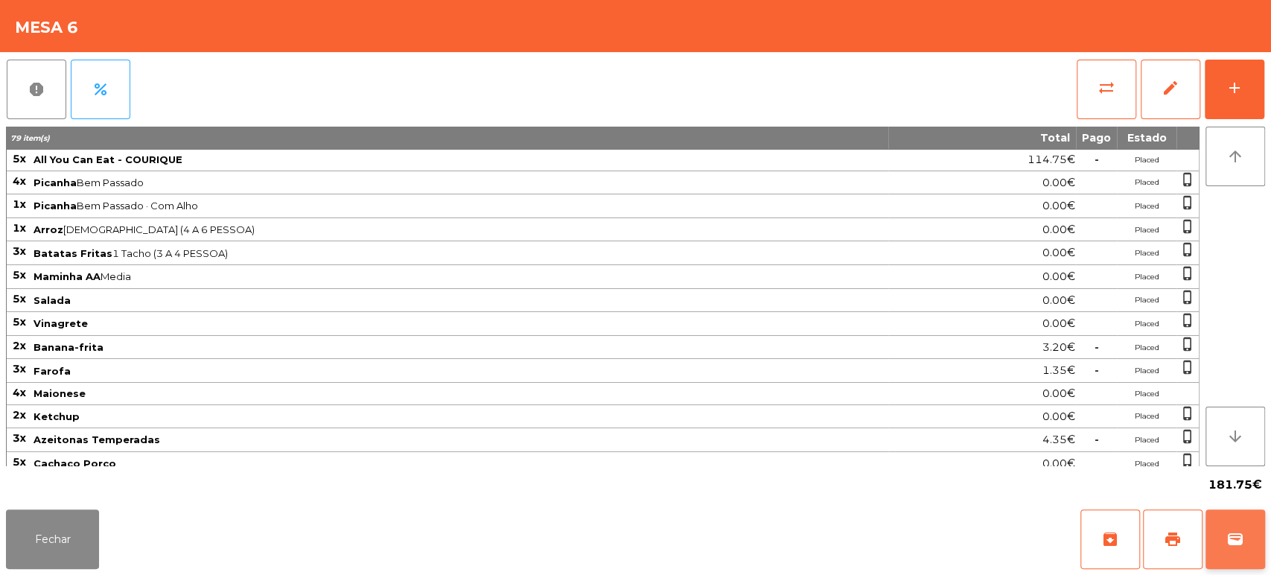
click at [1229, 523] on button "wallet" at bounding box center [1236, 539] width 60 height 60
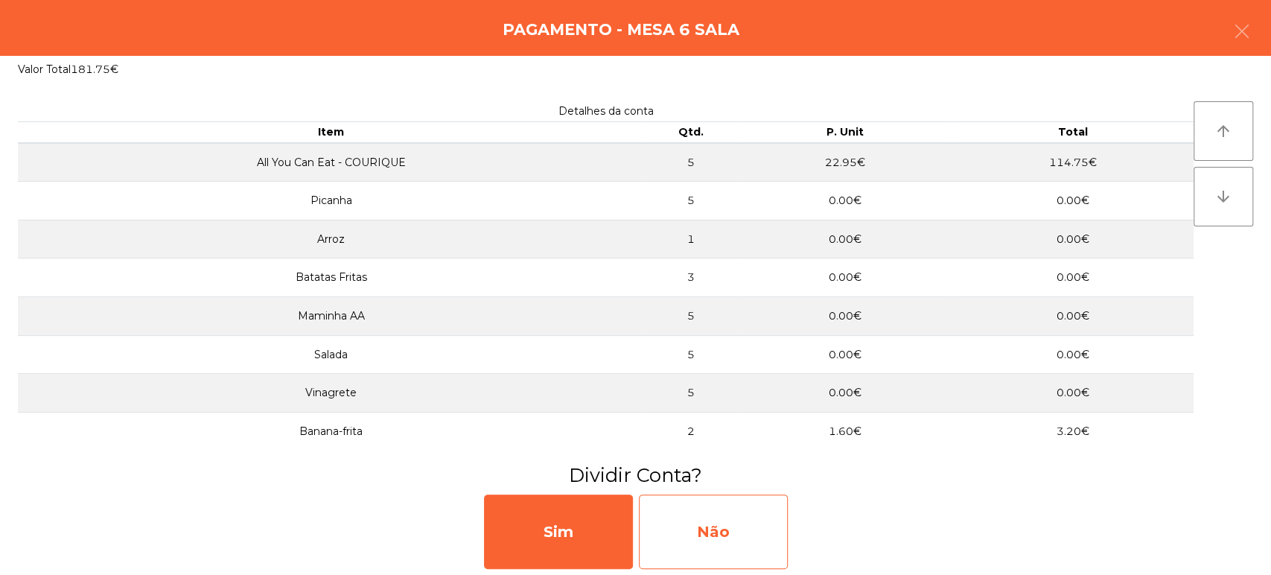
click at [735, 507] on div "Não" at bounding box center [713, 532] width 149 height 74
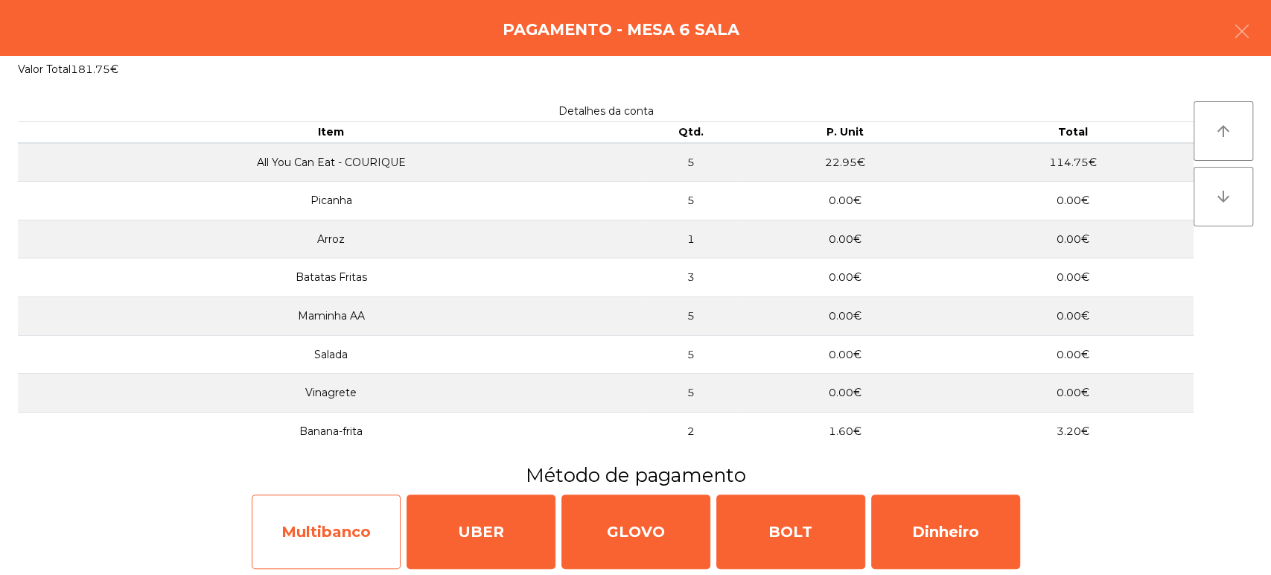
click at [342, 534] on div "Multibanco" at bounding box center [326, 532] width 149 height 74
select select "**"
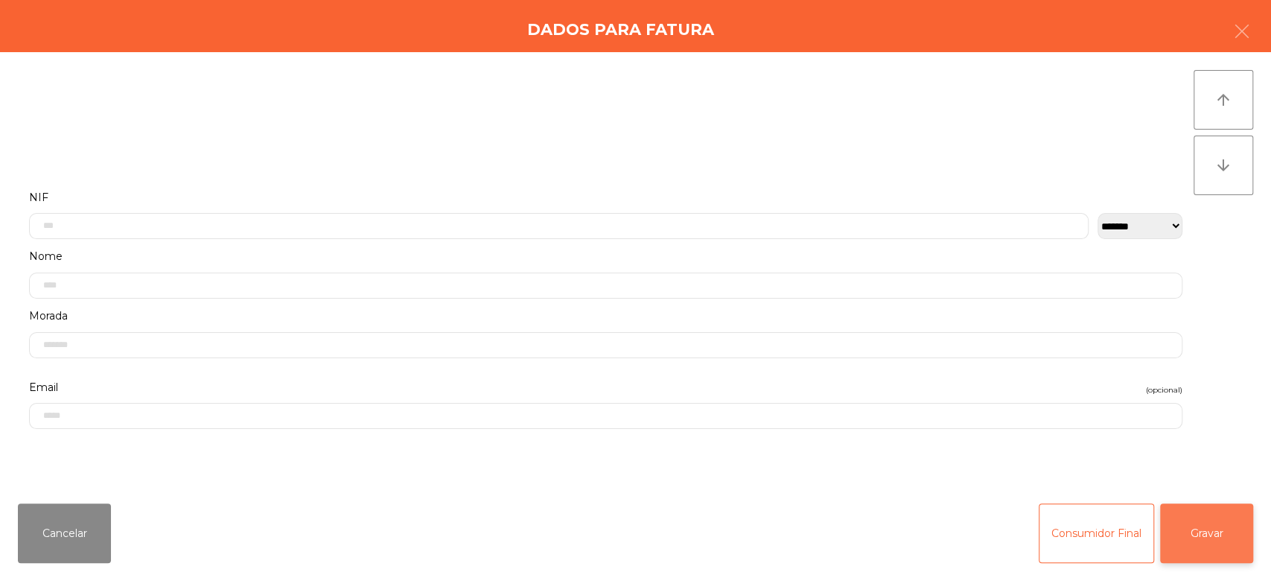
click at [1227, 553] on button "Gravar" at bounding box center [1206, 533] width 93 height 60
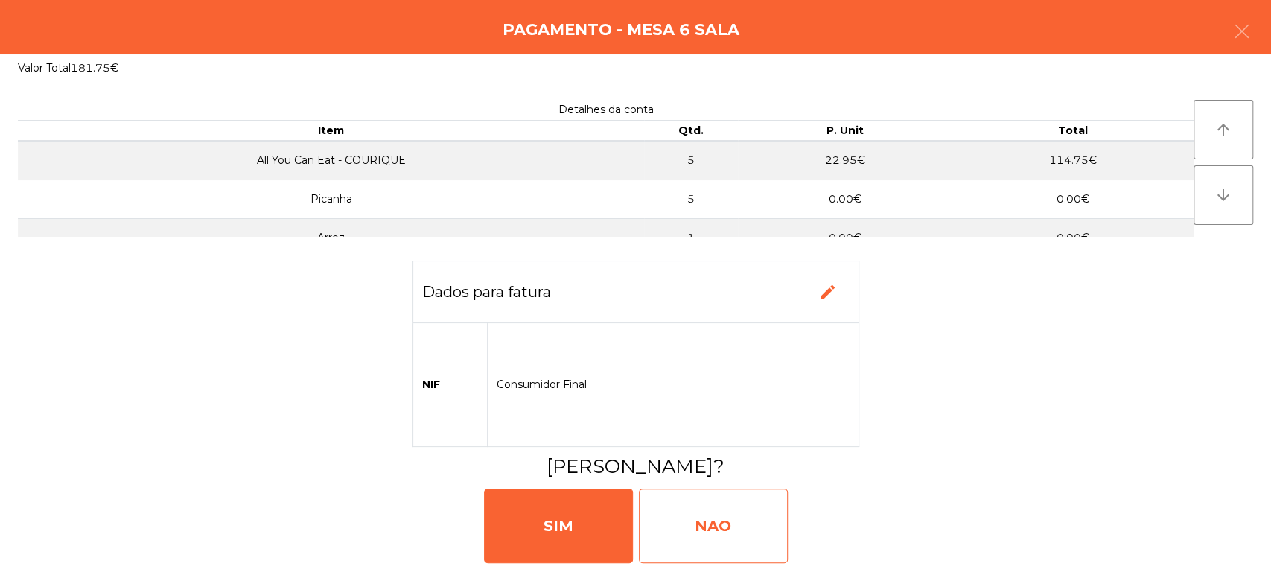
click at [763, 536] on div "NAO" at bounding box center [713, 526] width 149 height 74
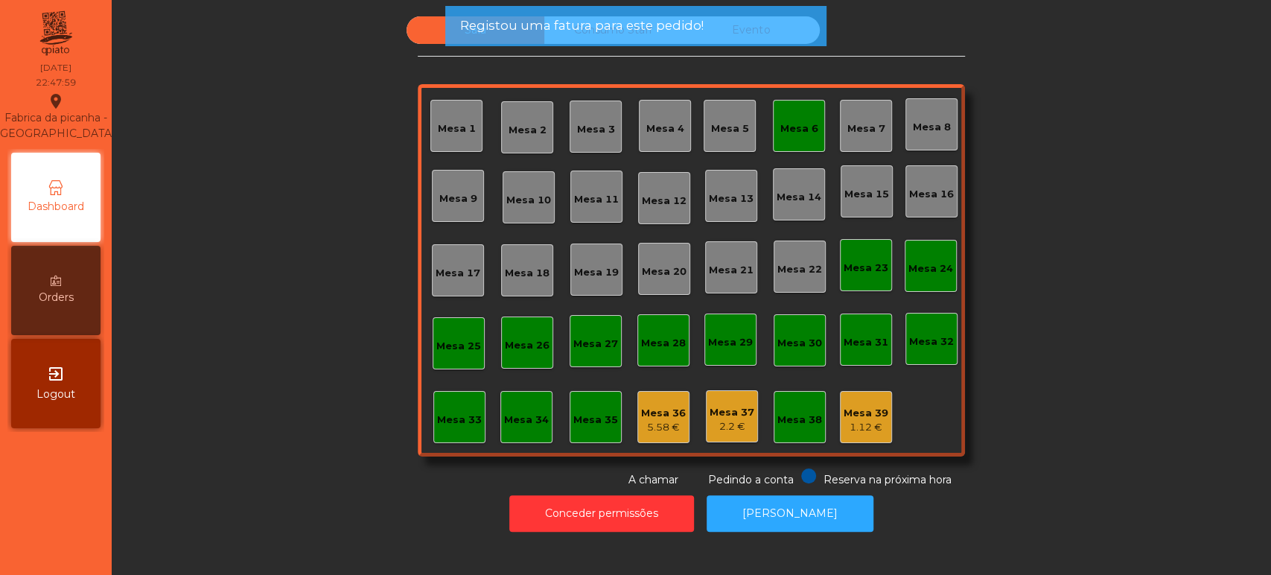
click at [803, 115] on div "Mesa 6" at bounding box center [800, 125] width 38 height 21
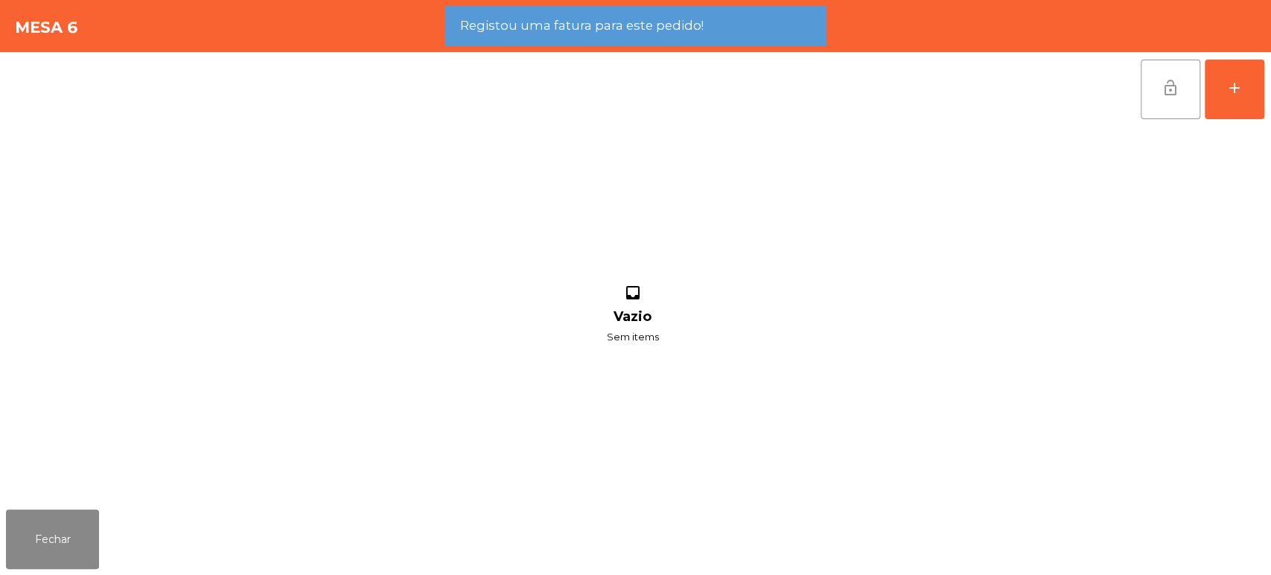
click at [1167, 75] on button "lock_open" at bounding box center [1171, 90] width 60 height 60
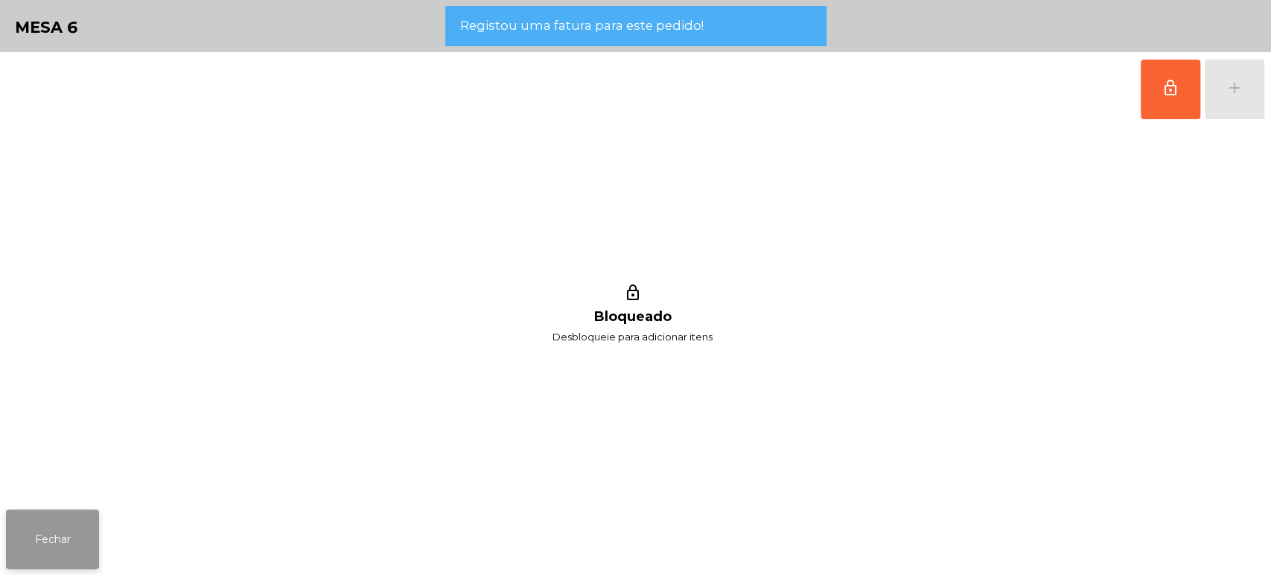
click at [92, 522] on button "Fechar" at bounding box center [52, 539] width 93 height 60
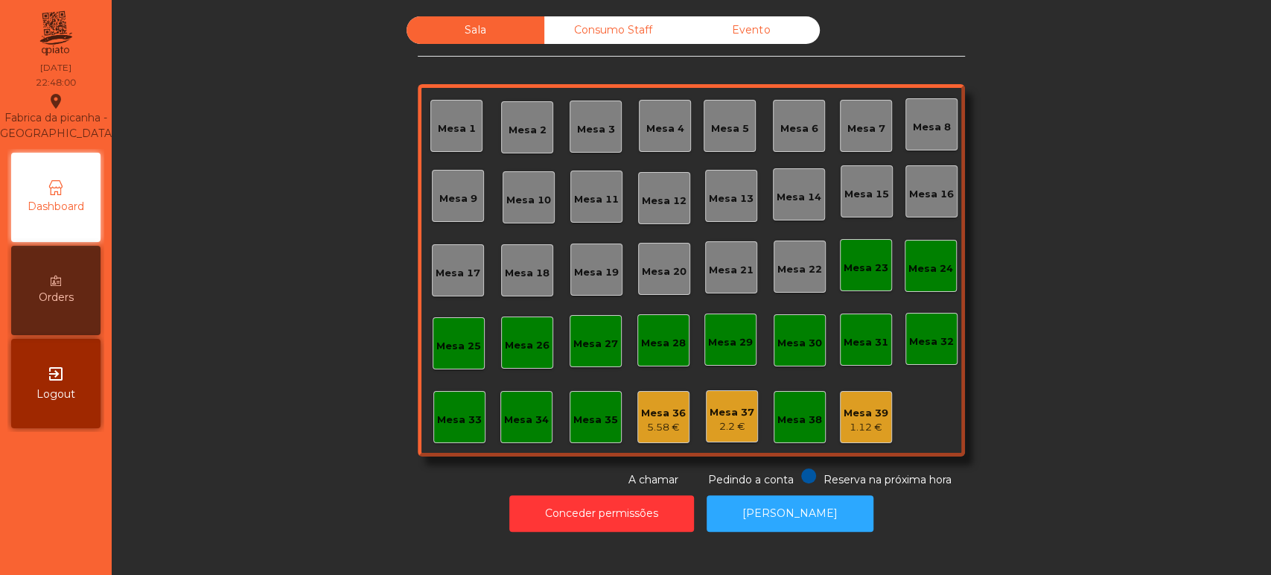
click at [667, 420] on div "5.58 €" at bounding box center [663, 427] width 45 height 15
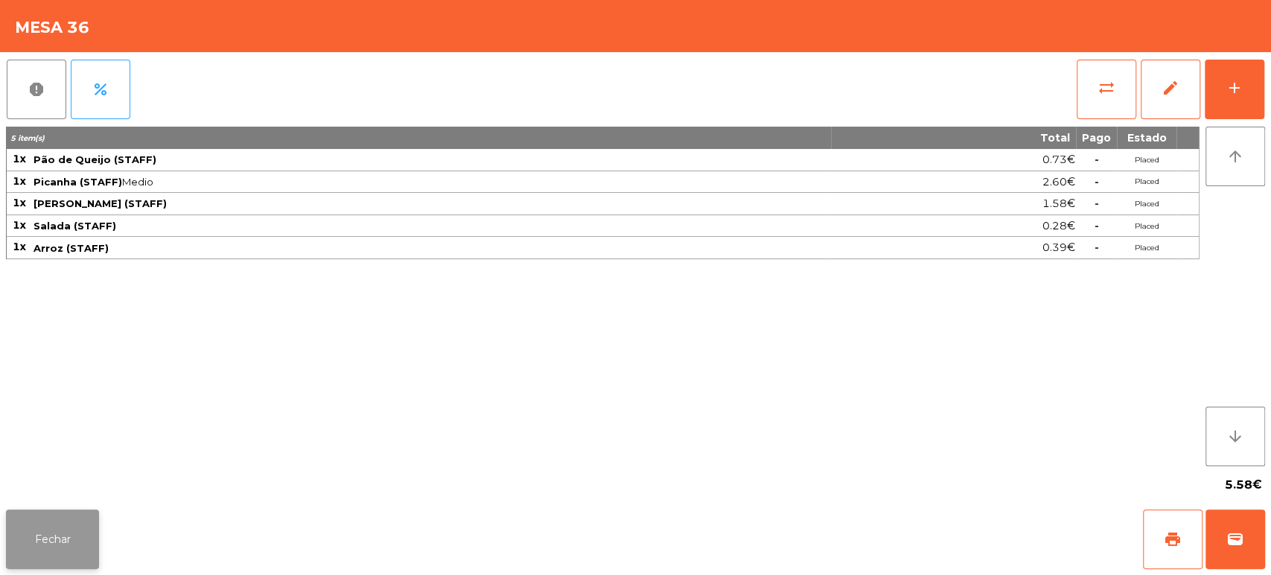
click at [71, 537] on button "Fechar" at bounding box center [52, 539] width 93 height 60
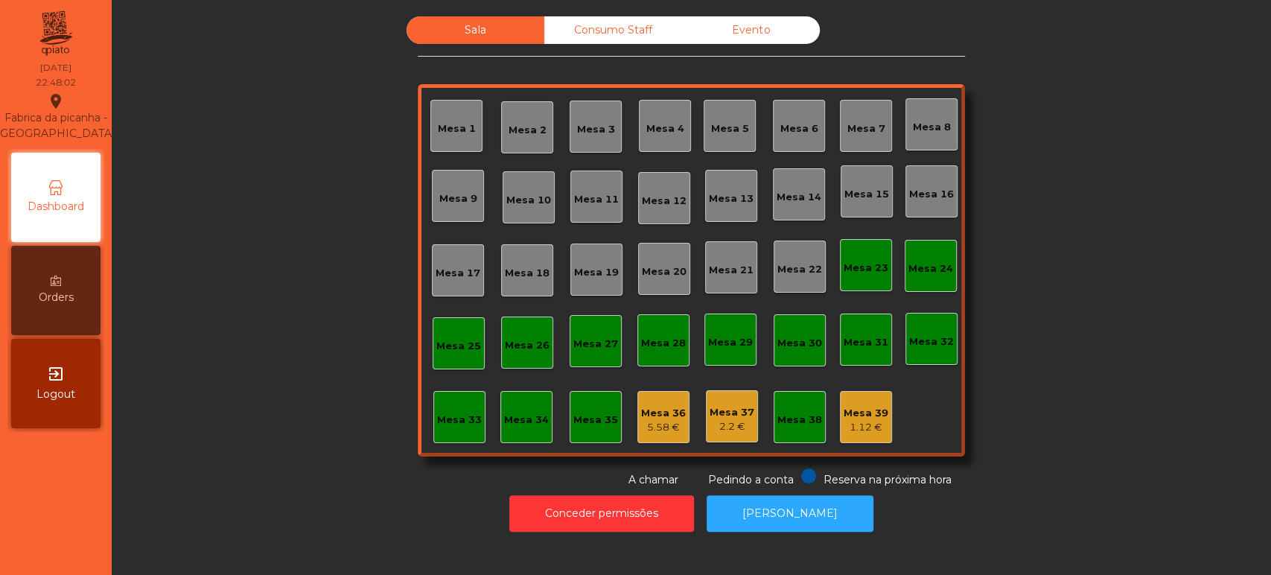
click at [448, 428] on div "Mesa 33" at bounding box center [459, 417] width 52 height 52
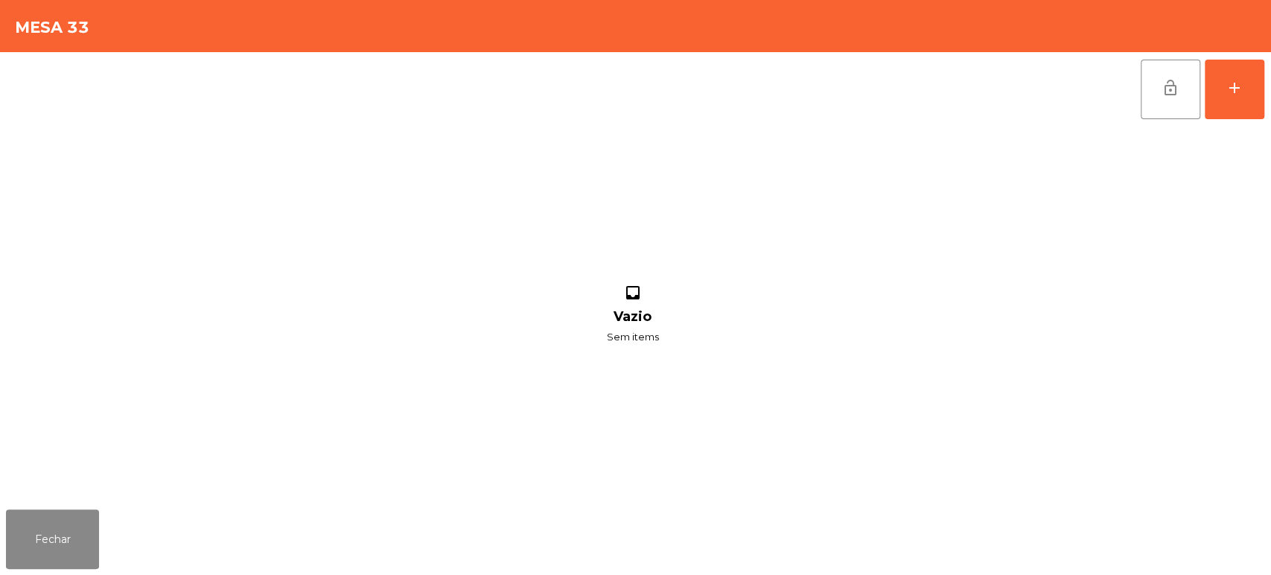
click at [1264, 73] on div "lock_open add" at bounding box center [1202, 89] width 125 height 74
click at [1242, 99] on button "add" at bounding box center [1235, 90] width 60 height 60
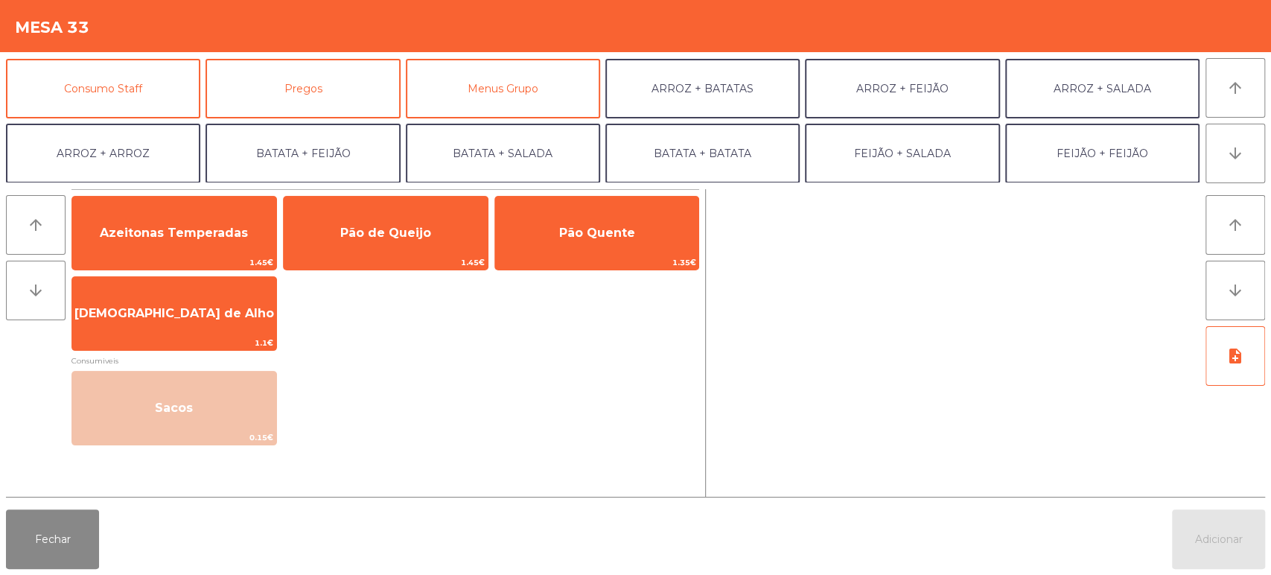
scroll to position [180, 0]
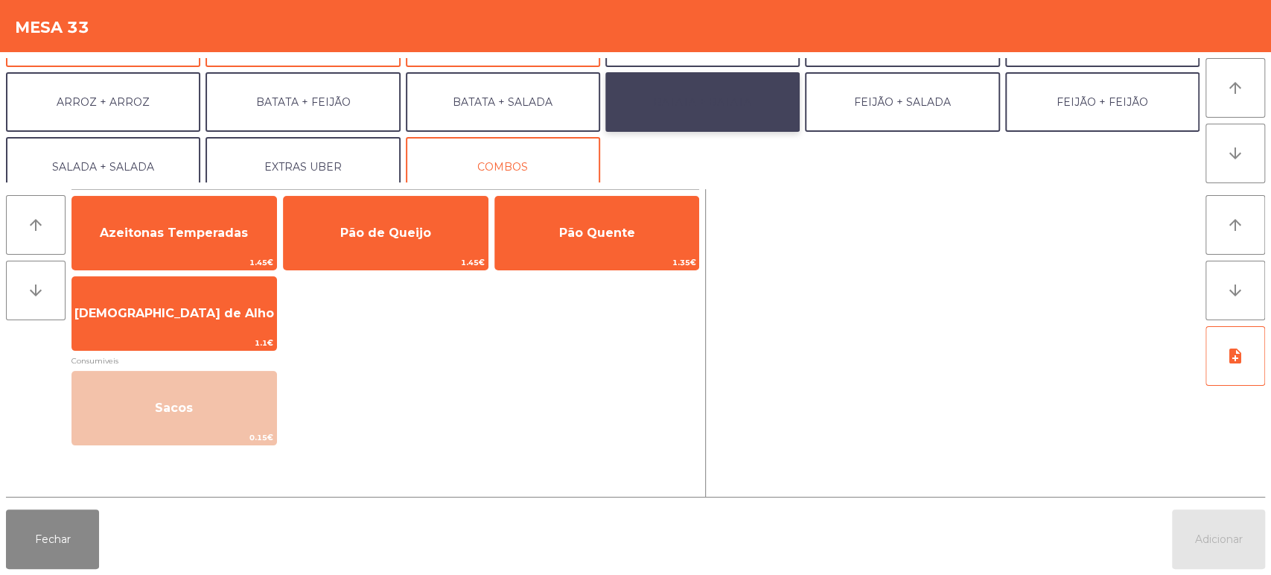
click at [731, 104] on button "BATATA + BATATA" at bounding box center [703, 102] width 194 height 60
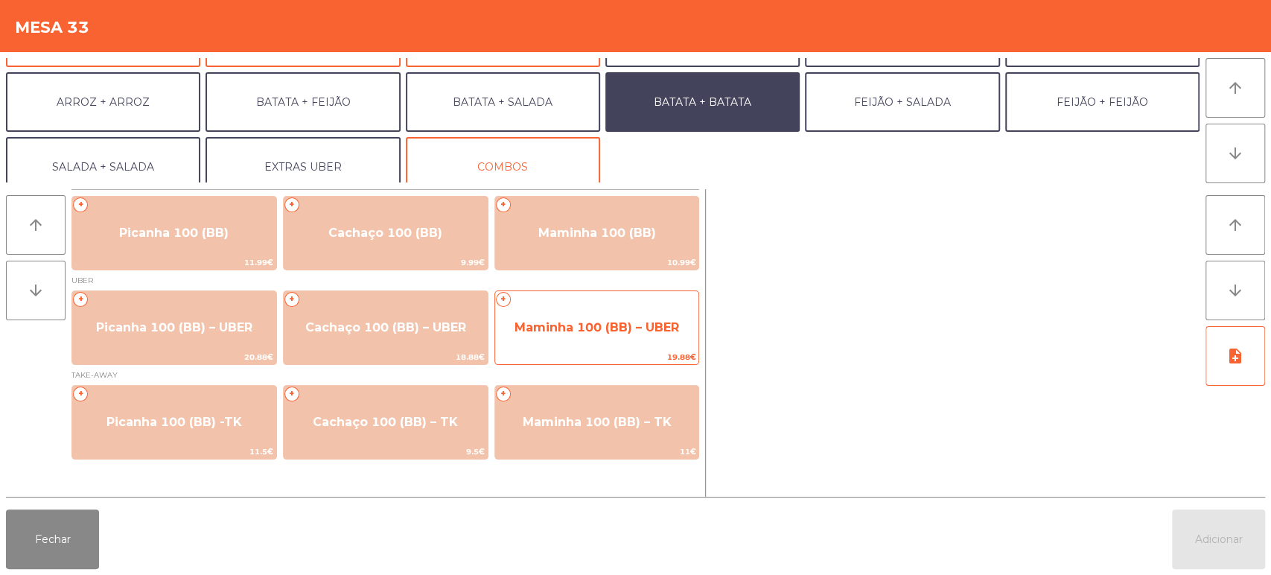
click at [590, 342] on span "Maminha 100 (BB) – UBER" at bounding box center [597, 328] width 204 height 40
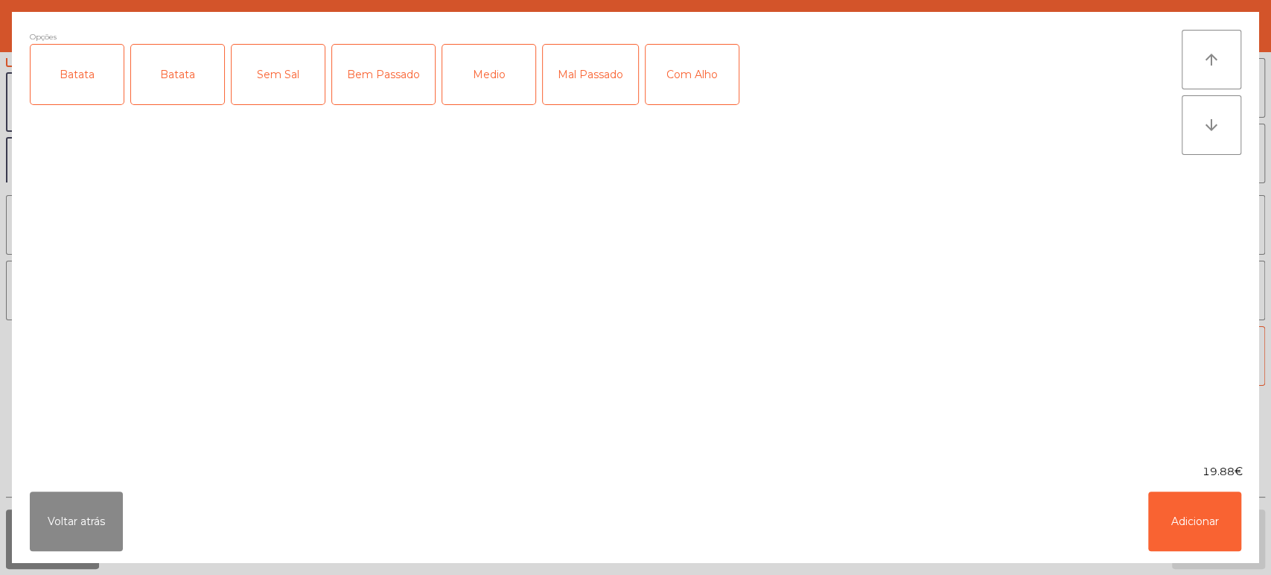
click at [80, 76] on div "Batata" at bounding box center [77, 75] width 93 height 60
click at [374, 69] on div "Bem Passado" at bounding box center [383, 75] width 103 height 60
click at [1193, 495] on button "Adicionar" at bounding box center [1194, 522] width 93 height 60
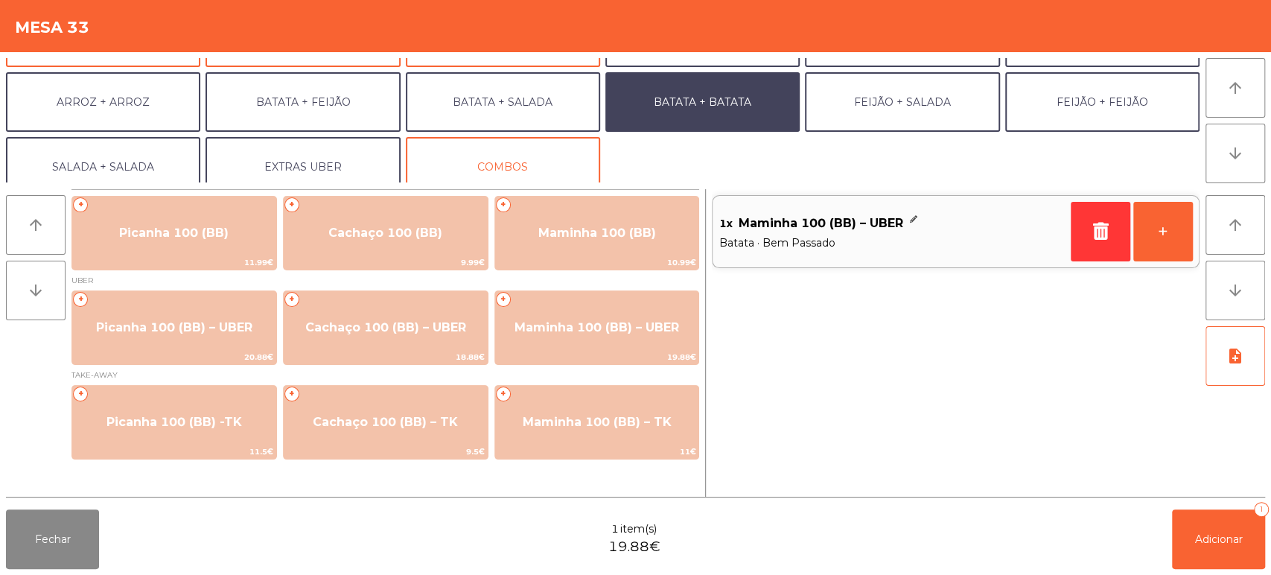
scroll to position [194, 0]
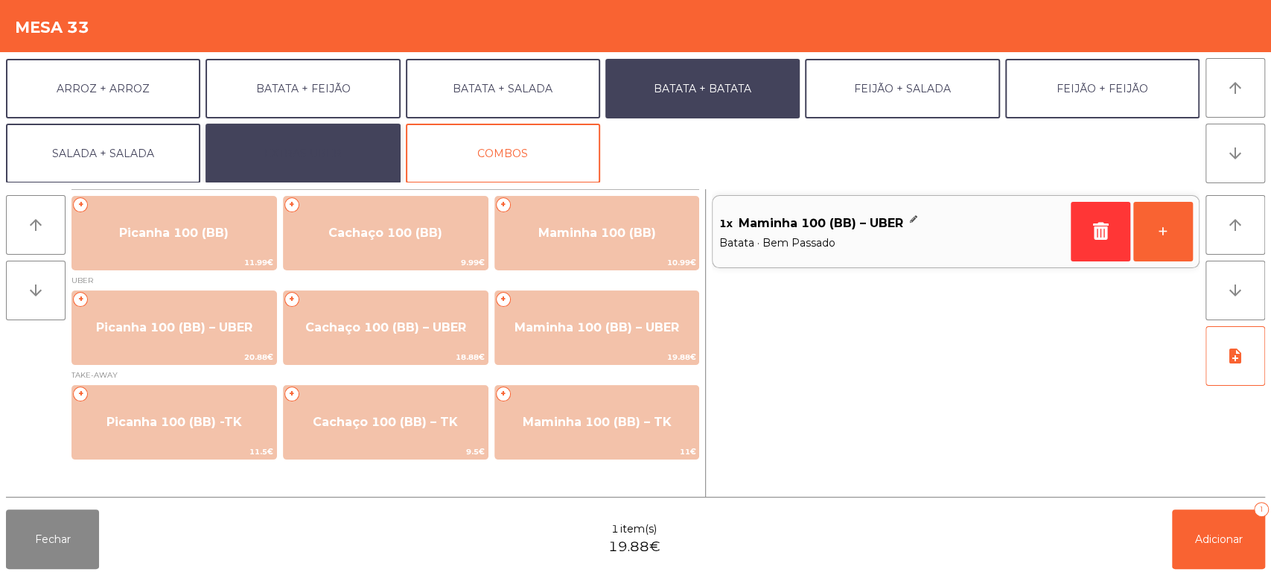
click at [343, 139] on button "EXTRAS UBER" at bounding box center [303, 154] width 194 height 60
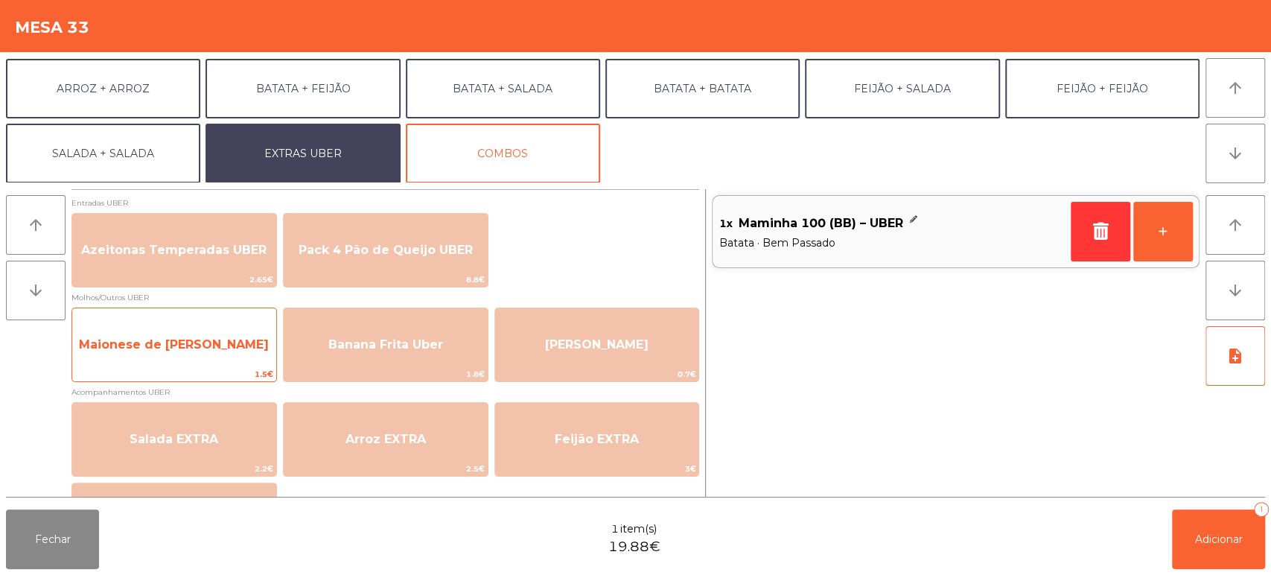
click at [220, 352] on span "Maionese de Alho UBER" at bounding box center [174, 344] width 190 height 14
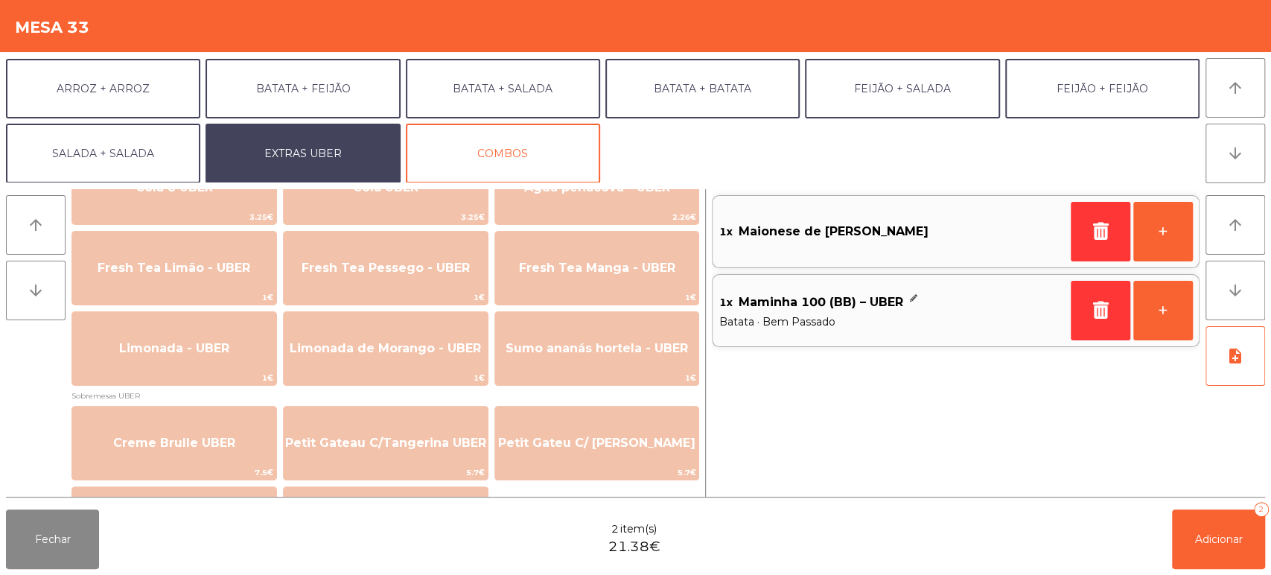
scroll to position [434, 0]
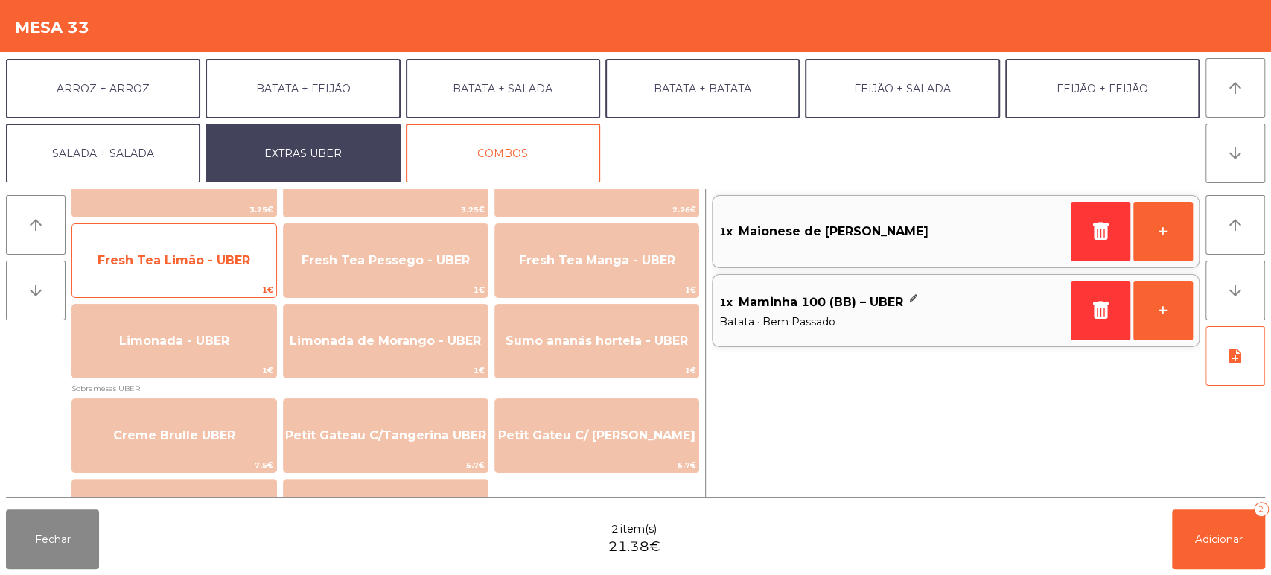
click at [200, 257] on span "Fresh Tea Limão - UBER" at bounding box center [174, 260] width 153 height 14
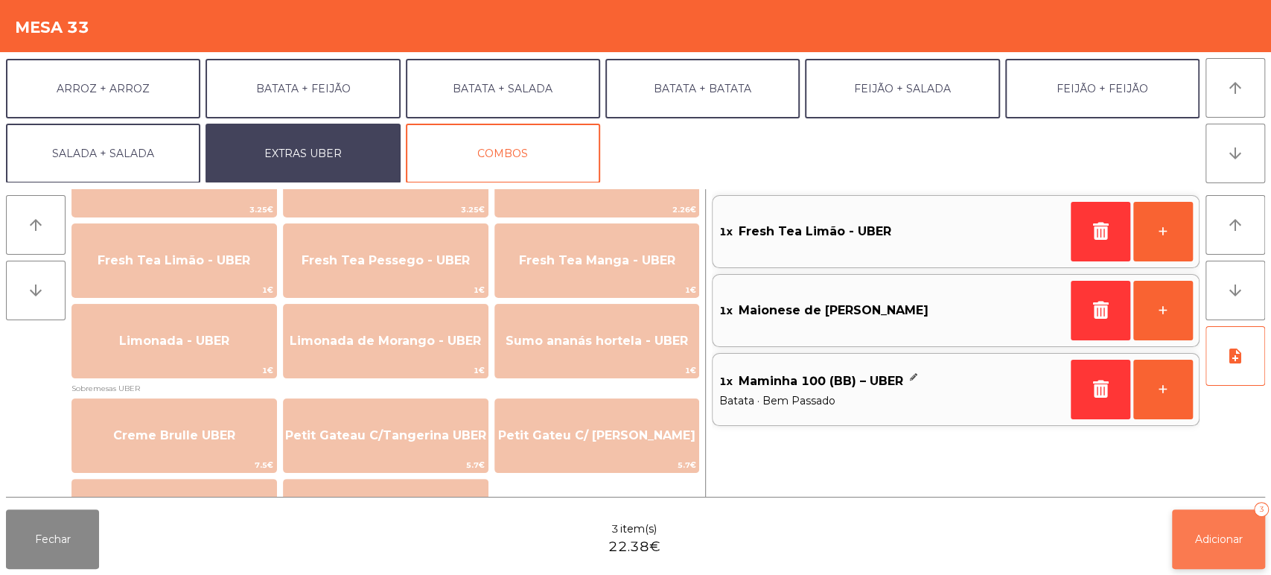
click at [1210, 545] on span "Adicionar" at bounding box center [1219, 539] width 48 height 13
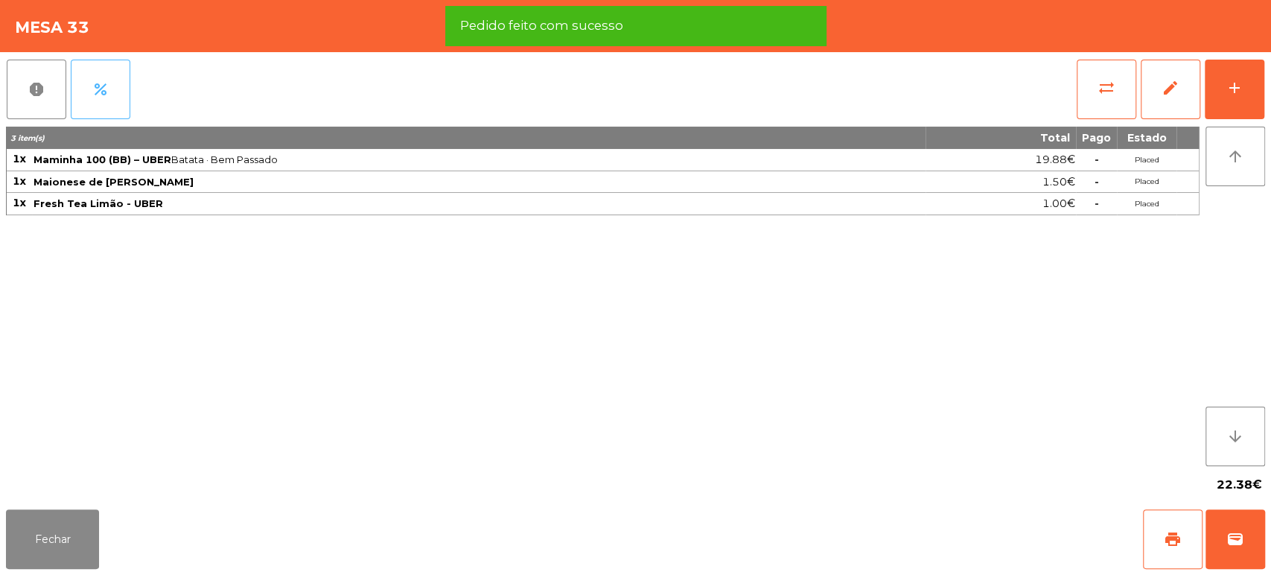
click at [101, 83] on span "percent" at bounding box center [101, 89] width 18 height 18
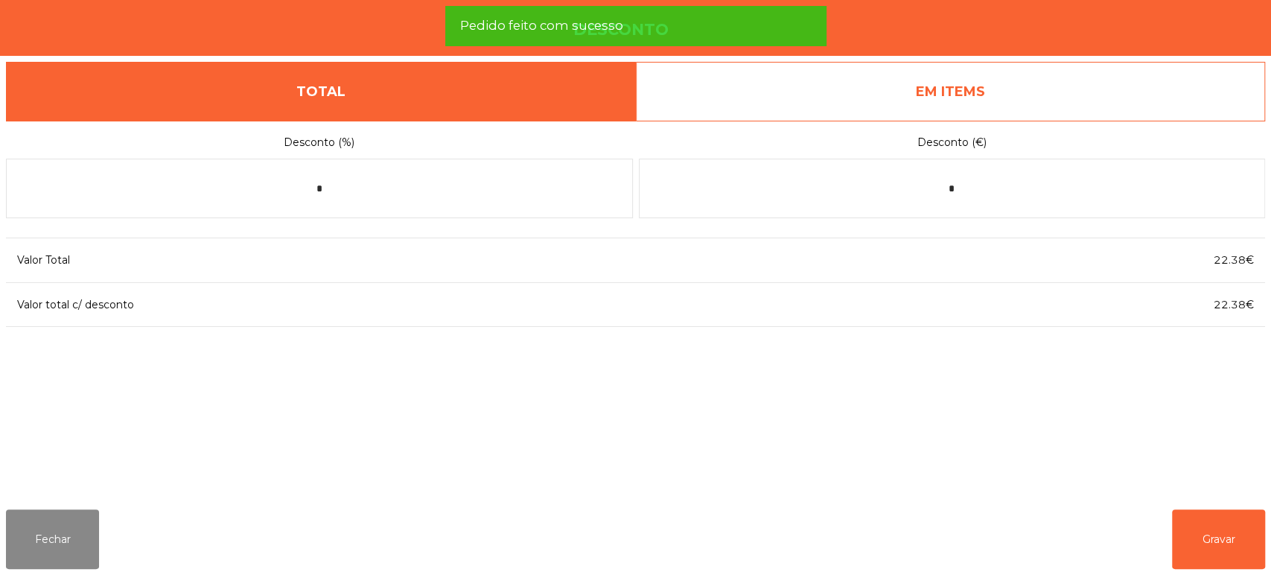
click at [1046, 88] on link "EM ITEMS" at bounding box center [951, 92] width 630 height 60
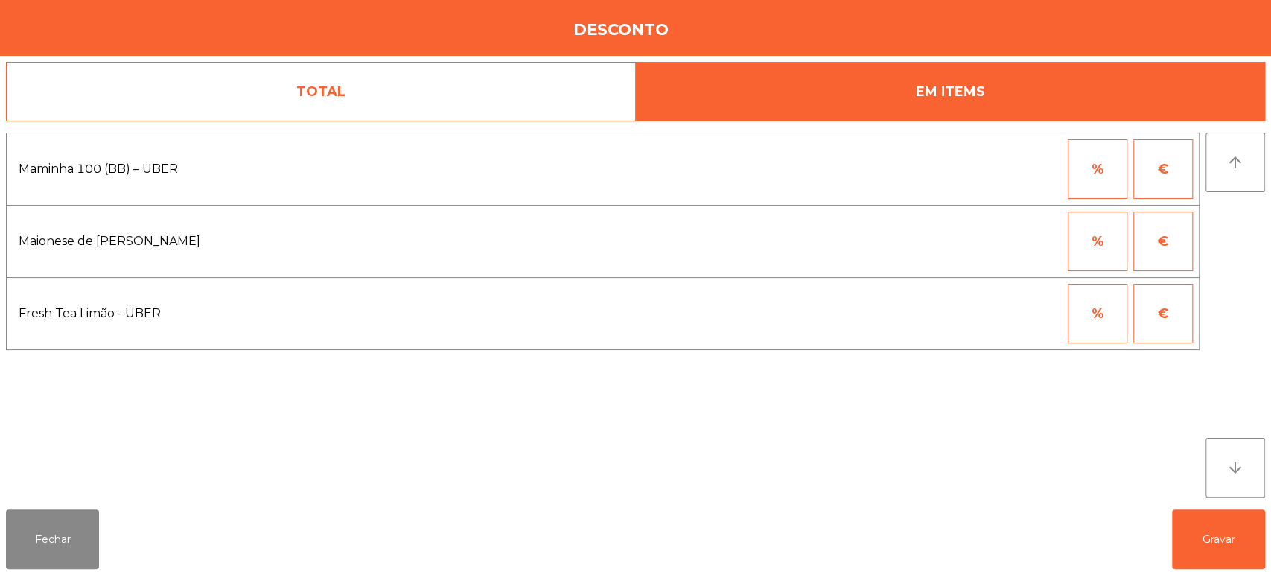
click at [1107, 298] on button "%" at bounding box center [1098, 314] width 60 height 60
click at [1017, 310] on input "*" at bounding box center [1025, 314] width 74 height 60
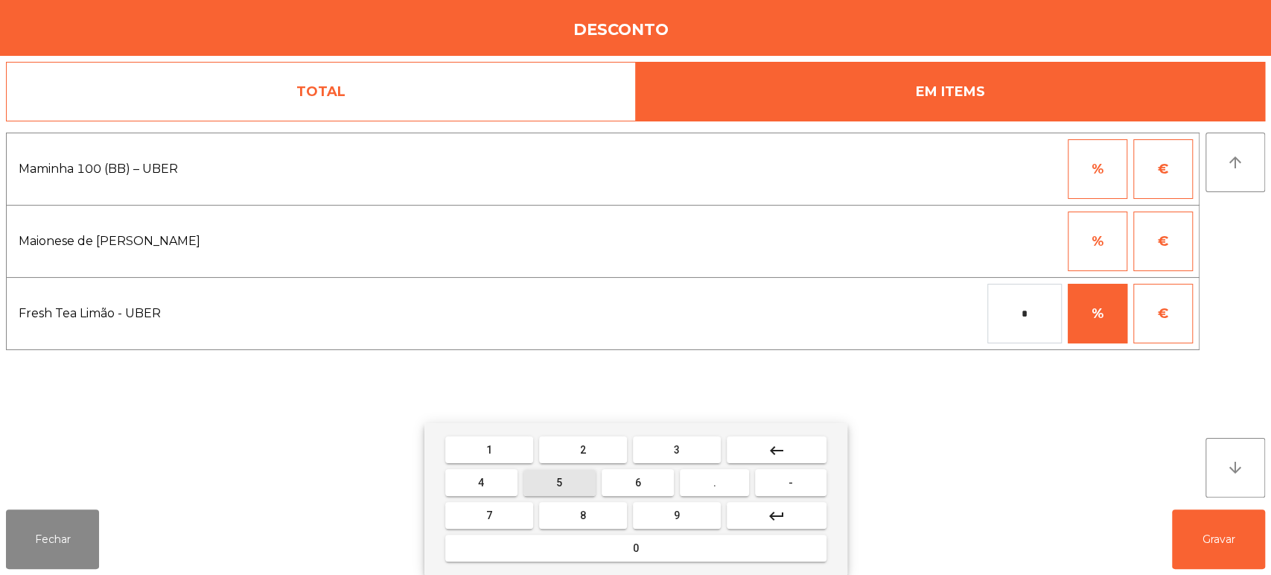
click at [571, 483] on button "5" at bounding box center [560, 482] width 72 height 27
type input "**"
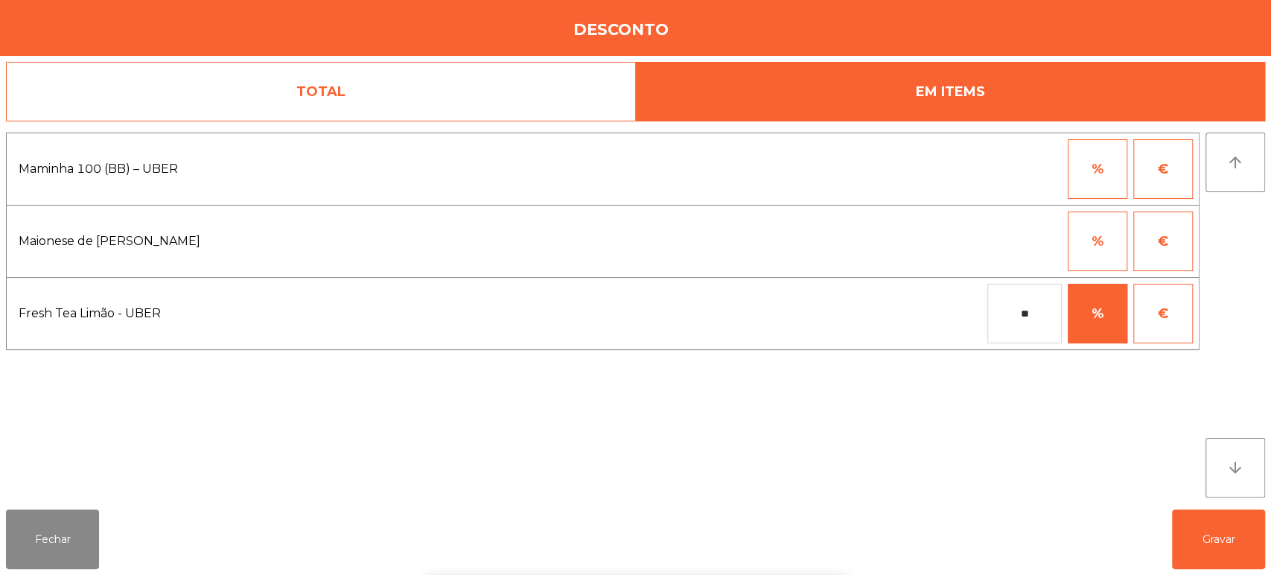
click at [1202, 518] on div "1 2 3 keyboard_backspace 4 5 6 . - 7 8 9 keyboard_return 0" at bounding box center [635, 499] width 1271 height 152
click at [1210, 518] on button "Gravar" at bounding box center [1218, 539] width 93 height 60
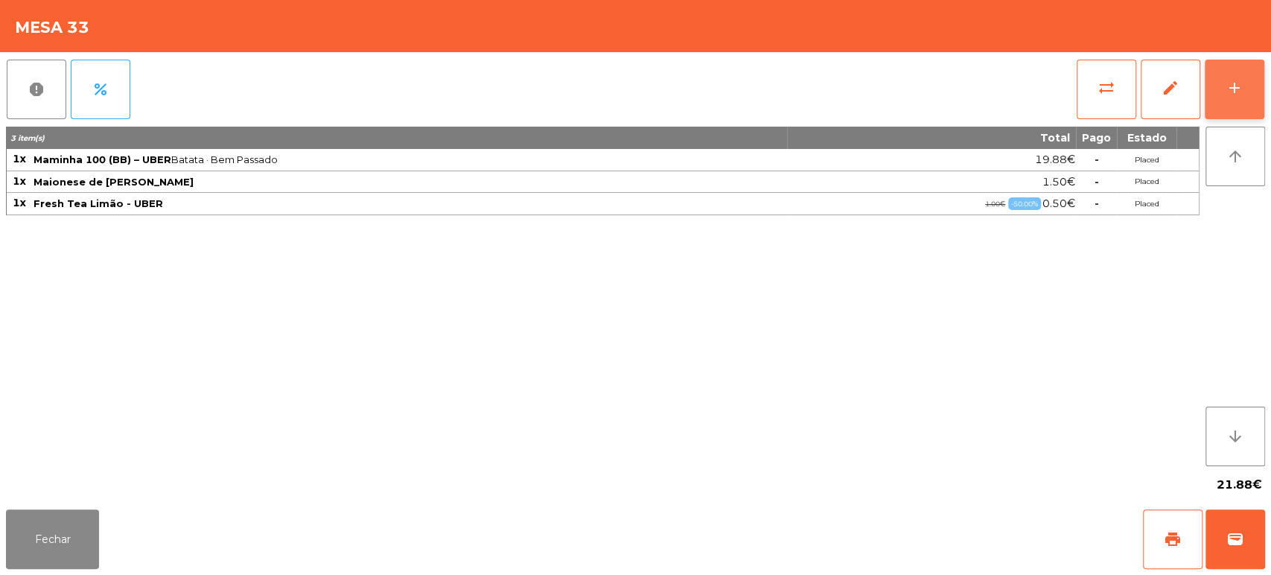
click at [1247, 98] on button "add" at bounding box center [1235, 90] width 60 height 60
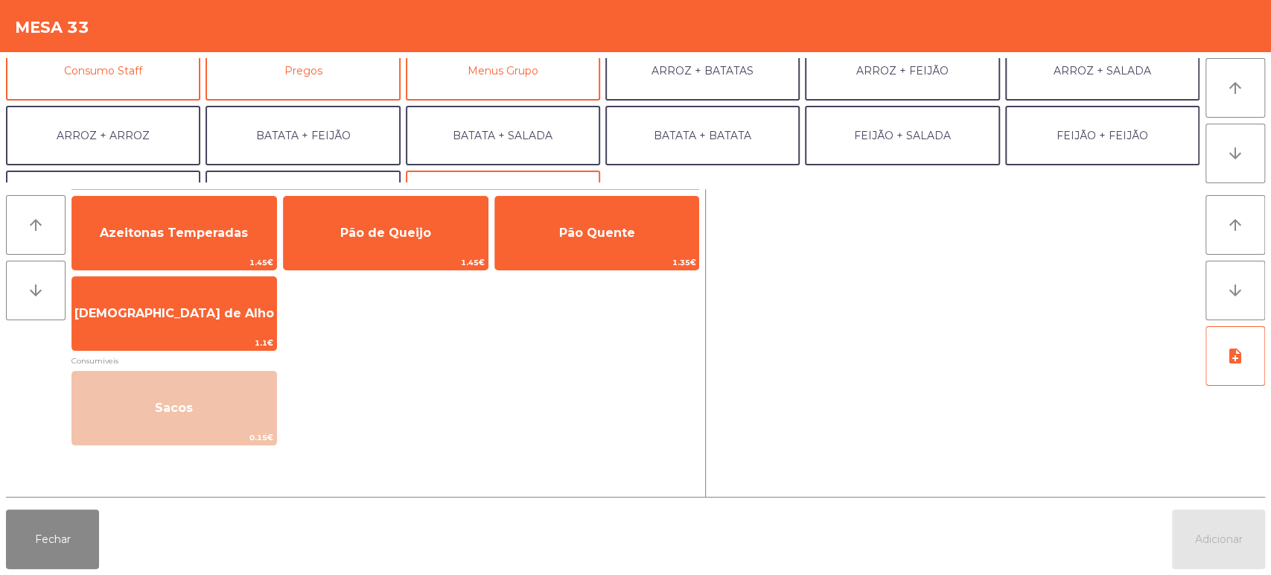
scroll to position [149, 0]
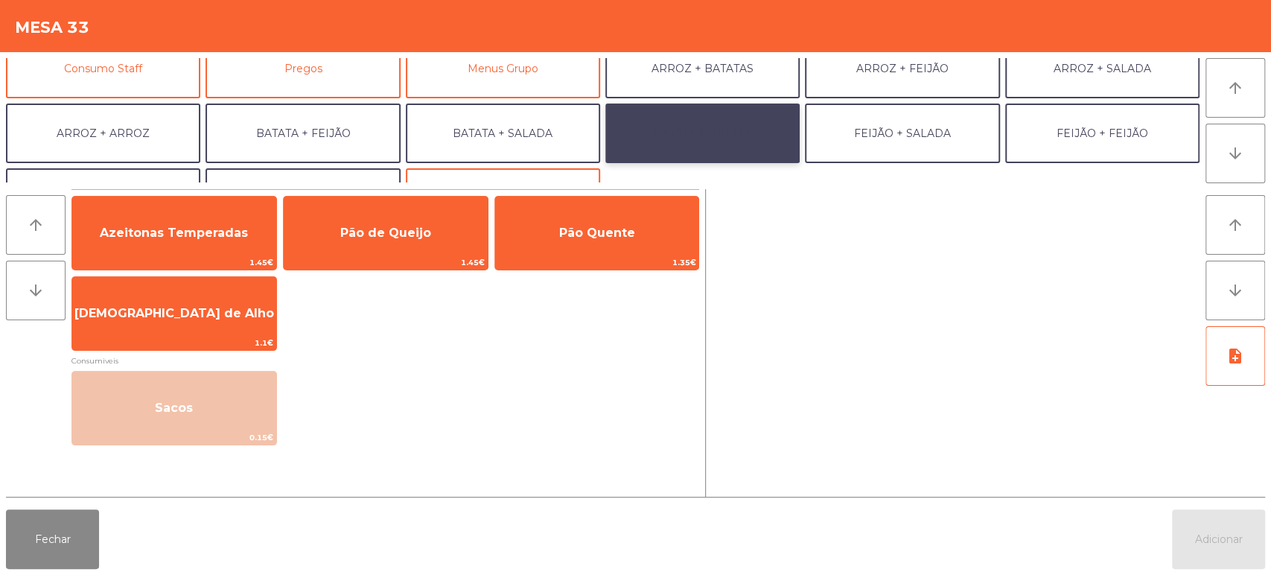
click at [729, 142] on button "BATATA + BATATA" at bounding box center [703, 134] width 194 height 60
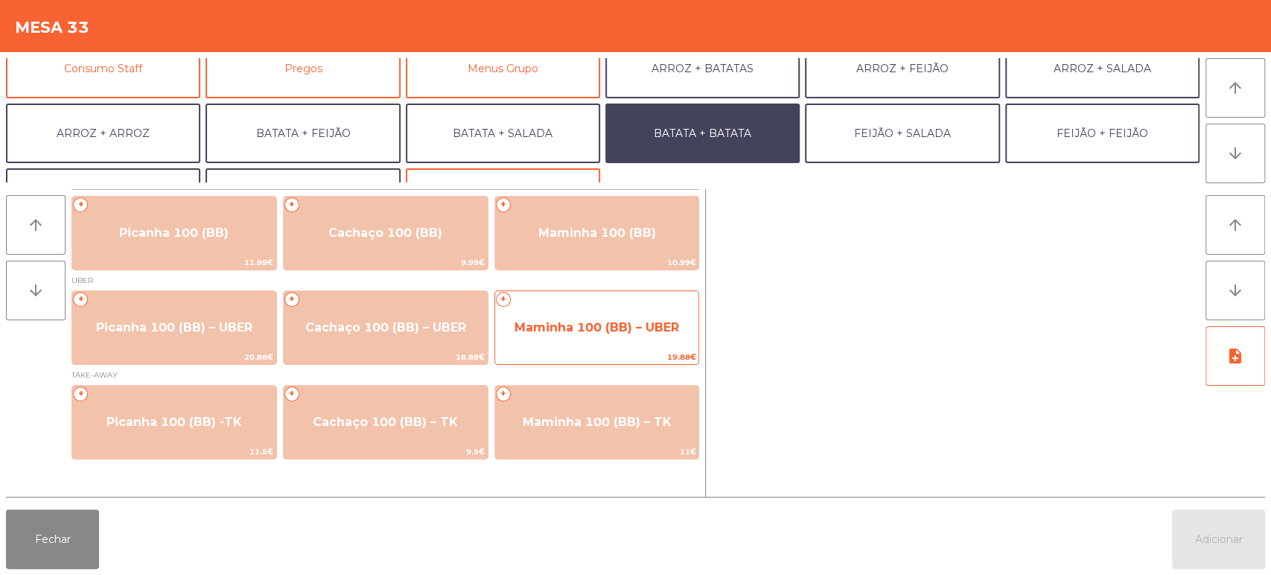
click at [578, 322] on span "Maminha 100 (BB) – UBER" at bounding box center [597, 327] width 165 height 14
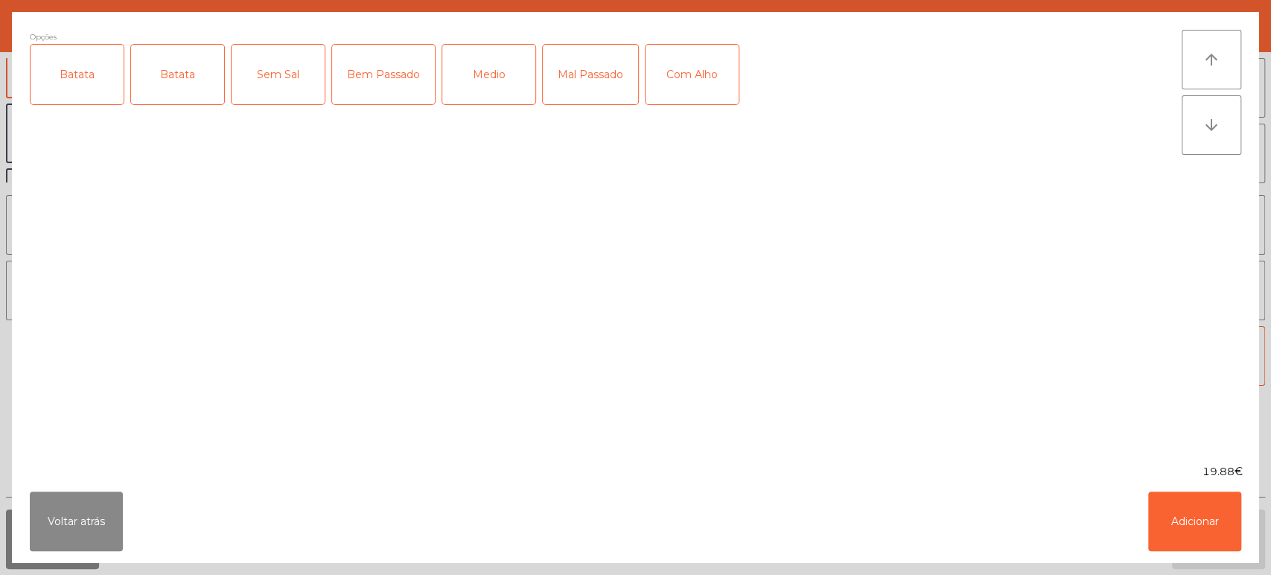
click at [80, 70] on div "Batata" at bounding box center [77, 75] width 93 height 60
click at [392, 68] on div "Bem Passado" at bounding box center [383, 75] width 103 height 60
click at [1192, 508] on button "Adicionar" at bounding box center [1194, 522] width 93 height 60
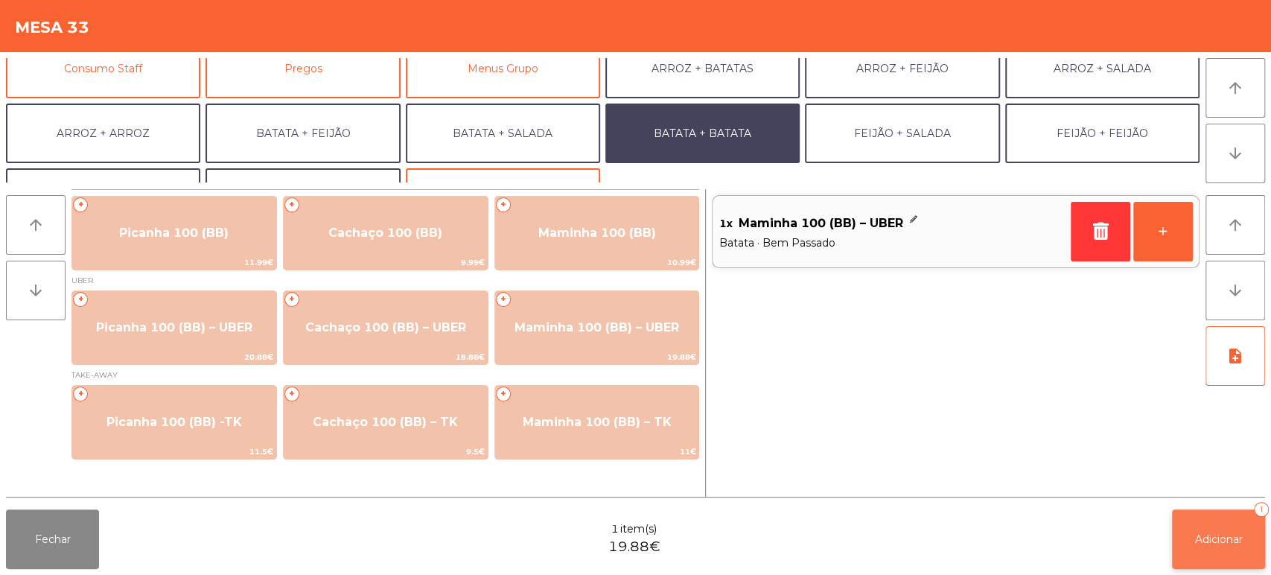
click at [1207, 515] on button "Adicionar 1" at bounding box center [1218, 539] width 93 height 60
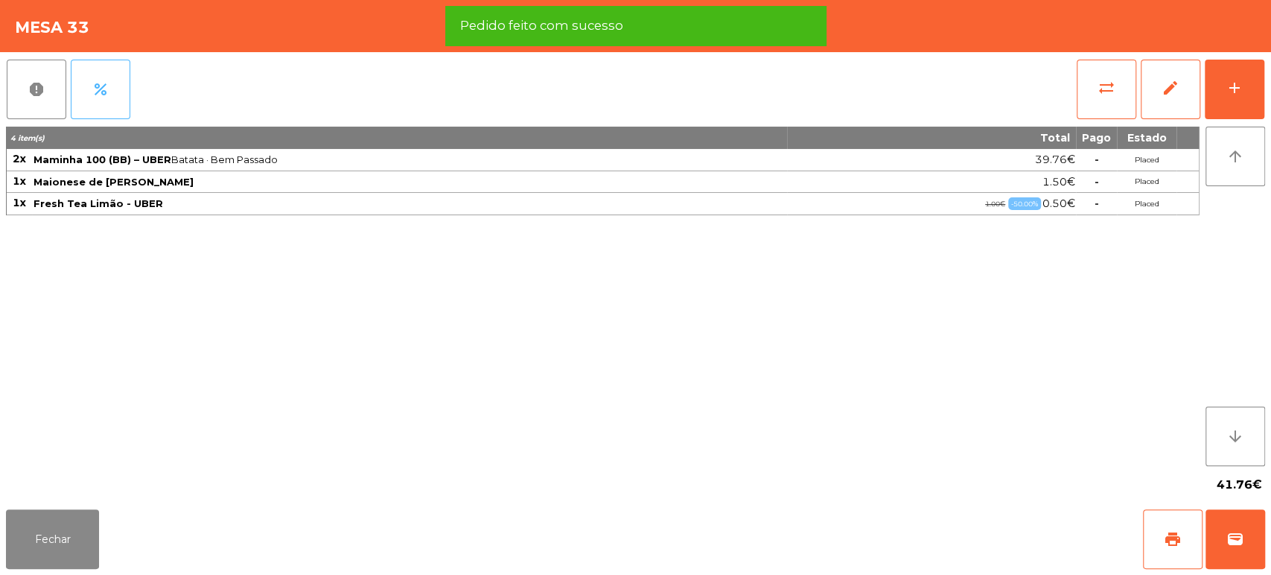
click at [98, 73] on button "percent" at bounding box center [101, 90] width 60 height 60
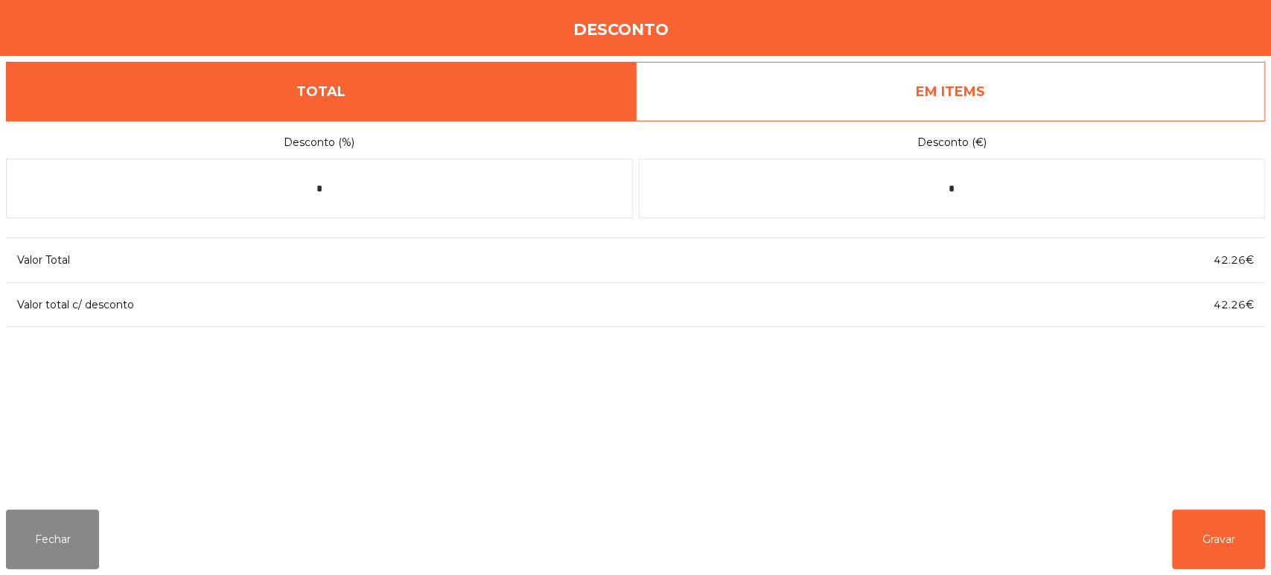
click at [1049, 107] on link "EM ITEMS" at bounding box center [951, 92] width 630 height 60
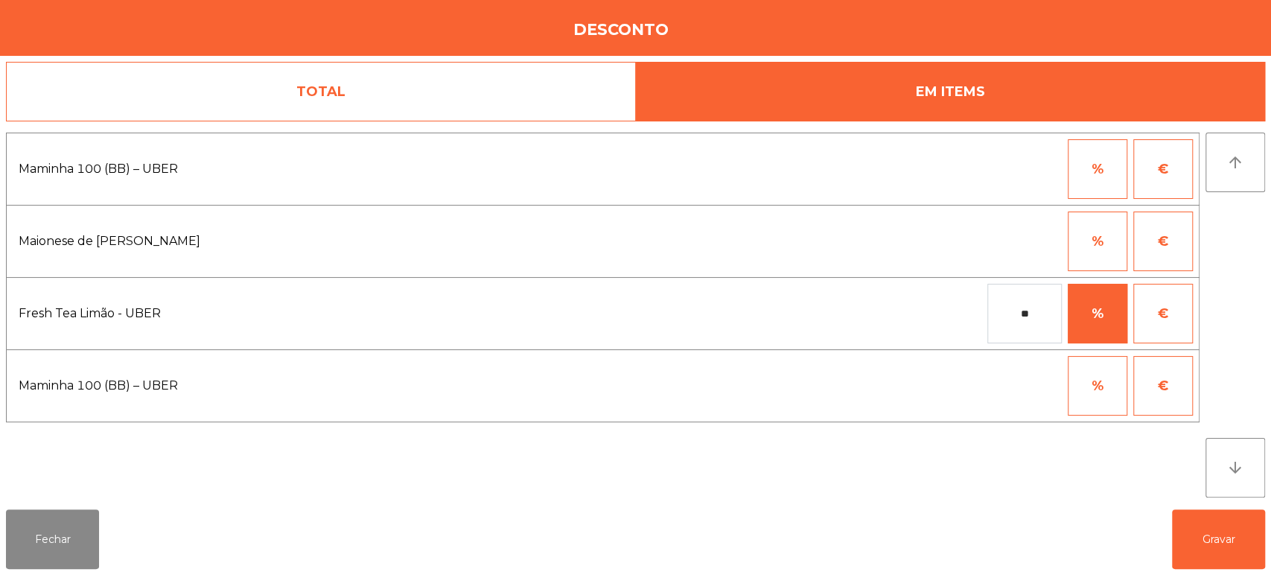
click at [1116, 182] on button "%" at bounding box center [1098, 169] width 60 height 60
click at [1011, 162] on input "*" at bounding box center [1025, 169] width 74 height 60
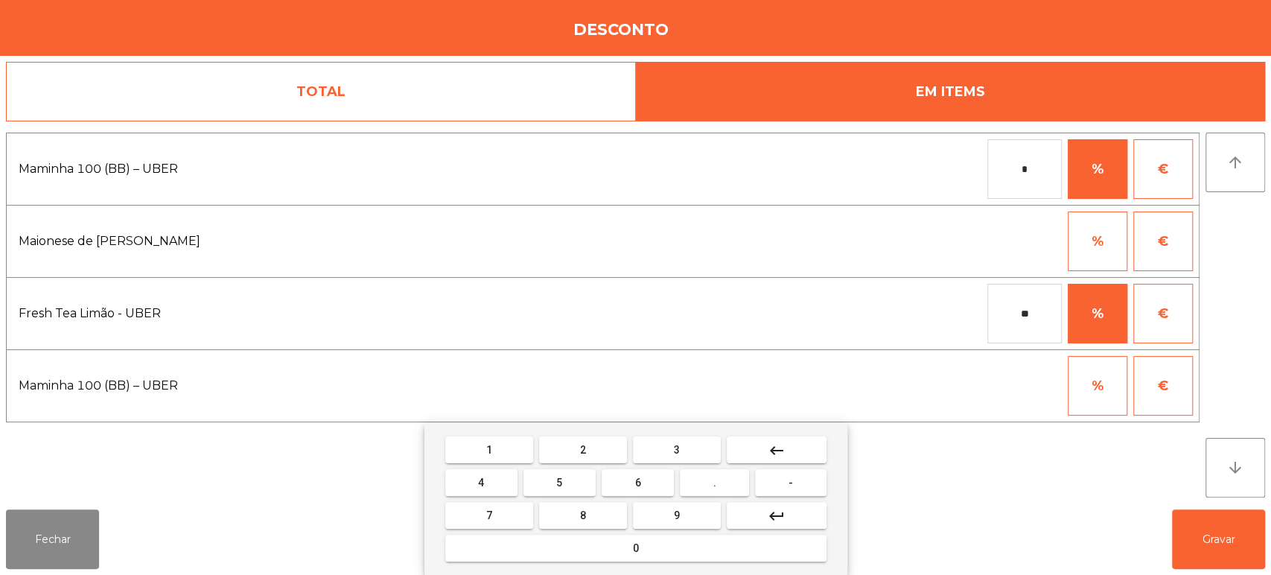
click at [489, 449] on span "1" at bounding box center [489, 450] width 6 height 12
click at [579, 549] on button "0" at bounding box center [635, 548] width 381 height 27
type input "***"
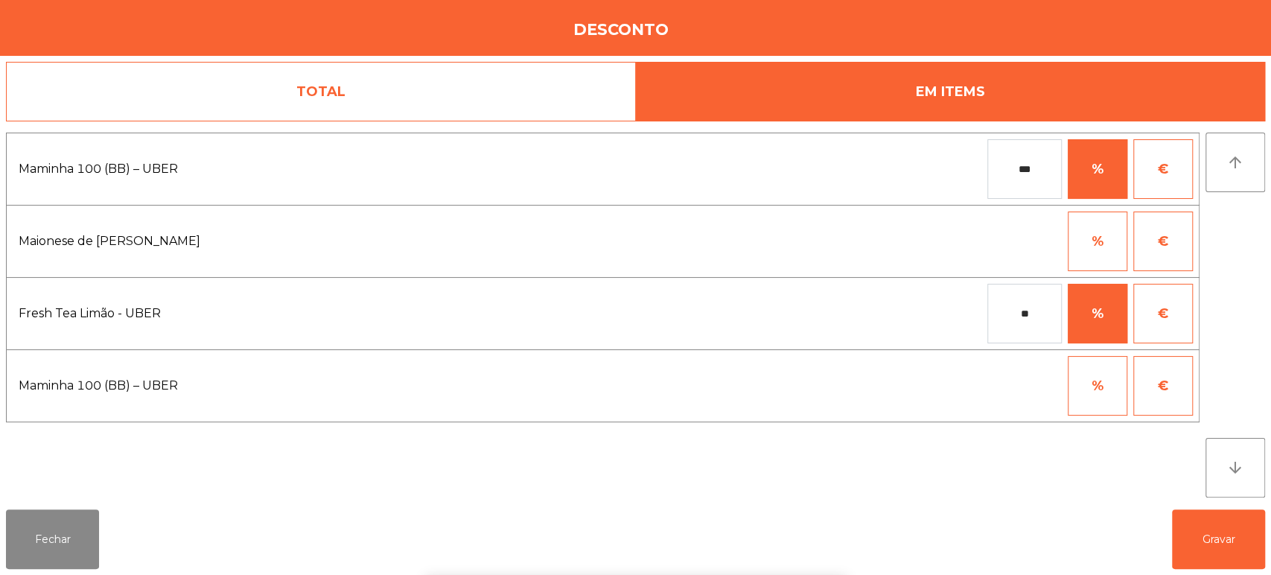
click at [1210, 547] on div "1 2 3 keyboard_backspace 4 5 6 . - 7 8 9 keyboard_return 0" at bounding box center [635, 499] width 1271 height 152
click at [1231, 536] on button "Gravar" at bounding box center [1218, 539] width 93 height 60
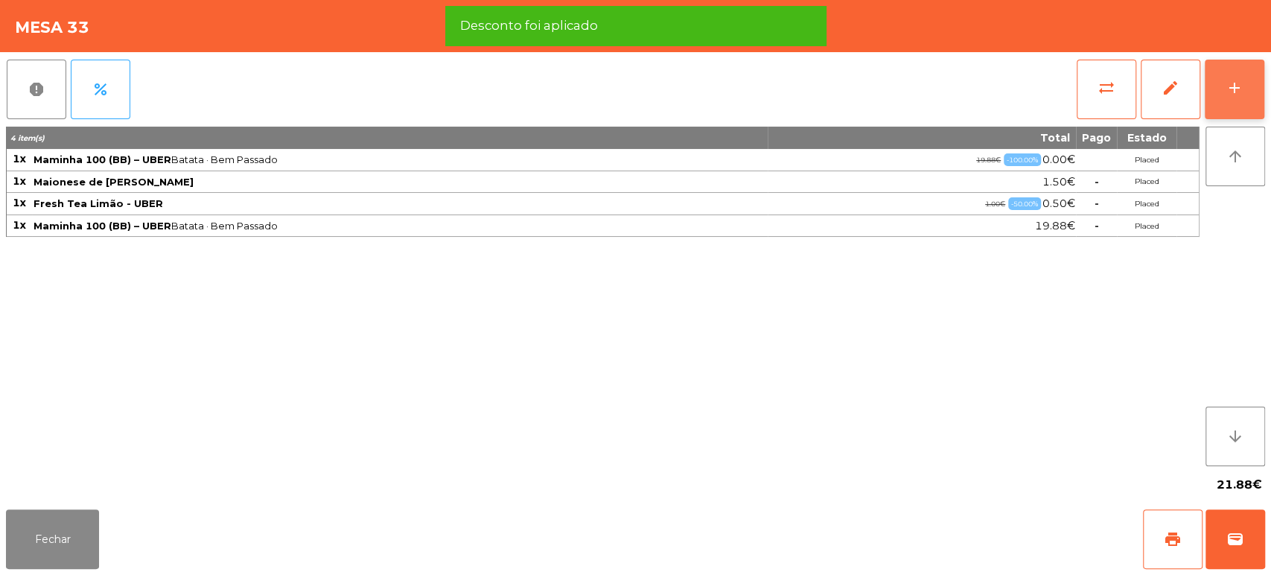
click at [1262, 95] on button "add" at bounding box center [1235, 90] width 60 height 60
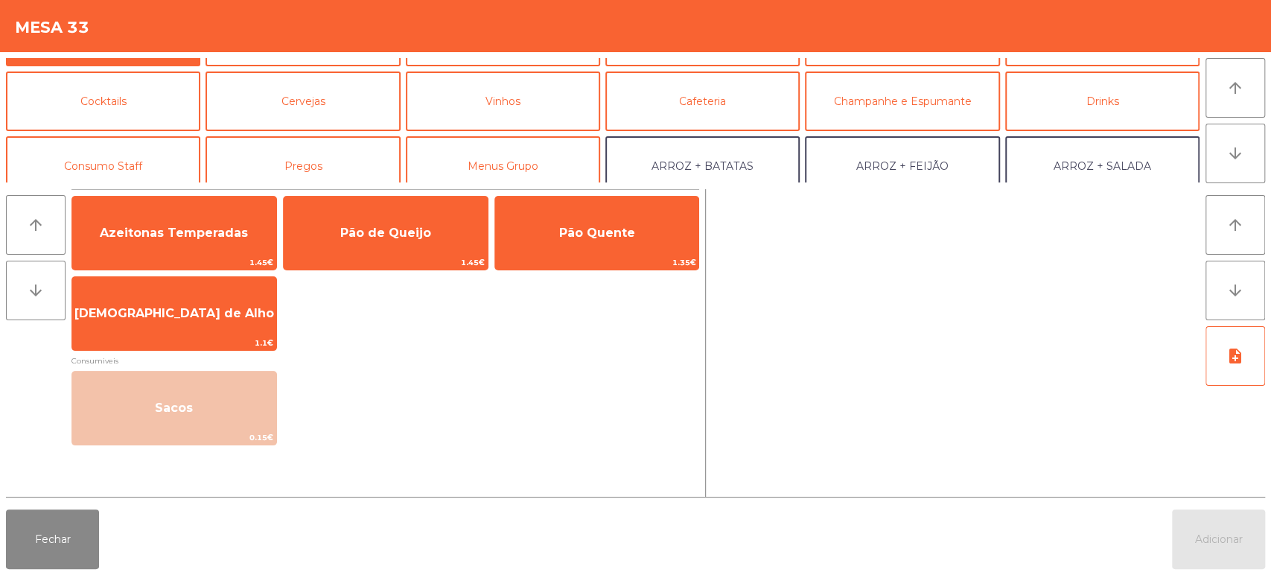
scroll to position [194, 0]
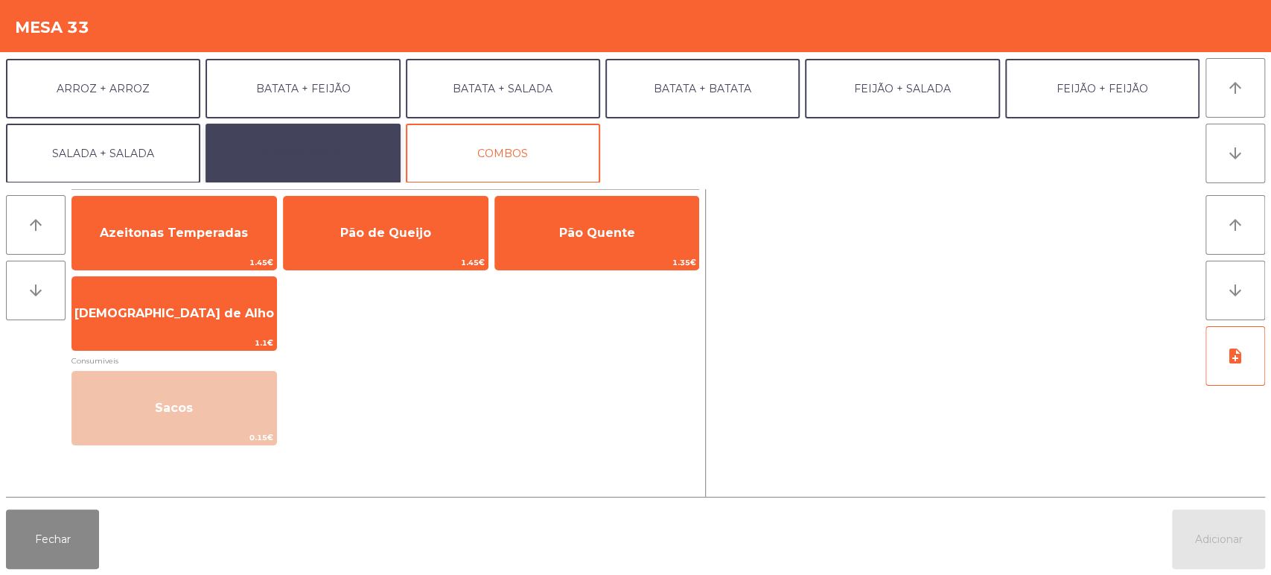
click at [287, 139] on button "EXTRAS UBER" at bounding box center [303, 154] width 194 height 60
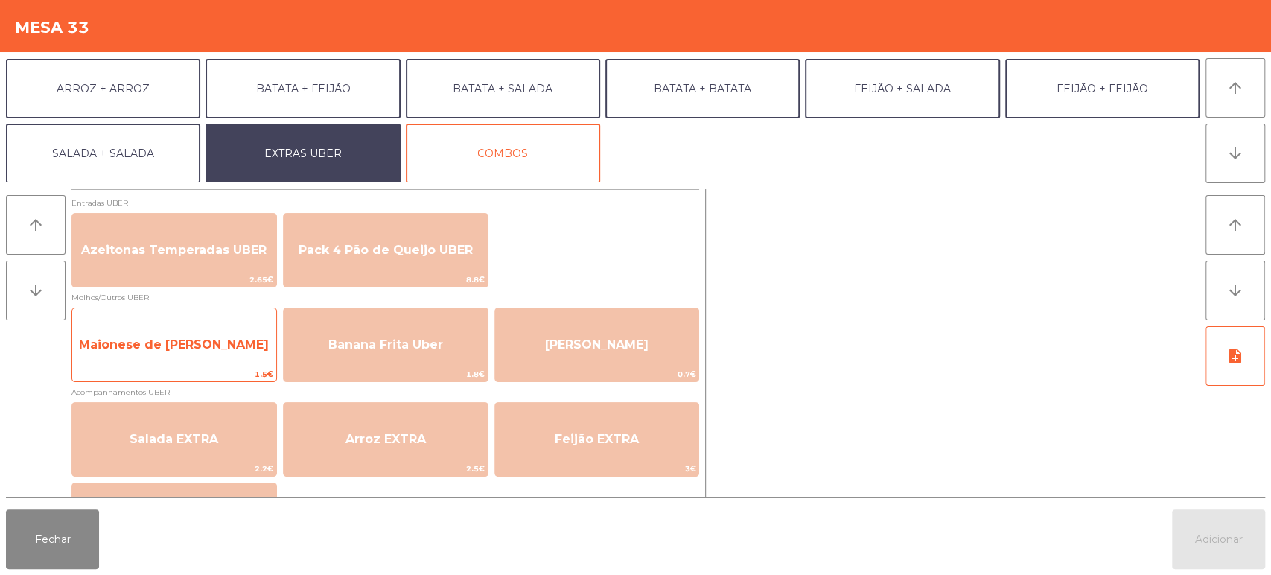
click at [200, 348] on span "Maionese de Alho UBER" at bounding box center [174, 344] width 190 height 14
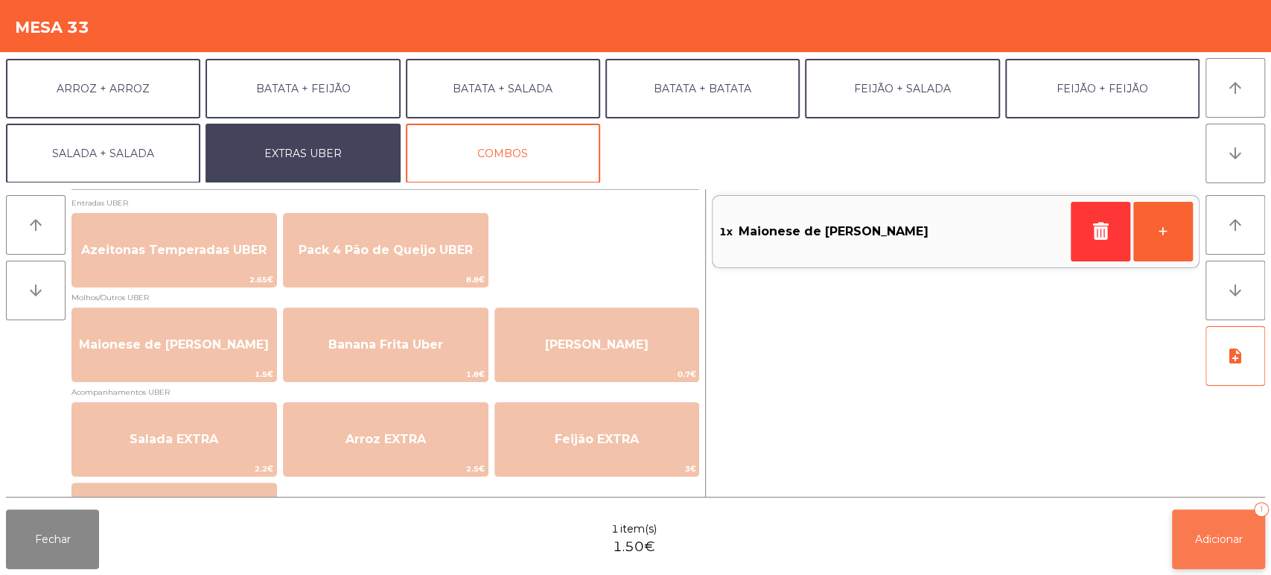
click at [1195, 538] on span "Adicionar" at bounding box center [1219, 539] width 48 height 13
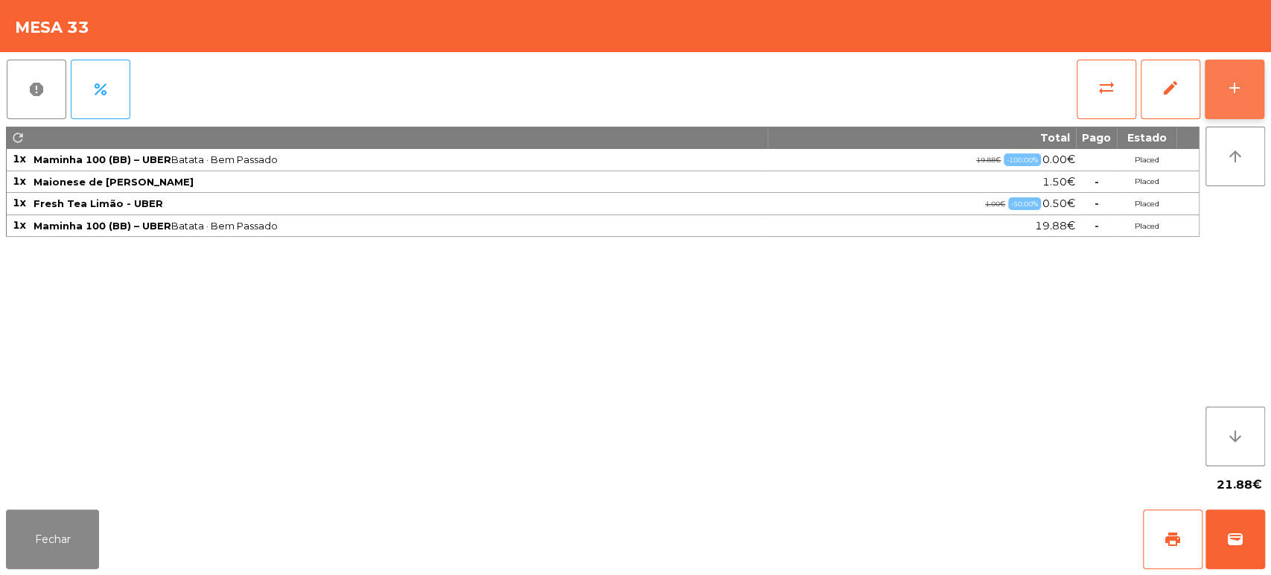
click at [1245, 80] on button "add" at bounding box center [1235, 90] width 60 height 60
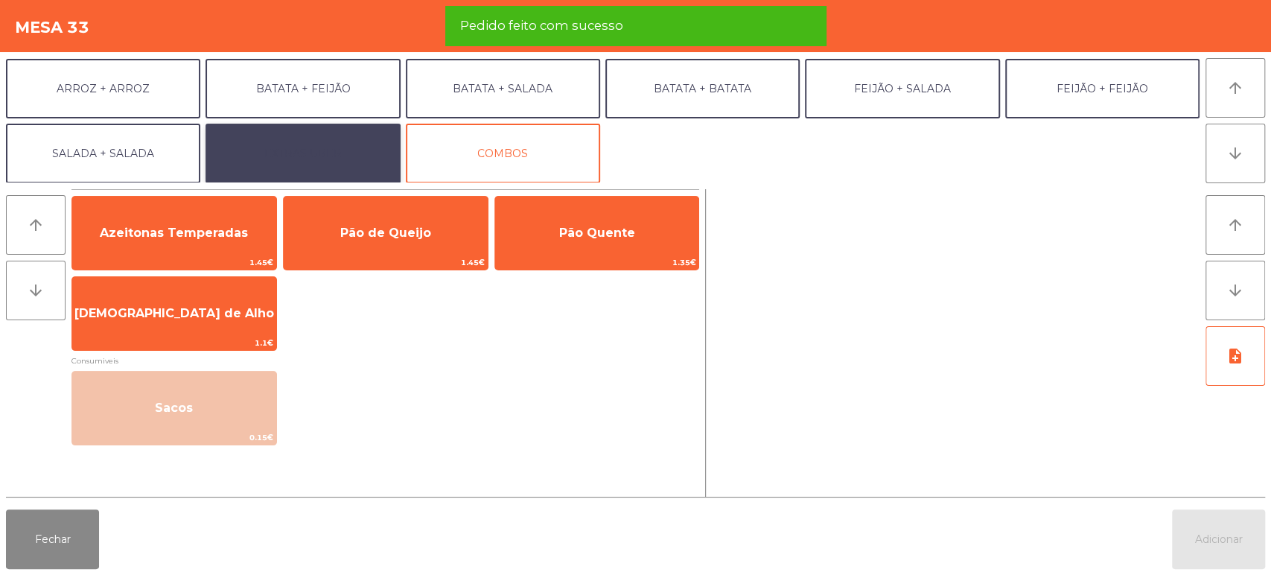
click at [290, 165] on button "EXTRAS UBER" at bounding box center [303, 154] width 194 height 60
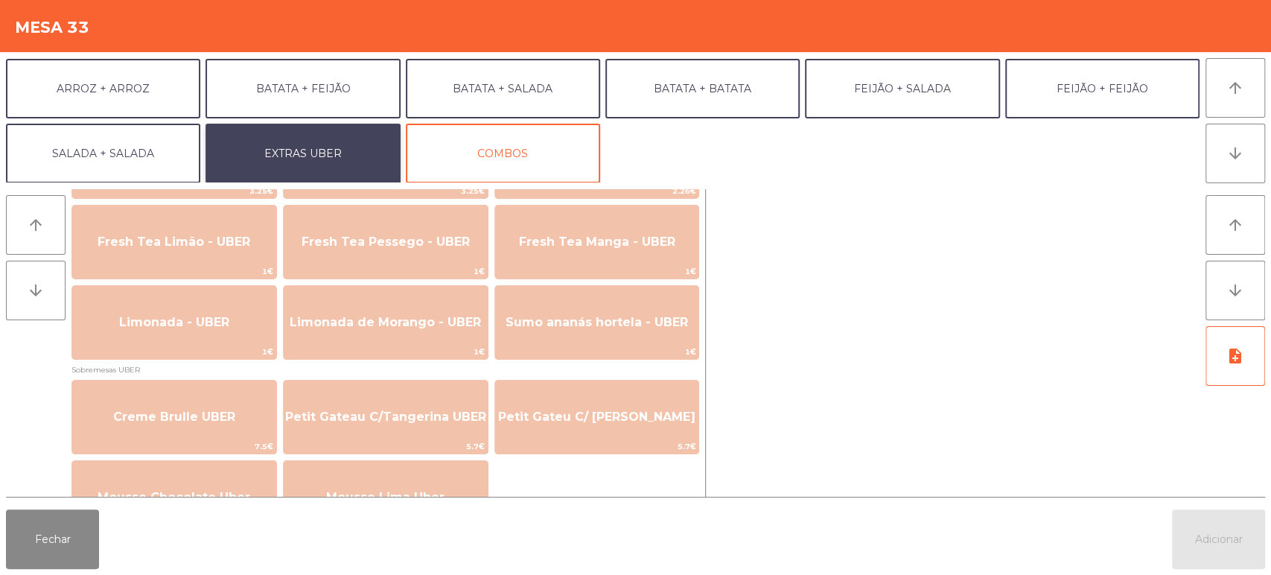
scroll to position [407, 0]
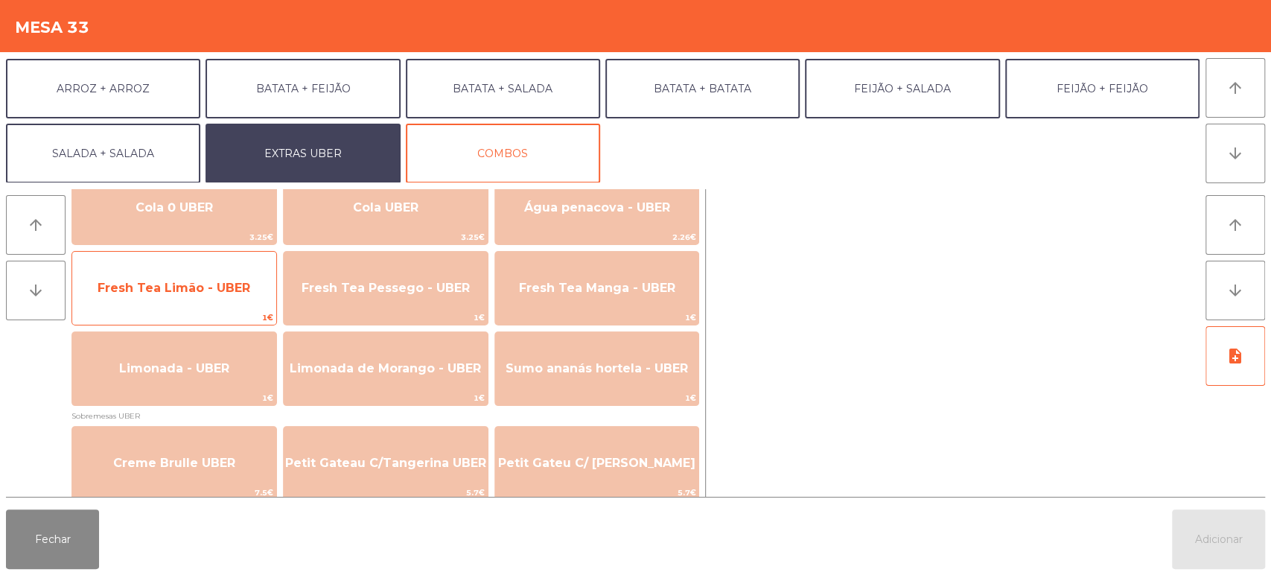
click at [192, 279] on span "Fresh Tea Limão - UBER" at bounding box center [174, 288] width 204 height 40
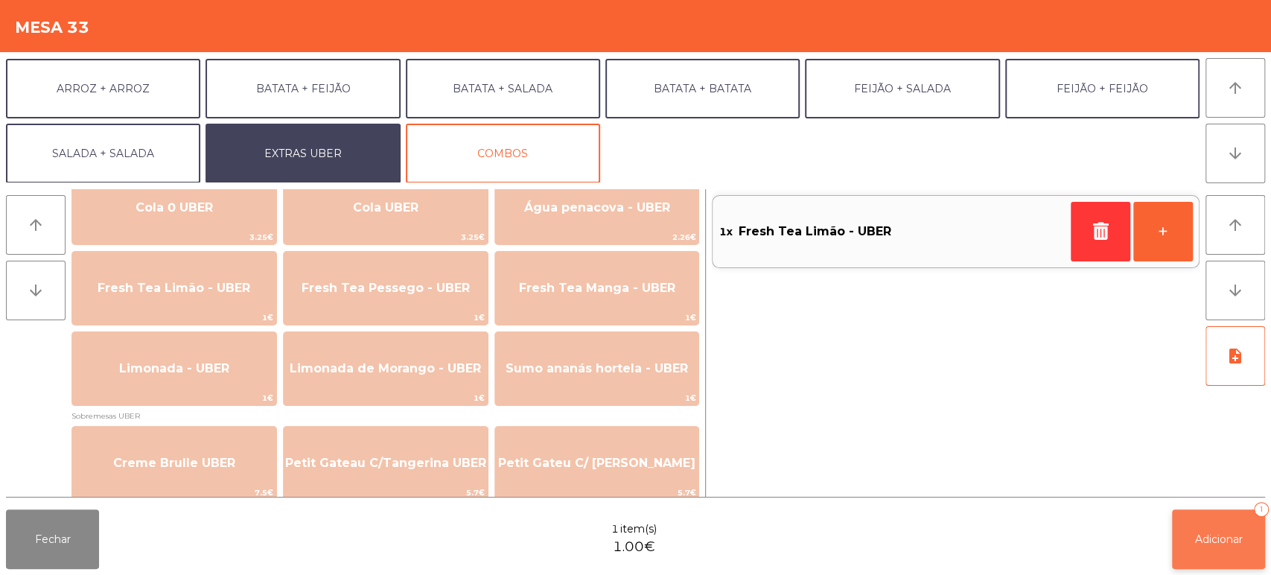
click at [1194, 524] on button "Adicionar 1" at bounding box center [1218, 539] width 93 height 60
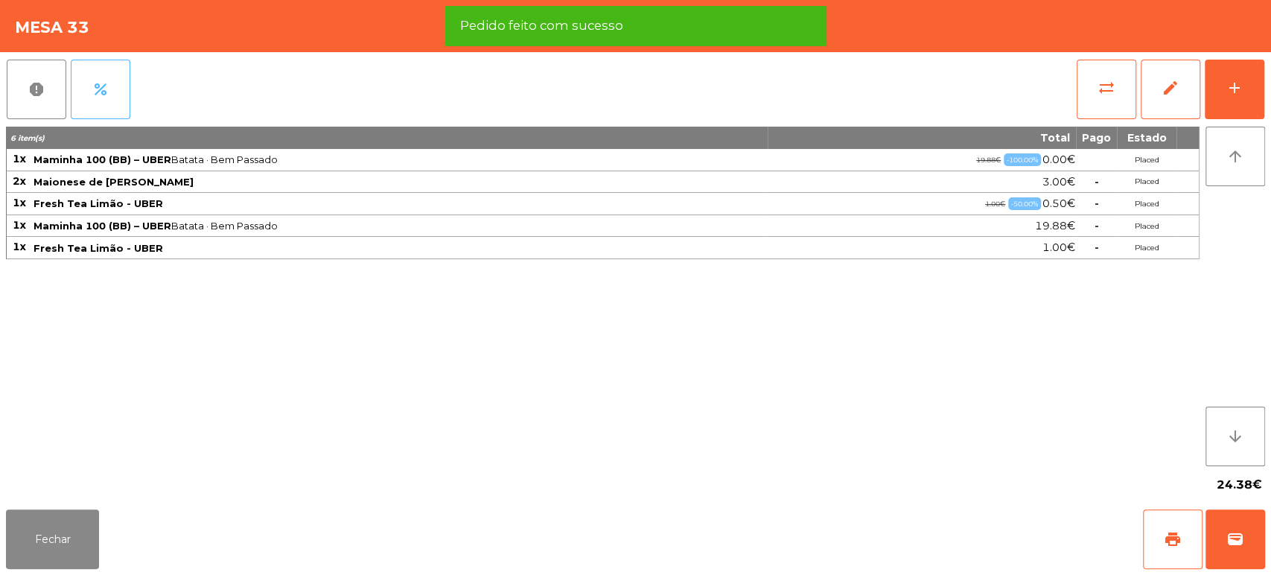
click at [115, 89] on button "percent" at bounding box center [101, 90] width 60 height 60
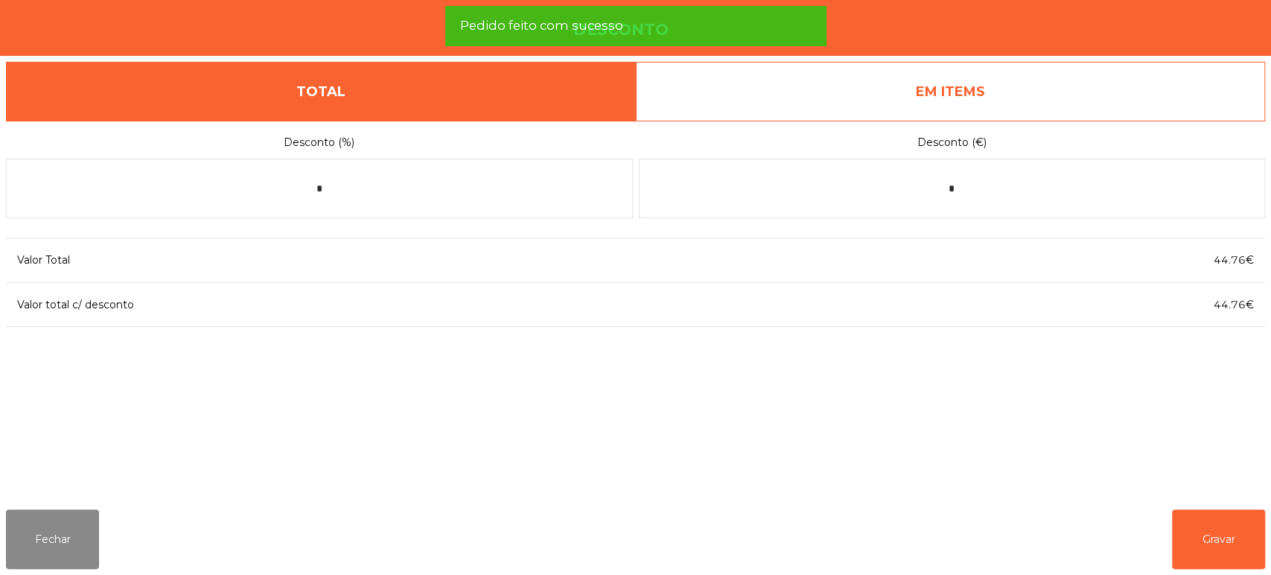
click at [1120, 75] on link "EM ITEMS" at bounding box center [951, 92] width 630 height 60
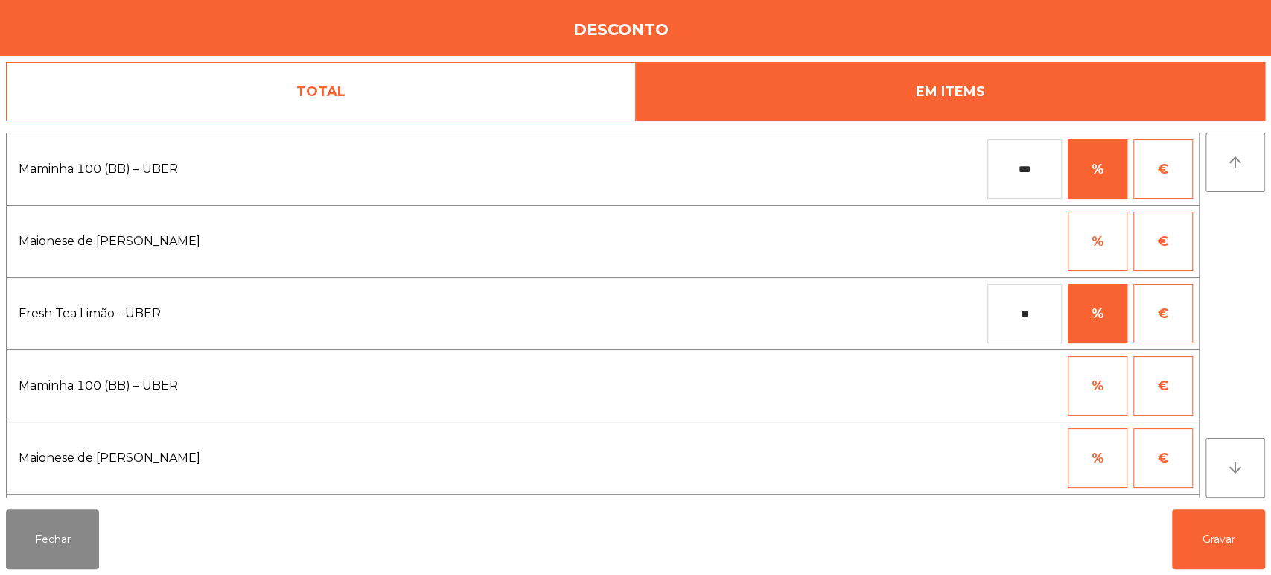
scroll to position [69, 0]
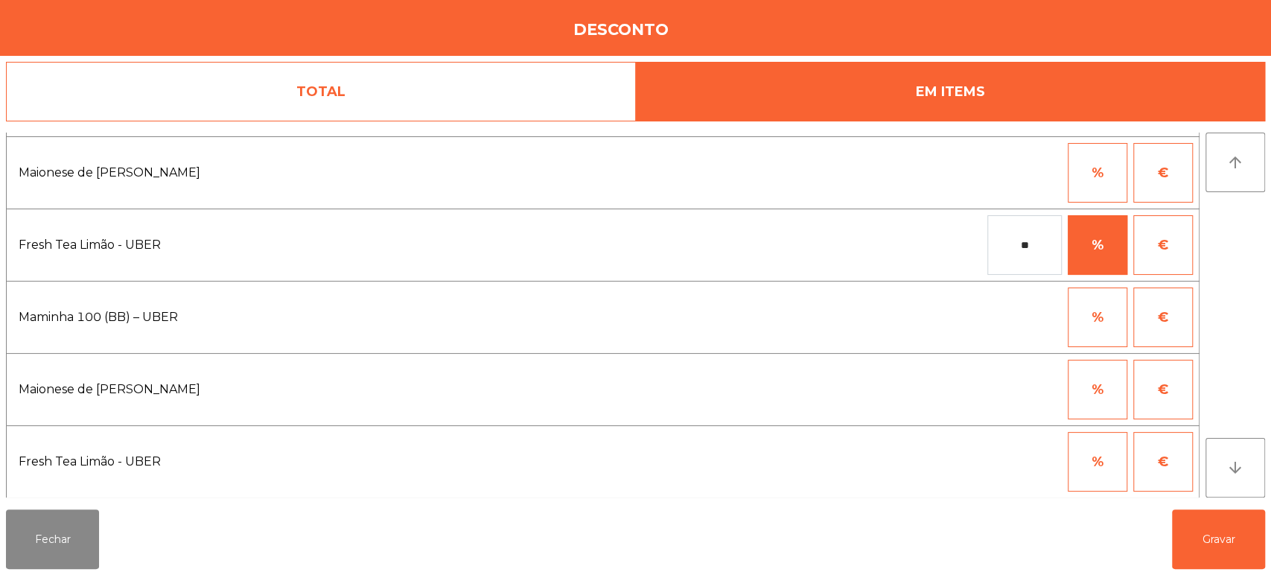
click at [1102, 460] on button "%" at bounding box center [1098, 462] width 60 height 60
click at [1013, 457] on body "Fabrica da picanha - Lisboa location_on 07/10/2025 22:50:53 Dashboard Orders ex…" at bounding box center [635, 287] width 1271 height 575
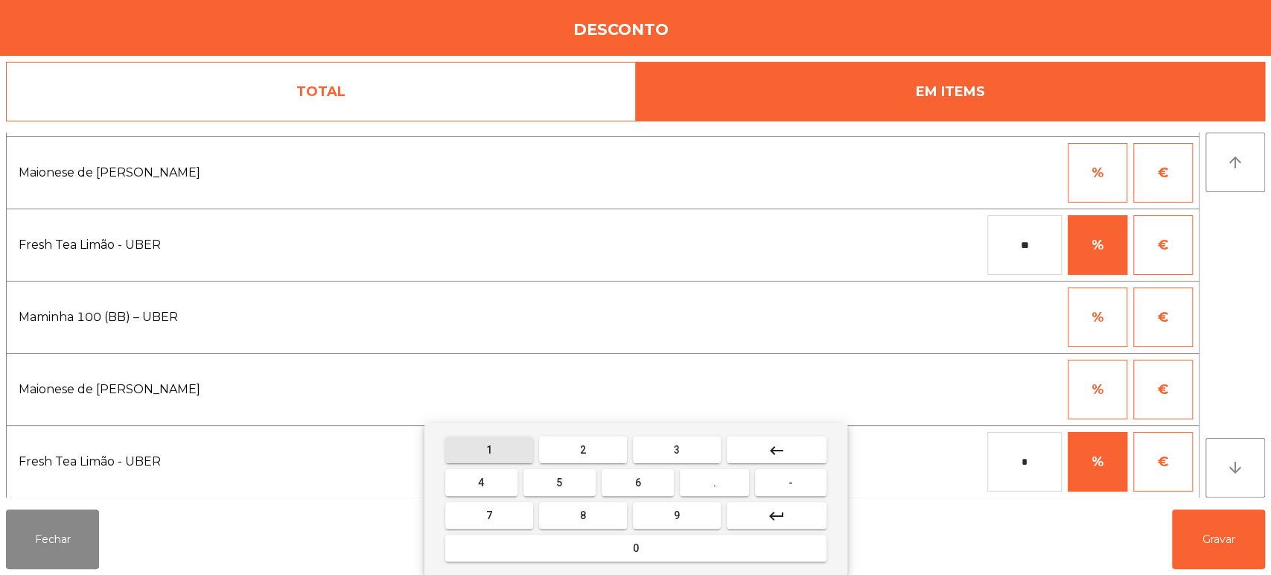
click at [502, 441] on button "1" at bounding box center [489, 449] width 88 height 27
click at [700, 549] on button "0" at bounding box center [635, 548] width 381 height 27
type input "***"
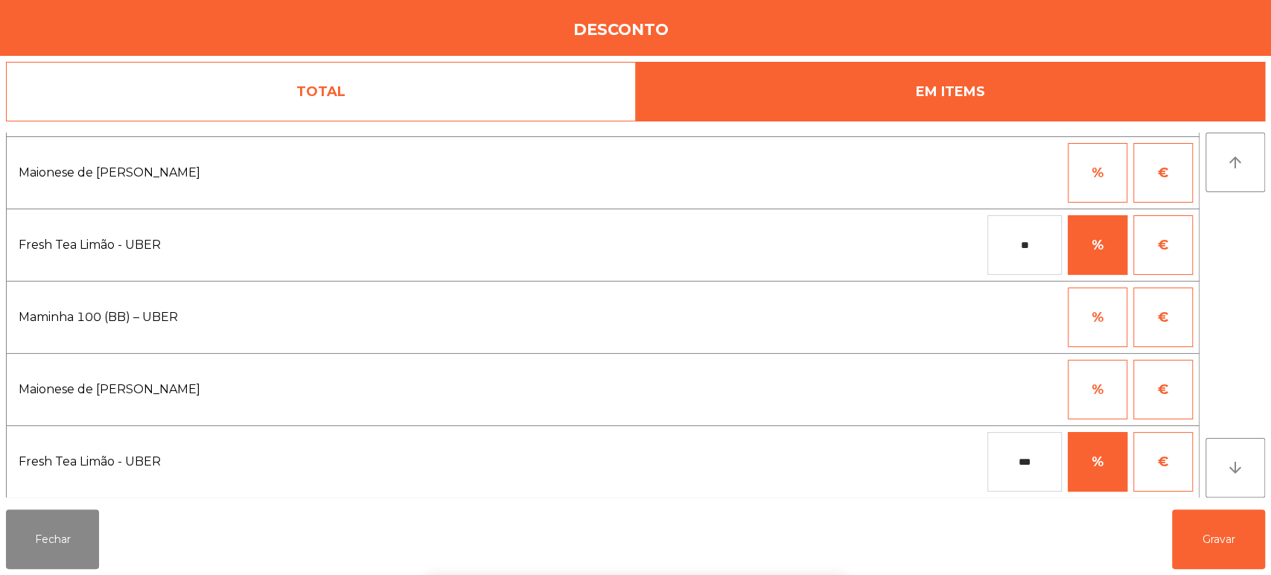
click at [1025, 250] on input "**" at bounding box center [1025, 245] width 74 height 60
click at [1194, 568] on div "1 2 3 keyboard_backspace 4 5 6 . - 7 8 9 keyboard_return 0" at bounding box center [635, 499] width 1271 height 152
click at [1215, 537] on button "Gravar" at bounding box center [1218, 539] width 93 height 60
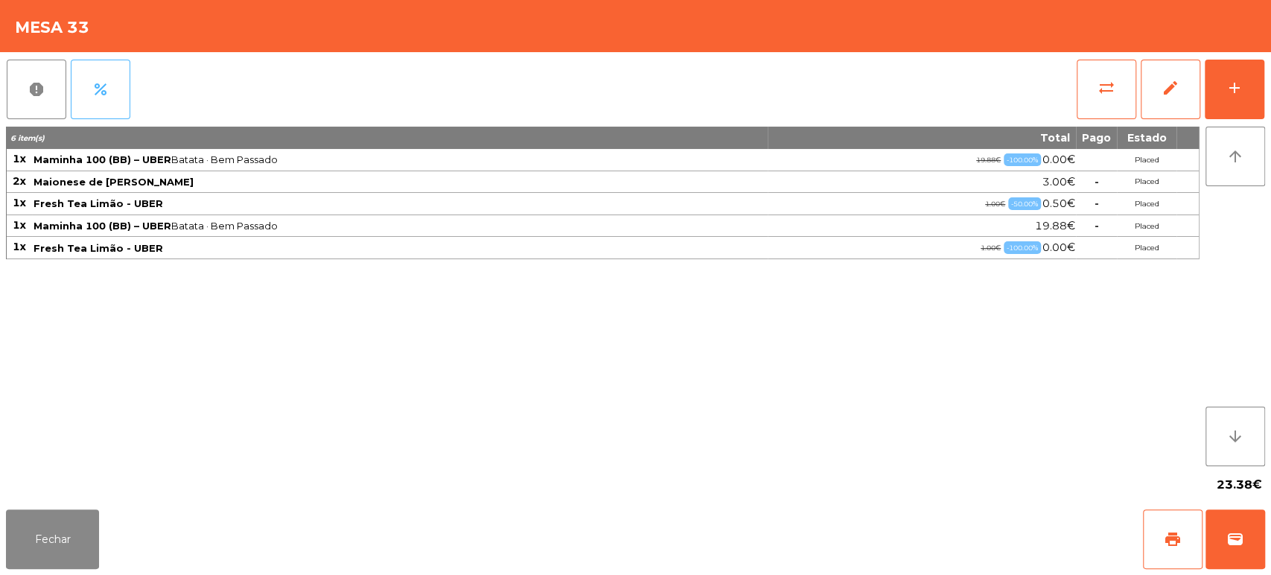
click at [98, 89] on span "percent" at bounding box center [101, 89] width 18 height 18
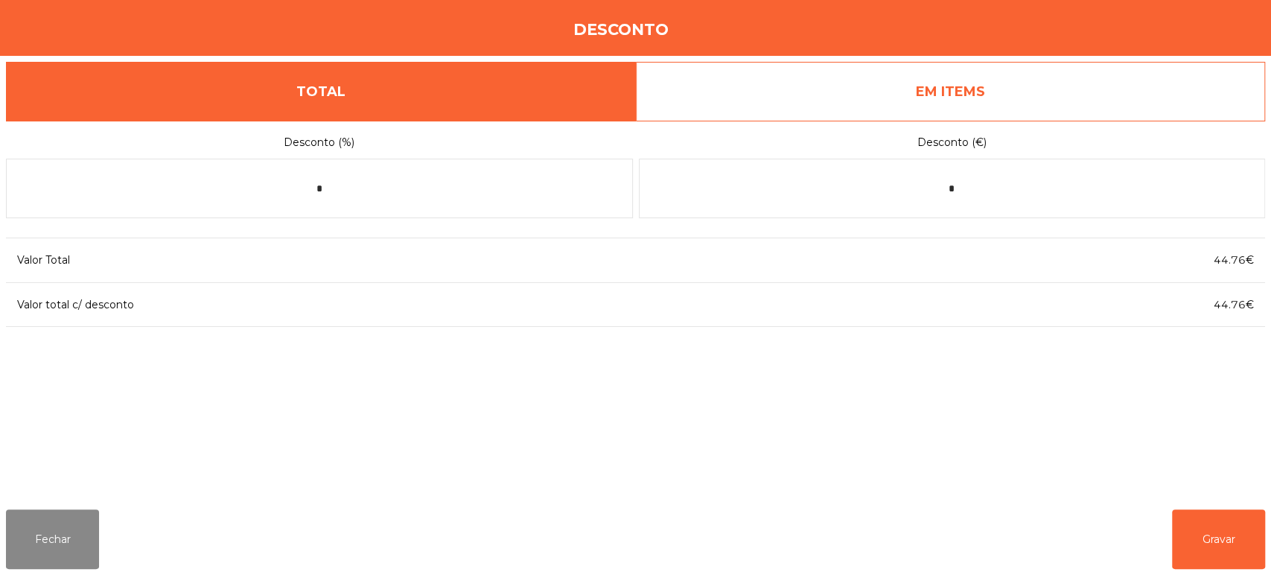
click at [1055, 69] on link "EM ITEMS" at bounding box center [951, 92] width 630 height 60
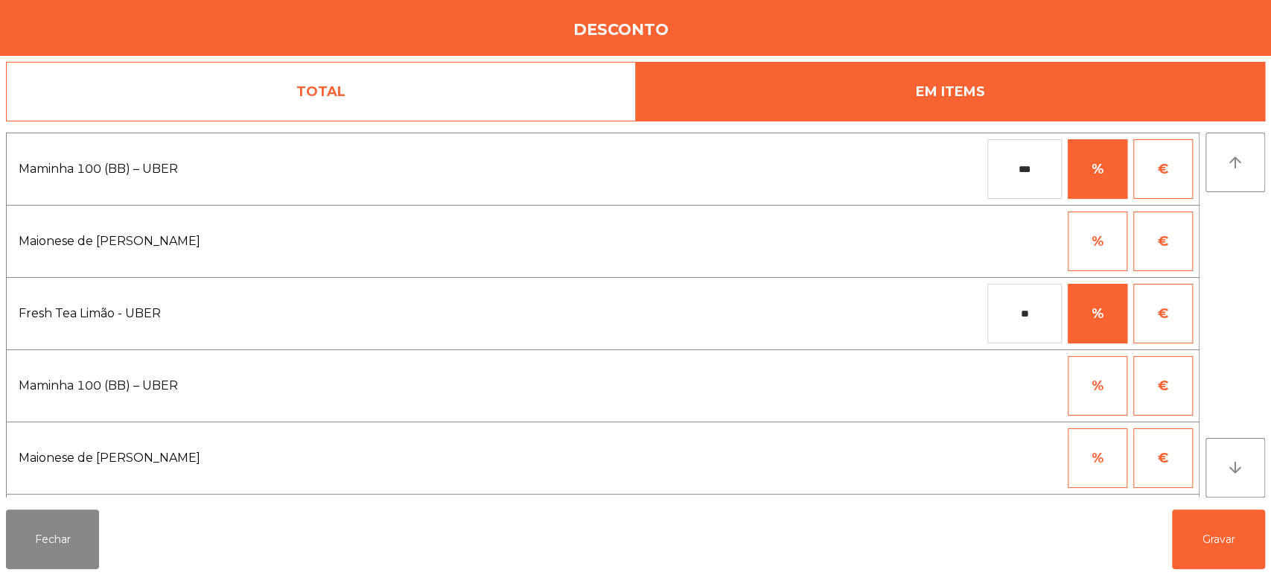
click at [1051, 312] on input "**" at bounding box center [1025, 314] width 74 height 60
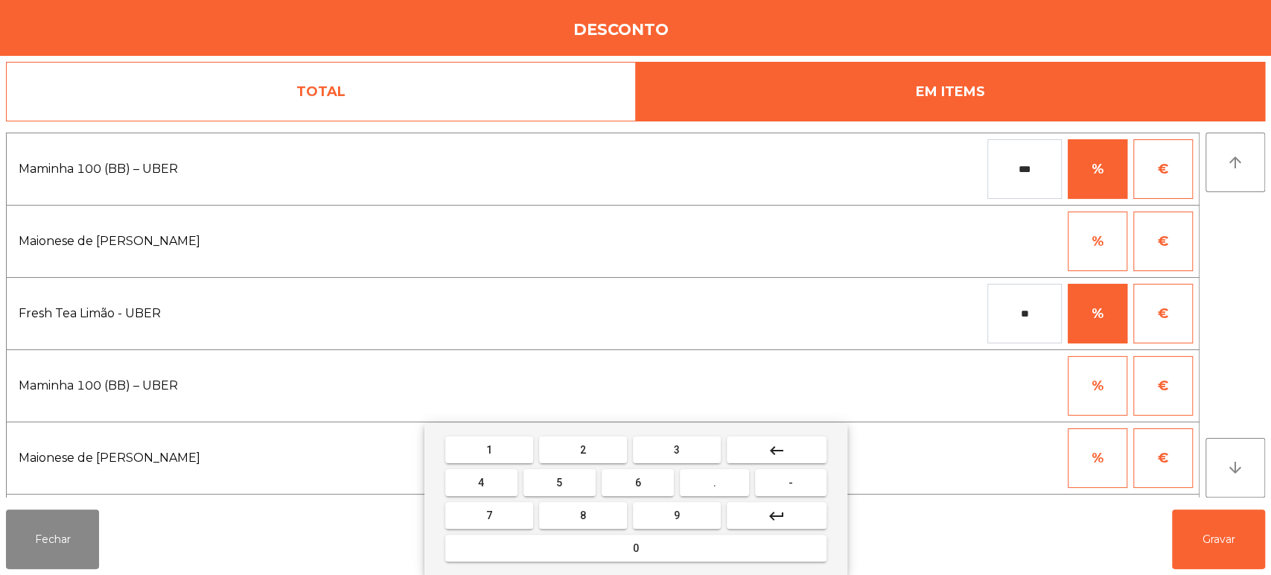
click at [806, 454] on button "keyboard_backspace" at bounding box center [777, 449] width 100 height 27
click at [807, 448] on button "keyboard_backspace" at bounding box center [777, 449] width 100 height 27
type input "*"
click at [819, 445] on button "keyboard_backspace" at bounding box center [777, 449] width 100 height 27
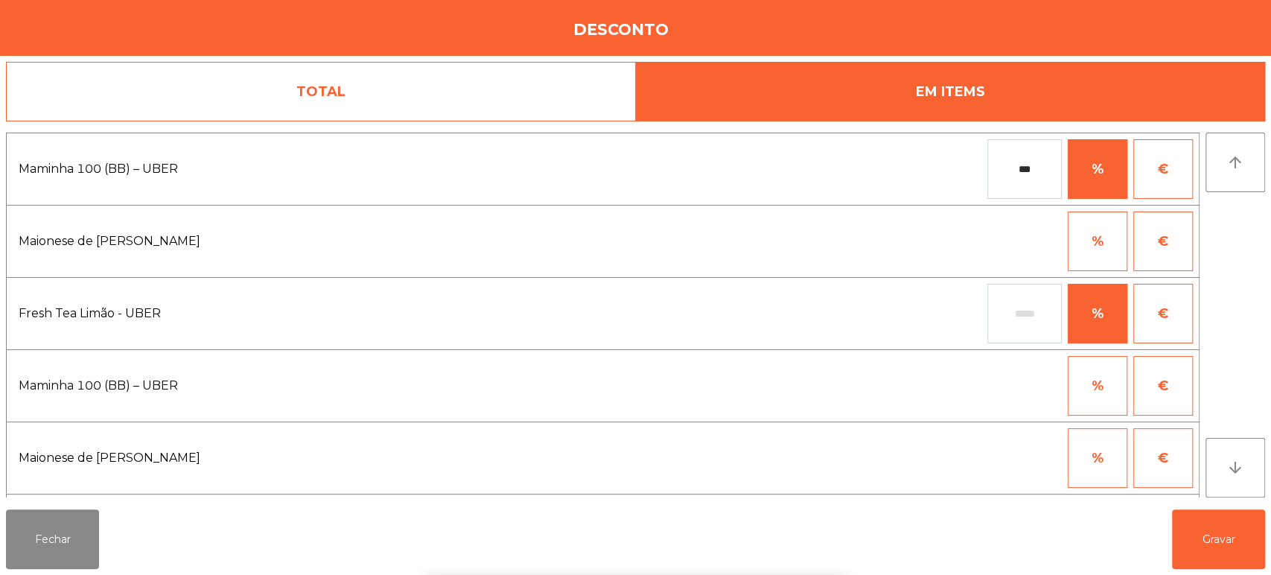
click at [1198, 527] on div "1 2 3 keyboard_backspace 4 5 6 . - 7 8 9 keyboard_return 0" at bounding box center [635, 499] width 1271 height 152
click at [1204, 515] on button "Gravar" at bounding box center [1218, 539] width 93 height 60
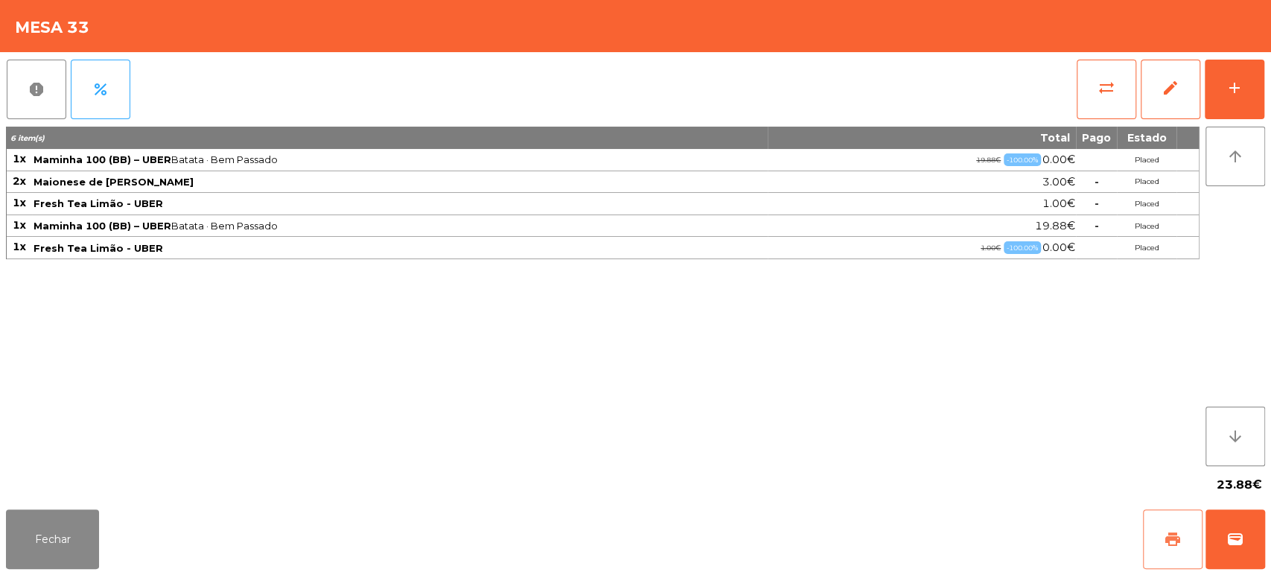
click at [1175, 535] on span "print" at bounding box center [1173, 539] width 18 height 18
click at [1270, 533] on div "Fechar print wallet" at bounding box center [635, 538] width 1271 height 71
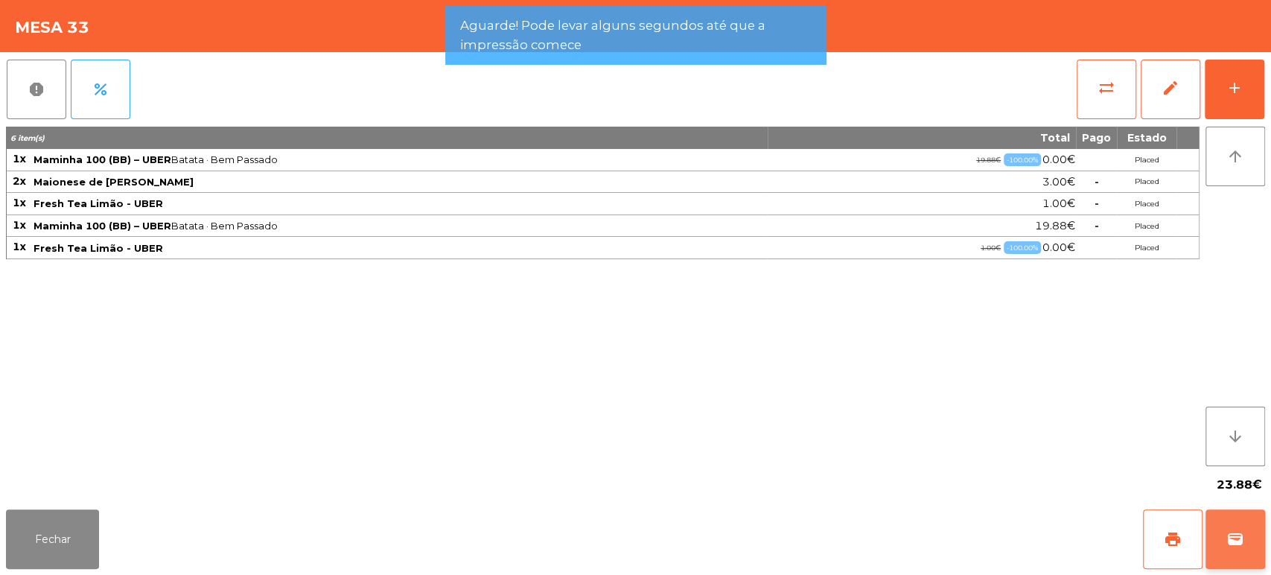
click at [1235, 531] on span "wallet" at bounding box center [1236, 539] width 18 height 18
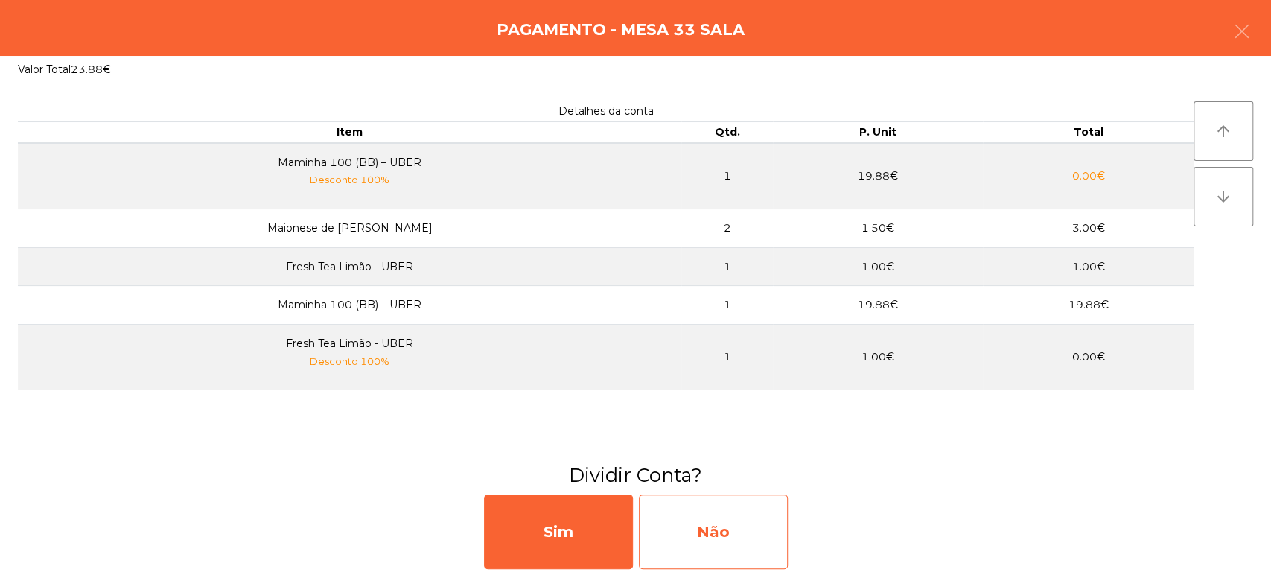
click at [716, 508] on div "Não" at bounding box center [713, 532] width 149 height 74
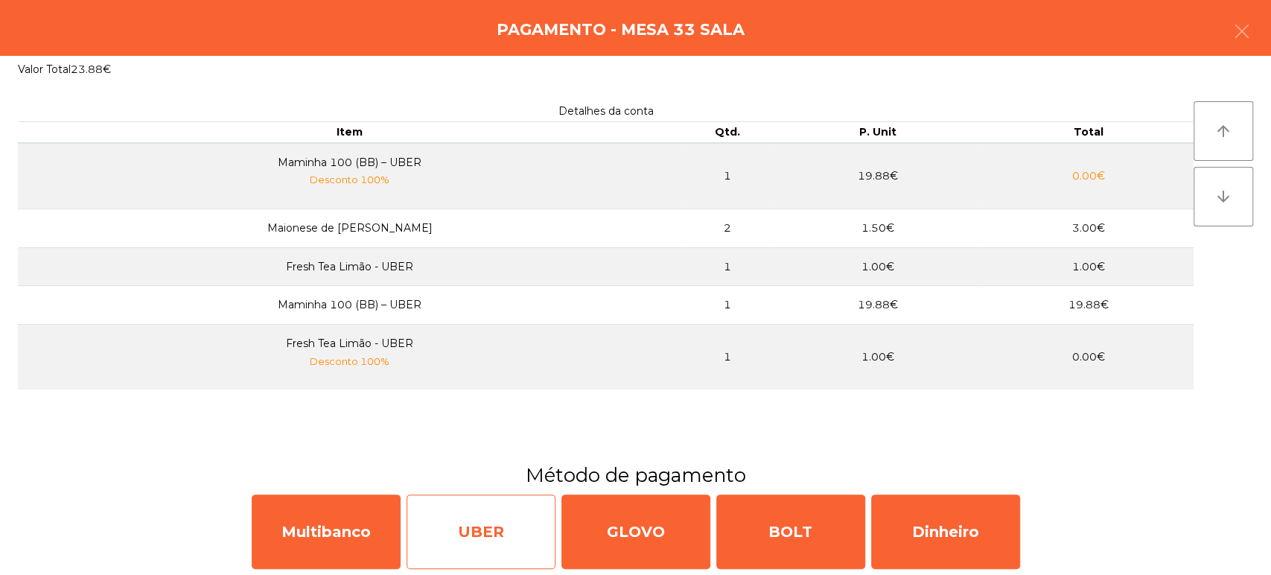
click at [469, 514] on div "UBER" at bounding box center [481, 532] width 149 height 74
select select "**"
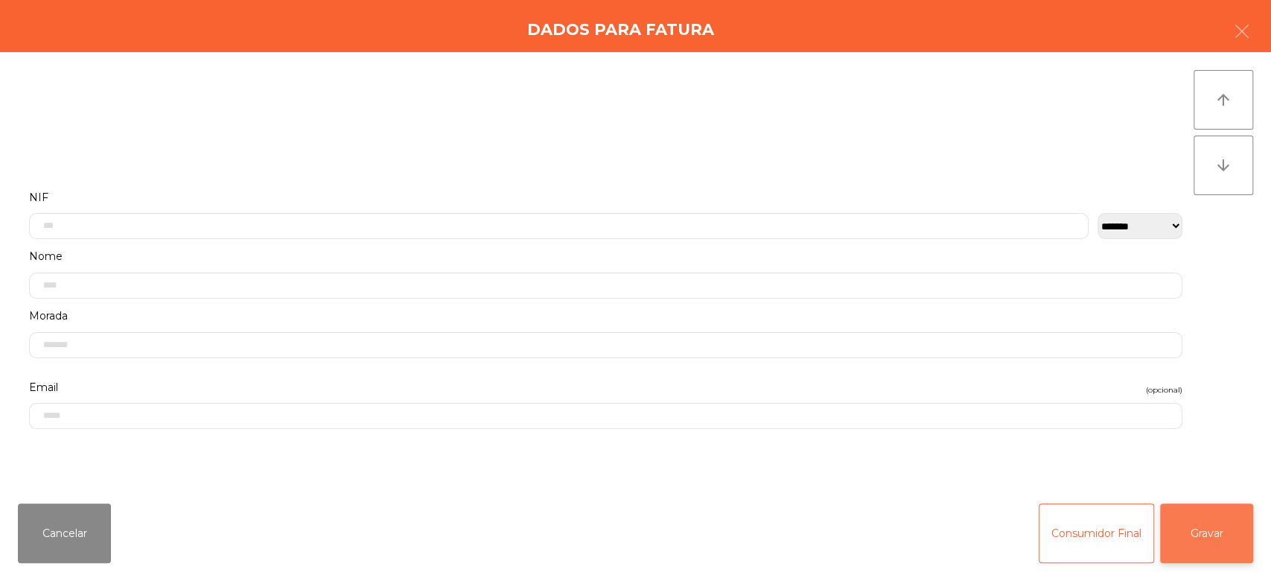
click at [1182, 535] on button "Gravar" at bounding box center [1206, 533] width 93 height 60
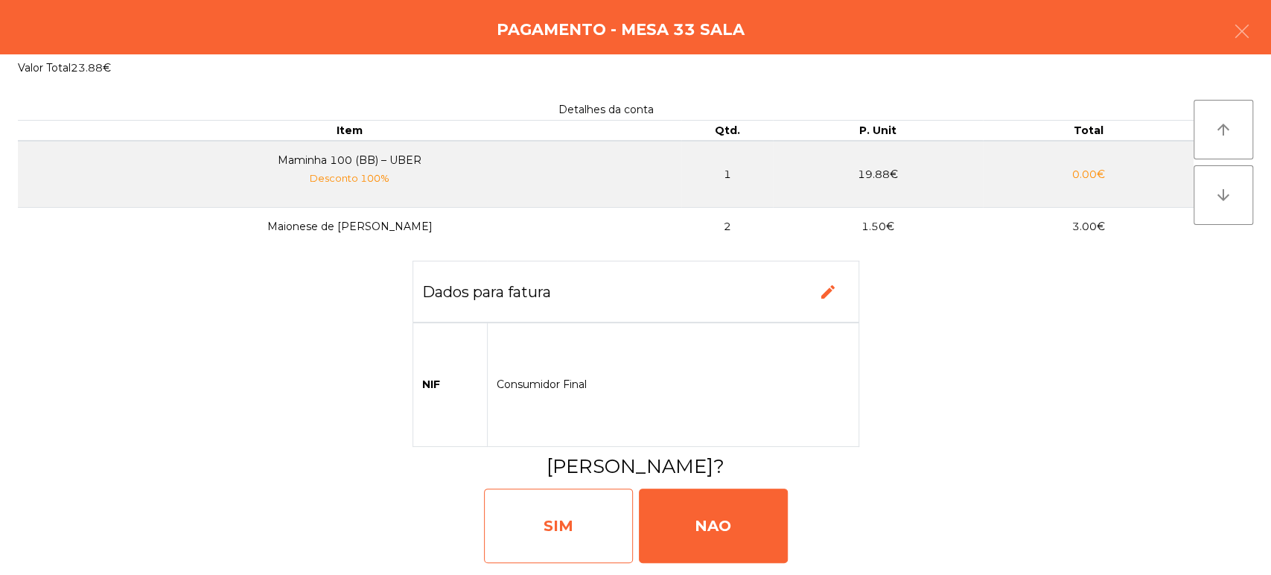
click at [542, 506] on div "SIM" at bounding box center [558, 526] width 149 height 74
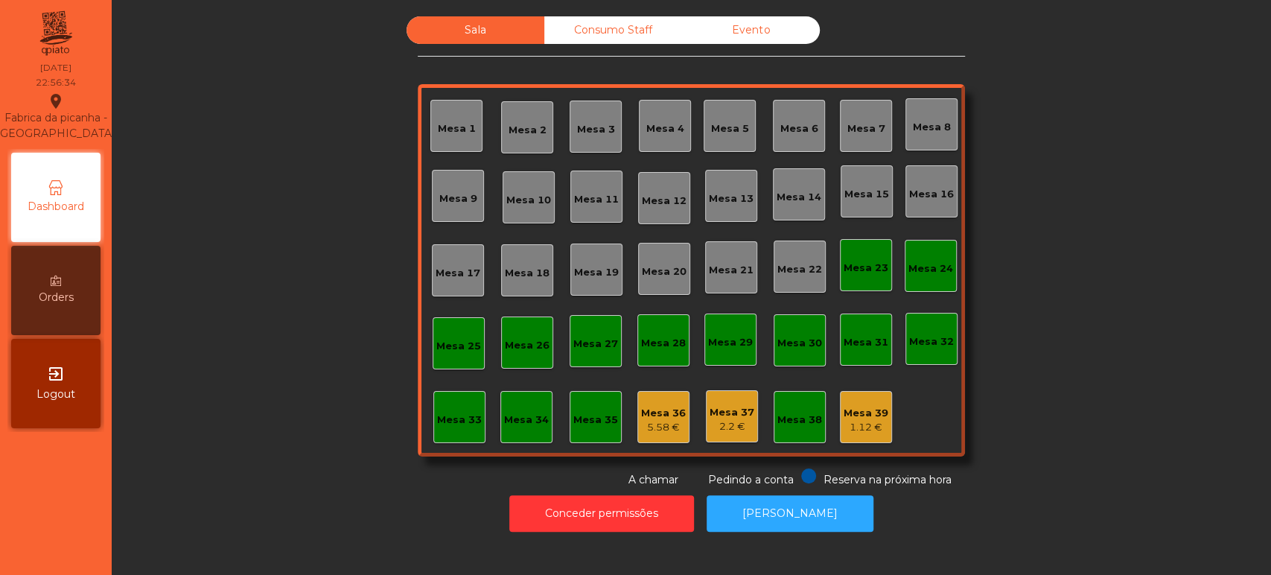
click at [571, 478] on div "Reserva na próxima hora Pedindo a conta A chamar" at bounding box center [688, 477] width 541 height 19
click at [576, 512] on button "Conceder permissões" at bounding box center [601, 513] width 185 height 36
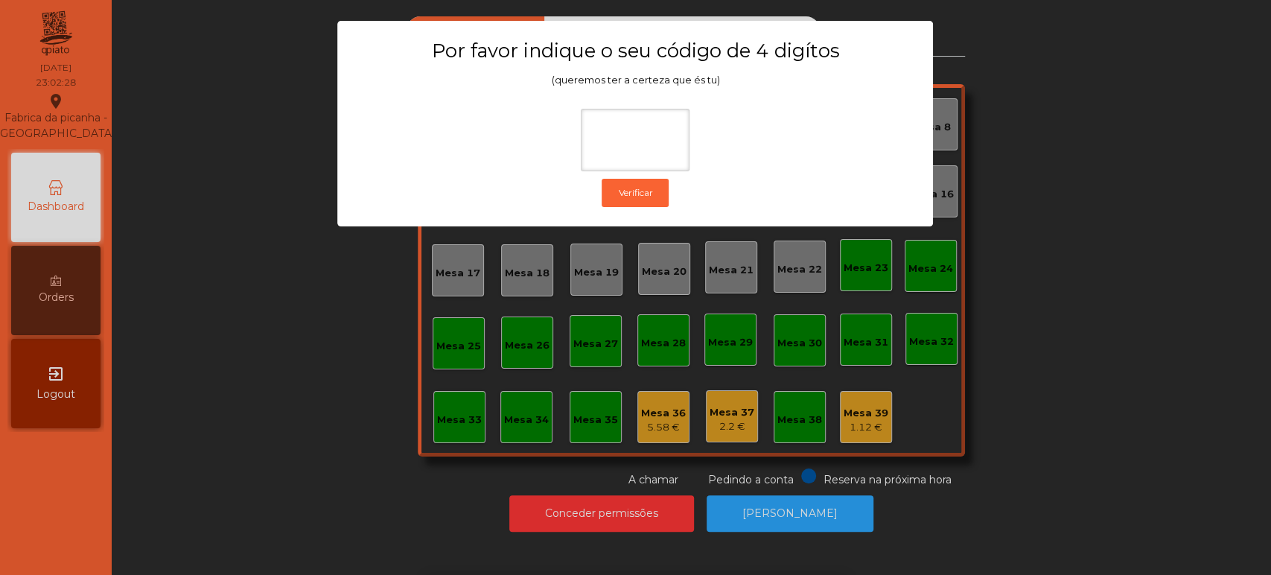
click at [1052, 346] on ngb-modal-window "Por favor indique o seu código de 4 digítos (queremos ter a certeza que és tu) …" at bounding box center [636, 287] width 1208 height 575
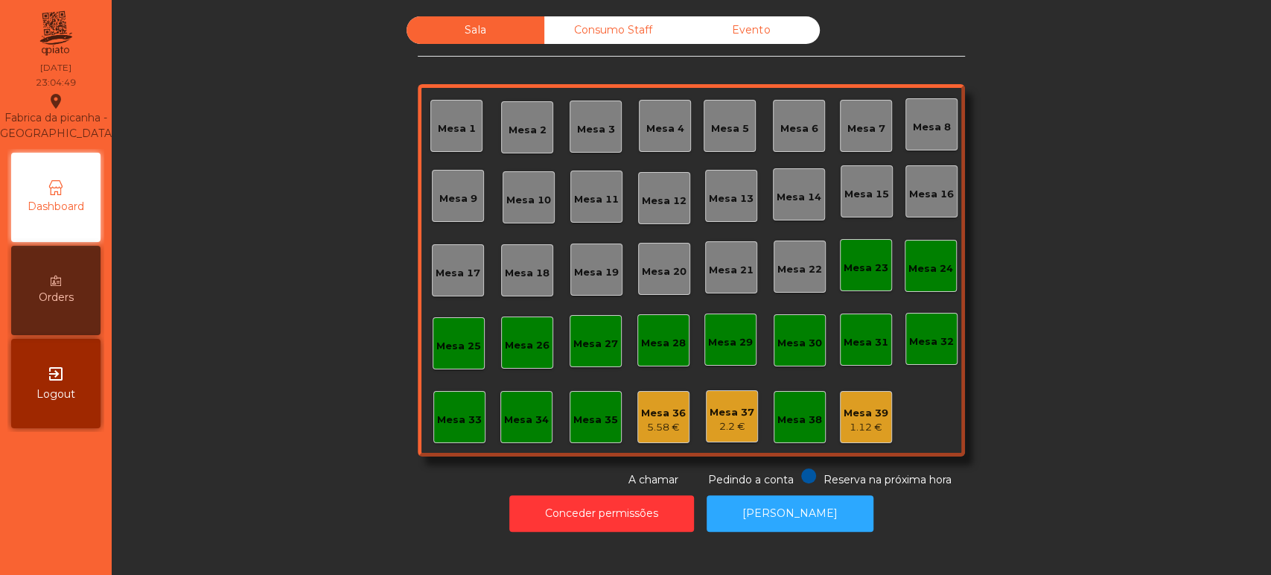
click at [852, 411] on div "Mesa 39" at bounding box center [866, 413] width 45 height 15
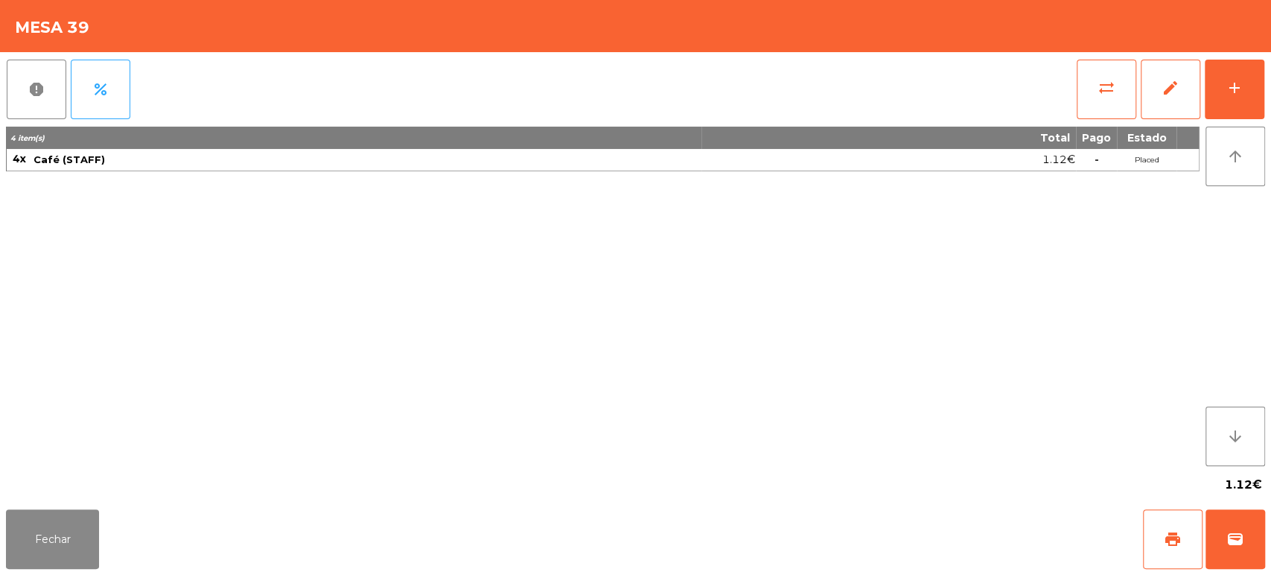
click at [1270, 89] on div "report percent sync_alt edit add 4 item(s) Total Pago Estado 4x Café (STAFF) 1.…" at bounding box center [635, 277] width 1271 height 451
click at [94, 531] on button "Fechar" at bounding box center [52, 539] width 93 height 60
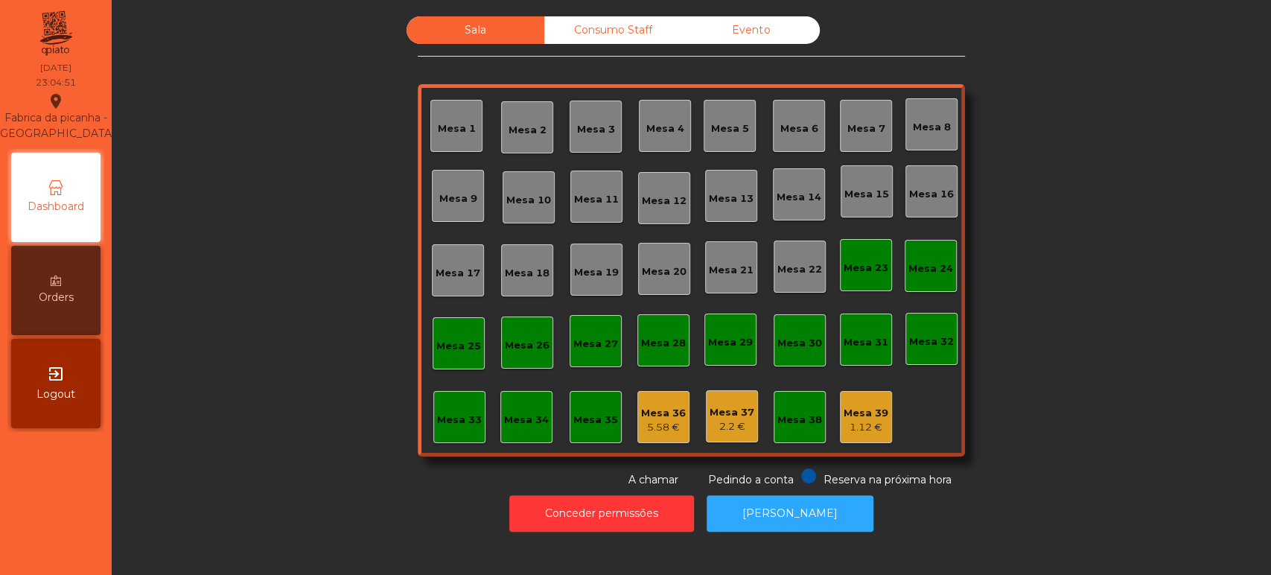
click at [660, 420] on div "5.58 €" at bounding box center [663, 427] width 45 height 15
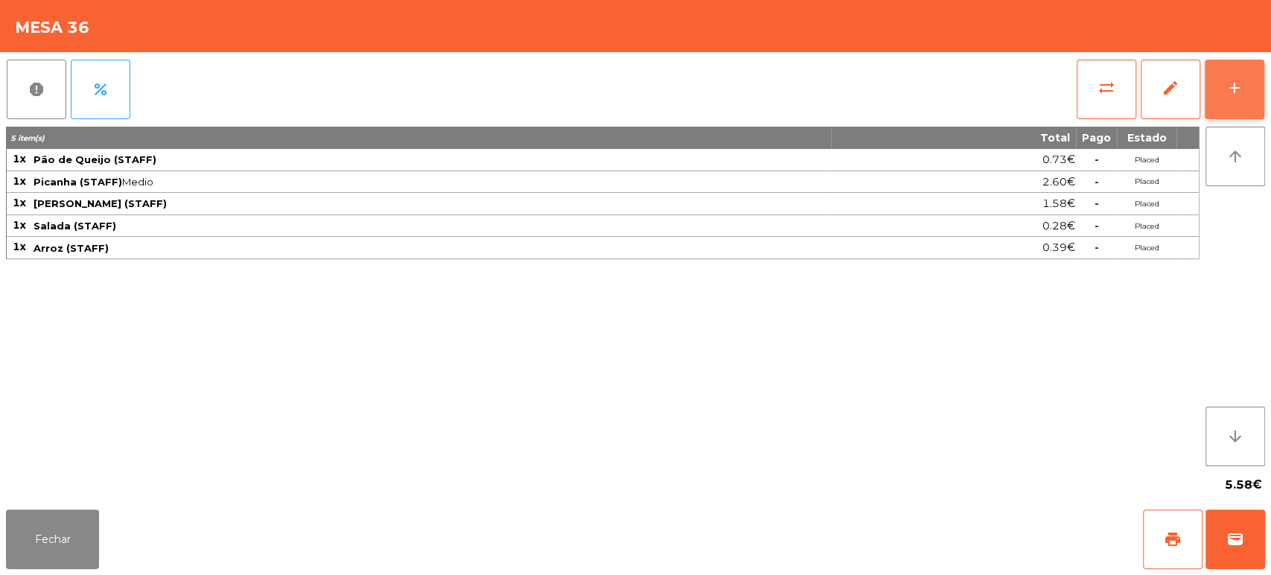
click at [1222, 104] on button "add" at bounding box center [1235, 90] width 60 height 60
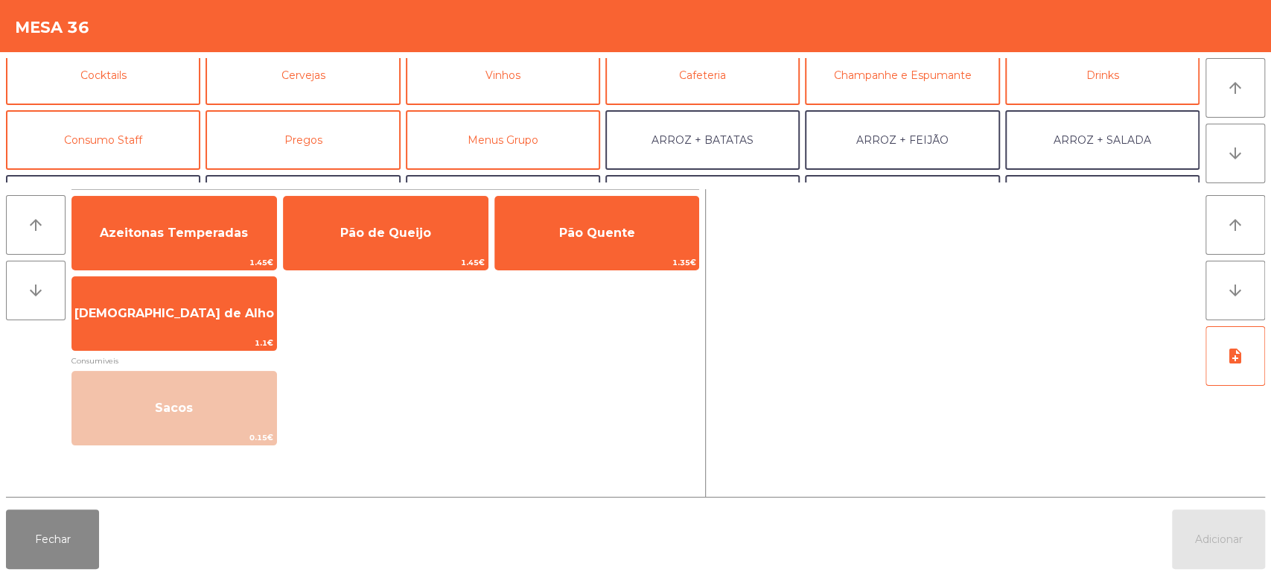
scroll to position [78, 0]
click at [125, 130] on button "Consumo Staff" at bounding box center [103, 139] width 194 height 60
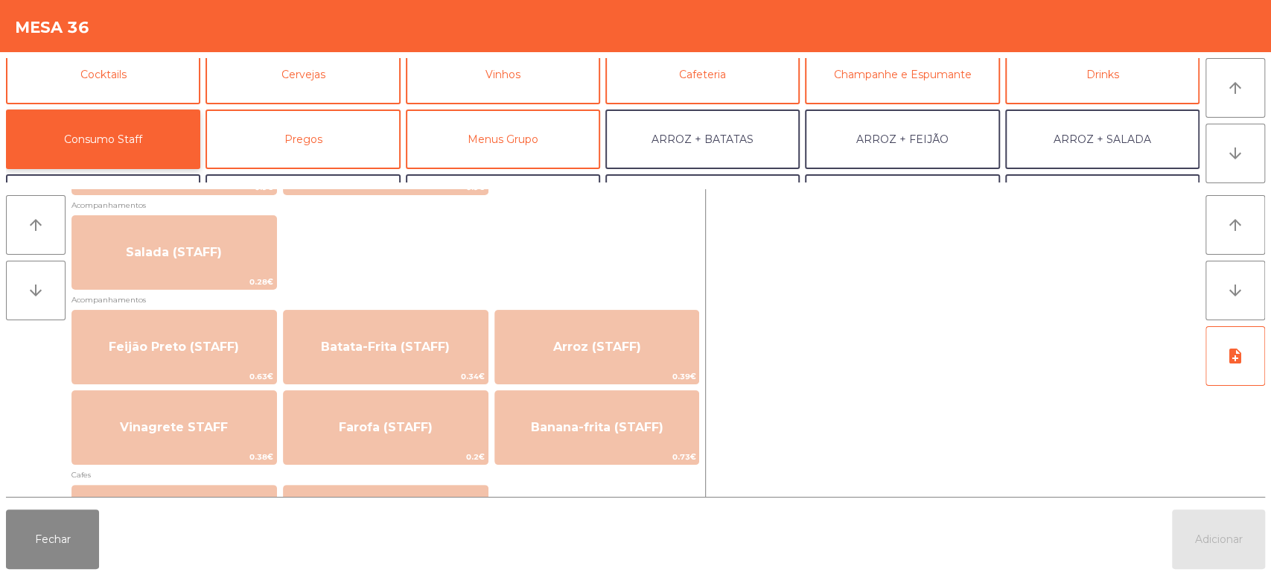
scroll to position [591, 0]
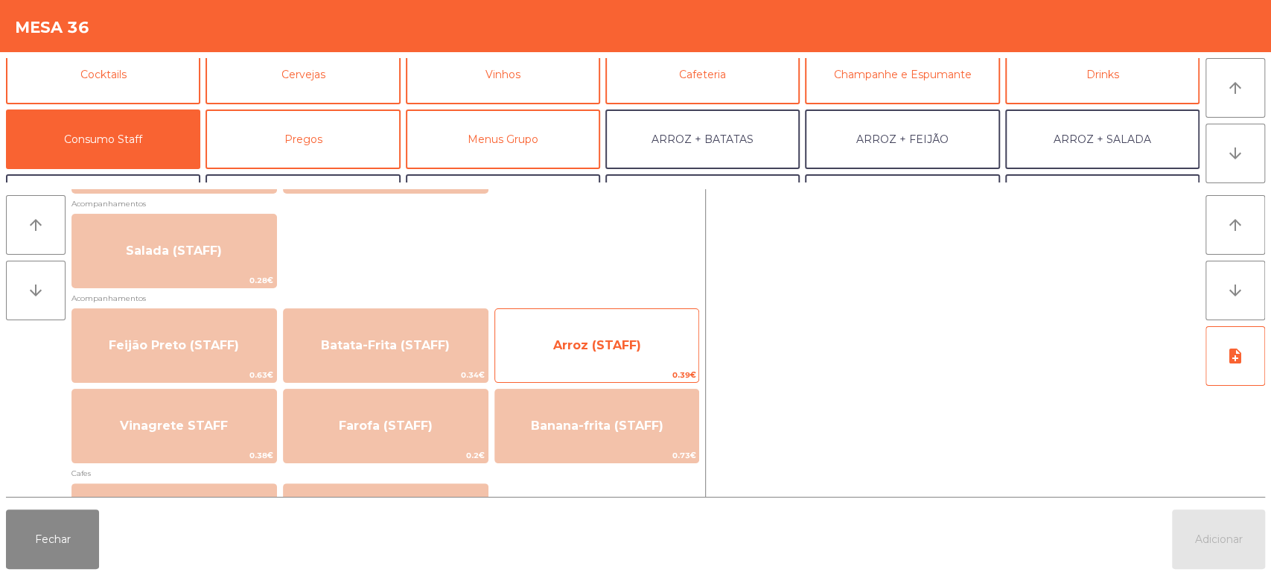
click at [590, 346] on span "Arroz (STAFF)" at bounding box center [597, 345] width 88 height 14
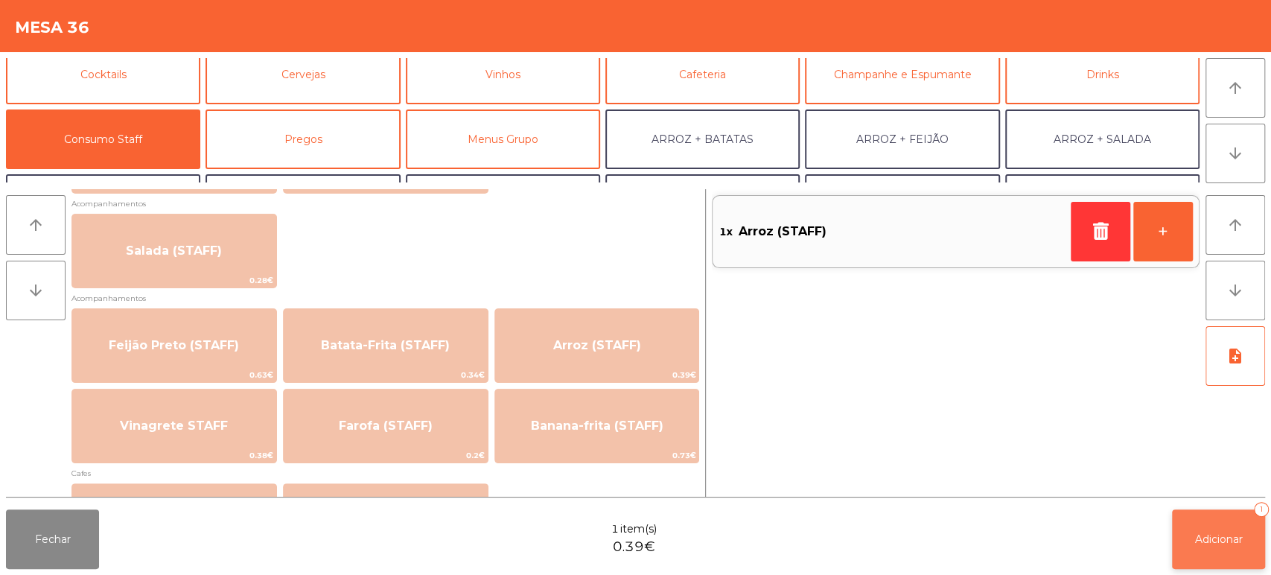
click at [1196, 528] on button "Adicionar 1" at bounding box center [1218, 539] width 93 height 60
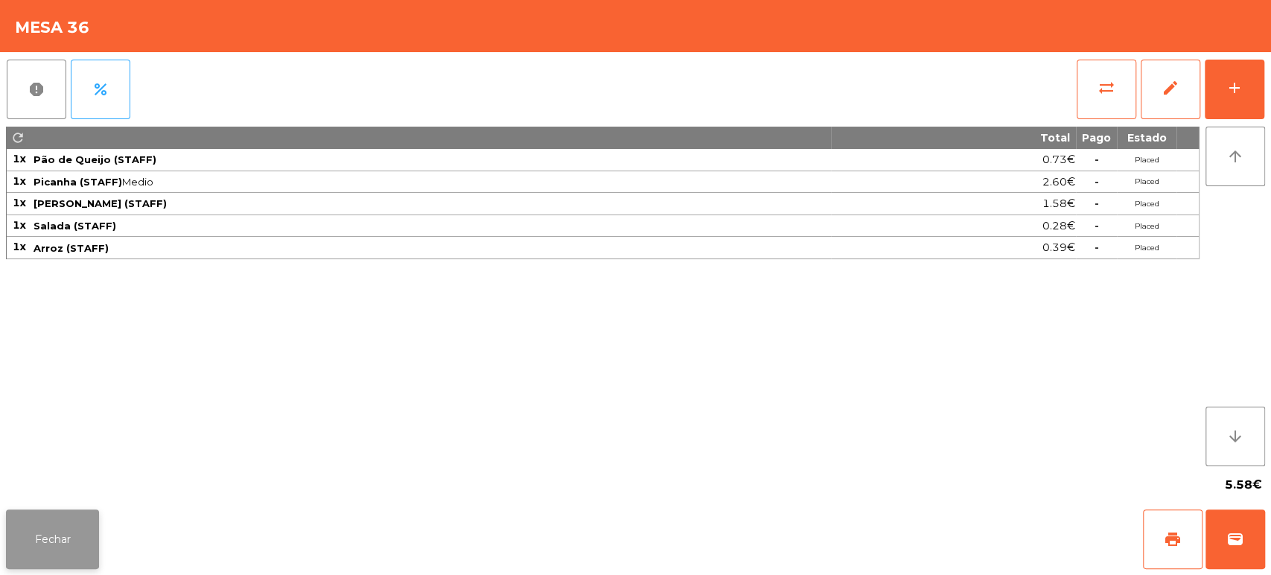
click at [51, 531] on button "Fechar" at bounding box center [52, 539] width 93 height 60
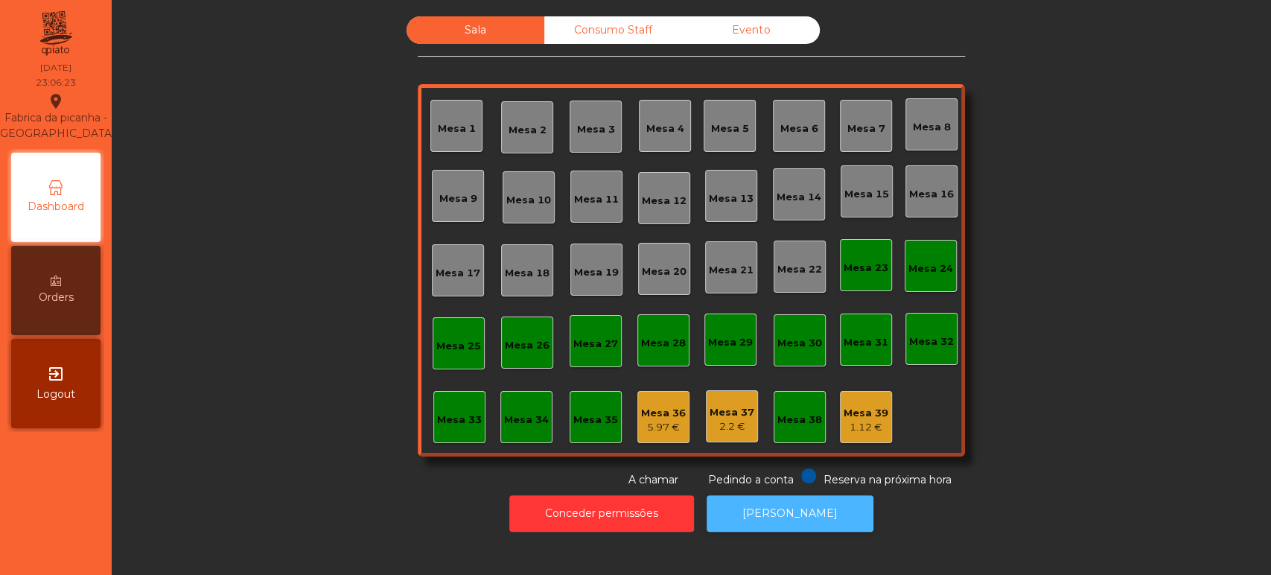
click at [779, 517] on button "[PERSON_NAME]" at bounding box center [790, 513] width 167 height 36
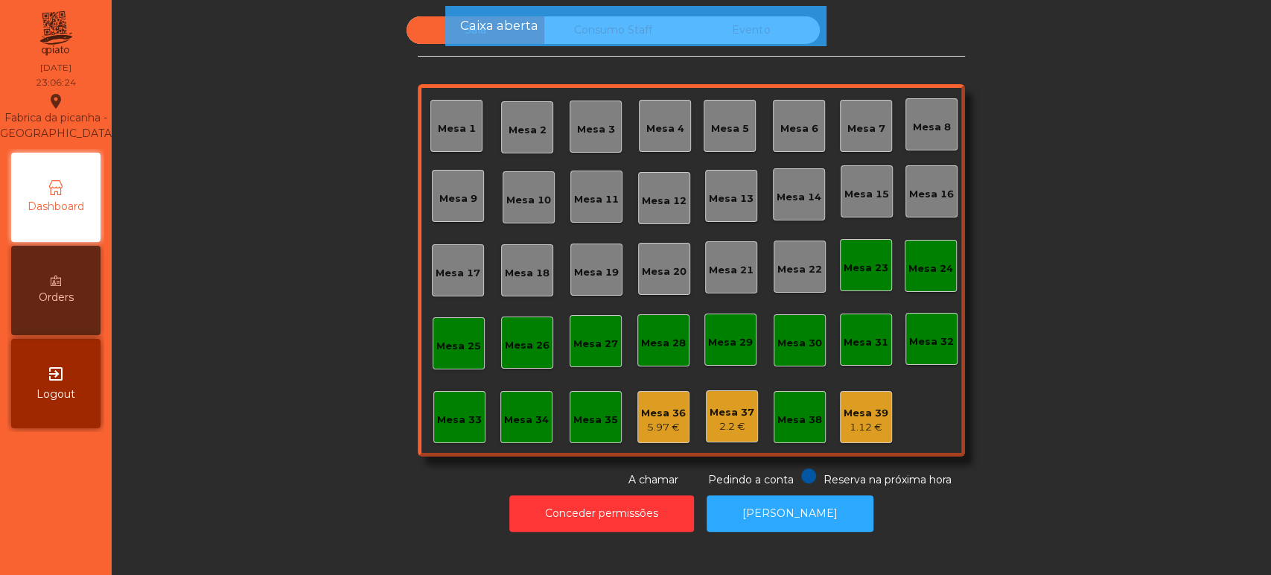
click at [648, 414] on div "Mesa 36" at bounding box center [663, 413] width 45 height 15
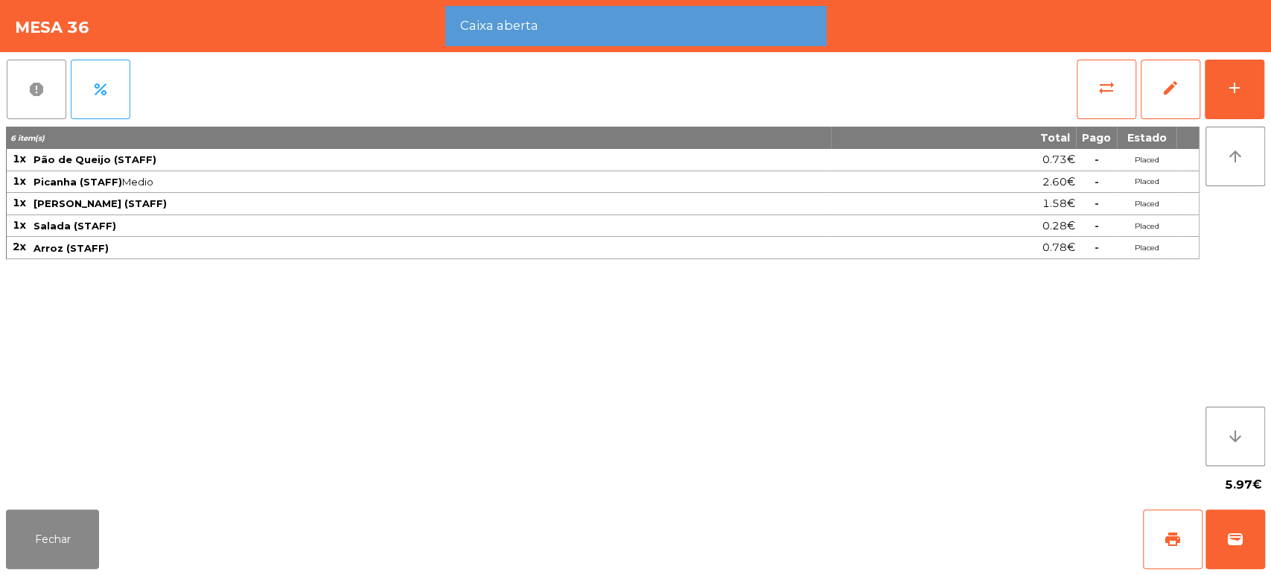
click at [27, 106] on button "report" at bounding box center [37, 90] width 60 height 60
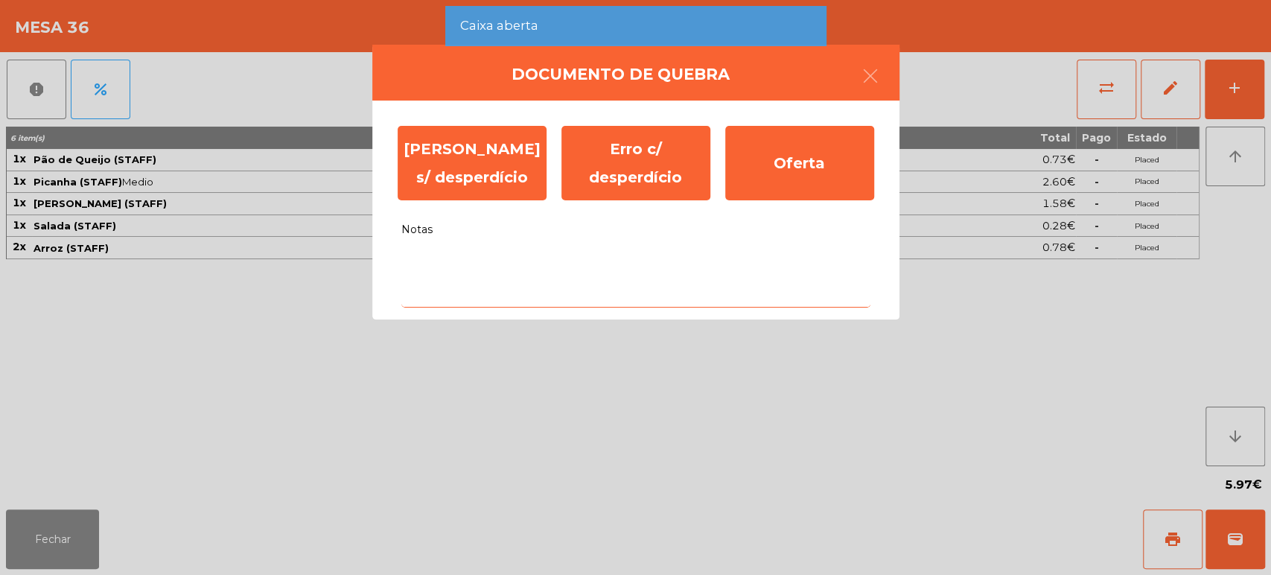
click at [530, 305] on textarea "Notas" at bounding box center [635, 277] width 469 height 62
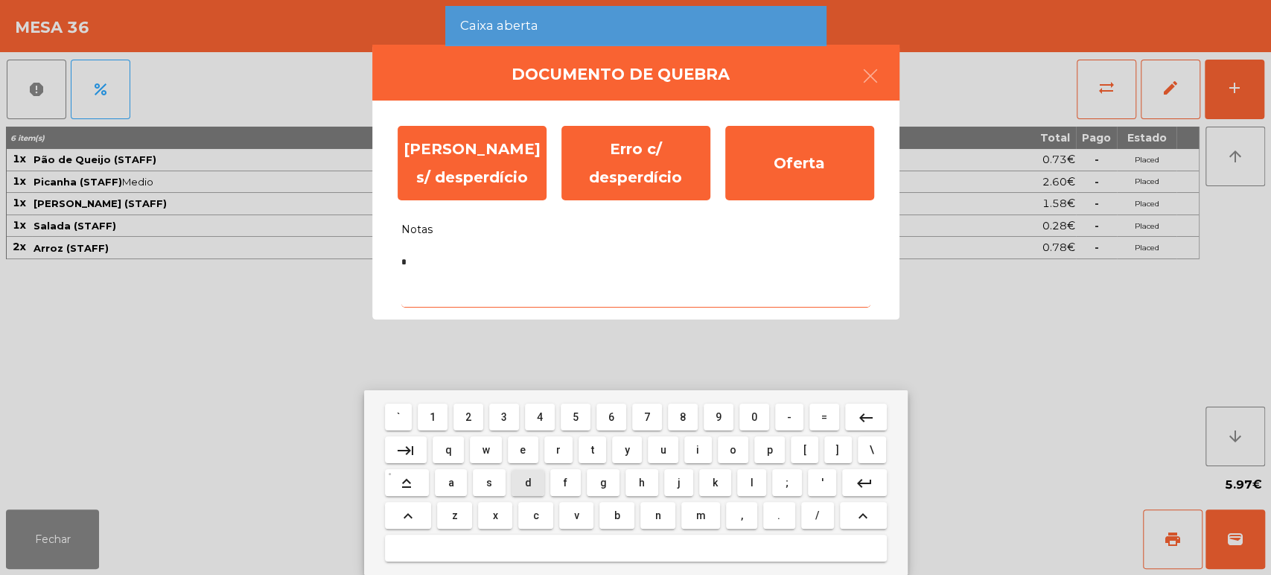
click at [544, 459] on button "r" at bounding box center [558, 449] width 29 height 27
type textarea "**"
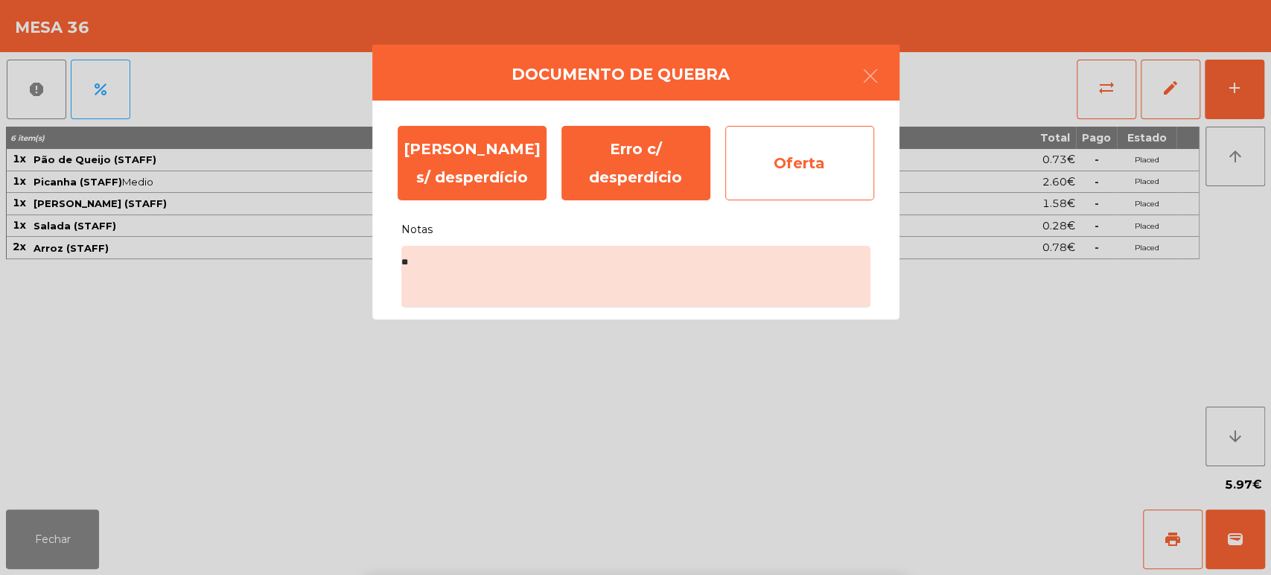
click at [816, 160] on div "Oferta" at bounding box center [799, 163] width 149 height 74
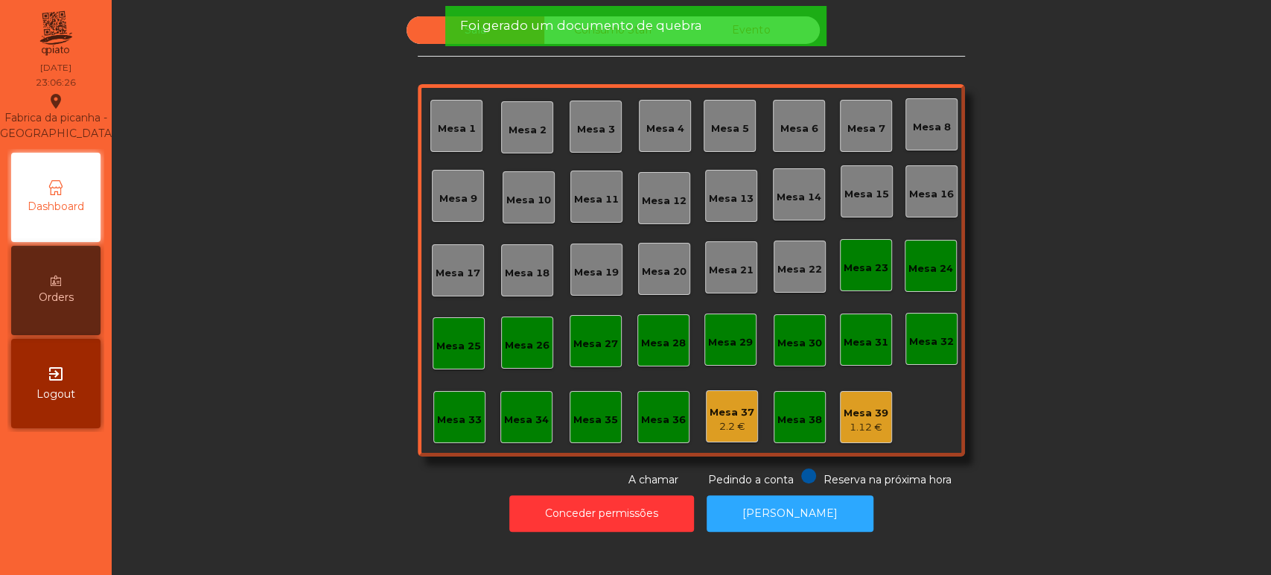
click at [728, 415] on div "Mesa 37" at bounding box center [732, 412] width 45 height 15
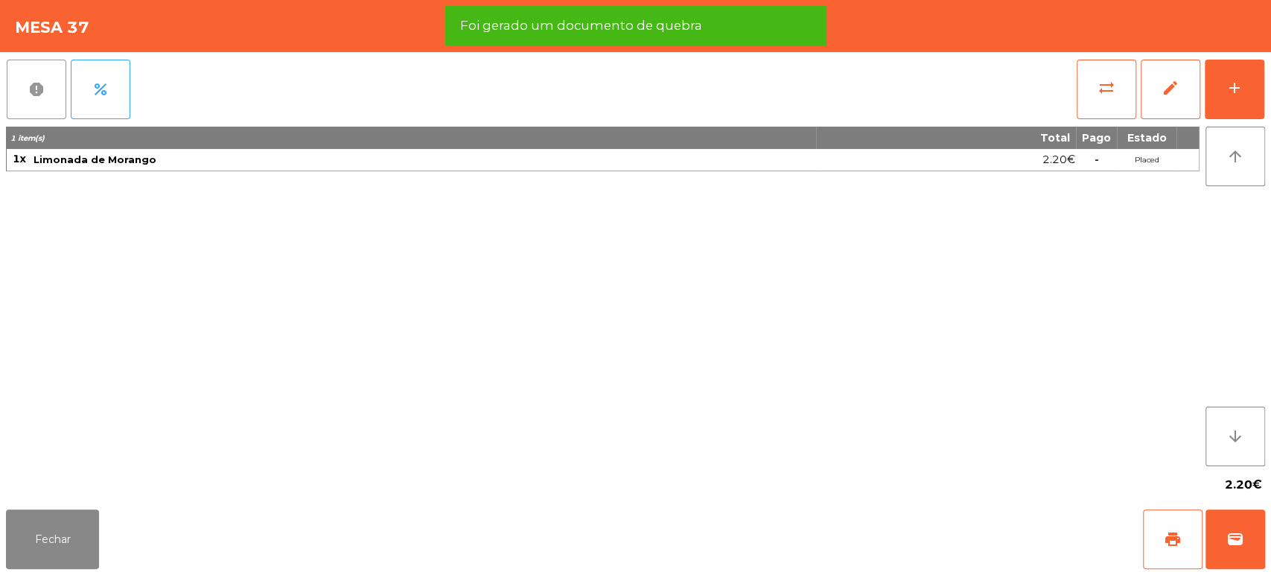
click at [46, 97] on button "report" at bounding box center [37, 90] width 60 height 60
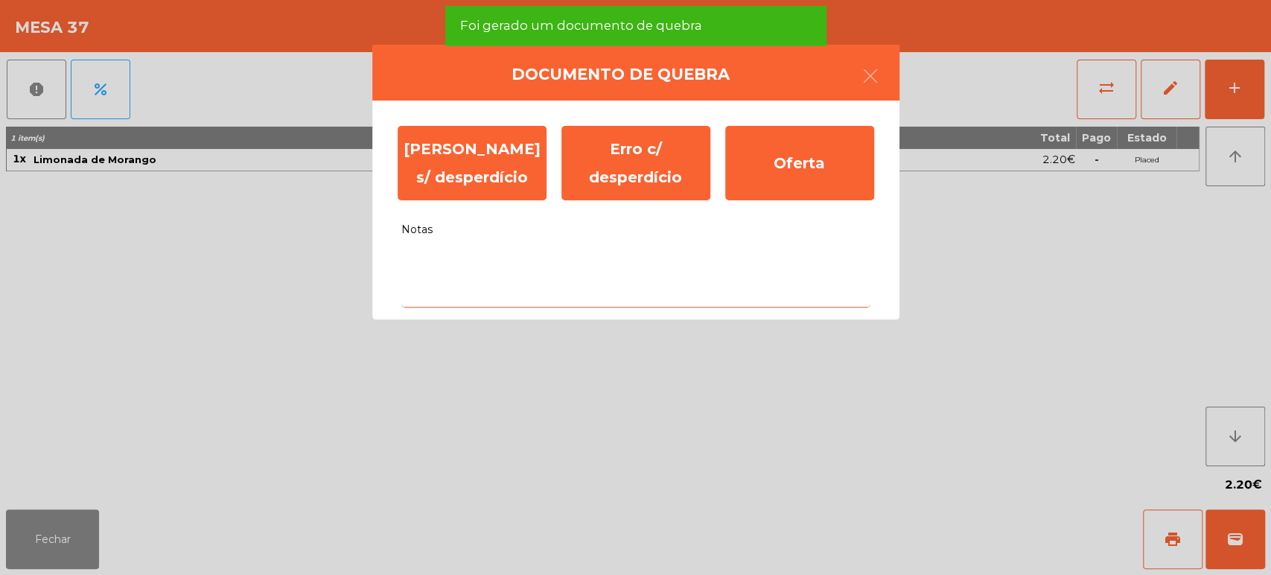
click at [572, 259] on textarea "Notas" at bounding box center [635, 277] width 469 height 62
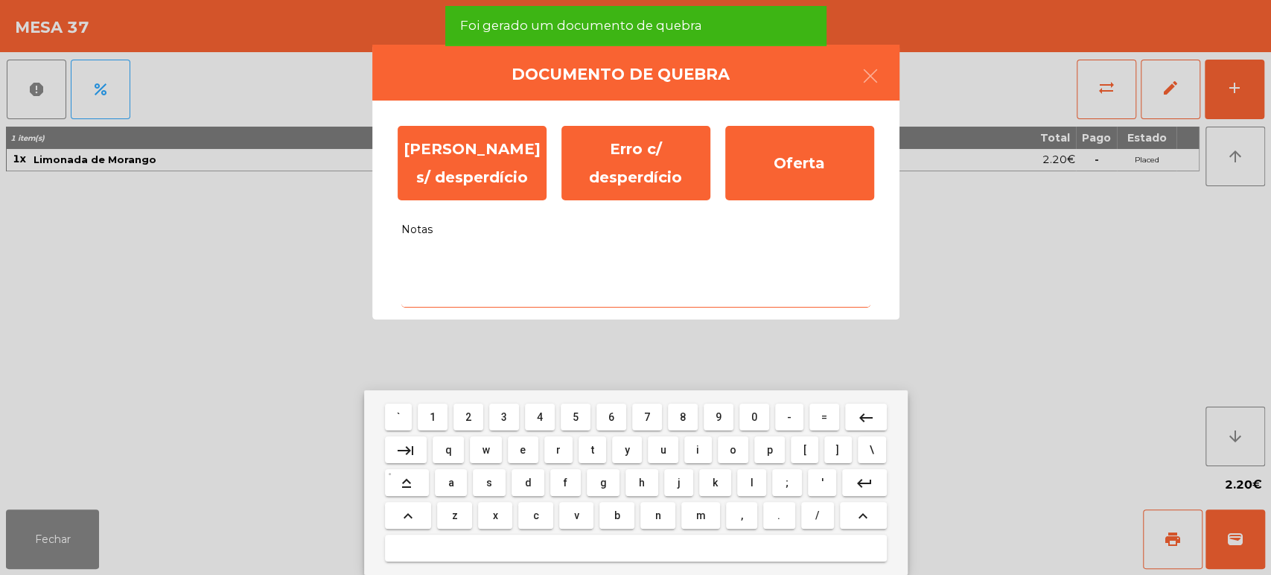
click at [492, 514] on button "x" at bounding box center [495, 515] width 34 height 27
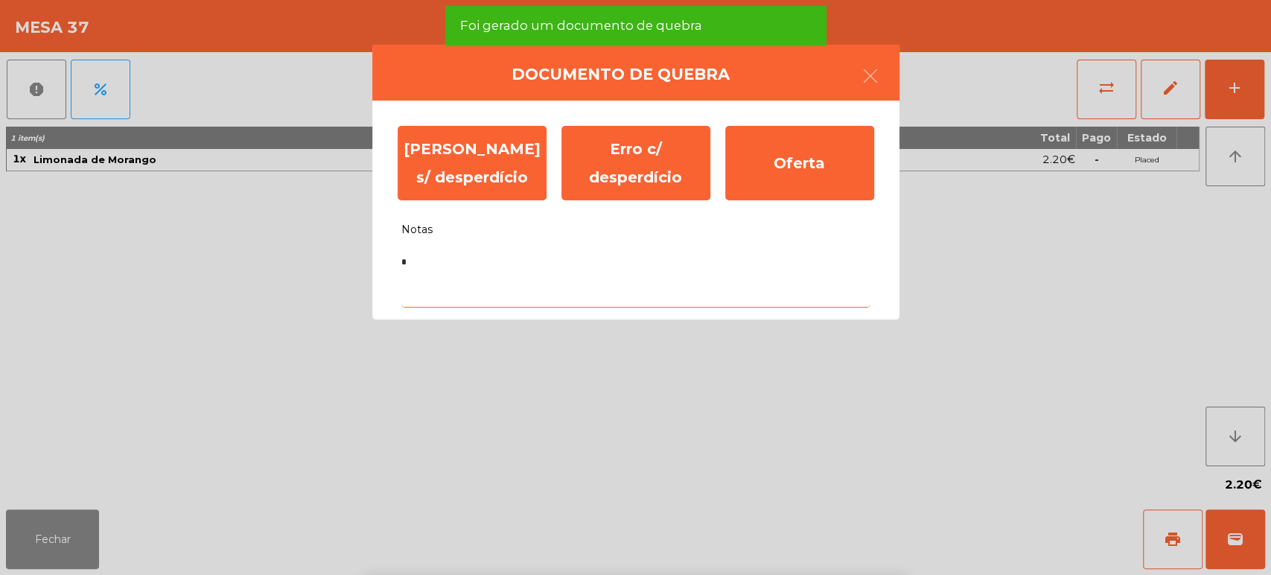
type textarea "**"
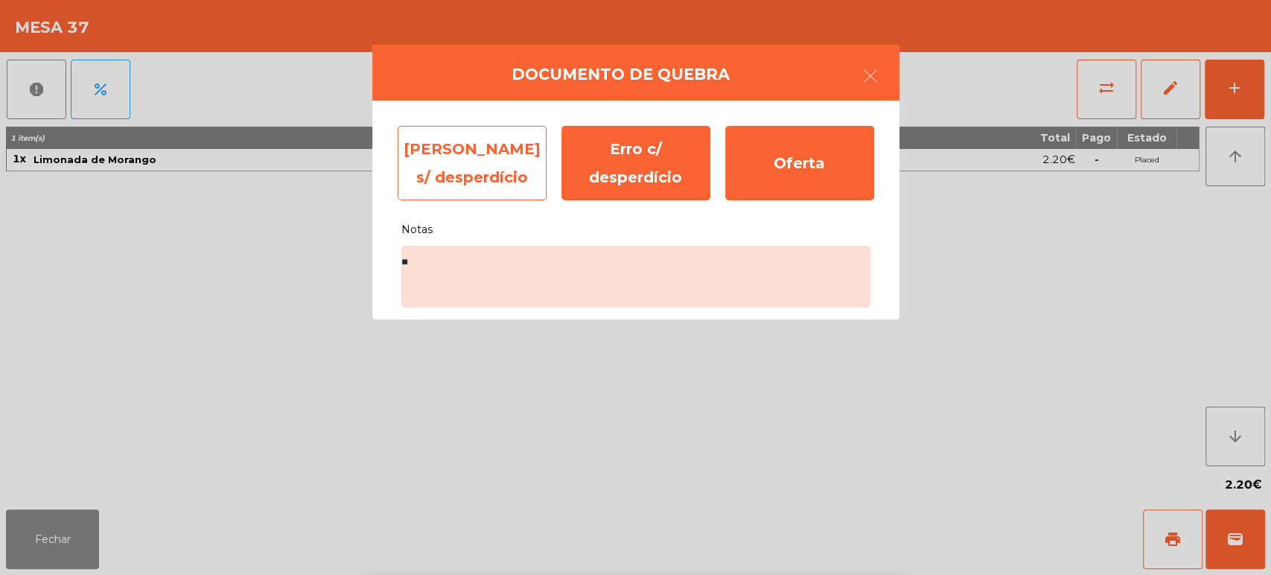
click at [475, 163] on div "Erro s/ desperdício" at bounding box center [472, 163] width 149 height 74
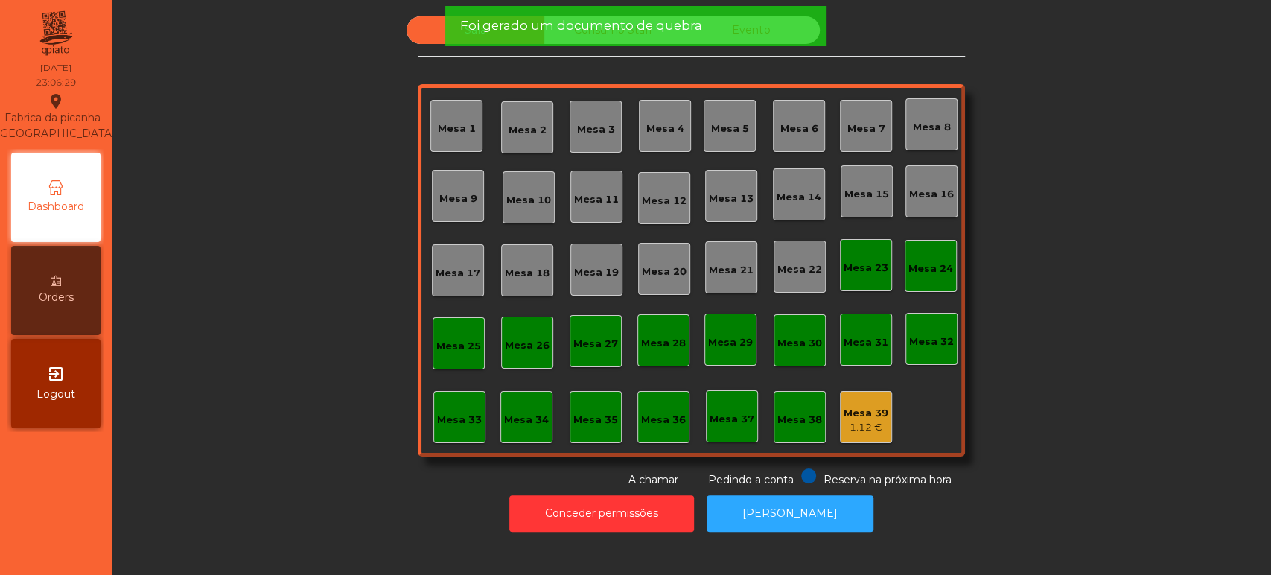
click at [858, 438] on div "Mesa 39 1.12 €" at bounding box center [866, 417] width 52 height 52
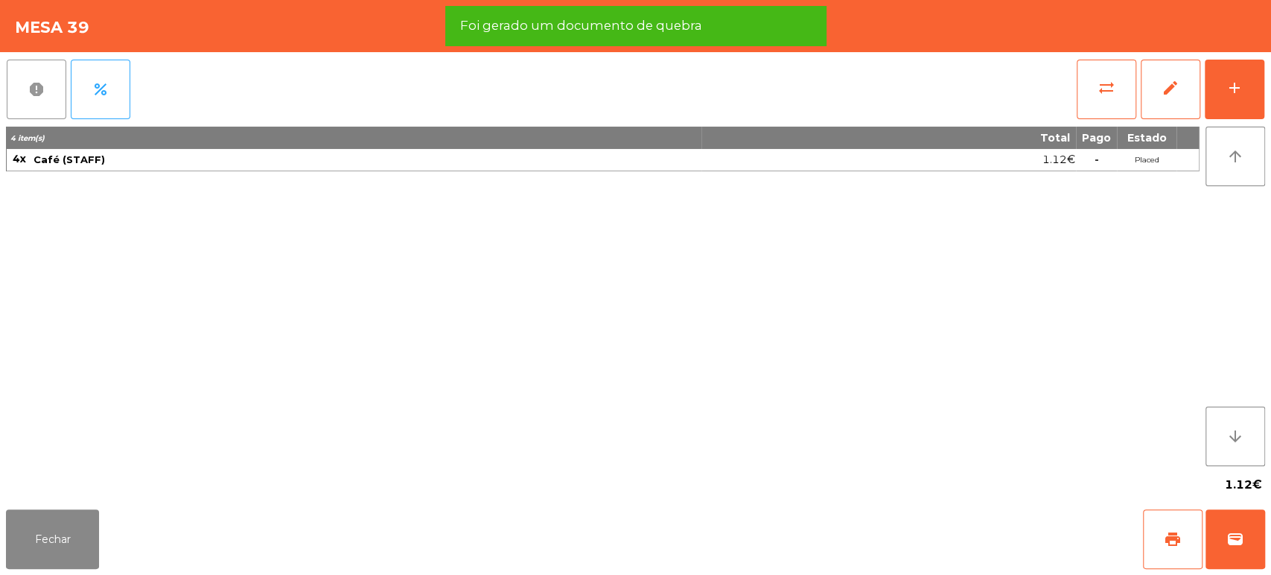
click at [24, 94] on button "report" at bounding box center [37, 90] width 60 height 60
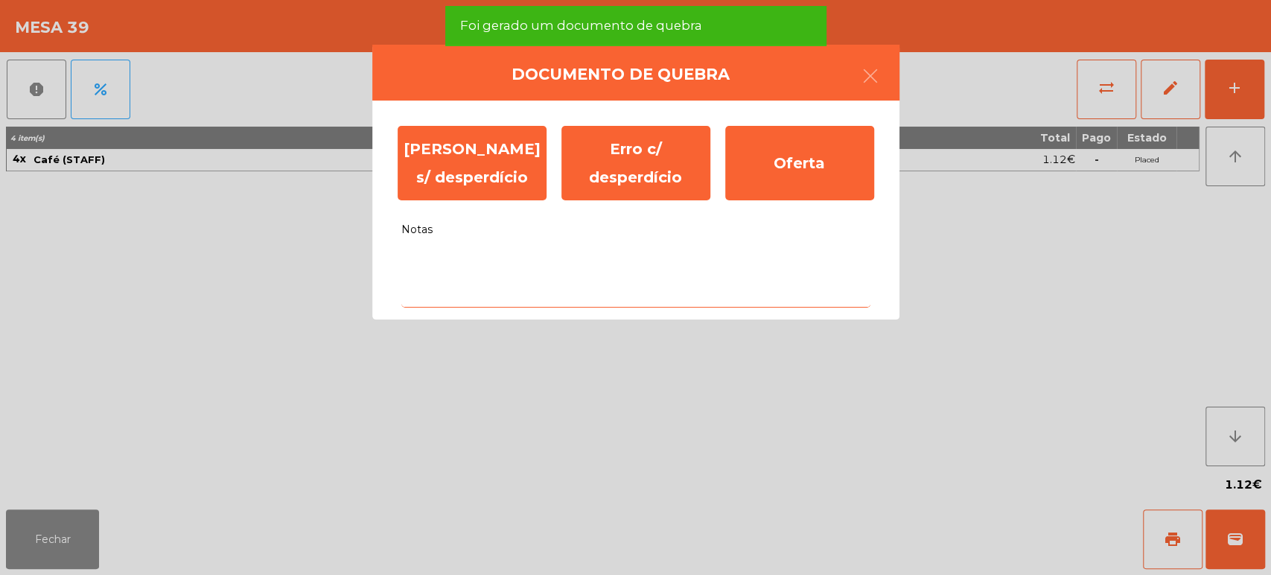
click at [467, 255] on textarea "Notas" at bounding box center [635, 277] width 469 height 62
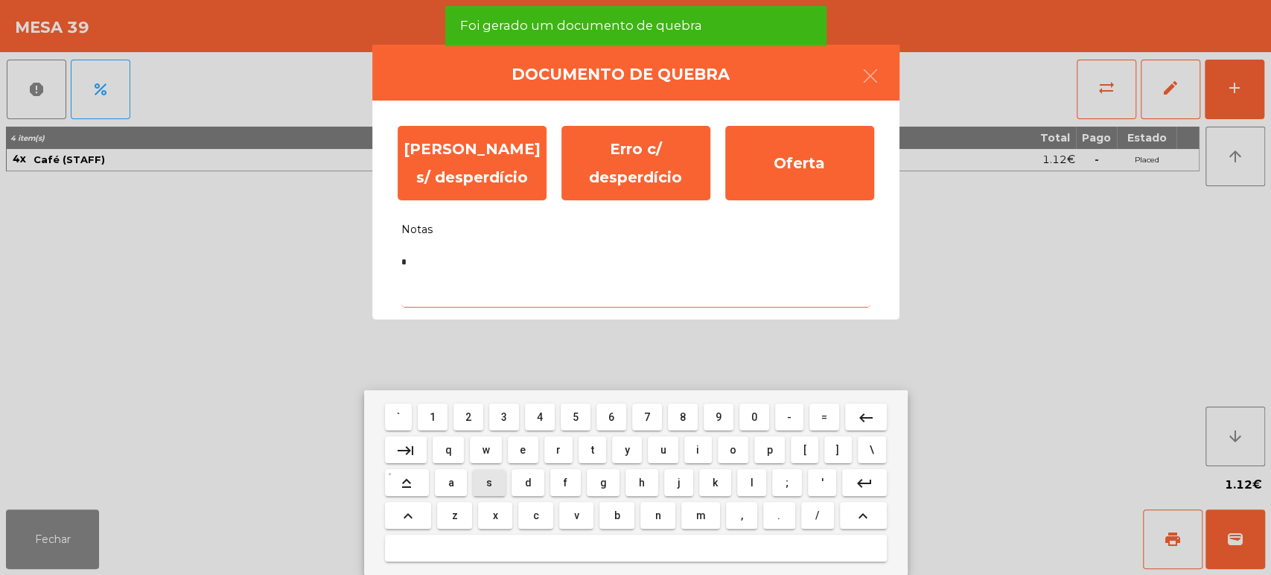
click at [515, 474] on button "d" at bounding box center [528, 482] width 33 height 27
type textarea "**"
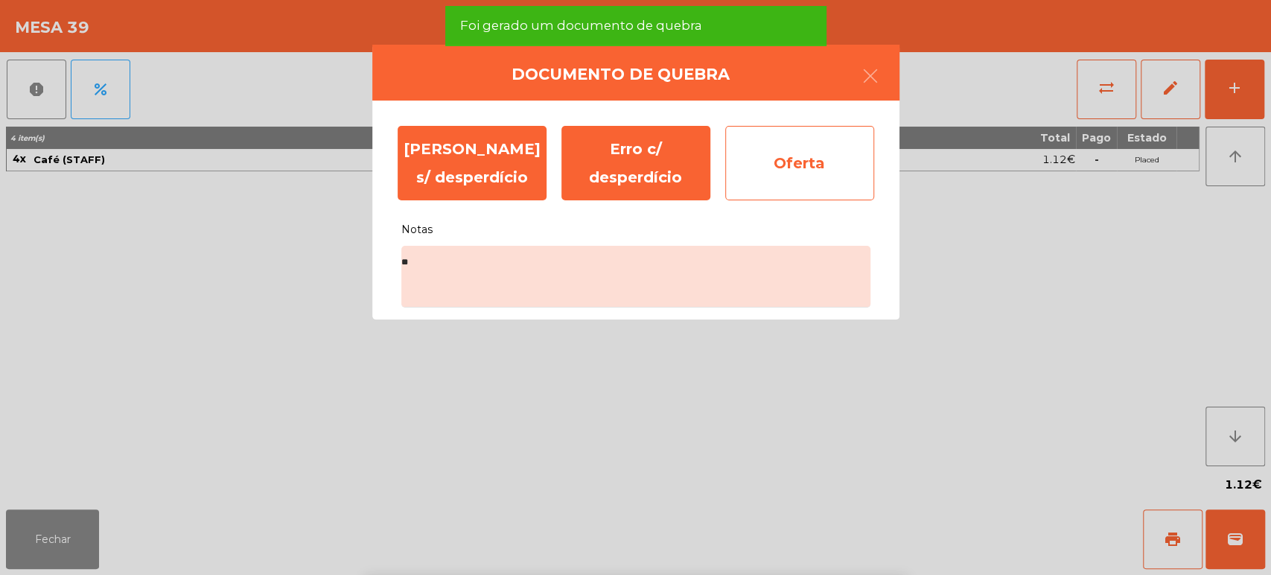
click at [810, 164] on div "Oferta" at bounding box center [799, 163] width 149 height 74
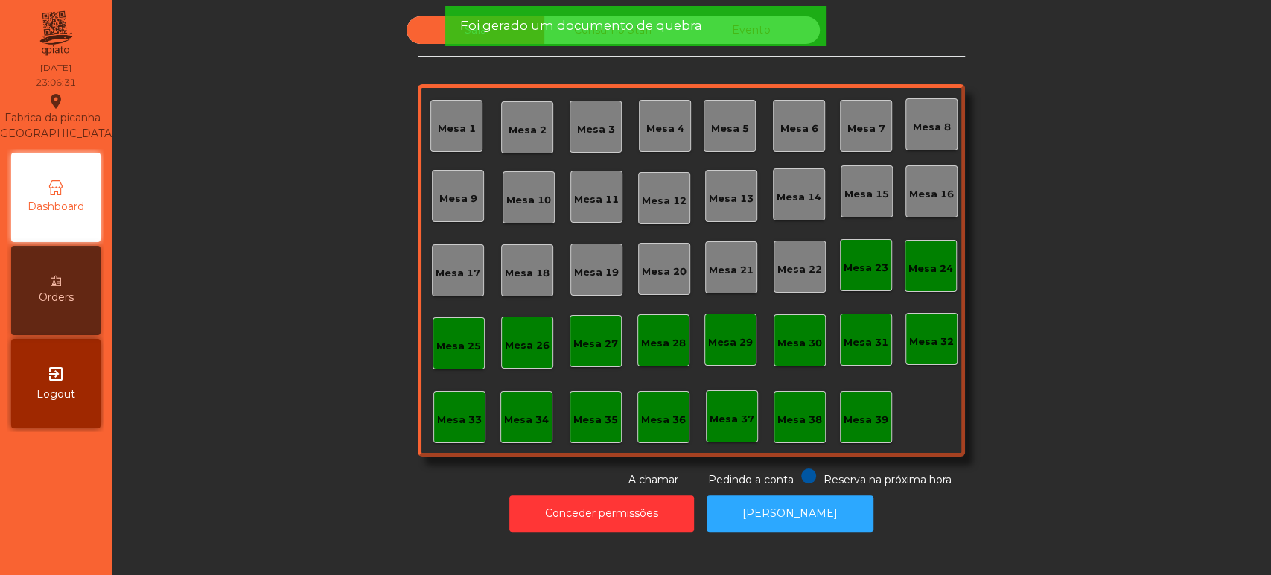
click at [624, 37] on div "Foi gerado um documento de quebra" at bounding box center [635, 26] width 381 height 40
click at [609, 39] on div "Foi gerado um documento de quebra" at bounding box center [635, 26] width 381 height 40
click at [606, 20] on span "Foi gerado um documento de quebra" at bounding box center [581, 25] width 242 height 19
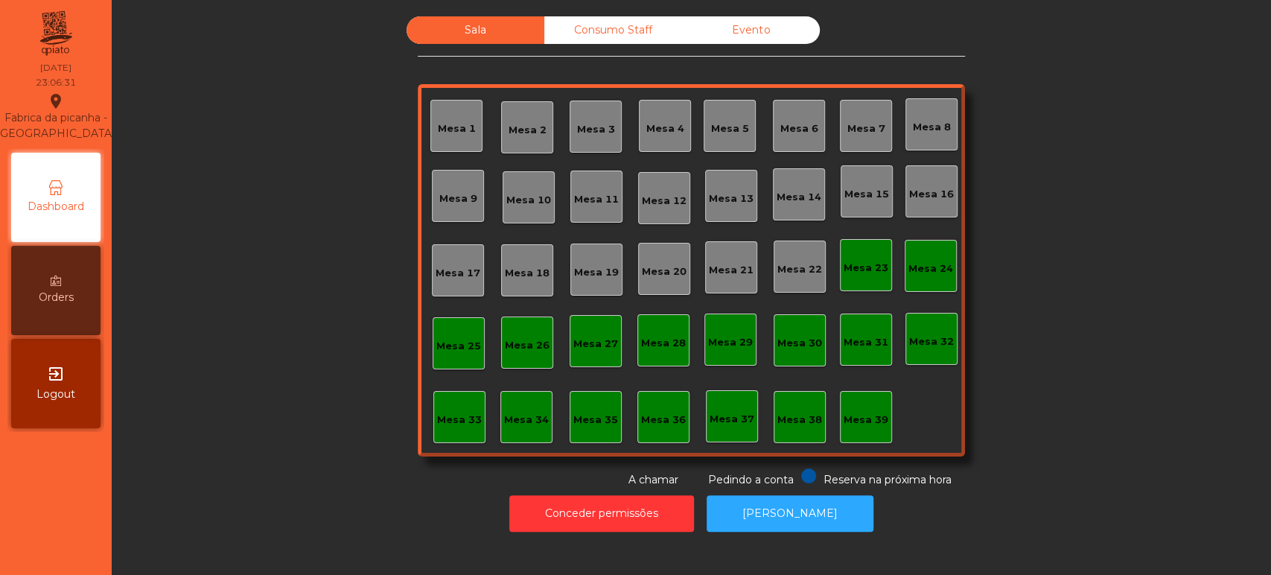
click at [606, 20] on span "Foi gerado um documento de quebra" at bounding box center [581, 25] width 242 height 19
click at [608, 26] on div "Consumo Staff" at bounding box center [613, 30] width 138 height 28
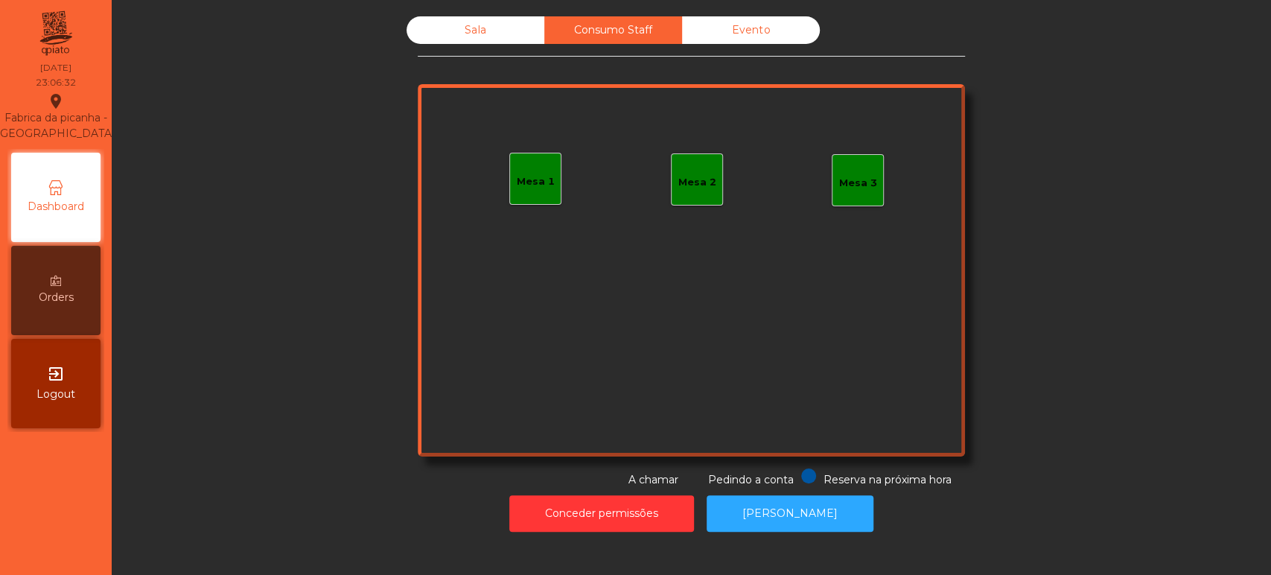
click at [733, 20] on div "Evento" at bounding box center [751, 30] width 138 height 28
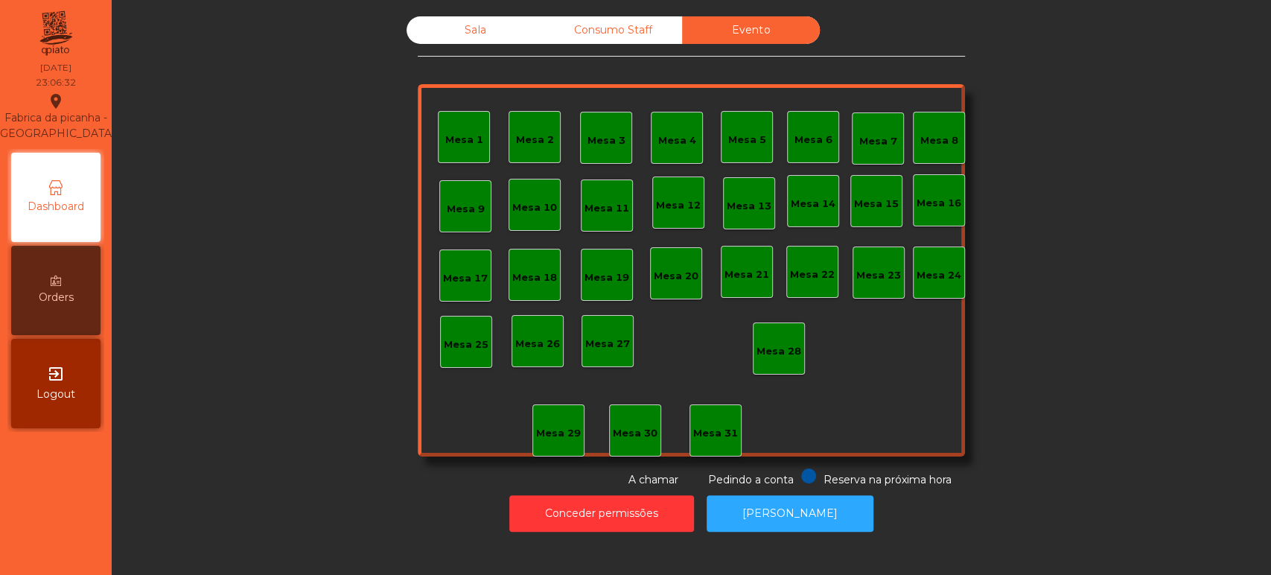
click at [428, 33] on div "Sala" at bounding box center [476, 30] width 138 height 28
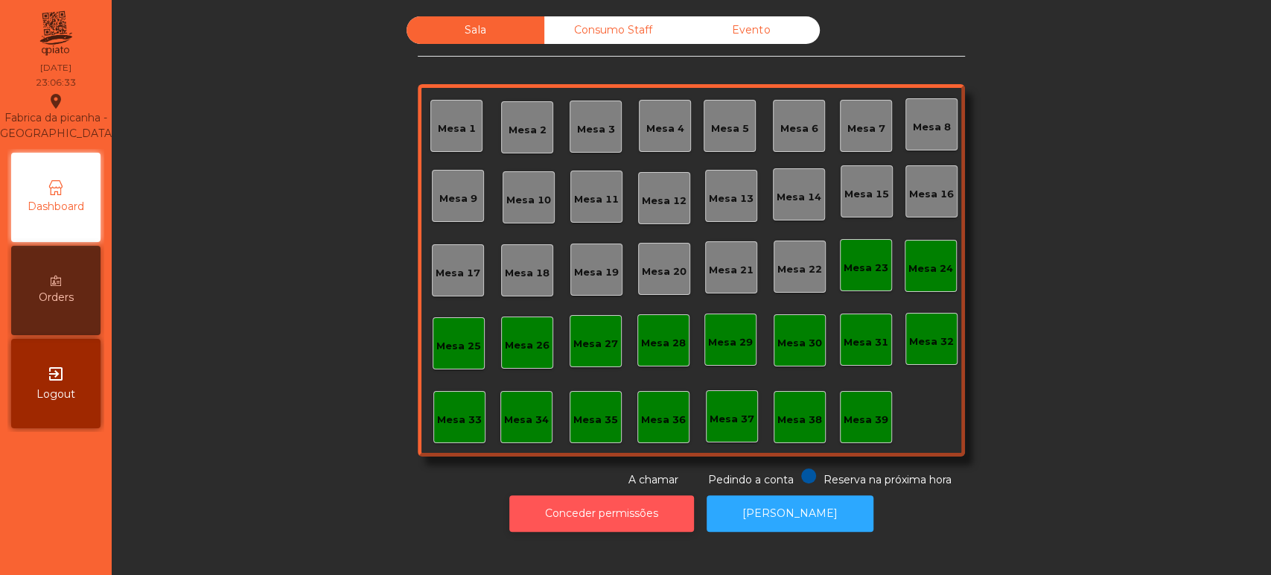
click at [640, 512] on button "Conceder permissões" at bounding box center [601, 513] width 185 height 36
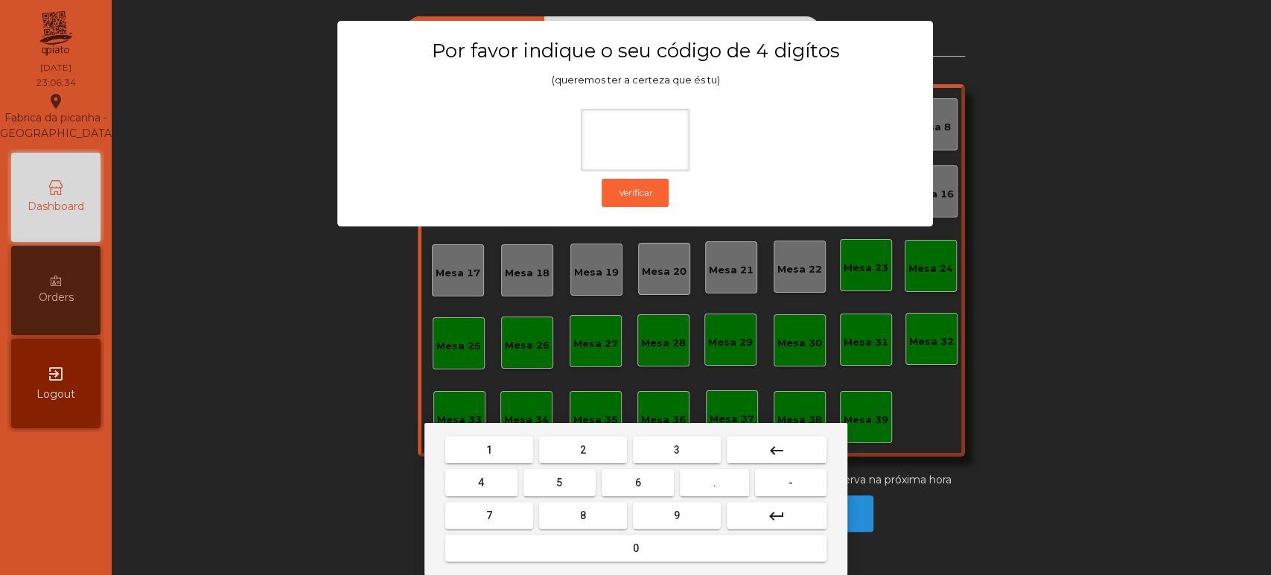
click at [450, 445] on button "1" at bounding box center [489, 449] width 88 height 27
click at [676, 448] on span "3" at bounding box center [677, 450] width 6 height 12
click at [561, 480] on span "5" at bounding box center [559, 483] width 6 height 12
click at [608, 550] on button "0" at bounding box center [635, 548] width 381 height 27
type input "****"
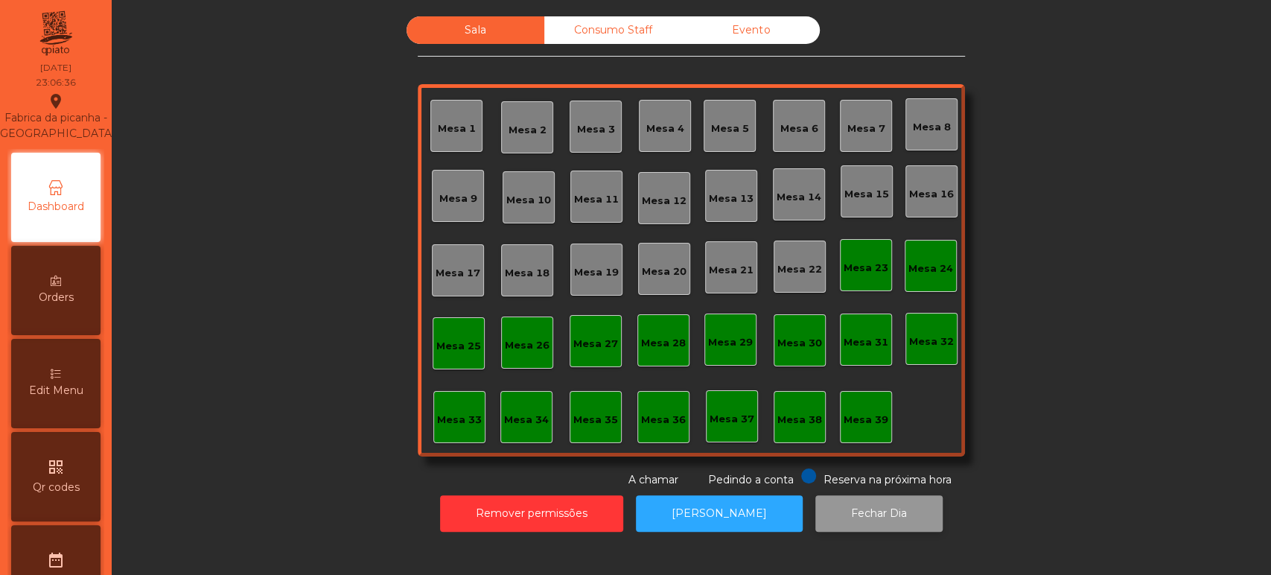
click at [845, 510] on button "Fechar Dia" at bounding box center [879, 513] width 127 height 36
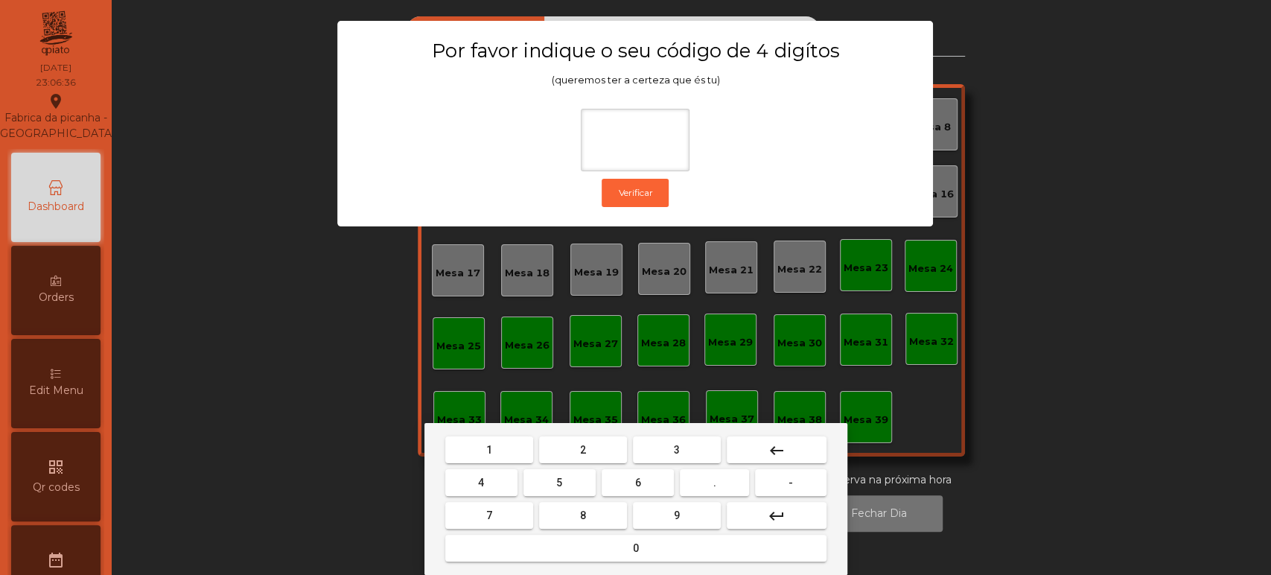
click at [490, 448] on span "1" at bounding box center [489, 450] width 6 height 12
click at [676, 449] on span "3" at bounding box center [677, 450] width 6 height 12
click at [546, 474] on button "5" at bounding box center [560, 482] width 72 height 27
click at [599, 552] on button "0" at bounding box center [635, 548] width 381 height 27
type input "****"
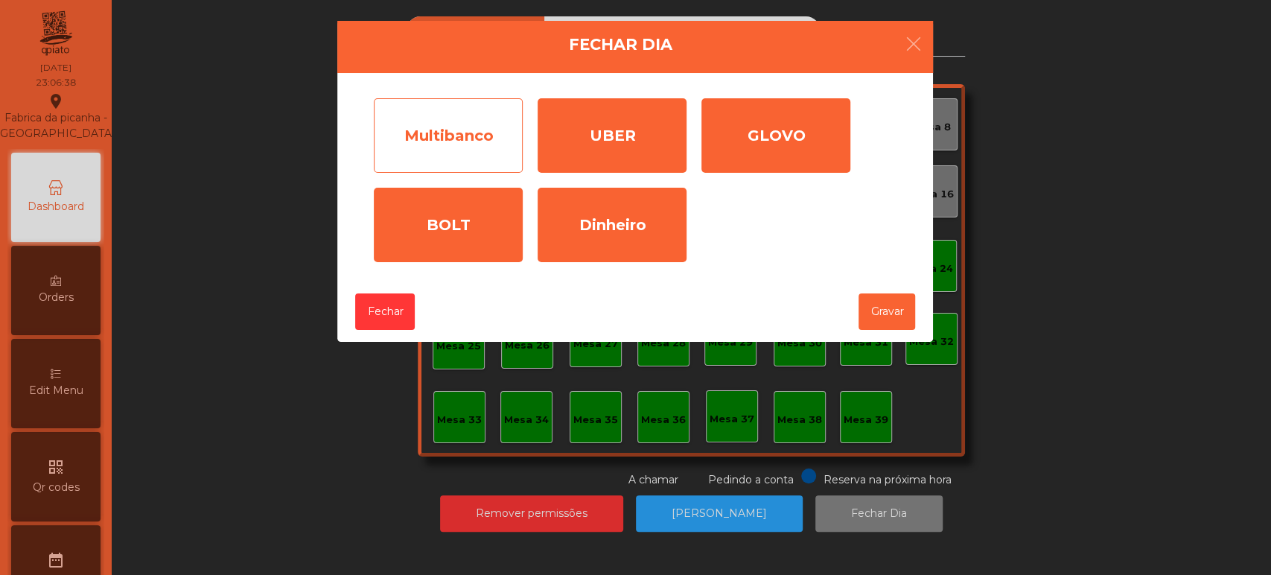
click at [447, 161] on div "Multibanco" at bounding box center [448, 135] width 149 height 74
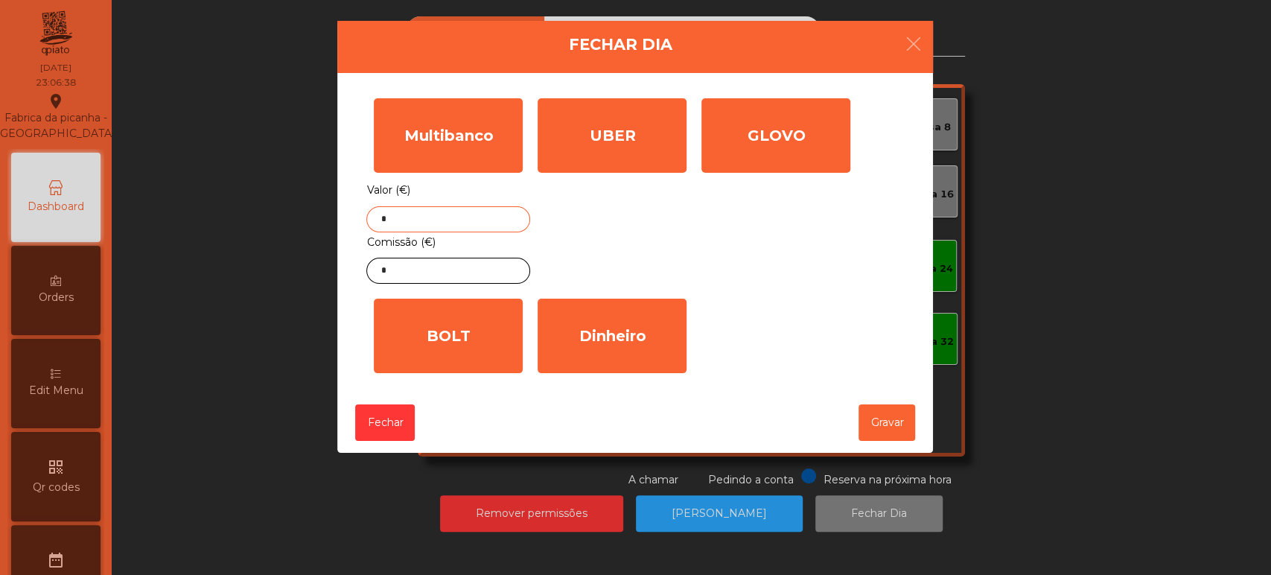
click at [446, 220] on input "*" at bounding box center [448, 219] width 164 height 26
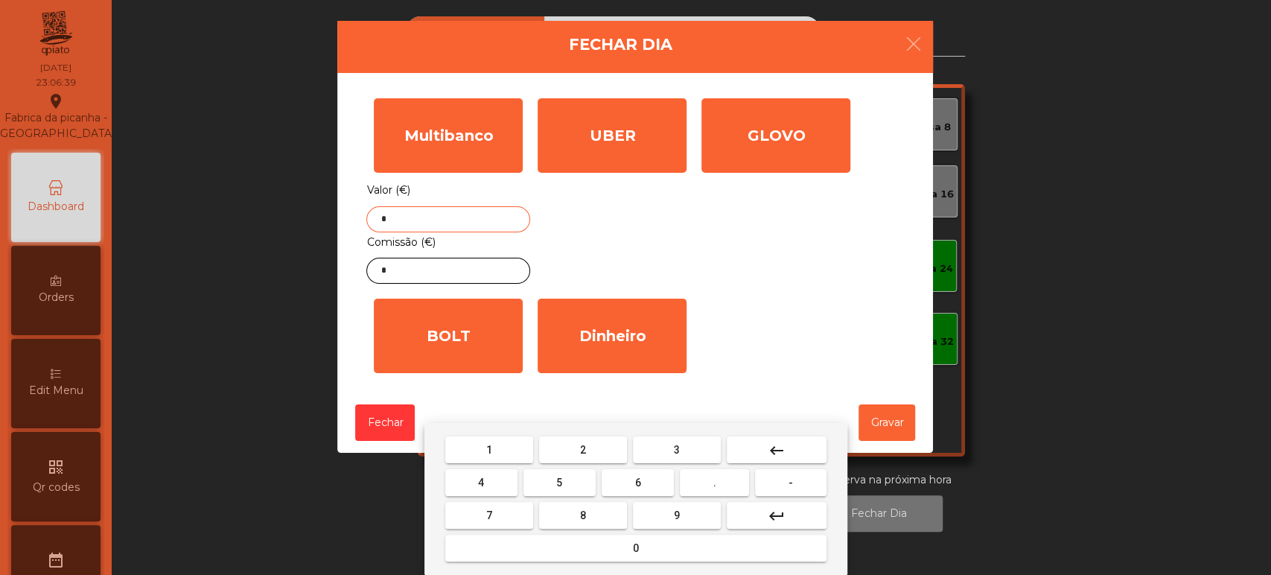
click at [786, 449] on button "keyboard_backspace" at bounding box center [777, 449] width 100 height 27
click at [481, 483] on span "4" at bounding box center [481, 483] width 6 height 12
click at [630, 483] on button "6" at bounding box center [638, 482] width 72 height 27
click at [664, 444] on button "3" at bounding box center [677, 449] width 88 height 27
click at [730, 492] on button "." at bounding box center [714, 482] width 69 height 27
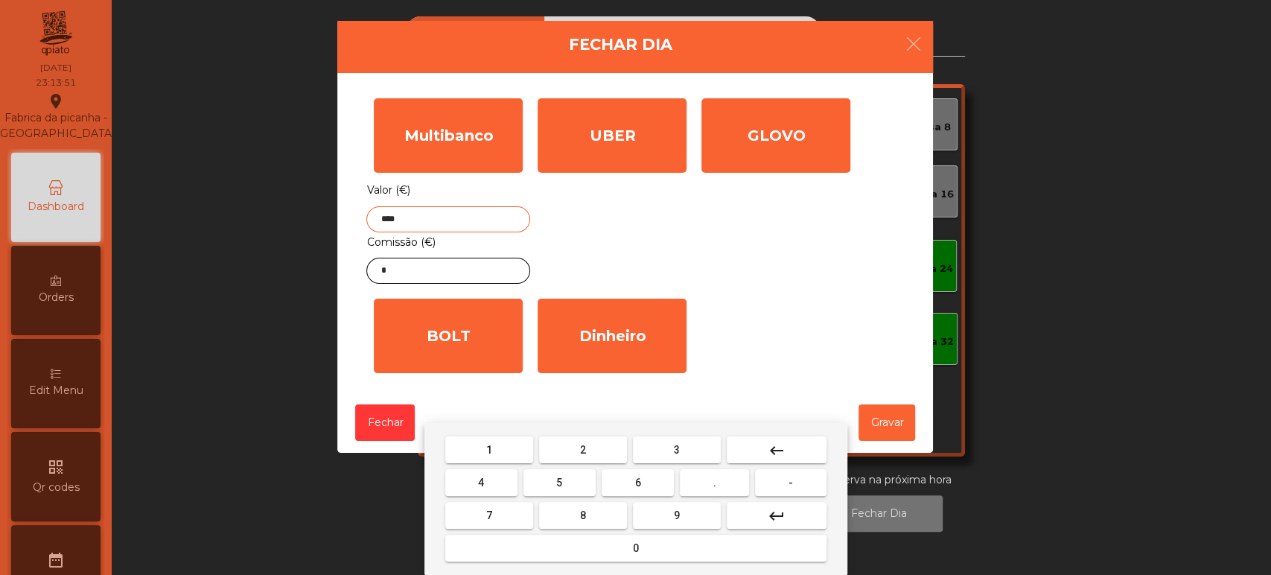
click at [638, 478] on span "6" at bounding box center [638, 483] width 6 height 12
click at [571, 438] on button "2" at bounding box center [583, 449] width 88 height 27
type input "******"
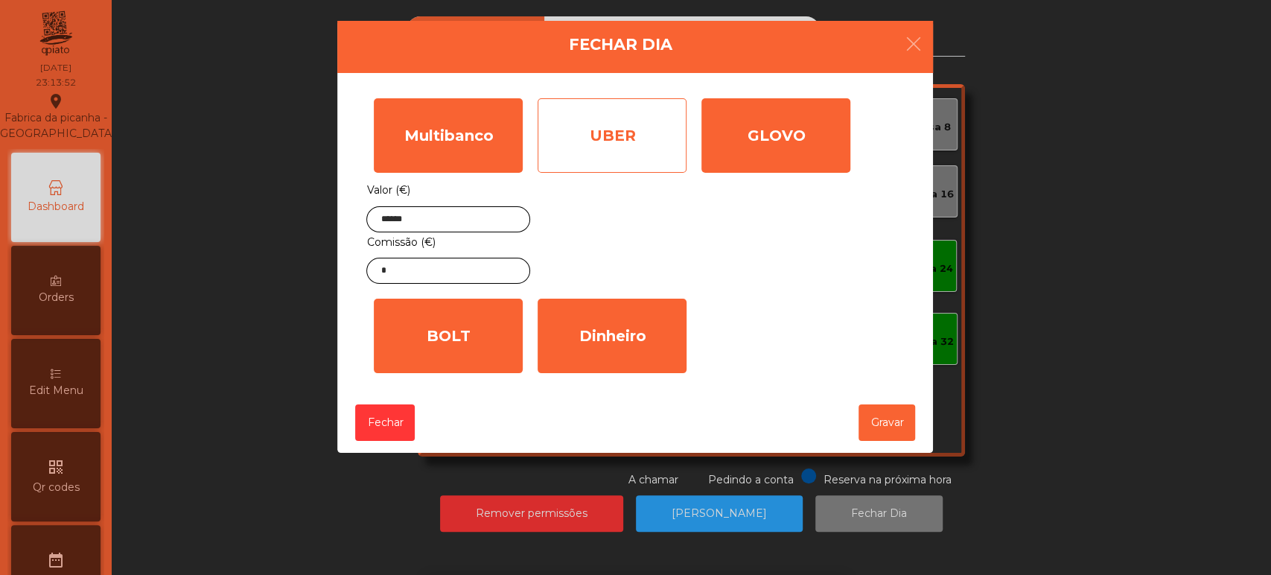
click at [642, 163] on div "UBER" at bounding box center [612, 135] width 149 height 74
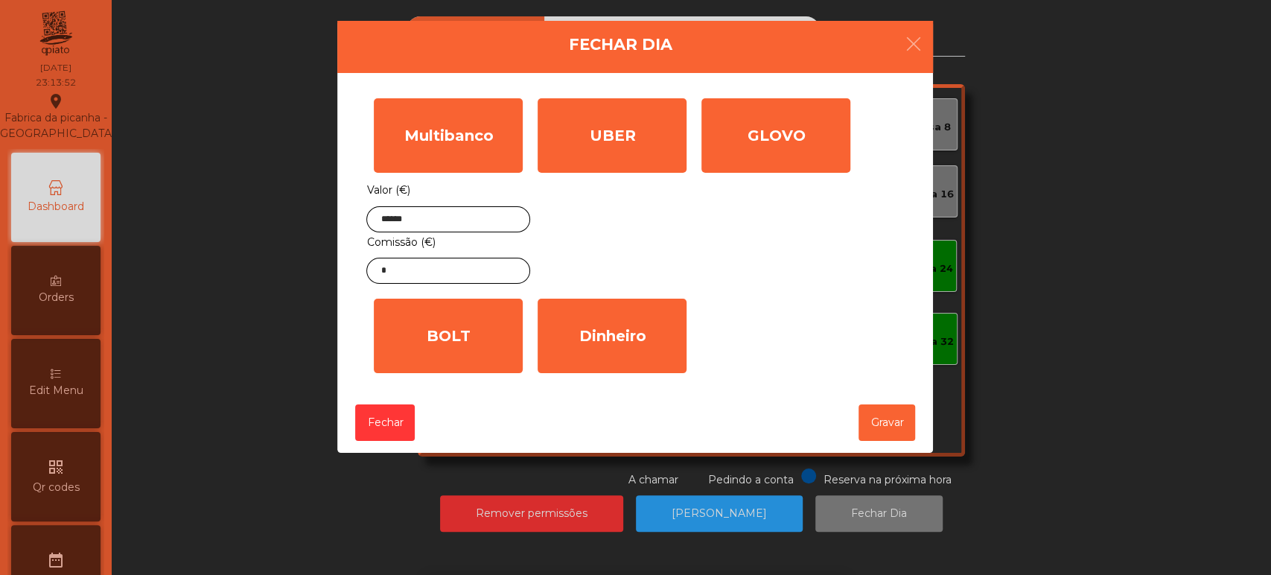
click at [0, 0] on input "*" at bounding box center [0, 0] width 0 height 0
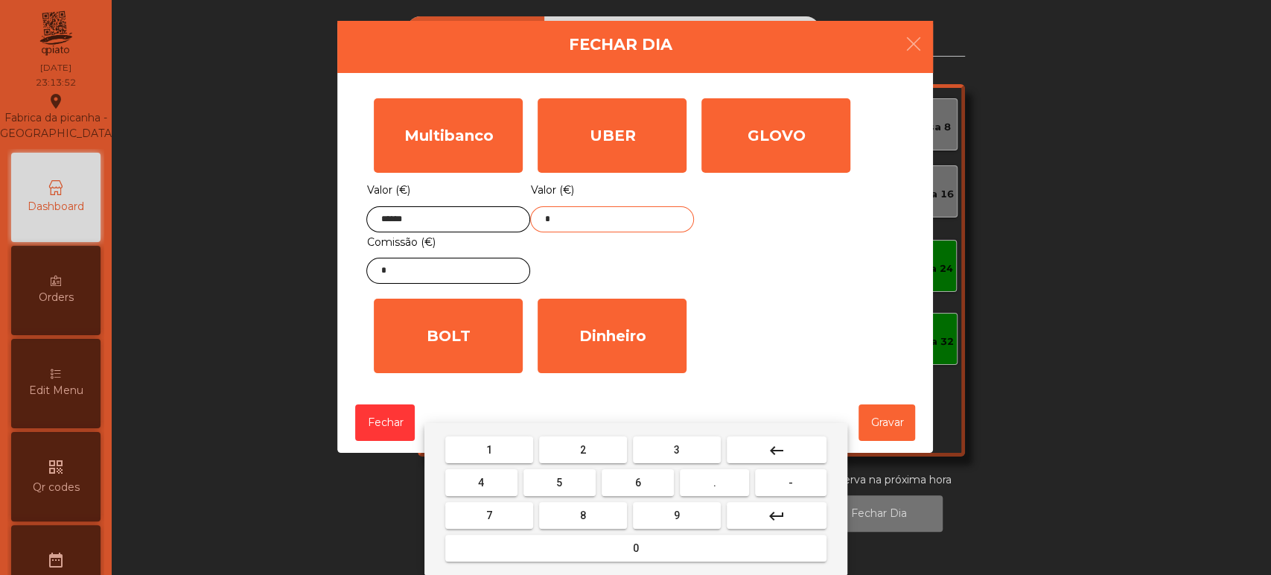
click at [764, 440] on button "keyboard_backspace" at bounding box center [777, 449] width 100 height 27
click at [584, 448] on span "2" at bounding box center [583, 450] width 6 height 12
click at [676, 447] on span "3" at bounding box center [677, 450] width 6 height 12
click at [728, 480] on button "." at bounding box center [714, 482] width 69 height 27
click at [582, 515] on span "8" at bounding box center [583, 515] width 6 height 12
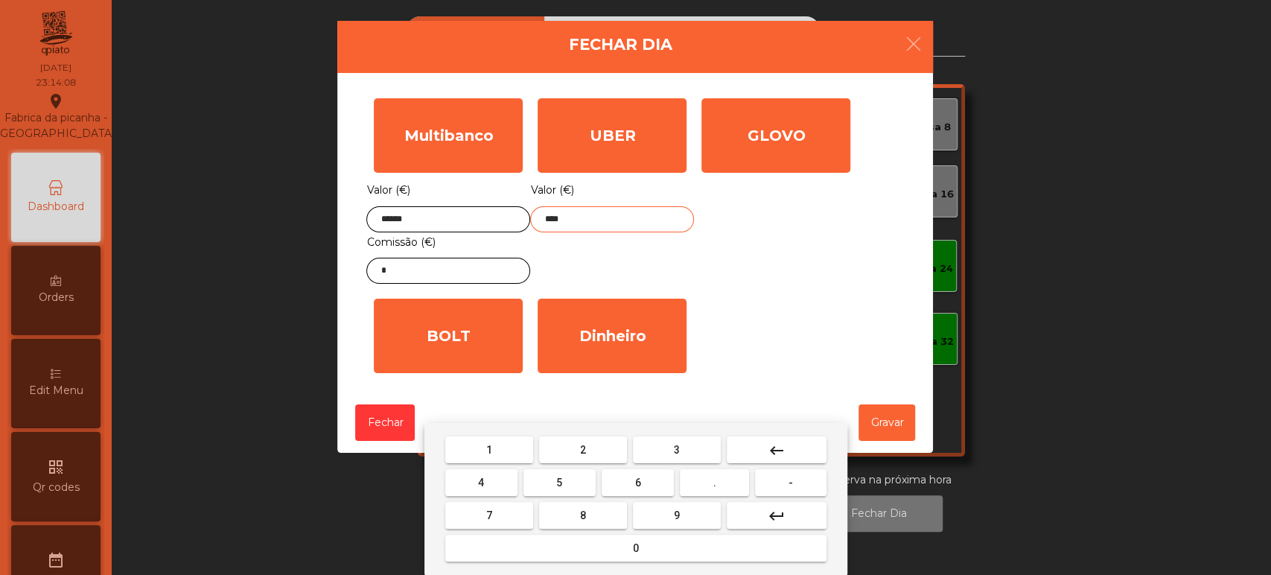
click at [580, 510] on span "8" at bounding box center [583, 515] width 6 height 12
type input "*****"
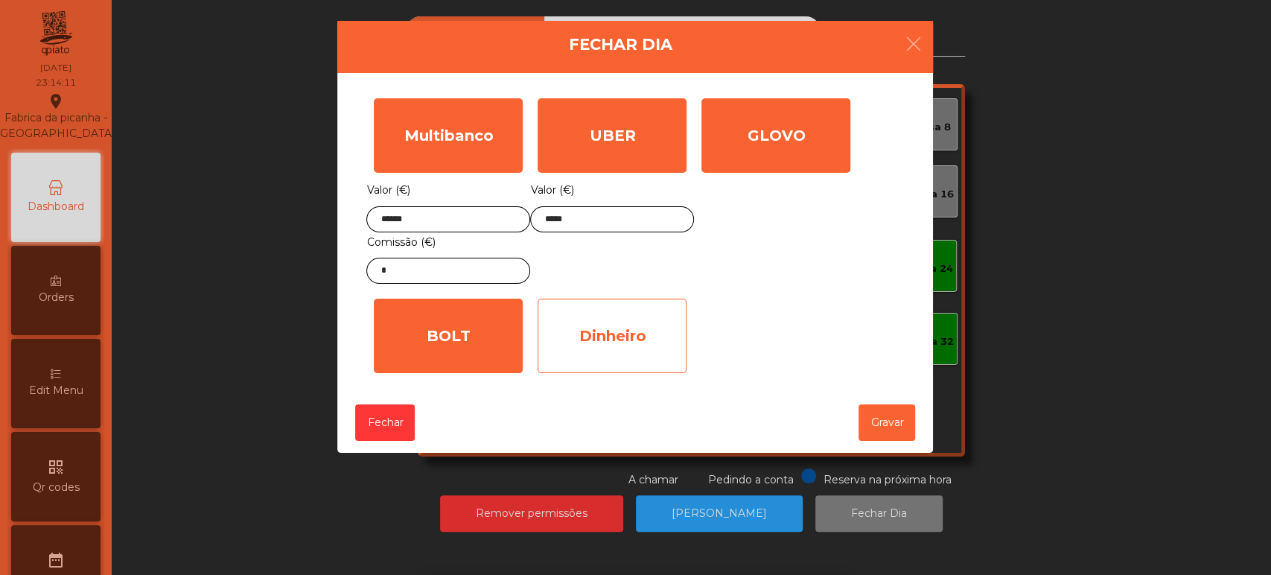
click at [600, 351] on div "Dinheiro" at bounding box center [612, 336] width 149 height 74
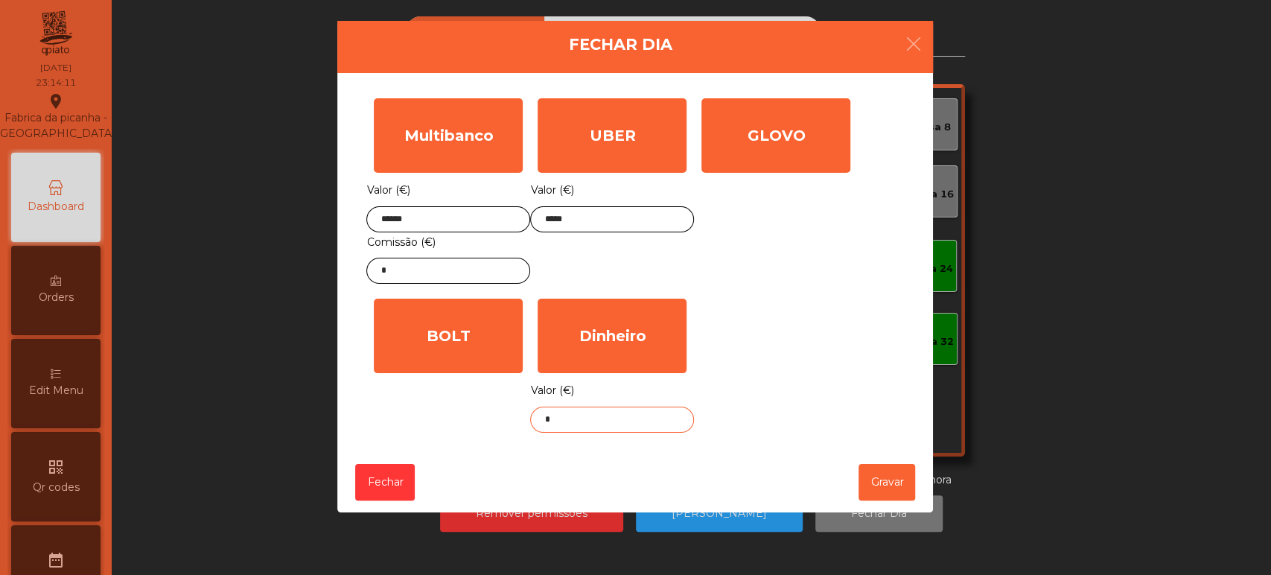
click at [640, 418] on input "*" at bounding box center [612, 420] width 164 height 26
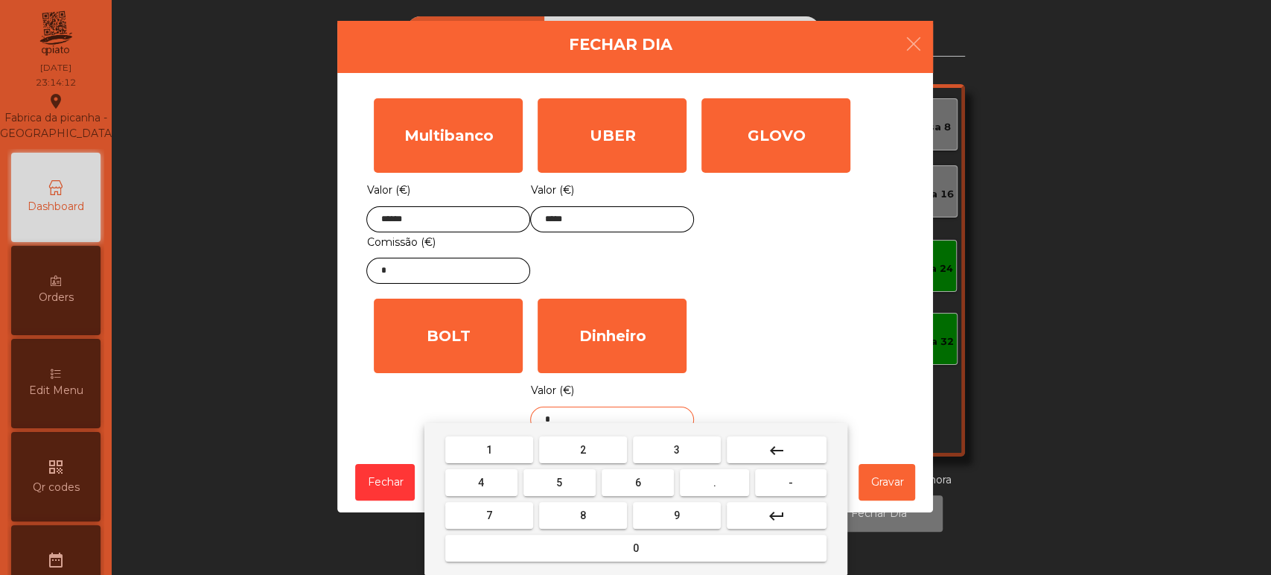
click at [791, 454] on button "keyboard_backspace" at bounding box center [777, 449] width 100 height 27
click at [489, 515] on span "7" at bounding box center [489, 515] width 6 height 12
click at [676, 448] on span "3" at bounding box center [677, 450] width 6 height 12
click at [725, 495] on button "." at bounding box center [714, 482] width 69 height 27
click at [559, 483] on span "5" at bounding box center [559, 483] width 6 height 12
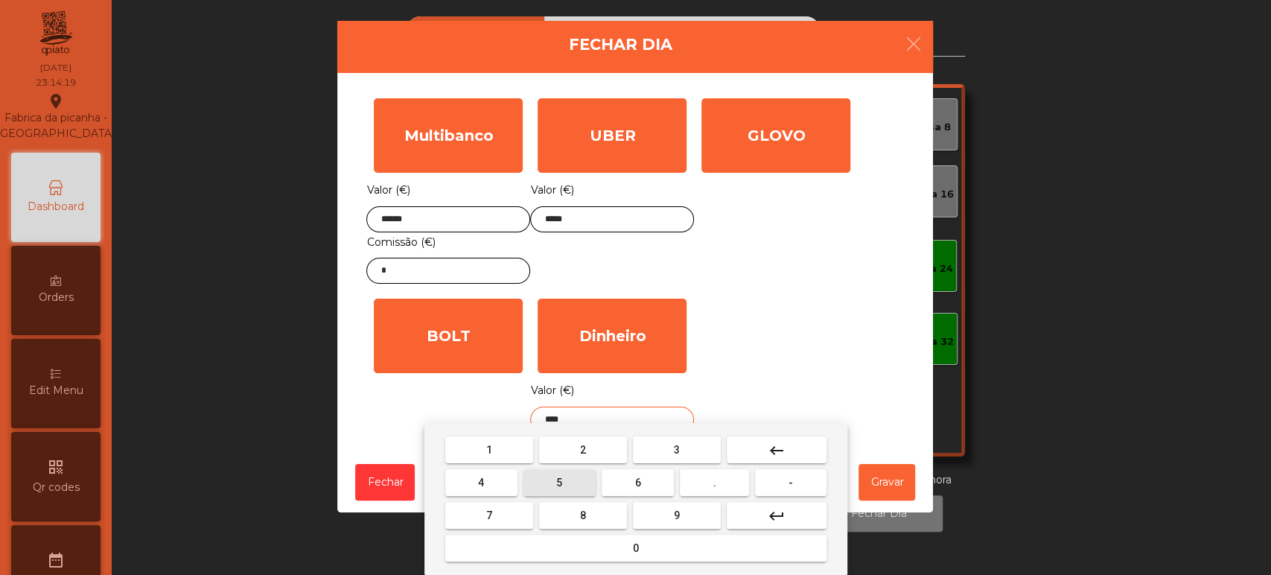
click at [582, 449] on span "2" at bounding box center [583, 450] width 6 height 12
type input "*****"
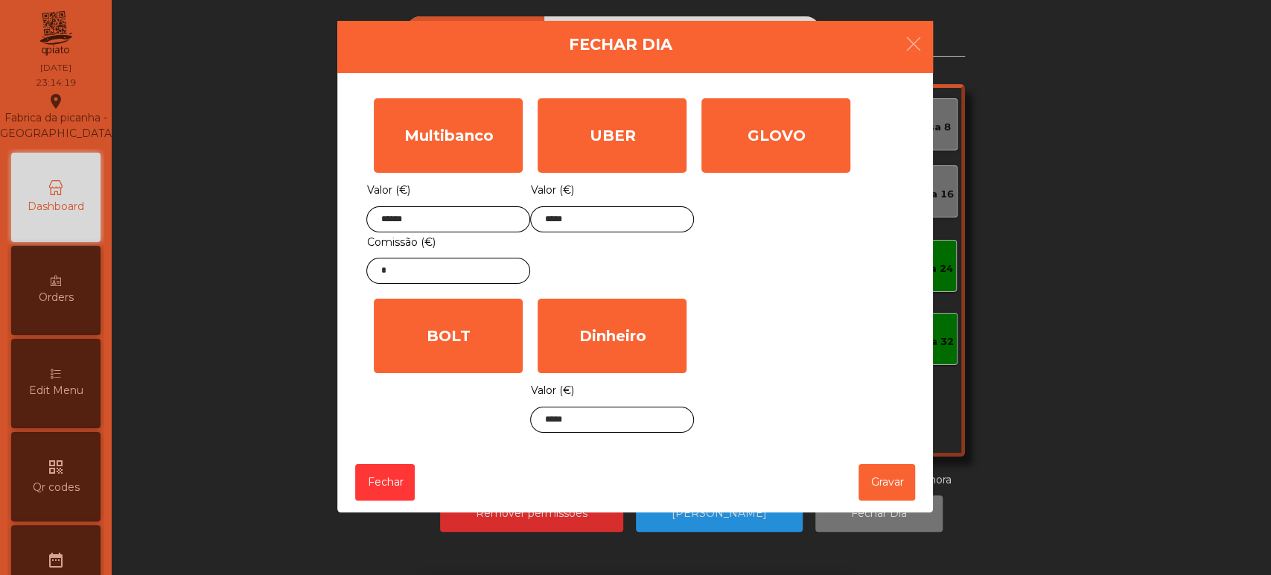
click at [786, 381] on div "Multibanco Valor (€) ****** Comissão (€) * UBER Valor (€) ***** GLOVO Valor (€)…" at bounding box center [635, 265] width 538 height 349
click at [877, 489] on button "Gravar" at bounding box center [887, 482] width 57 height 36
